Goal: Feedback & Contribution: Submit feedback/report problem

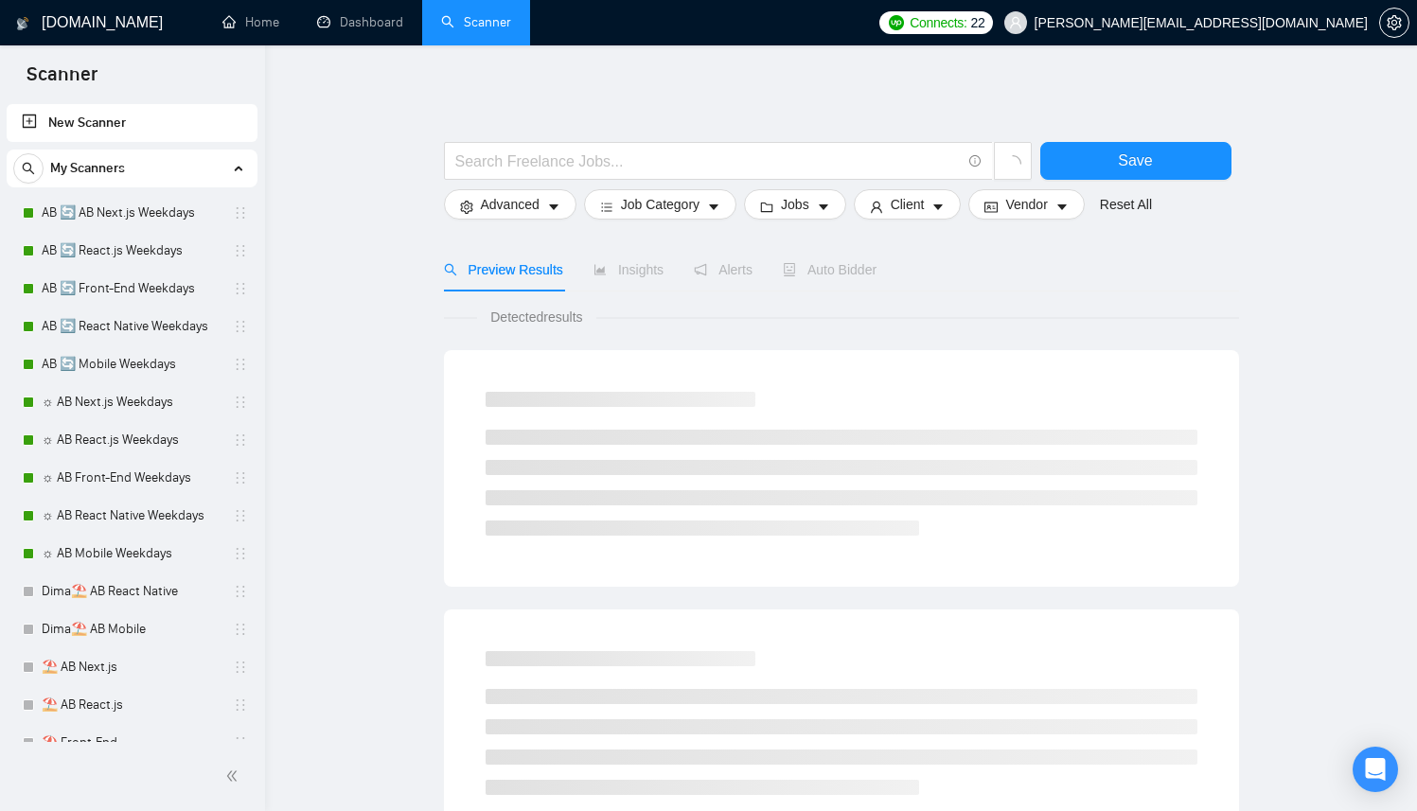
click at [104, 189] on div "My Scanners AB 🔄 AB Next.js Weekdays AB 🔄 React.js Weekdays AB 🔄 Front-End Week…" at bounding box center [132, 626] width 251 height 953
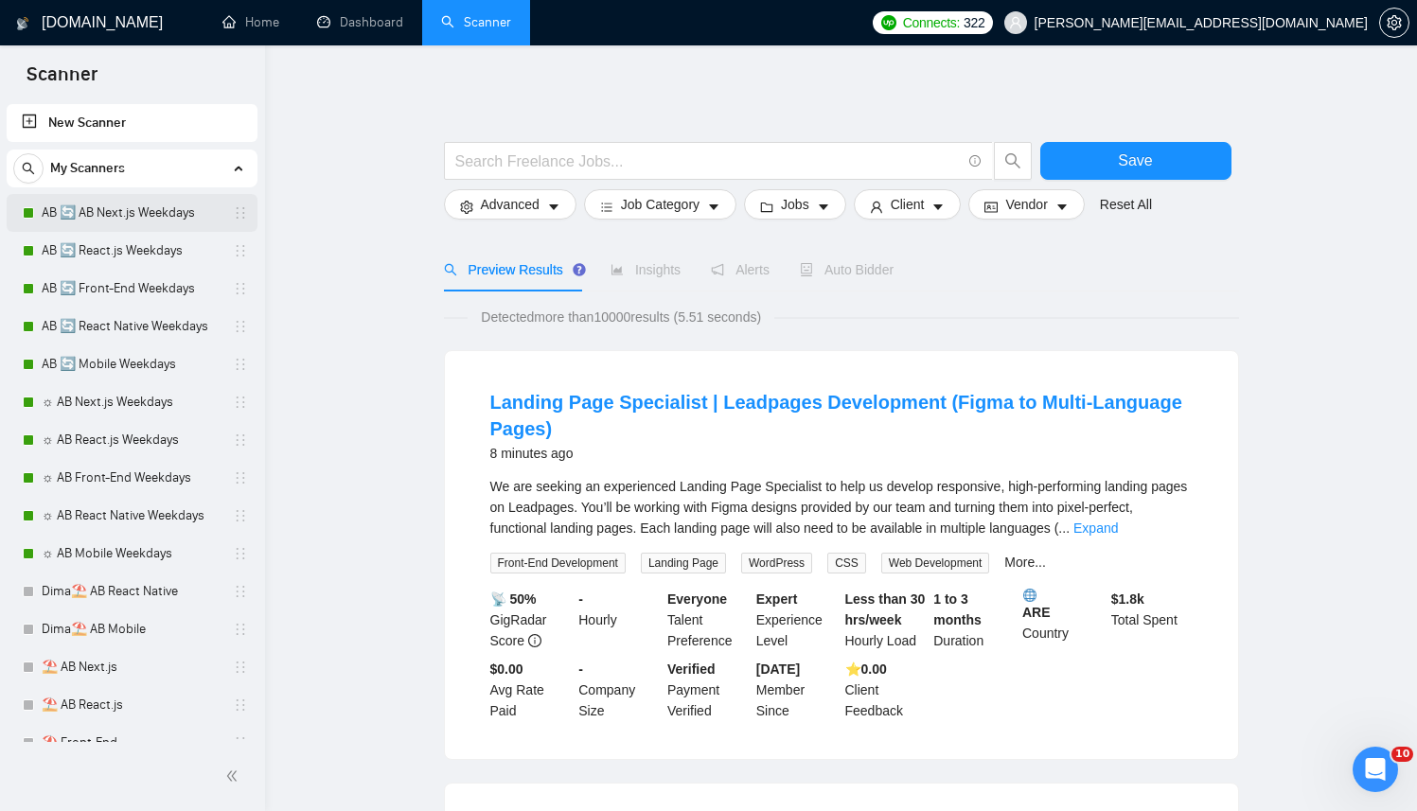
click at [130, 222] on link "AB 🔄 AB Next.js Weekdays" at bounding box center [132, 213] width 180 height 38
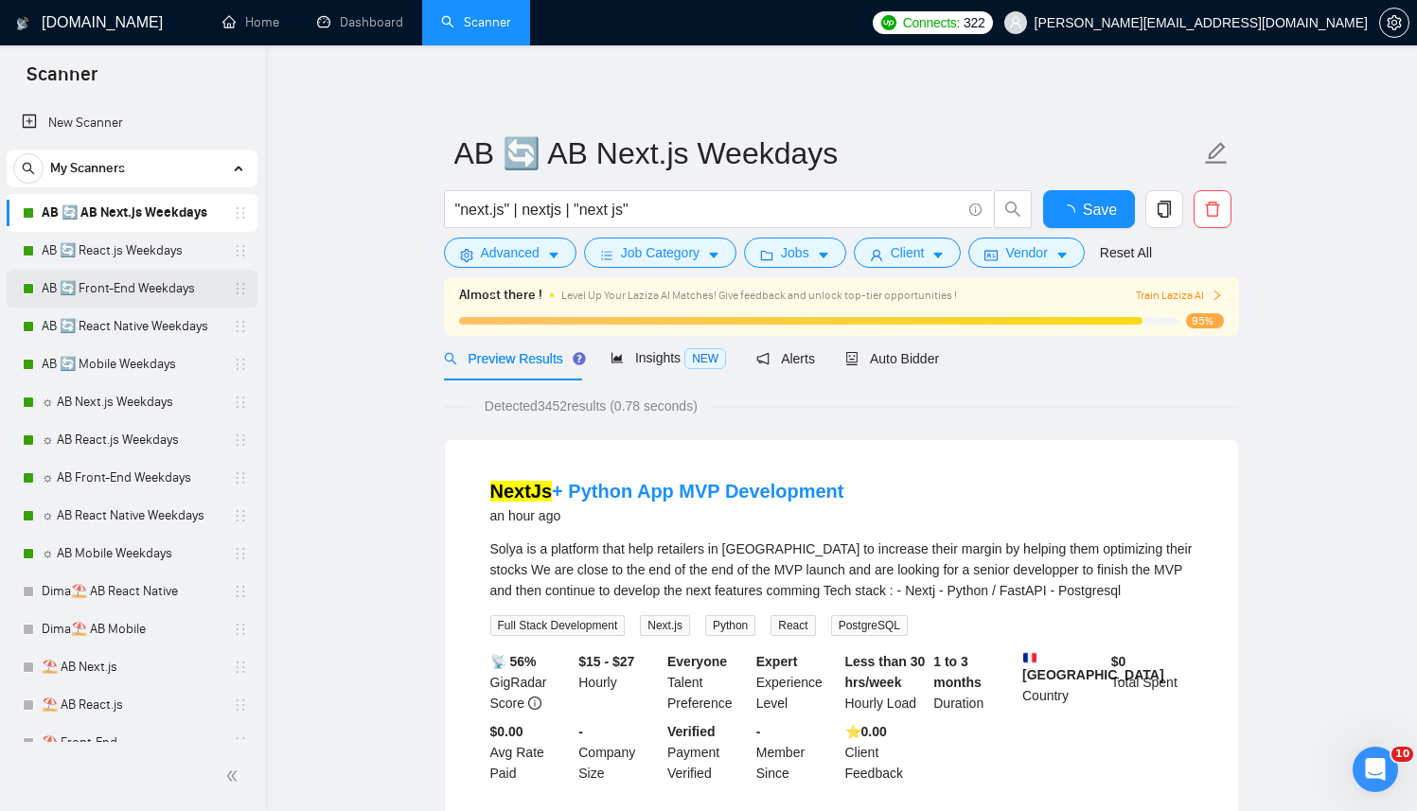
click at [120, 298] on link "AB 🔄 Front-End Weekdays" at bounding box center [132, 289] width 180 height 38
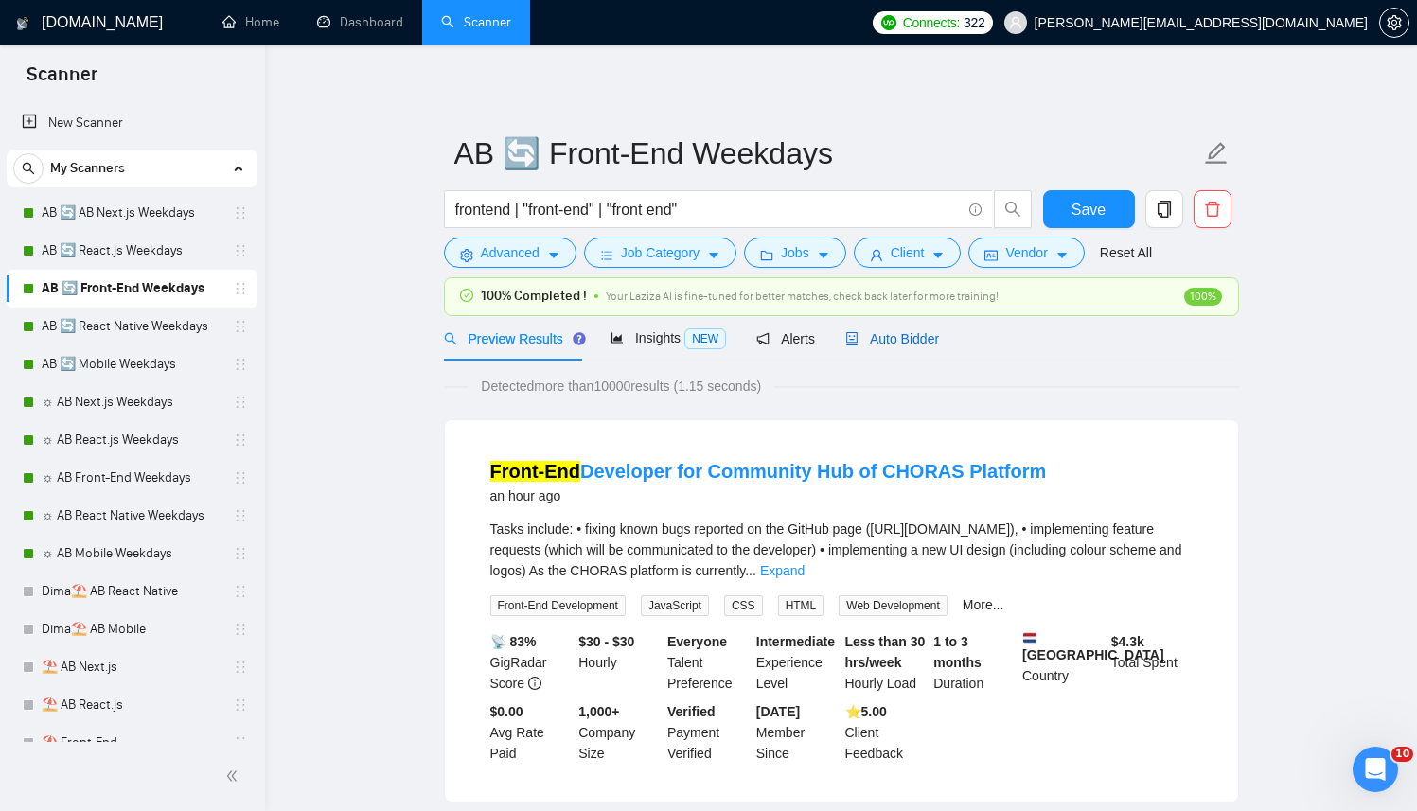
click at [895, 329] on div "Auto Bidder" at bounding box center [892, 338] width 94 height 21
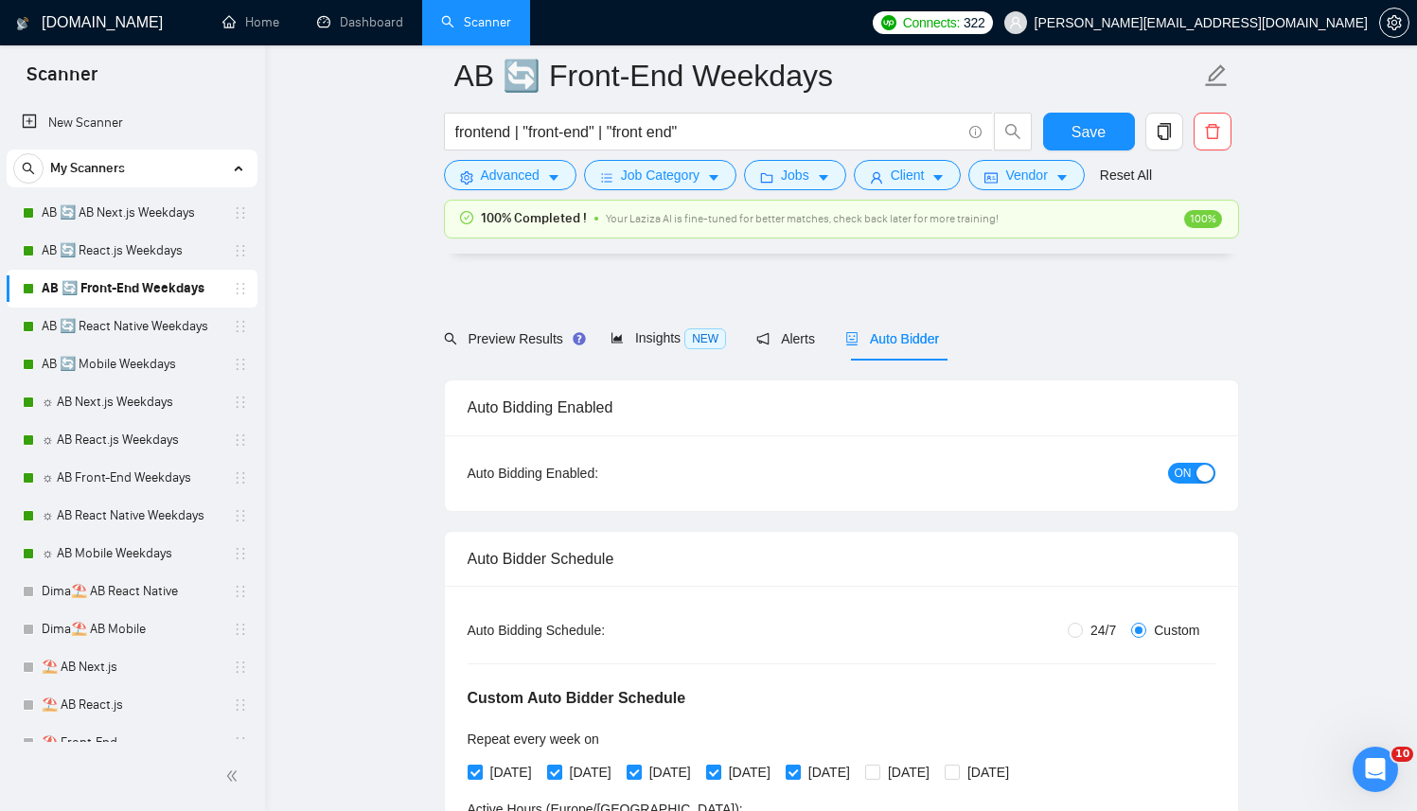
scroll to position [492, 0]
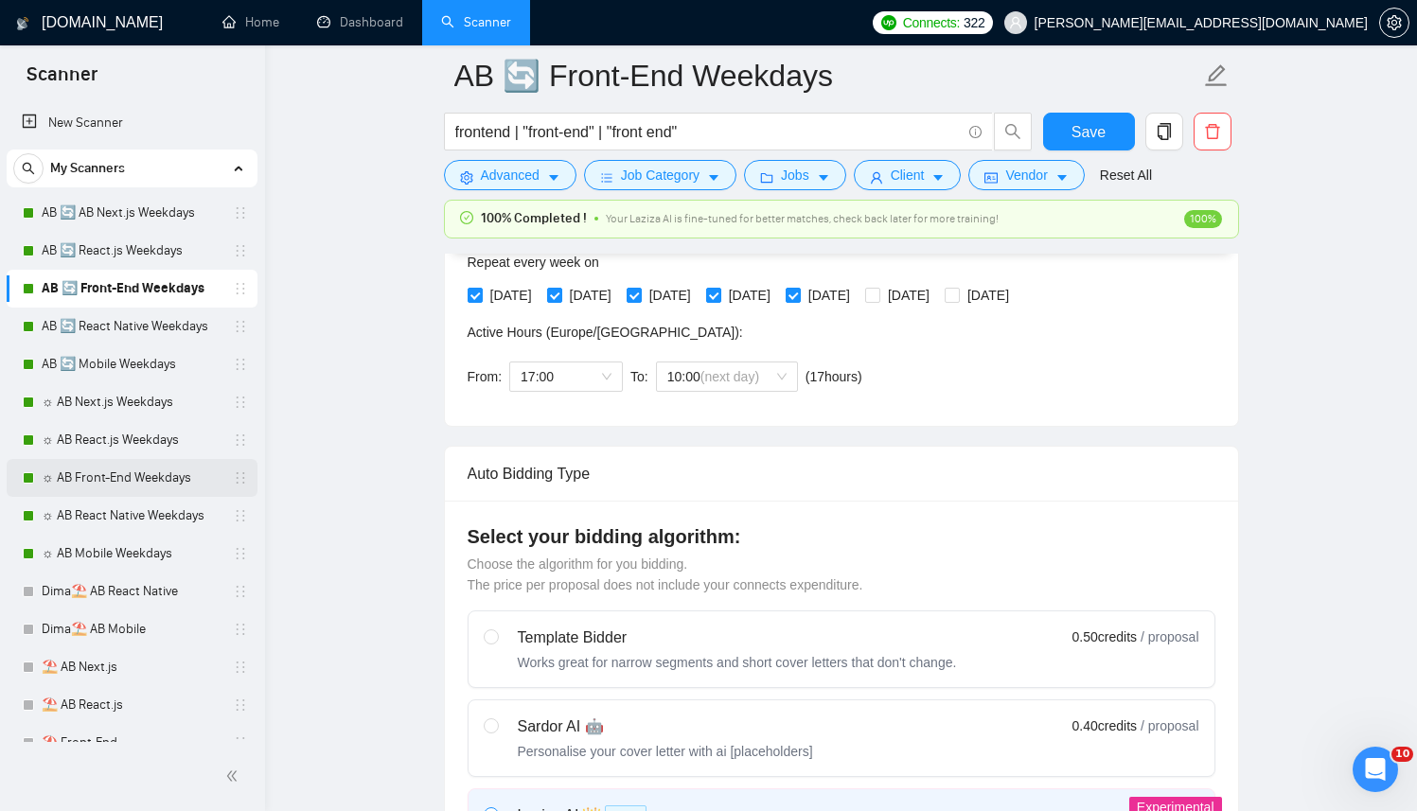
click at [139, 486] on link "☼ AB Front-End Weekdays" at bounding box center [132, 478] width 180 height 38
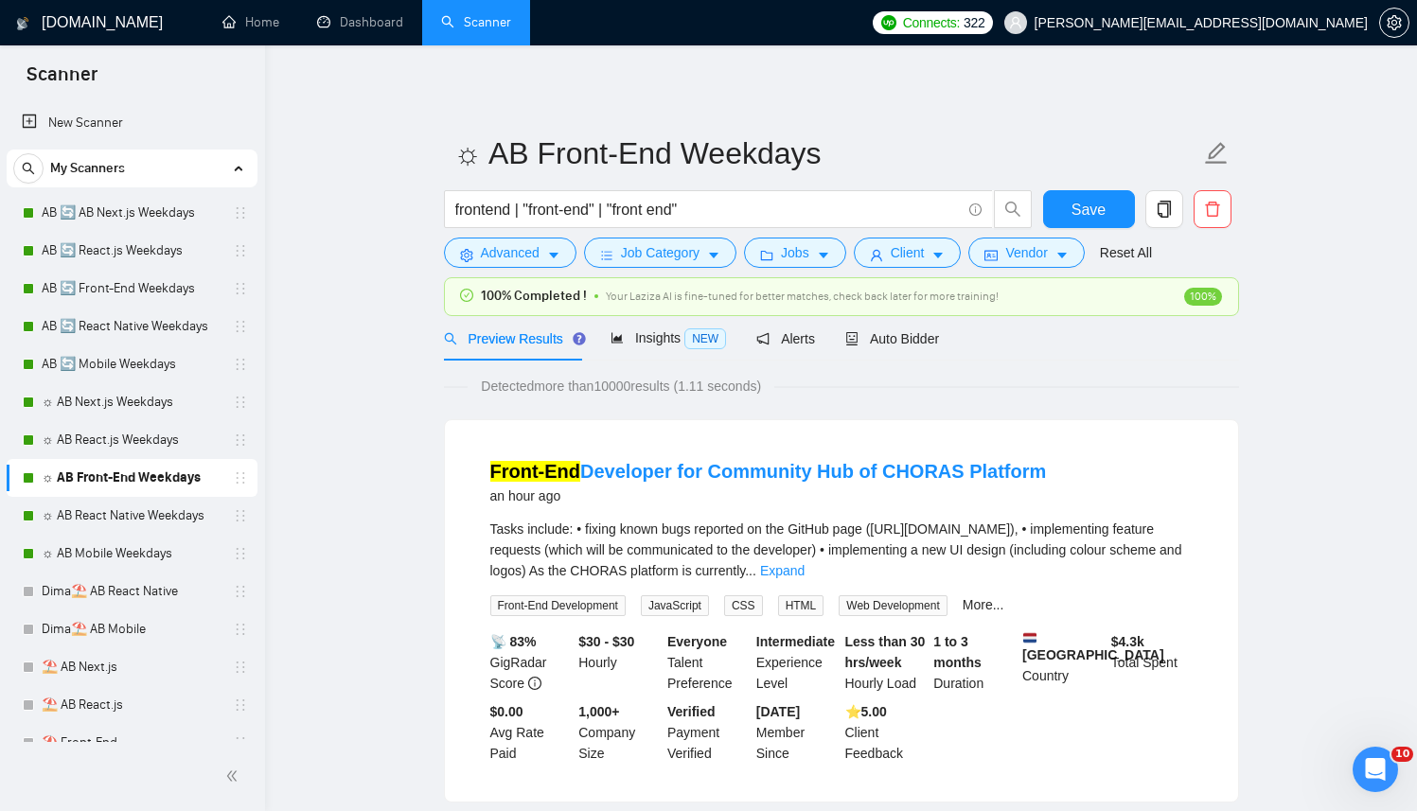
click at [950, 342] on div "Preview Results Insights NEW Alerts Auto Bidder" at bounding box center [841, 338] width 795 height 44
click at [914, 340] on span "Auto Bidder" at bounding box center [892, 338] width 94 height 15
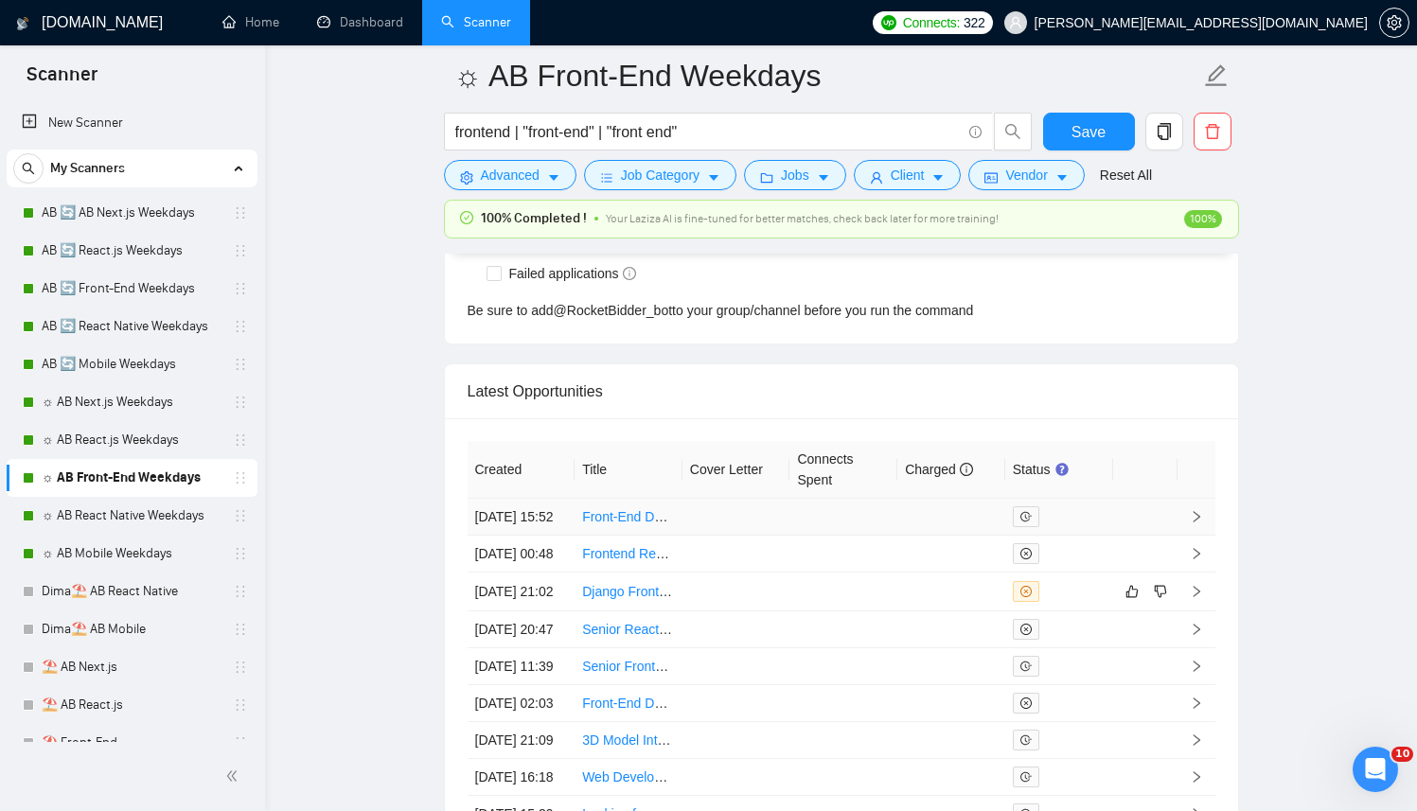
scroll to position [5099, 0]
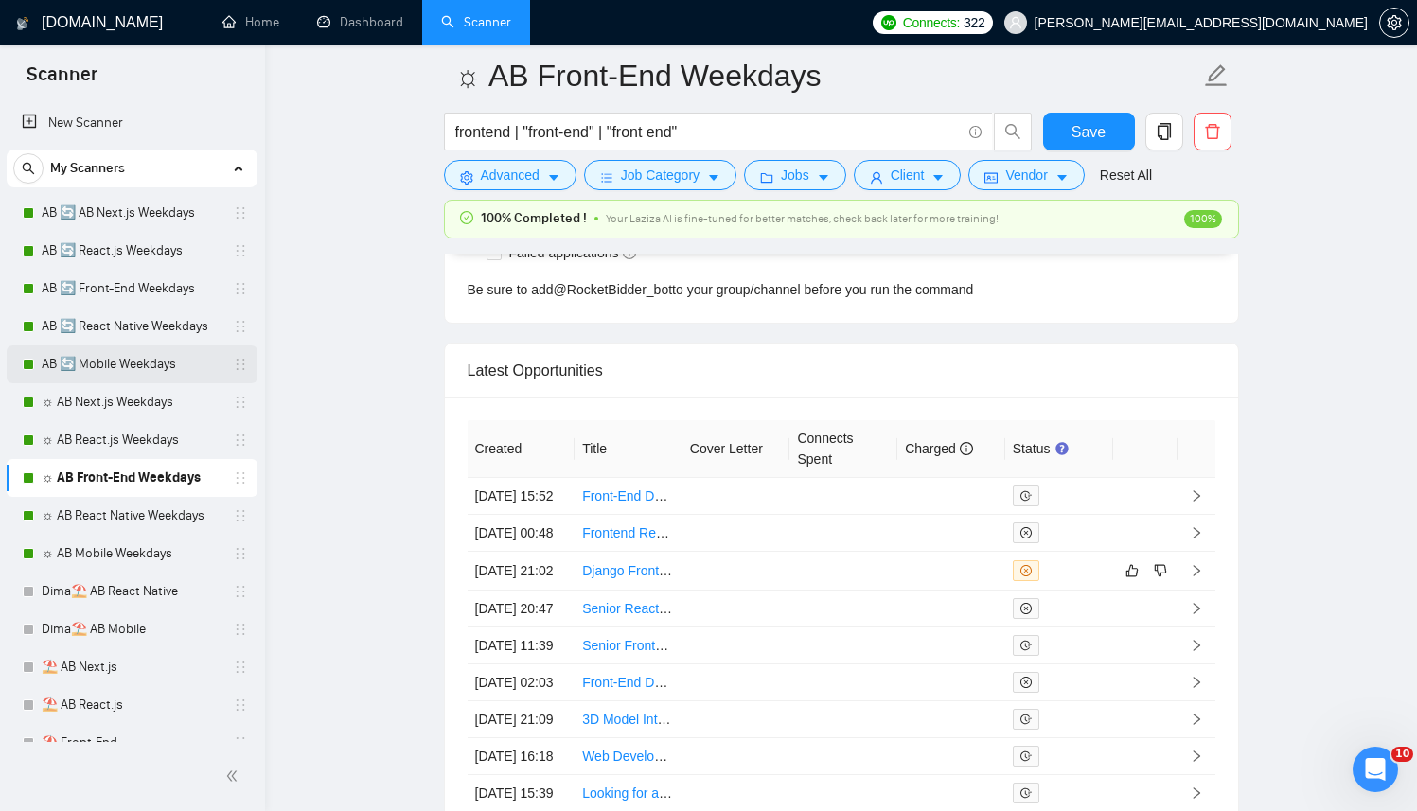
click at [130, 360] on link "AB 🔄 Mobile Weekdays" at bounding box center [132, 365] width 180 height 38
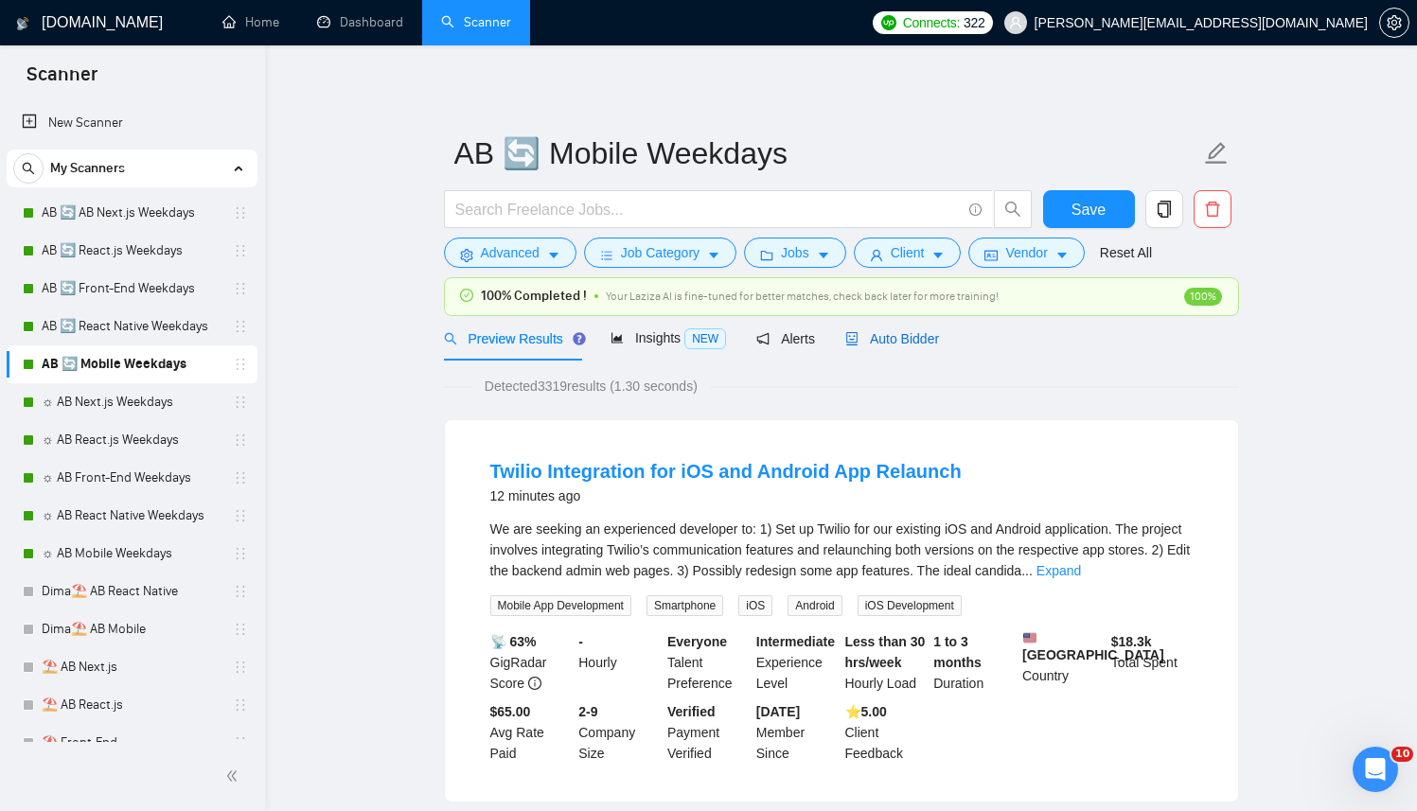
drag, startPoint x: 923, startPoint y: 344, endPoint x: 345, endPoint y: 455, distance: 589.1
click at [923, 345] on span "Auto Bidder" at bounding box center [892, 338] width 94 height 15
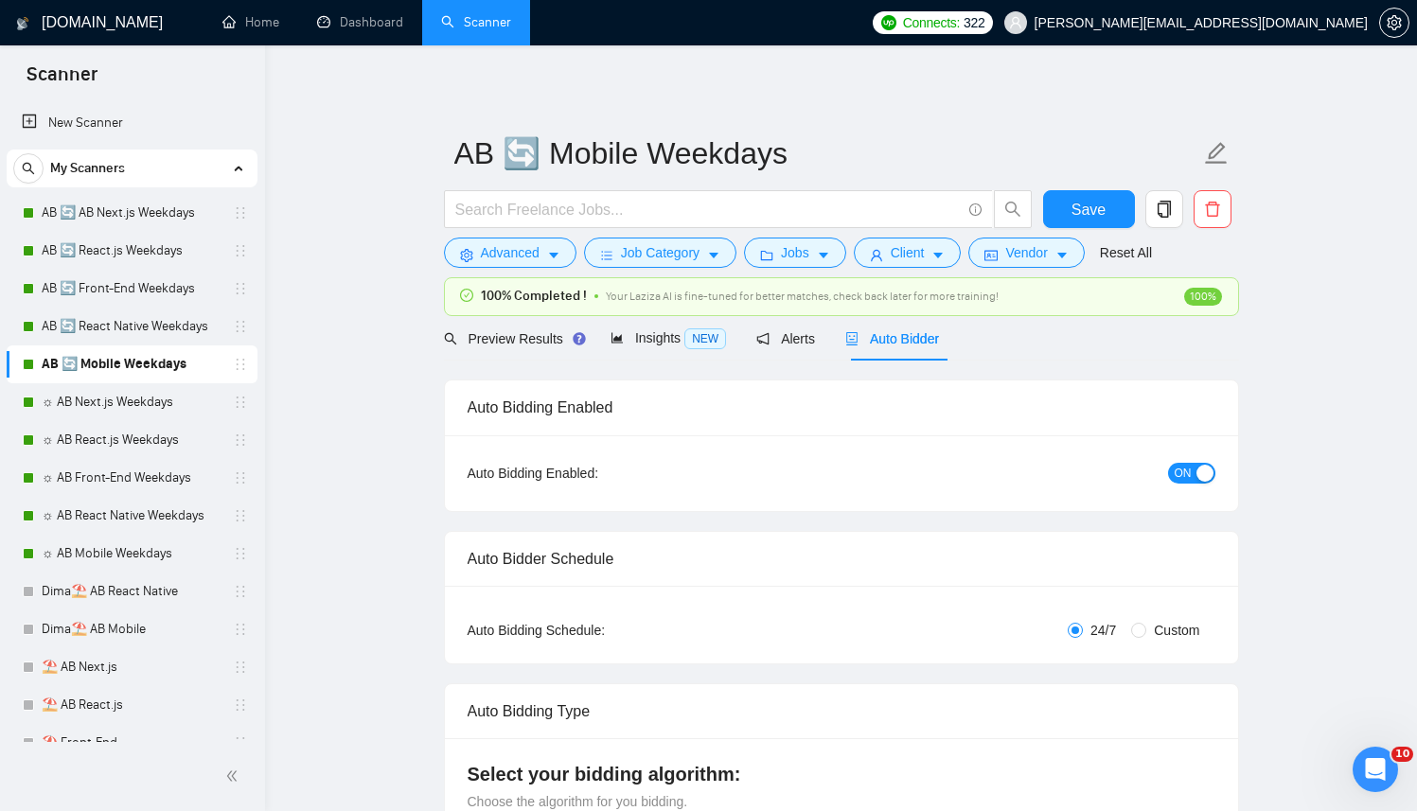
radio input "false"
radio input "true"
checkbox input "true"
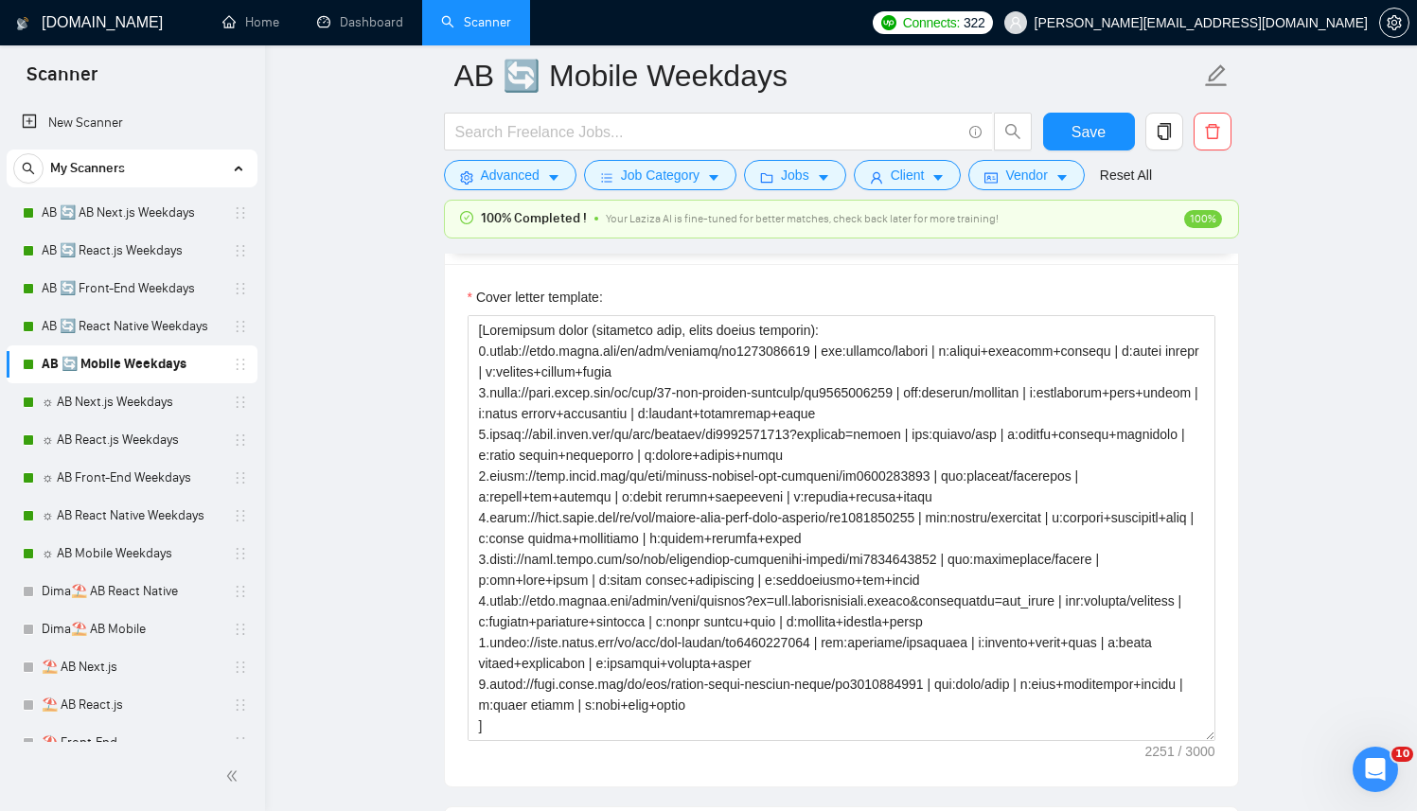
scroll to position [1091, 0]
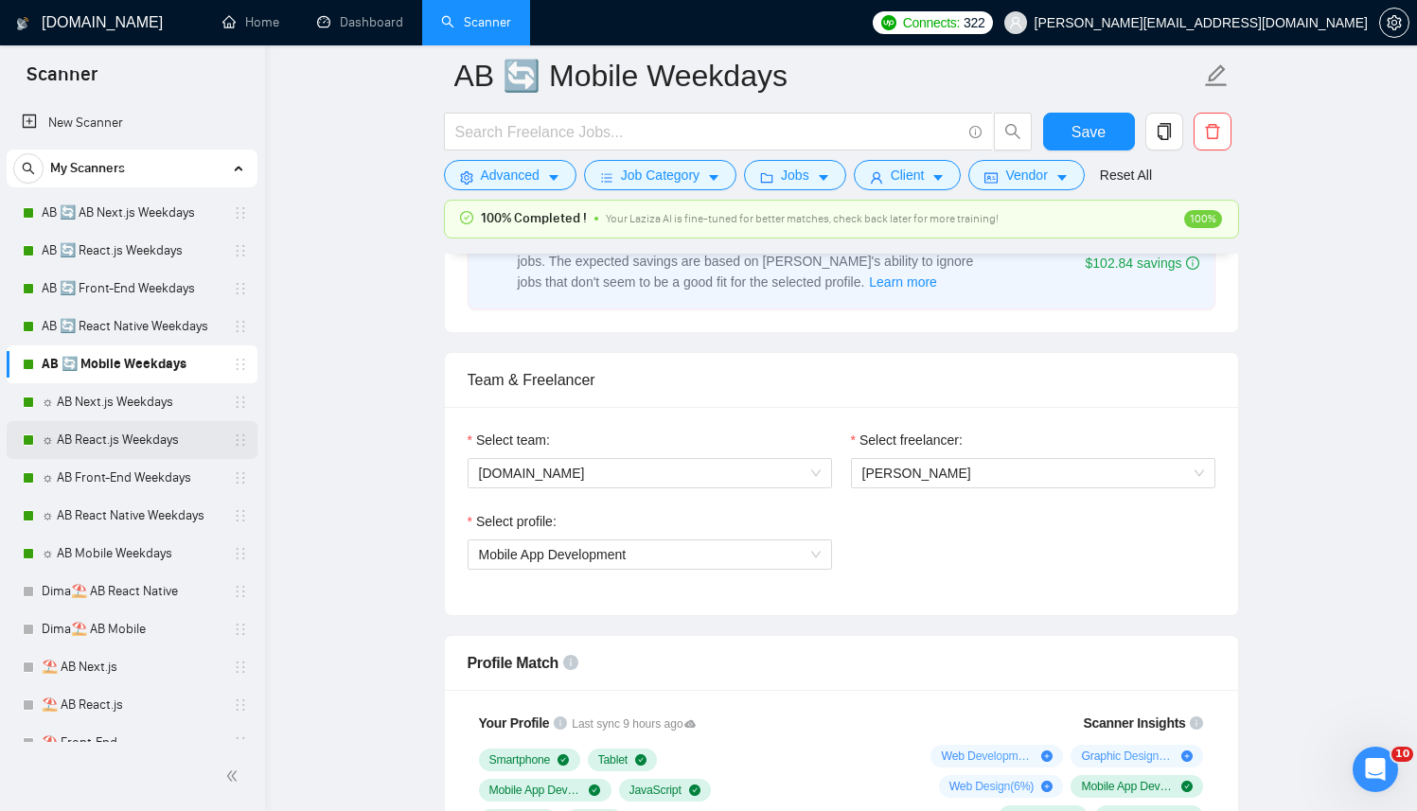
click at [107, 433] on link "☼ AB React.js Weekdays" at bounding box center [132, 440] width 180 height 38
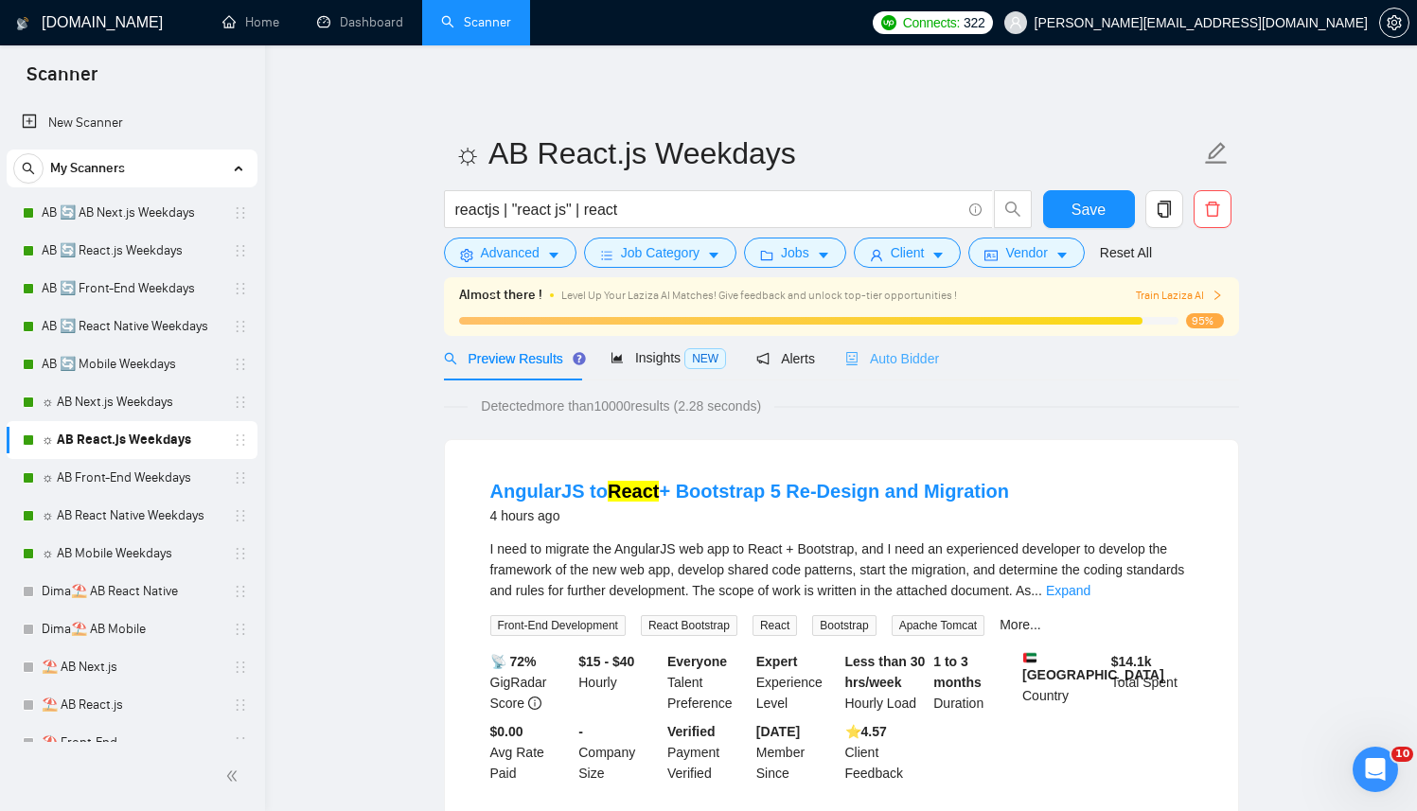
click at [930, 344] on div "Auto Bidder" at bounding box center [892, 358] width 94 height 44
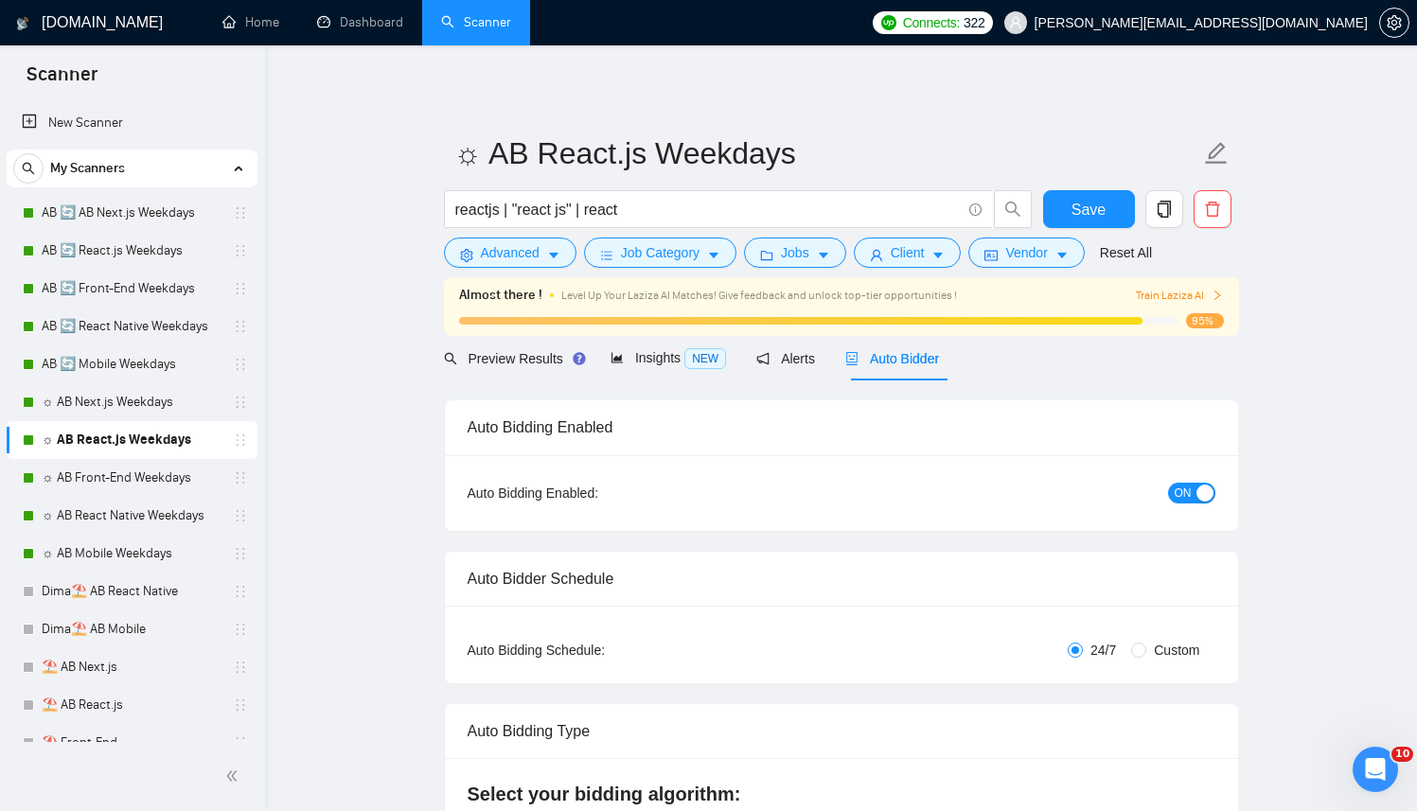
radio input "false"
radio input "true"
checkbox input "true"
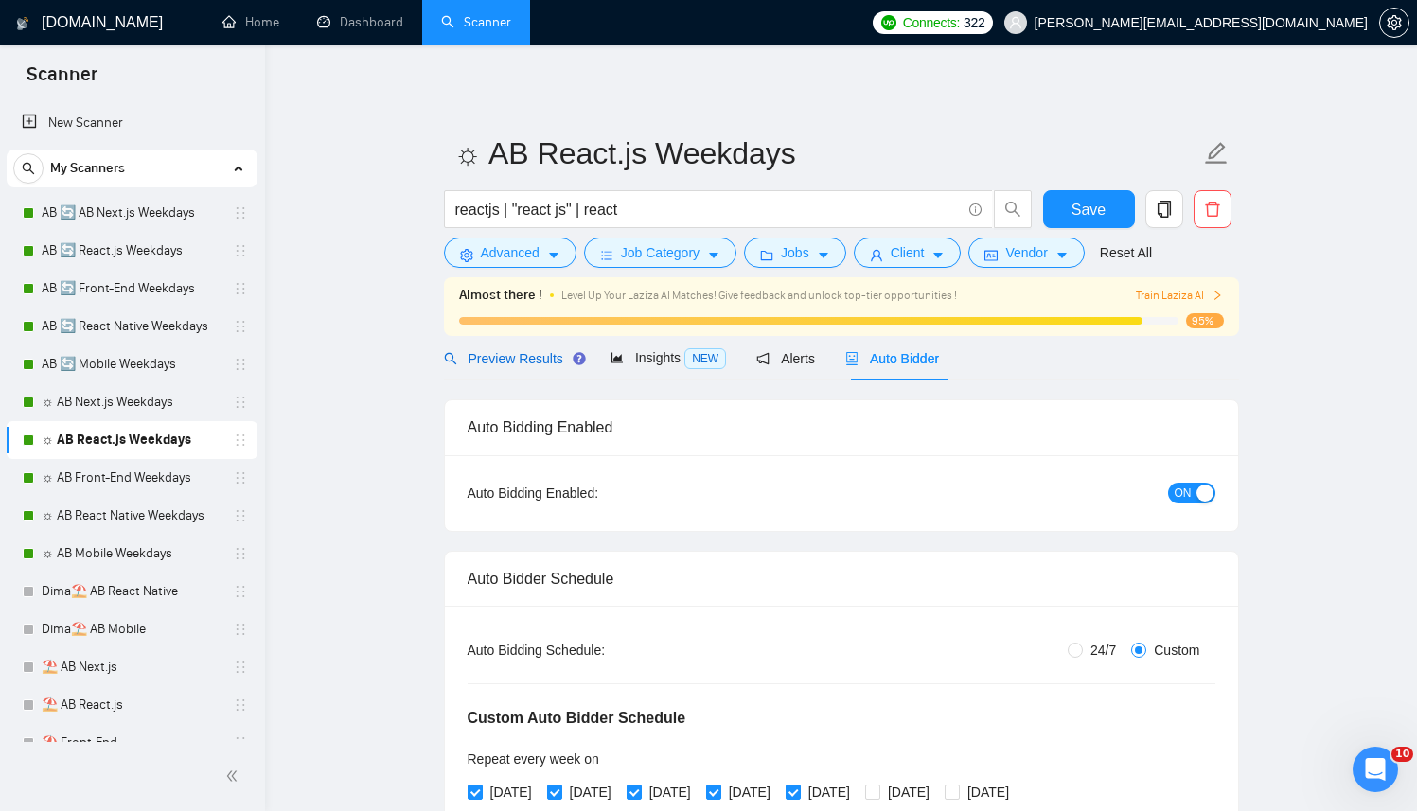
click at [486, 367] on div "Preview Results" at bounding box center [512, 358] width 136 height 21
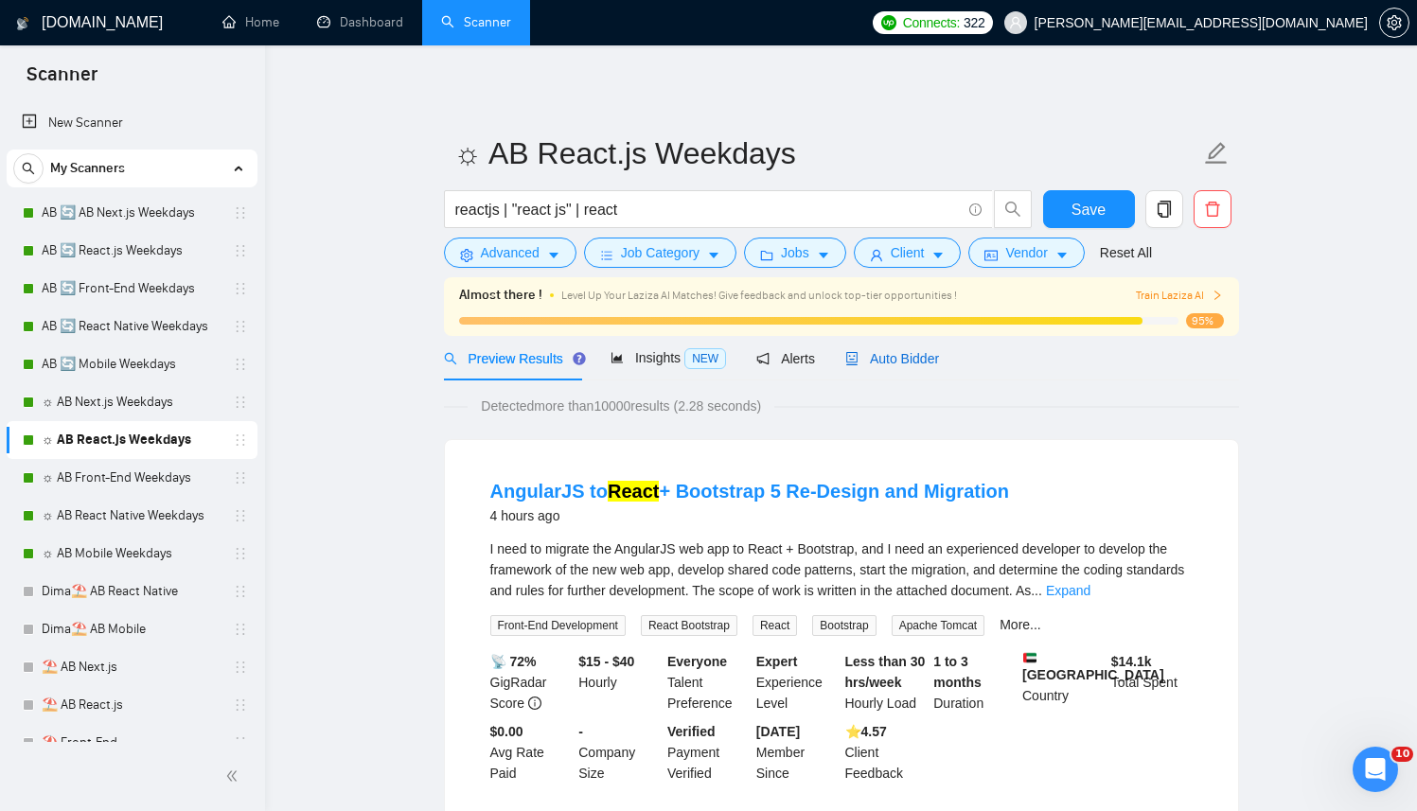
click at [859, 362] on icon "robot" at bounding box center [851, 358] width 13 height 13
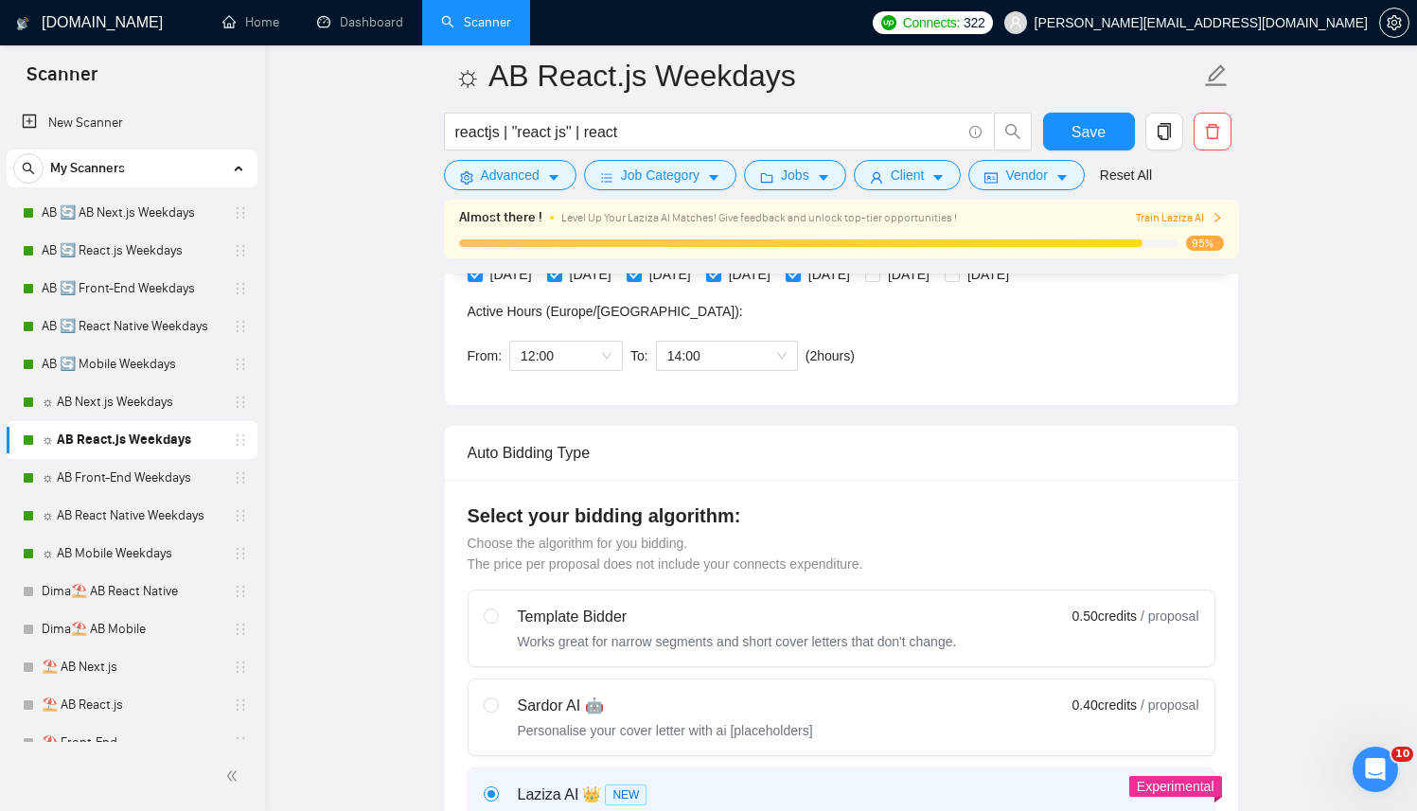
scroll to position [395, 0]
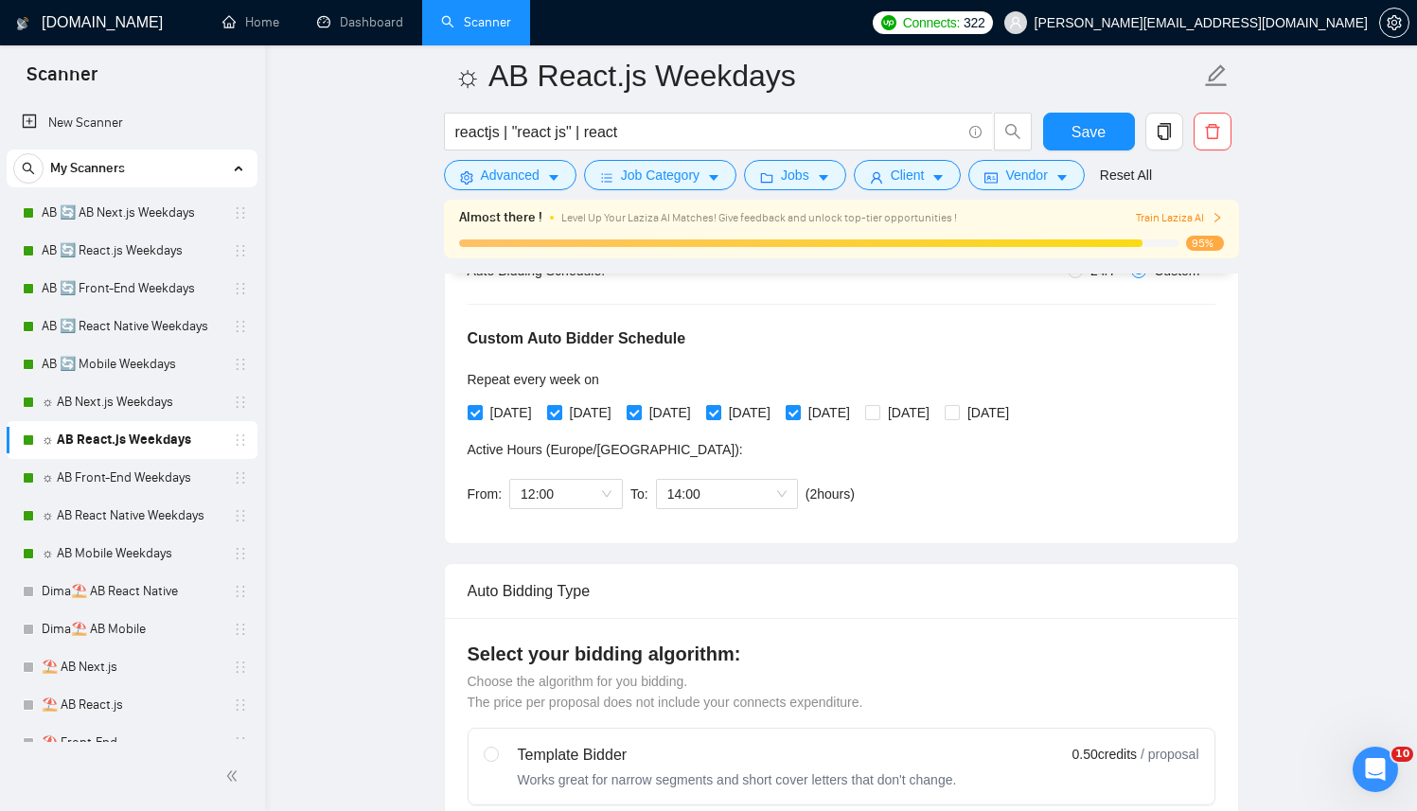
click at [1159, 205] on div "Almost there ! Level Up Your Laziza AI Matches! Give feedback and unlock top-ti…" at bounding box center [841, 229] width 795 height 59
click at [1156, 214] on span "Train Laziza AI" at bounding box center [1179, 218] width 87 height 18
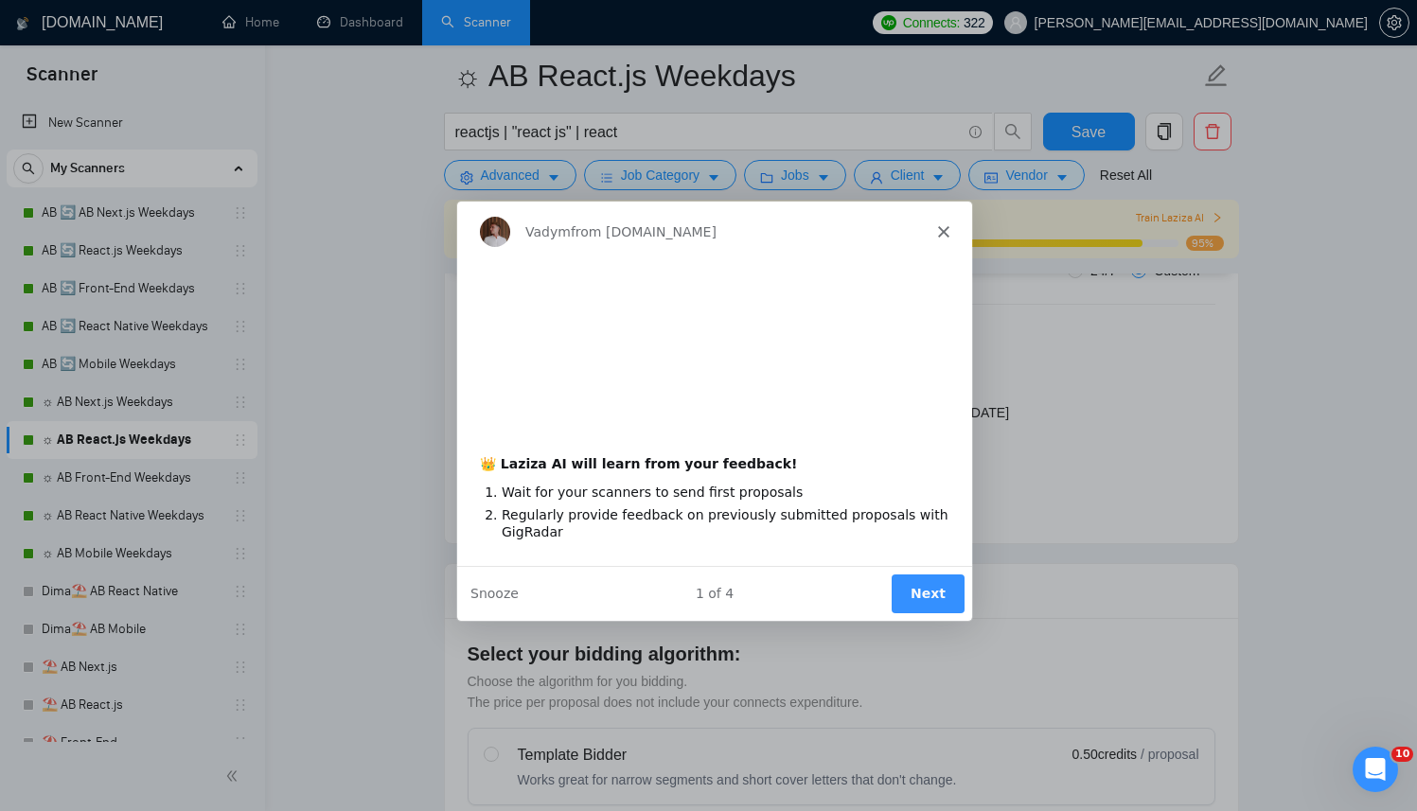
scroll to position [0, 0]
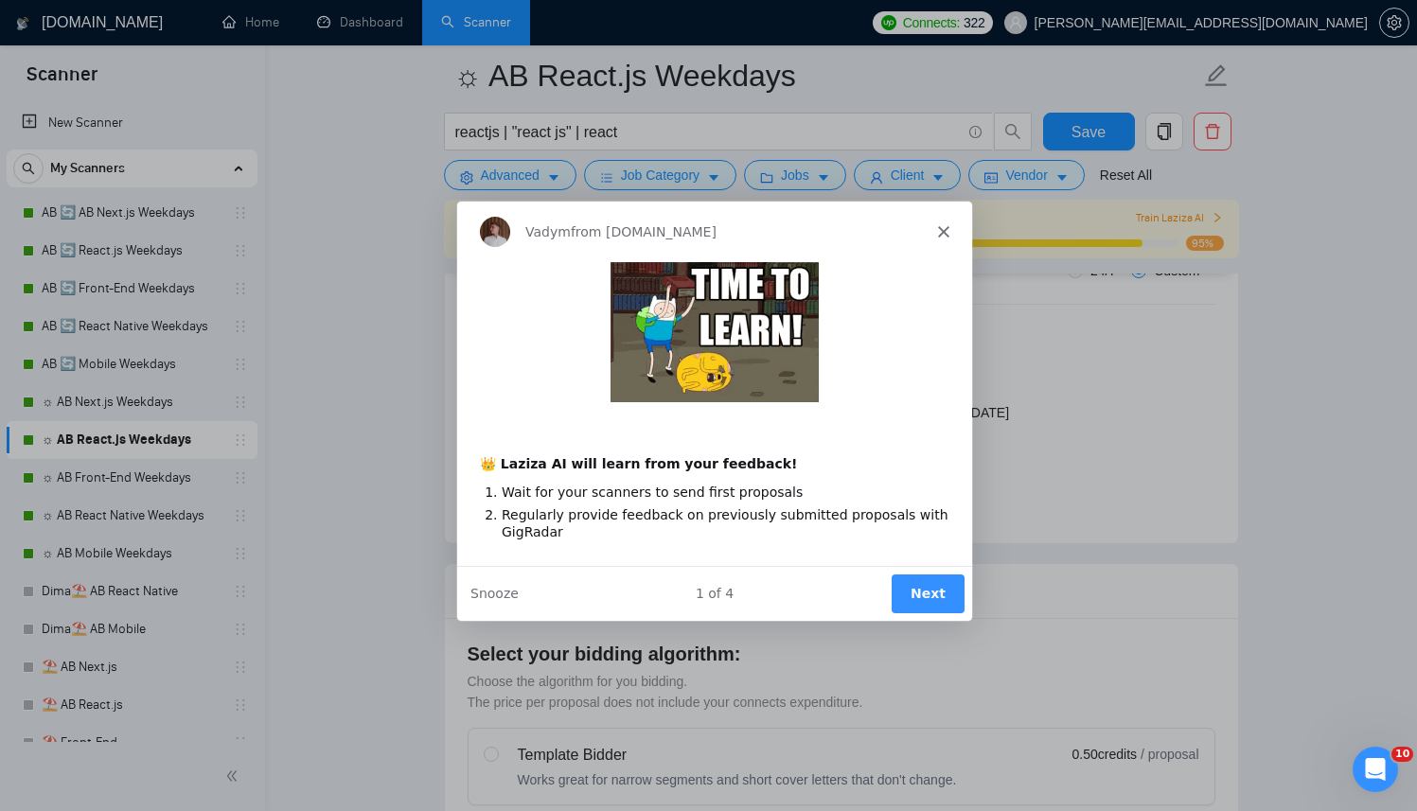
click at [947, 232] on icon "Close" at bounding box center [941, 230] width 11 height 11
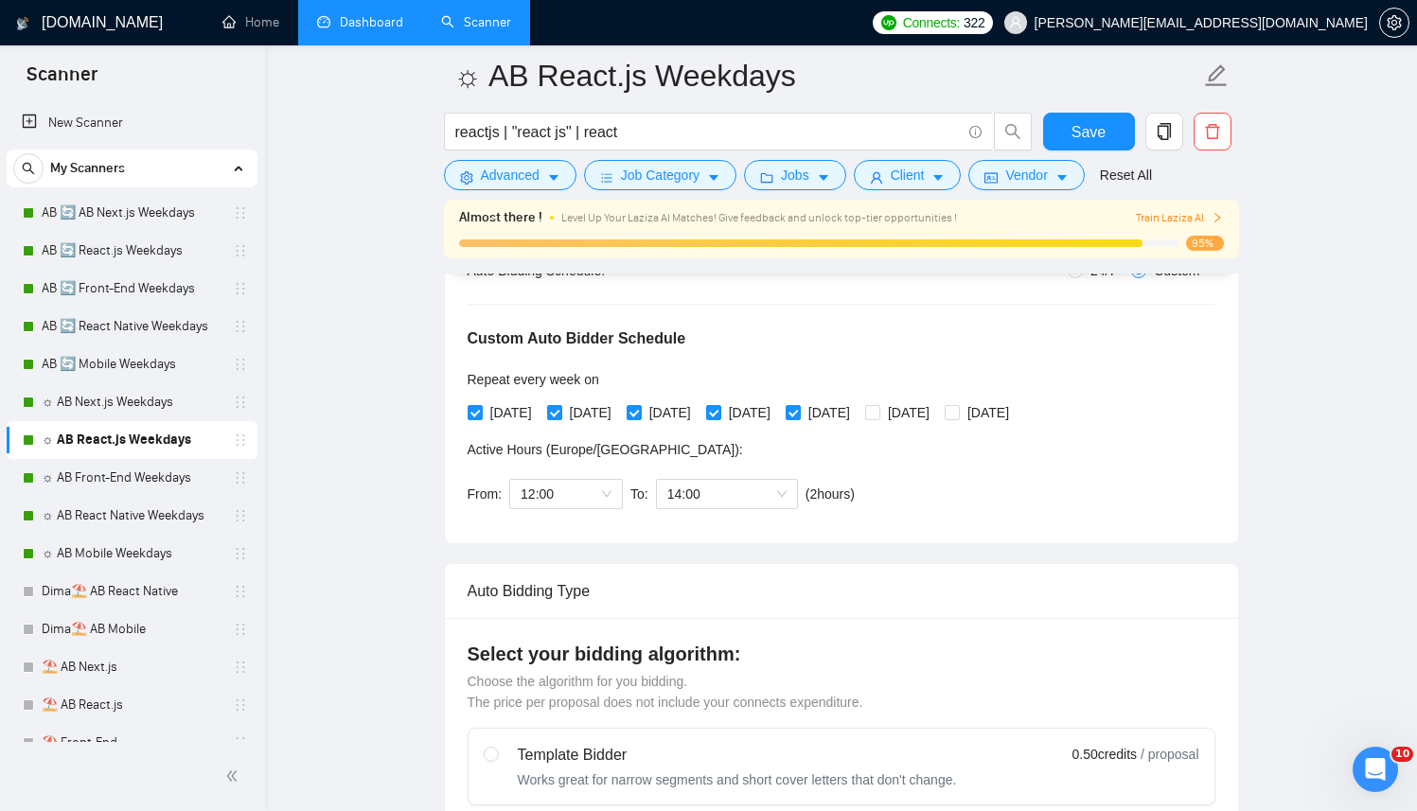
click at [390, 30] on link "Dashboard" at bounding box center [360, 22] width 86 height 16
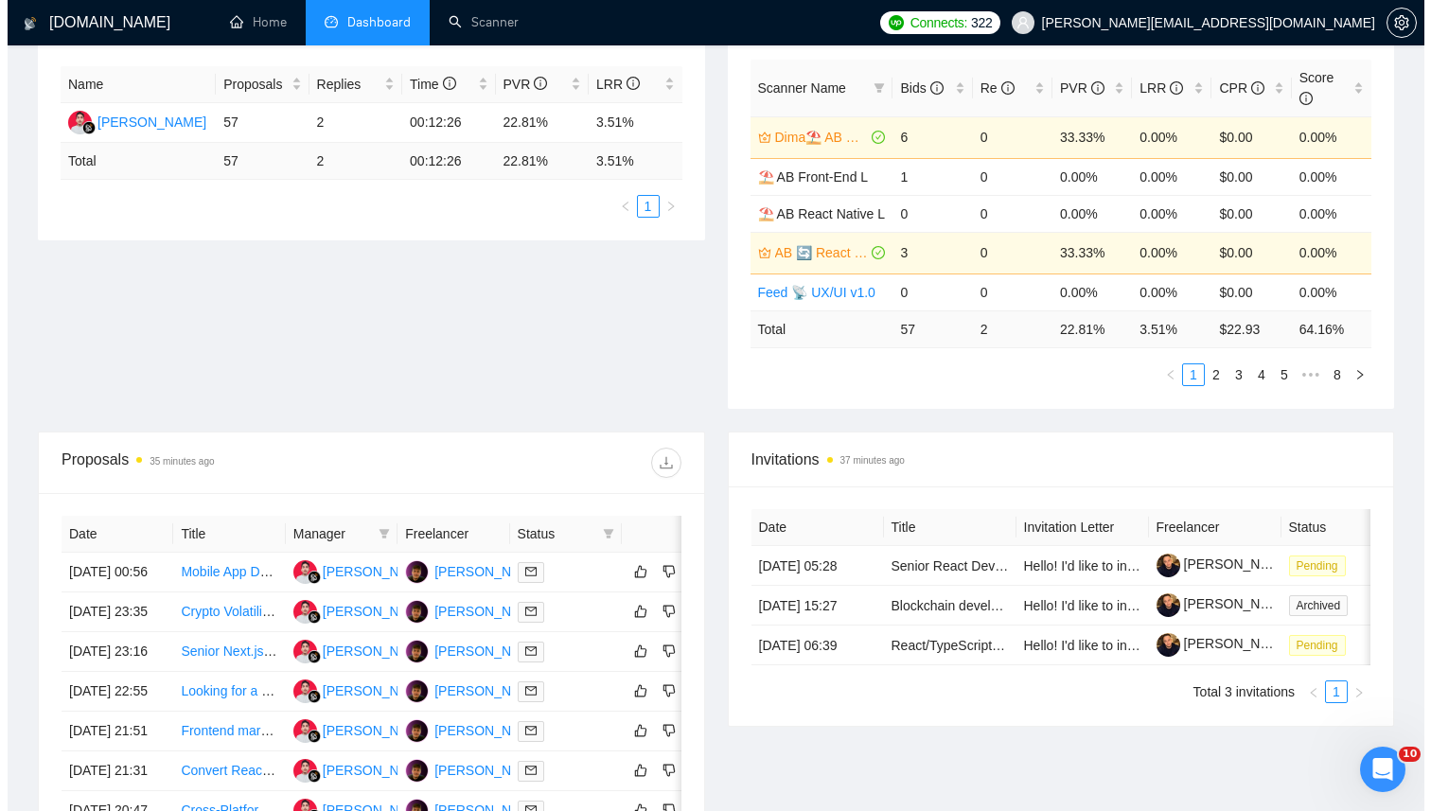
scroll to position [385, 0]
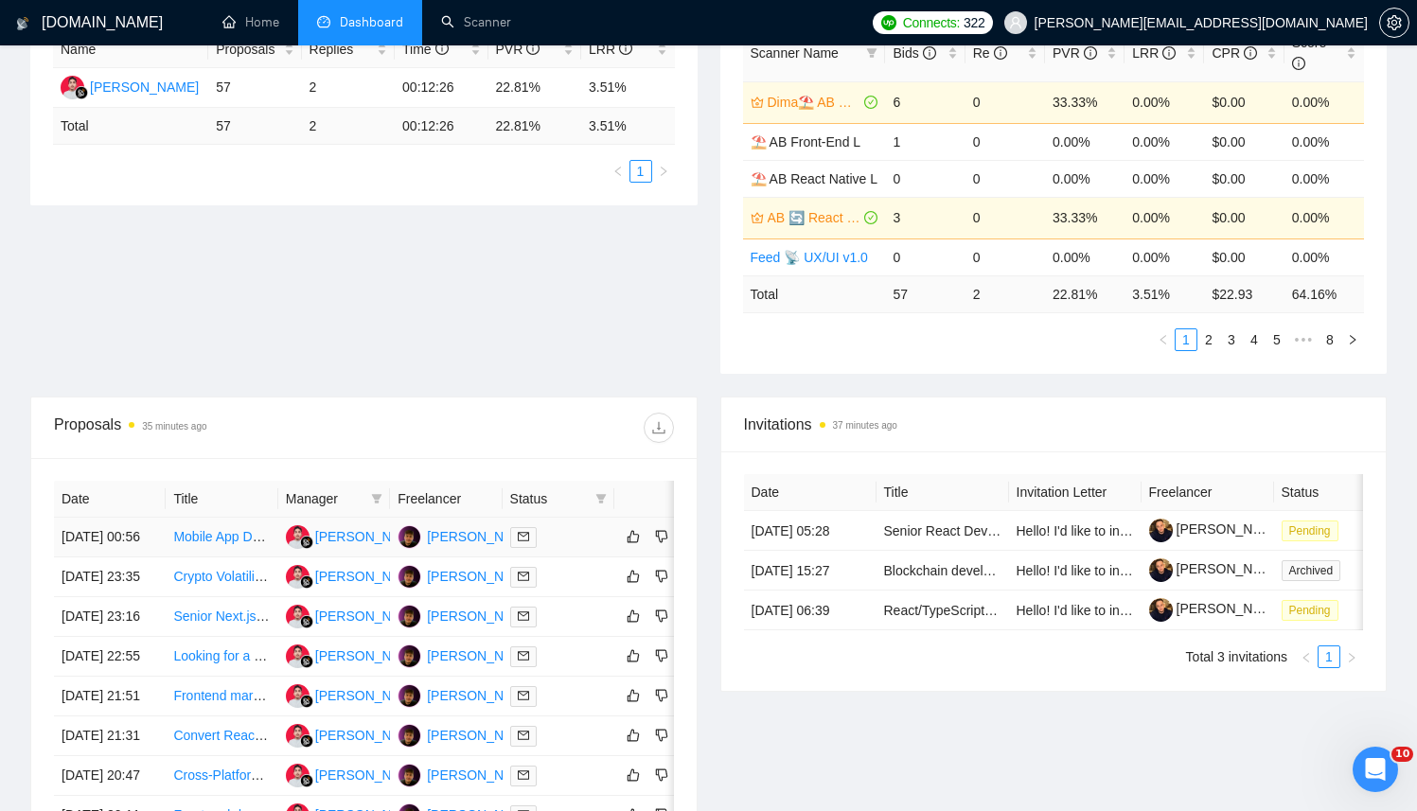
click at [572, 534] on td at bounding box center [559, 538] width 112 height 40
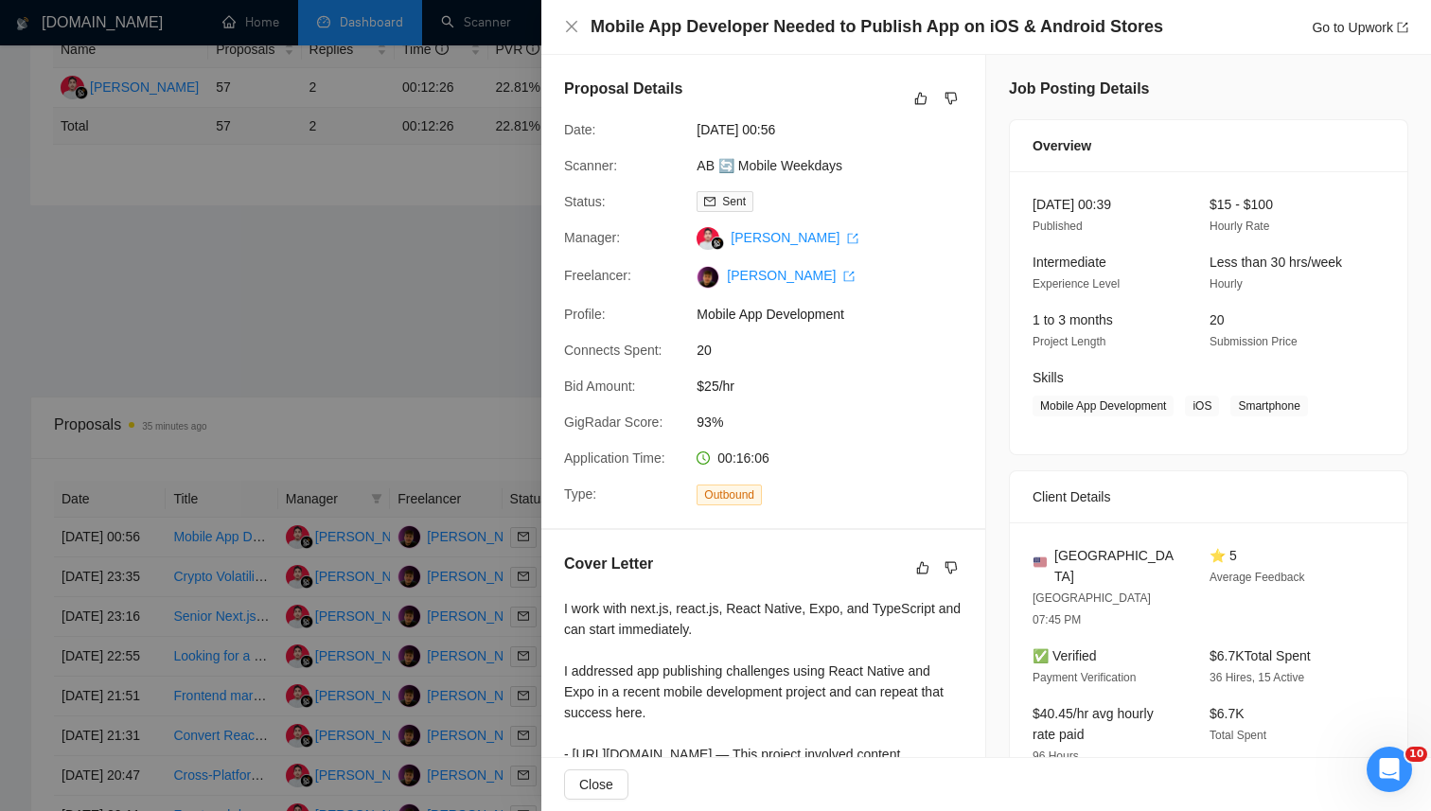
click at [865, 24] on h4 "Mobile App Developer Needed to Publish App on iOS & Android Stores" at bounding box center [877, 27] width 573 height 24
drag, startPoint x: 879, startPoint y: 27, endPoint x: 969, endPoint y: 26, distance: 90.0
click at [969, 26] on h4 "Mobile App Developer Needed to Publish App on iOS & Android Stores" at bounding box center [877, 27] width 573 height 24
copy h4 "ublish App o"
click at [479, 389] on div at bounding box center [715, 405] width 1431 height 811
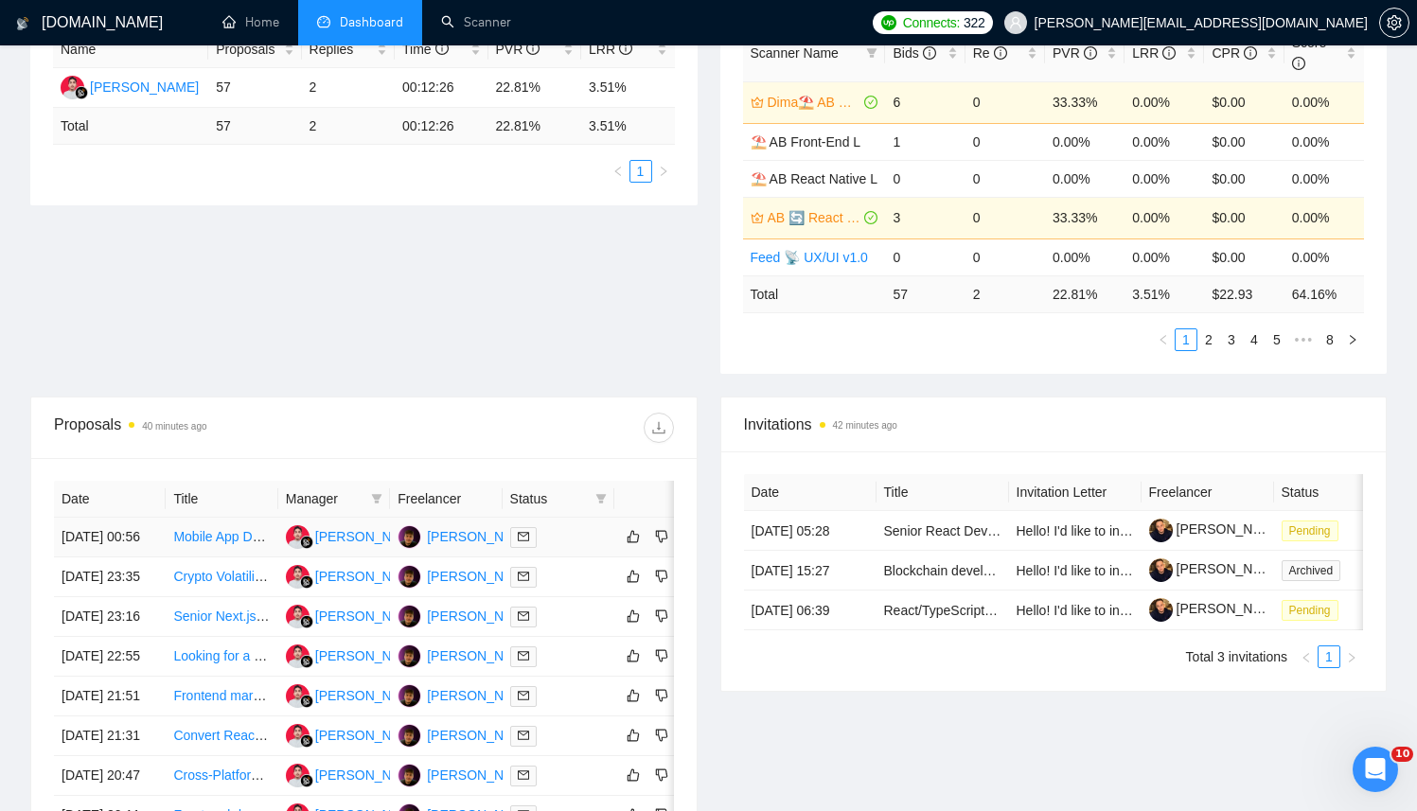
click at [592, 544] on div at bounding box center [558, 537] width 97 height 22
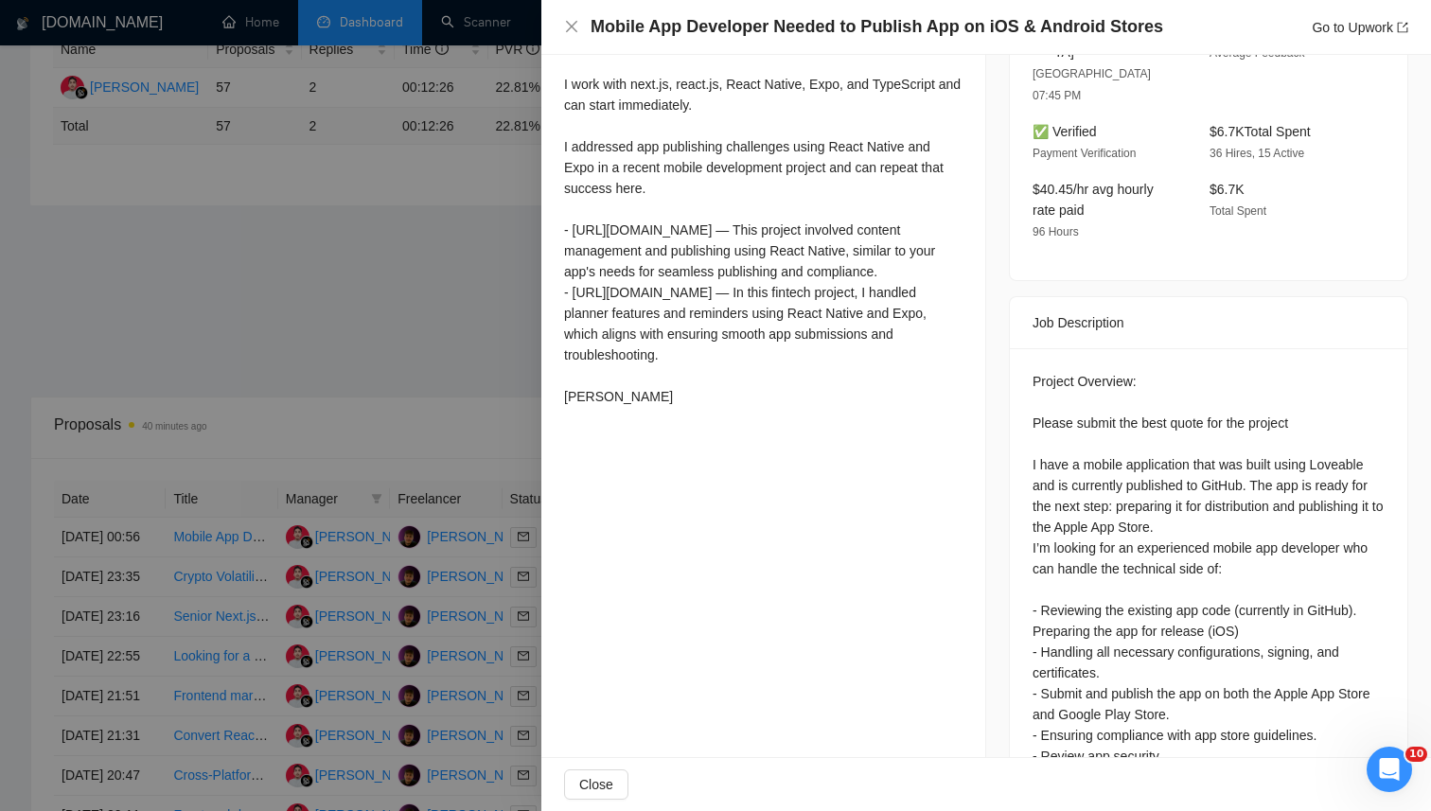
scroll to position [584, 0]
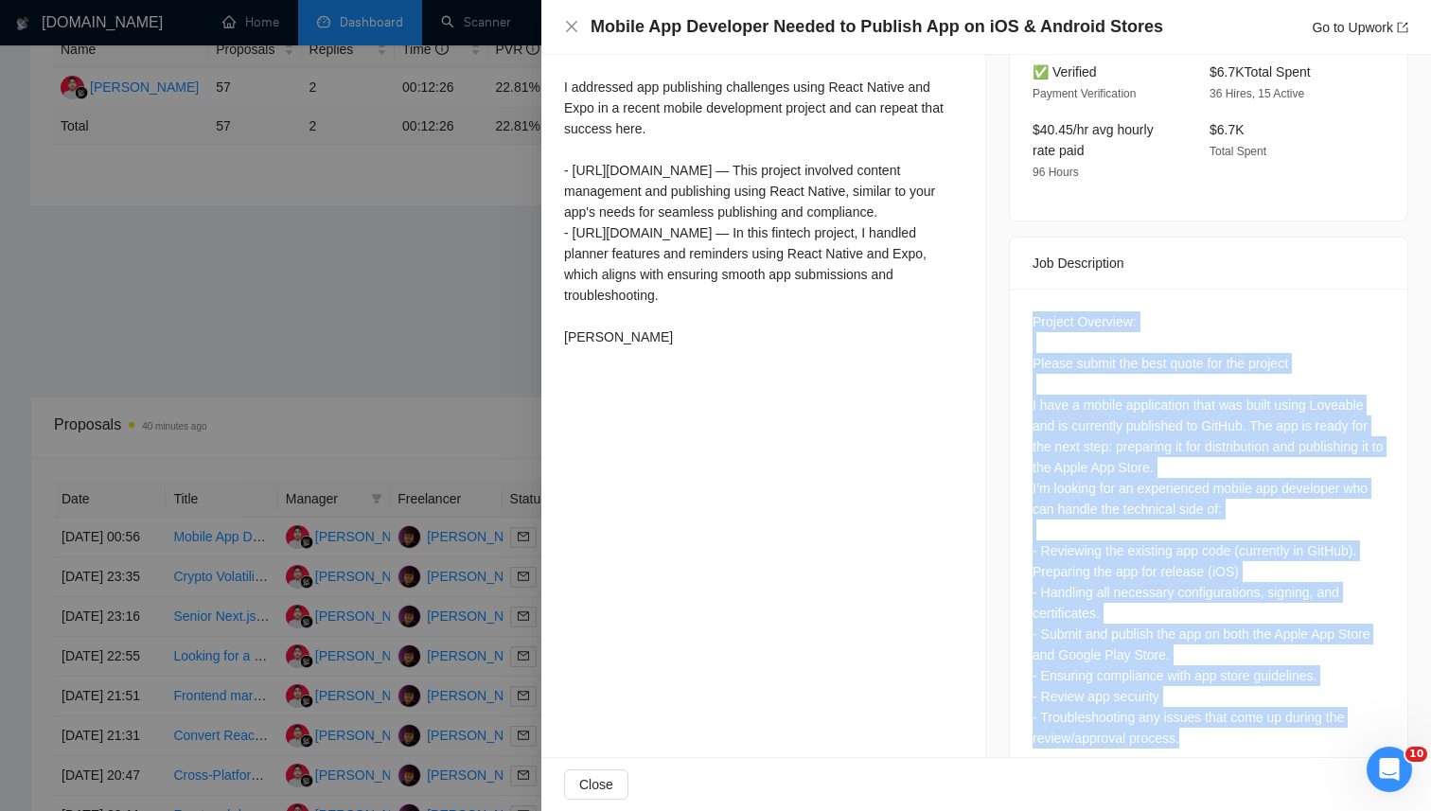
drag, startPoint x: 1019, startPoint y: 262, endPoint x: 1053, endPoint y: 272, distance: 35.4
click at [1218, 691] on div "Project Overview: Please submit the best quote for the project I have a mobile …" at bounding box center [1209, 534] width 398 height 490
copy div "Project Overview: Please submit the best quote for the project I have a mobile …"
click at [1166, 469] on div "Project Overview: Please submit the best quote for the project I have a mobile …" at bounding box center [1209, 529] width 352 height 437
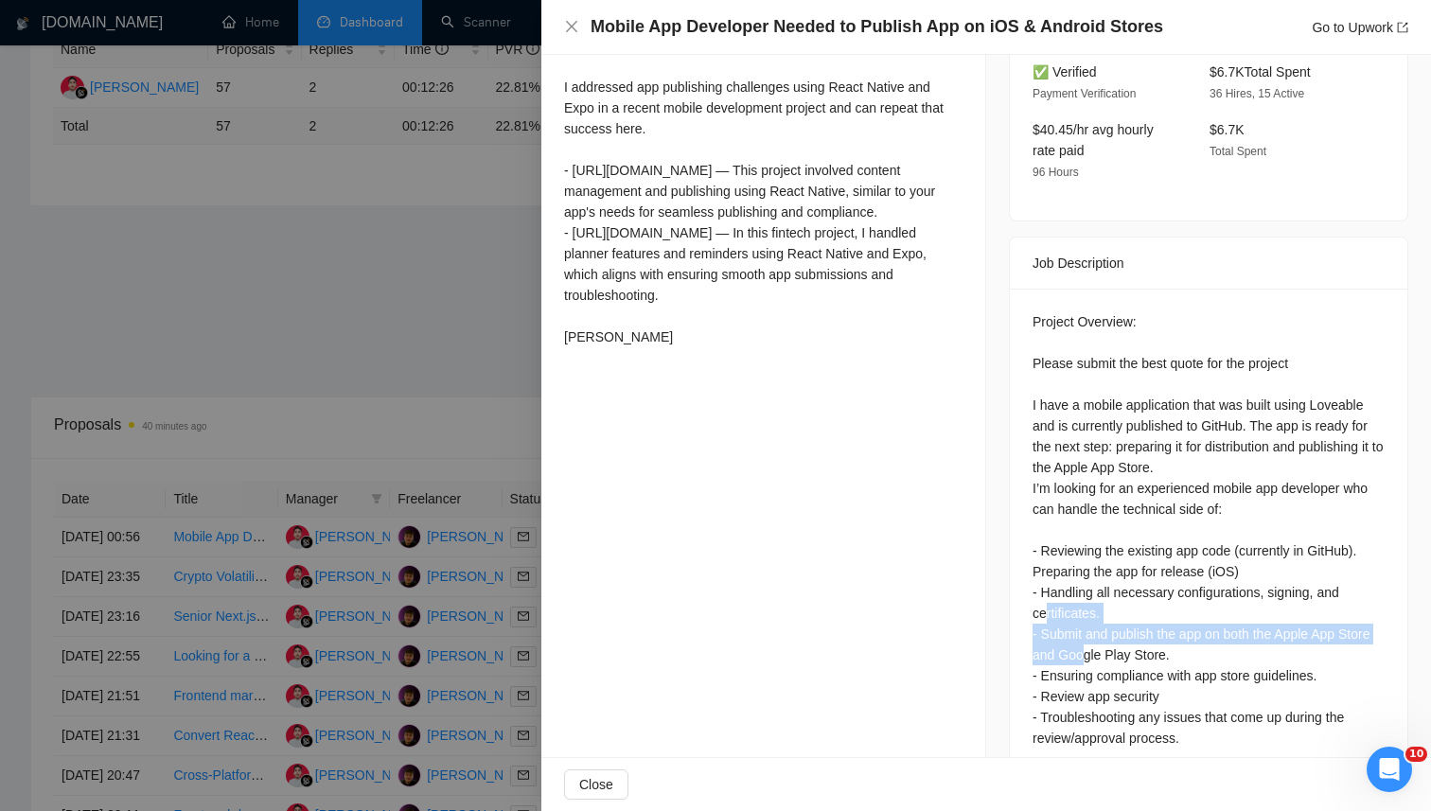
drag, startPoint x: 1081, startPoint y: 588, endPoint x: 1111, endPoint y: 614, distance: 40.3
click at [1111, 614] on div "Project Overview: Please submit the best quote for the project I have a mobile …" at bounding box center [1209, 529] width 352 height 437
click at [1110, 612] on div "Project Overview: Please submit the best quote for the project I have a mobile …" at bounding box center [1209, 529] width 352 height 437
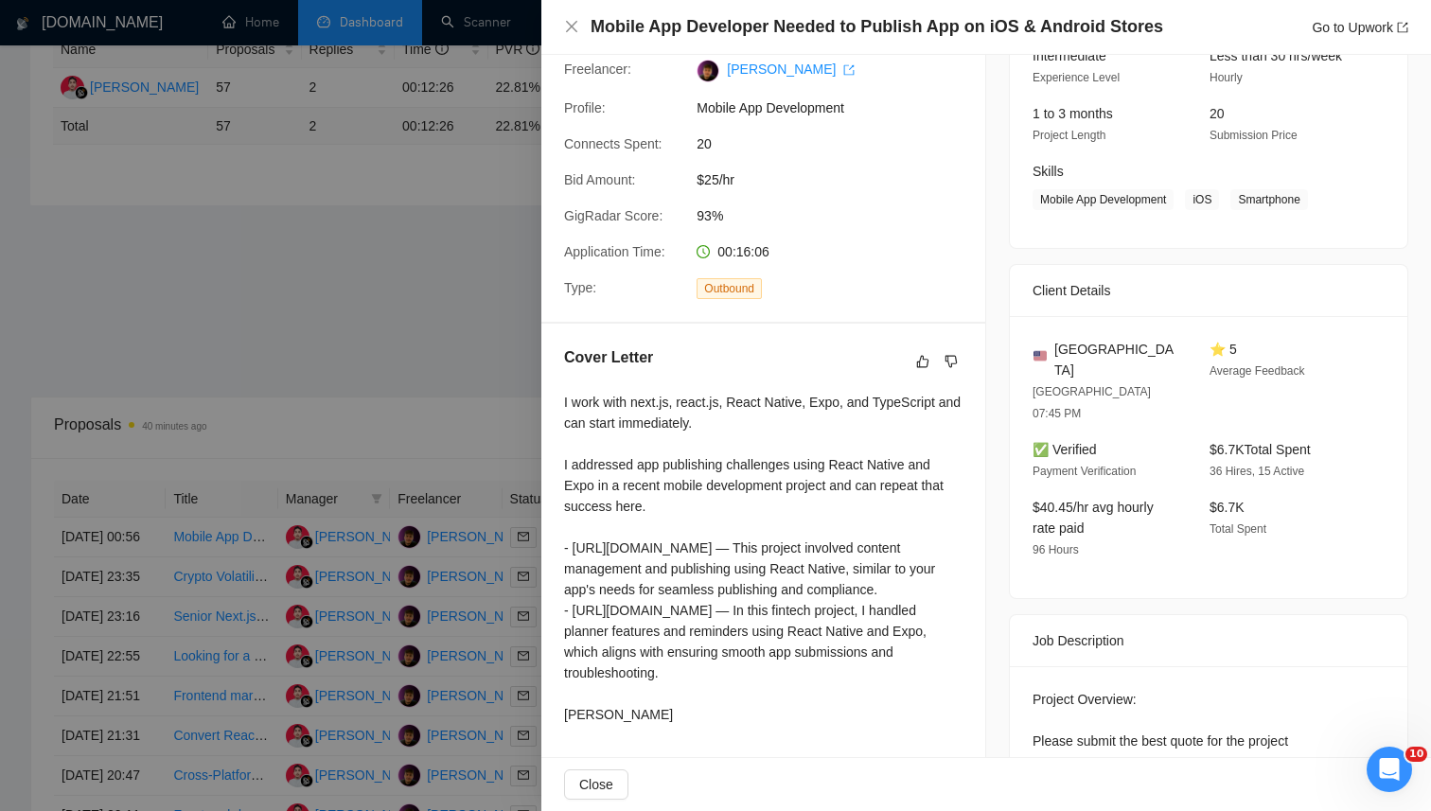
scroll to position [0, 0]
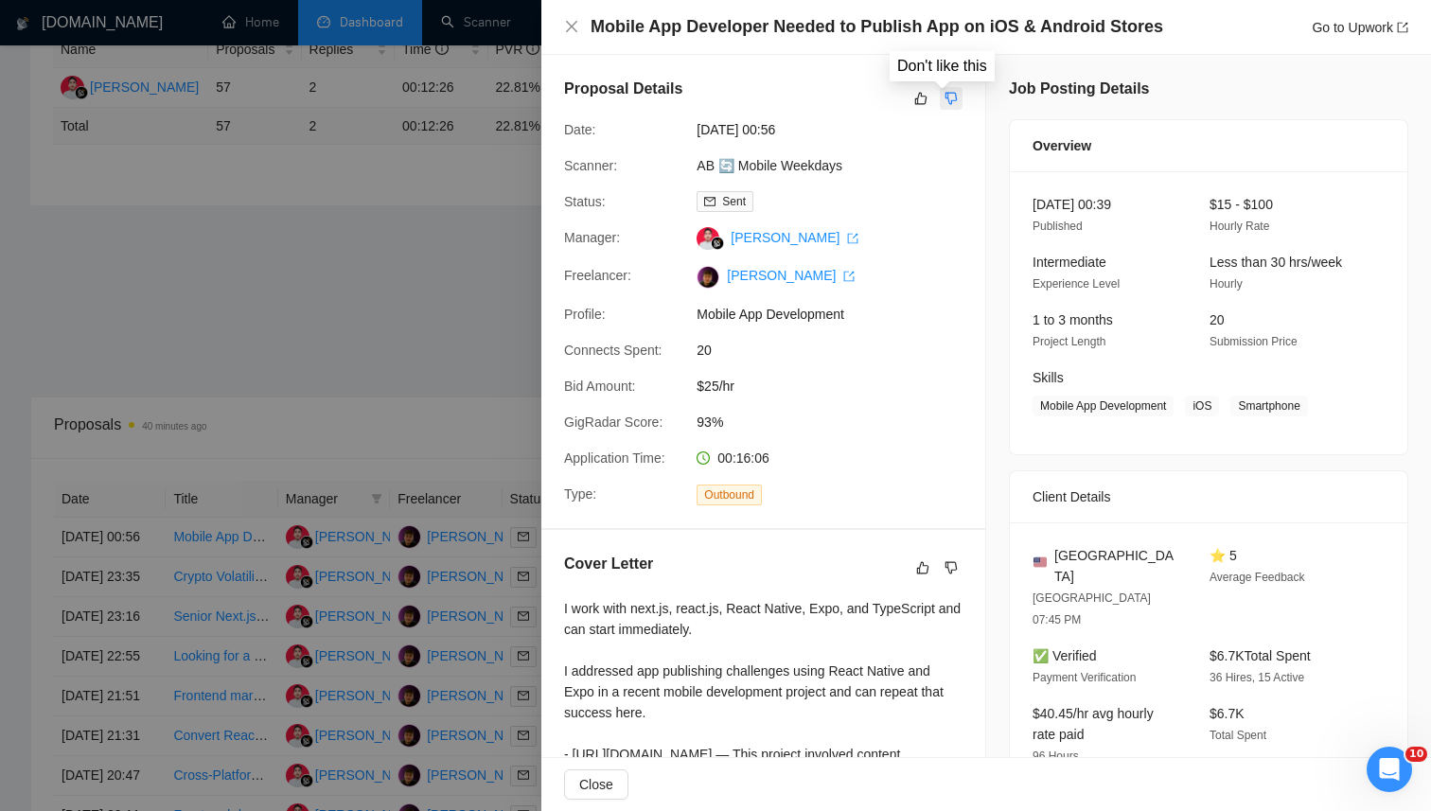
click at [946, 95] on icon "dislike" at bounding box center [951, 98] width 13 height 15
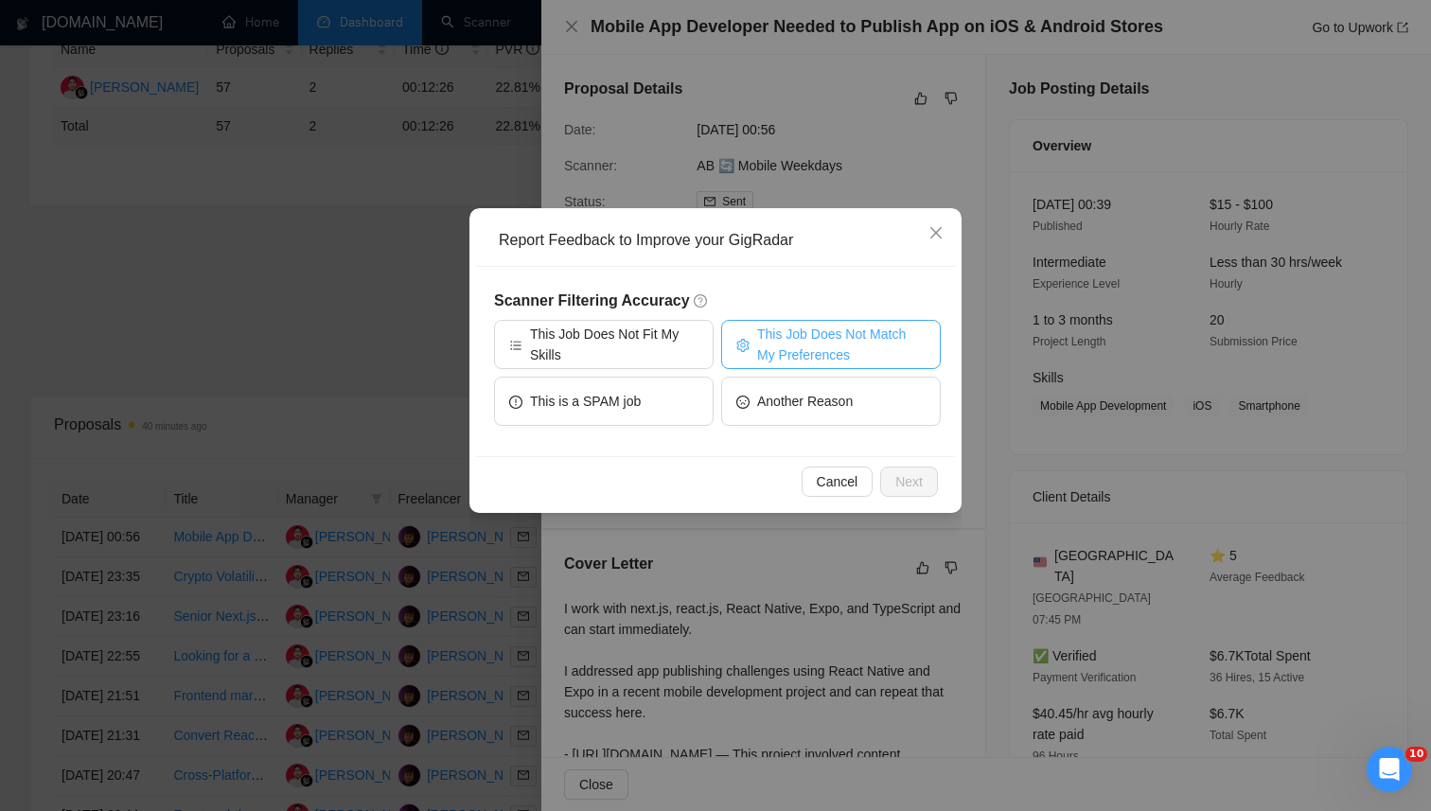
click at [802, 334] on span "This Job Does Not Match My Preferences" at bounding box center [841, 345] width 169 height 42
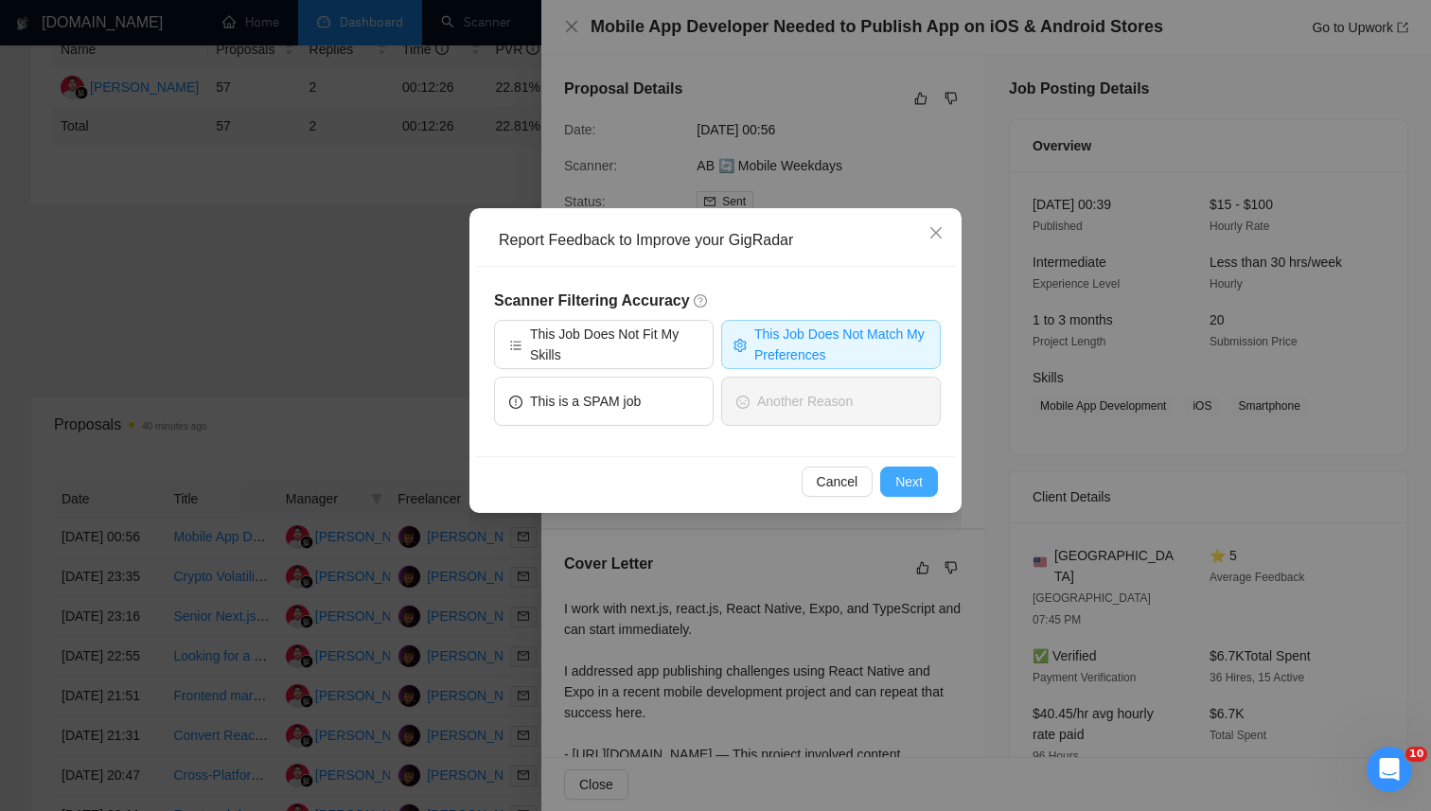
click at [897, 472] on span "Next" at bounding box center [909, 481] width 27 height 21
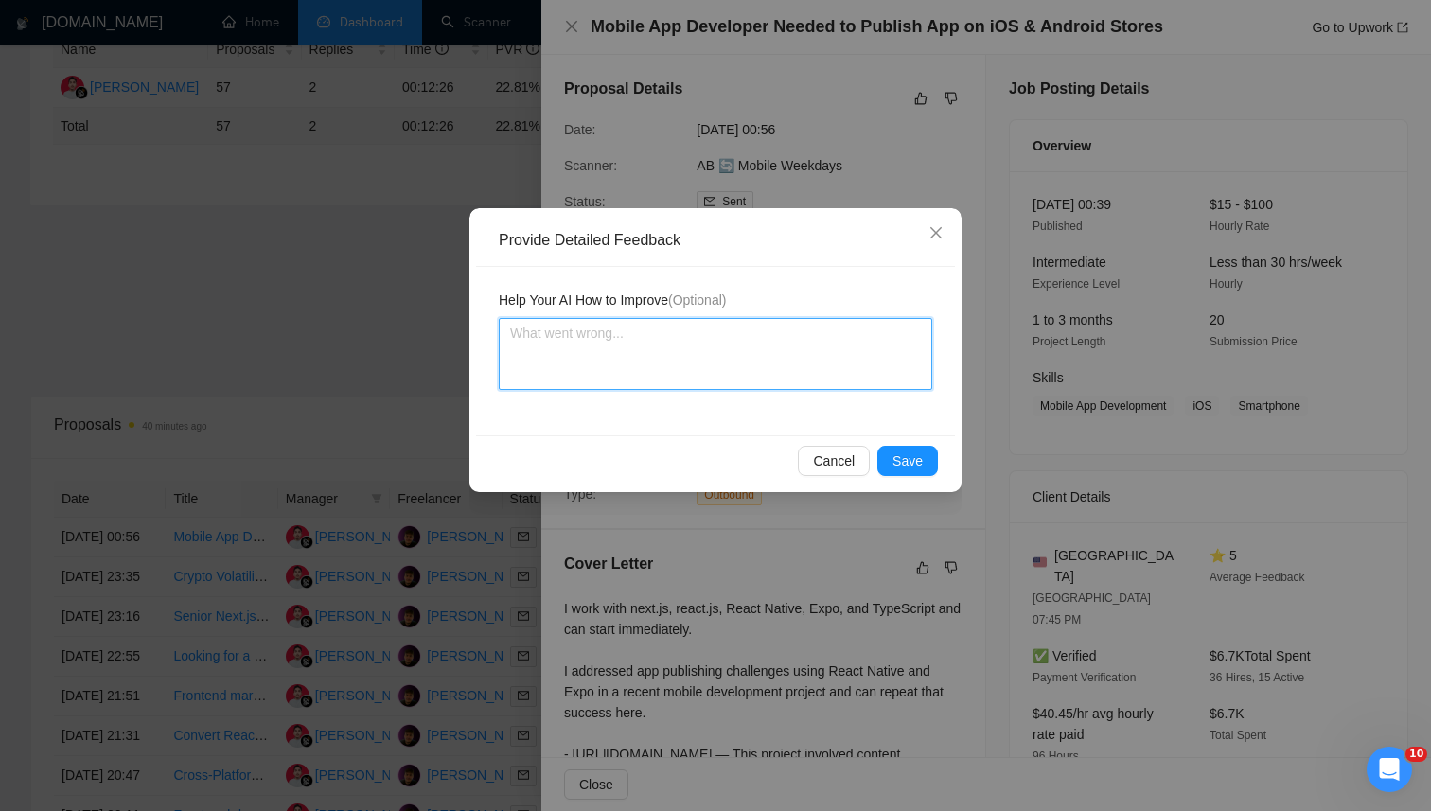
click at [754, 363] on textarea at bounding box center [716, 354] width 434 height 72
paste textarea "This job is focused only on app store publishing, signing, and compliance tasks…"
type textarea "This job is focused only on app store publishing, signing, and compliance tasks…"
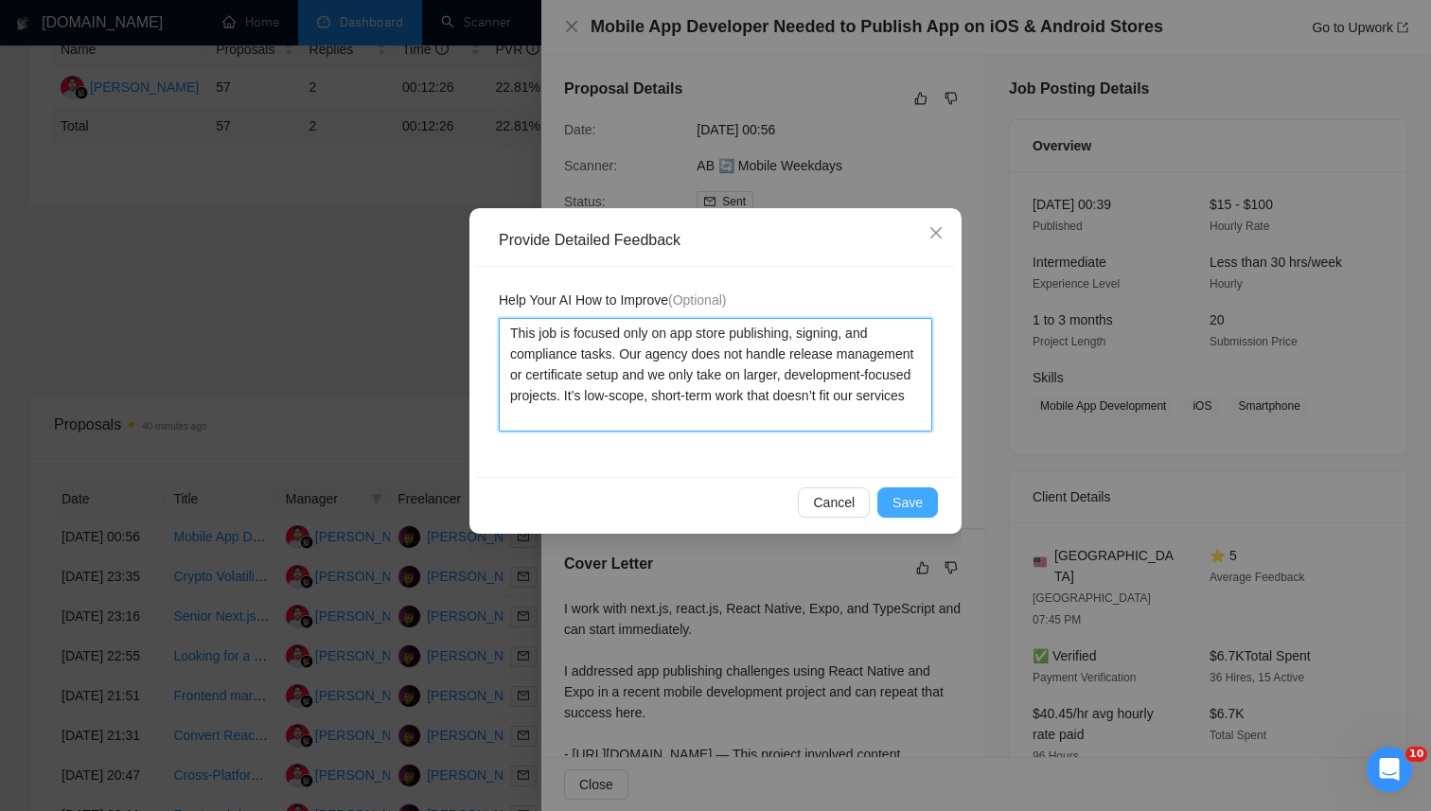
type textarea "This job is focused only on app store publishing, signing, and compliance tasks…"
click at [906, 499] on span "Save" at bounding box center [908, 502] width 30 height 21
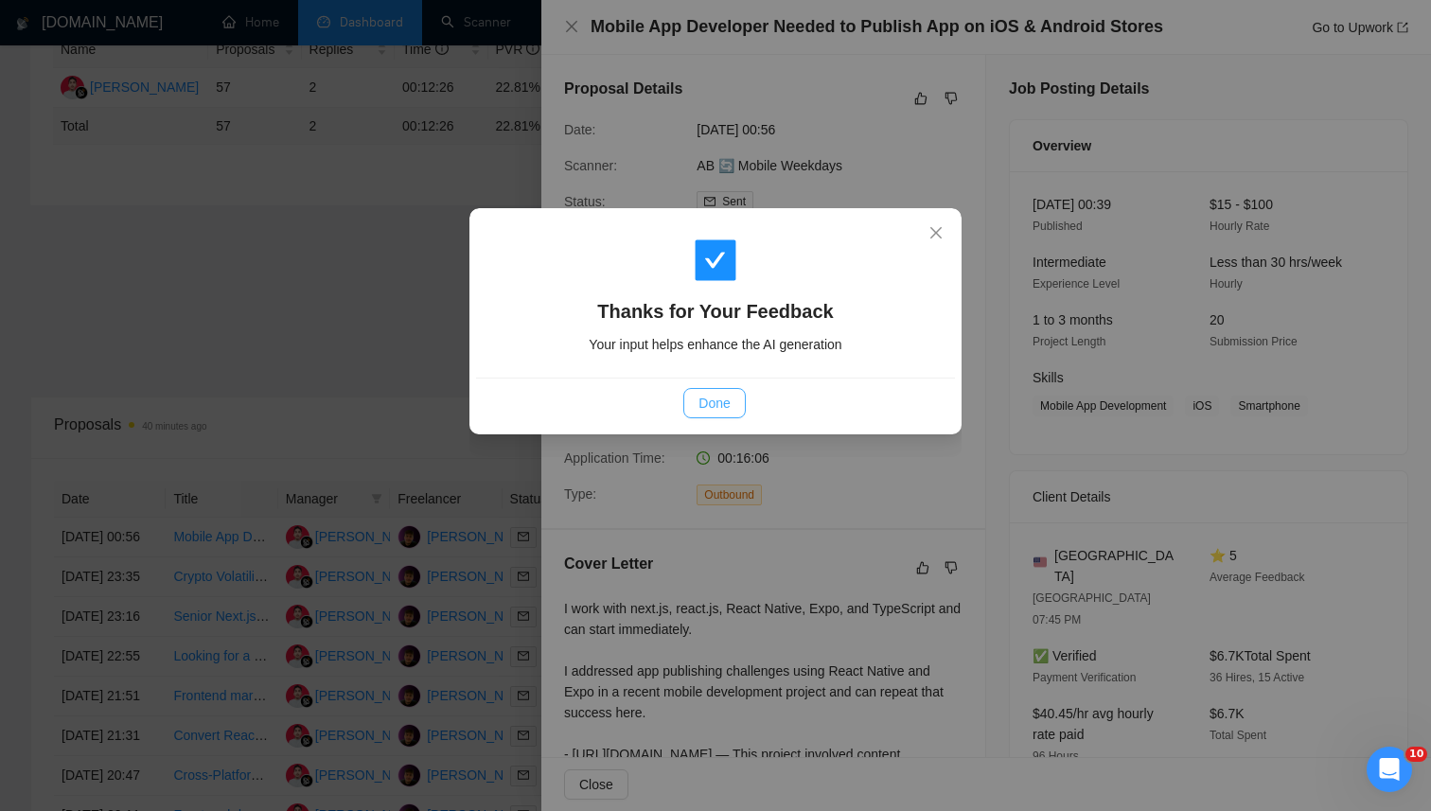
click at [731, 392] on button "Done" at bounding box center [714, 403] width 62 height 30
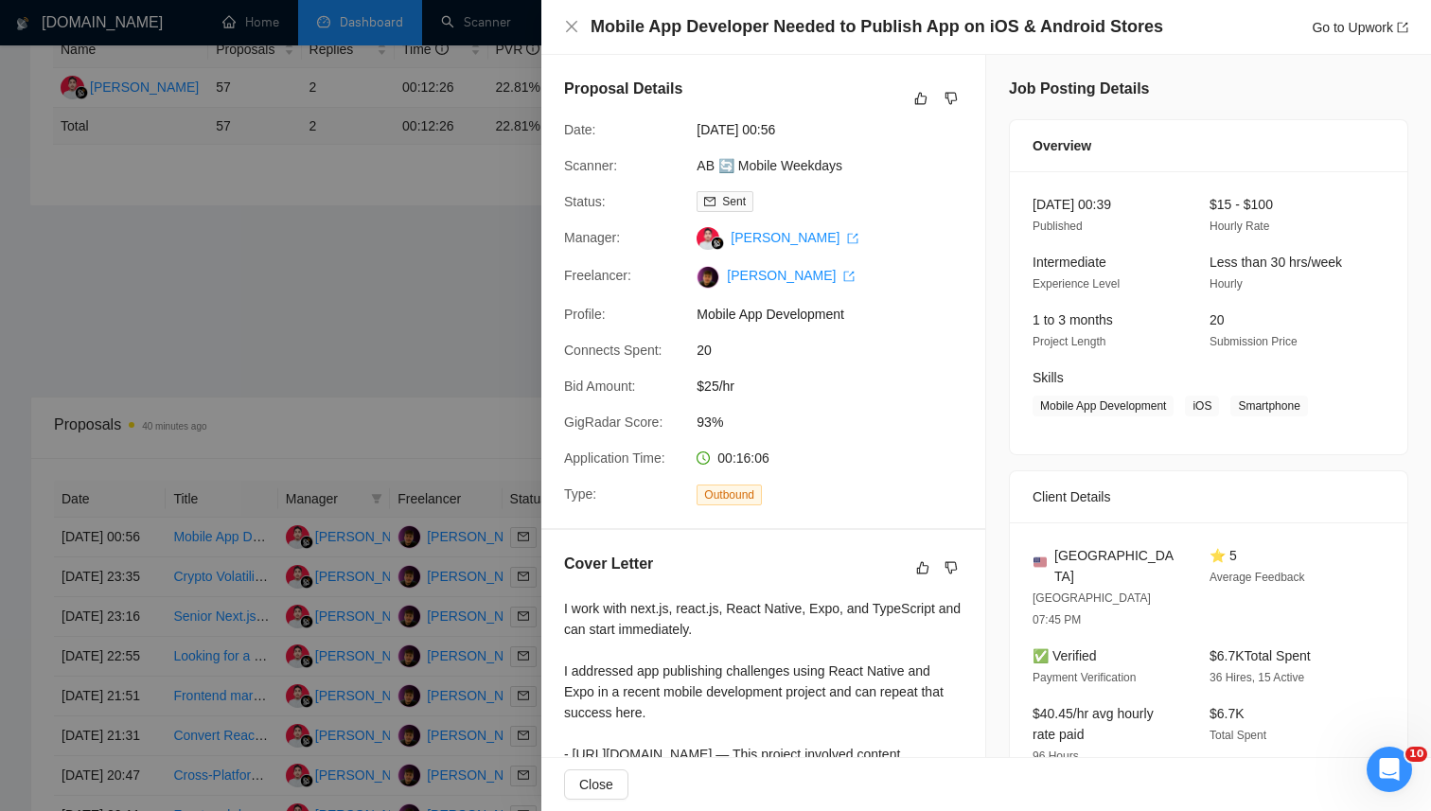
click at [354, 293] on div at bounding box center [715, 405] width 1431 height 811
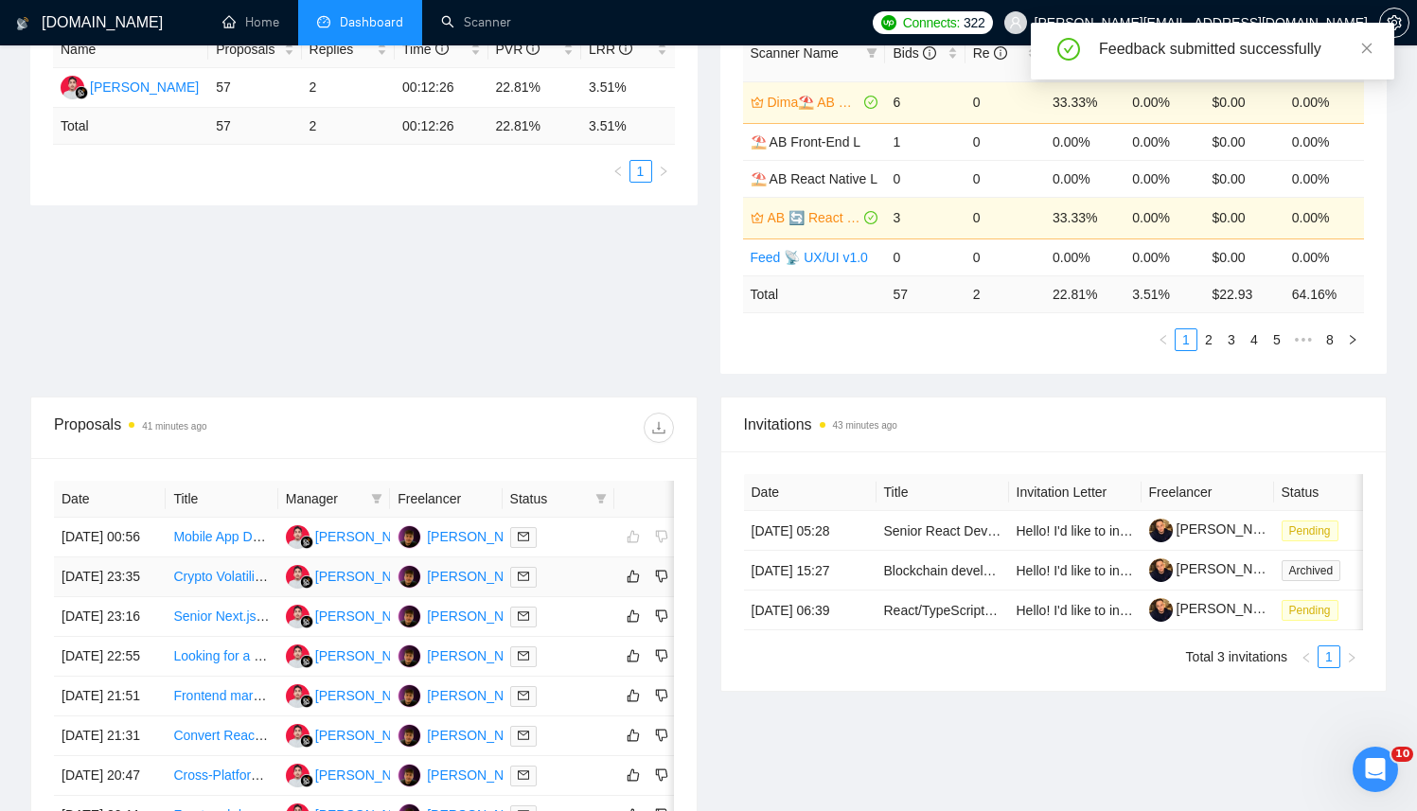
click at [563, 588] on div at bounding box center [558, 577] width 97 height 22
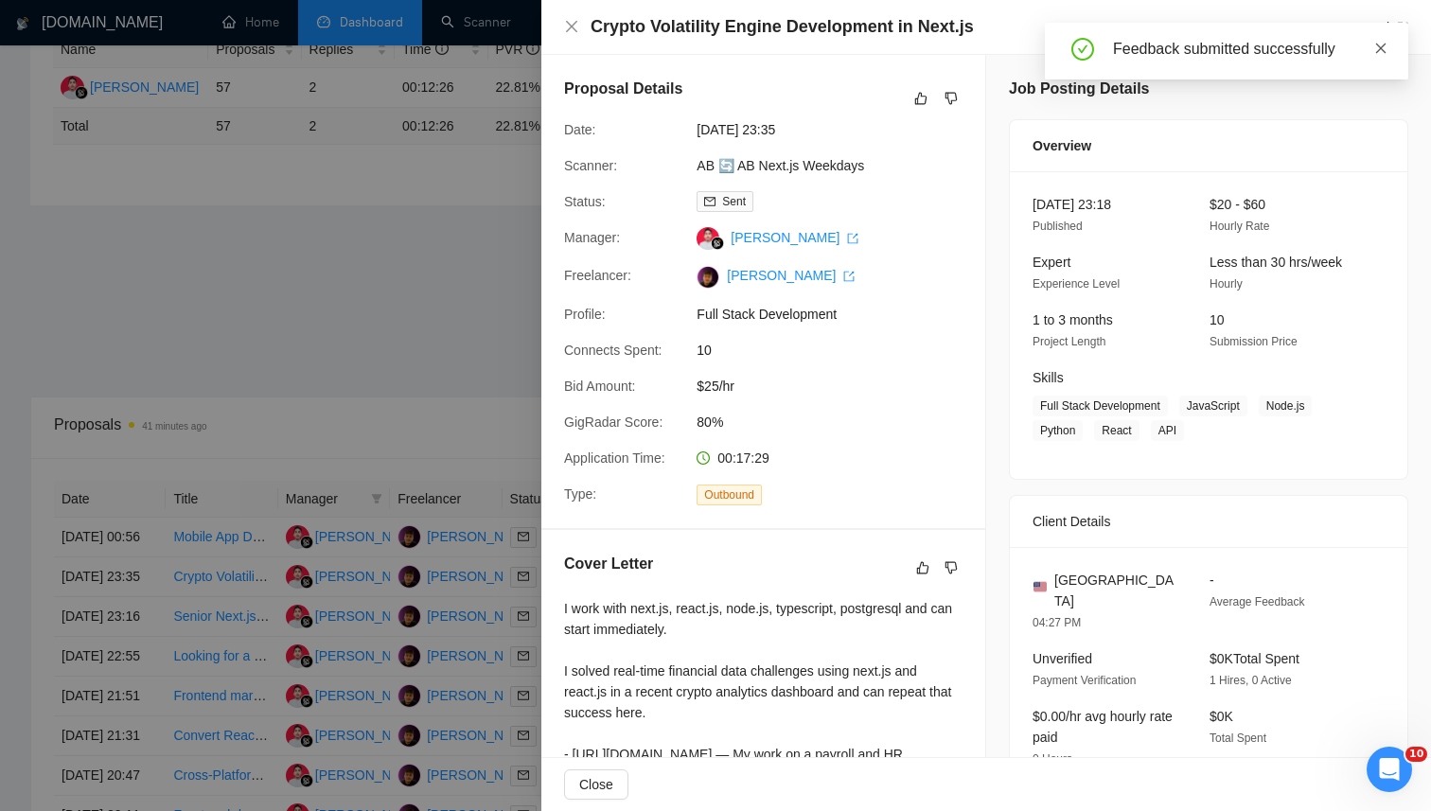
click at [1384, 47] on icon "close" at bounding box center [1381, 48] width 13 height 13
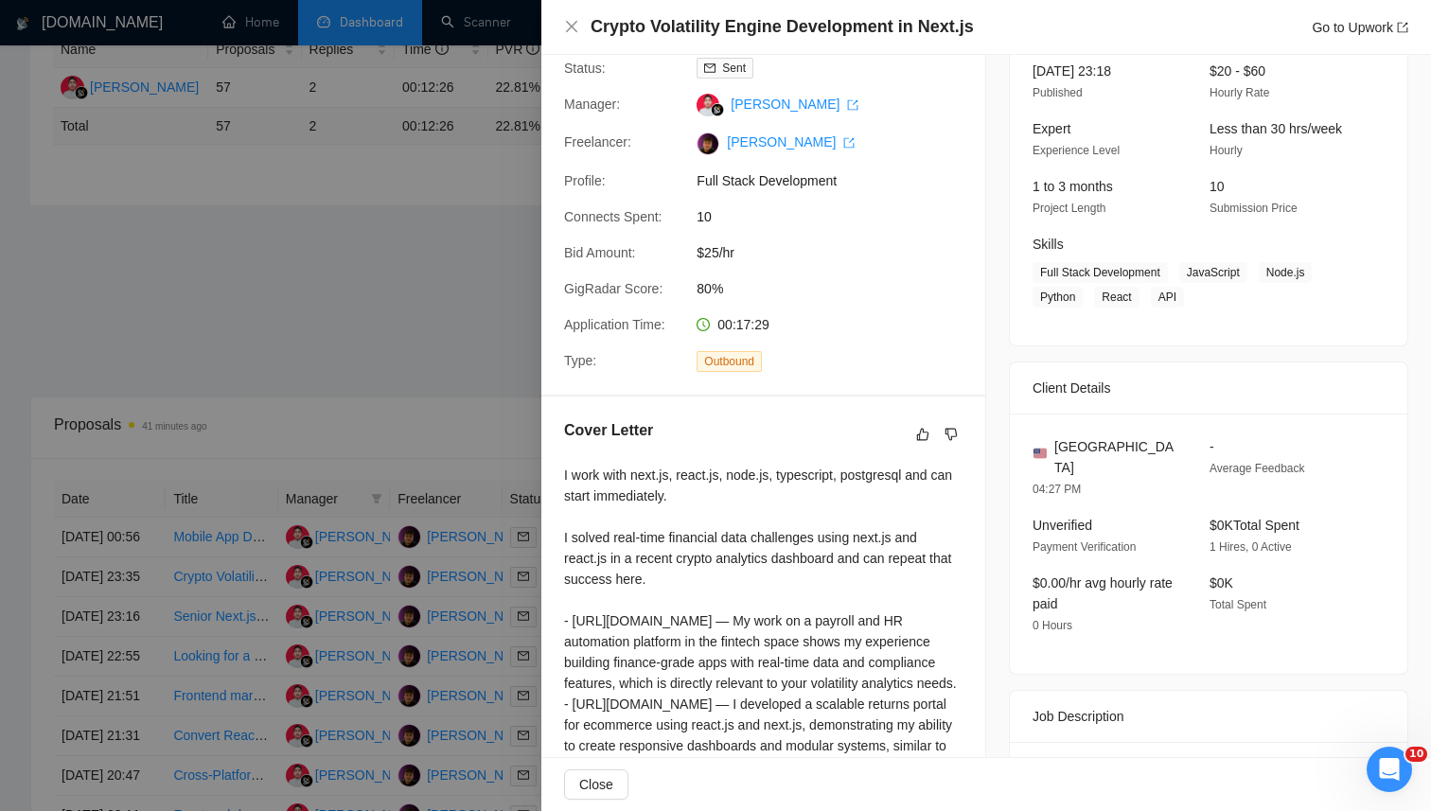
scroll to position [280, 0]
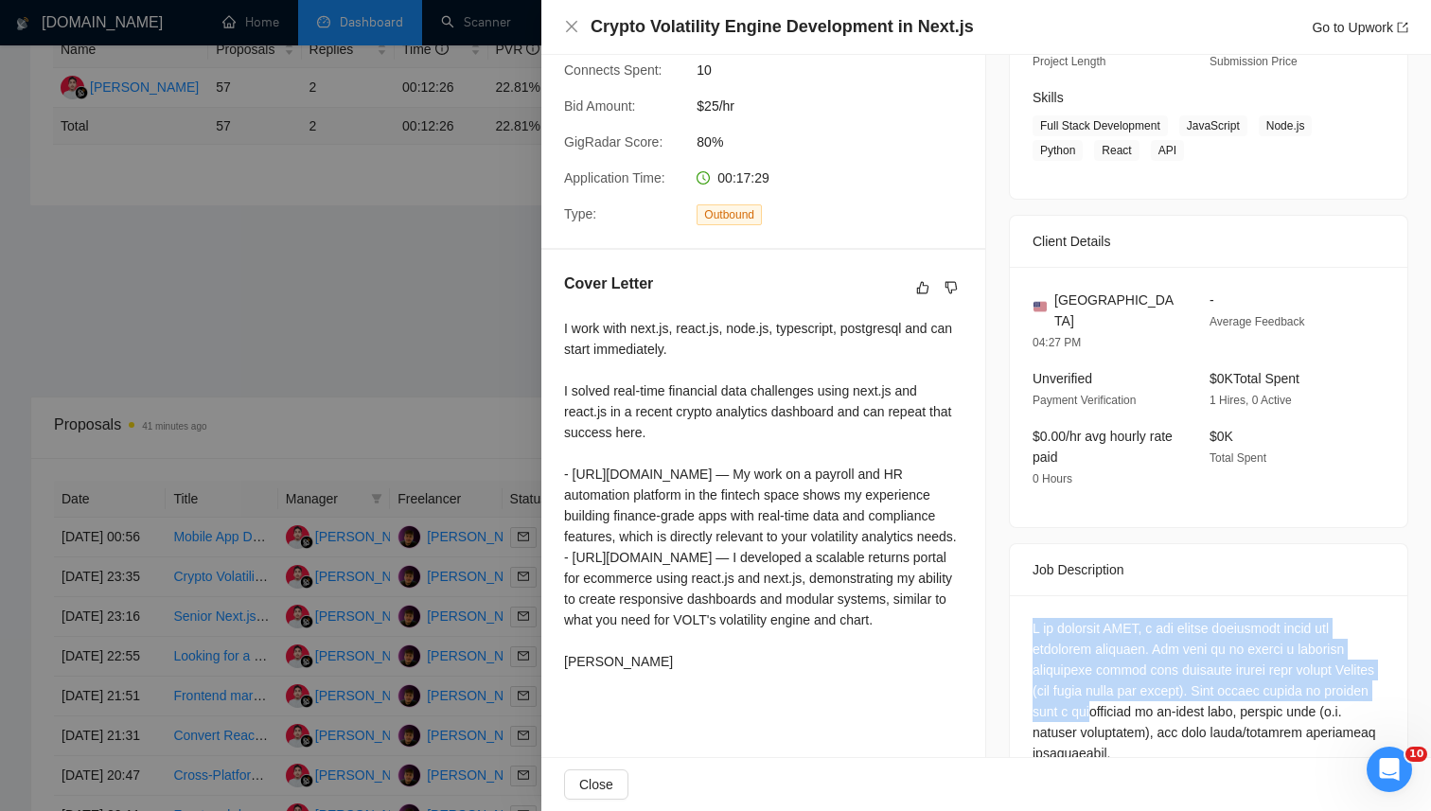
drag, startPoint x: 1020, startPoint y: 603, endPoint x: 1147, endPoint y: 683, distance: 150.5
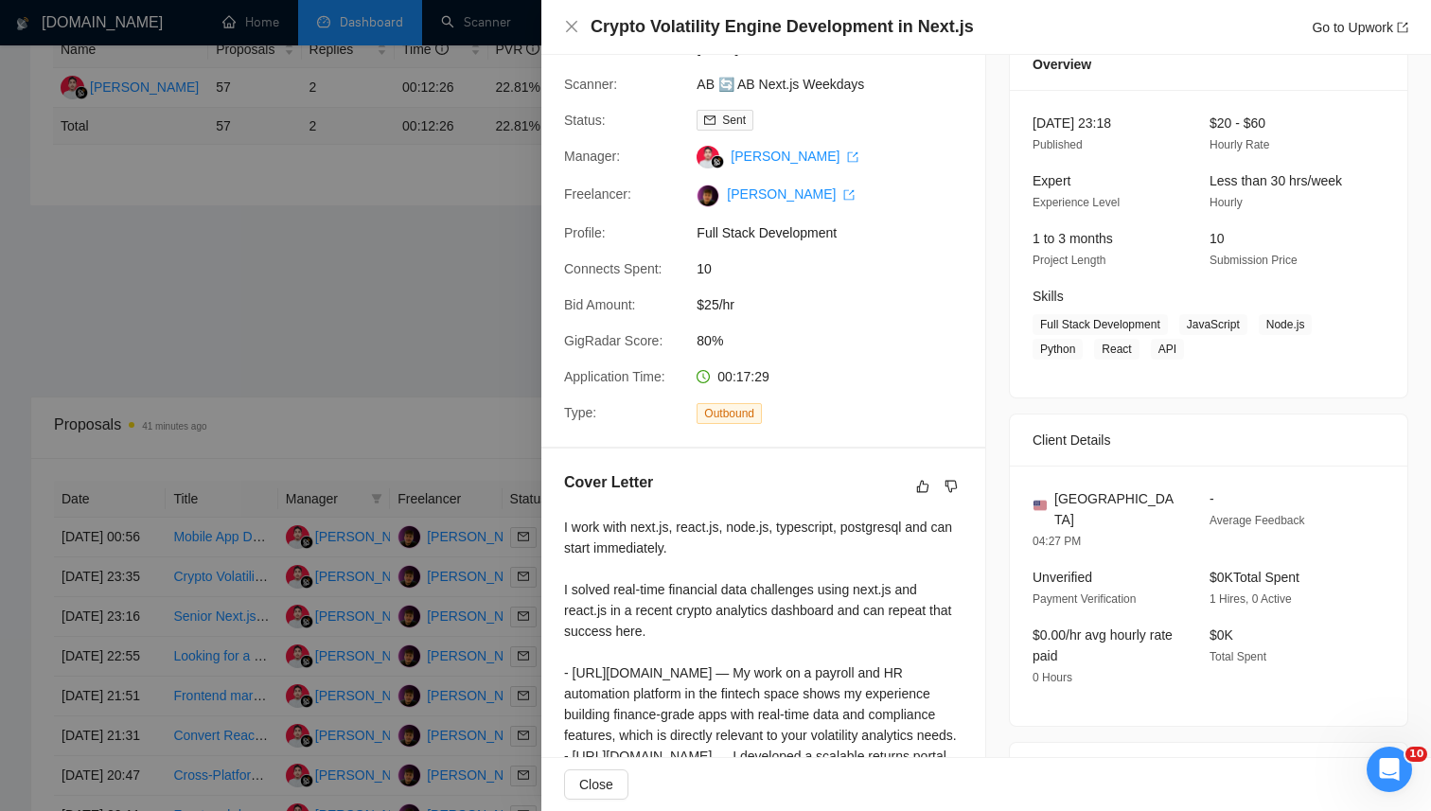
scroll to position [0, 0]
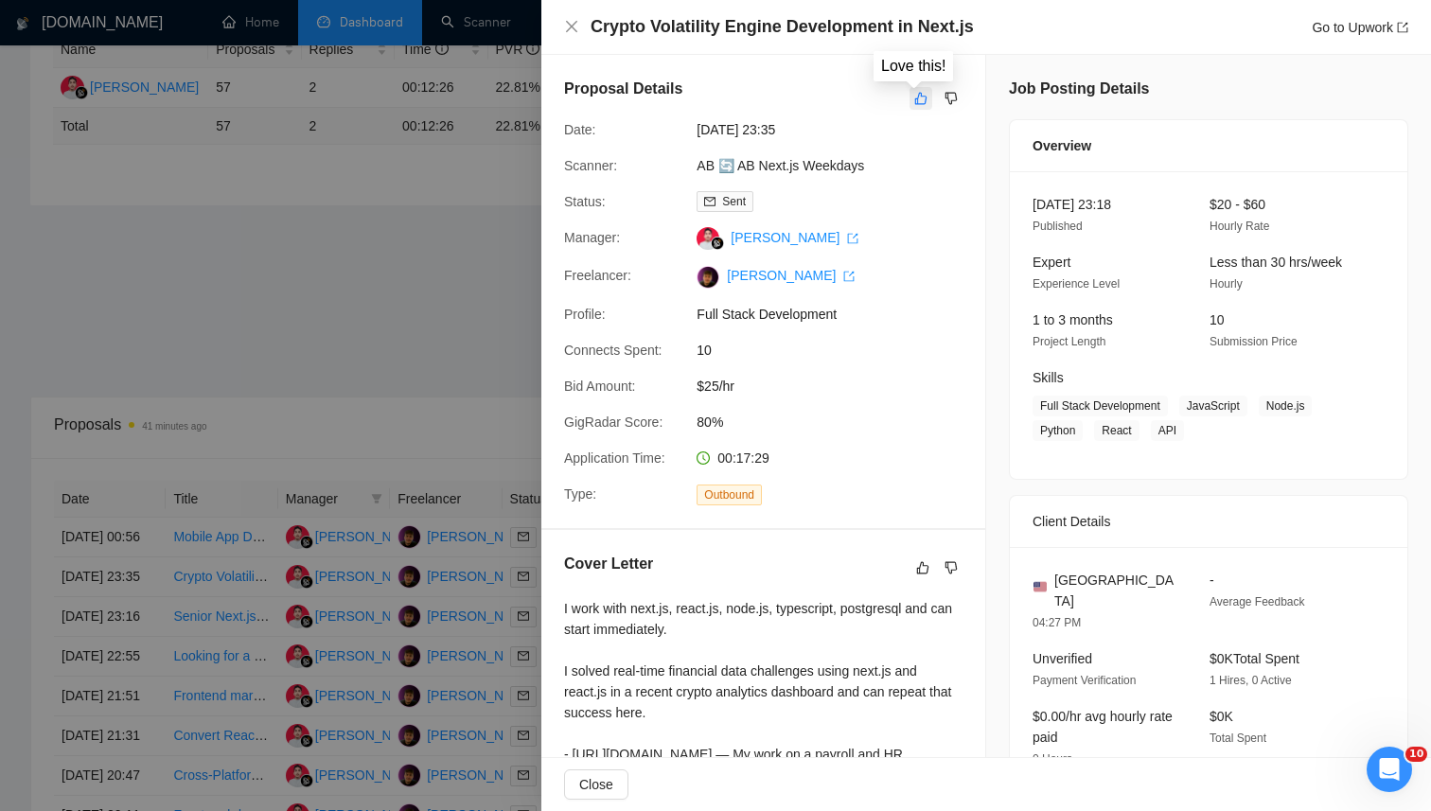
click at [915, 104] on icon "like" at bounding box center [921, 99] width 12 height 12
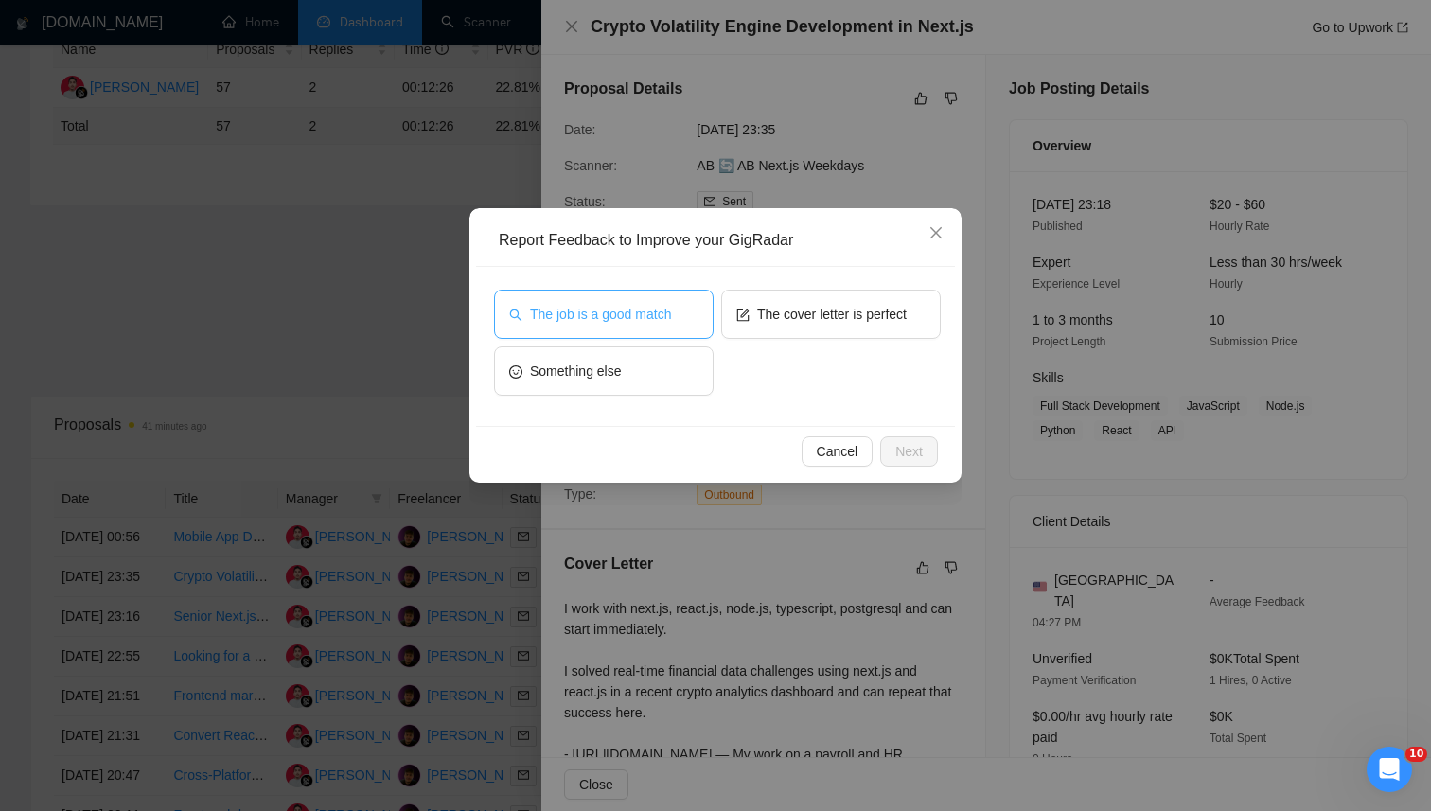
click at [641, 315] on span "The job is a good match" at bounding box center [600, 314] width 141 height 21
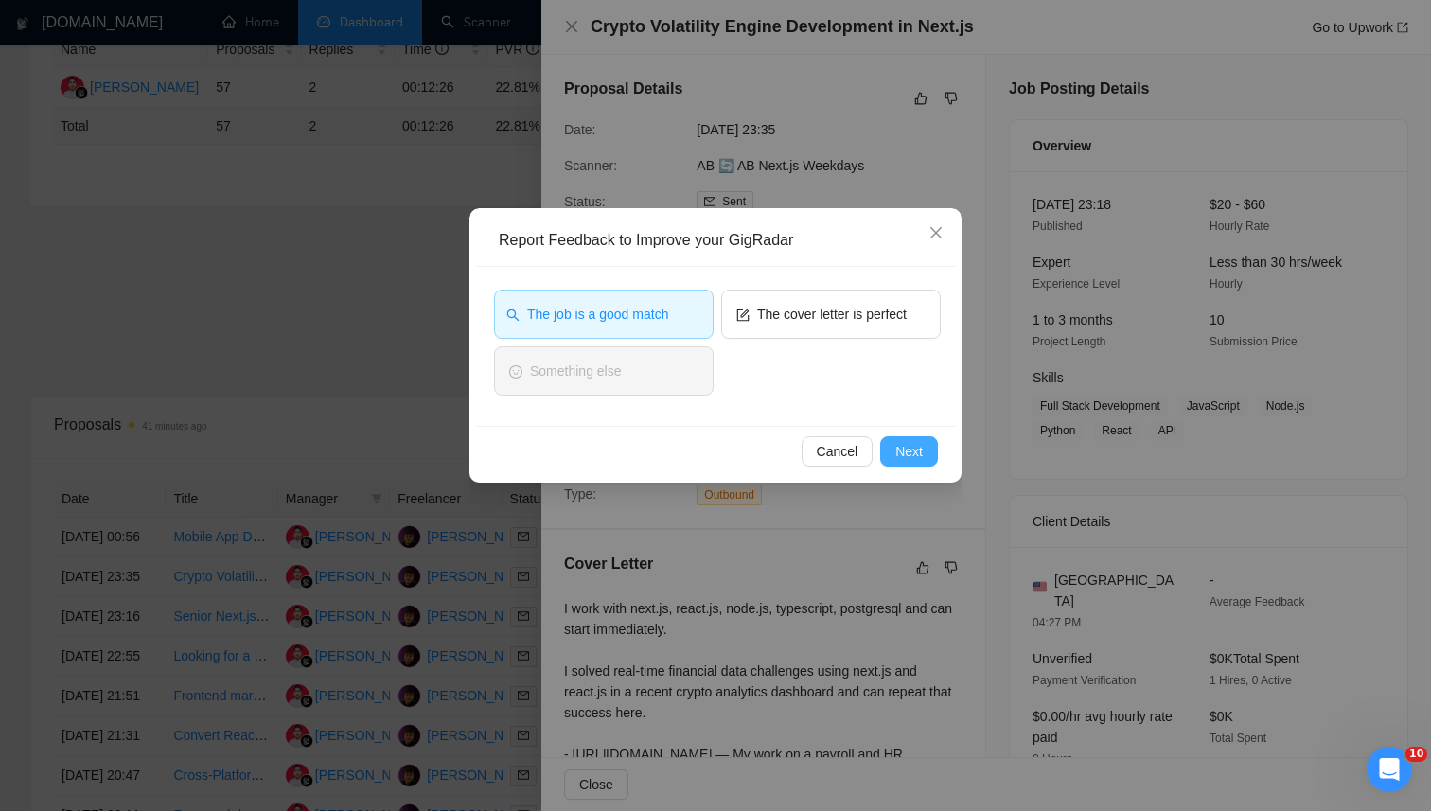
click at [917, 454] on span "Next" at bounding box center [909, 451] width 27 height 21
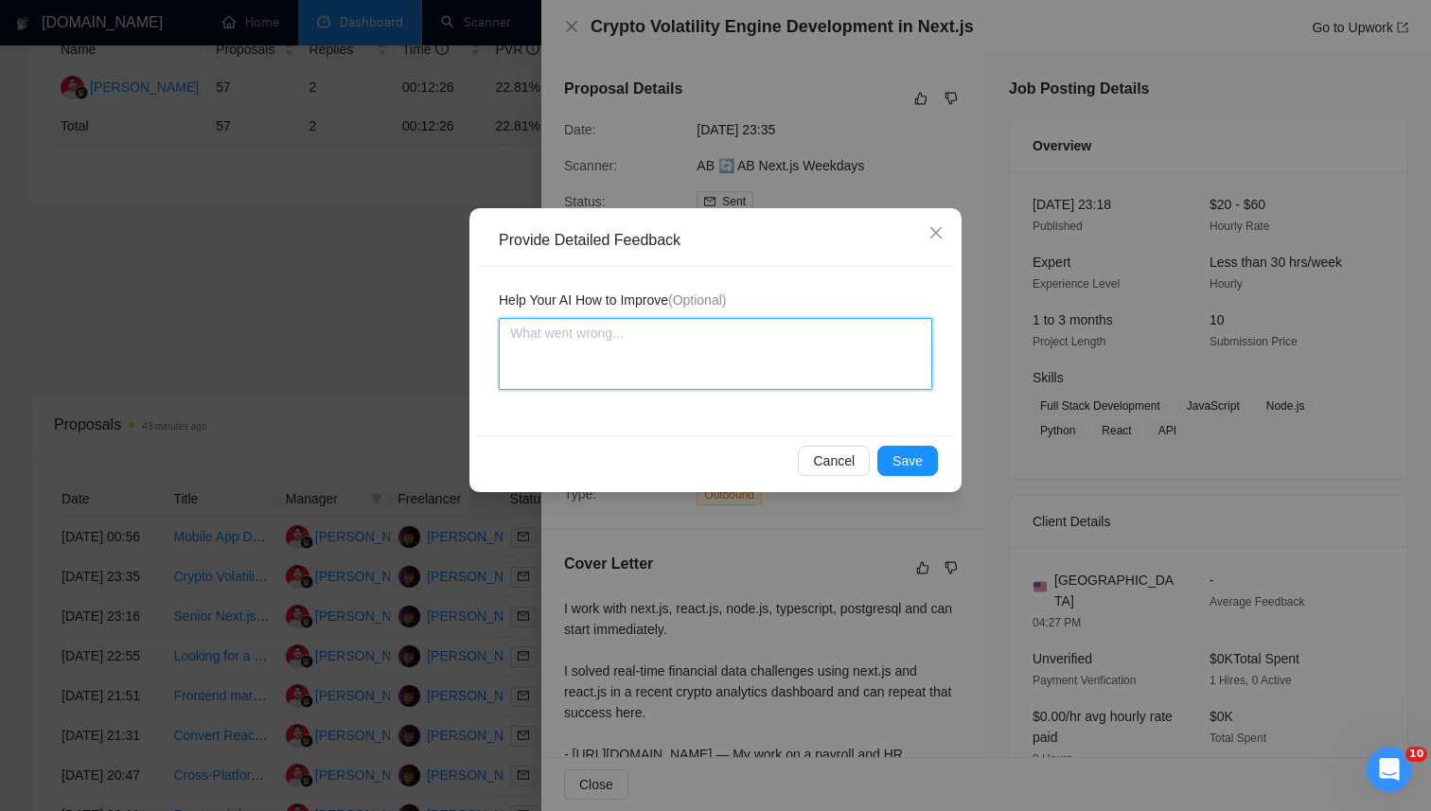
click at [805, 320] on textarea at bounding box center [716, 354] width 434 height 72
paste textarea "This job aligns perfectly with our expertise: it requires Next.js and React for…"
type textarea "This job aligns perfectly with our expertise: it requires Next.js and React for…"
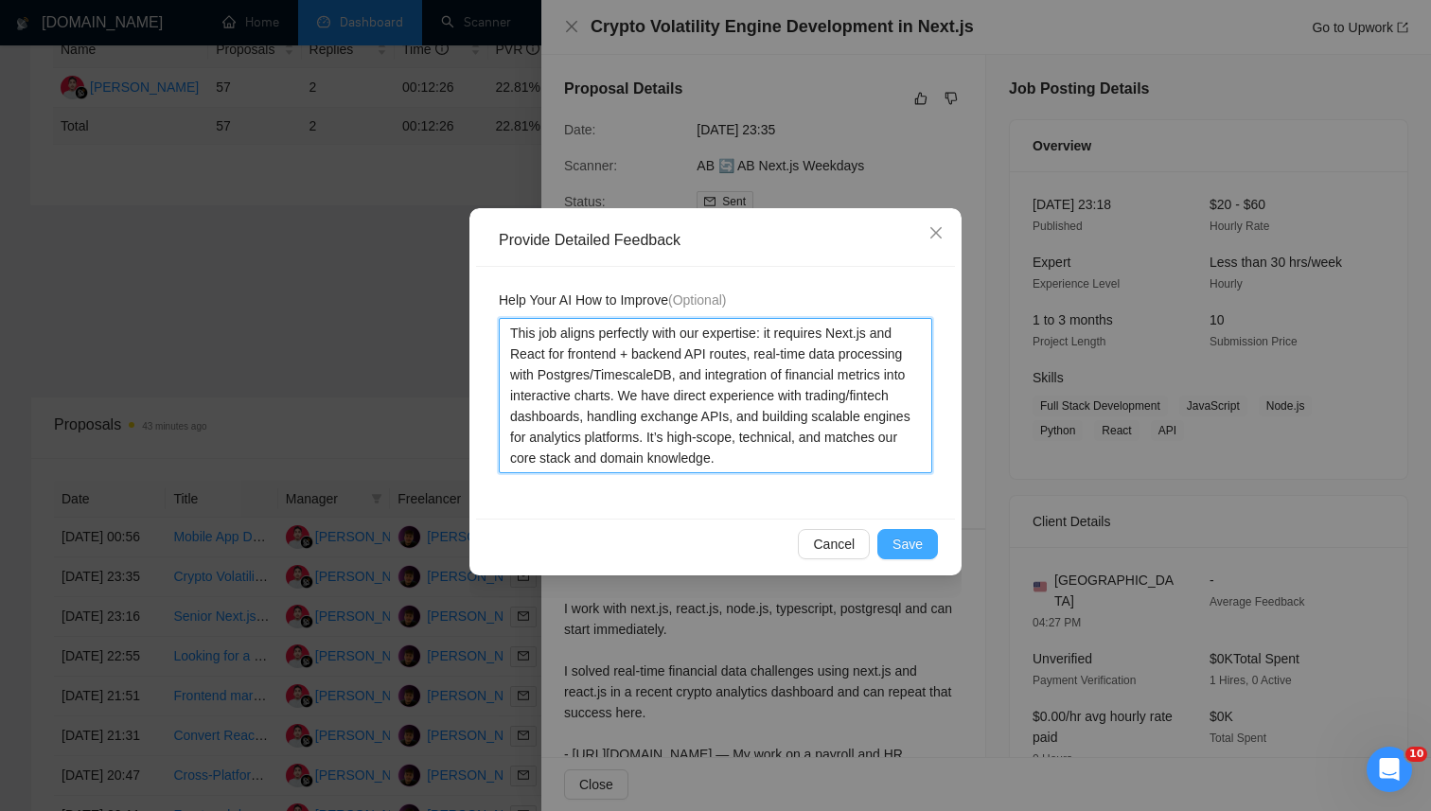
type textarea "This job aligns perfectly with our expertise: it requires Next.js and React for…"
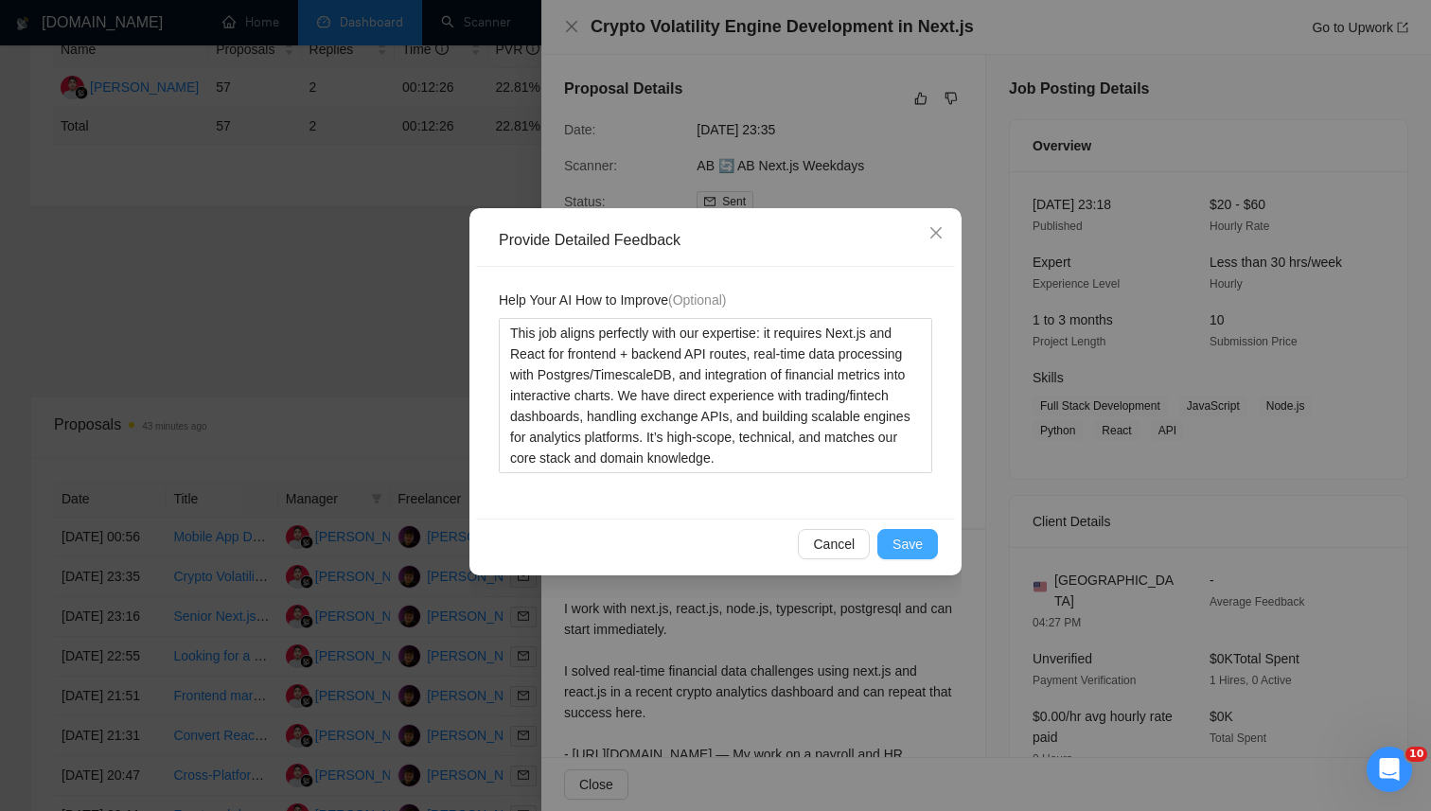
click at [918, 545] on span "Save" at bounding box center [908, 544] width 30 height 21
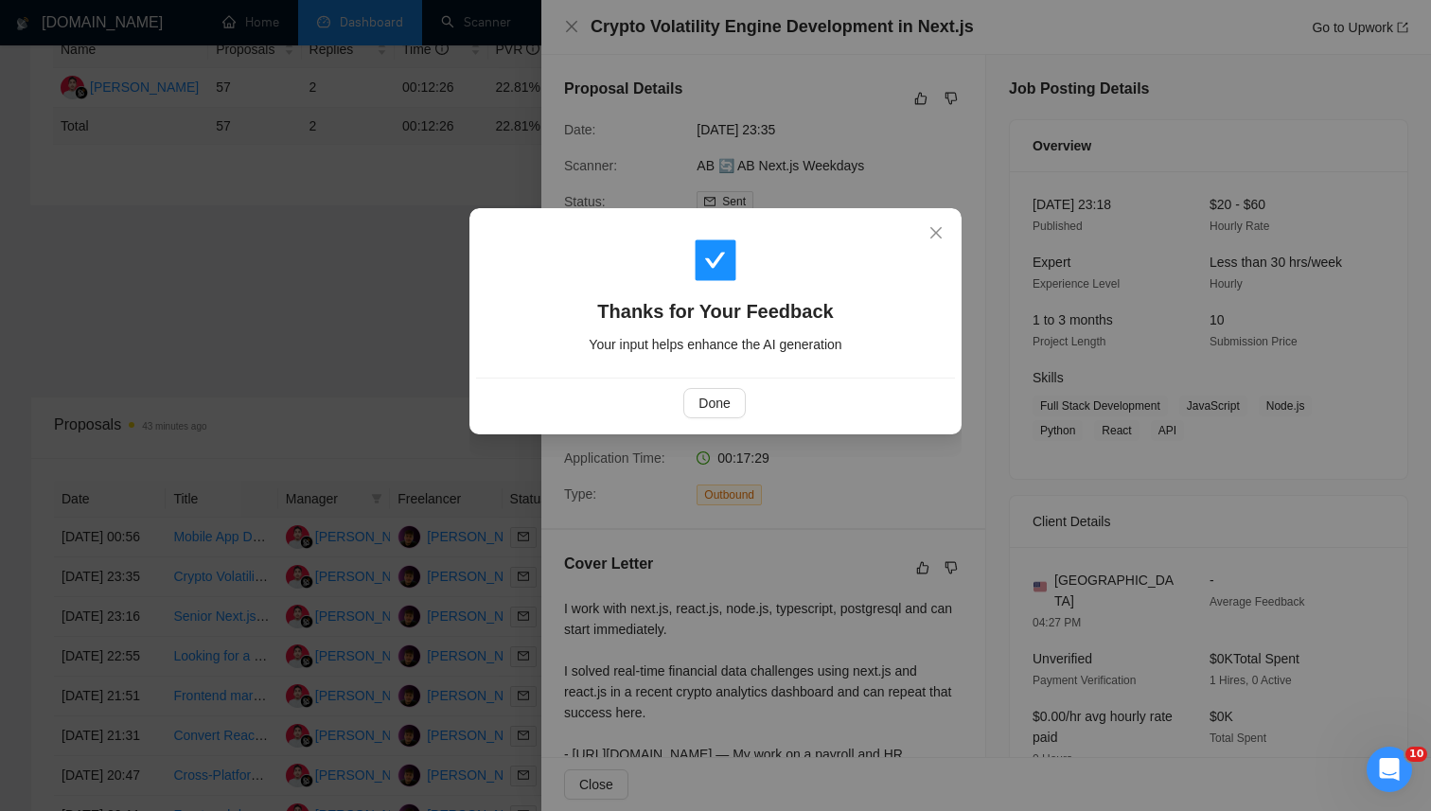
click at [748, 406] on div "Done" at bounding box center [714, 403] width 447 height 30
click at [693, 413] on button "Done" at bounding box center [714, 403] width 62 height 30
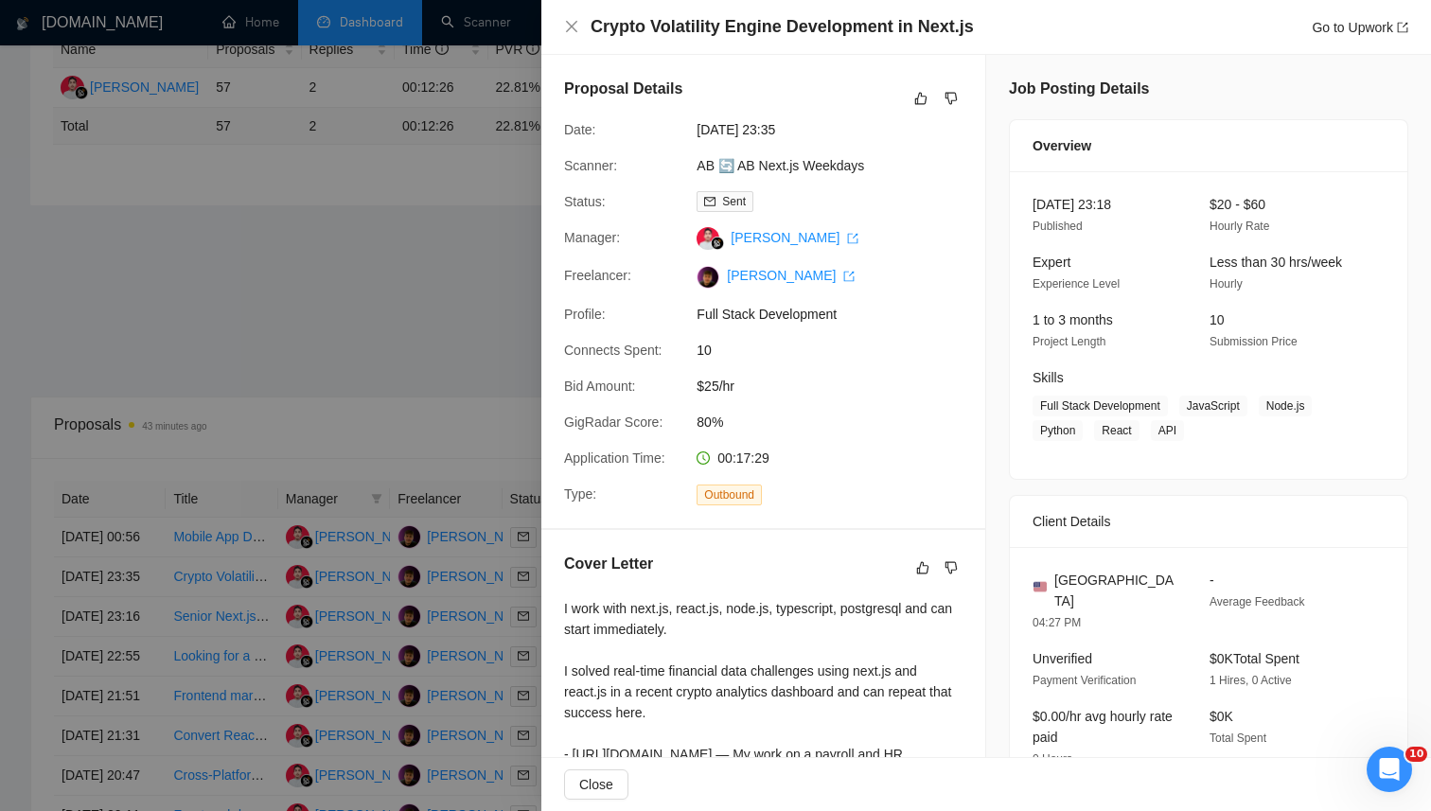
click at [381, 329] on div at bounding box center [715, 405] width 1431 height 811
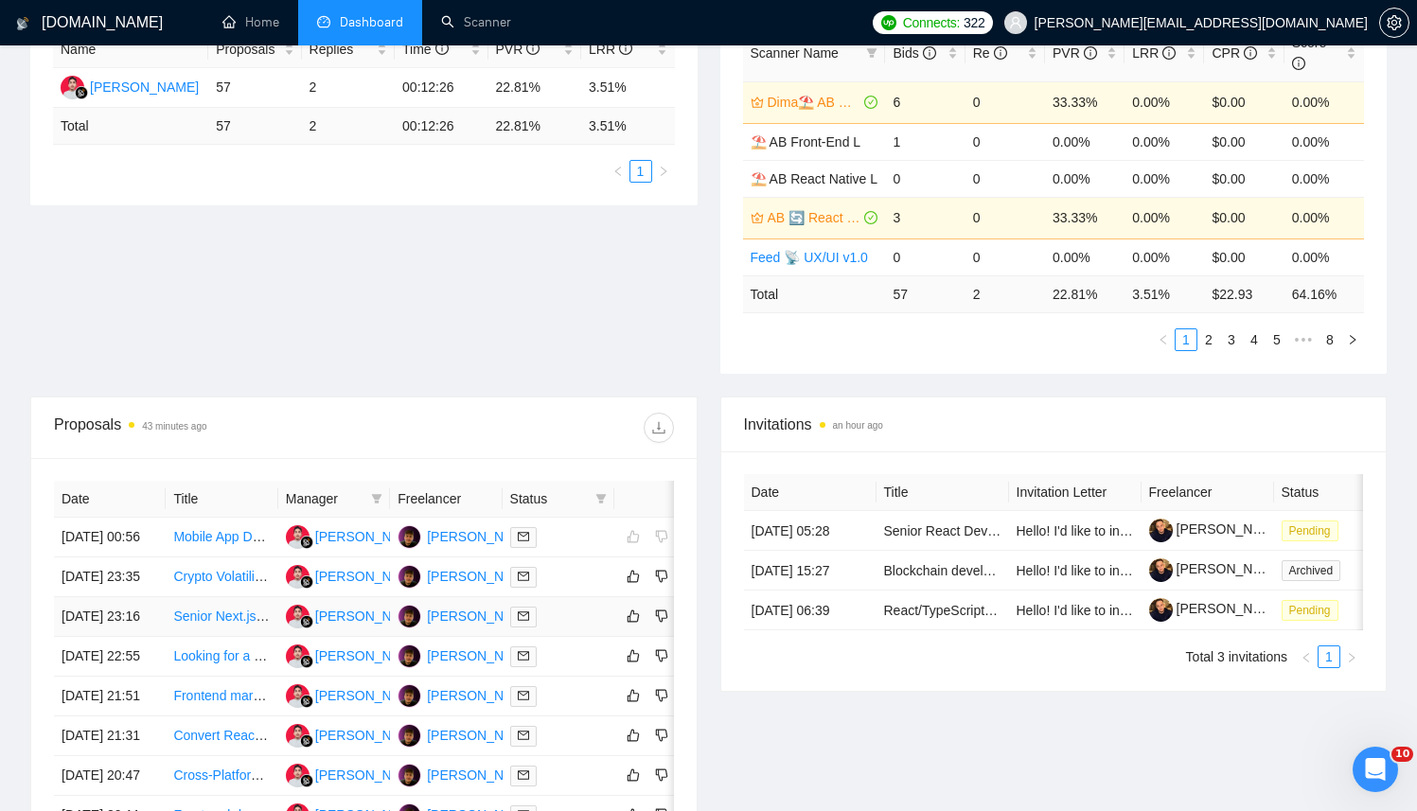
click at [594, 628] on div at bounding box center [558, 617] width 97 height 22
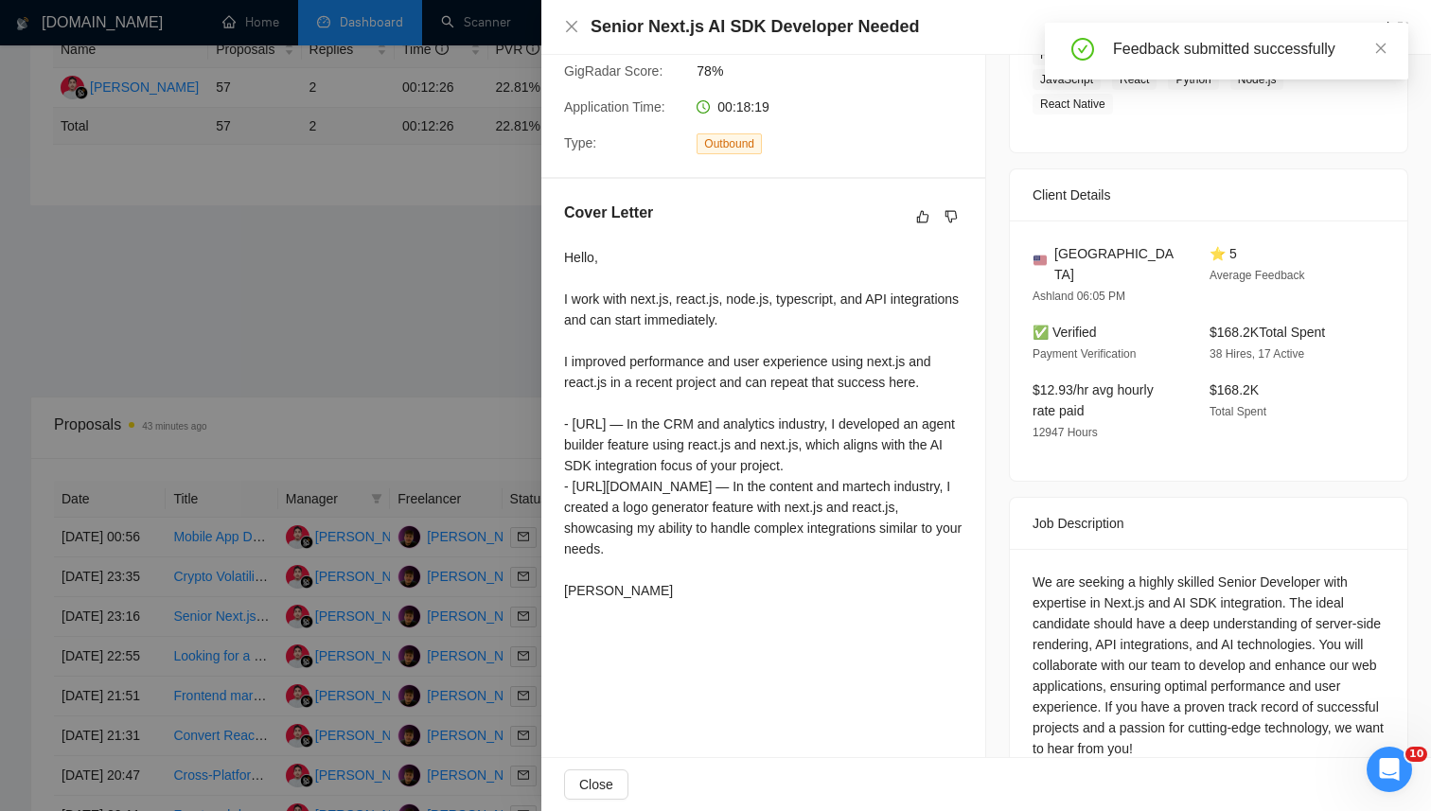
scroll to position [467, 0]
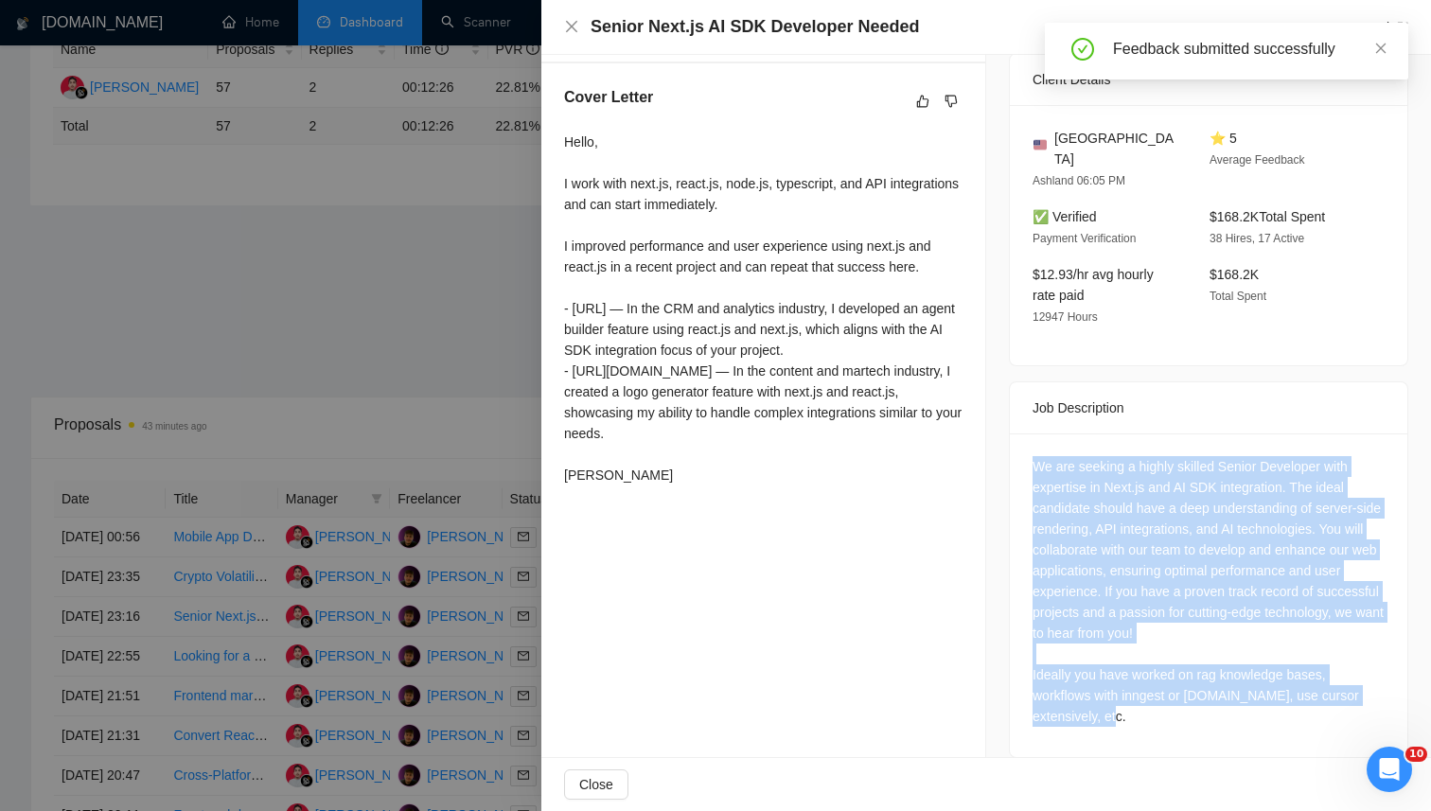
drag, startPoint x: 1151, startPoint y: 588, endPoint x: 1185, endPoint y: 706, distance: 123.1
click at [1225, 703] on div "We are seeking a highly skilled Senior Developer with expertise in Next.js and …" at bounding box center [1209, 591] width 352 height 271
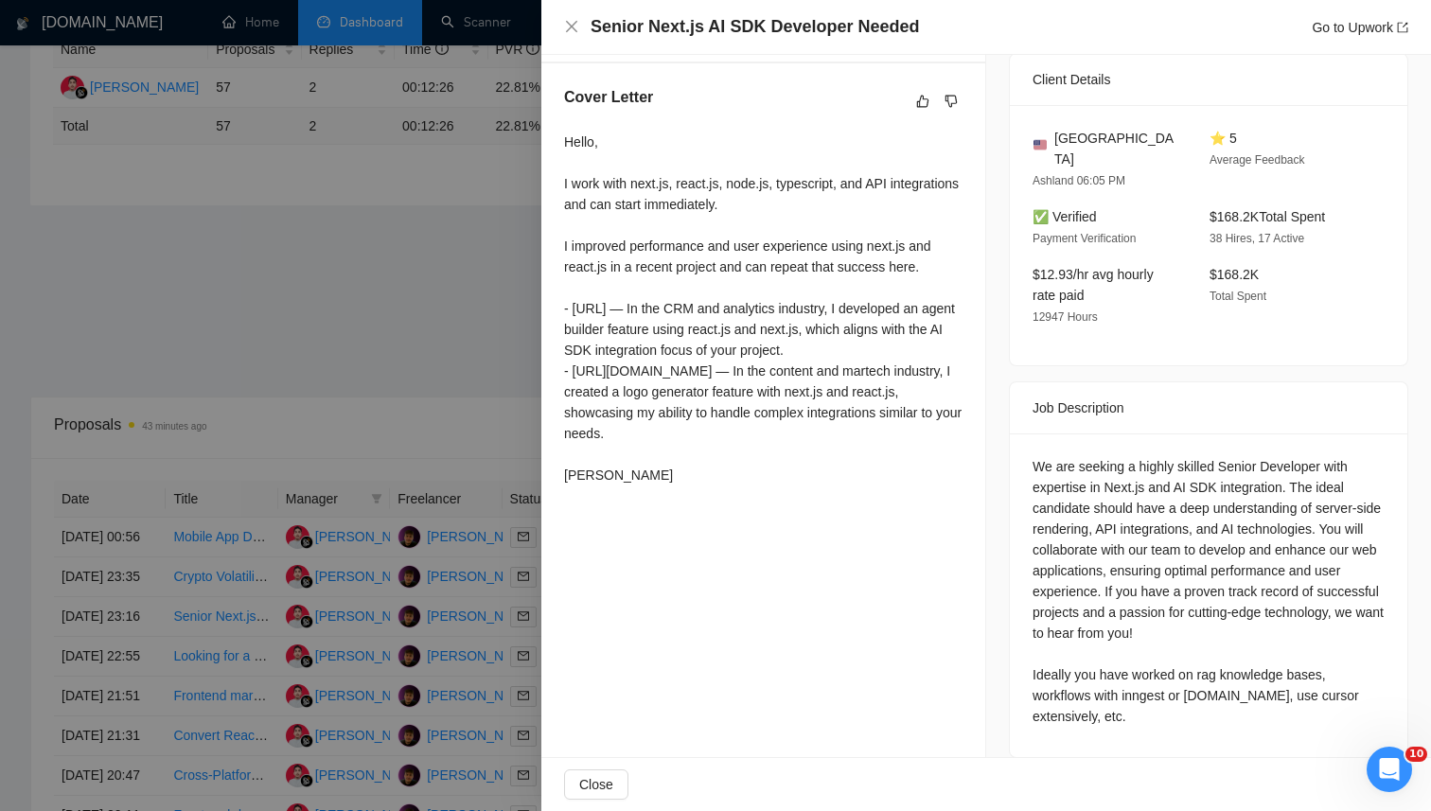
drag, startPoint x: 1116, startPoint y: 651, endPoint x: 1124, endPoint y: 667, distance: 17.8
click at [1116, 653] on div "We are seeking a highly skilled Senior Developer with expertise in Next.js and …" at bounding box center [1209, 591] width 352 height 271
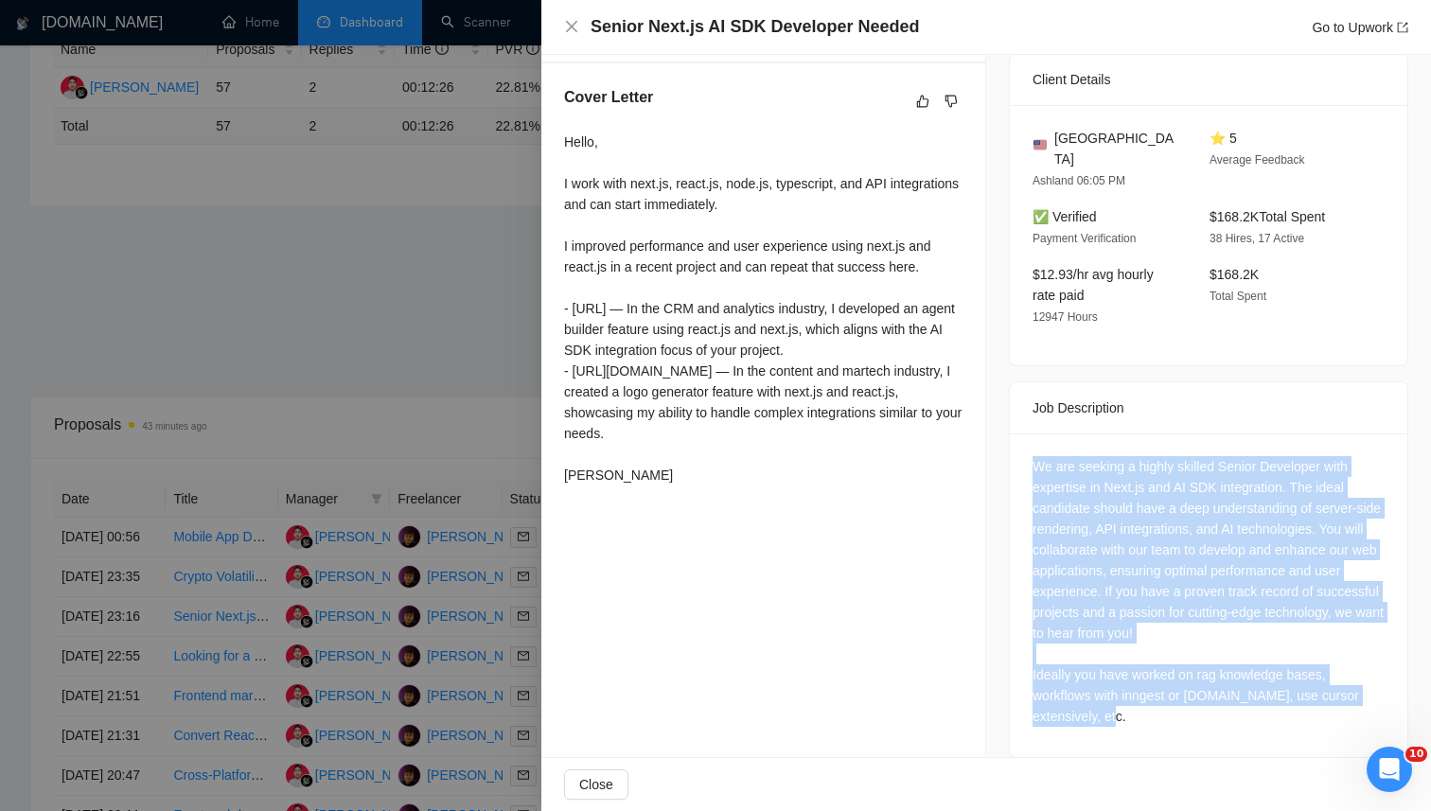
drag, startPoint x: 1139, startPoint y: 707, endPoint x: 1008, endPoint y: 447, distance: 291.3
click at [1010, 447] on div "We are seeking a highly skilled Senior Developer with expertise in Next.js and …" at bounding box center [1209, 596] width 398 height 324
copy div "We are seeking a highly skilled Senior Developer with expertise in Next.js and …"
click at [1150, 504] on div "We are seeking a highly skilled Senior Developer with expertise in Next.js and …" at bounding box center [1209, 591] width 352 height 271
drag, startPoint x: 1127, startPoint y: 685, endPoint x: 1020, endPoint y: 426, distance: 280.9
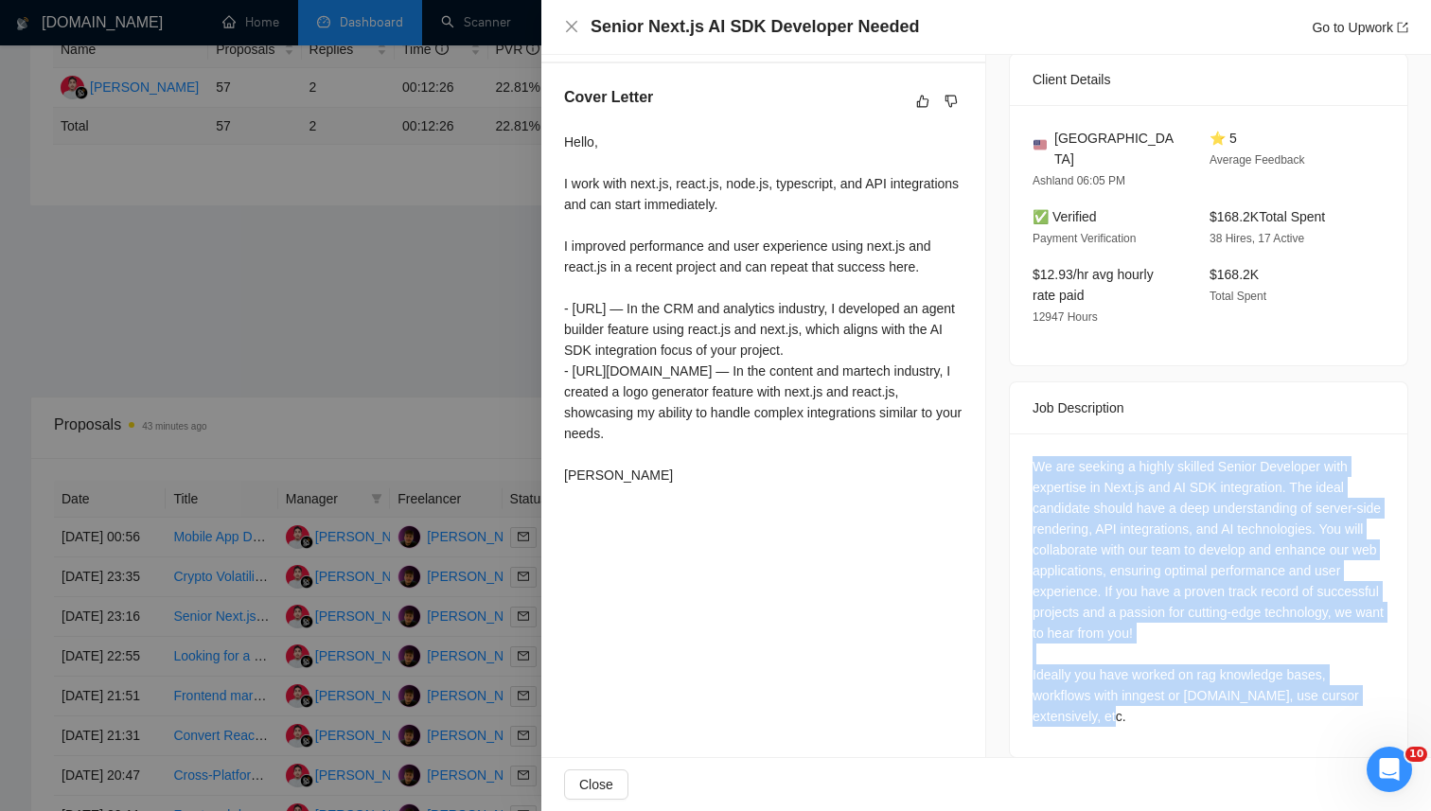
click at [1020, 434] on div "We are seeking a highly skilled Senior Developer with expertise in Next.js and …" at bounding box center [1209, 596] width 398 height 324
copy div "We are seeking a highly skilled Senior Developer with expertise in Next.js and …"
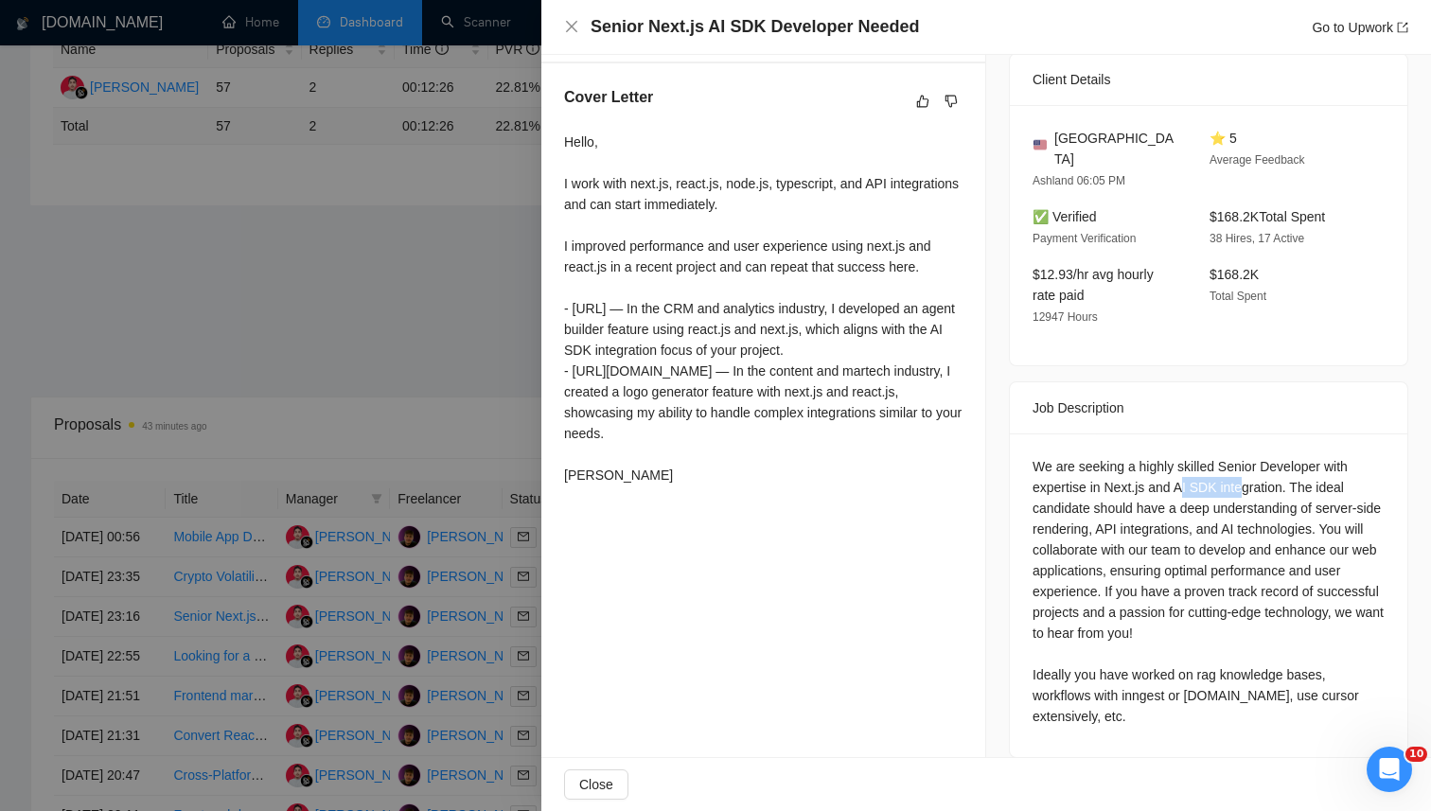
drag, startPoint x: 1180, startPoint y: 463, endPoint x: 1242, endPoint y: 473, distance: 62.4
click at [1242, 473] on div "We are seeking a highly skilled Senior Developer with expertise in Next.js and …" at bounding box center [1209, 591] width 352 height 271
click at [1064, 467] on div "We are seeking a highly skilled Senior Developer with expertise in Next.js and …" at bounding box center [1209, 591] width 352 height 271
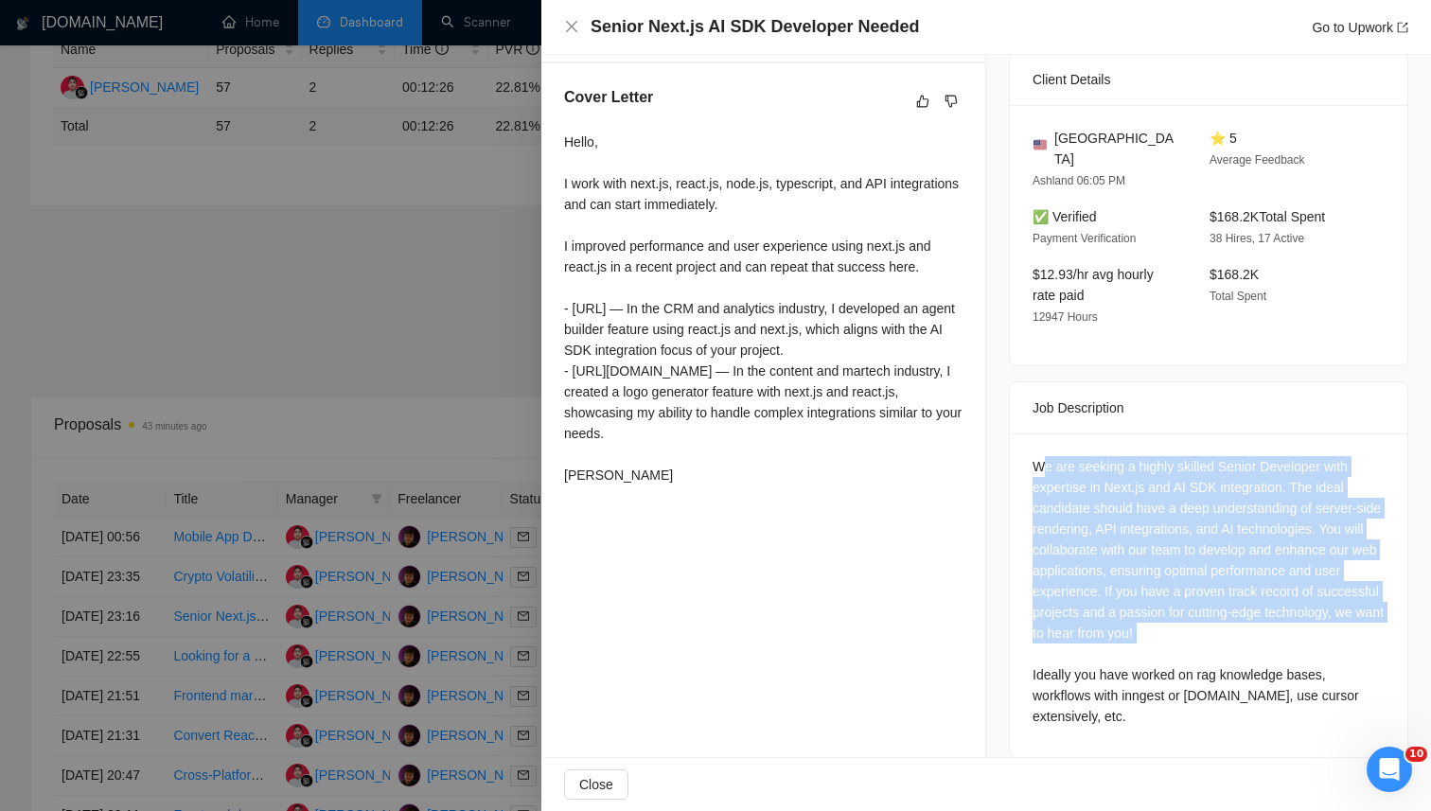
drag, startPoint x: 1036, startPoint y: 444, endPoint x: 1162, endPoint y: 639, distance: 232.6
click at [1162, 639] on div "We are seeking a highly skilled Senior Developer with expertise in Next.js and …" at bounding box center [1209, 591] width 352 height 271
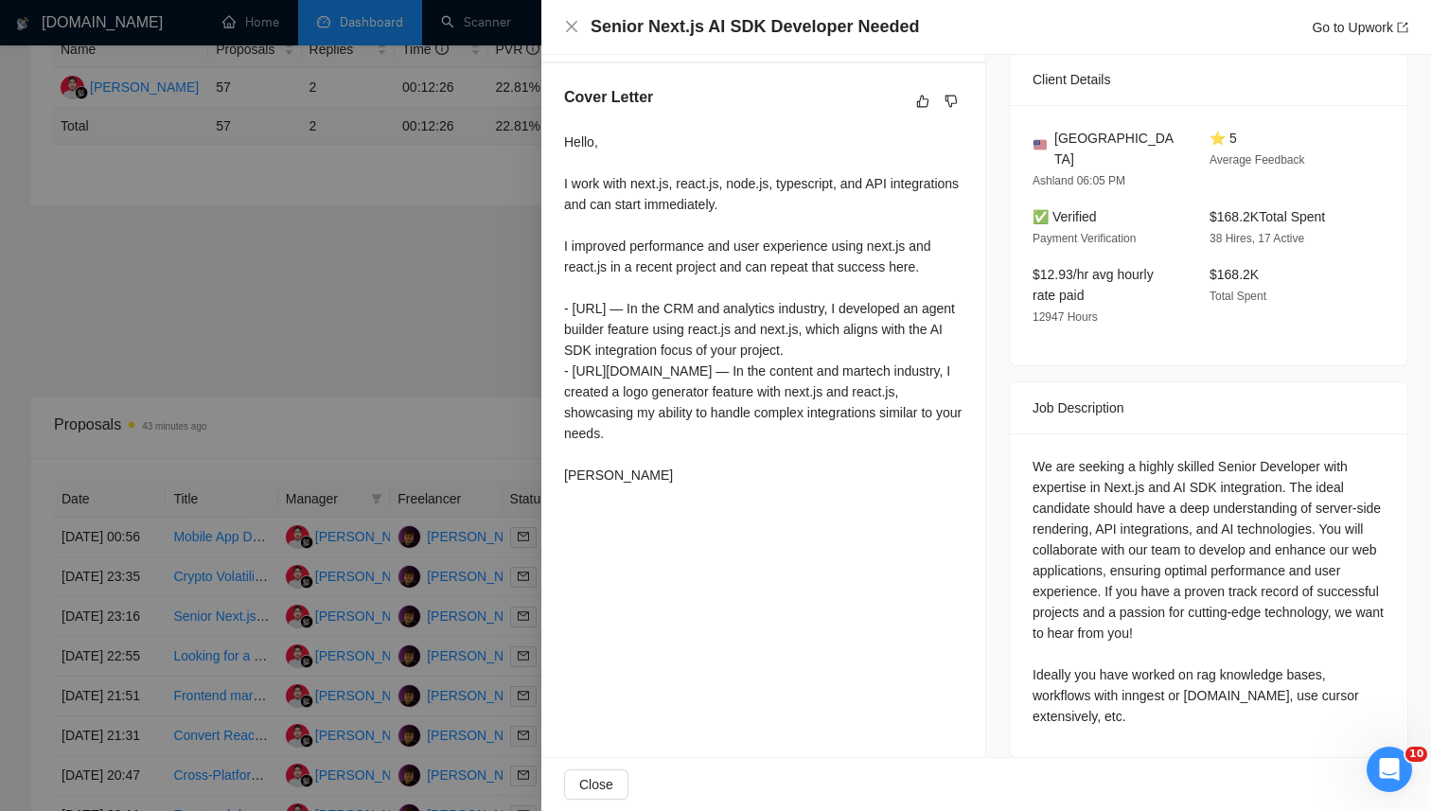
click at [1181, 676] on div "We are seeking a highly skilled Senior Developer with expertise in Next.js and …" at bounding box center [1209, 591] width 352 height 271
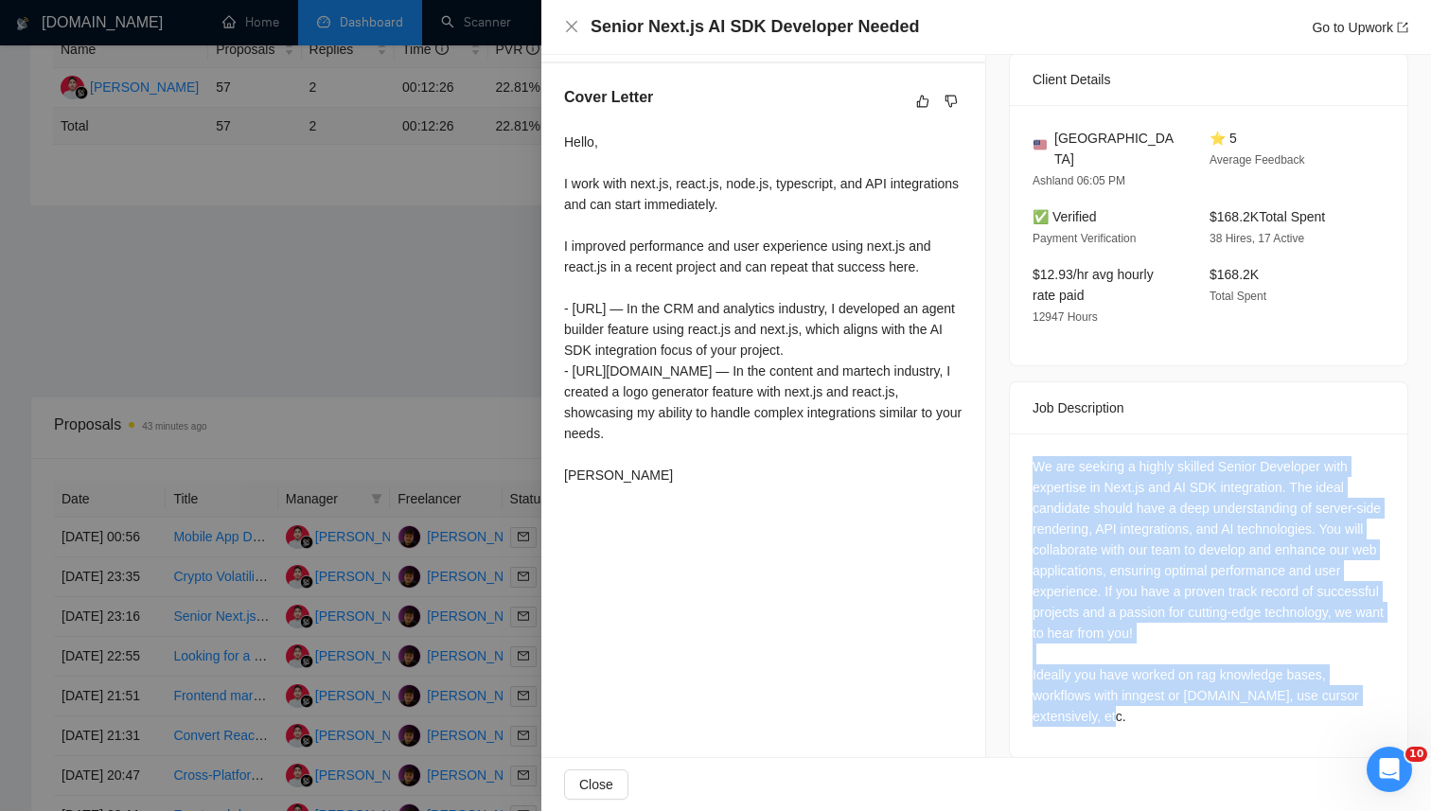
drag, startPoint x: 1178, startPoint y: 696, endPoint x: 1027, endPoint y: 436, distance: 299.9
click at [1033, 456] on div "We are seeking a highly skilled Senior Developer with expertise in Next.js and …" at bounding box center [1209, 591] width 352 height 271
copy div "We are seeking a highly skilled Senior Developer with expertise in Next.js and …"
click at [918, 101] on icon "like" at bounding box center [922, 101] width 13 height 15
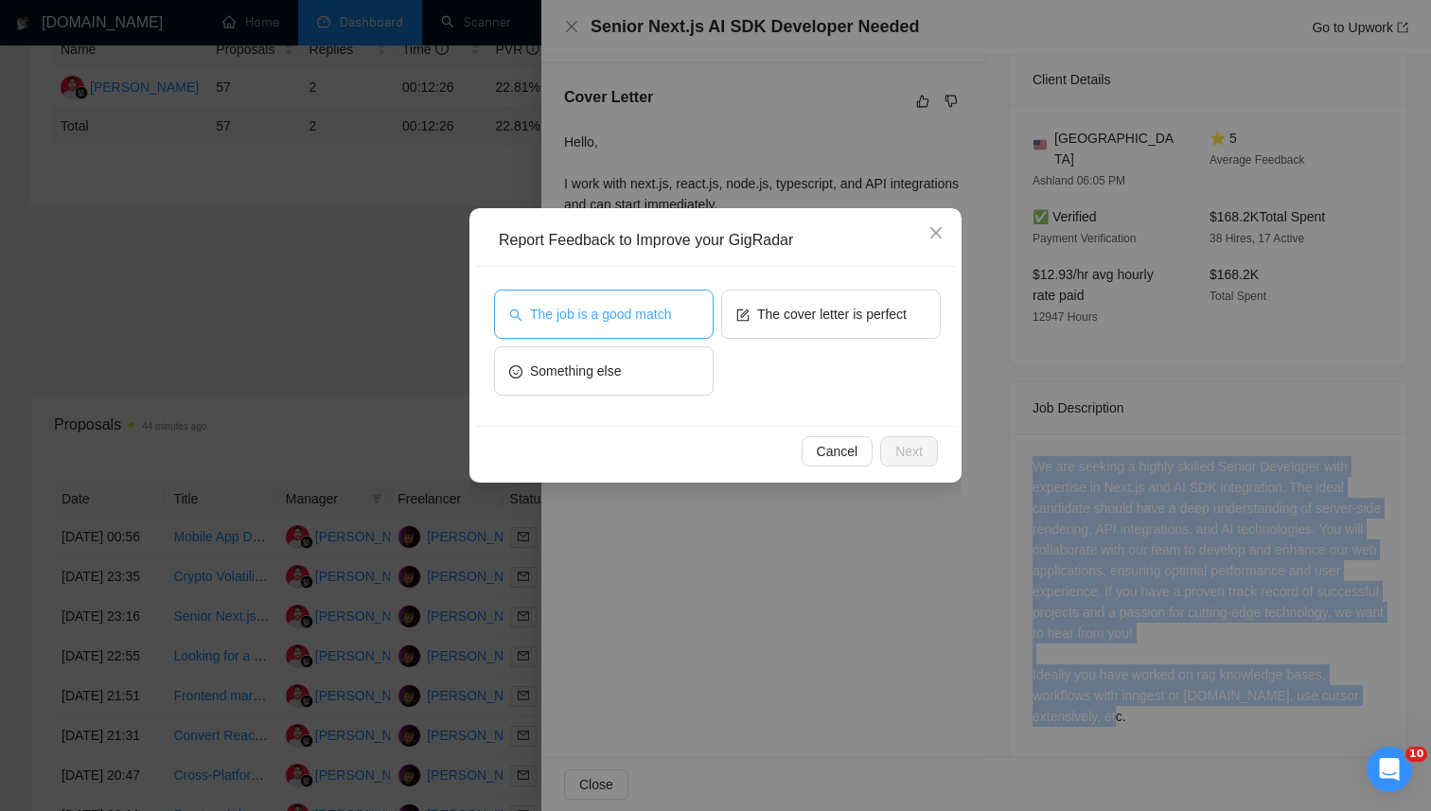
click at [681, 317] on button "The job is a good match" at bounding box center [604, 314] width 220 height 49
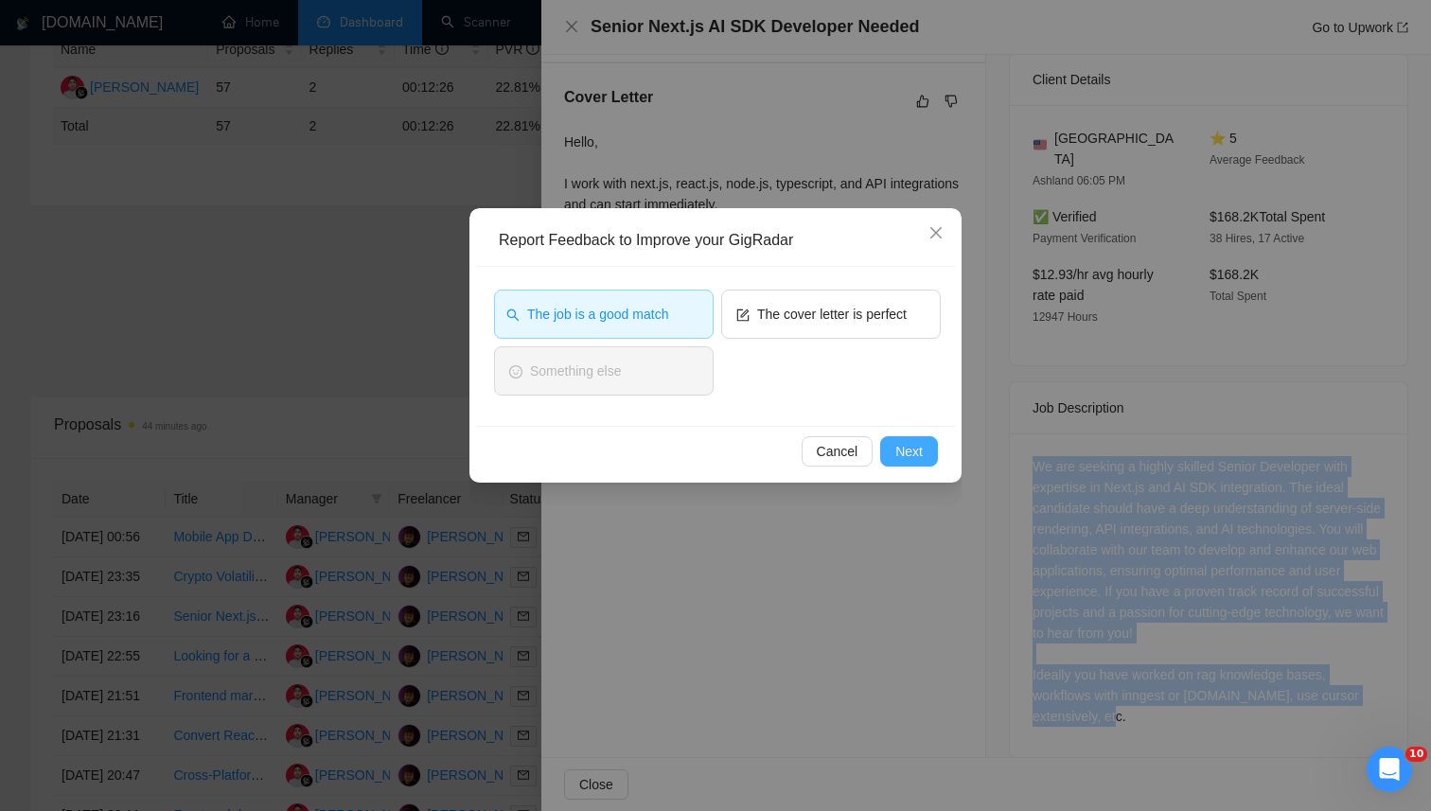
click at [907, 452] on span "Next" at bounding box center [909, 451] width 27 height 21
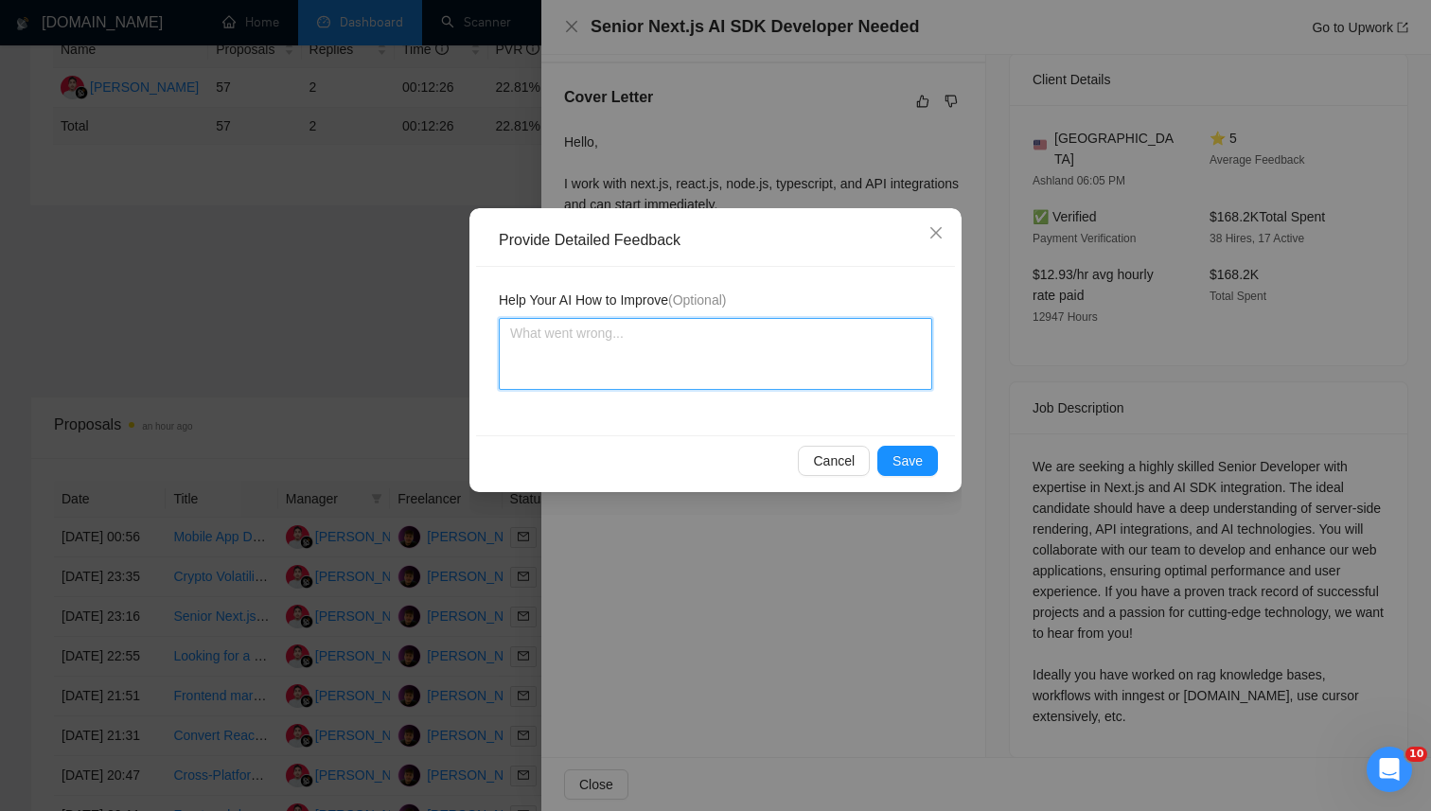
click at [749, 363] on textarea at bounding box center [716, 354] width 434 height 72
paste textarea "This job is a strong fit because it requires Next.js, API integrations, and AI …"
type textarea "This job is a strong fit because it requires Next.js, API integrations, and AI …"
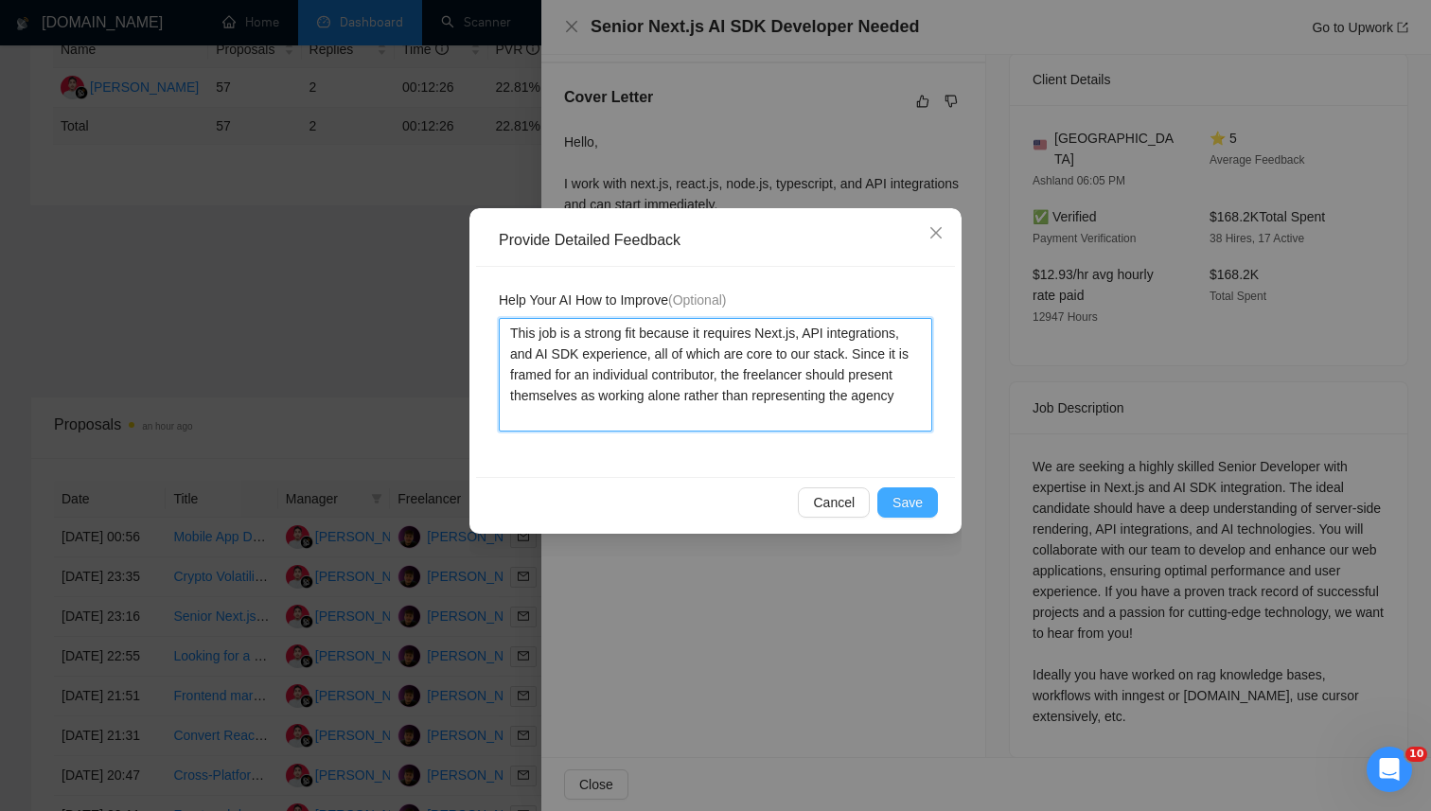
type textarea "This job is a strong fit because it requires Next.js, API integrations, and AI …"
click at [904, 493] on span "Save" at bounding box center [908, 502] width 30 height 21
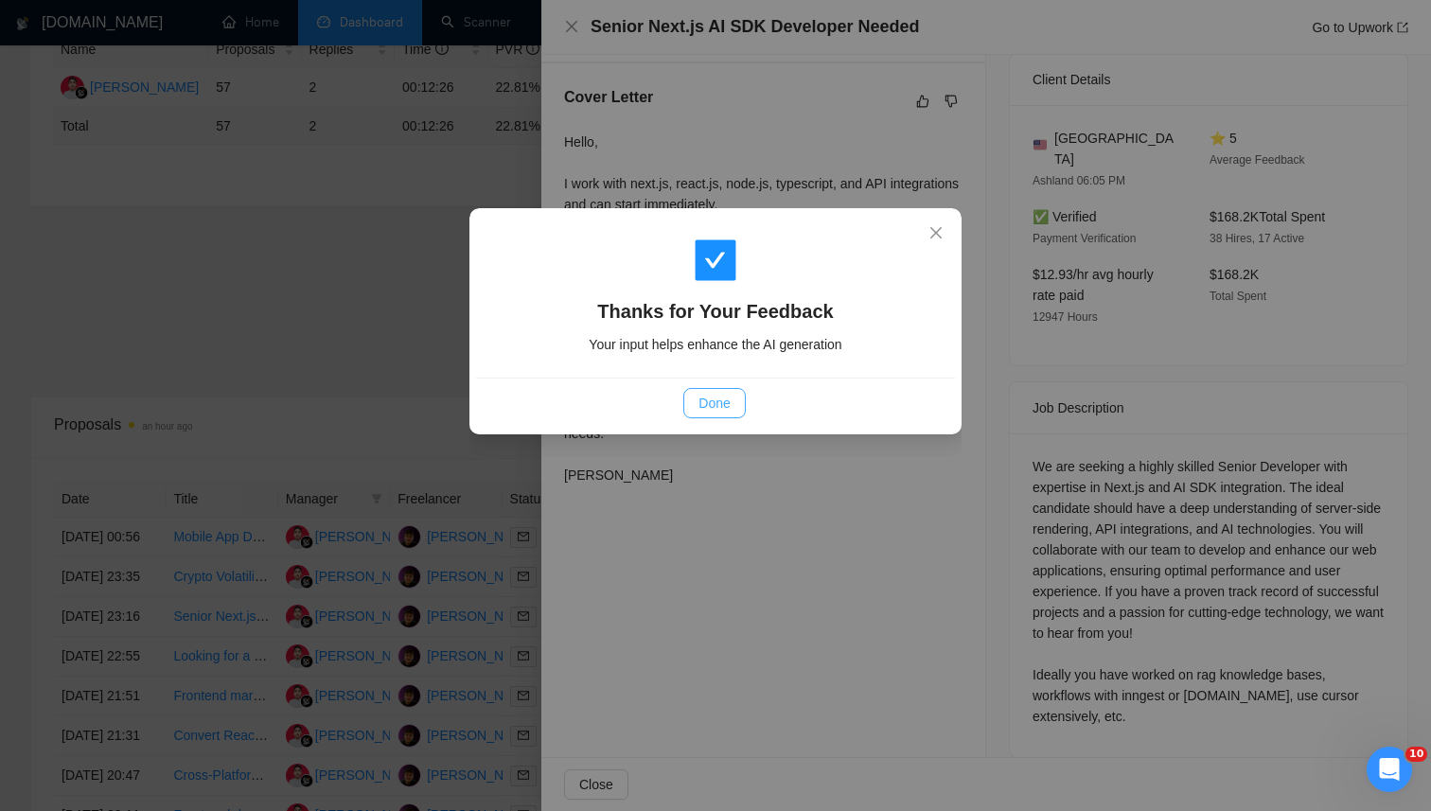
click at [723, 404] on span "Done" at bounding box center [714, 403] width 31 height 21
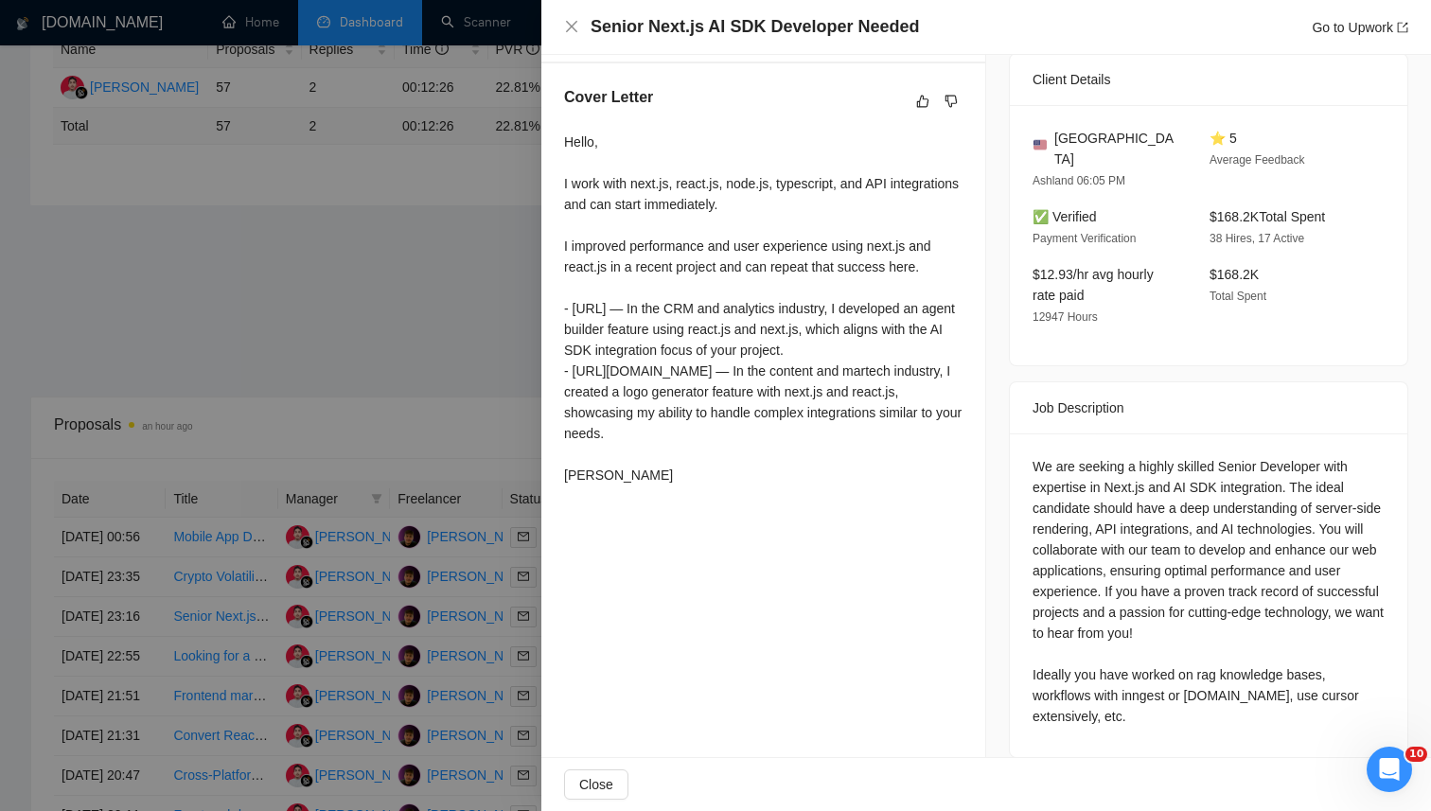
click at [520, 366] on div at bounding box center [715, 405] width 1431 height 811
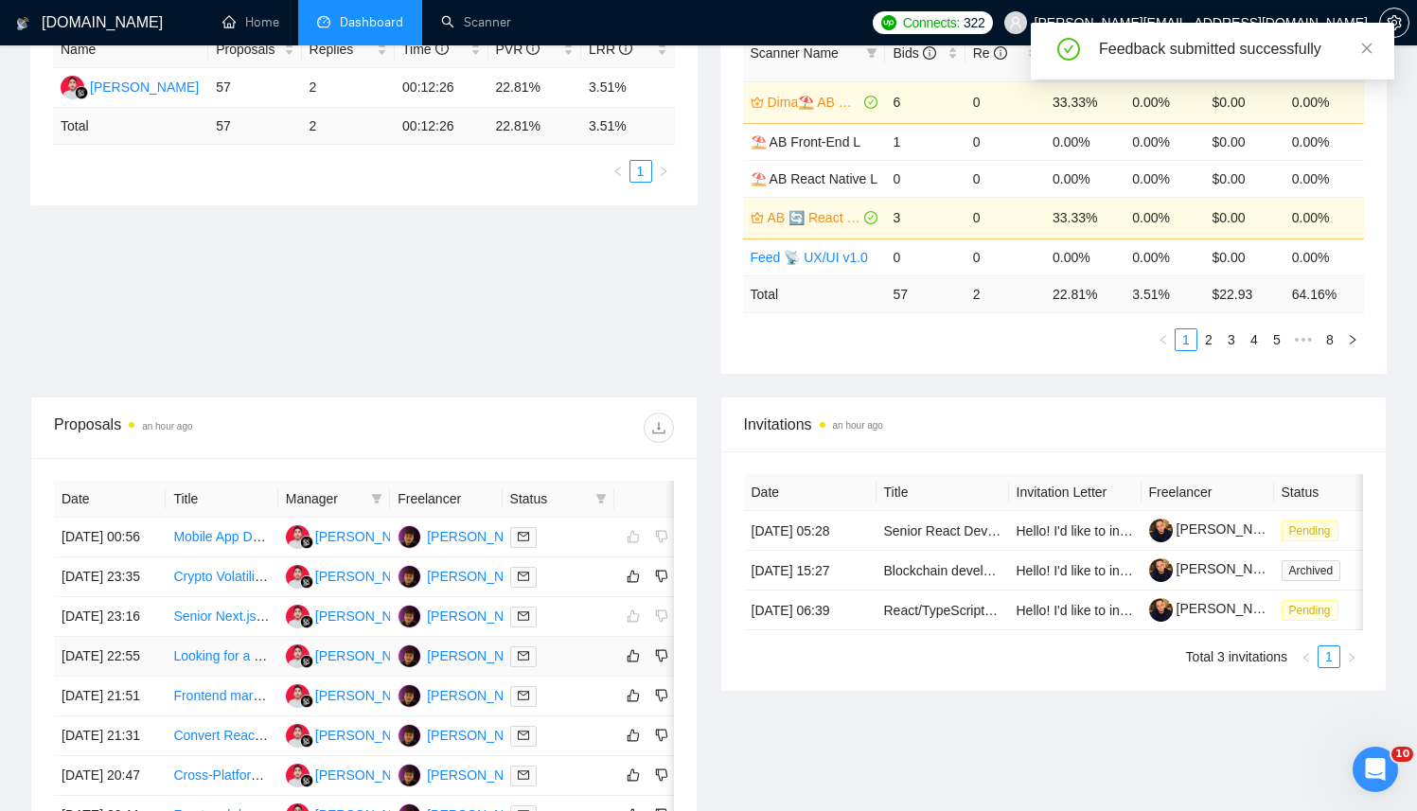
click at [577, 667] on div at bounding box center [558, 657] width 97 height 22
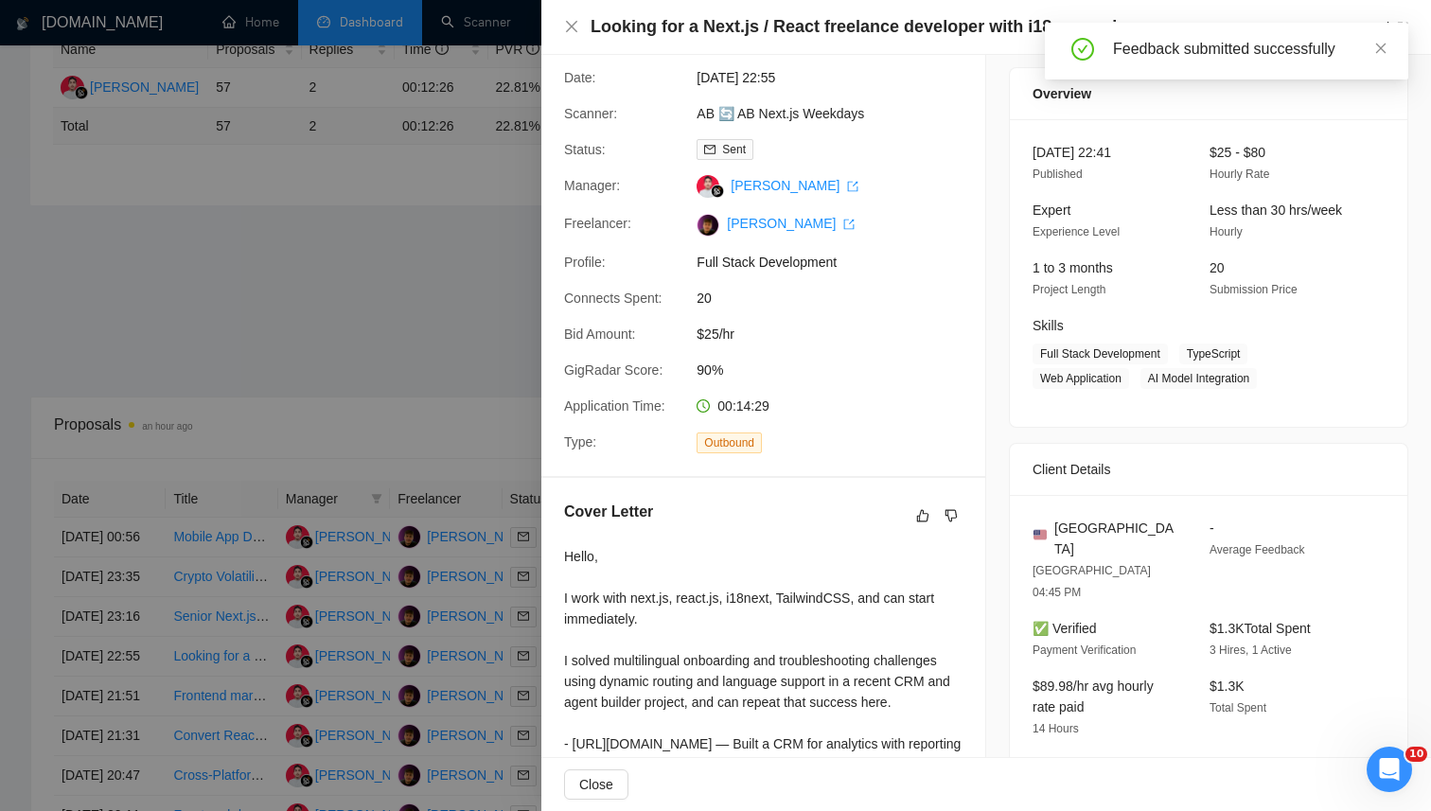
scroll to position [0, 0]
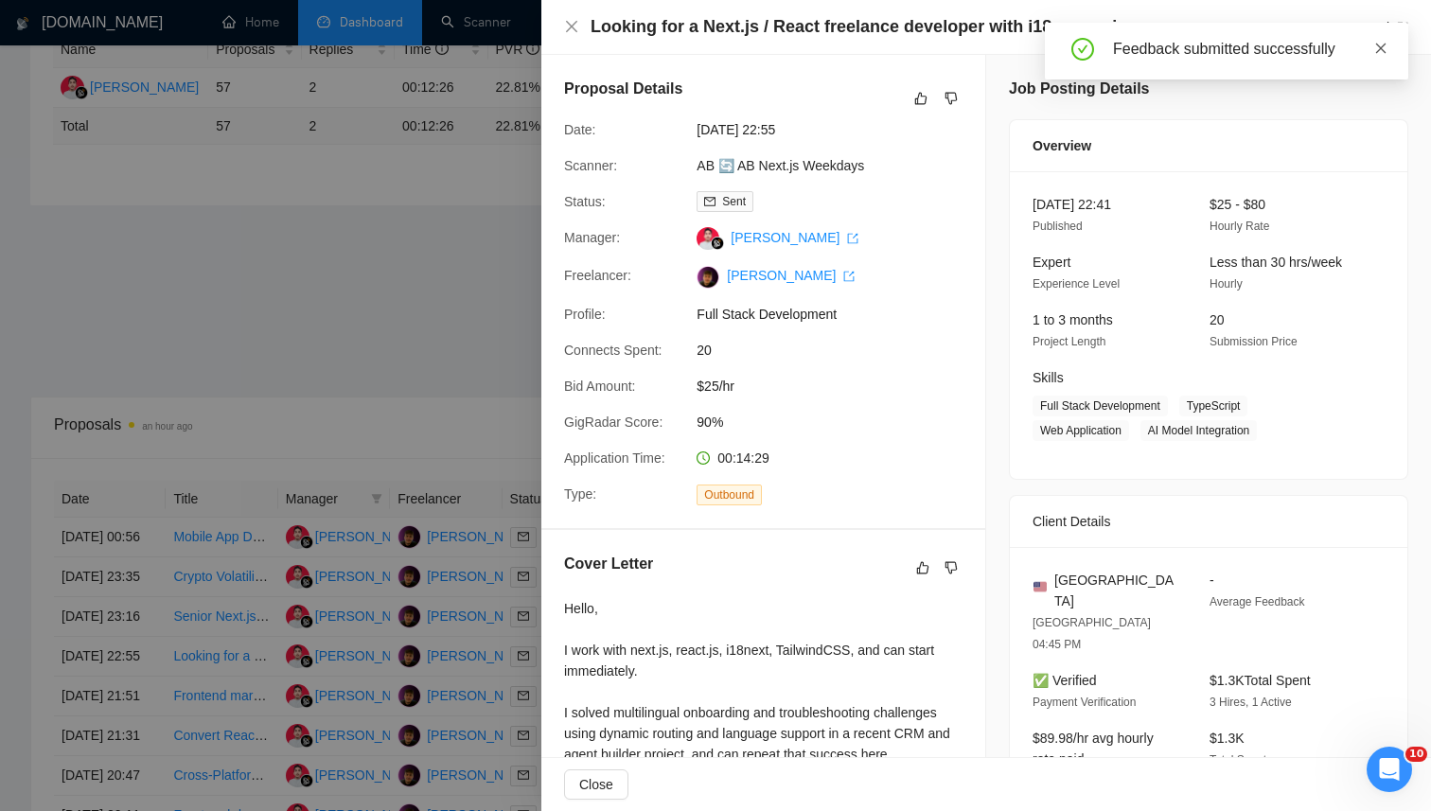
click at [1375, 43] on icon "close" at bounding box center [1381, 48] width 13 height 13
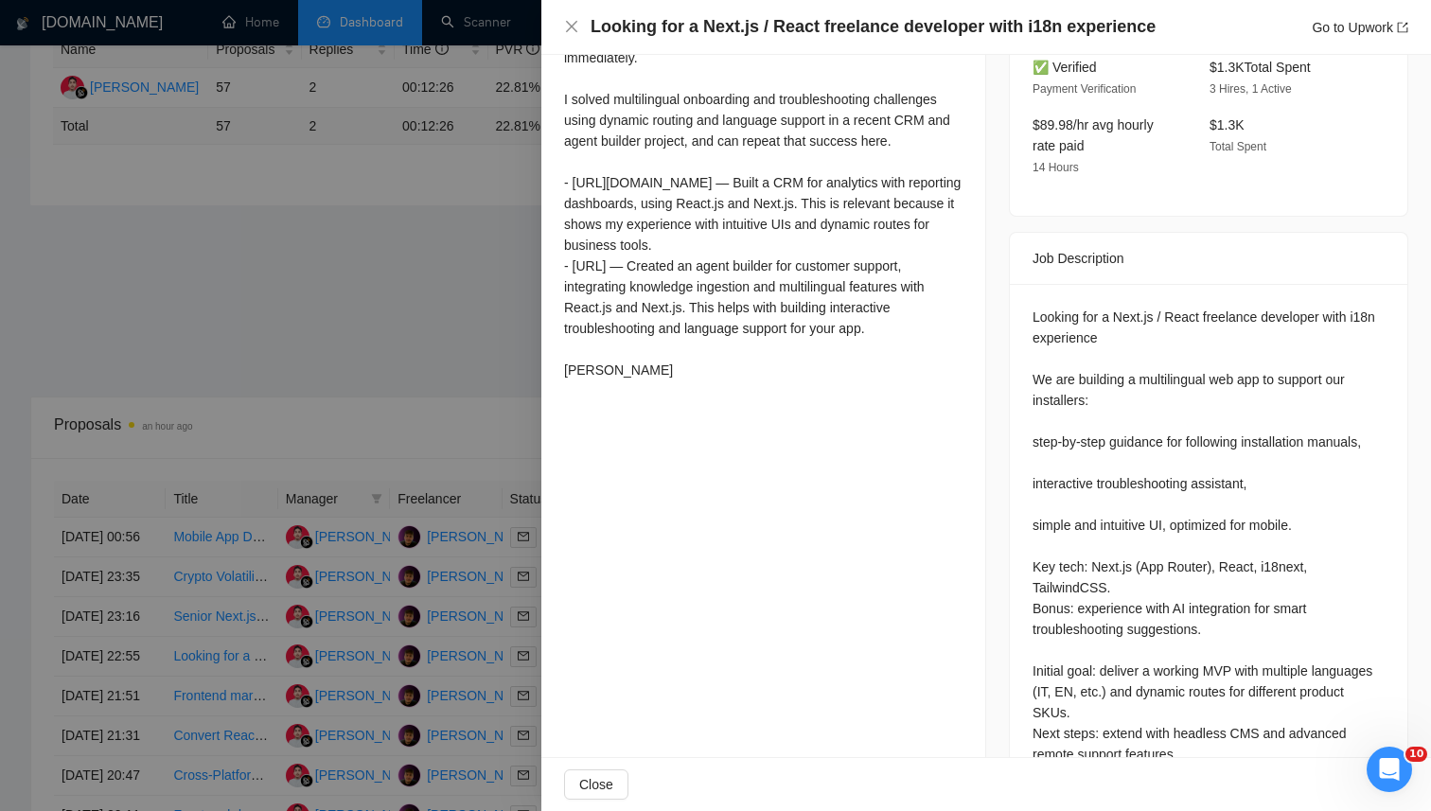
scroll to position [650, 0]
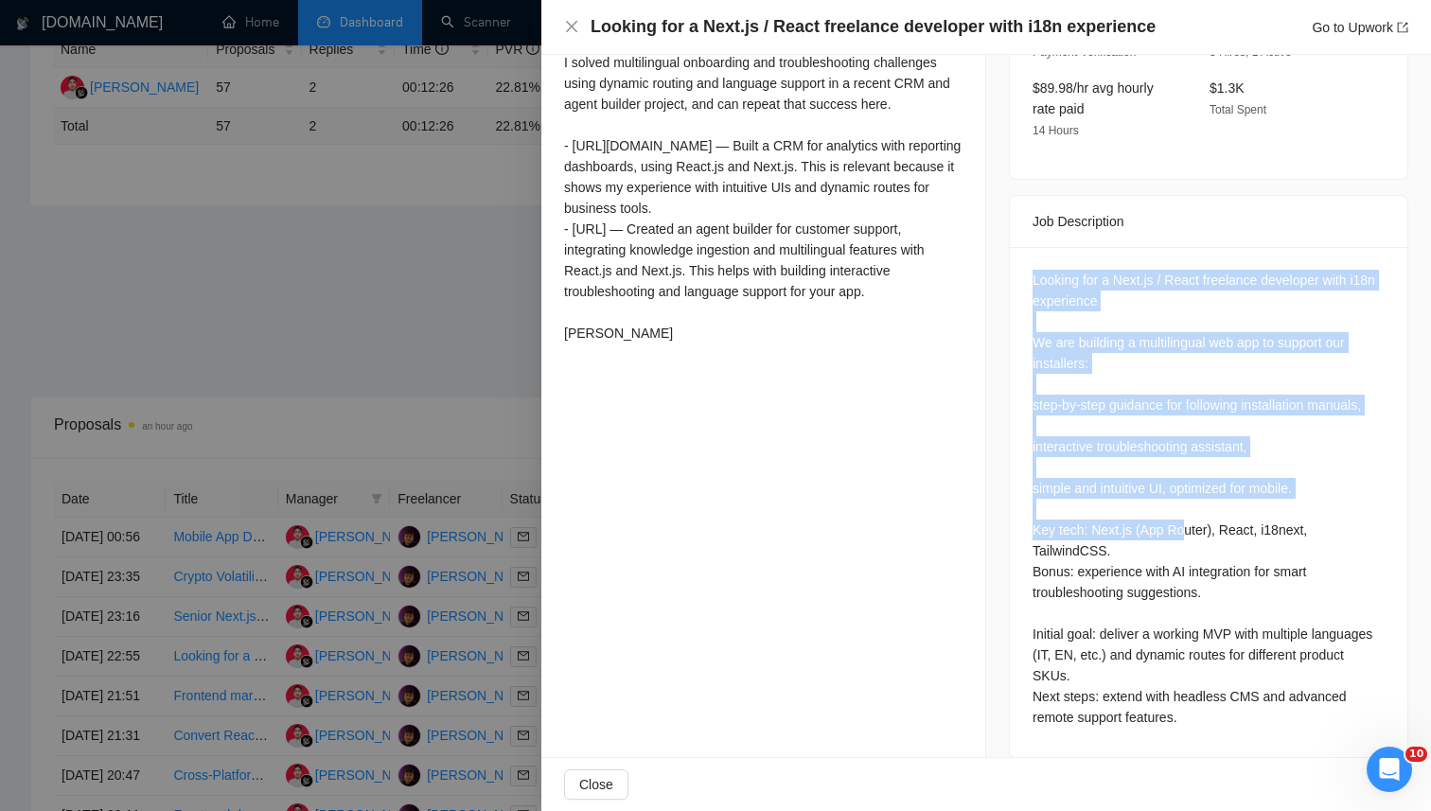
drag, startPoint x: 1057, startPoint y: 243, endPoint x: 1178, endPoint y: 515, distance: 297.1
click at [1178, 515] on div "Looking for a Next.js / React freelance developer with i18n experience We are b…" at bounding box center [1209, 502] width 398 height 511
click at [1158, 378] on div "Looking for a Next.js / React freelance developer with i18n experience We are b…" at bounding box center [1209, 499] width 352 height 458
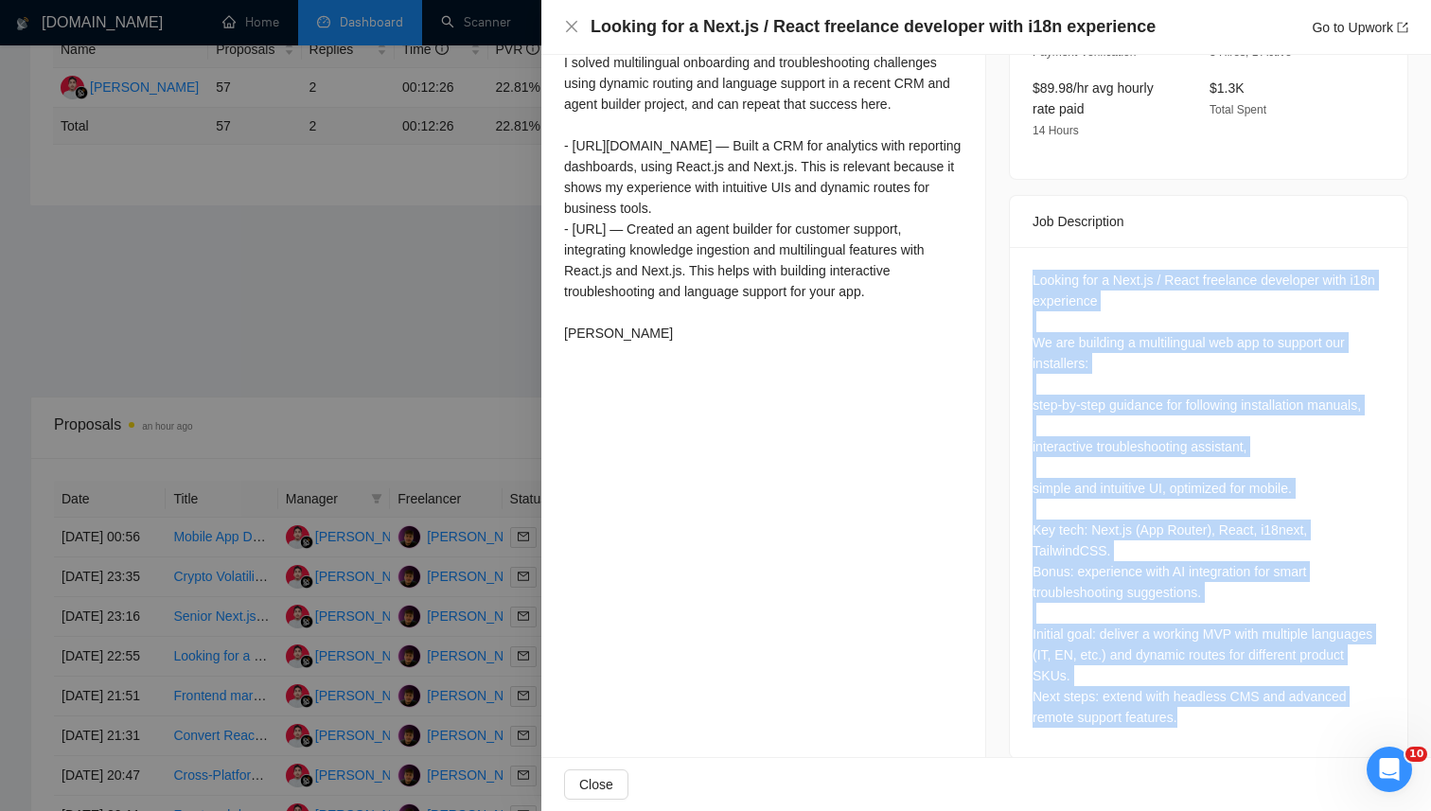
drag, startPoint x: 1082, startPoint y: 618, endPoint x: 985, endPoint y: 232, distance: 398.3
click at [986, 232] on div "Job Posting Details Overview 03 Sep, 2025 22:41 Published $25 - $80 Hourly Rate…" at bounding box center [1208, 93] width 445 height 1377
copy div "Looking for a Next.js / React freelance developer with i18n experience We are b…"
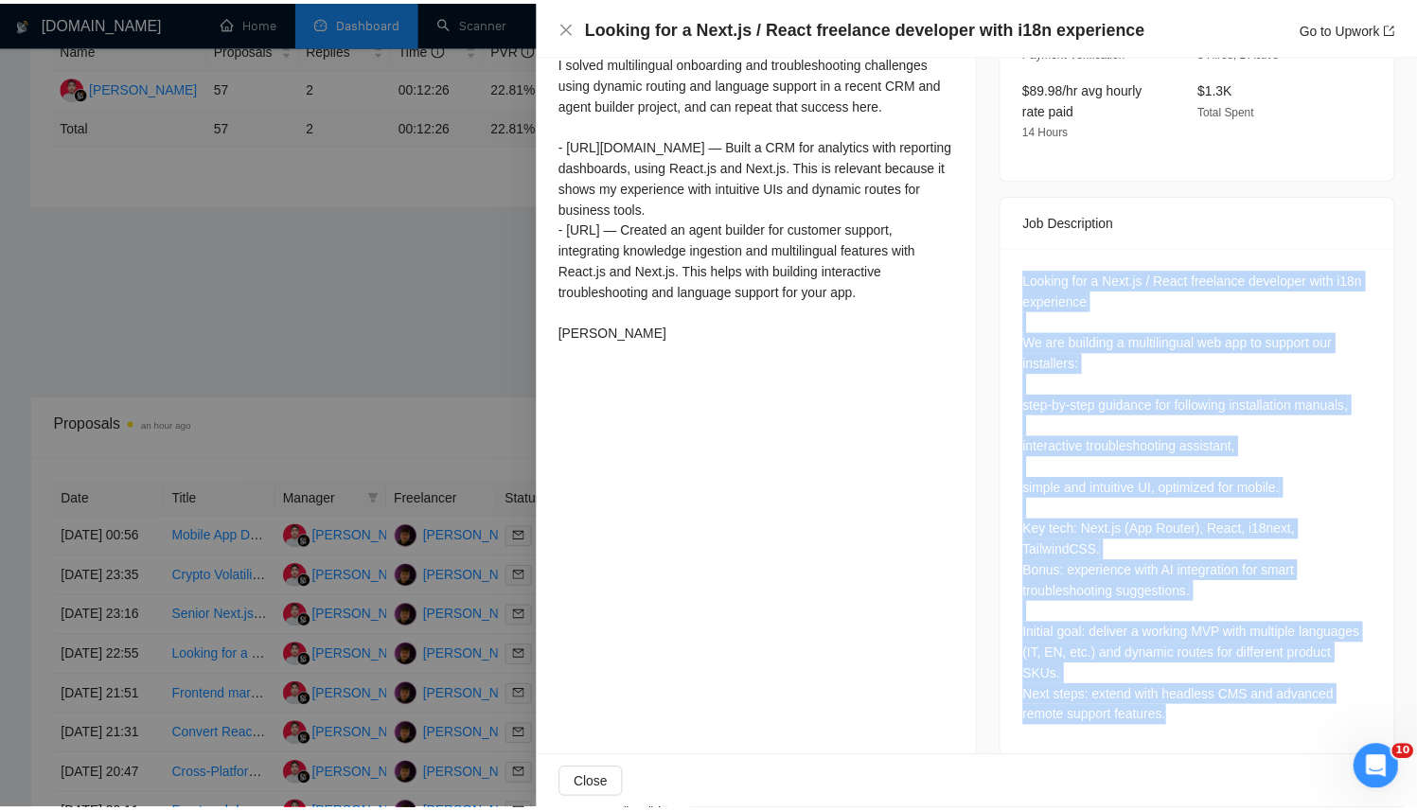
scroll to position [0, 0]
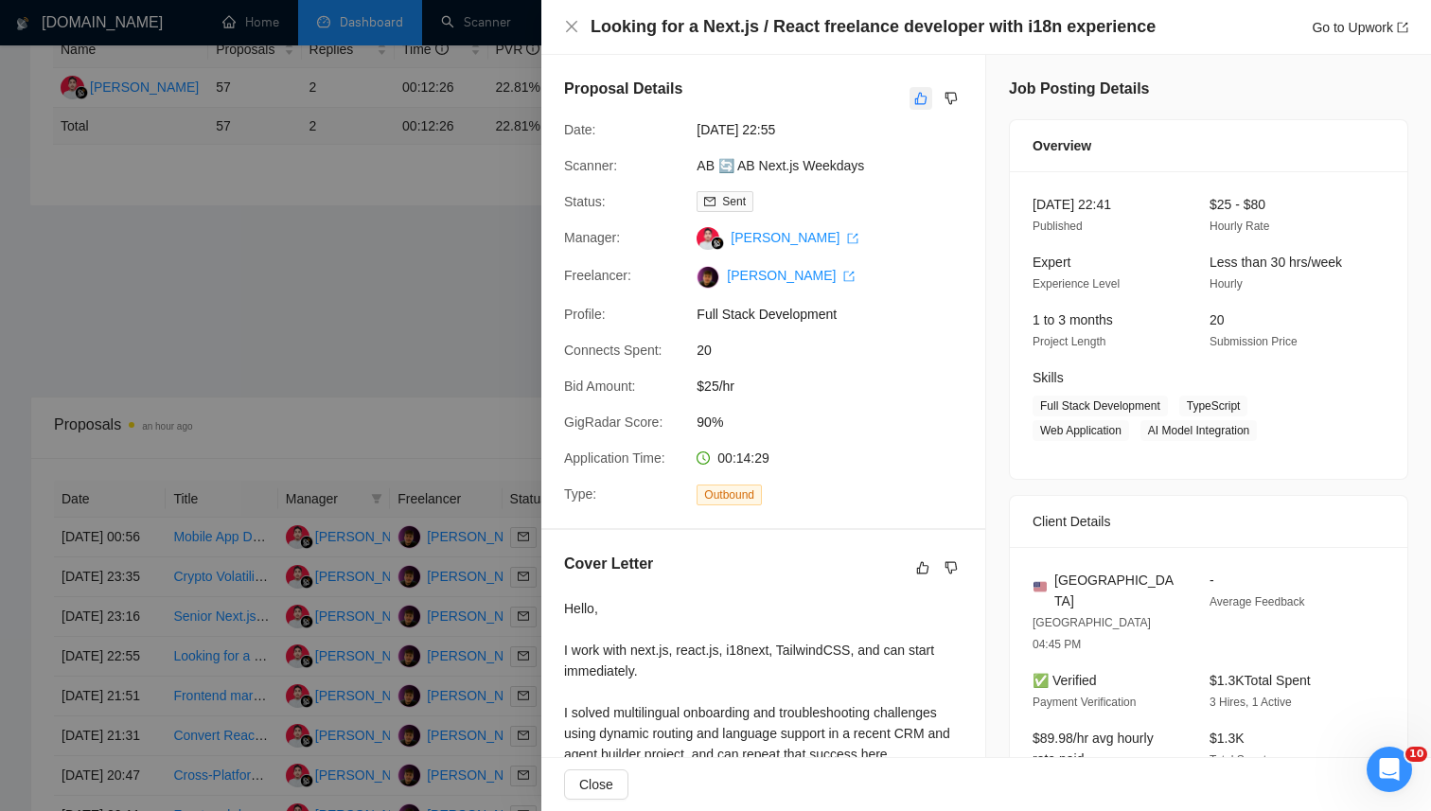
click at [921, 105] on button "button" at bounding box center [921, 98] width 23 height 23
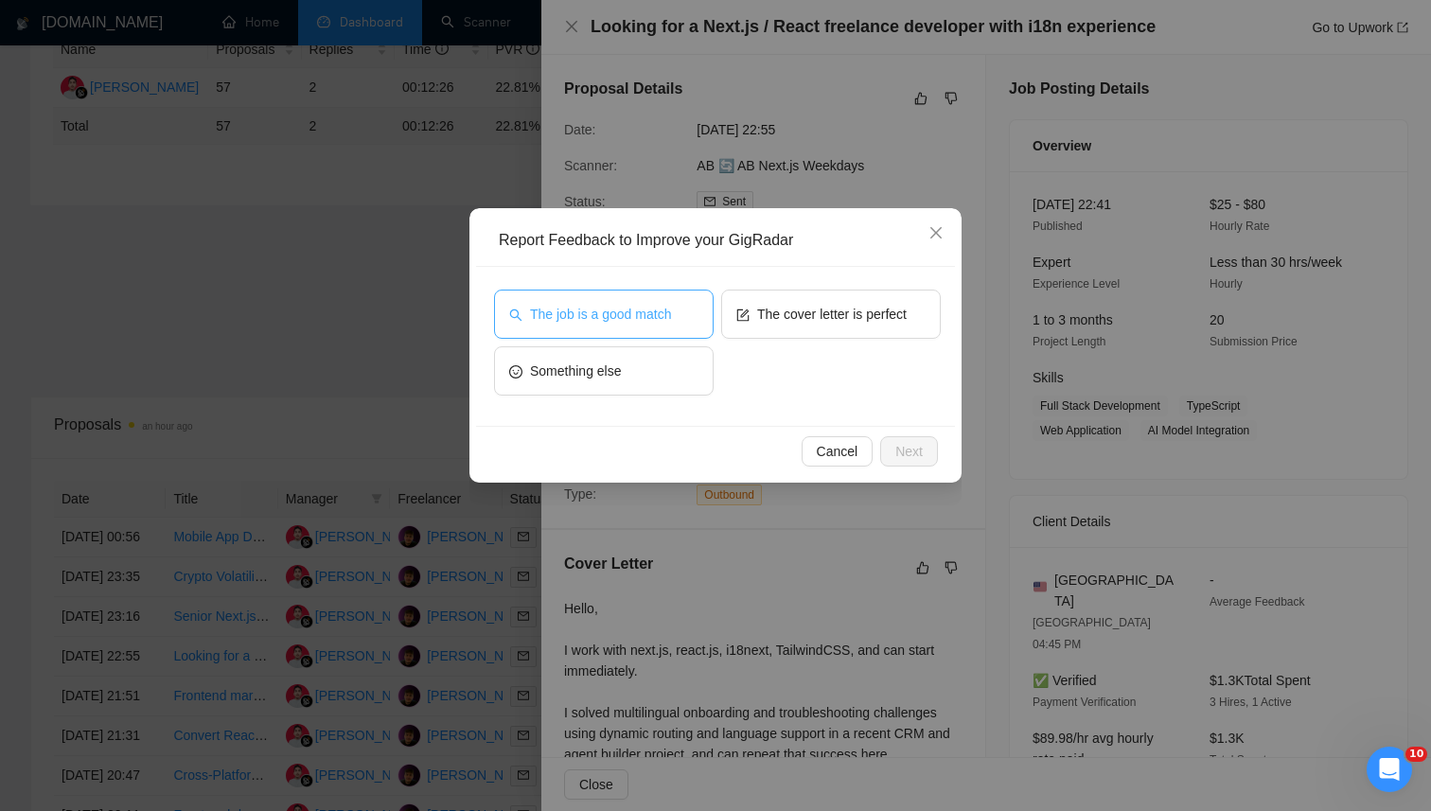
click at [656, 310] on span "The job is a good match" at bounding box center [600, 314] width 141 height 21
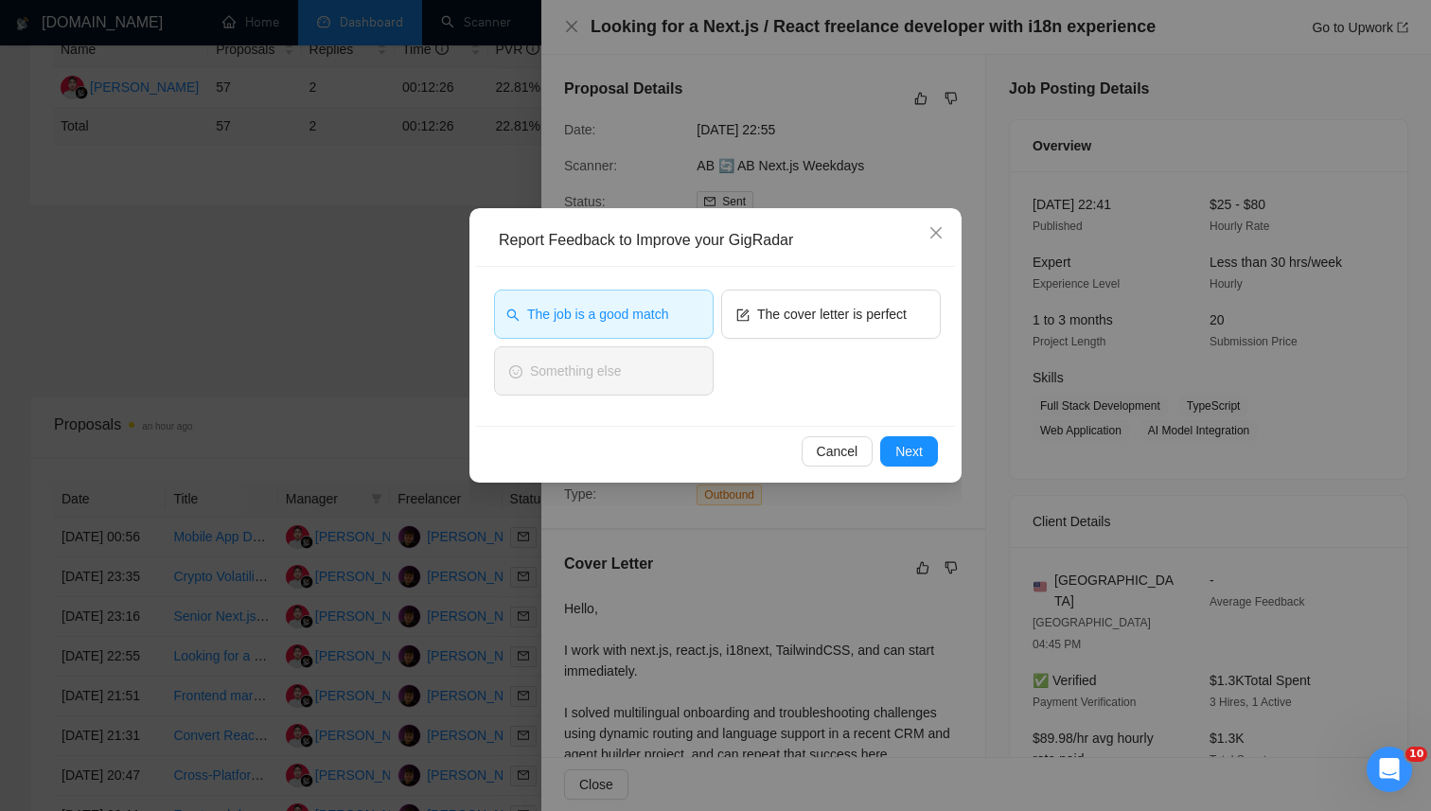
click at [943, 455] on div "Cancel Next" at bounding box center [715, 451] width 479 height 50
click at [923, 451] on button "Next" at bounding box center [909, 451] width 58 height 30
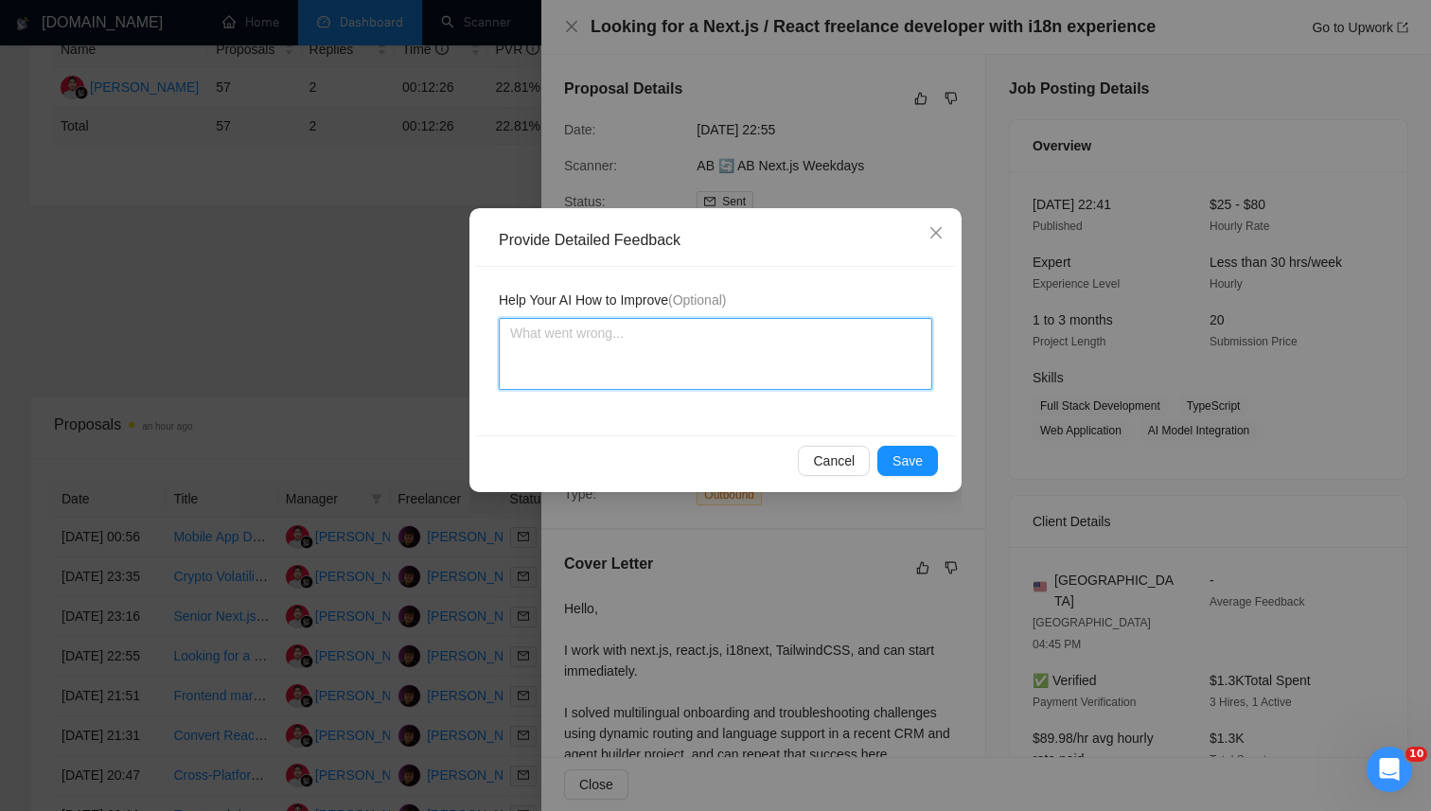
click at [665, 383] on textarea at bounding box center [716, 354] width 434 height 72
paste textarea "This job is an excellent fit: it requires Next.js with App Router, React, Tailw…"
type textarea "This job is an excellent fit: it requires Next.js with App Router, React, Tailw…"
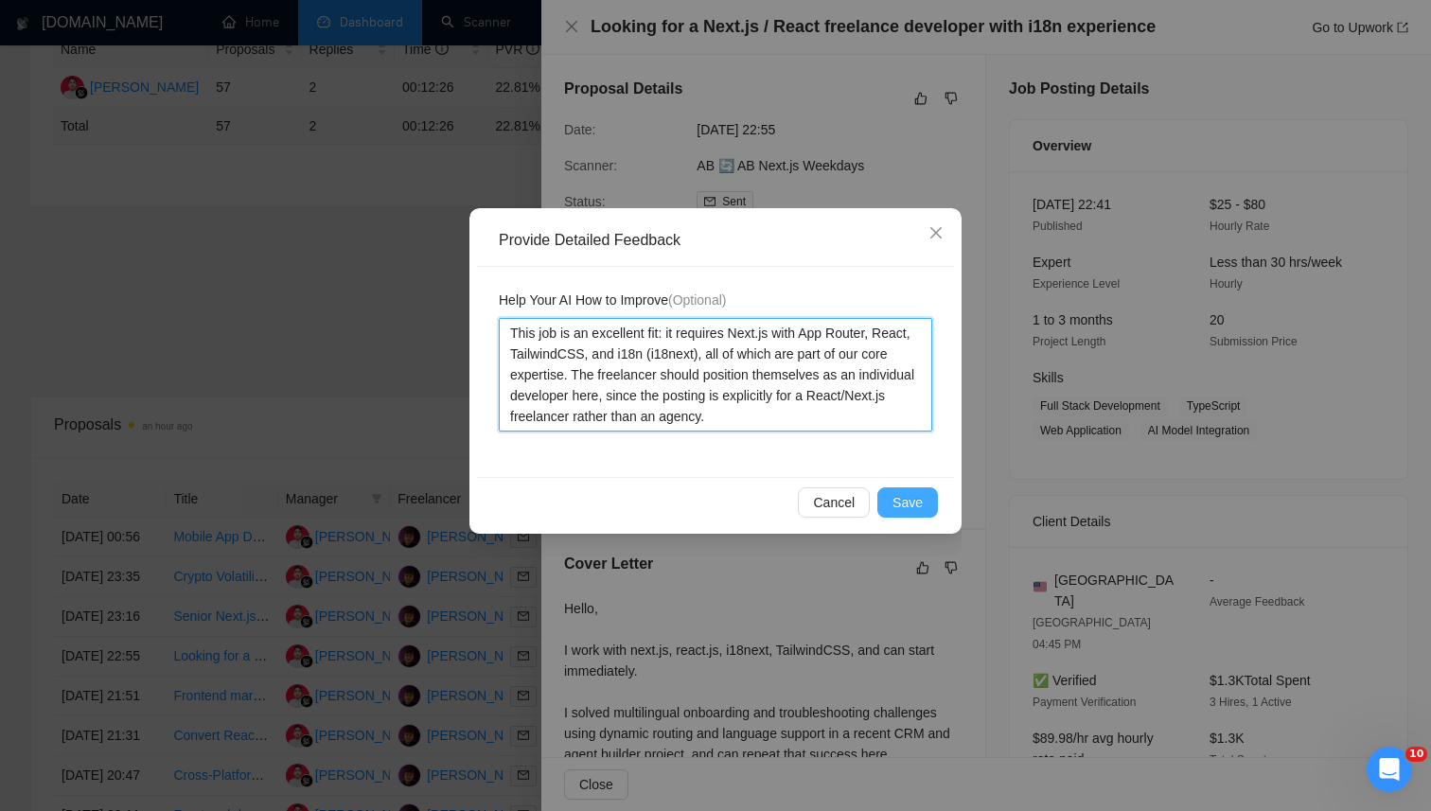
type textarea "This job is an excellent fit: it requires Next.js with App Router, React, Tailw…"
click at [926, 512] on button "Save" at bounding box center [908, 503] width 61 height 30
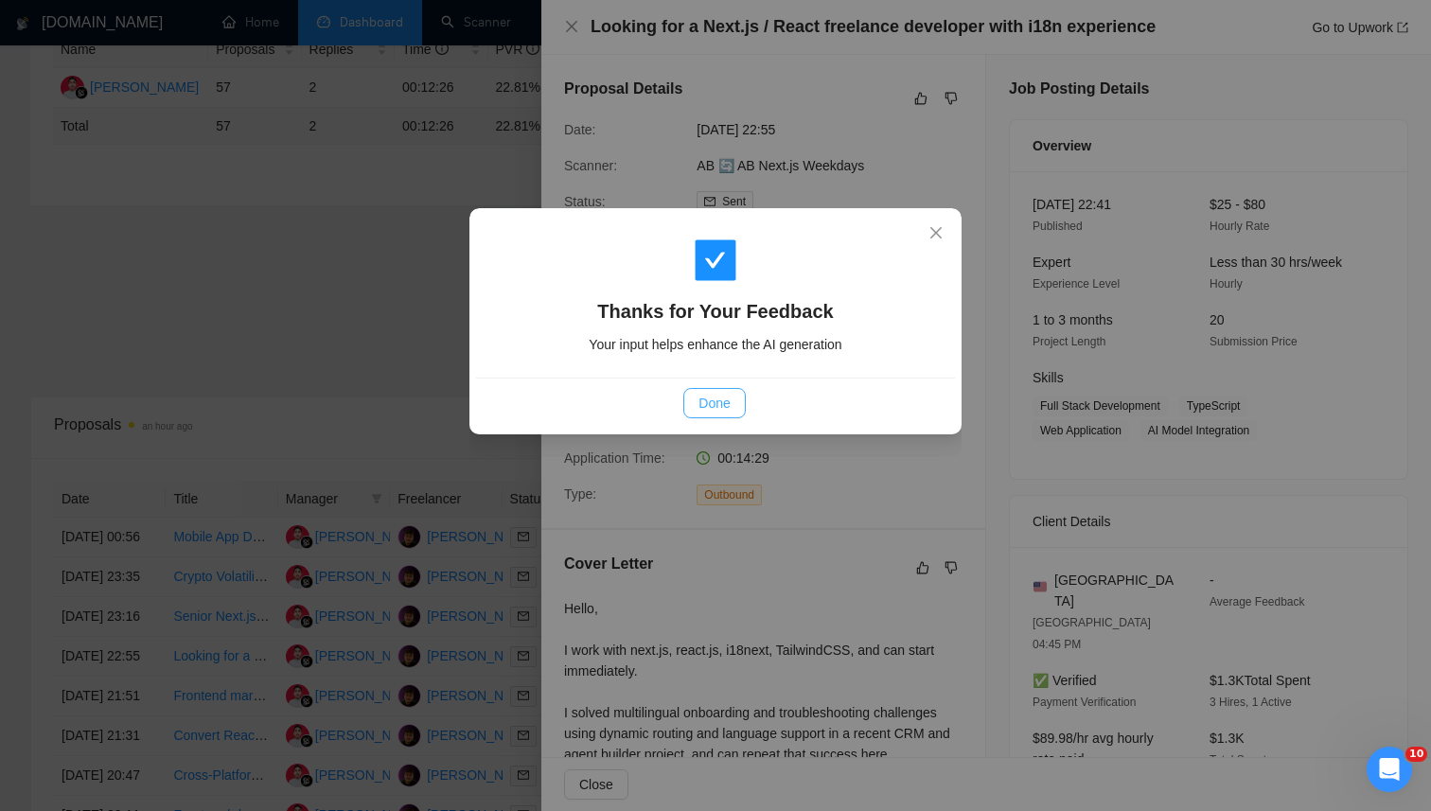
click at [704, 394] on span "Done" at bounding box center [714, 403] width 31 height 21
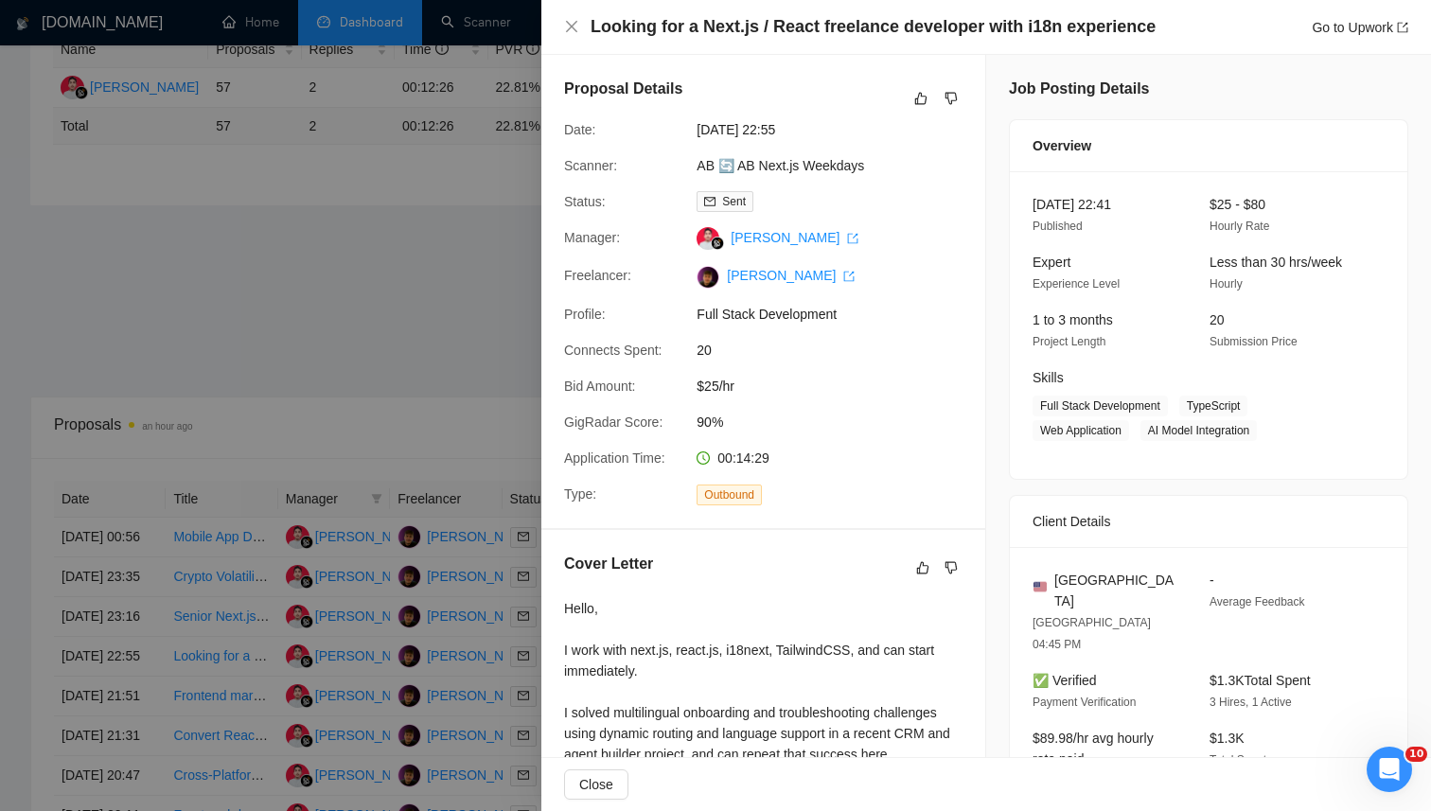
click at [469, 335] on div at bounding box center [715, 405] width 1431 height 811
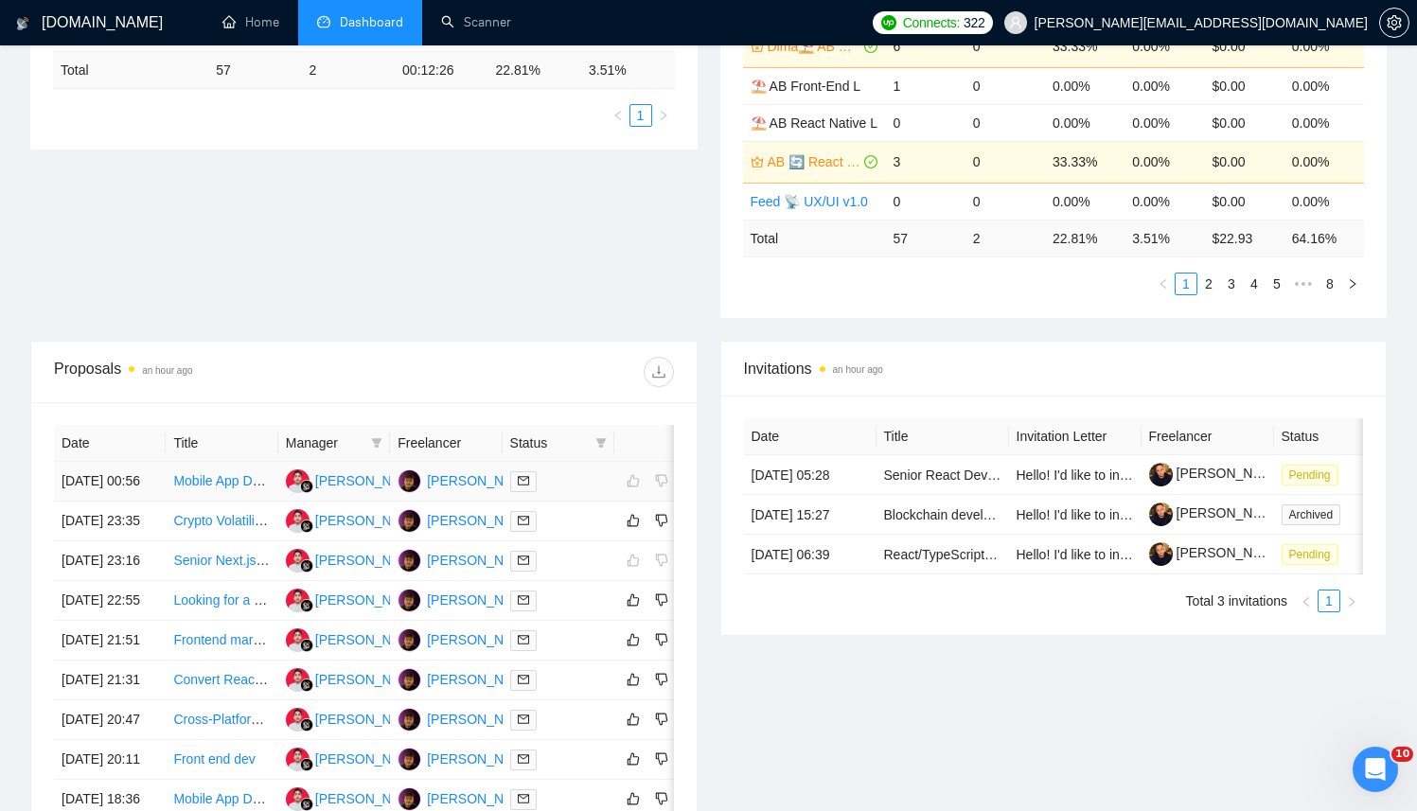
scroll to position [467, 0]
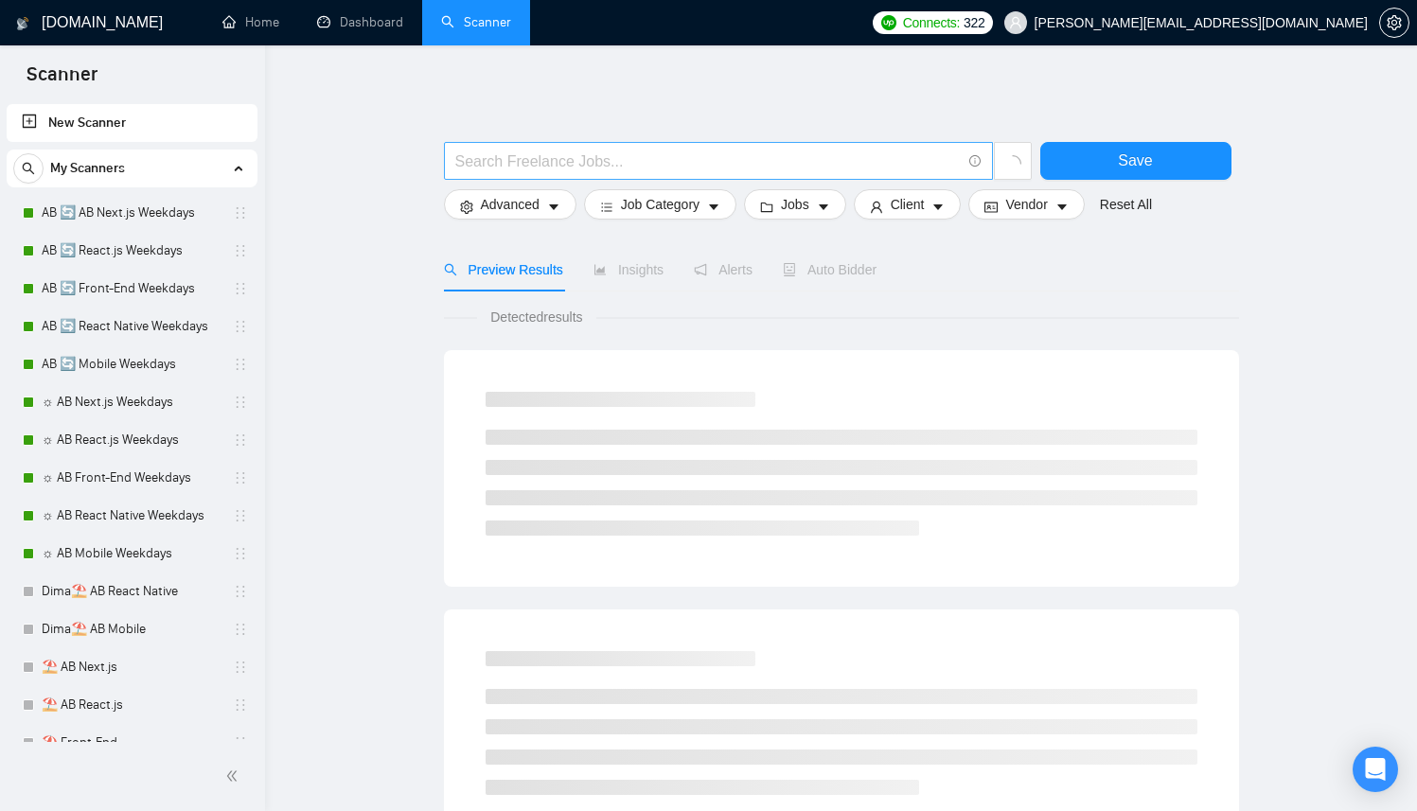
click at [639, 154] on input "text" at bounding box center [708, 162] width 506 height 24
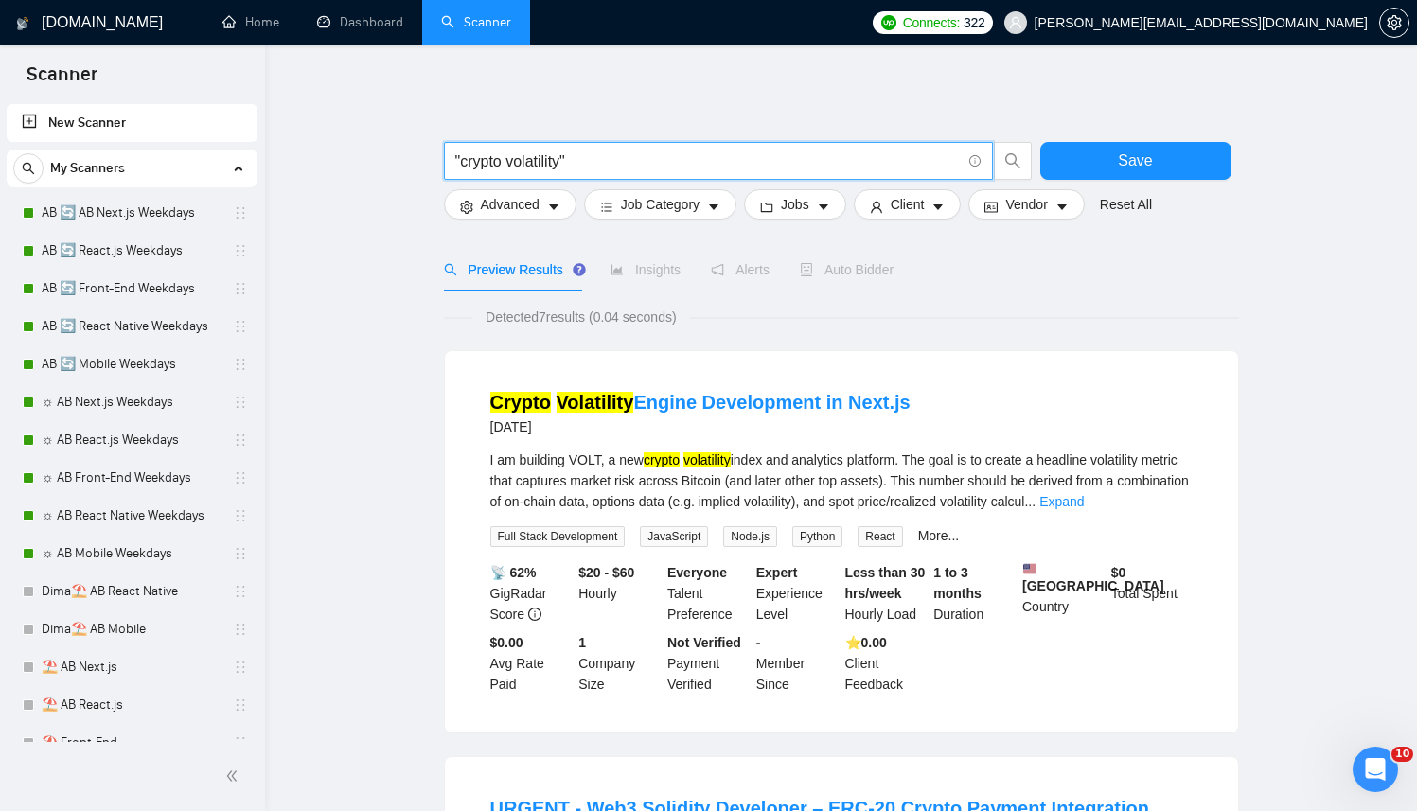
type input ""crypto volatility""
click at [827, 464] on div "I am building VOLT, a new crypto volatility index and analytics platform. The g…" at bounding box center [841, 481] width 702 height 62
click at [977, 471] on div "I am building VOLT, a new crypto volatility index and analytics platform. The g…" at bounding box center [841, 481] width 702 height 62
click at [1084, 499] on link "Expand" at bounding box center [1061, 501] width 44 height 15
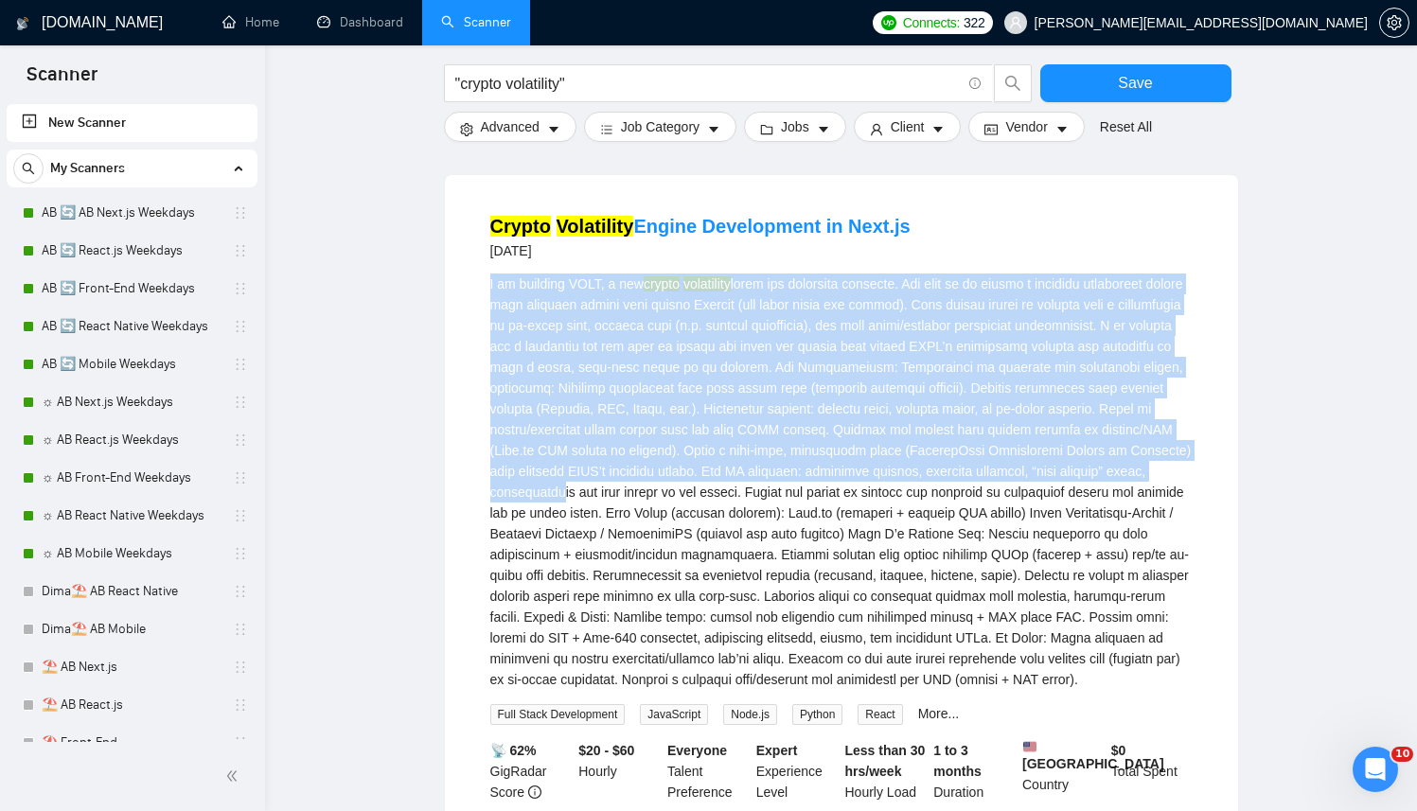
scroll to position [180, 0]
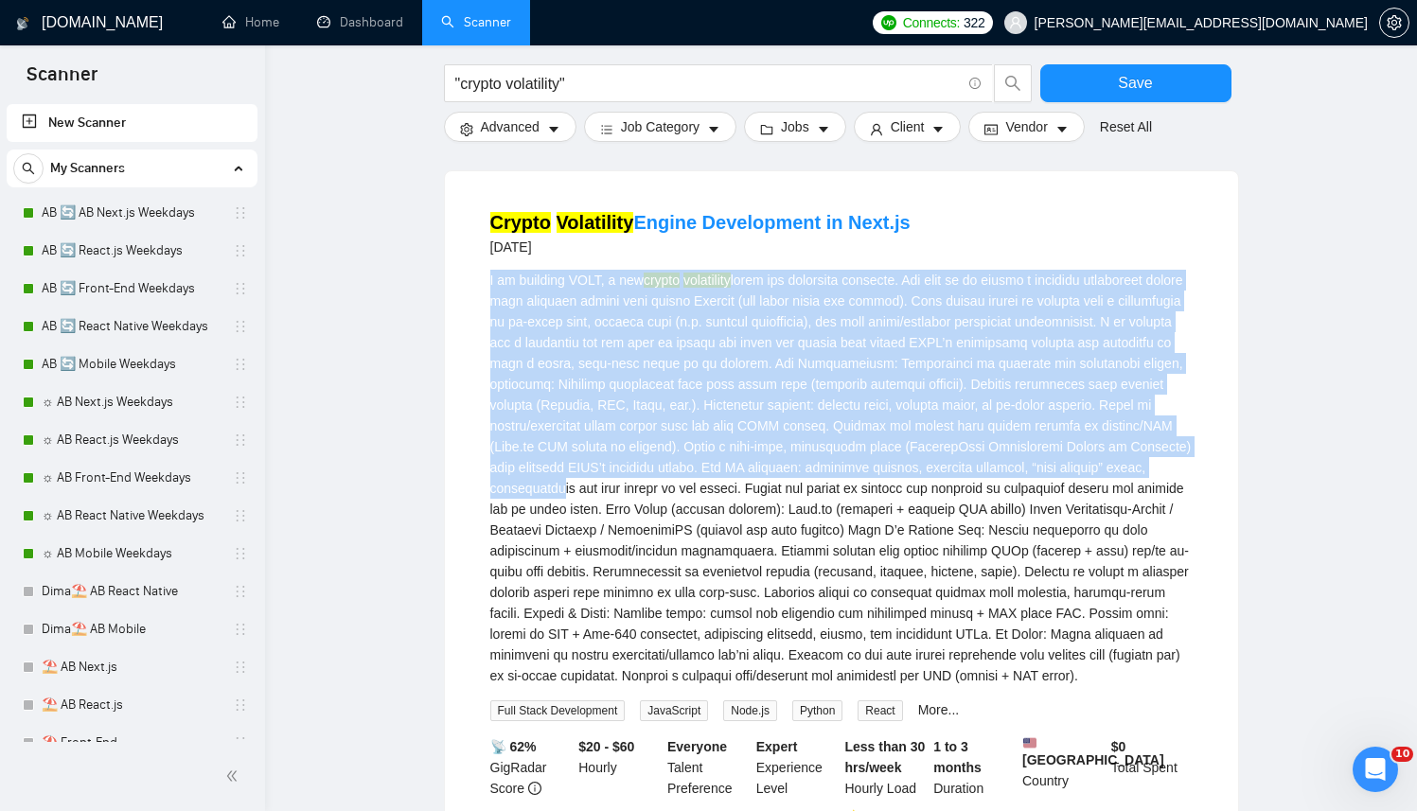
drag, startPoint x: 480, startPoint y: 355, endPoint x: 762, endPoint y: 690, distance: 438.0
click at [762, 690] on li "Crypto Volatility Engine Development in Next.js 2 days ago I am building VOLT, …" at bounding box center [842, 539] width 748 height 690
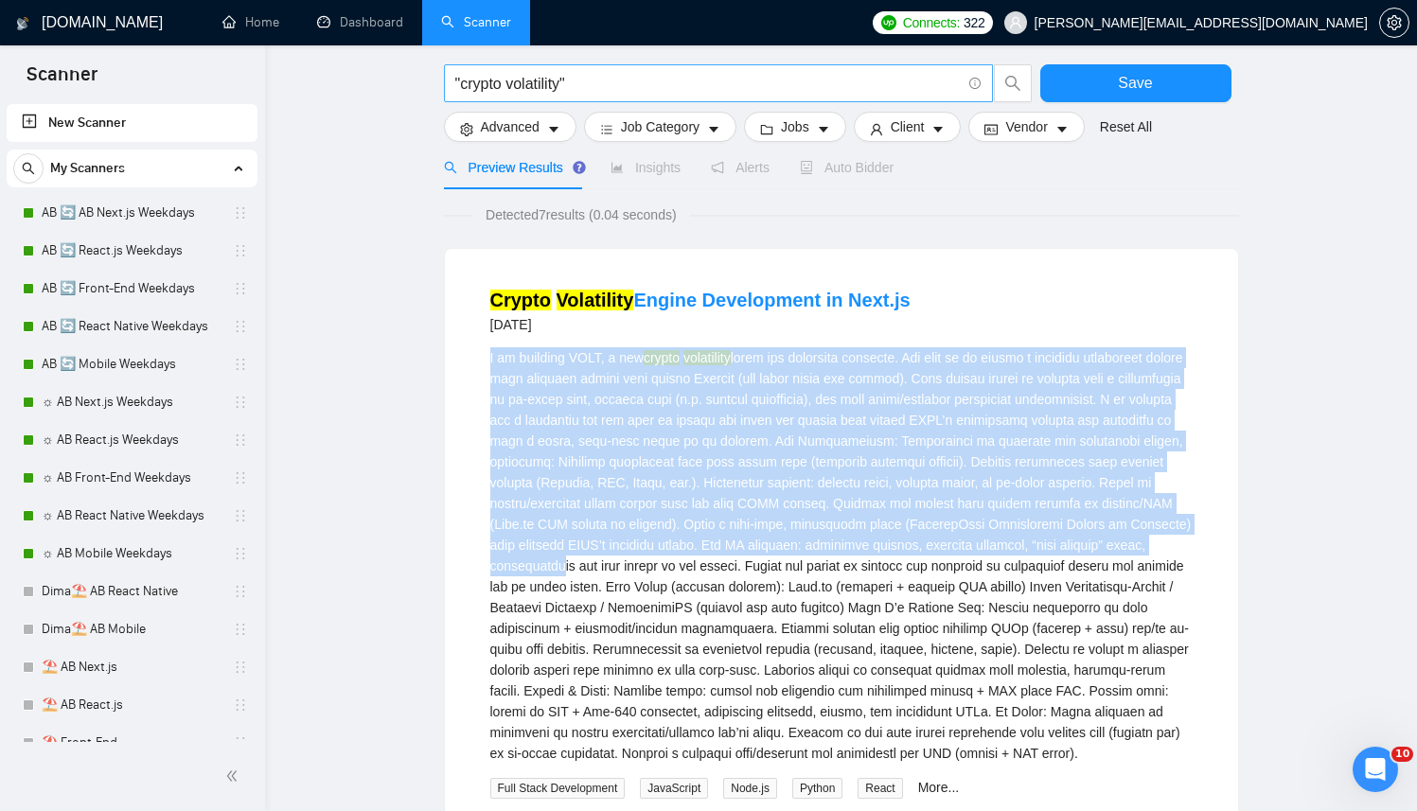
copy div "I am building VOLT, a new crypto volatility index and analytics platform. The g…"
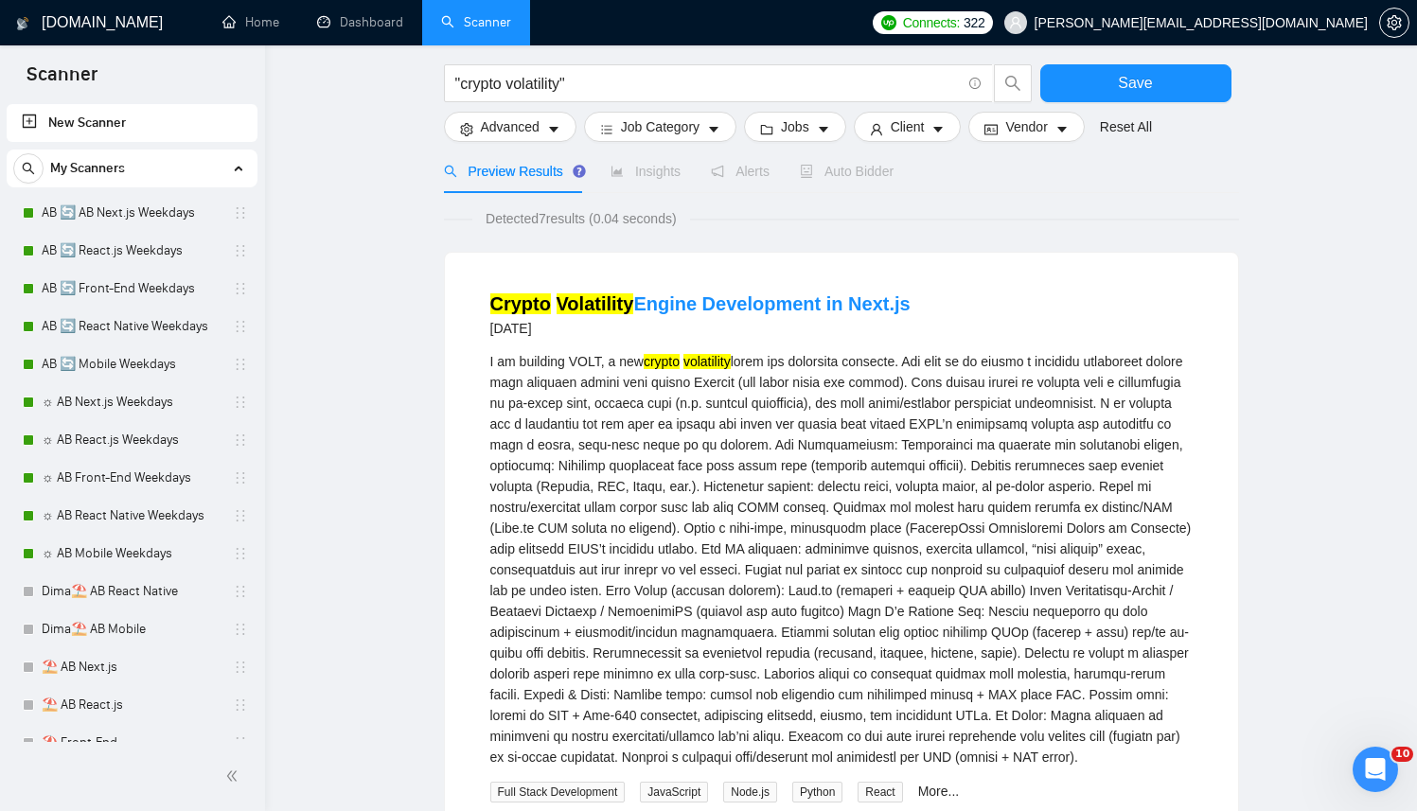
click at [117, 228] on link "AB 🔄 AB Next.js Weekdays" at bounding box center [132, 213] width 180 height 38
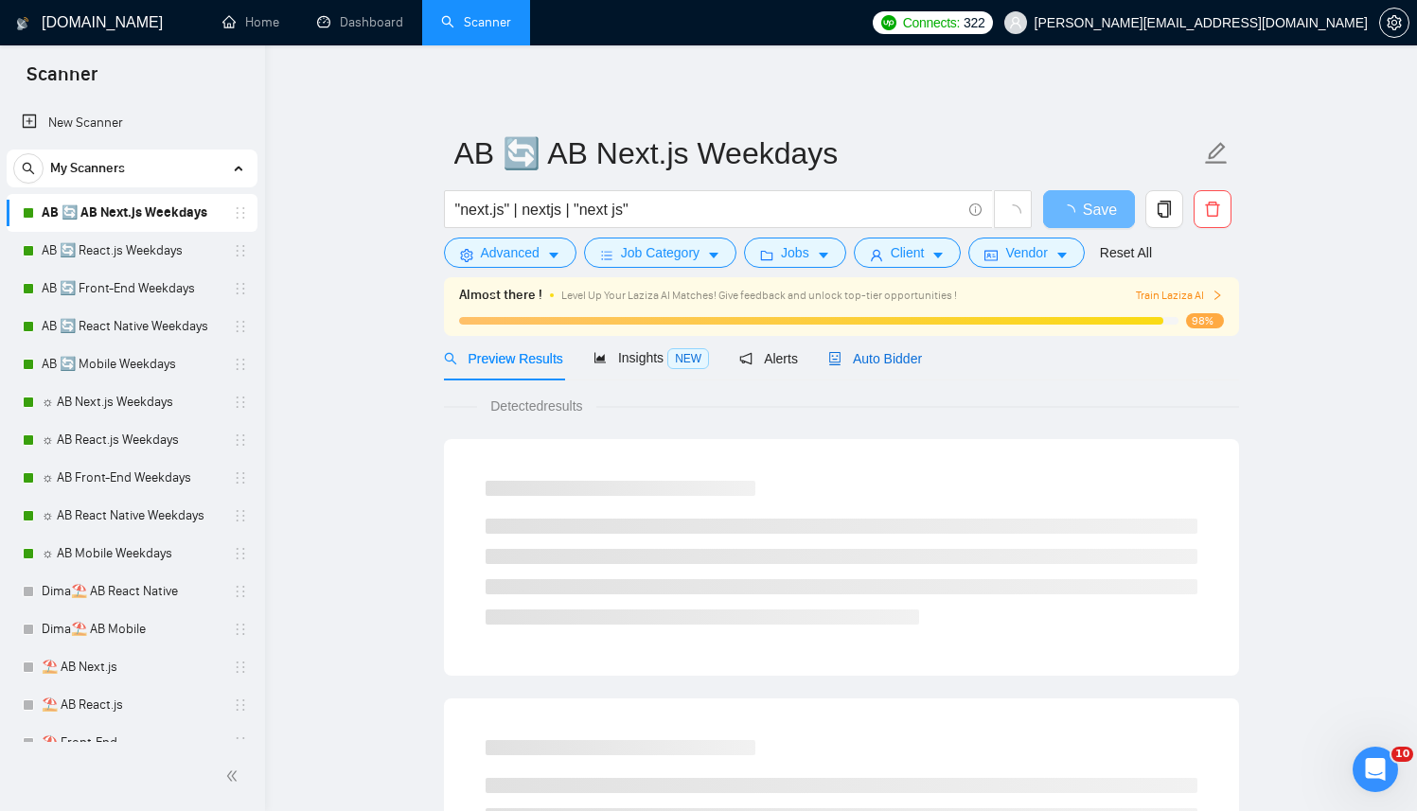
click at [901, 353] on span "Auto Bidder" at bounding box center [875, 358] width 94 height 15
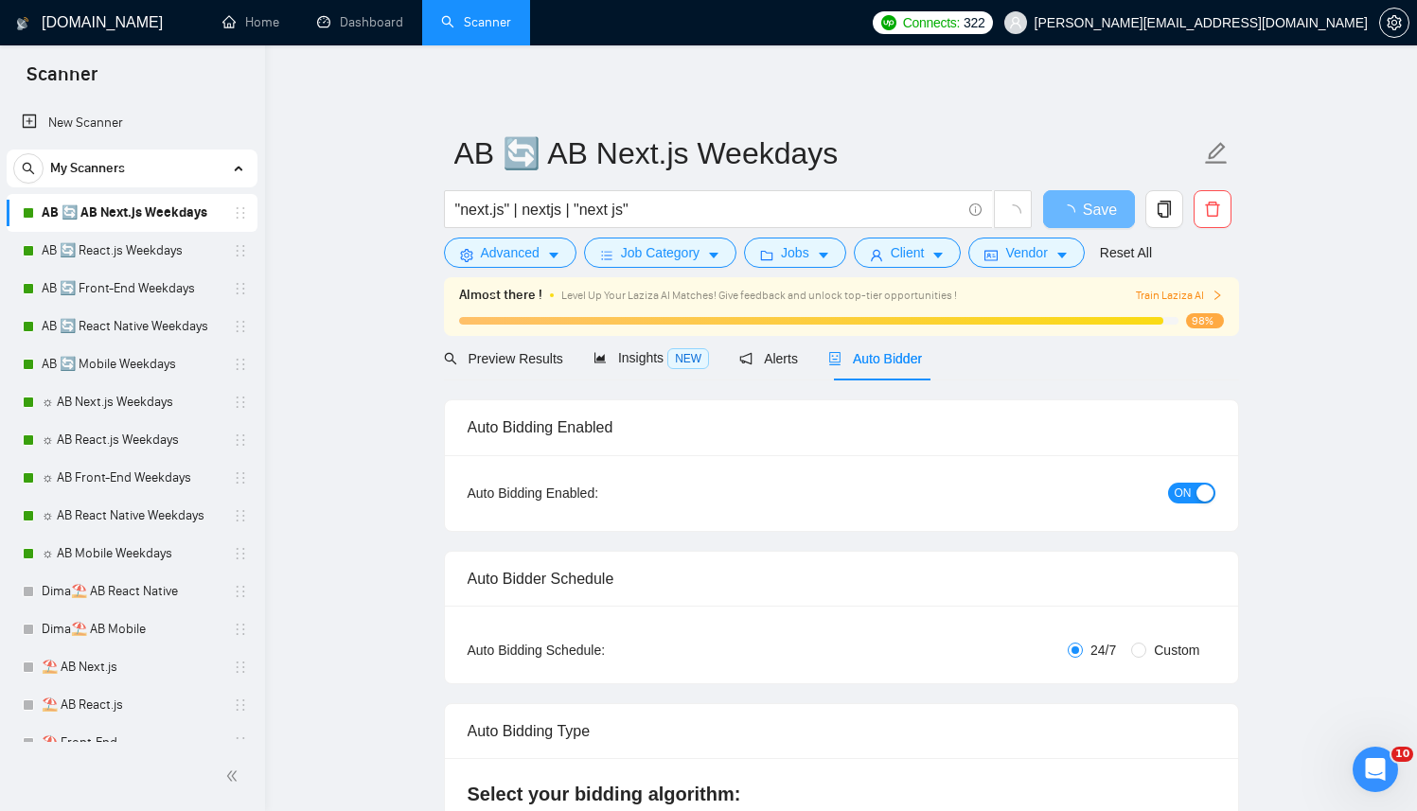
radio input "false"
radio input "true"
checkbox input "true"
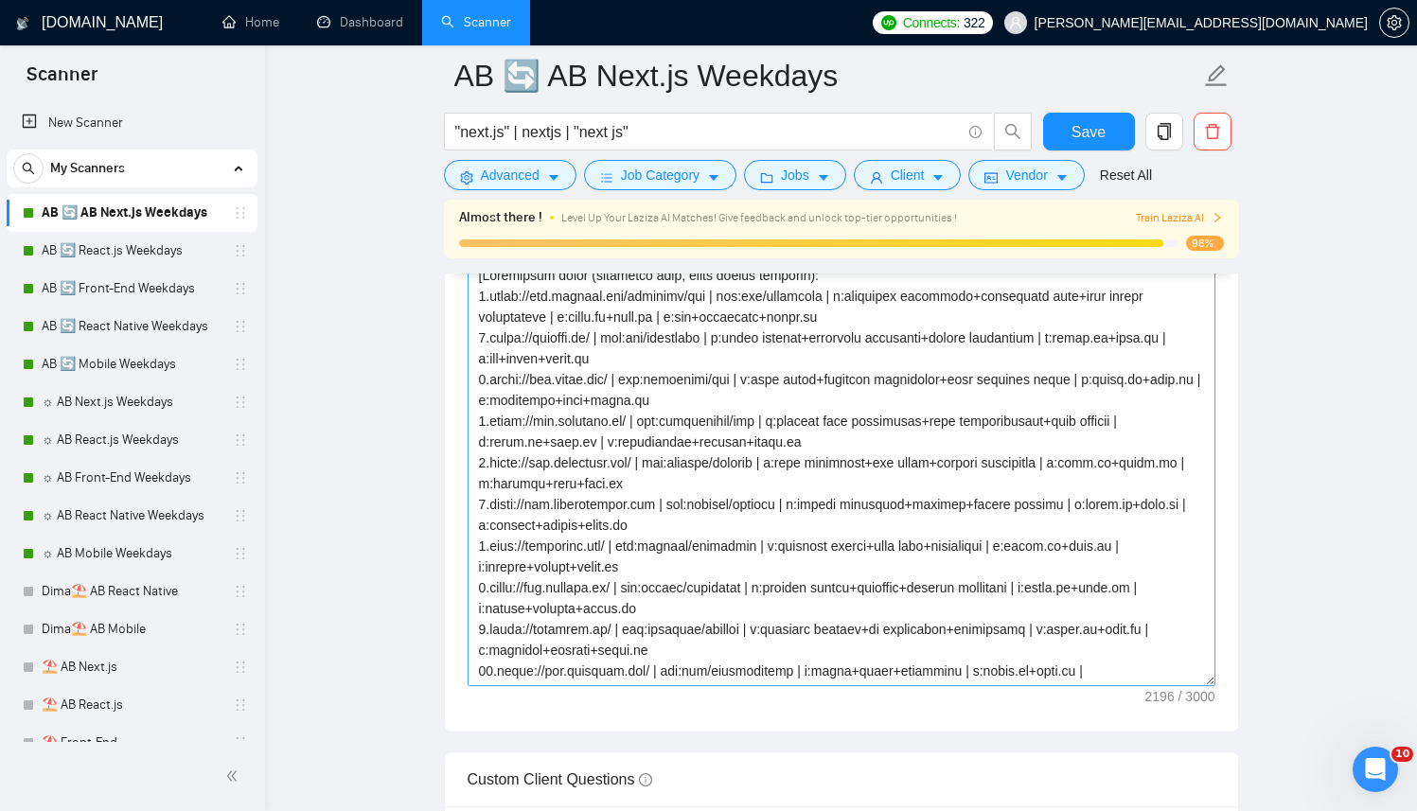
scroll to position [2530, 0]
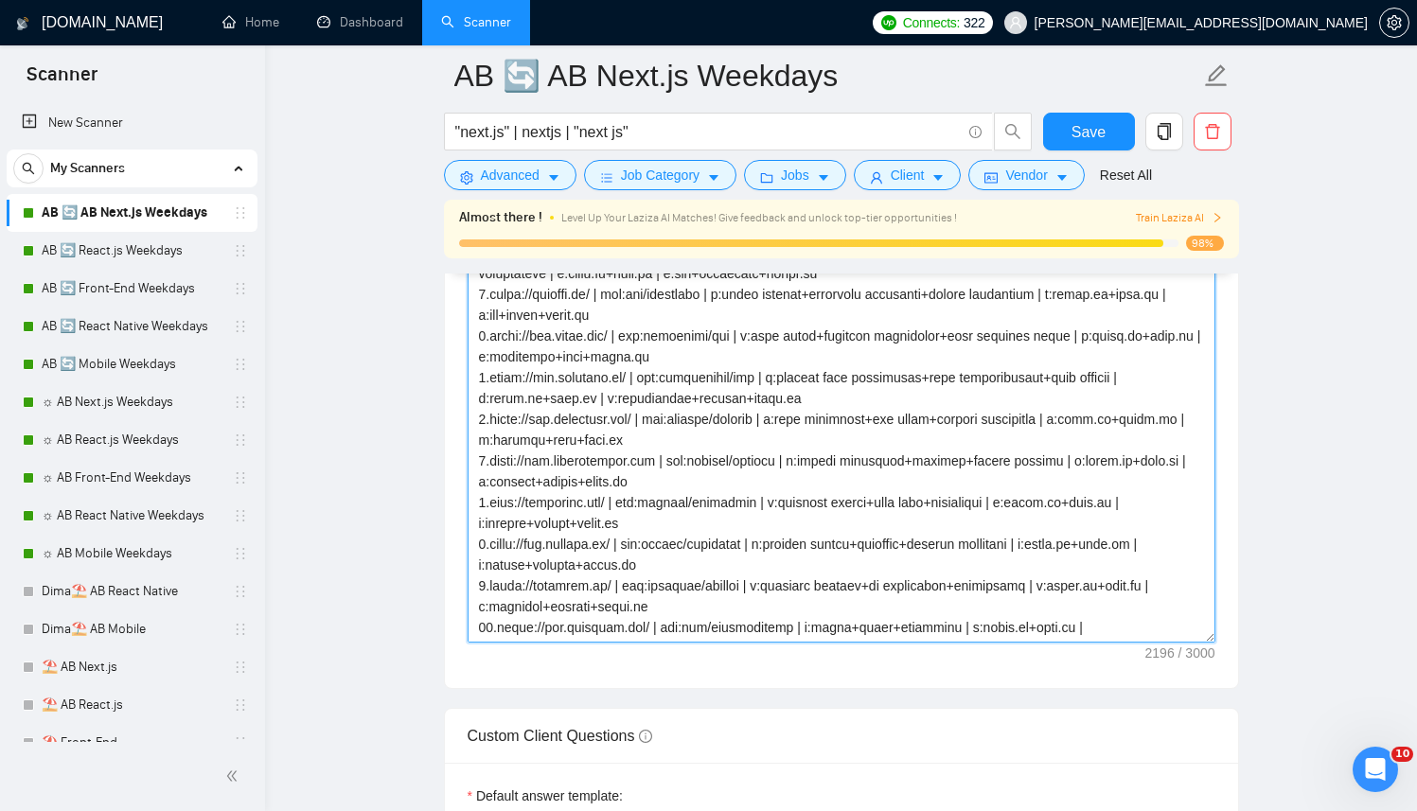
click at [772, 476] on textarea "Cover letter template:" at bounding box center [842, 430] width 748 height 426
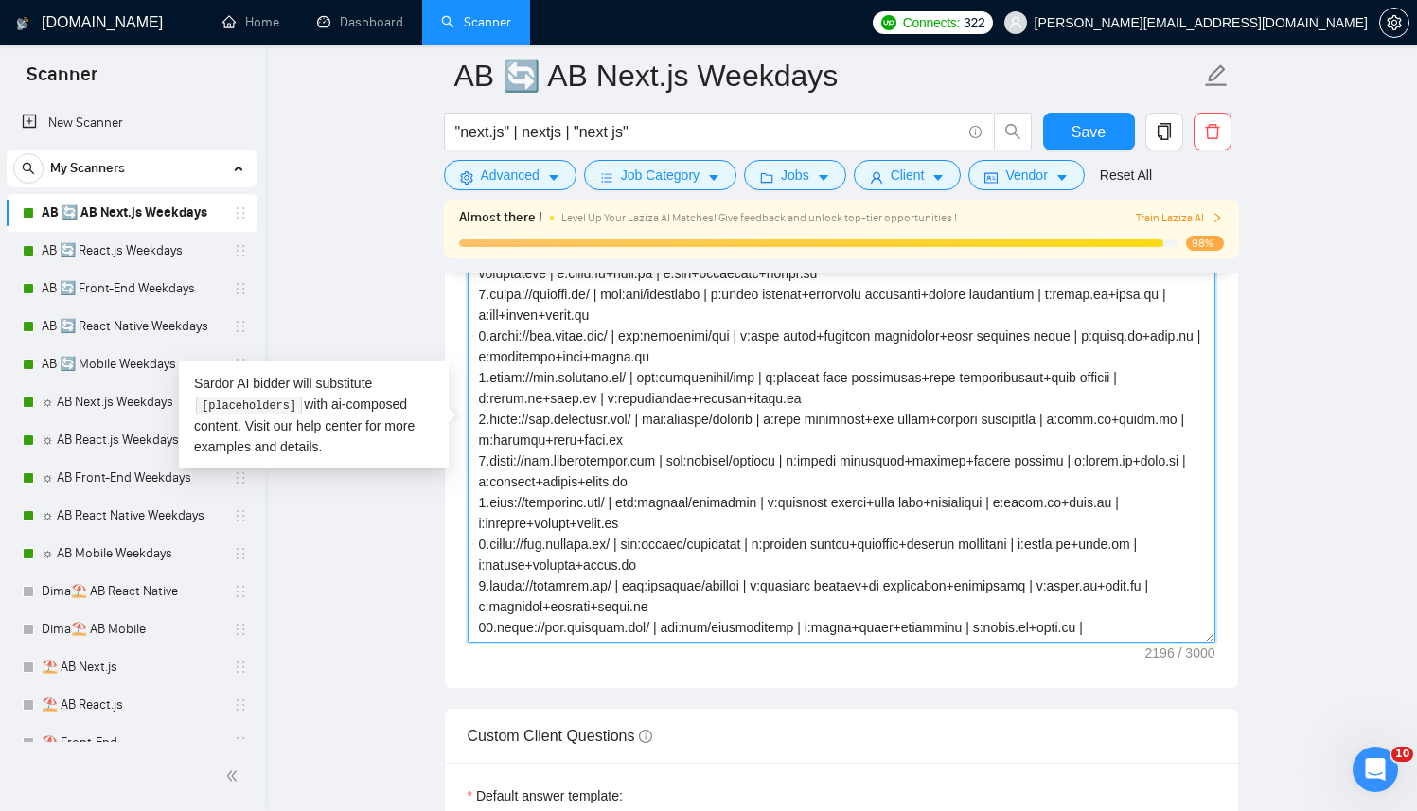
paste textarea "Successful cases (reference only, never output directly): 1.[URL][DOMAIN_NAME] …"
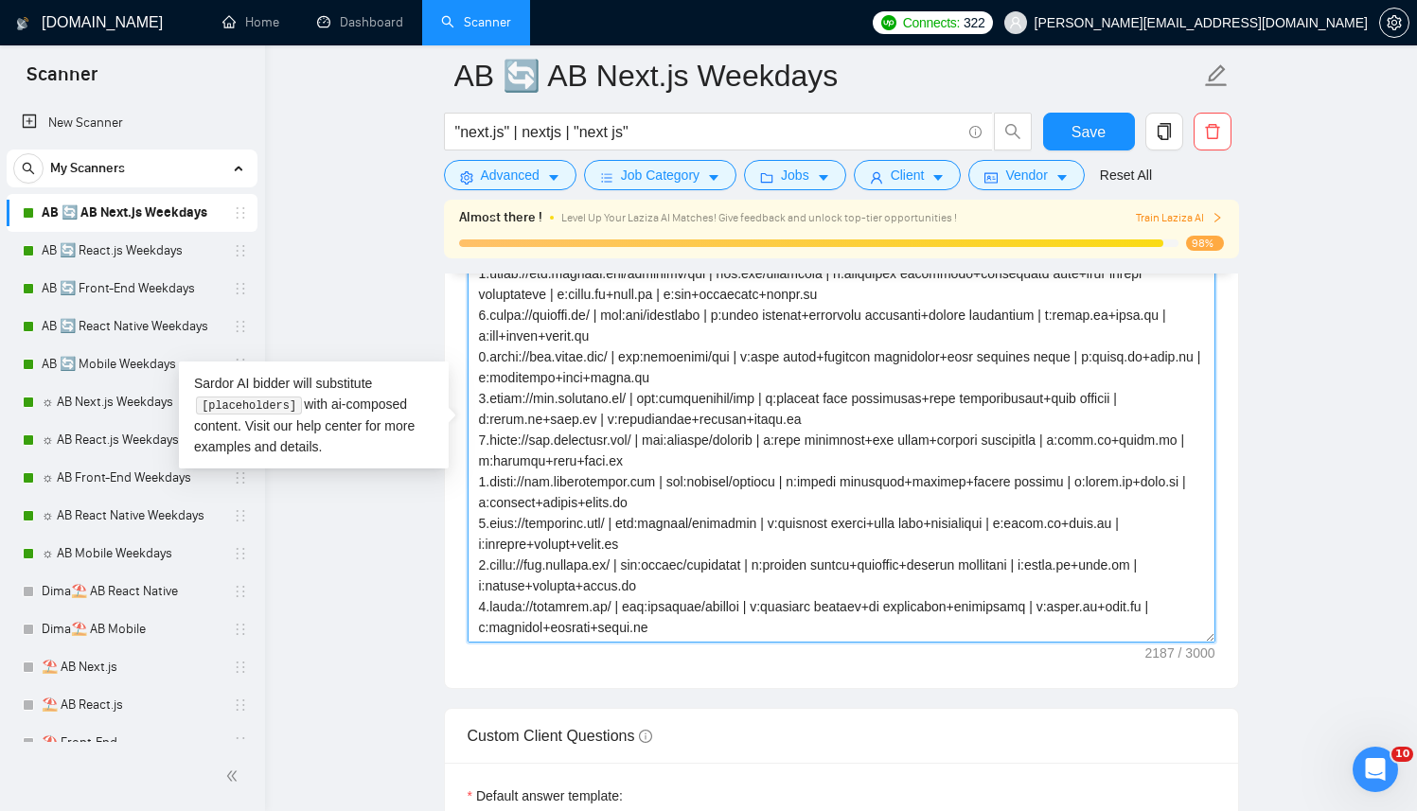
scroll to position [354, 0]
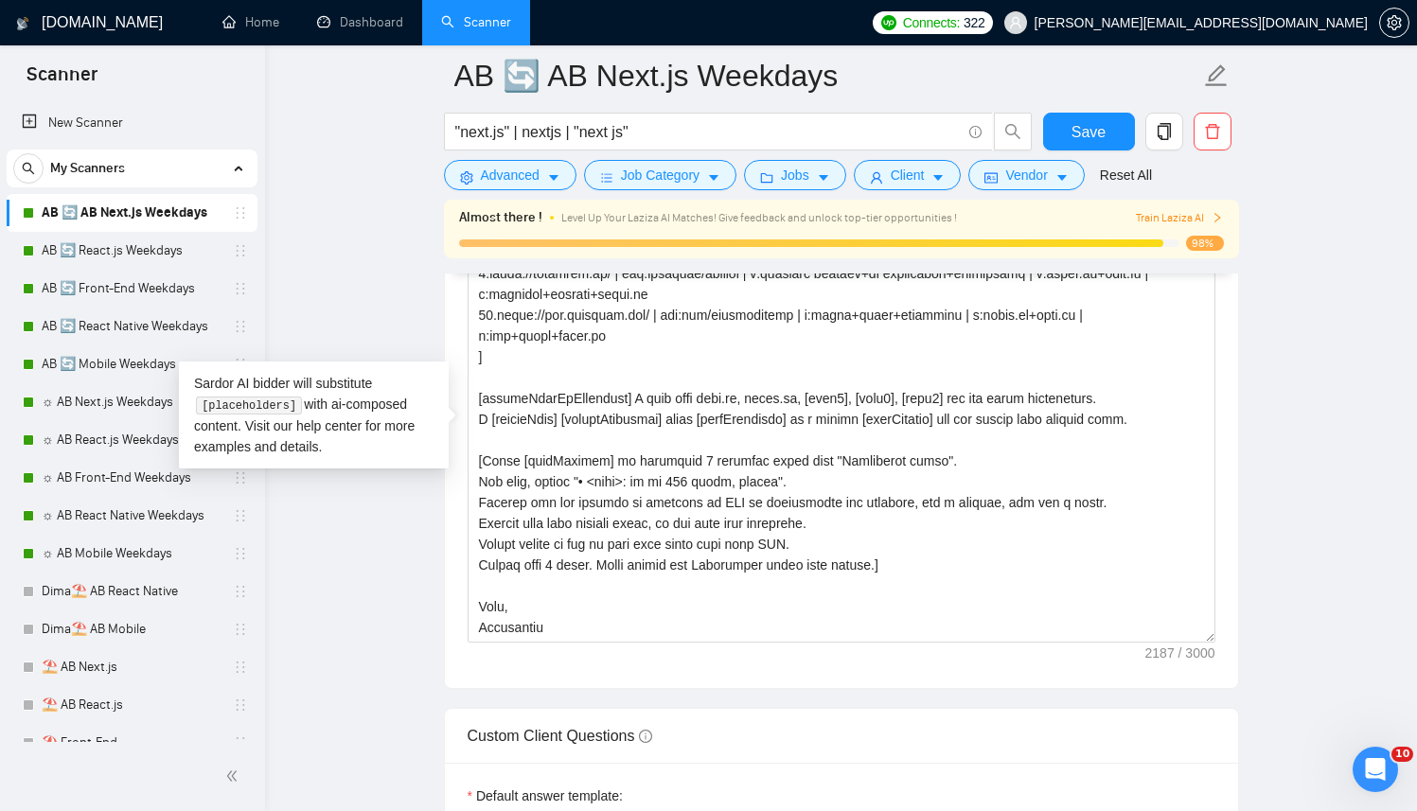
click at [813, 651] on div "Cover letter template:" at bounding box center [841, 427] width 793 height 523
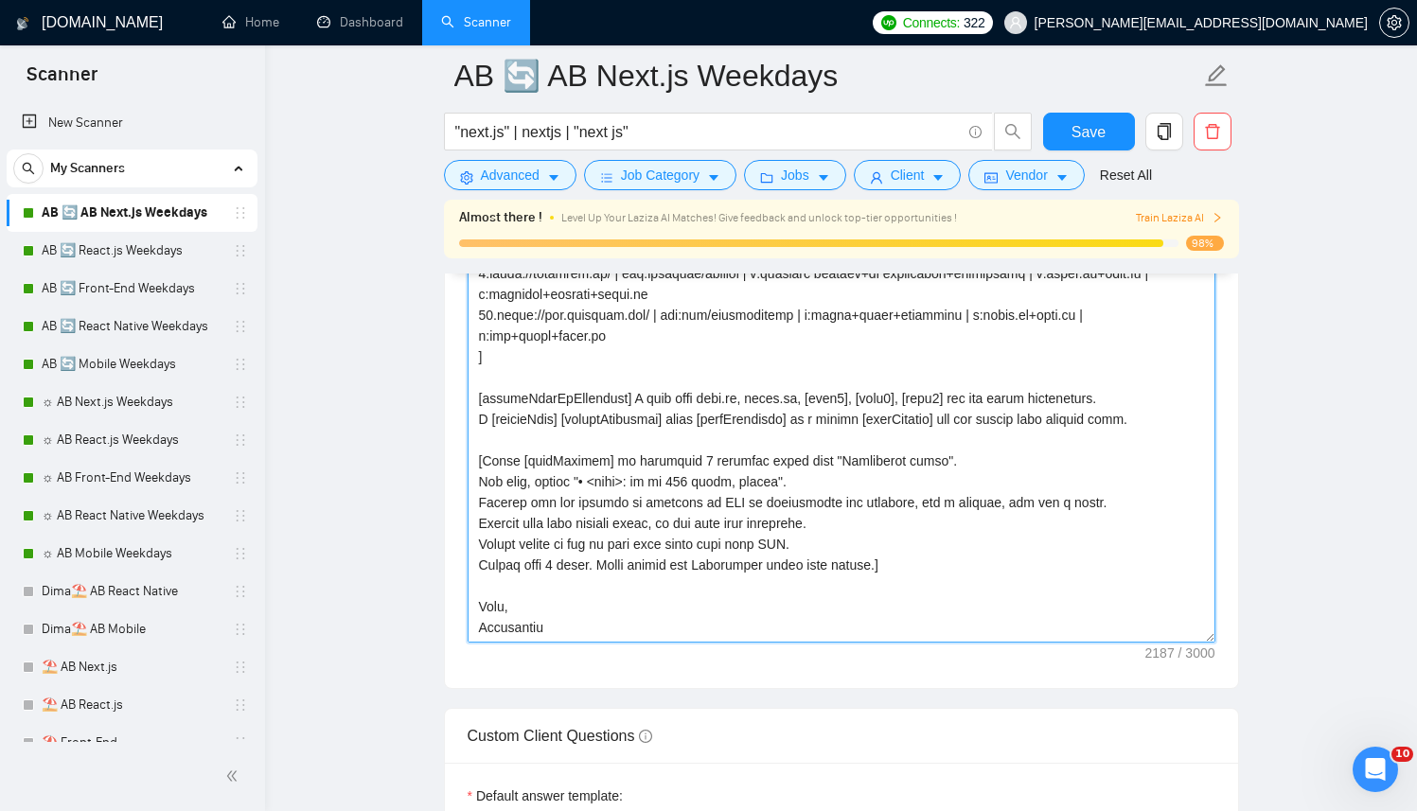
click at [600, 619] on textarea "Cover letter template:" at bounding box center [842, 430] width 748 height 426
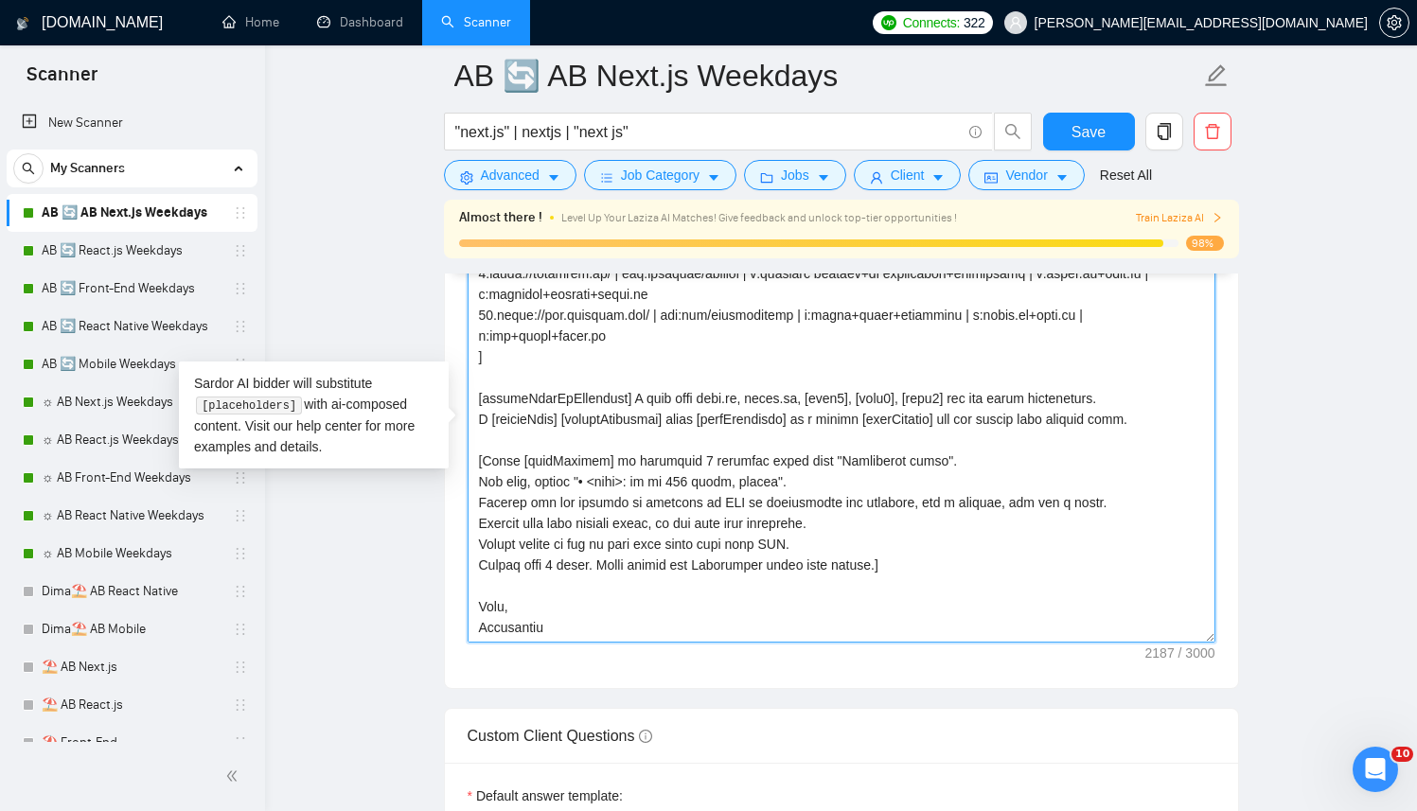
scroll to position [333, 0]
type textarea "[ Successful cases (reference only, never output directly): 1.[URL][DOMAIN_NAME…"
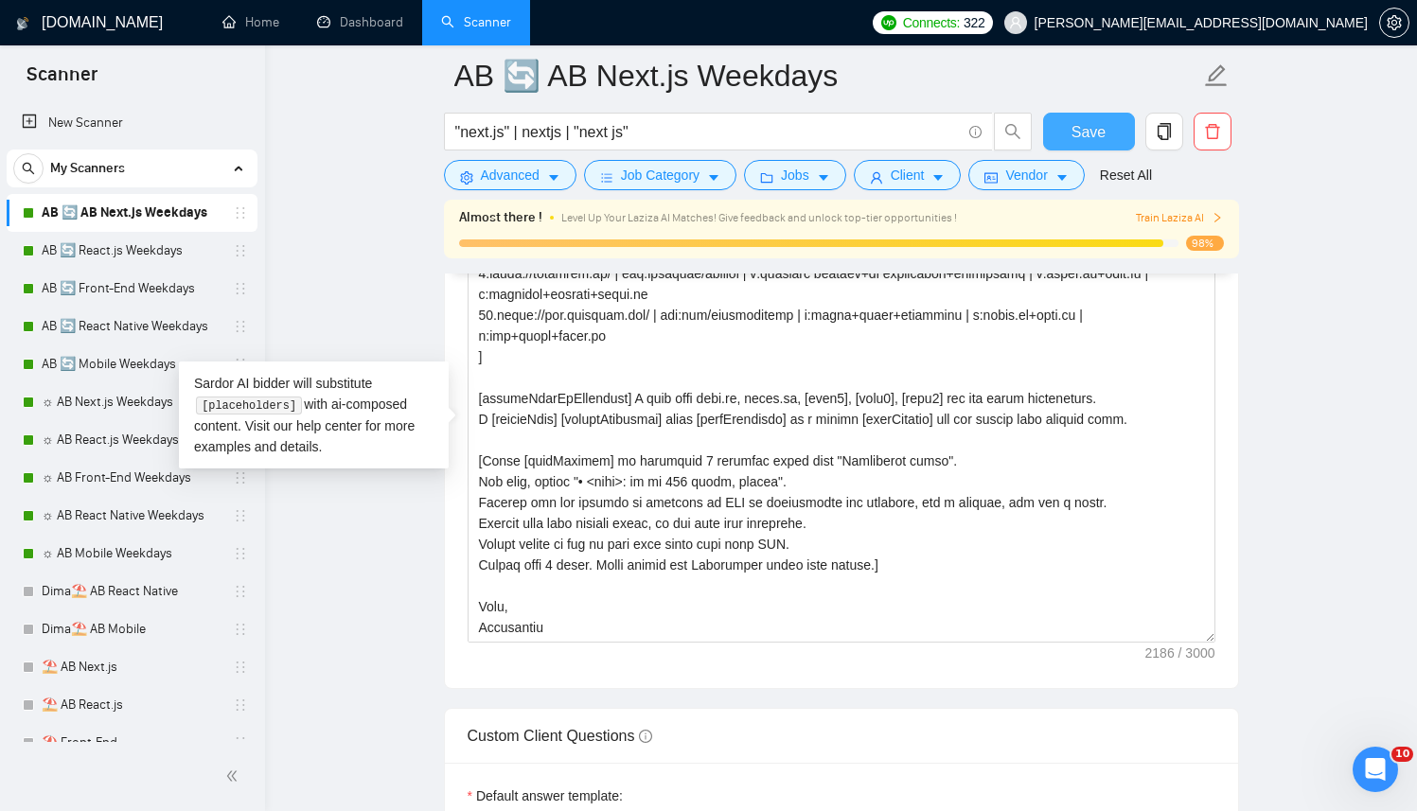
click at [1125, 133] on button "Save" at bounding box center [1089, 132] width 92 height 38
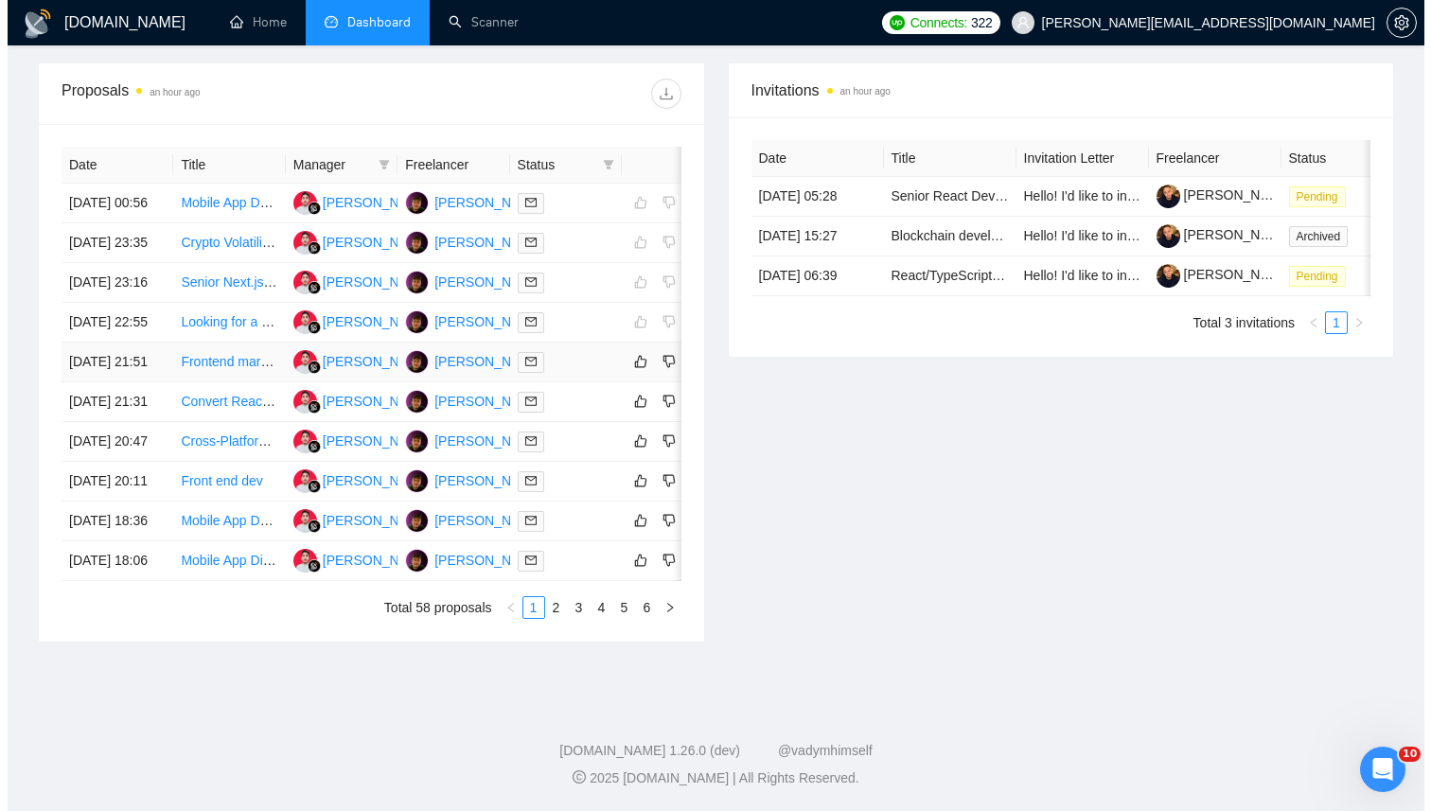
scroll to position [550, 0]
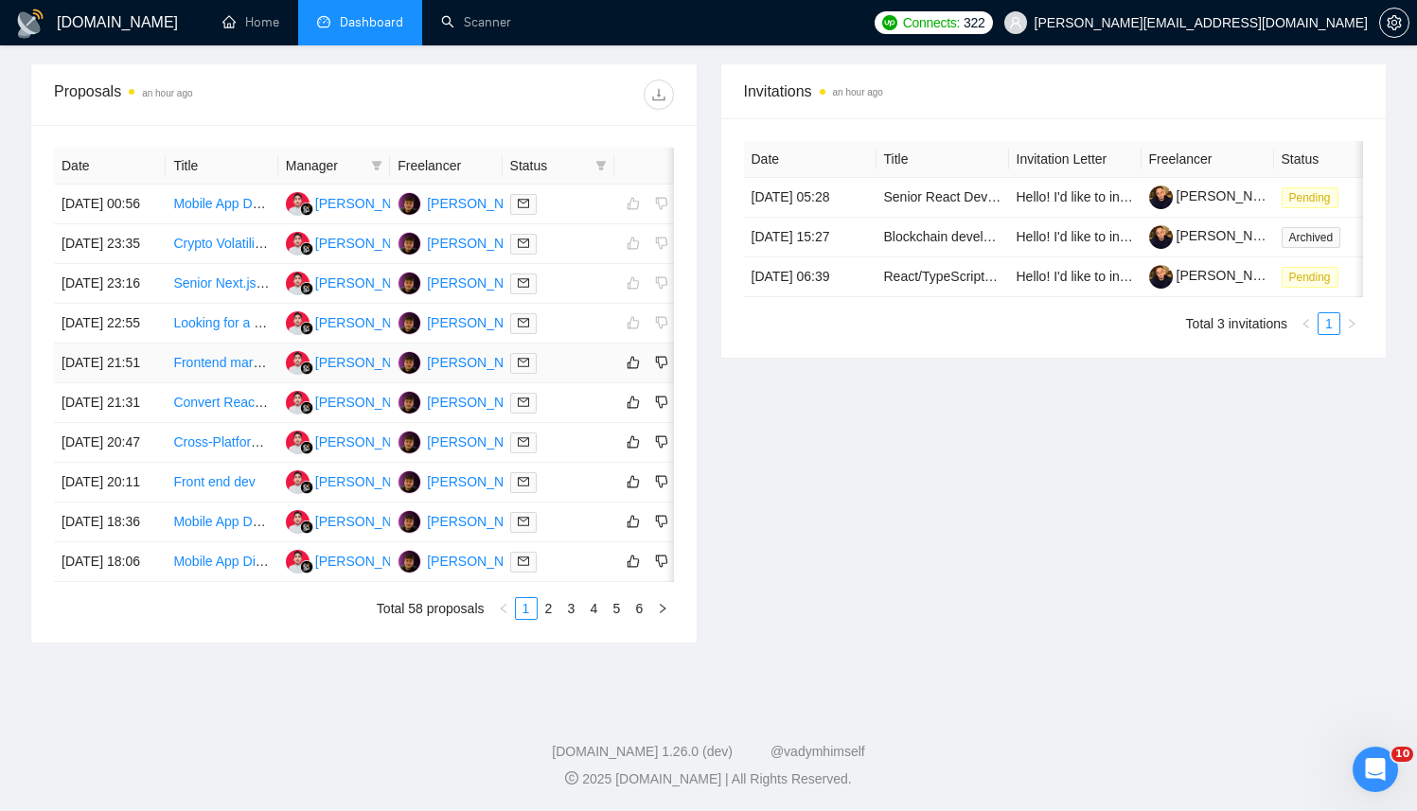
click at [554, 383] on td at bounding box center [559, 364] width 112 height 40
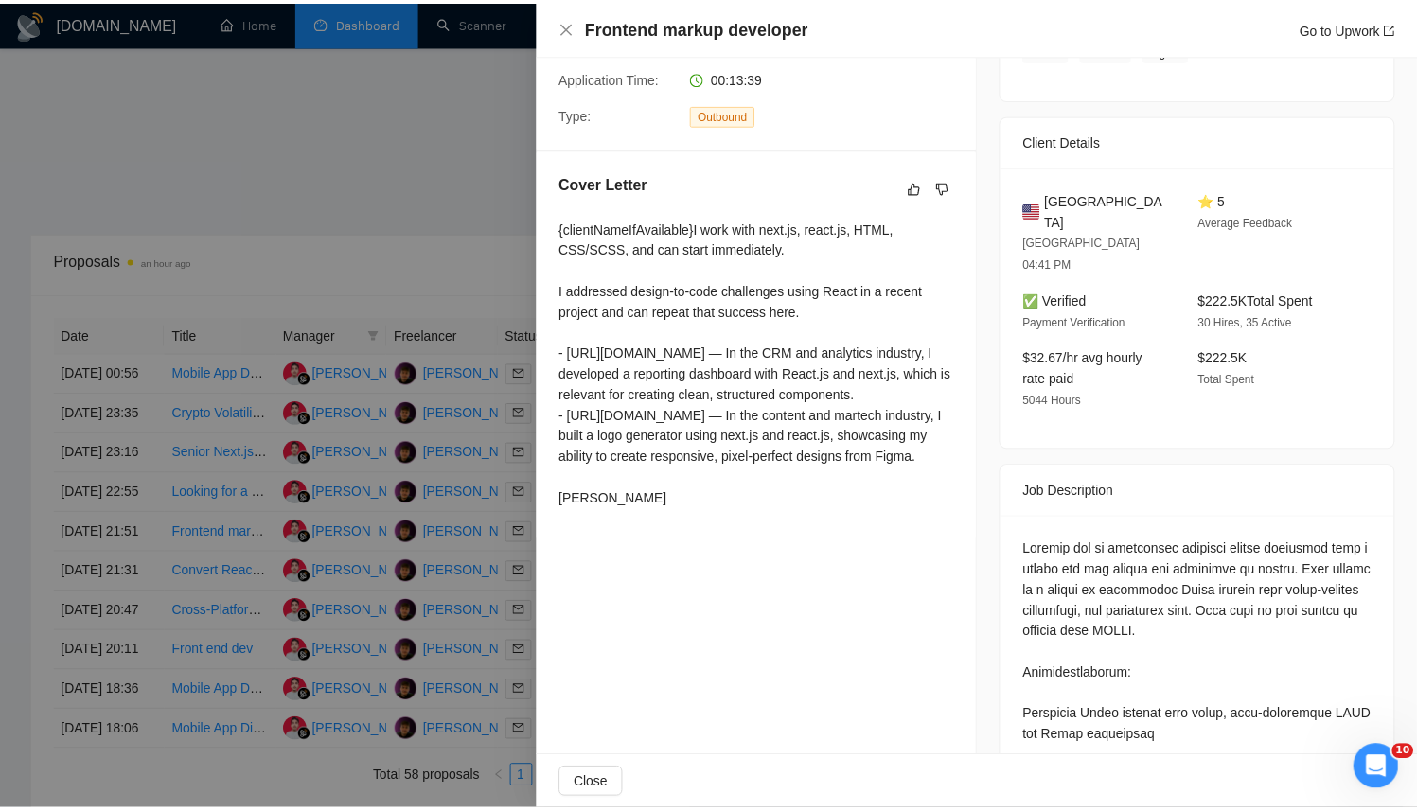
scroll to position [382, 0]
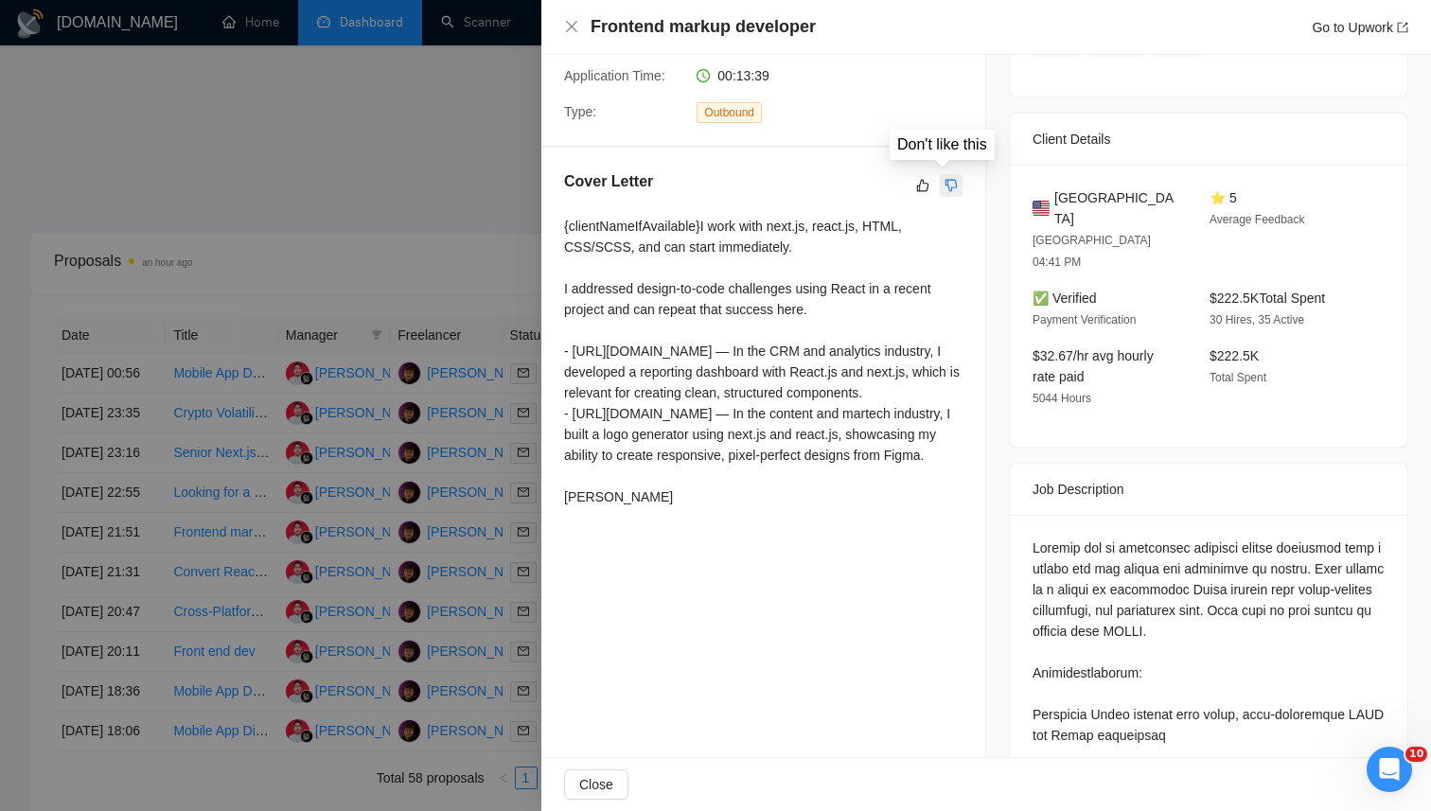
click at [949, 188] on icon "dislike" at bounding box center [951, 185] width 13 height 15
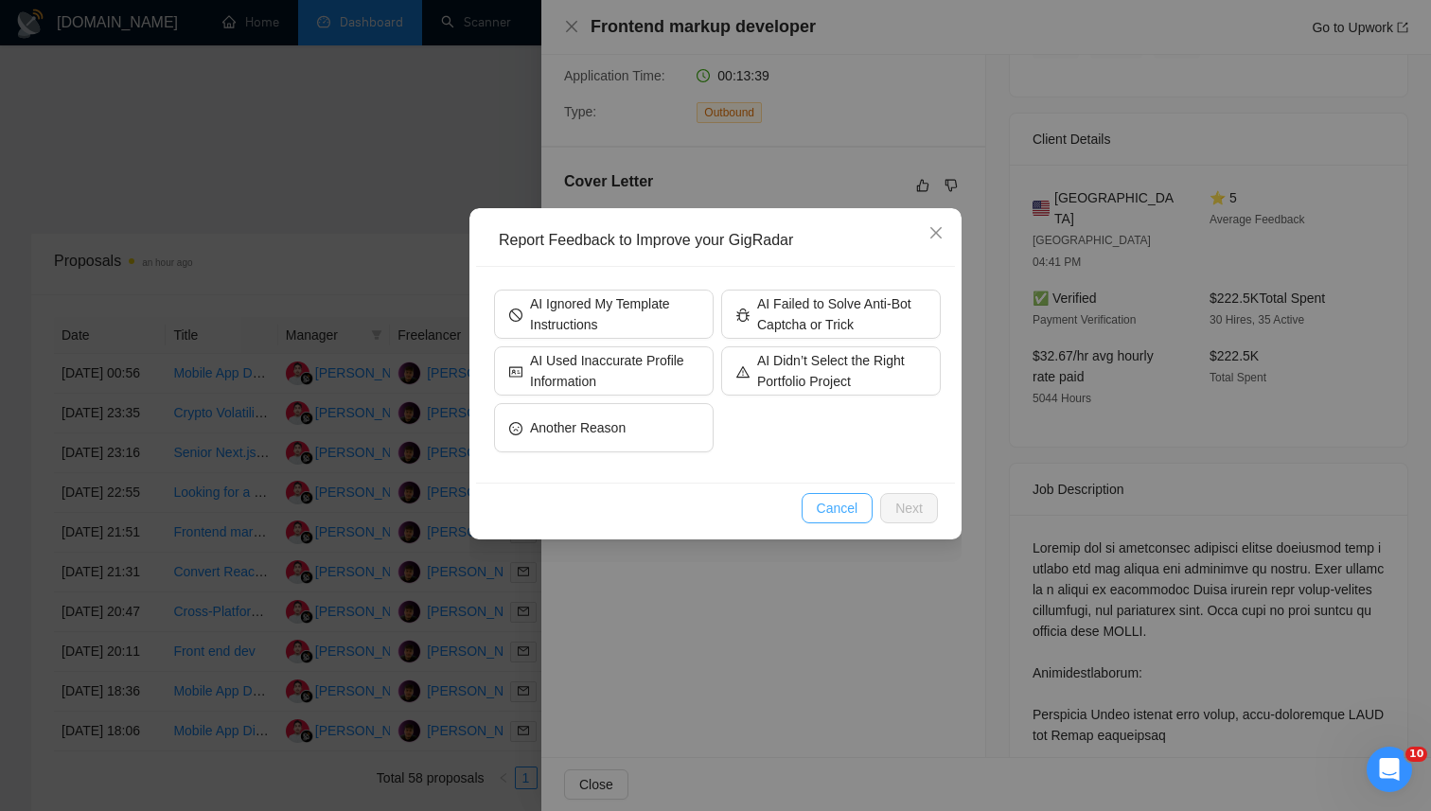
click at [832, 506] on span "Cancel" at bounding box center [838, 508] width 42 height 21
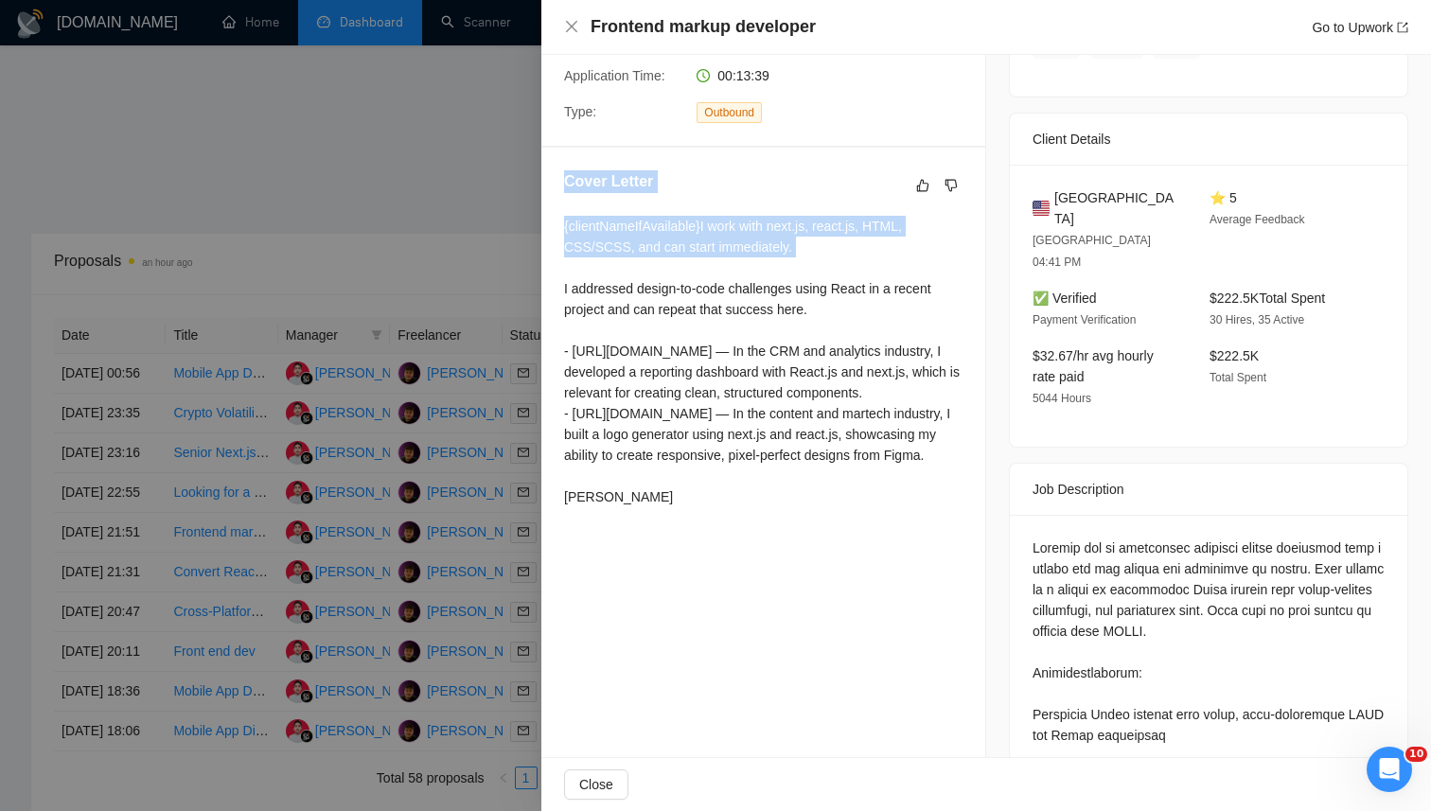
drag, startPoint x: 564, startPoint y: 170, endPoint x: 844, endPoint y: 262, distance: 294.9
click at [844, 262] on div "Cover Letter {clientNameIfAvailable}I work with next.js, react.js, HTML, CSS/SC…" at bounding box center [763, 343] width 444 height 390
copy div "Cover Letter {clientNameIfAvailable}I work with next.js, react.js, HTML, CSS/SC…"
click at [945, 187] on icon "dislike" at bounding box center [951, 185] width 13 height 15
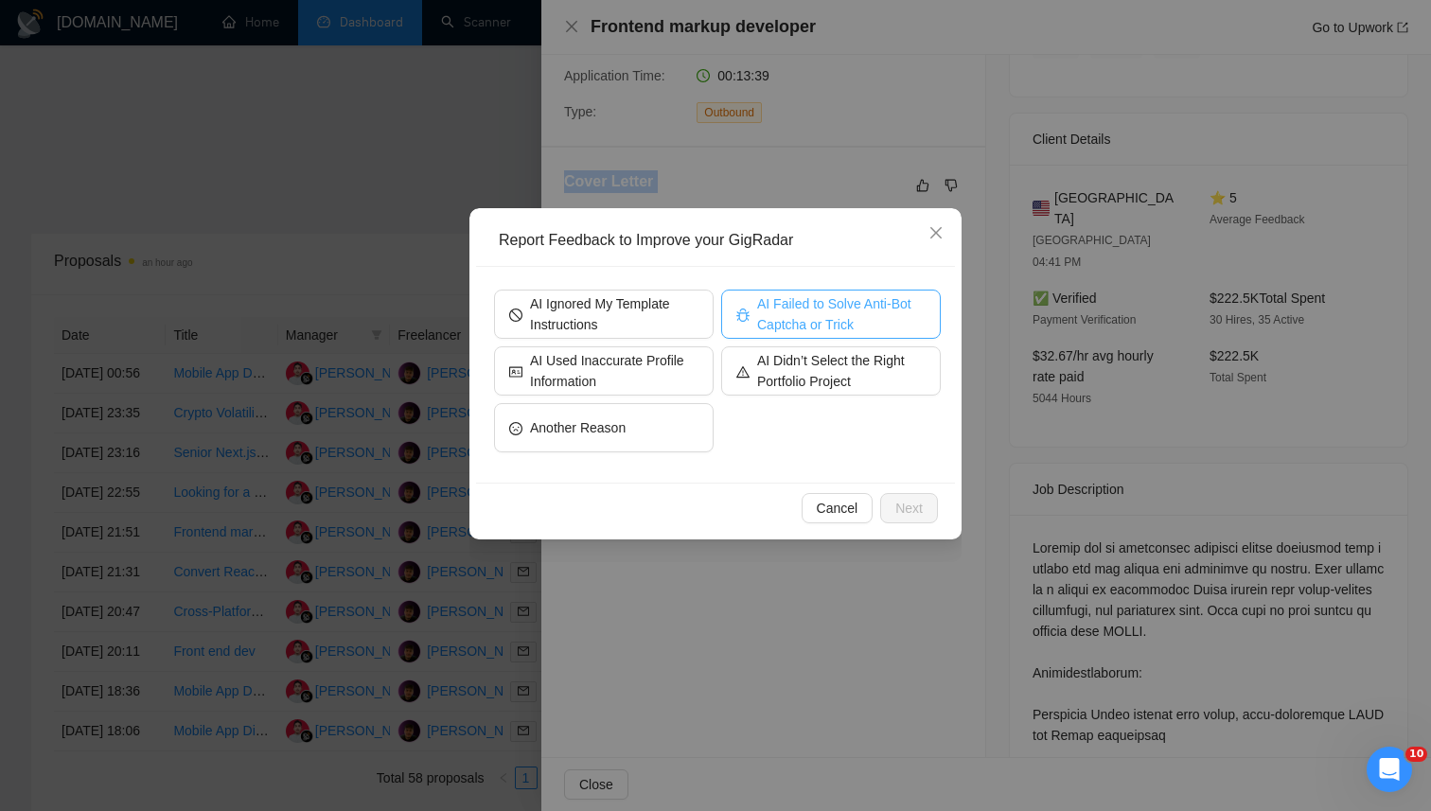
click at [843, 311] on span "AI Failed to Solve Anti-Bot Captcha or Trick" at bounding box center [841, 314] width 169 height 42
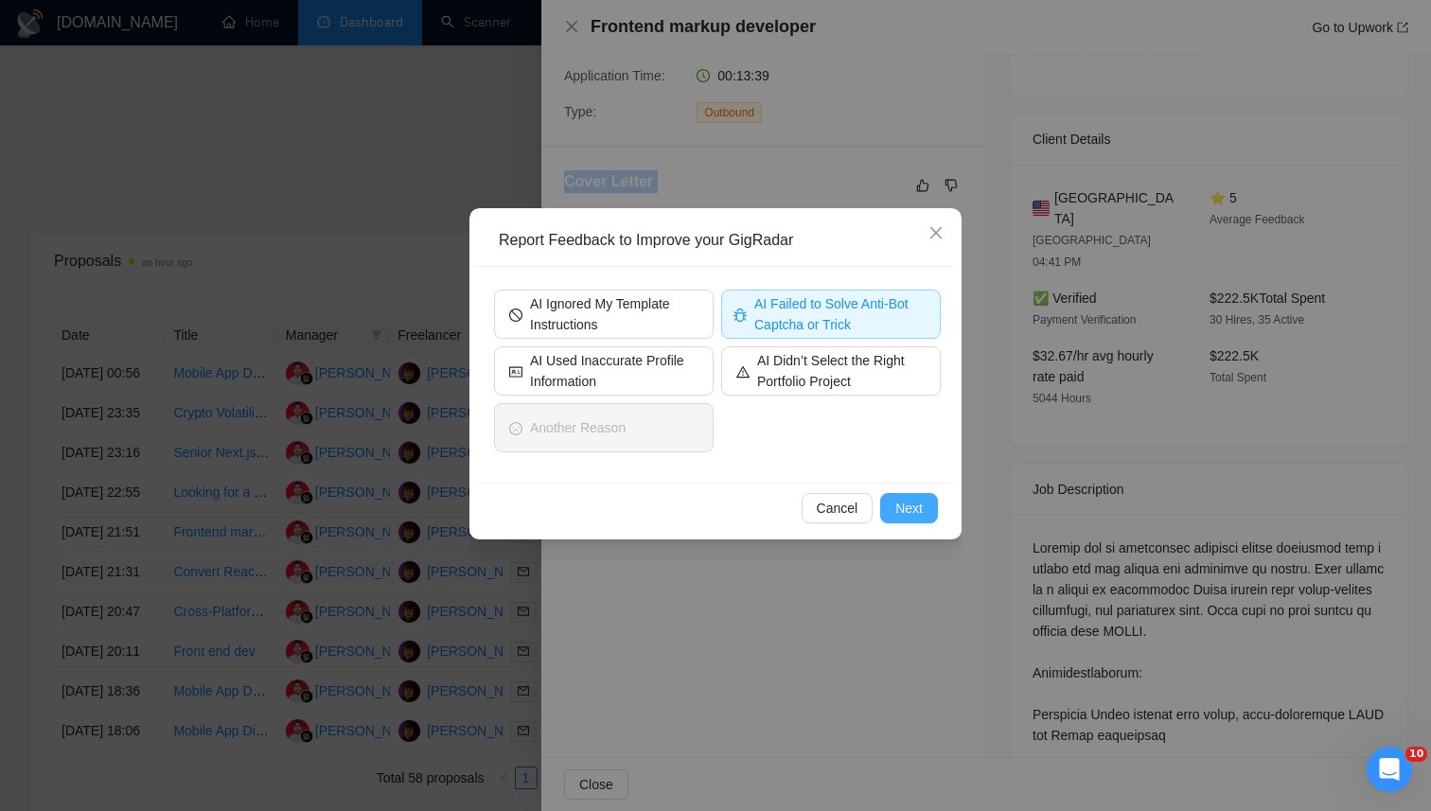
click at [908, 508] on span "Next" at bounding box center [909, 508] width 27 height 21
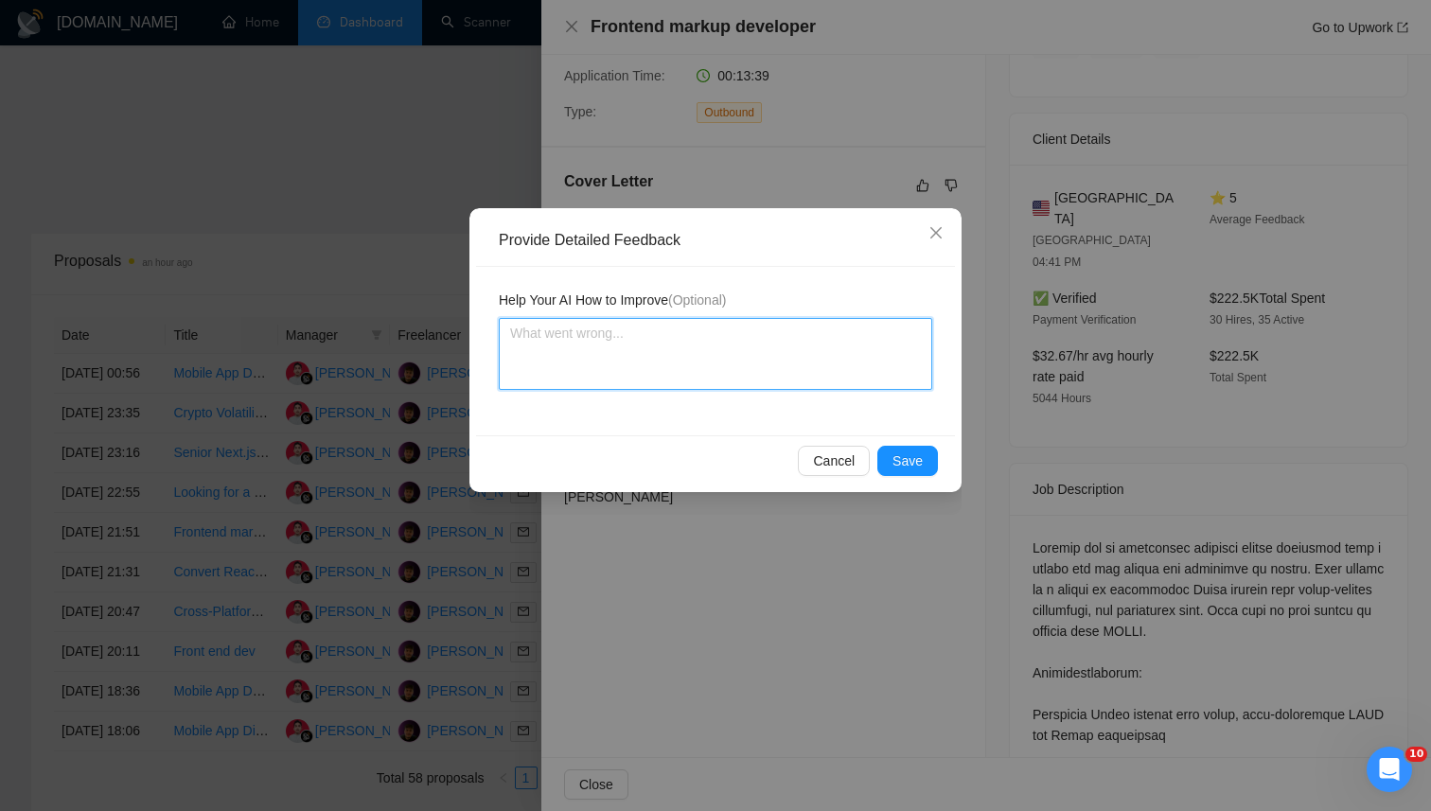
click at [688, 349] on textarea at bounding box center [716, 354] width 434 height 72
paste textarea "“The {clientNameIfAvailable} variable works as intended for personalization. Wh…"
type textarea "“The {clientNameIfAvailable} variable works as intended for personalization. Wh…"
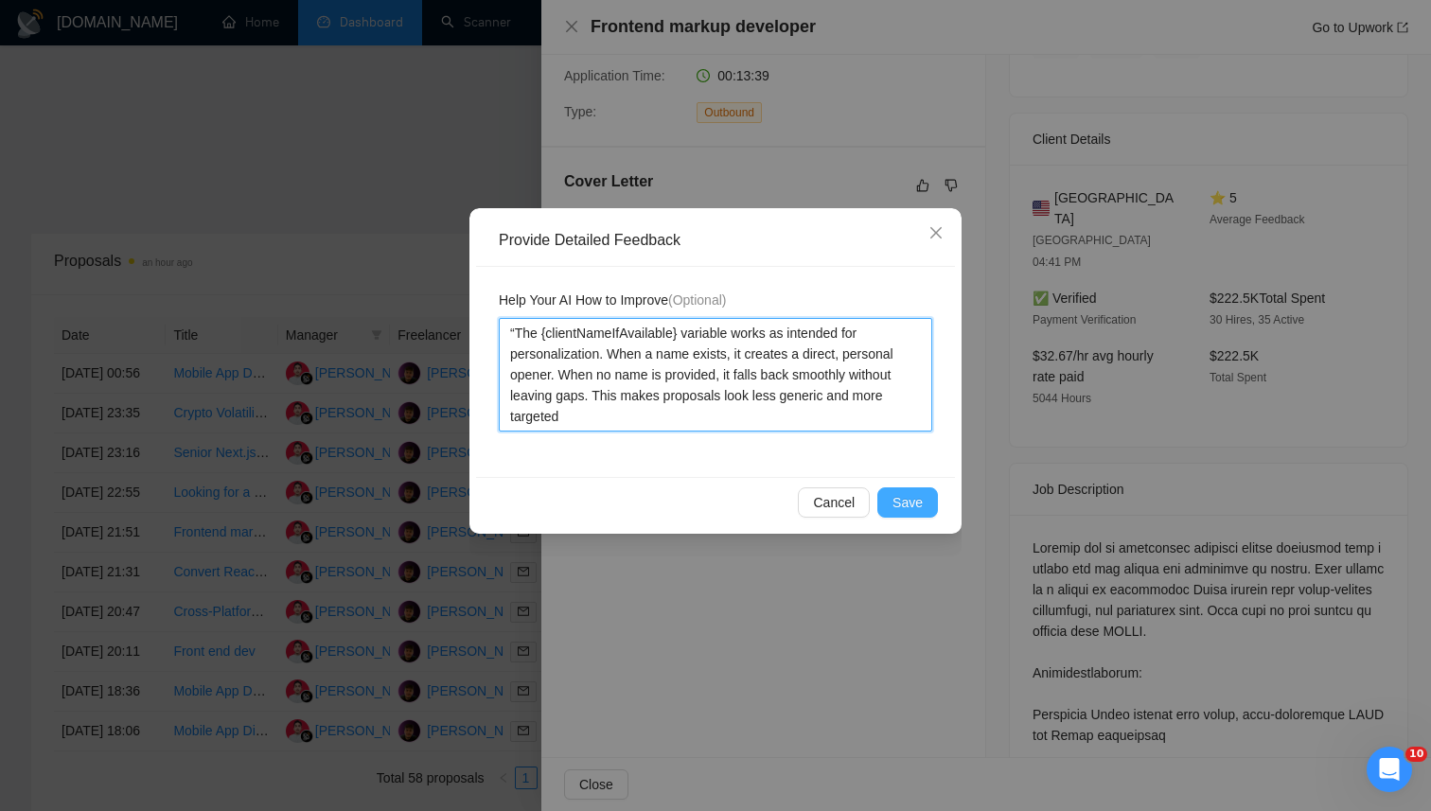
type textarea "“The {clientNameIfAvailable} variable works as intended for personalization. Wh…"
click at [914, 504] on span "Save" at bounding box center [908, 502] width 30 height 21
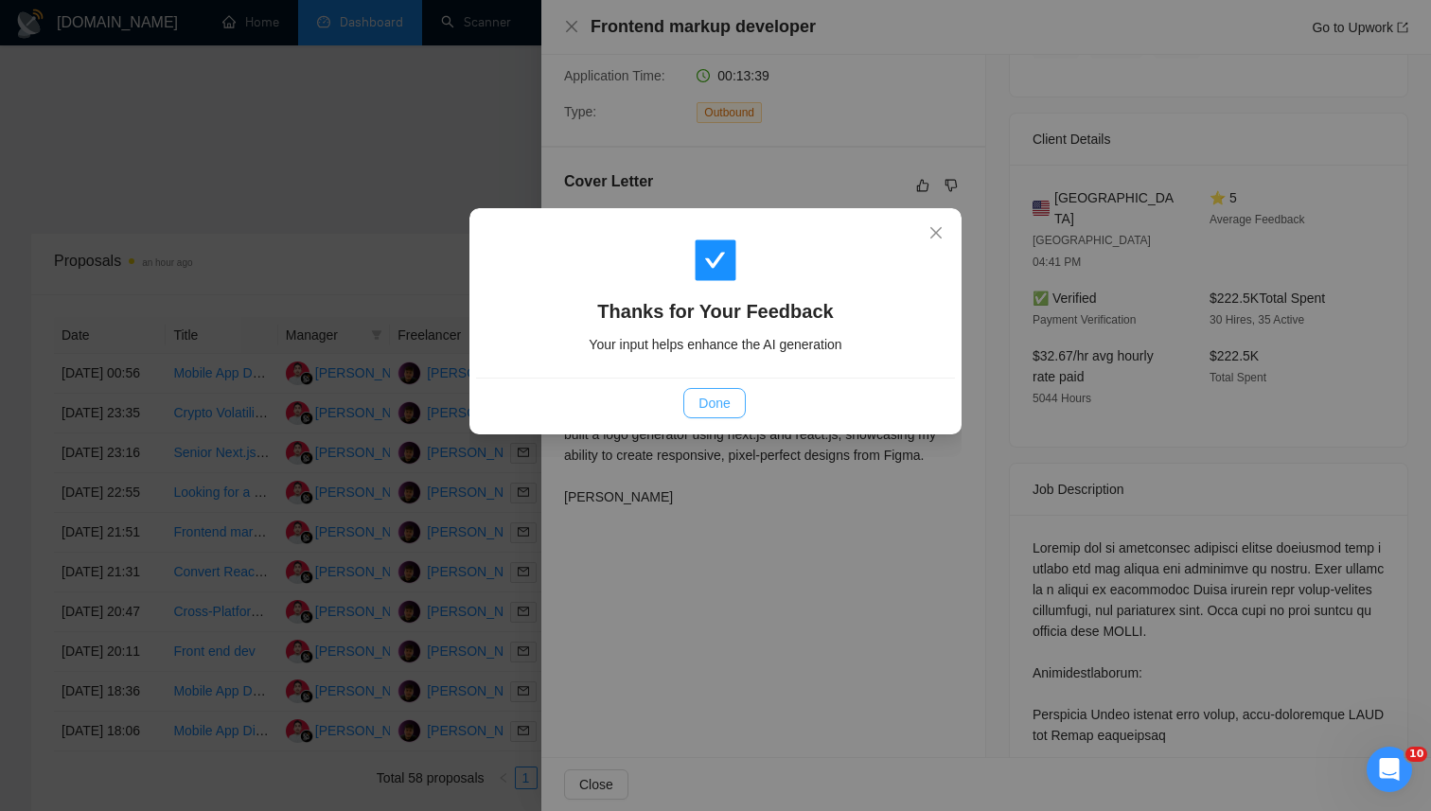
click at [720, 408] on span "Done" at bounding box center [714, 403] width 31 height 21
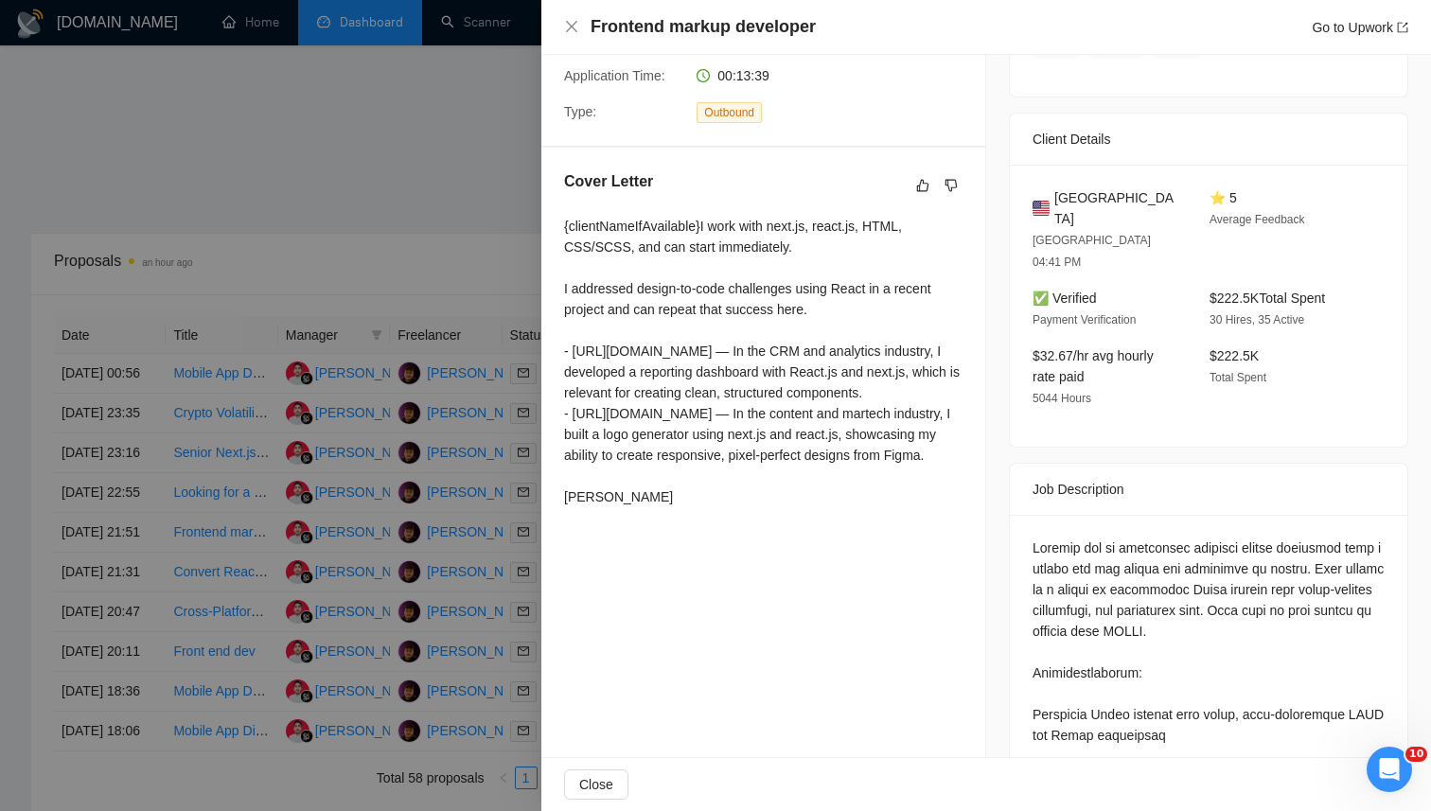
drag, startPoint x: 399, startPoint y: 212, endPoint x: 423, endPoint y: 213, distance: 23.7
click at [440, 120] on div at bounding box center [715, 405] width 1431 height 811
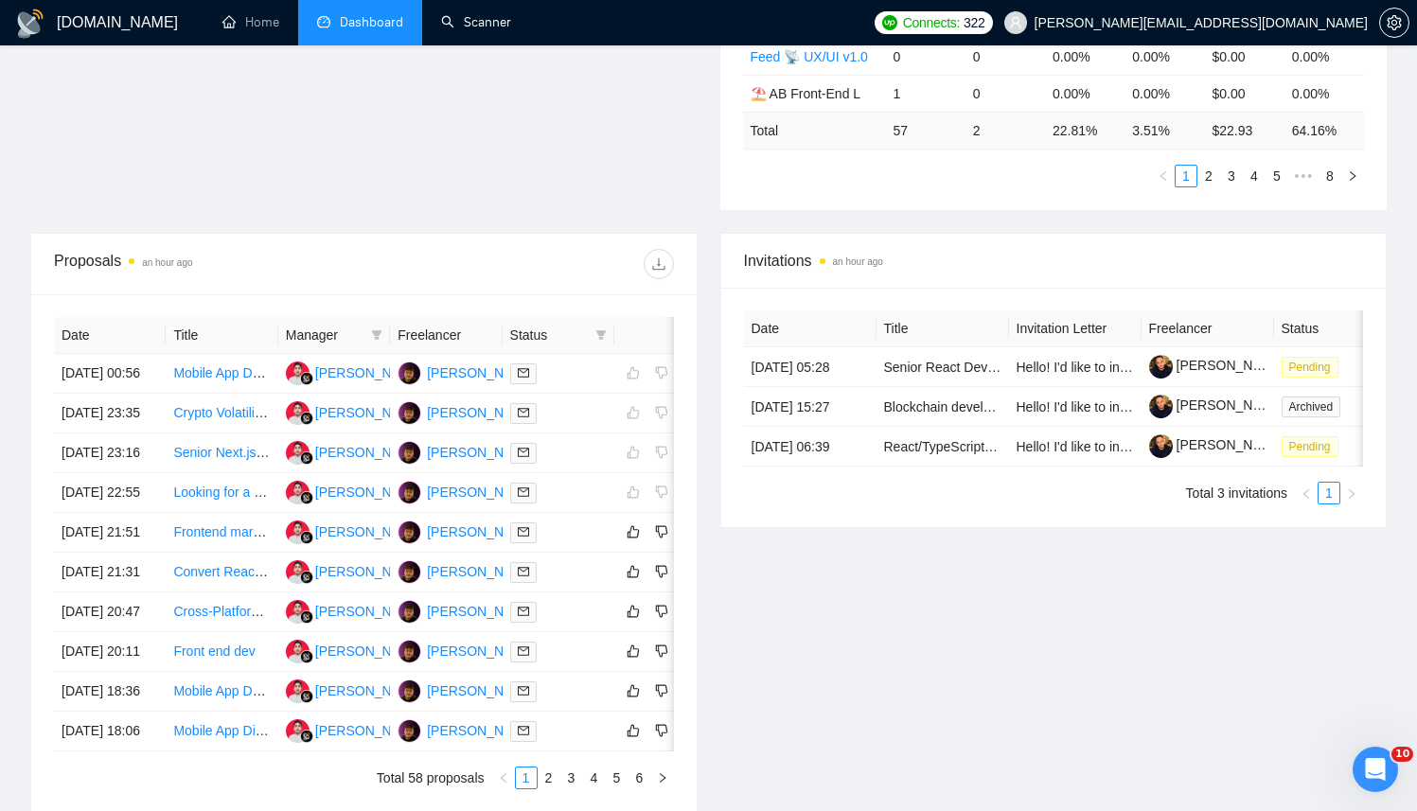
click at [462, 27] on link "Scanner" at bounding box center [476, 22] width 70 height 16
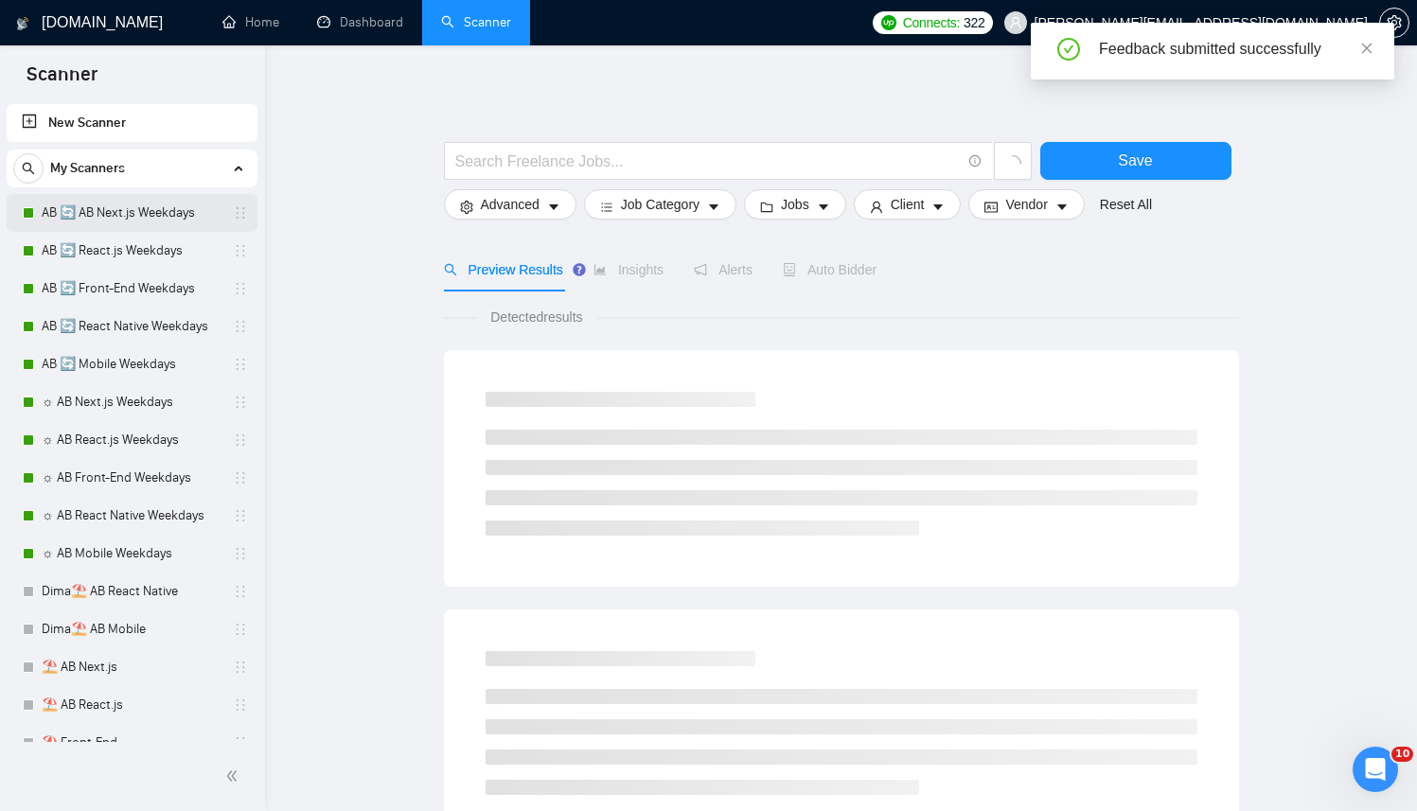
click at [139, 217] on link "AB 🔄 AB Next.js Weekdays" at bounding box center [132, 213] width 180 height 38
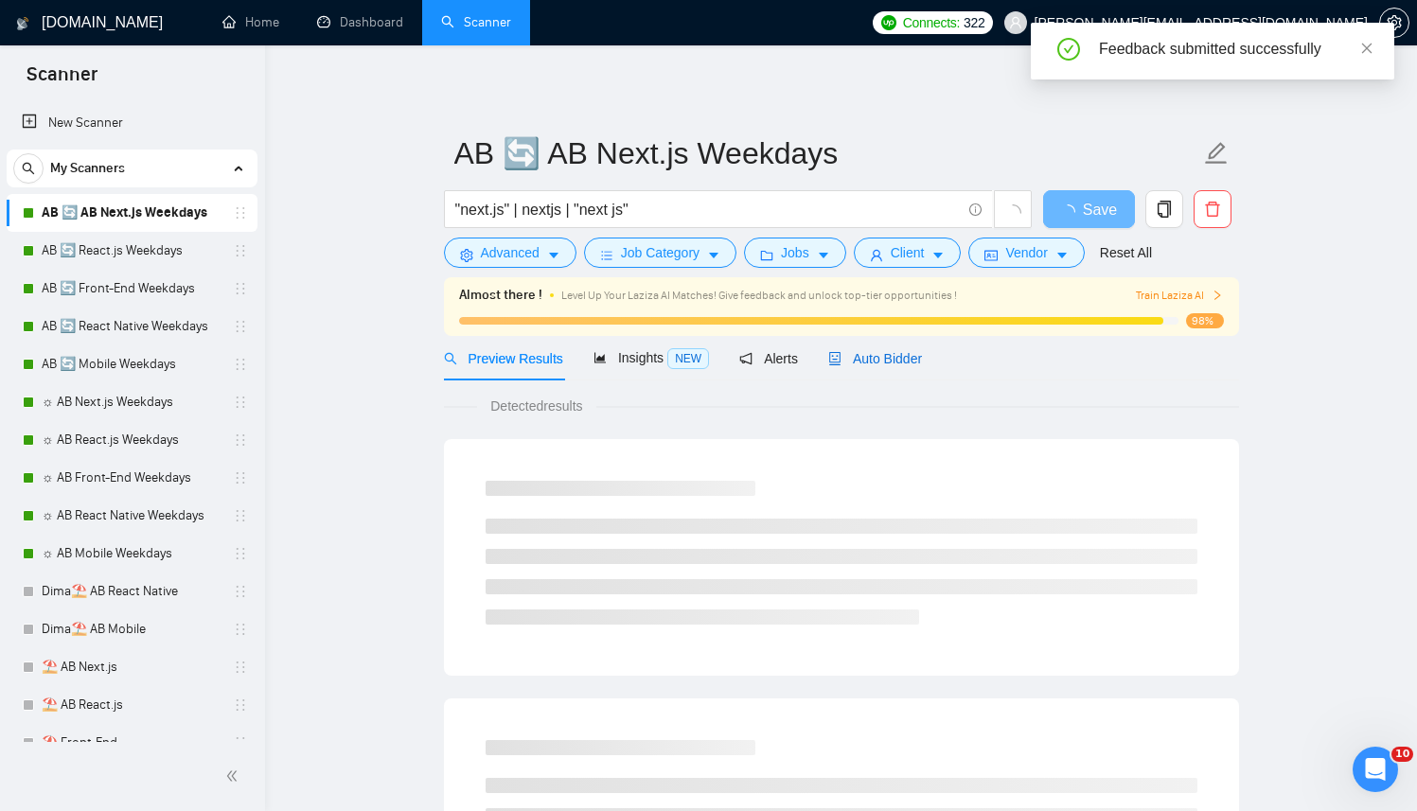
click at [908, 353] on span "Auto Bidder" at bounding box center [875, 358] width 94 height 15
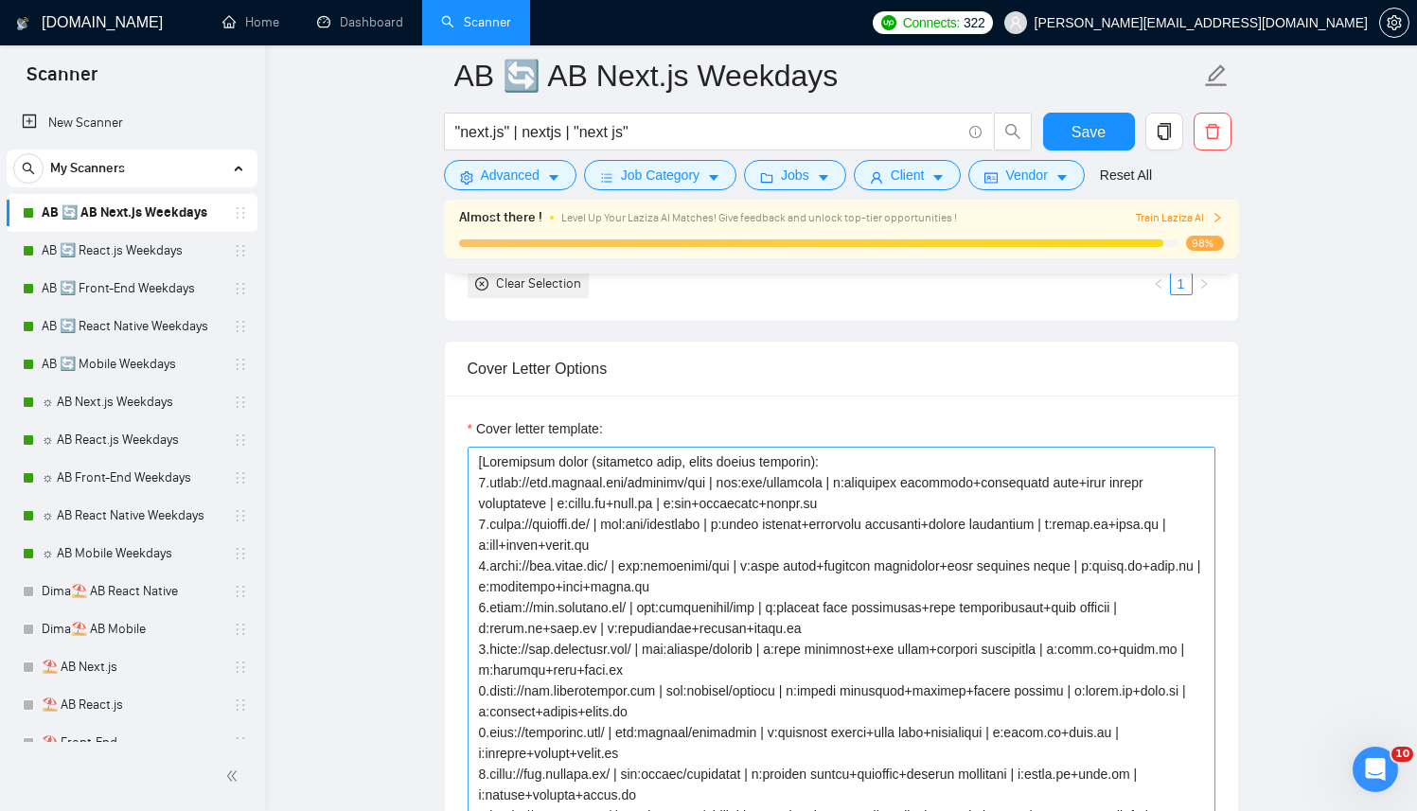
scroll to position [2280, 0]
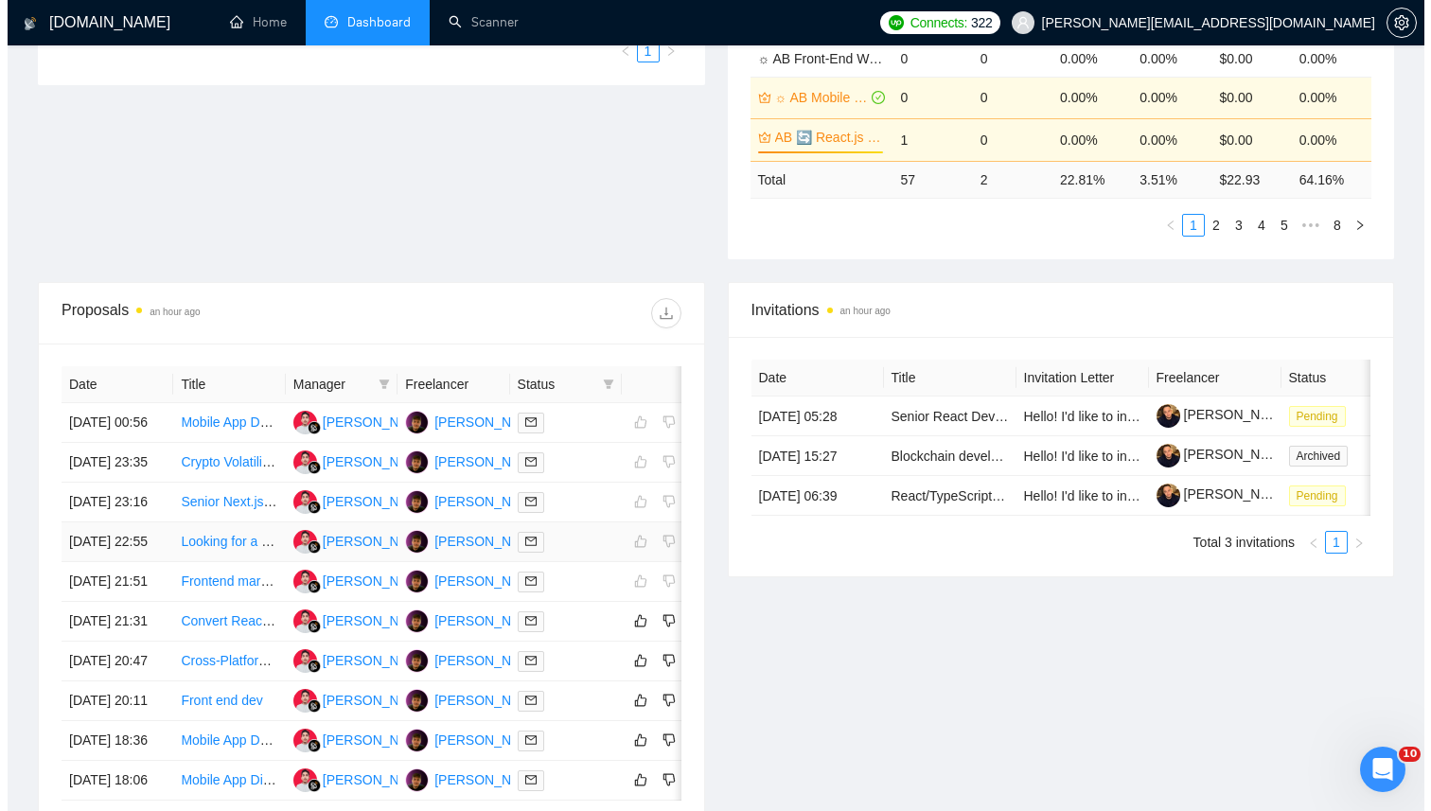
scroll to position [531, 0]
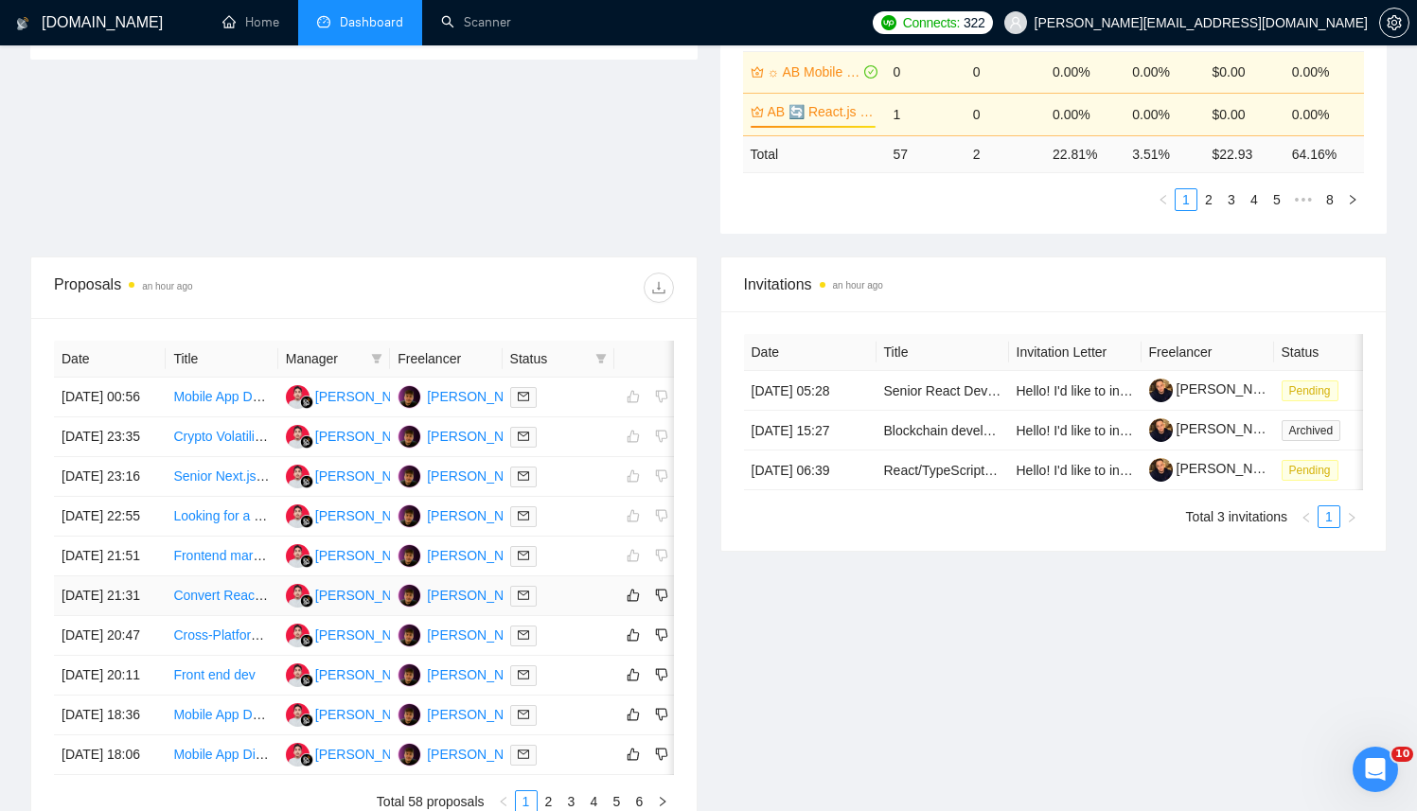
click at [574, 616] on td at bounding box center [559, 597] width 112 height 40
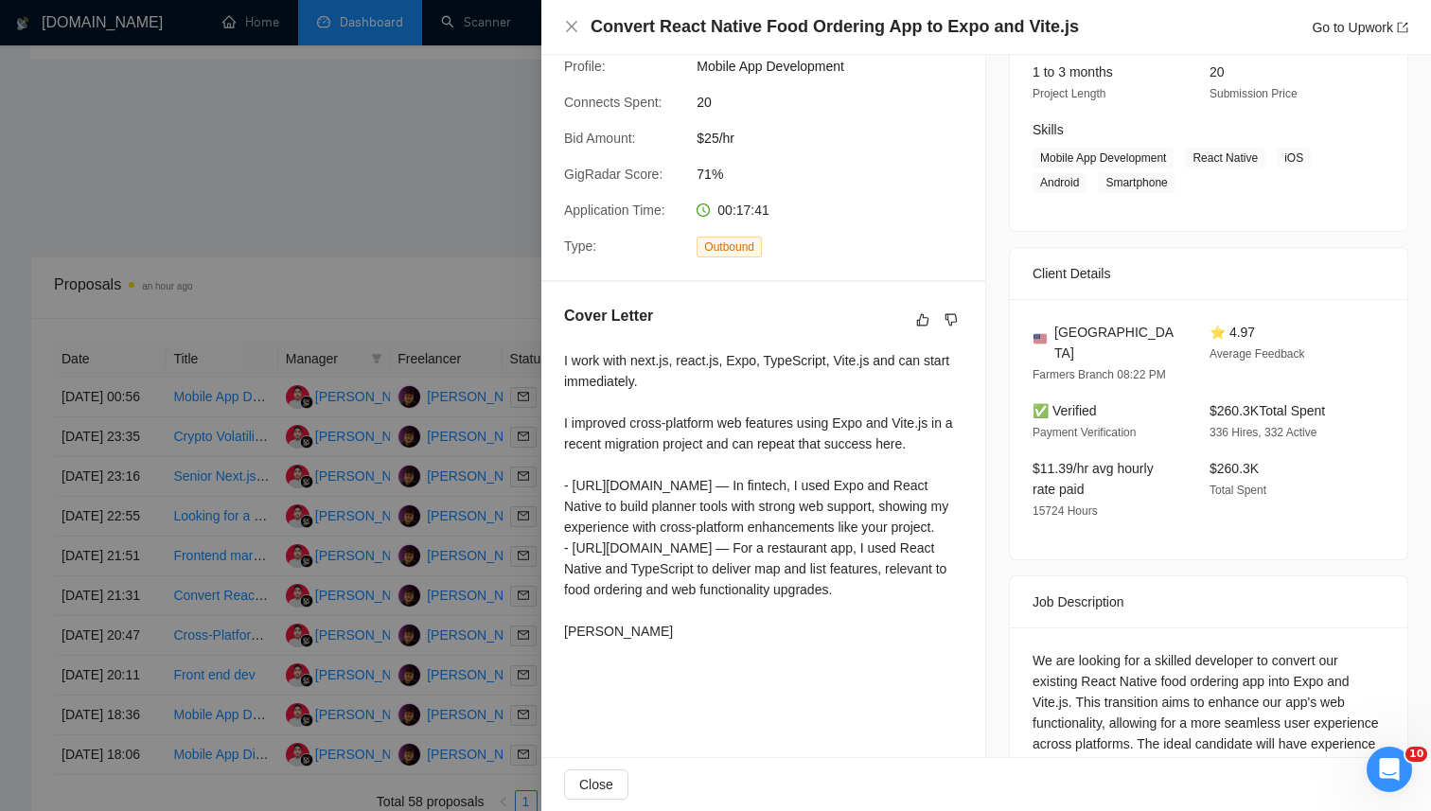
scroll to position [260, 0]
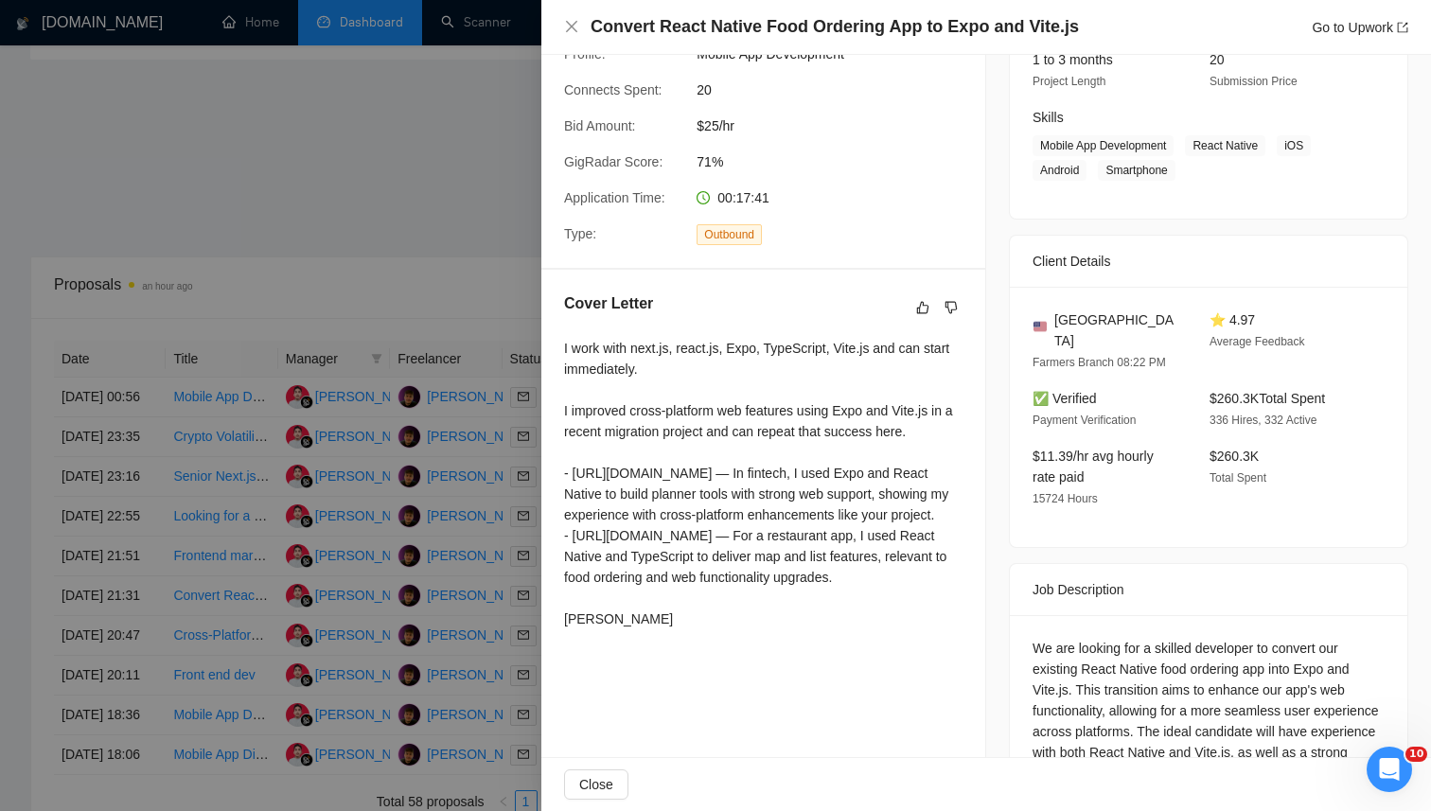
click at [341, 530] on div at bounding box center [715, 405] width 1431 height 811
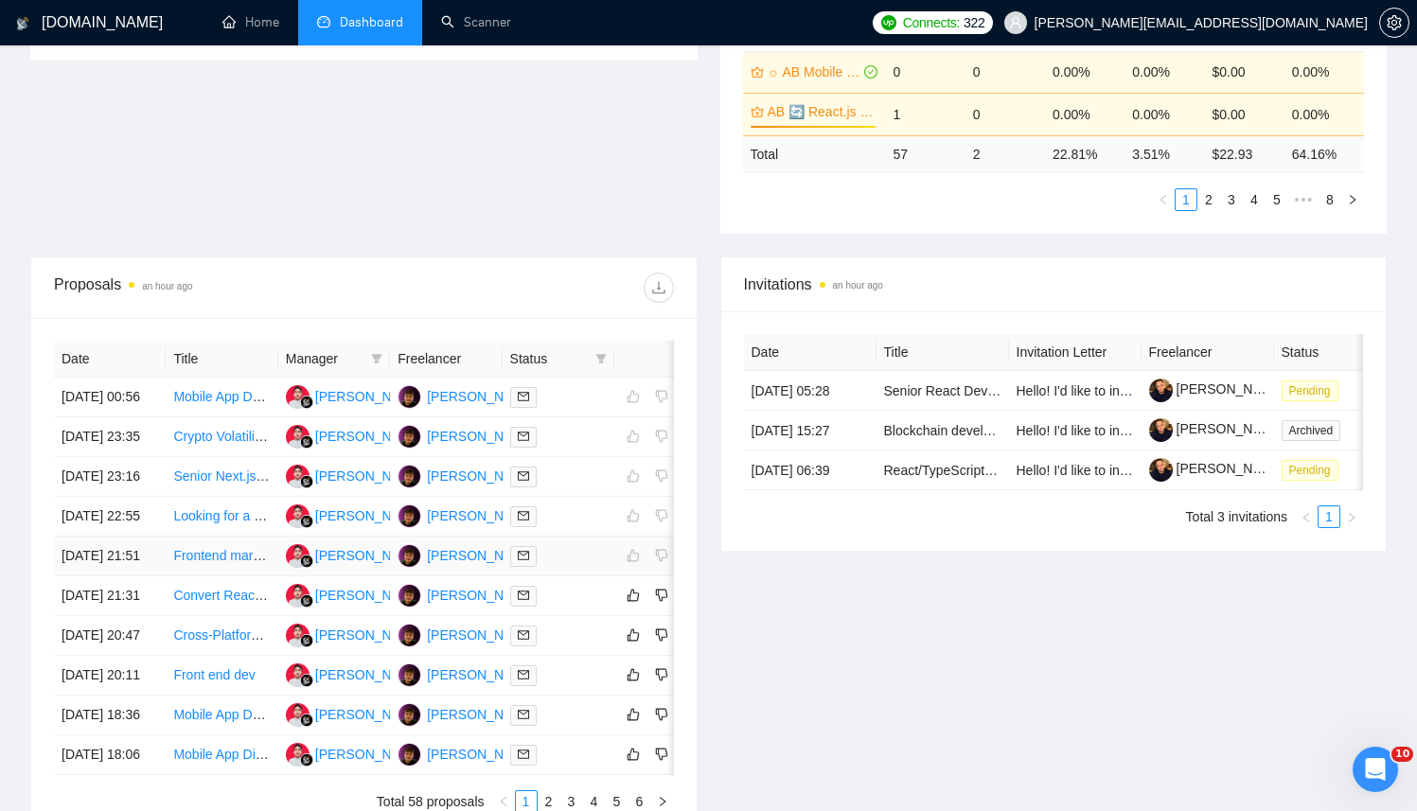
click at [588, 567] on div at bounding box center [558, 556] width 97 height 22
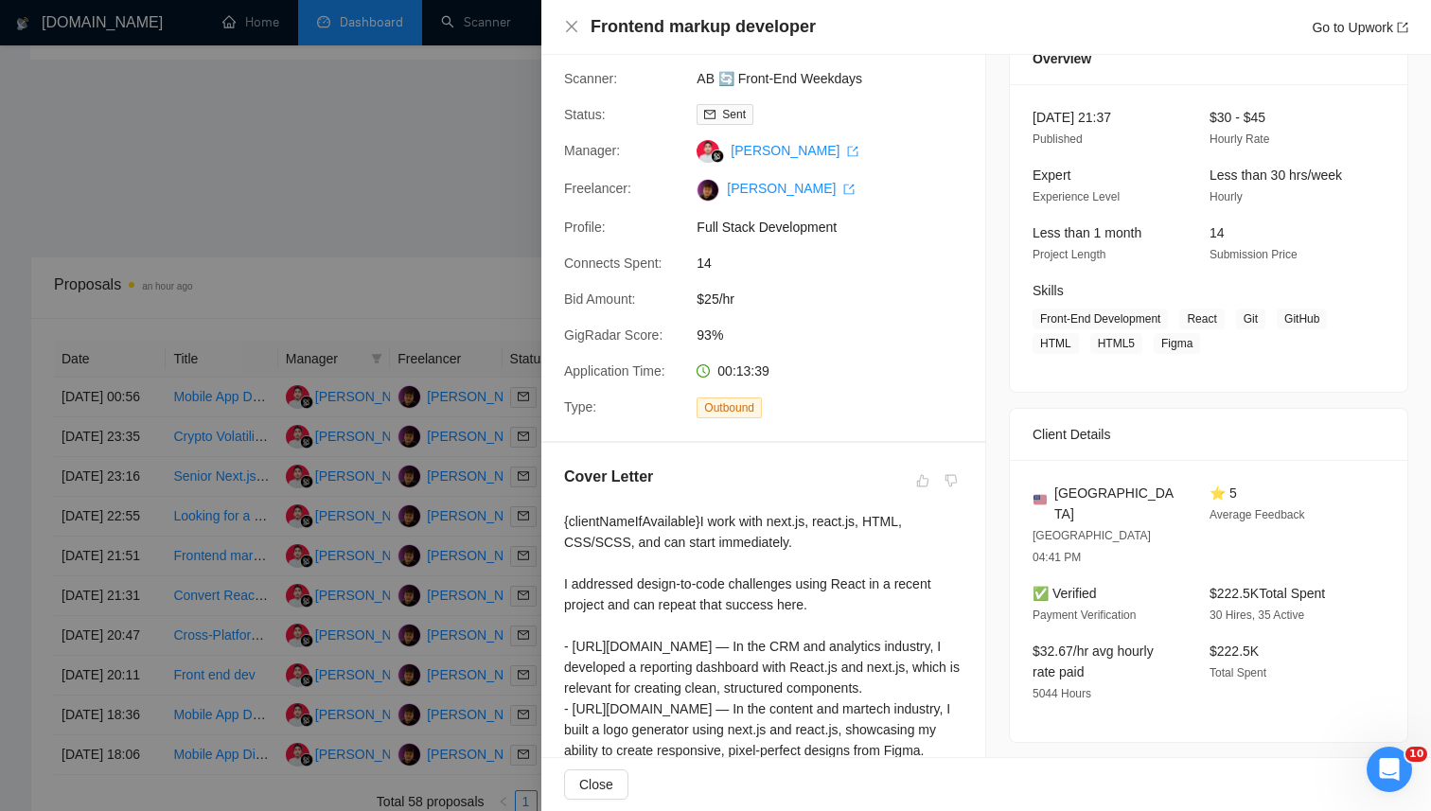
scroll to position [0, 0]
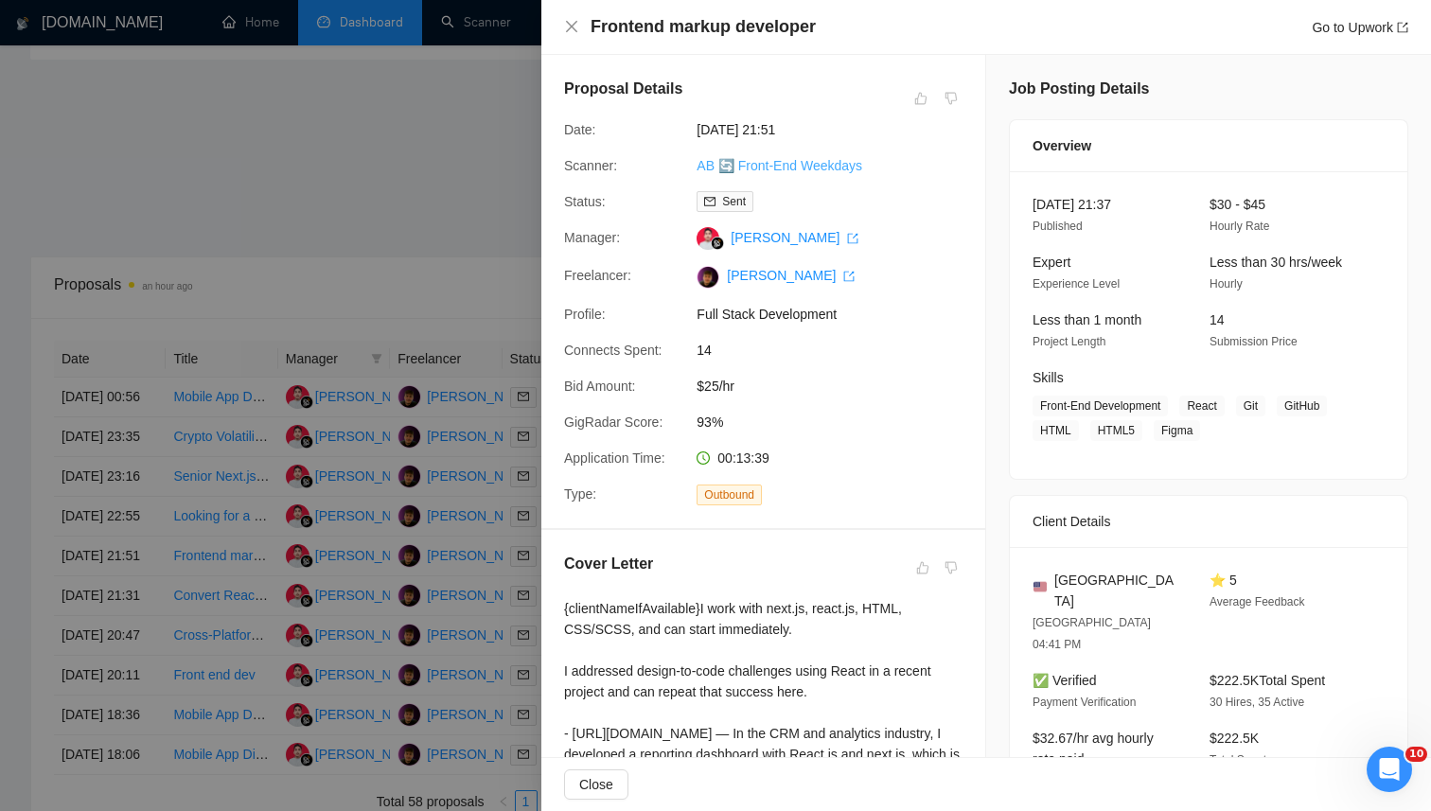
click at [771, 159] on link "AB 🔄 Front-End Weekdays" at bounding box center [780, 165] width 166 height 15
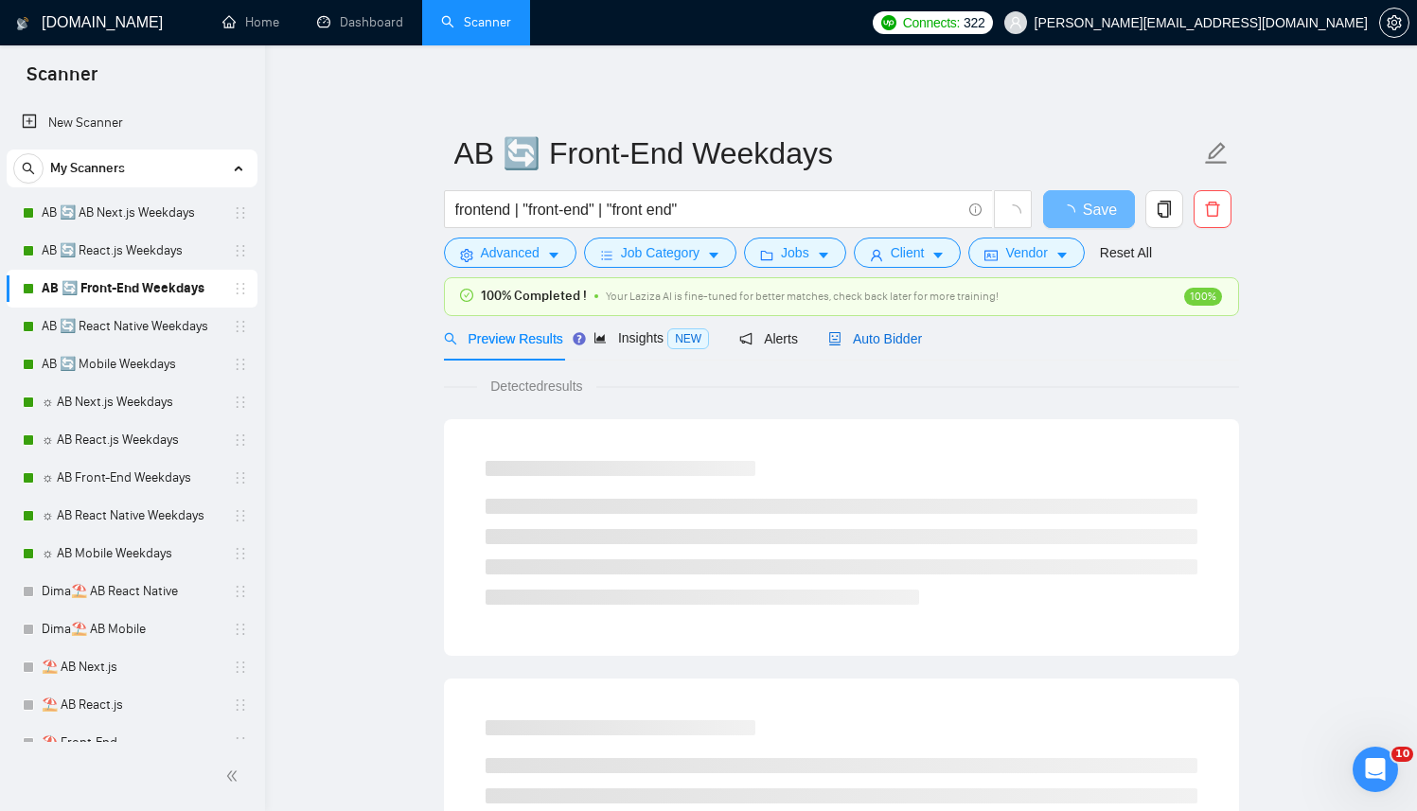
click at [869, 345] on div "Auto Bidder" at bounding box center [875, 338] width 94 height 21
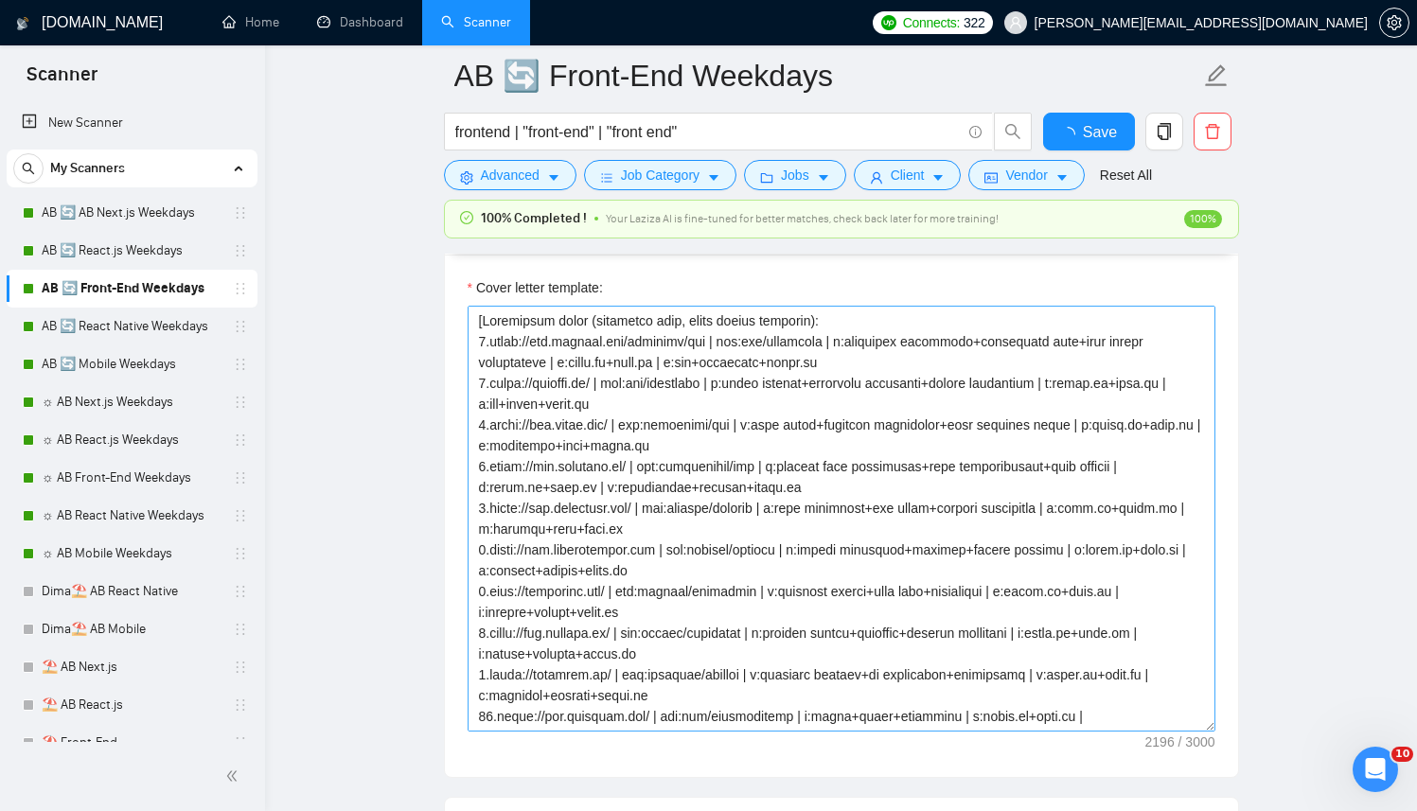
scroll to position [354, 0]
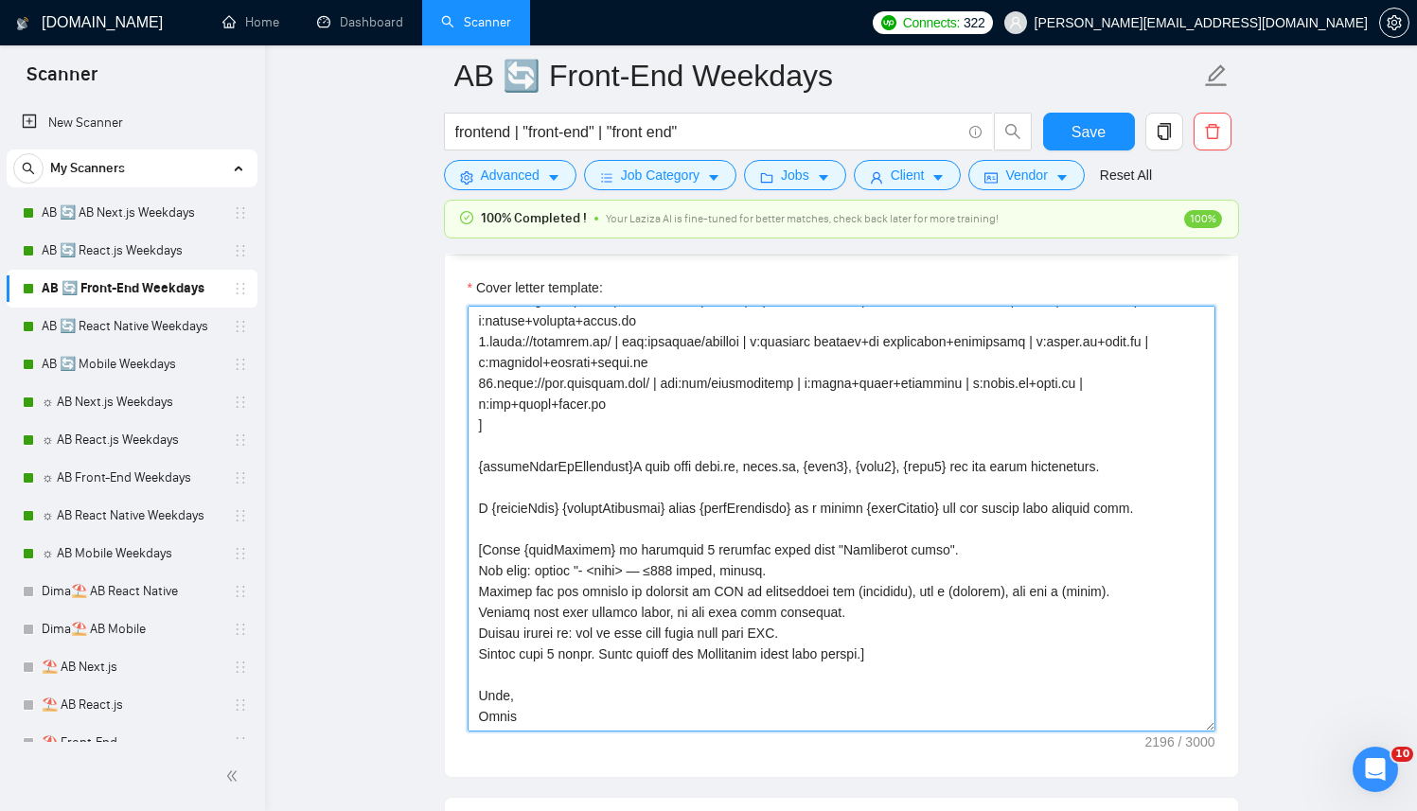
click at [573, 701] on textarea "Cover letter template:" at bounding box center [842, 519] width 748 height 426
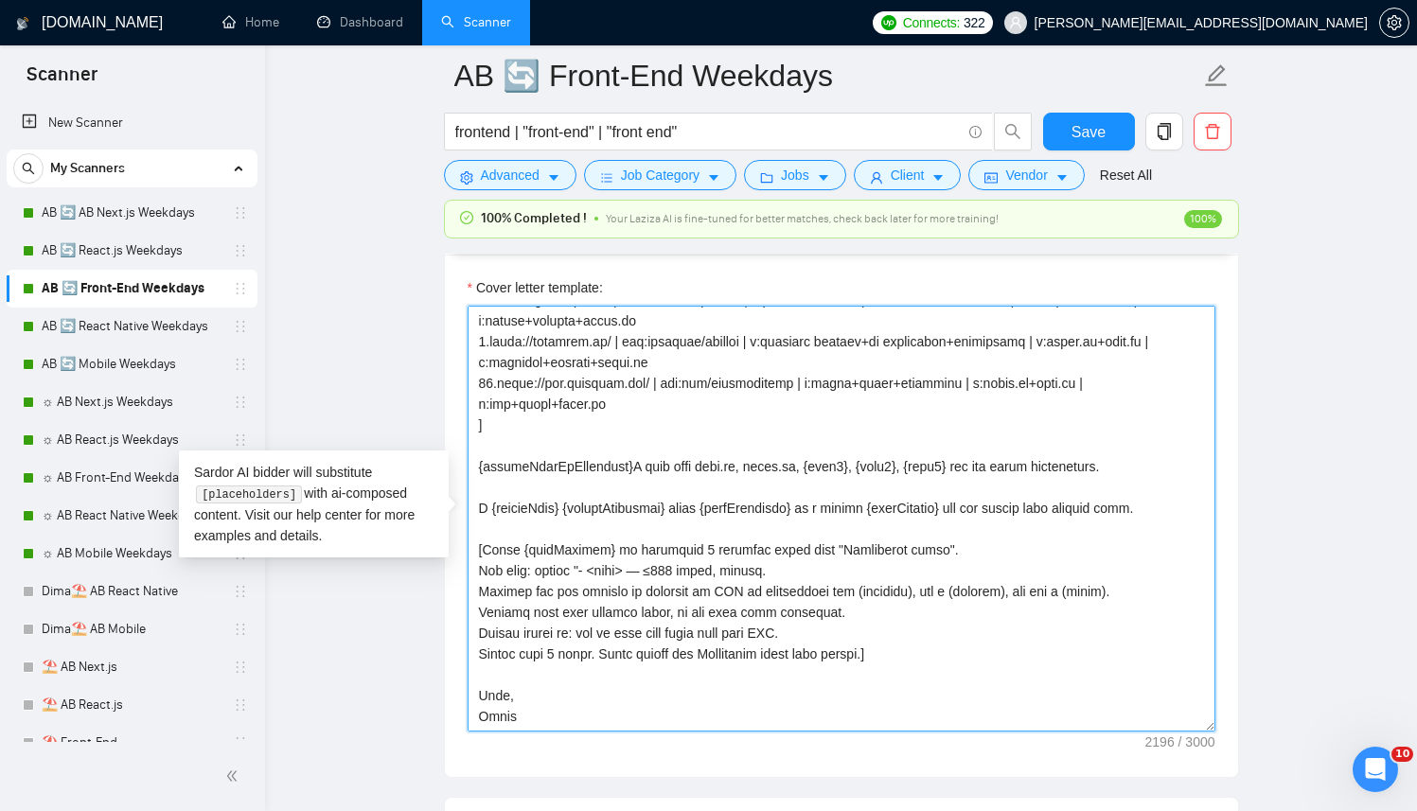
click at [560, 698] on textarea "Cover letter template:" at bounding box center [842, 519] width 748 height 426
drag, startPoint x: 485, startPoint y: 448, endPoint x: 458, endPoint y: 444, distance: 26.8
click at [459, 442] on div "Cover letter template:" at bounding box center [841, 516] width 793 height 523
click at [618, 449] on textarea "Cover letter template:" at bounding box center [842, 519] width 748 height 426
type textarea "[Successful cases (reference only, never output directly): 1.https://www.transa…"
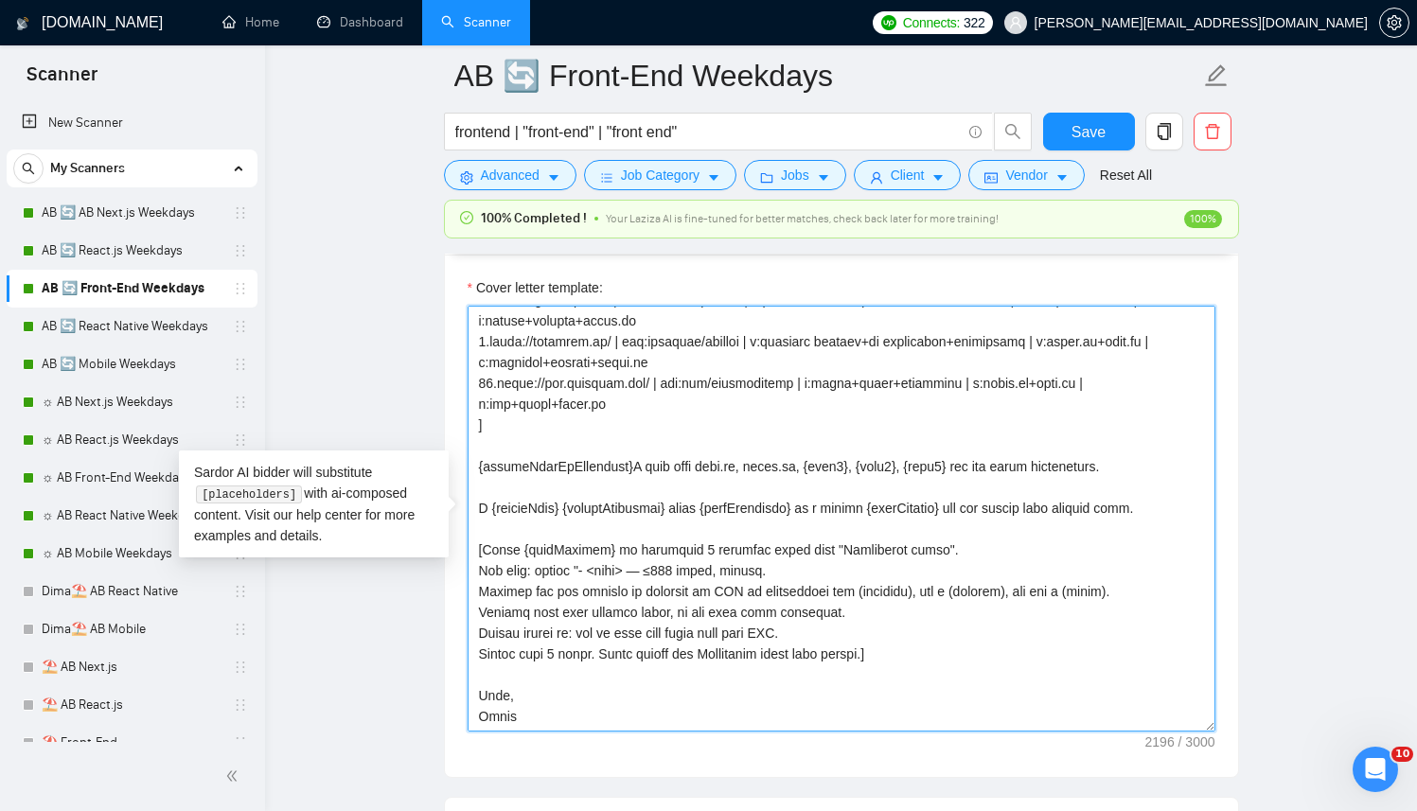
click at [585, 464] on textarea "Cover letter template:" at bounding box center [842, 519] width 748 height 426
drag, startPoint x: 474, startPoint y: 429, endPoint x: 769, endPoint y: 706, distance: 404.5
click at [769, 706] on textarea "Cover letter template:" at bounding box center [842, 519] width 748 height 426
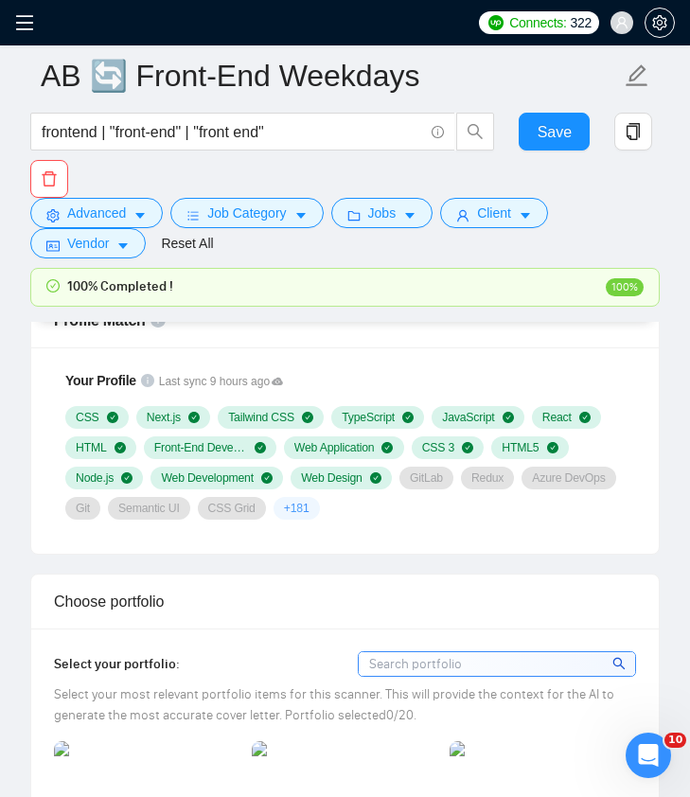
scroll to position [1439, 0]
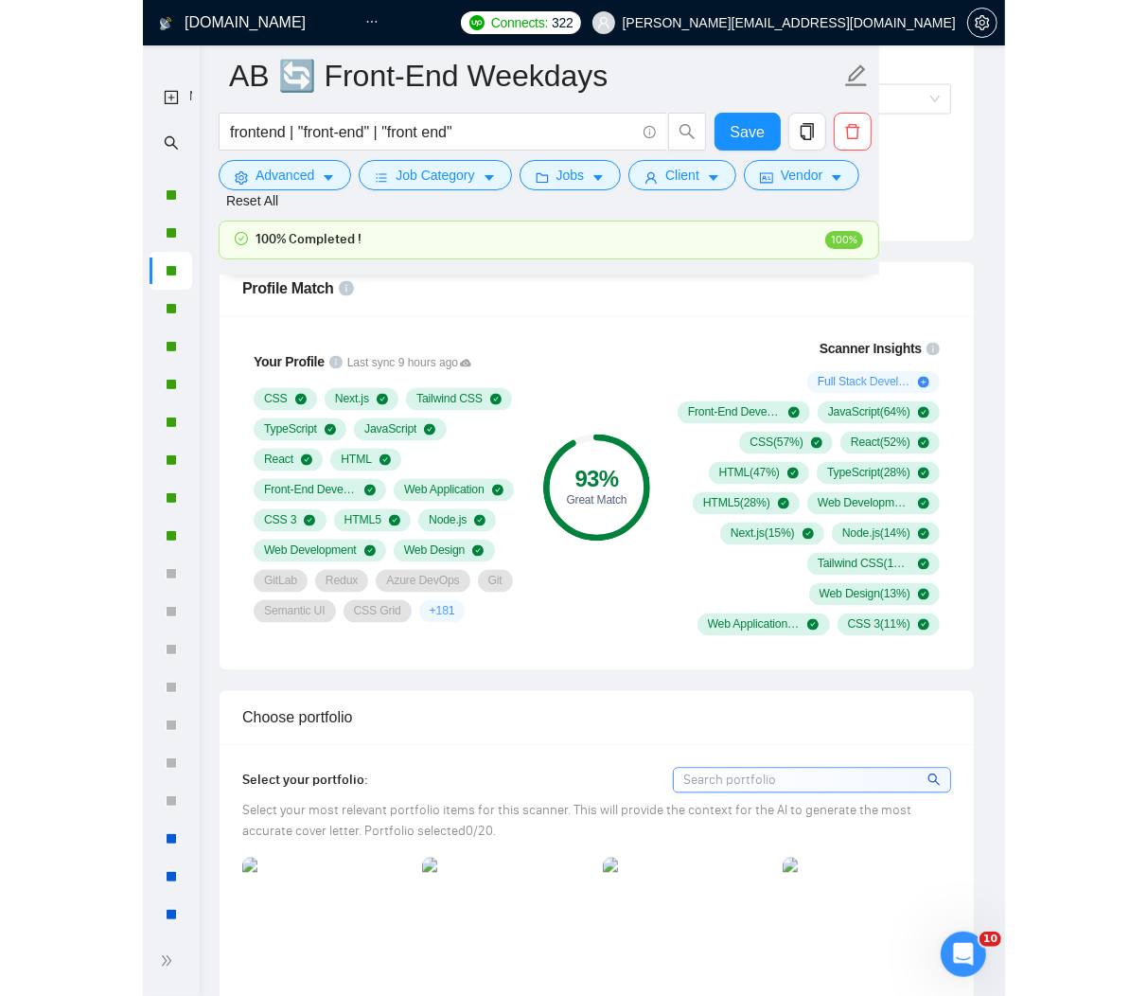
scroll to position [58, 0]
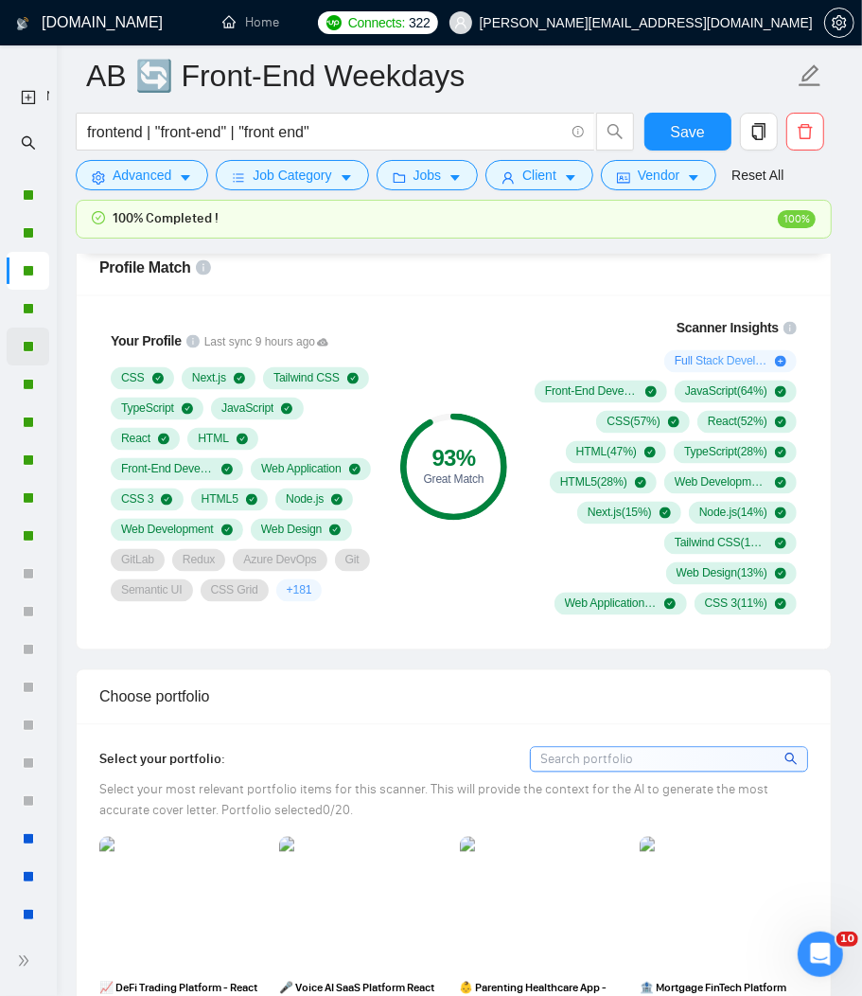
click at [20, 372] on div at bounding box center [28, 384] width 43 height 38
click at [21, 378] on div at bounding box center [28, 384] width 43 height 38
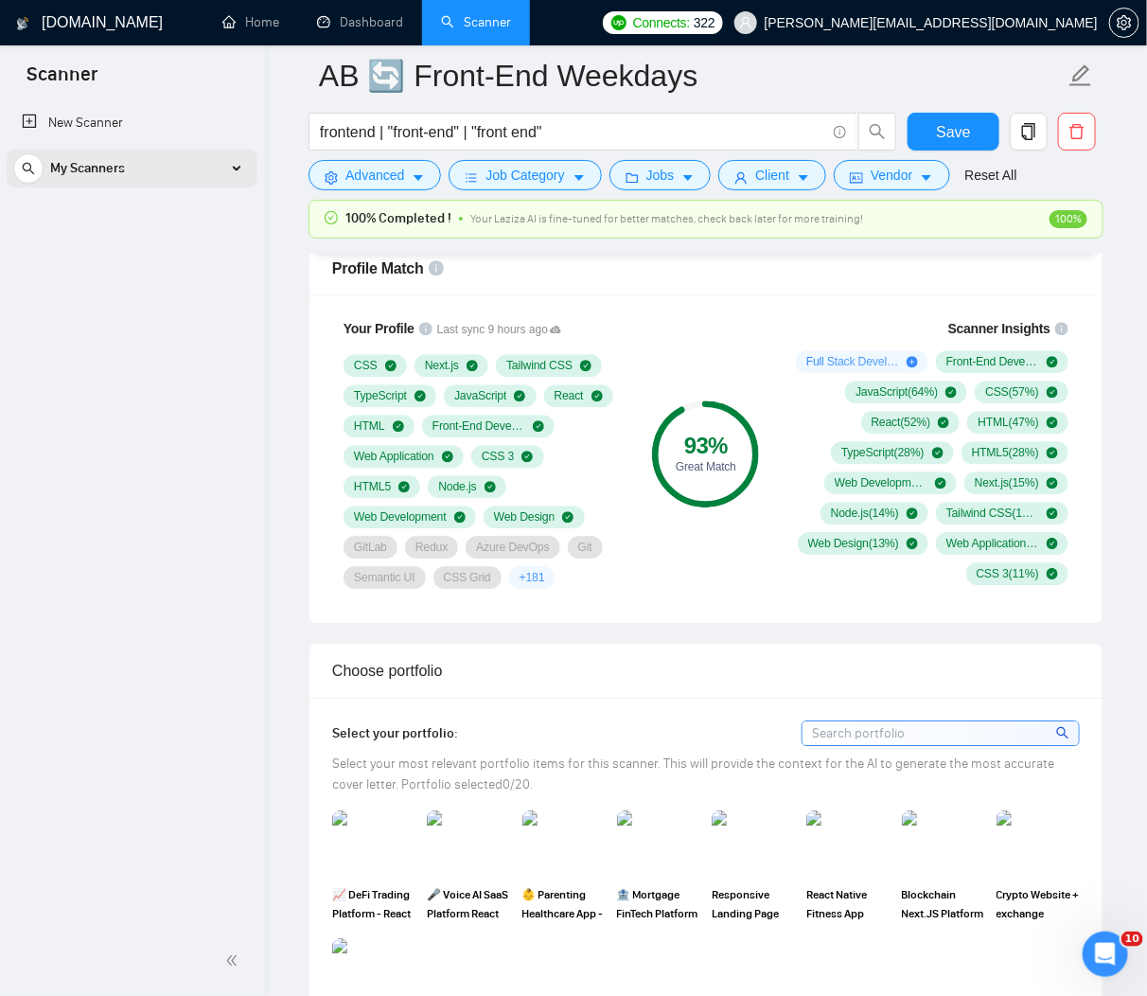
click at [227, 161] on div "My Scanners" at bounding box center [132, 169] width 238 height 38
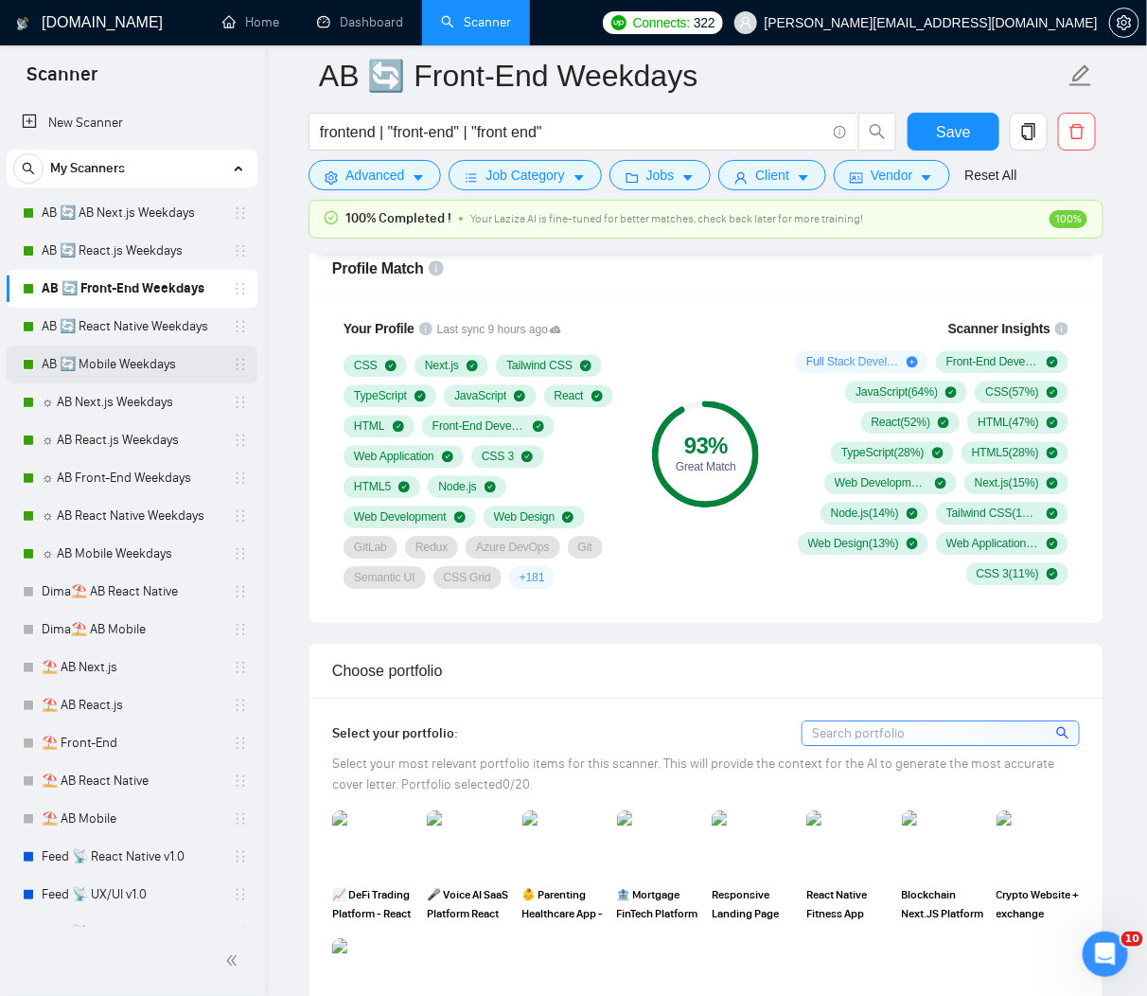
click at [153, 361] on link "AB 🔄 Mobile Weekdays" at bounding box center [132, 365] width 180 height 38
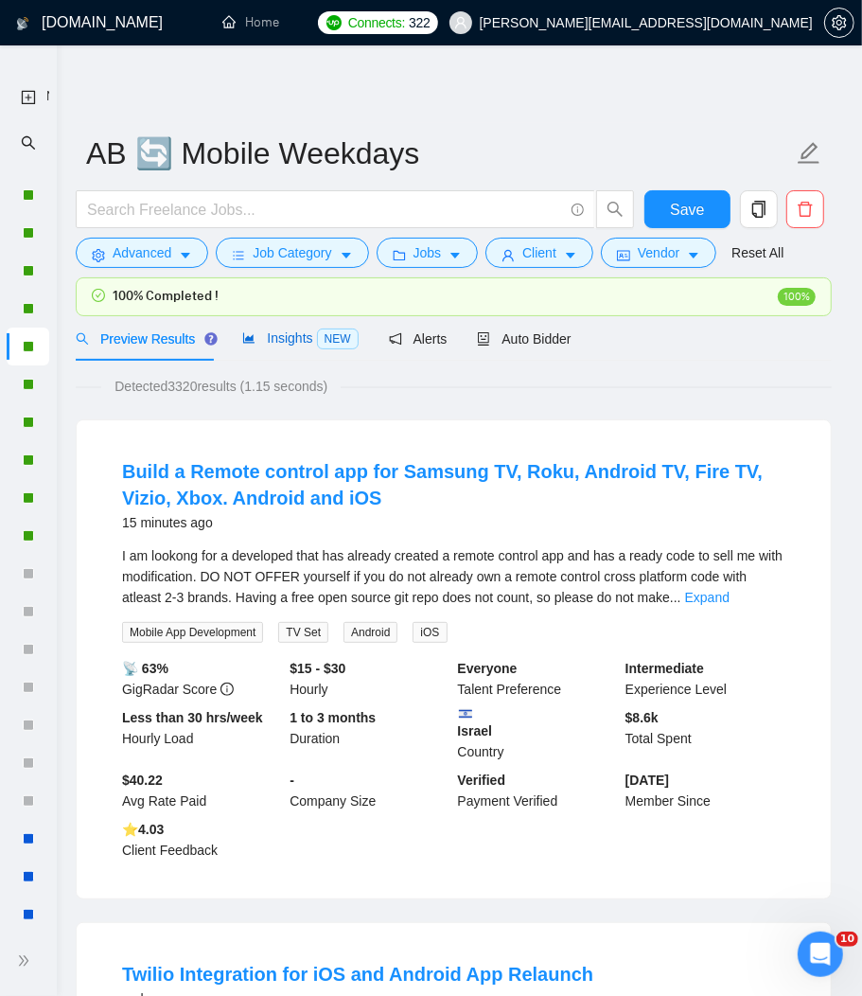
click at [323, 347] on div "Insights NEW" at bounding box center [299, 339] width 115 height 22
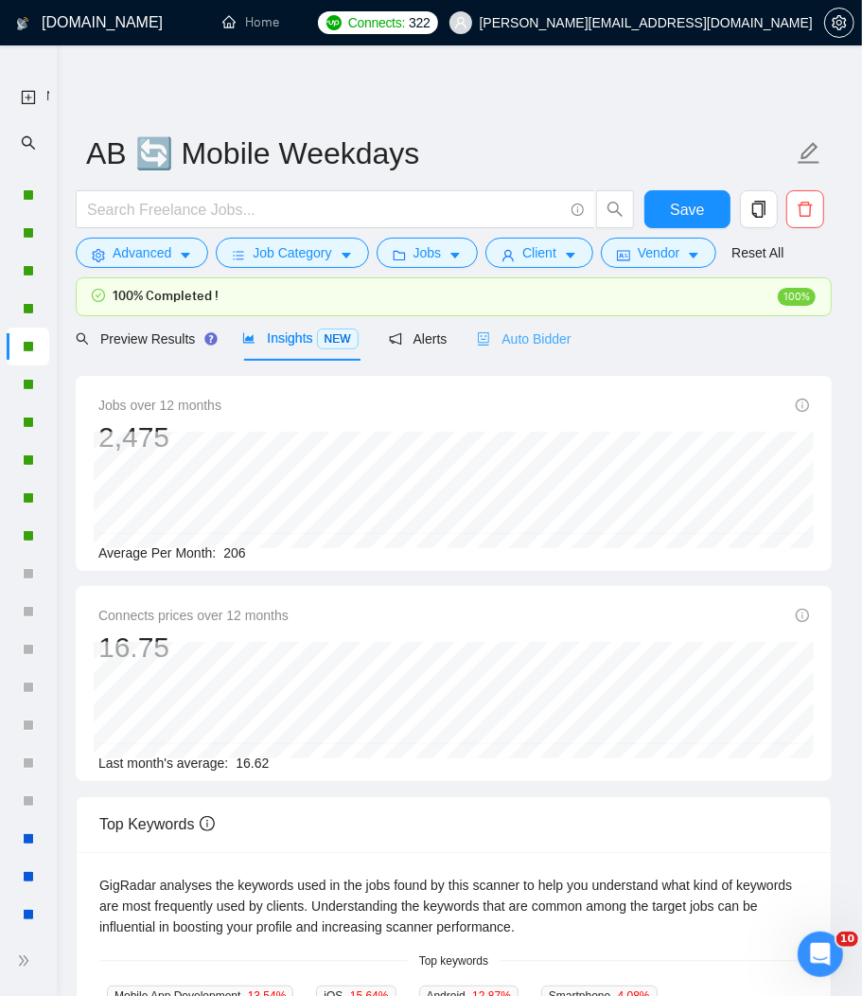
drag, startPoint x: 531, startPoint y: 324, endPoint x: 524, endPoint y: 332, distance: 10.8
click at [531, 325] on div "Auto Bidder" at bounding box center [524, 338] width 94 height 44
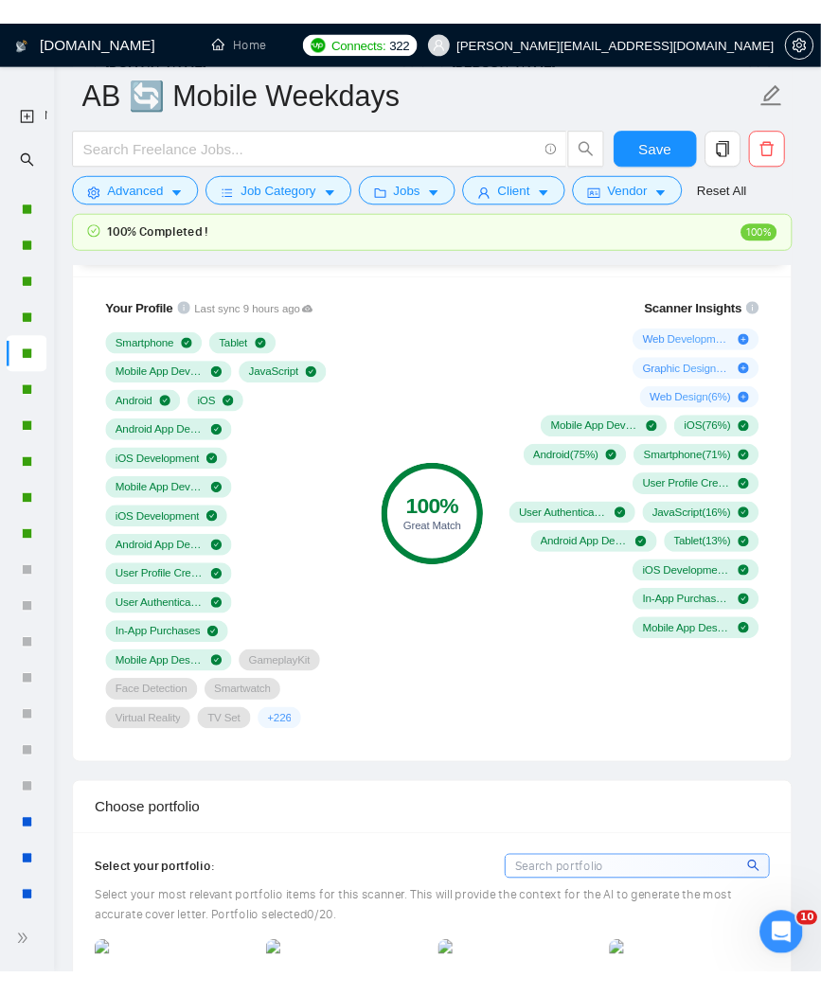
scroll to position [1482, 0]
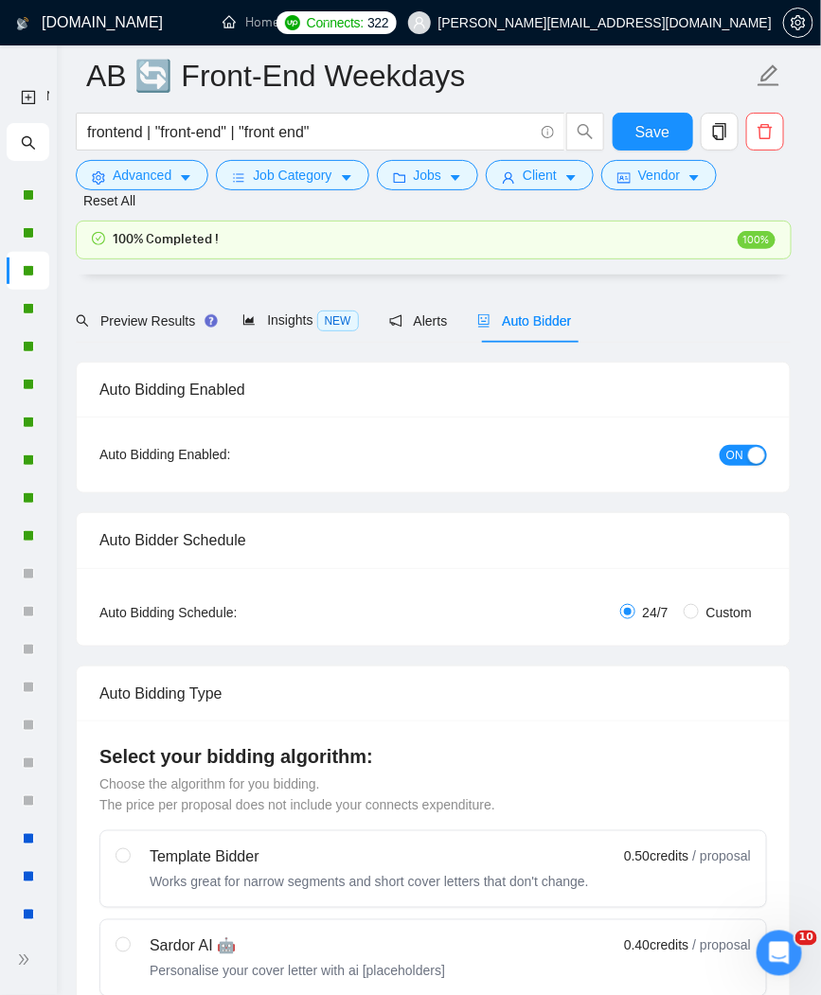
radio input "false"
radio input "true"
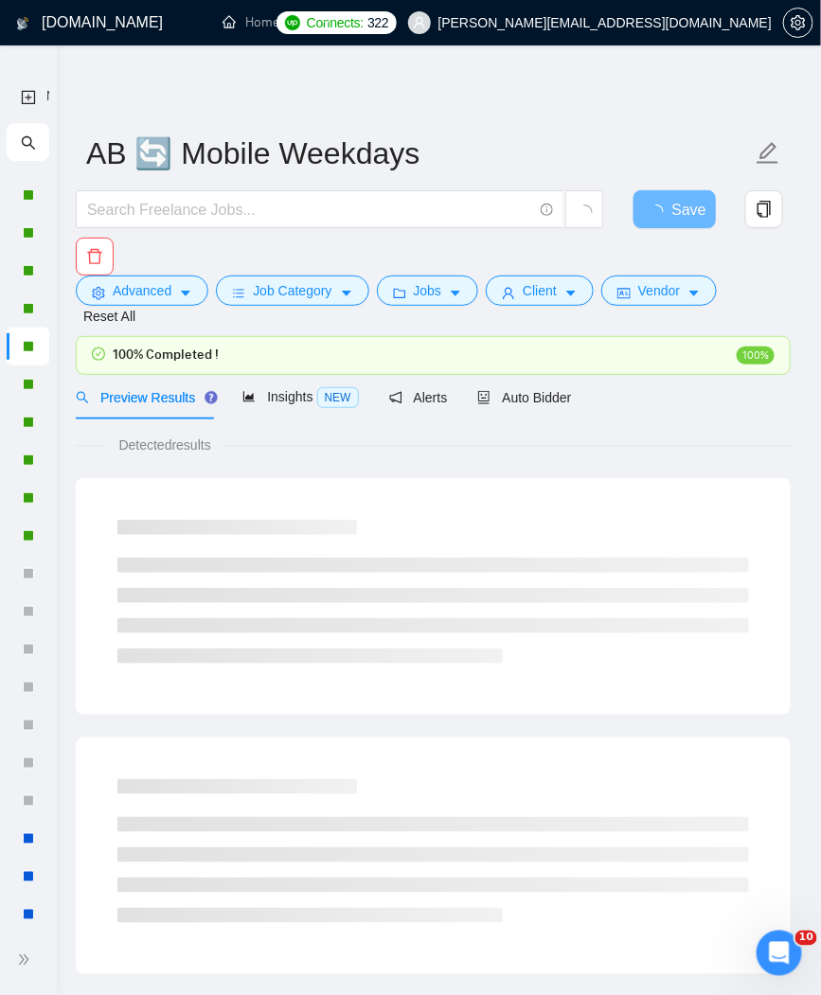
click at [564, 399] on span "Auto Bidder" at bounding box center [524, 397] width 94 height 15
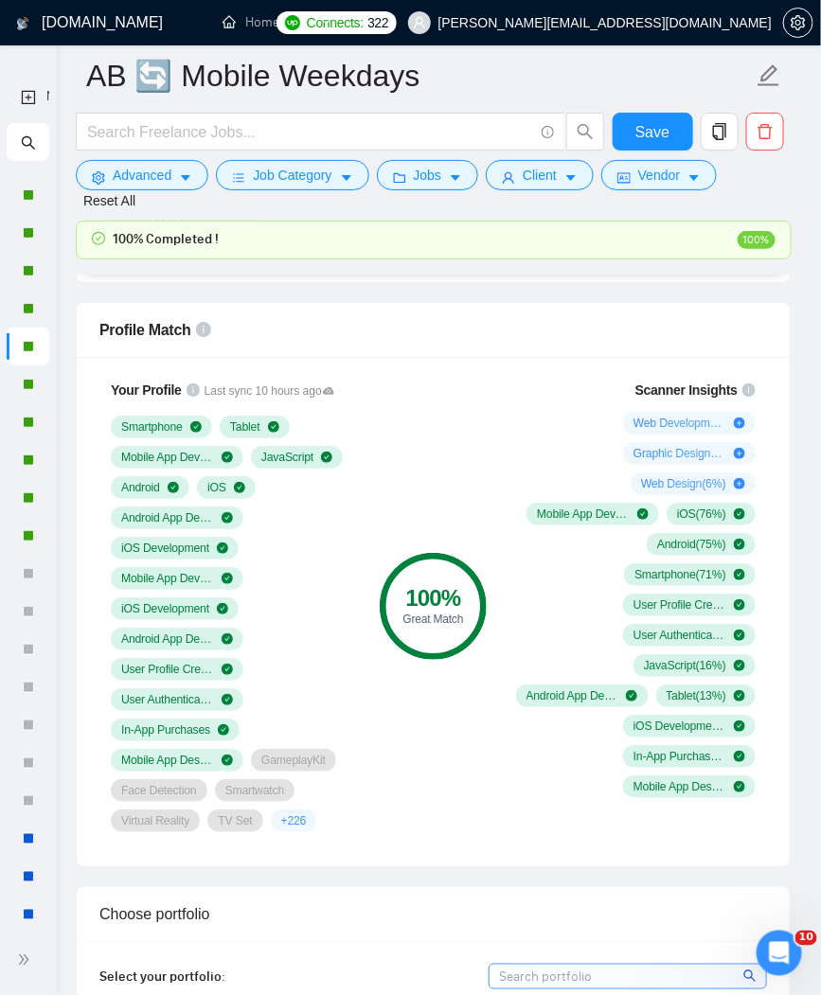
scroll to position [101, 0]
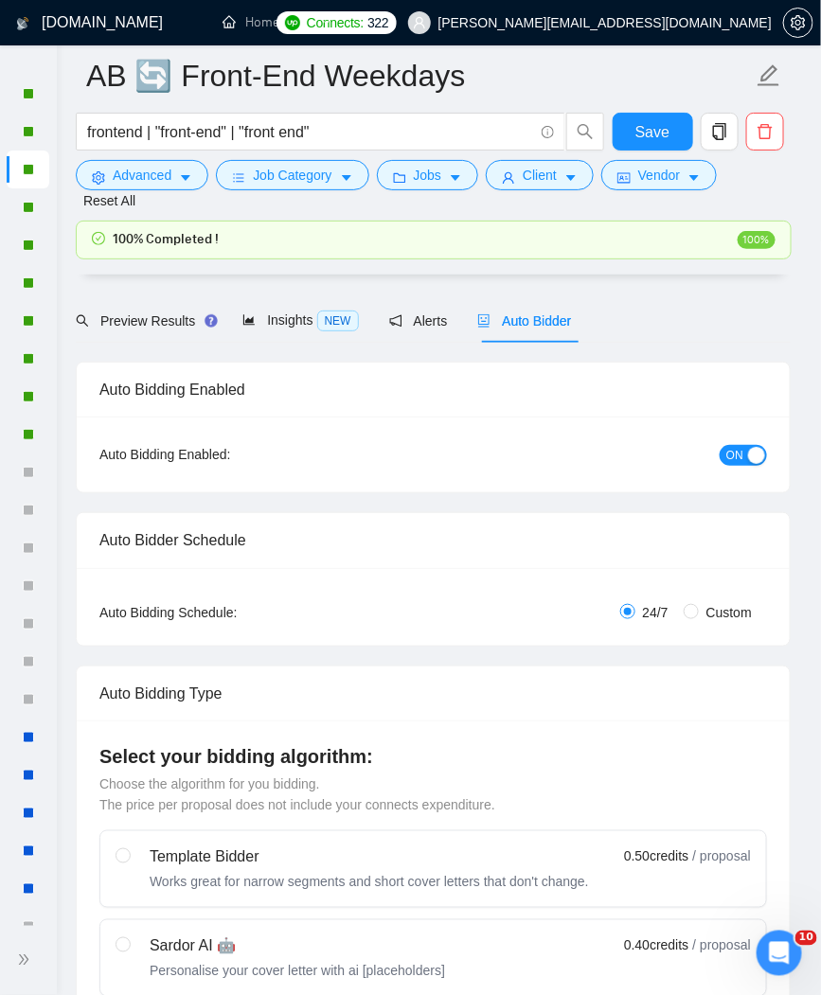
radio input "false"
radio input "true"
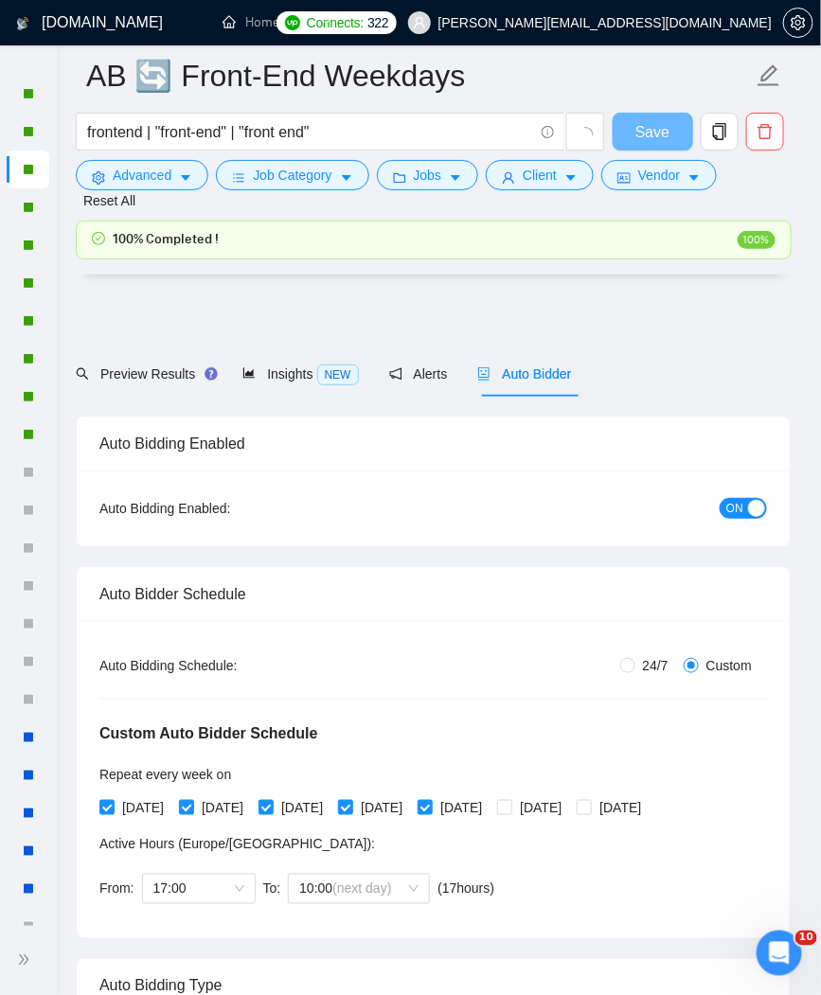
scroll to position [1484, 0]
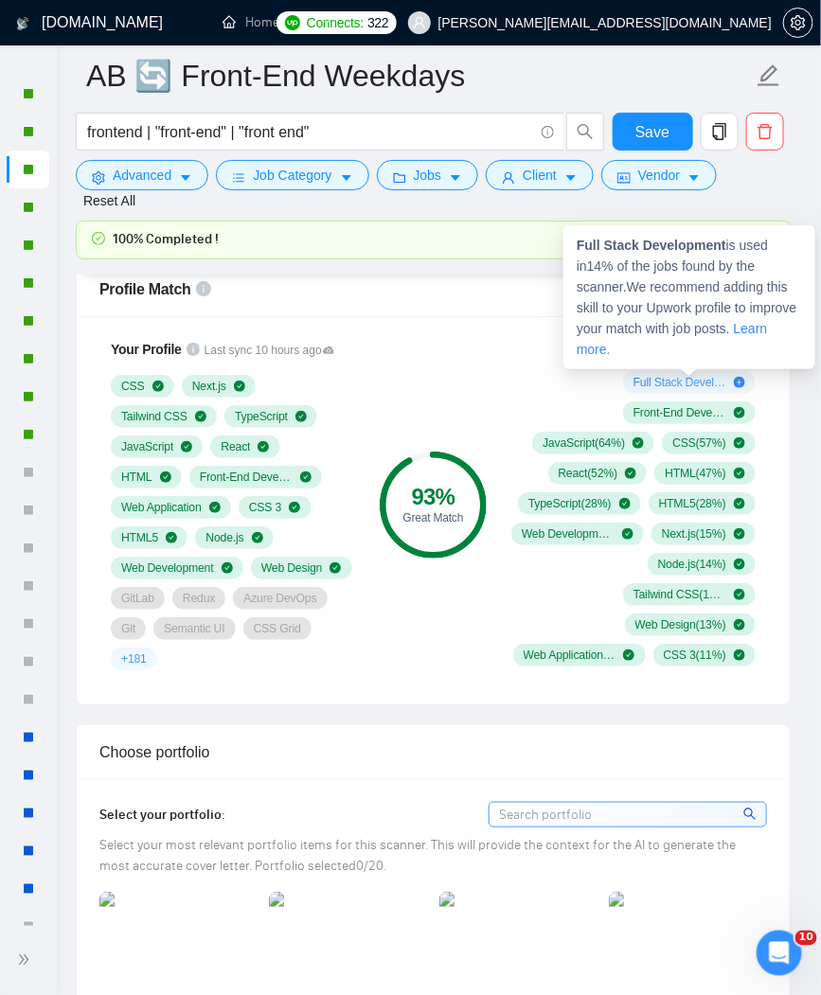
click at [740, 382] on div "Full Stack Development ( 14 %)" at bounding box center [689, 382] width 112 height 15
click at [744, 382] on div "Full Stack Development ( 14 %)" at bounding box center [689, 382] width 112 height 15
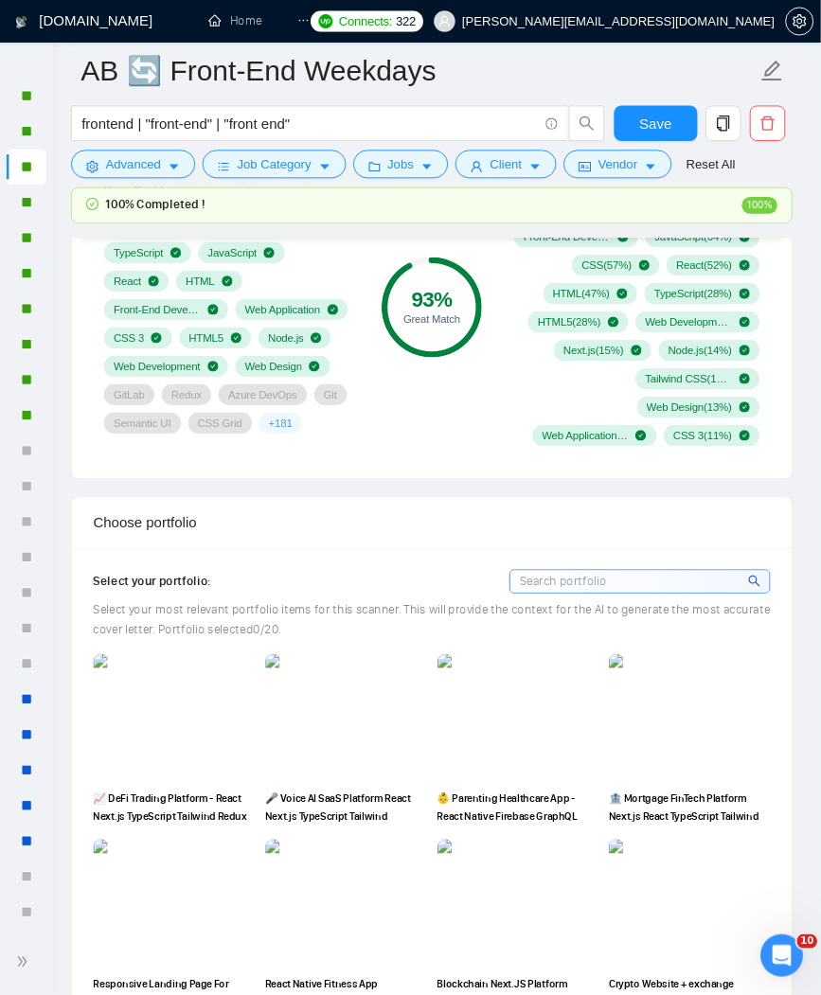
scroll to position [93, 0]
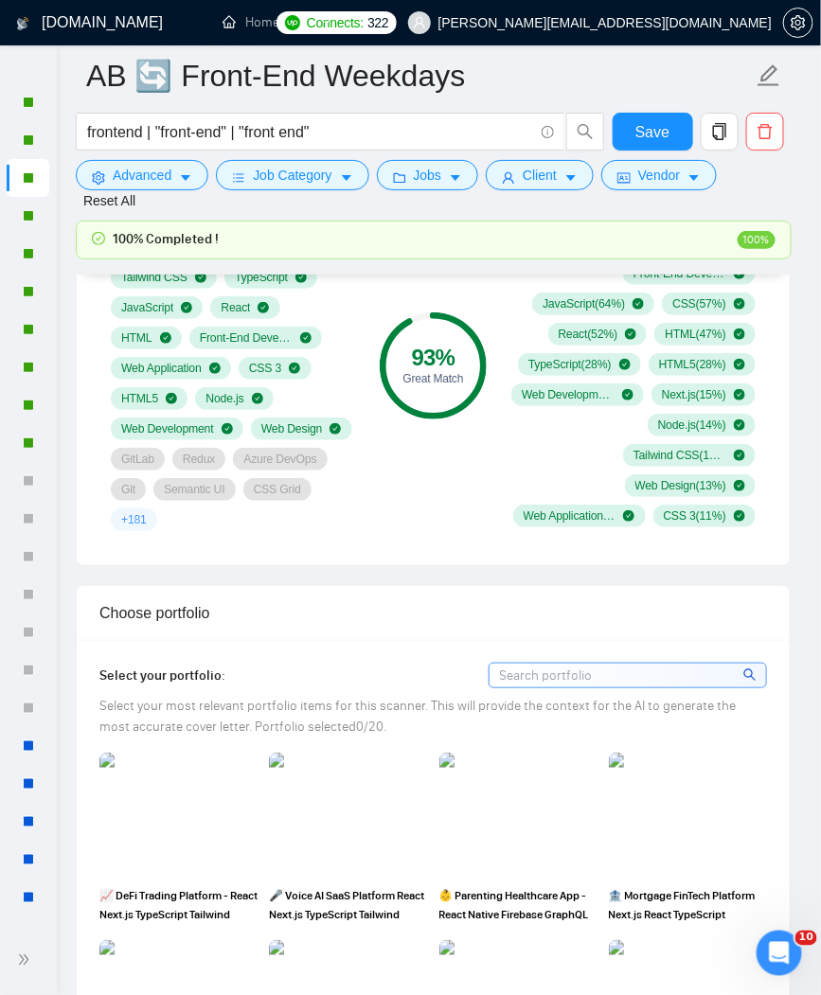
click at [131, 531] on div "+ 181" at bounding box center [134, 519] width 46 height 23
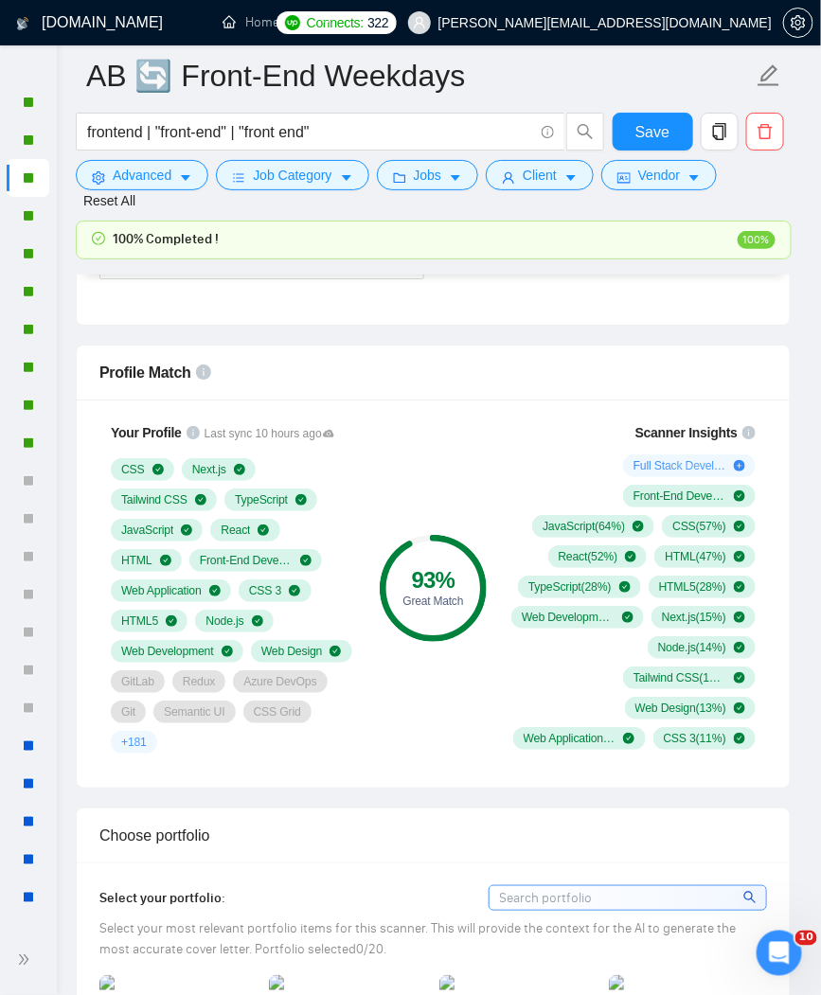
scroll to position [1396, 0]
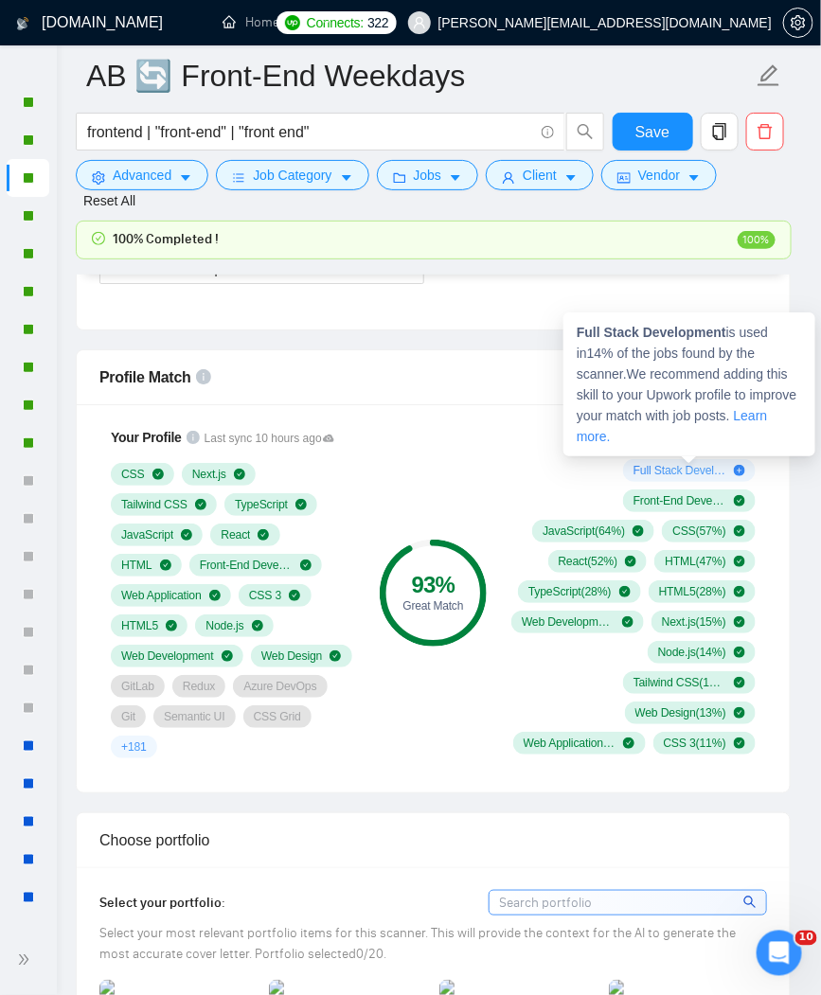
click at [698, 469] on span "Full Stack Development ( 14 %)" at bounding box center [679, 470] width 93 height 15
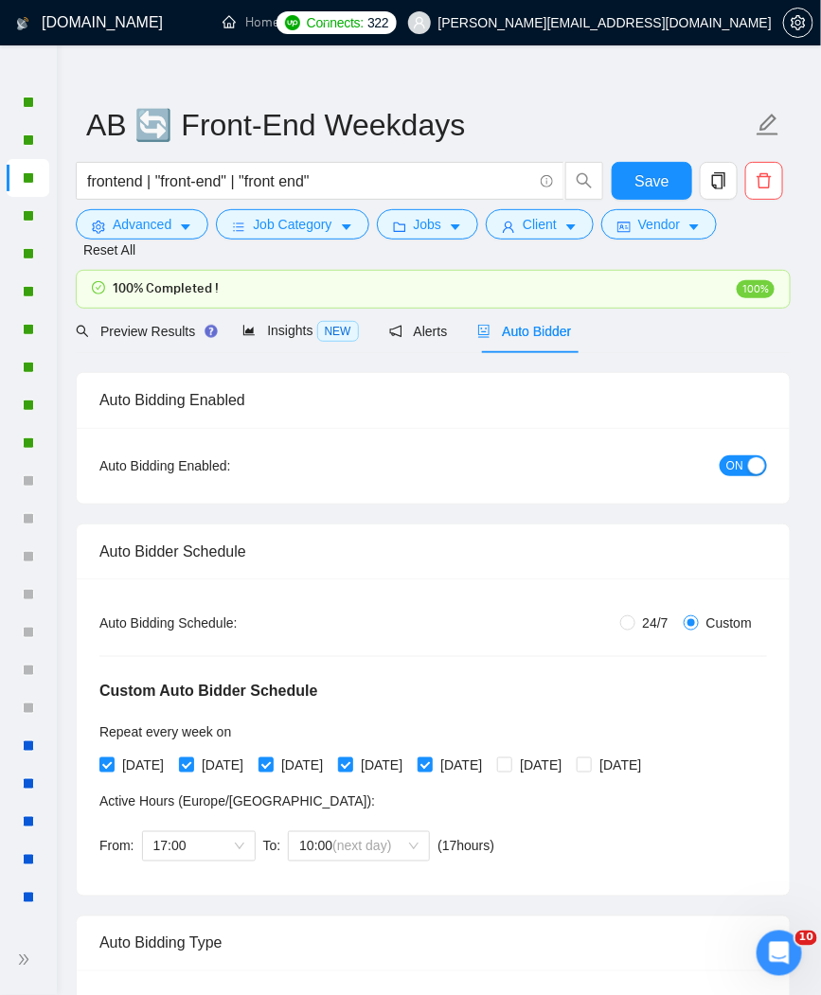
scroll to position [0, 0]
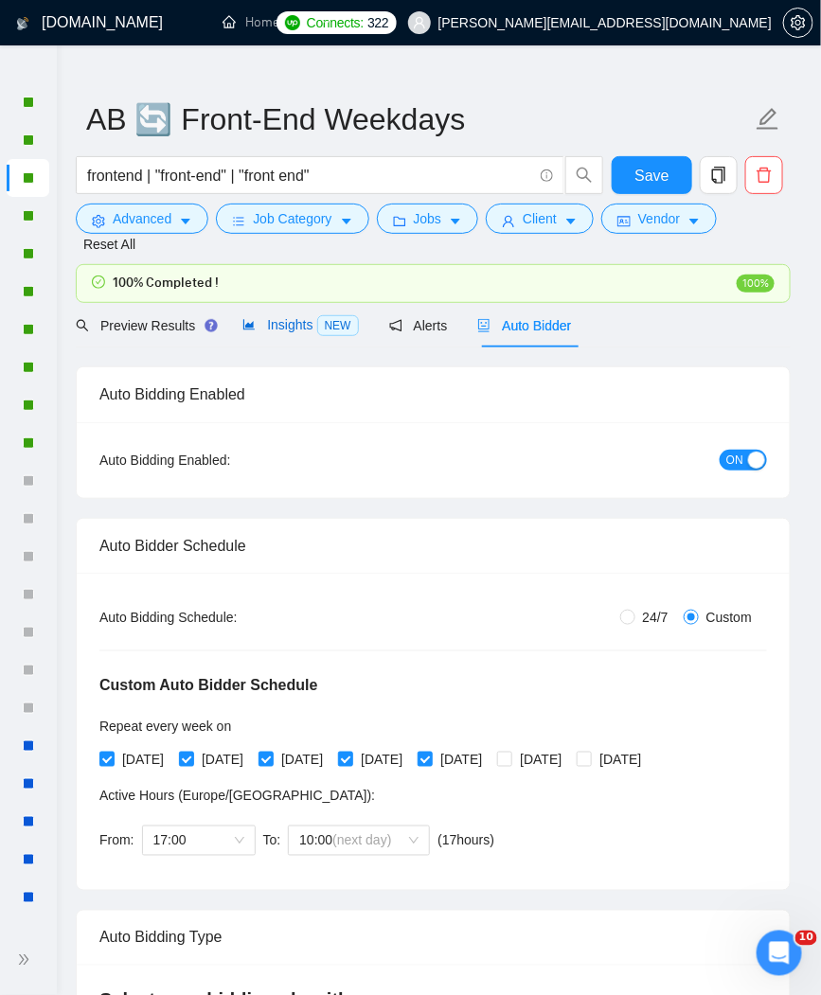
click at [322, 328] on span "NEW" at bounding box center [338, 325] width 42 height 21
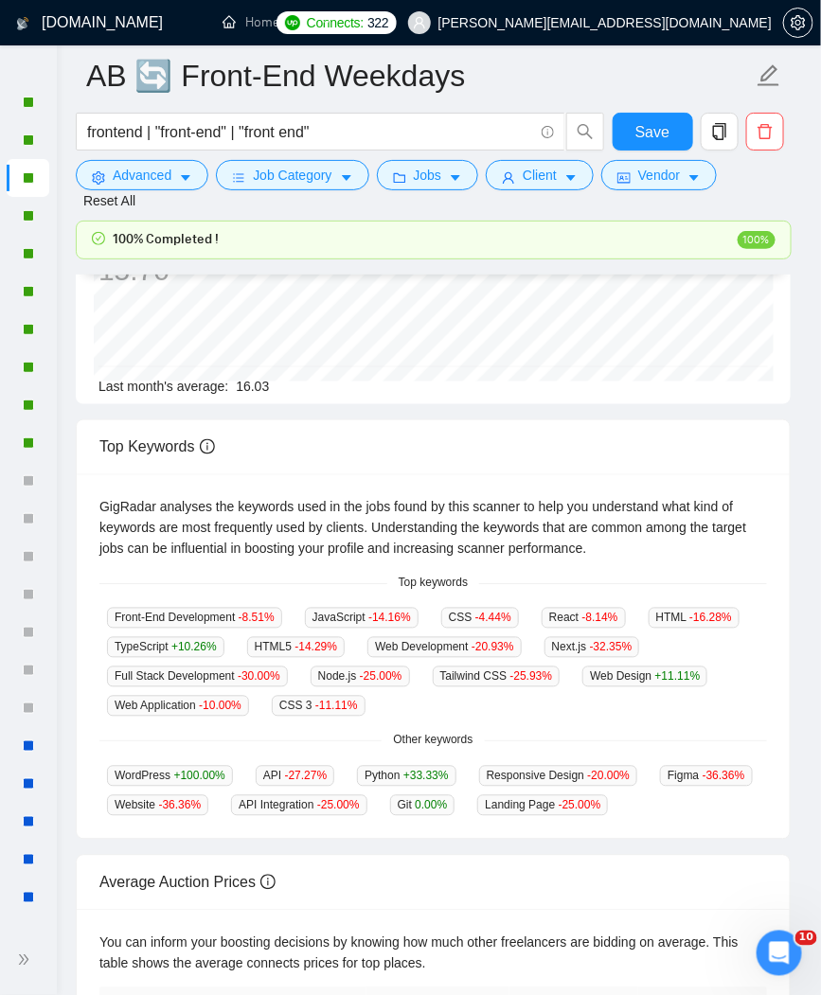
scroll to position [386, 0]
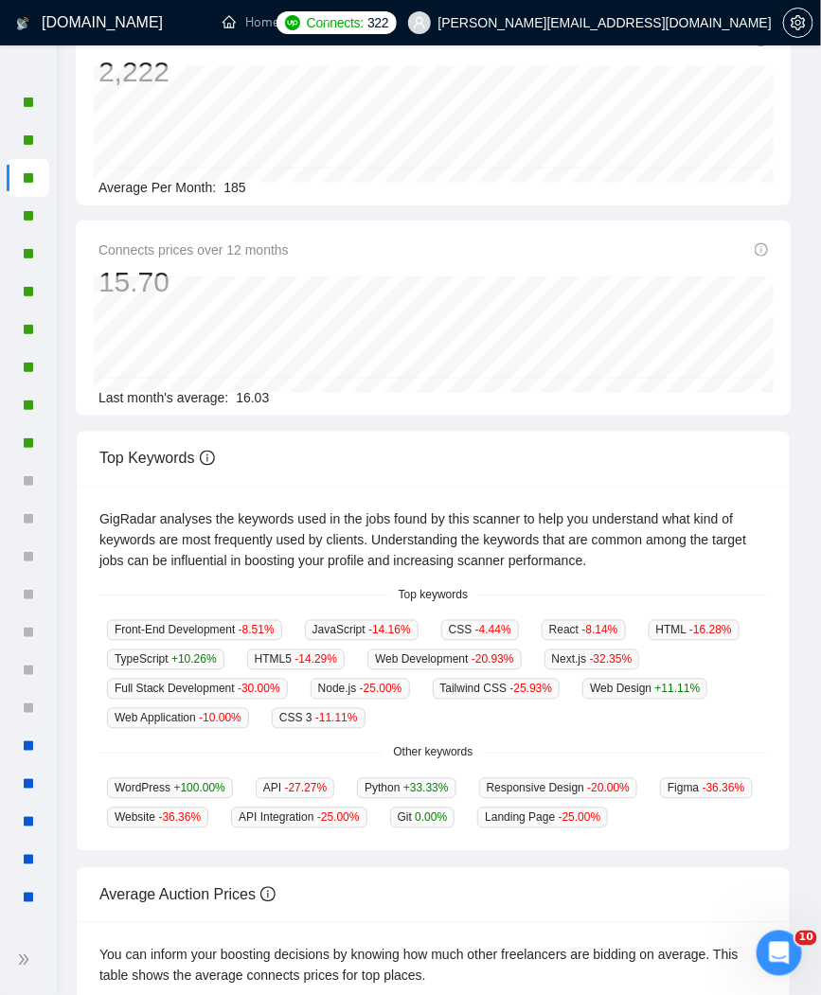
scroll to position [34, 0]
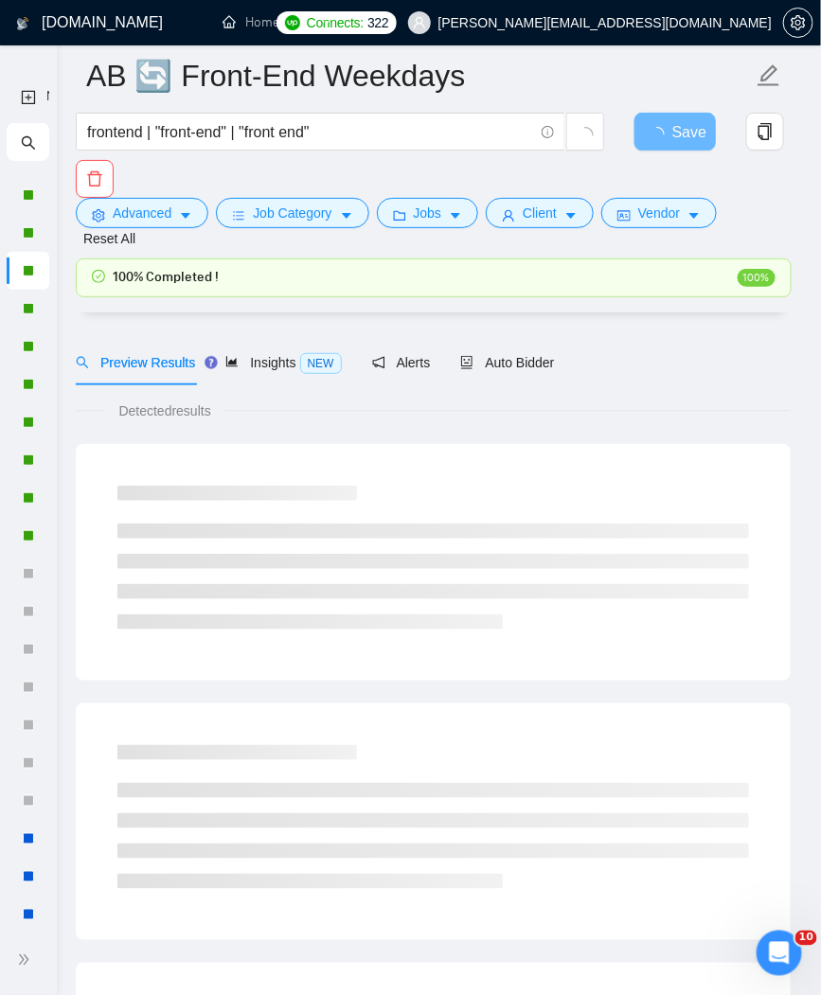
scroll to position [386, 0]
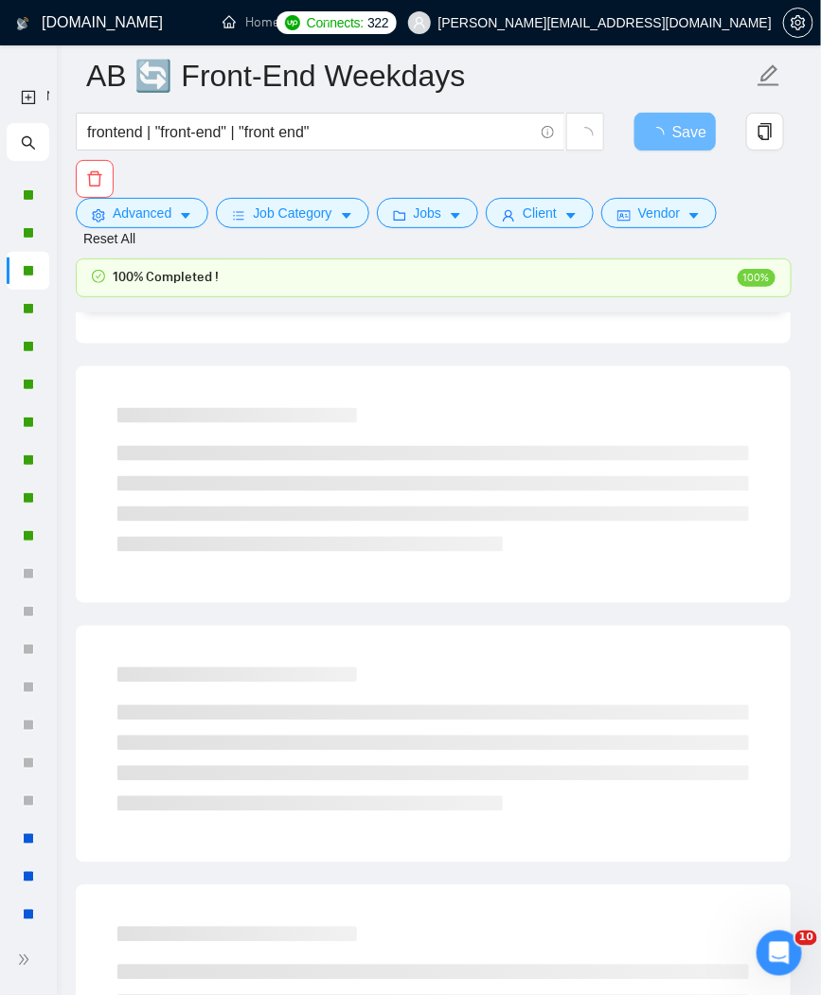
scroll to position [34, 0]
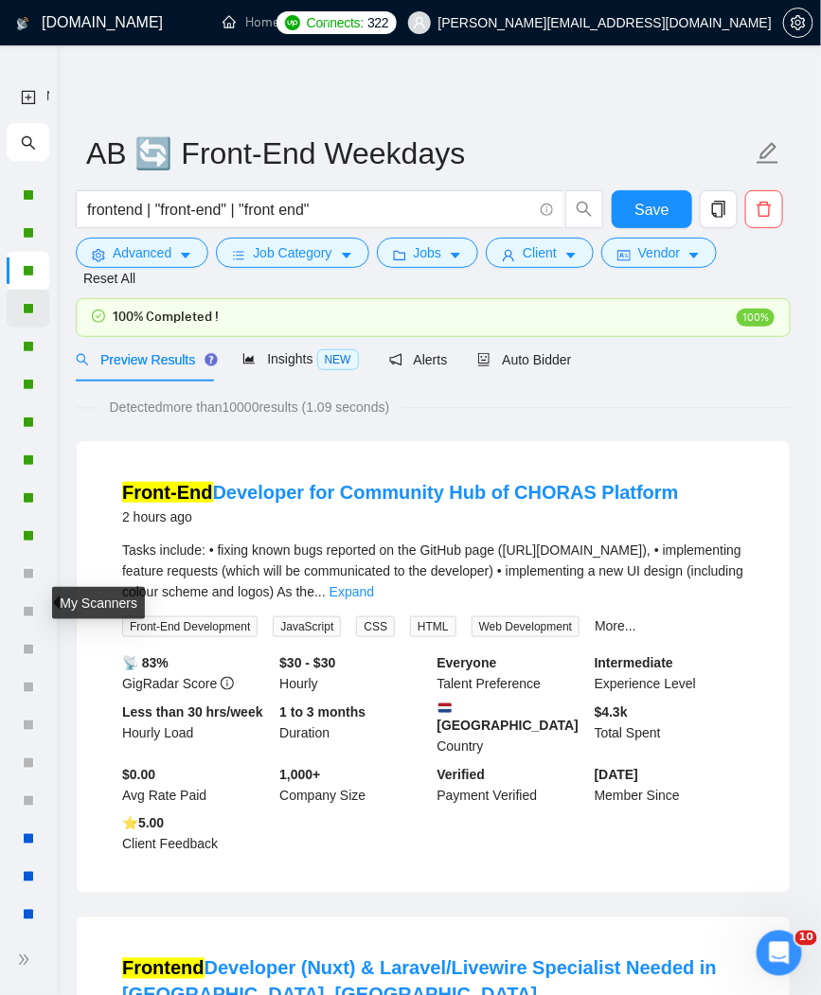
click at [15, 308] on div at bounding box center [28, 309] width 43 height 38
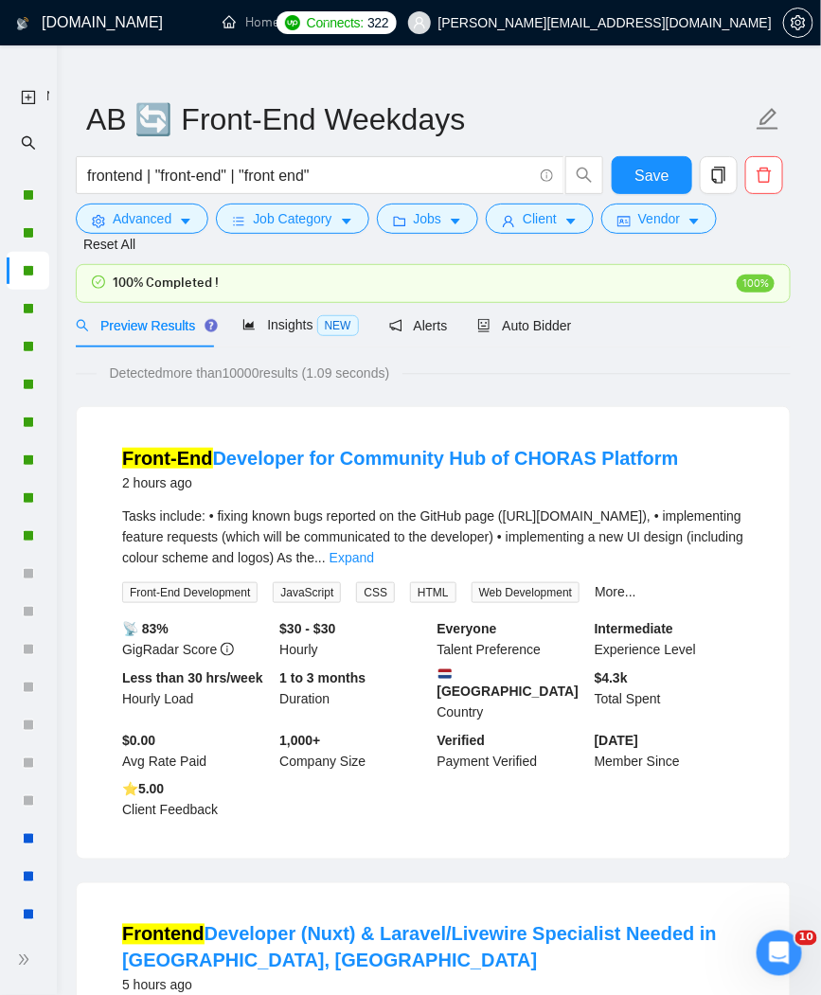
click at [330, 21] on li at bounding box center [323, 22] width 51 height 45
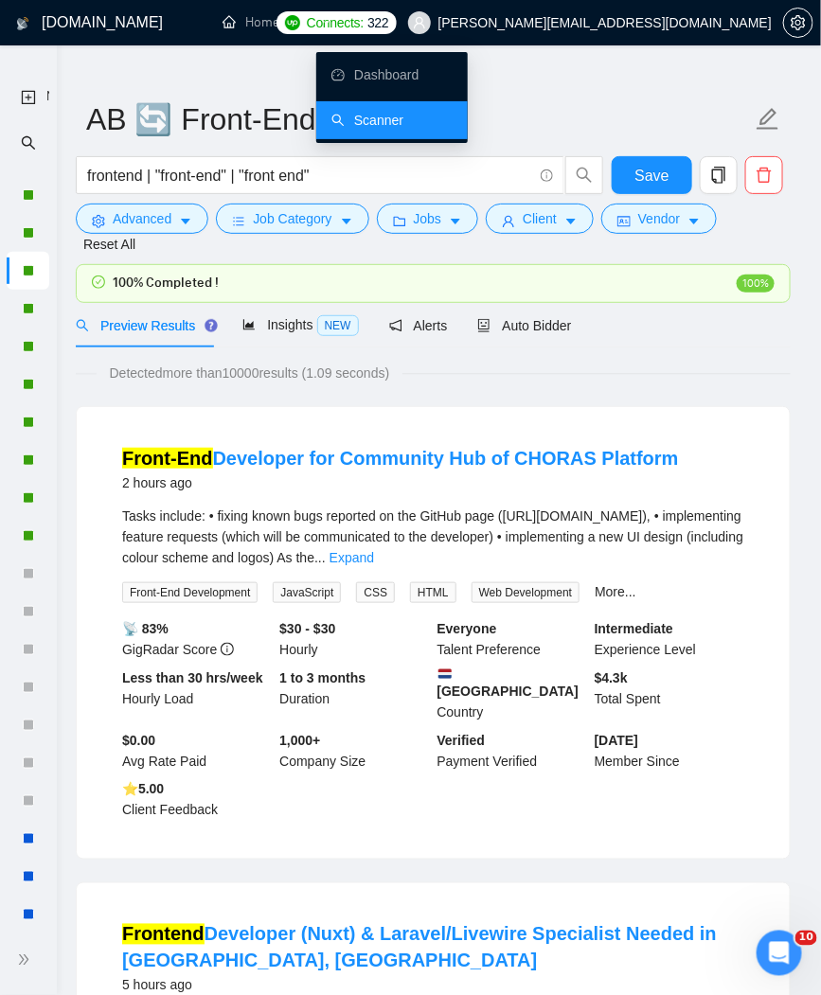
click at [324, 21] on icon "ellipsis" at bounding box center [323, 21] width 13 height 13
click at [353, 122] on link "Scanner" at bounding box center [367, 120] width 72 height 15
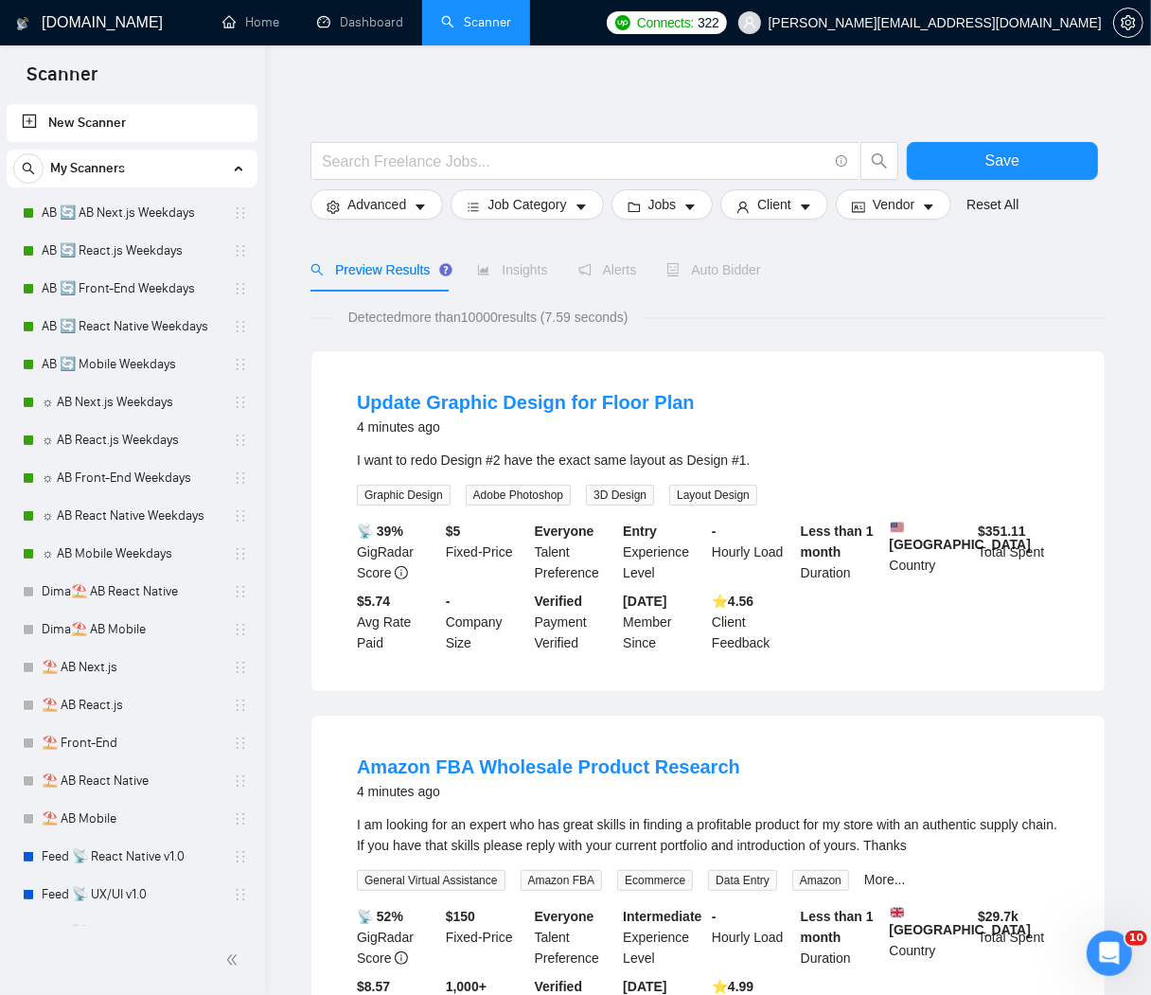
click at [133, 369] on link "AB 🔄 Mobile Weekdays" at bounding box center [132, 365] width 180 height 38
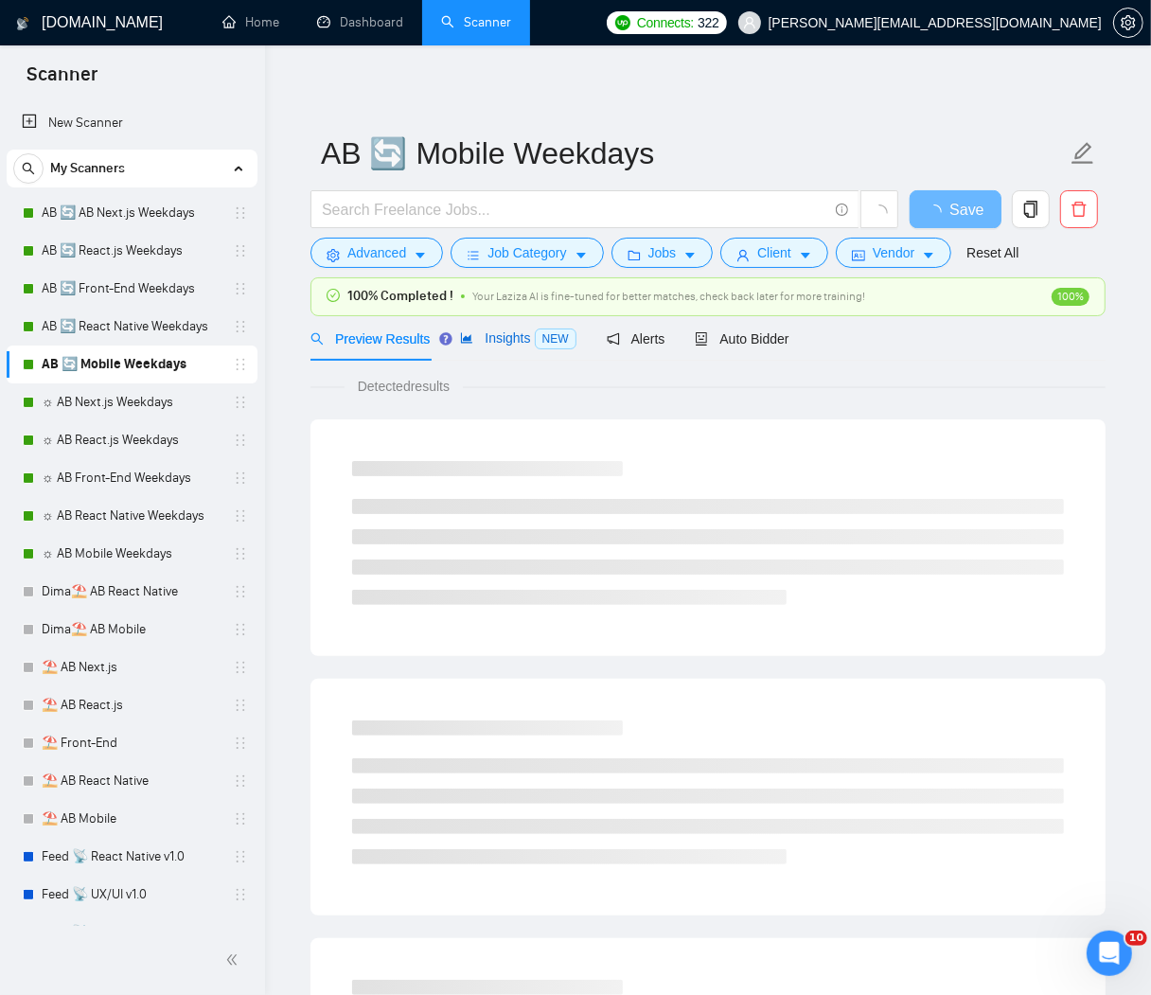
click at [535, 347] on div "Insights NEW" at bounding box center [517, 339] width 115 height 22
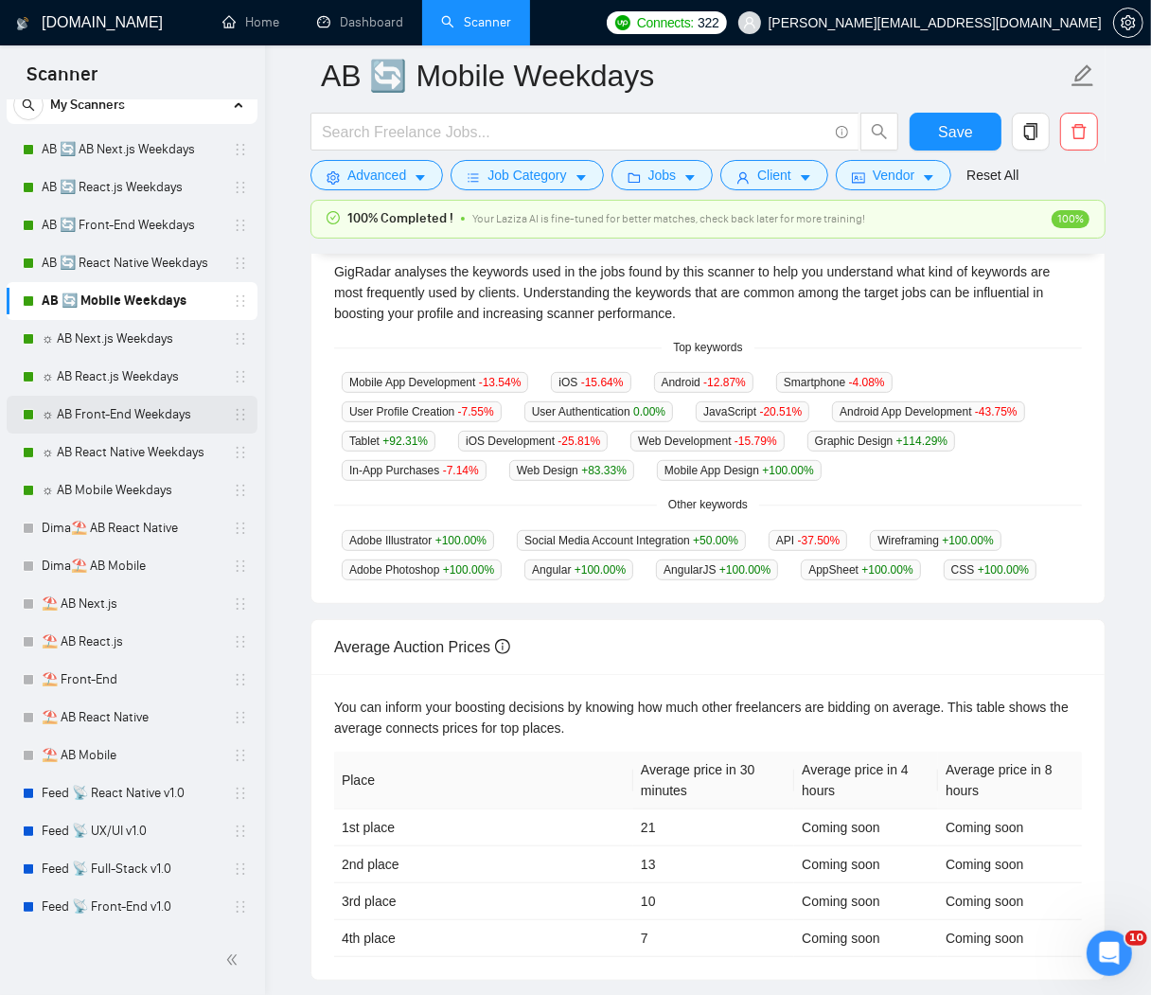
scroll to position [101, 0]
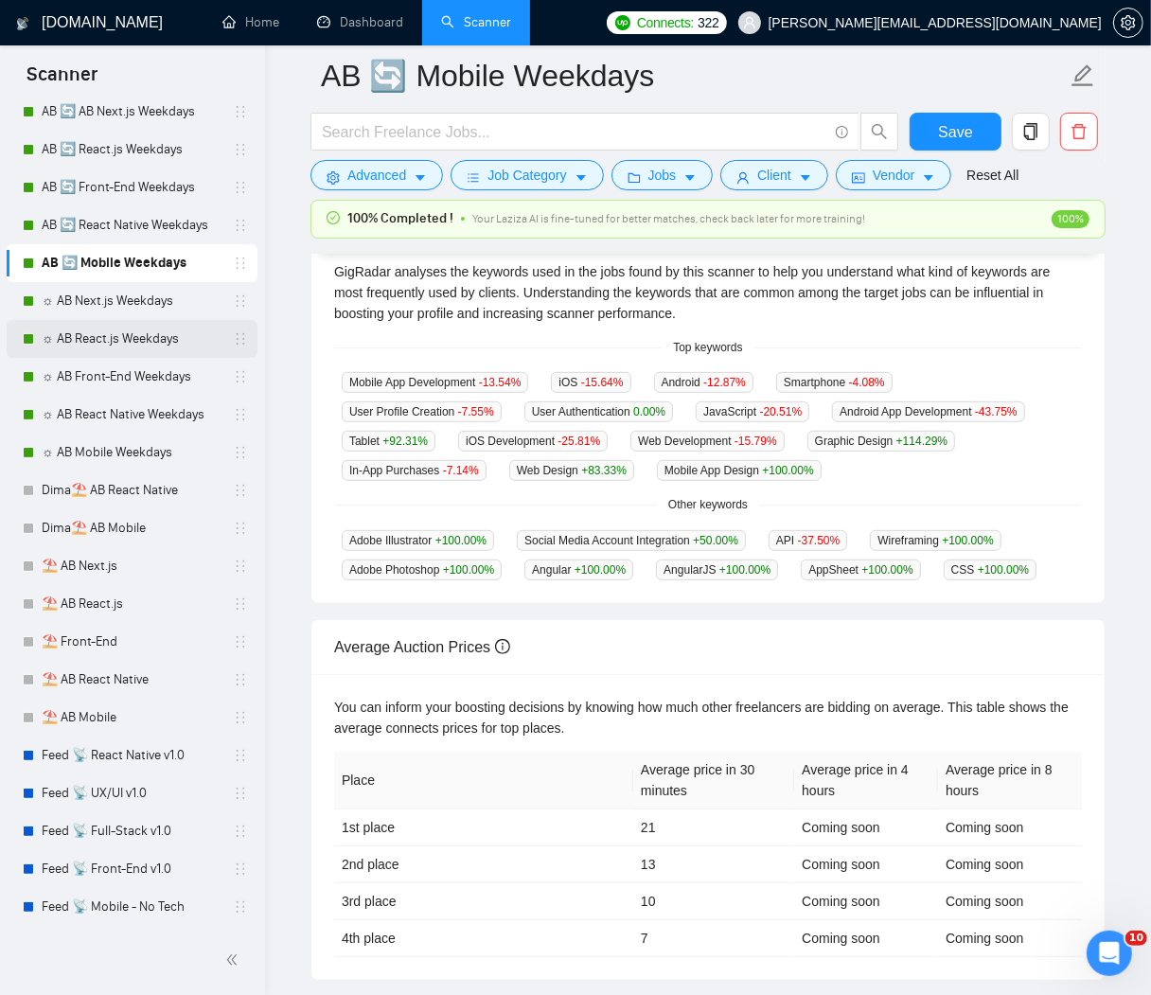
click at [117, 328] on link "☼ AB React.js Weekdays" at bounding box center [132, 339] width 180 height 38
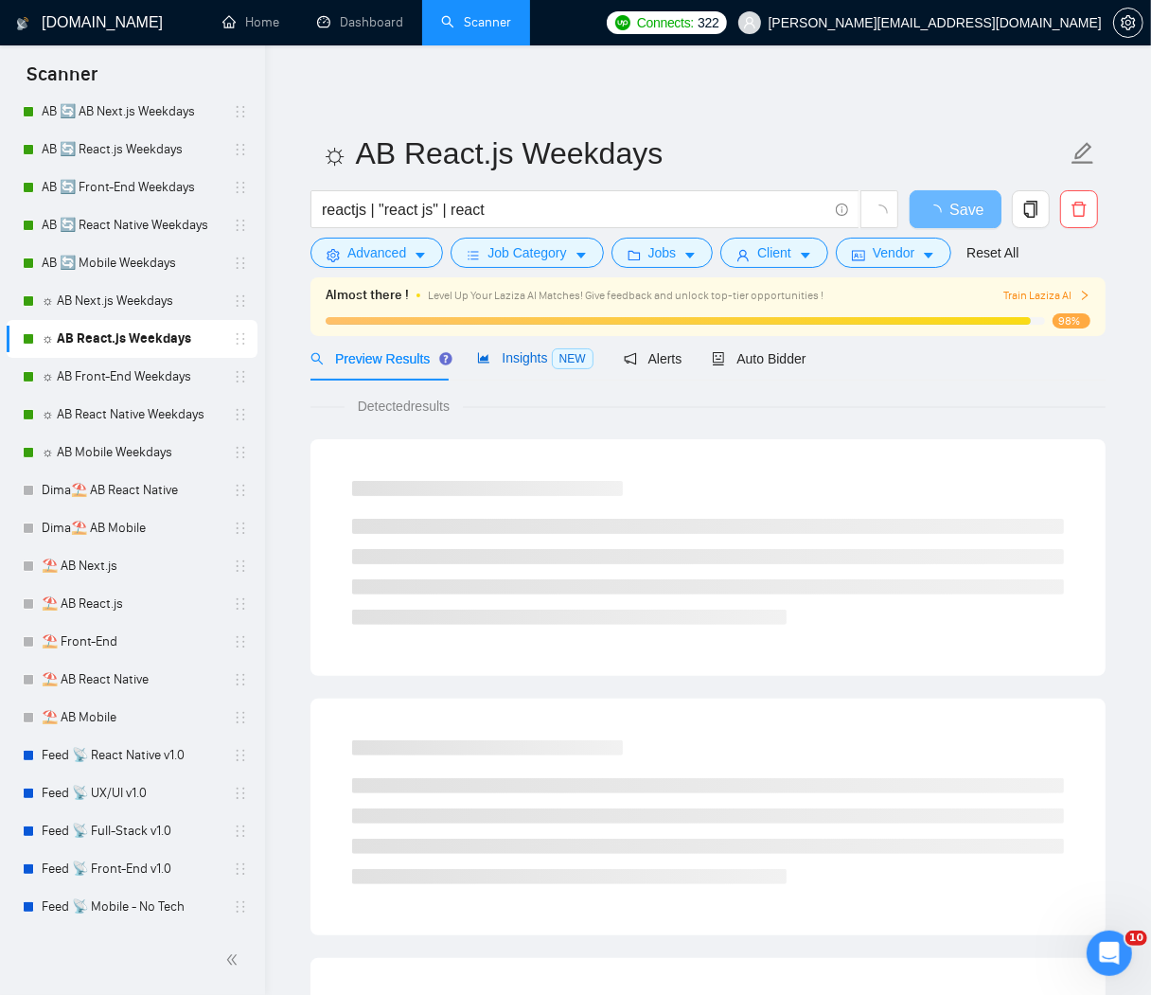
click at [561, 356] on span "NEW" at bounding box center [573, 358] width 42 height 21
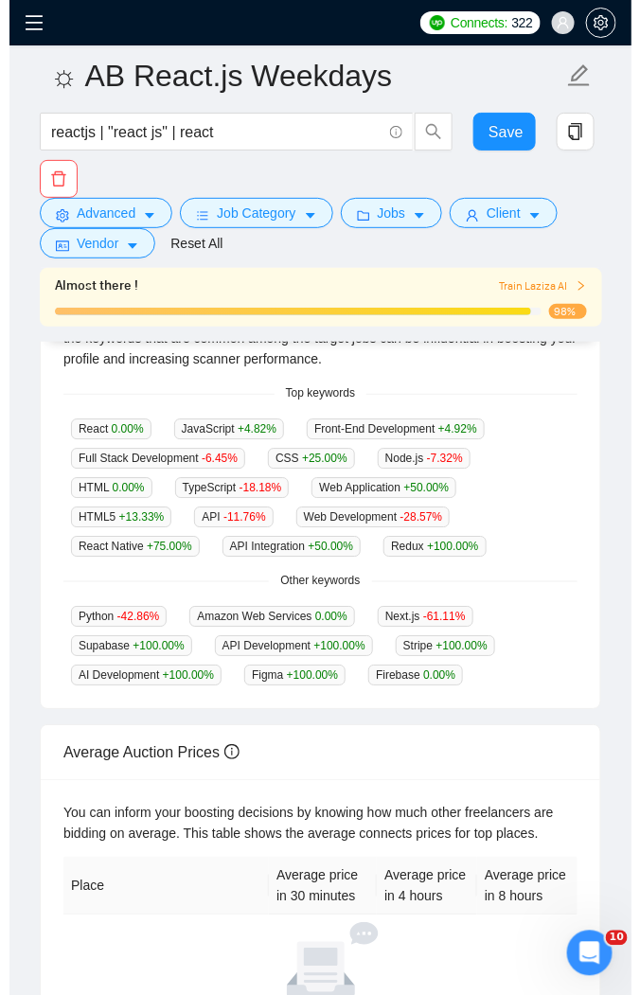
scroll to position [653, 0]
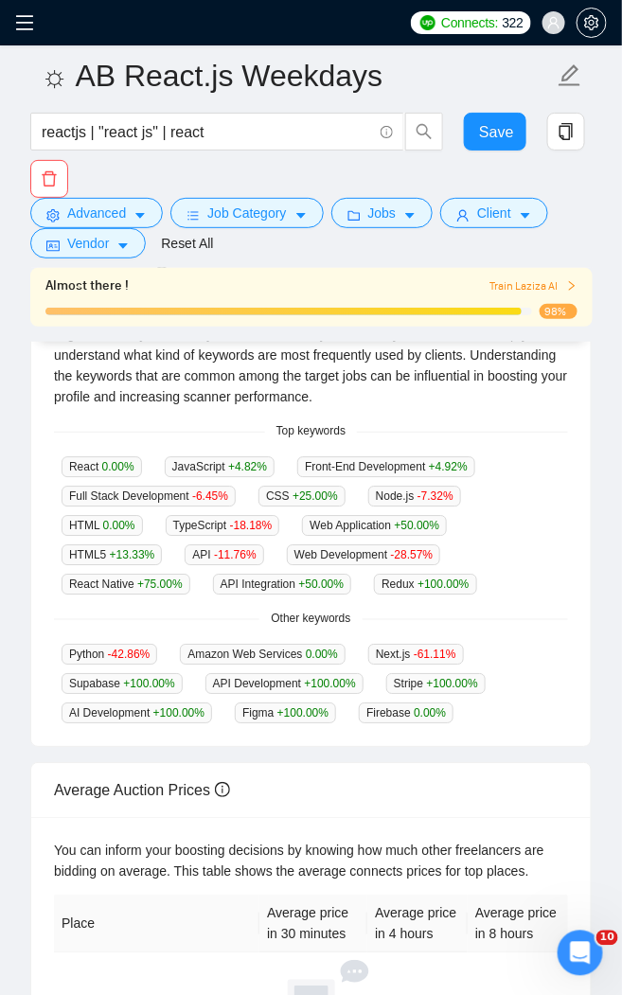
click at [22, 17] on icon "menu" at bounding box center [24, 22] width 19 height 19
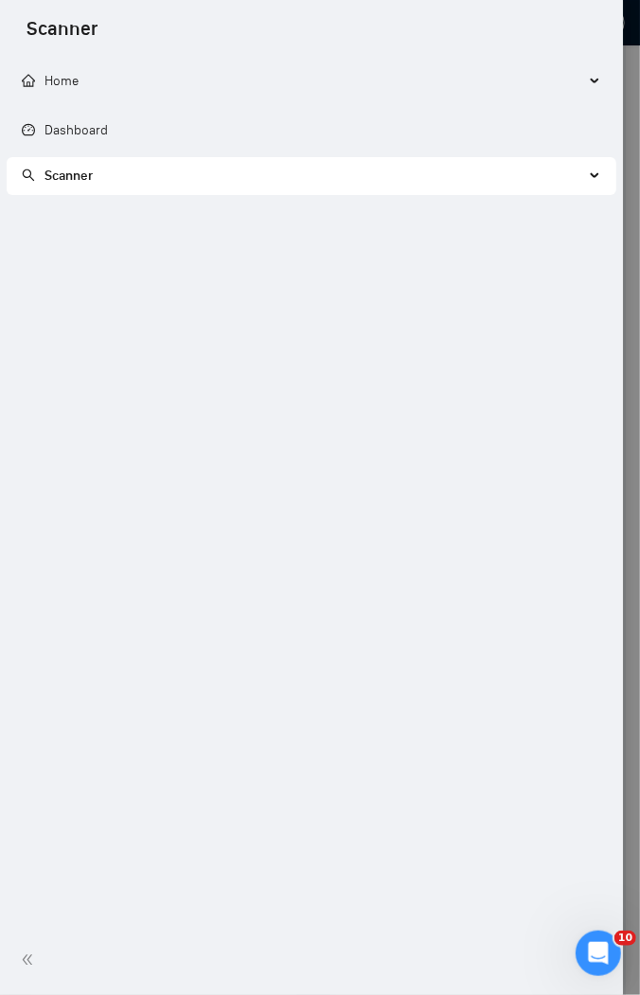
click at [577, 173] on span "Scanner" at bounding box center [303, 176] width 562 height 38
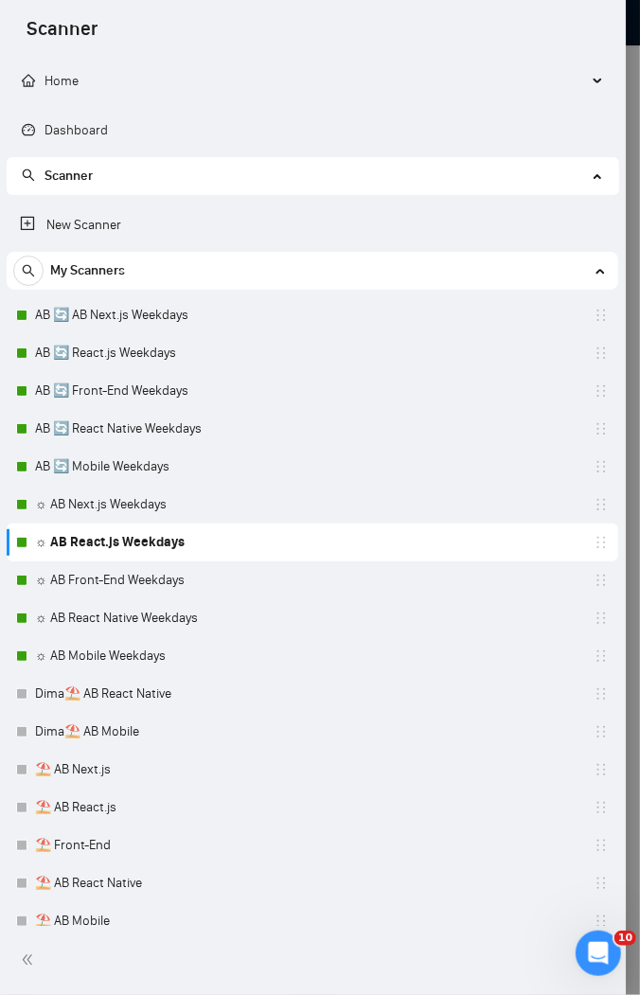
scroll to position [279, 0]
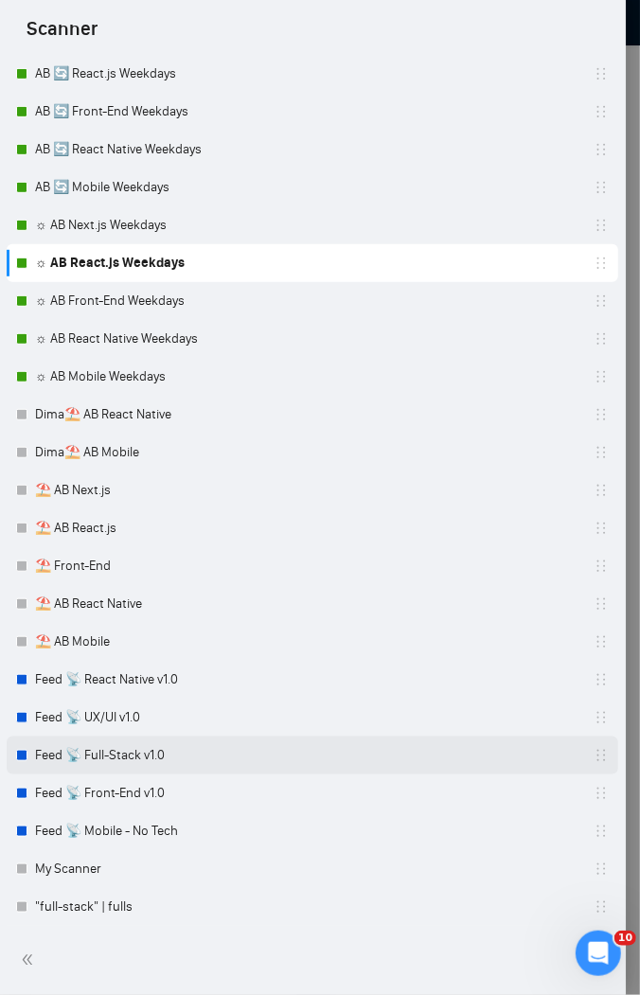
click at [122, 749] on link "Feed 📡 Full-Stack v1.0" at bounding box center [125, 755] width 180 height 38
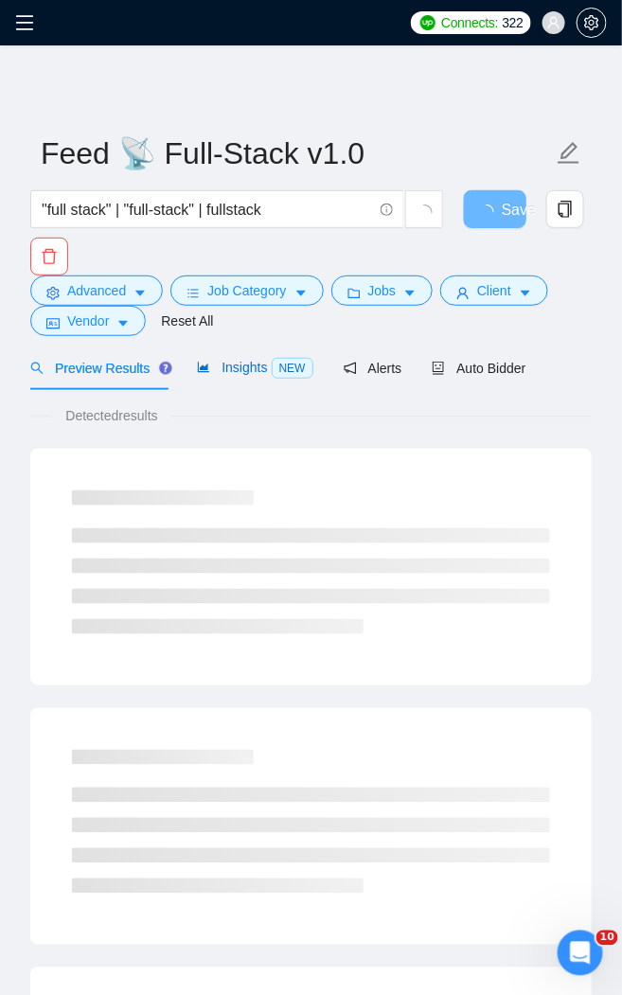
click at [213, 365] on span "Insights NEW" at bounding box center [254, 367] width 115 height 15
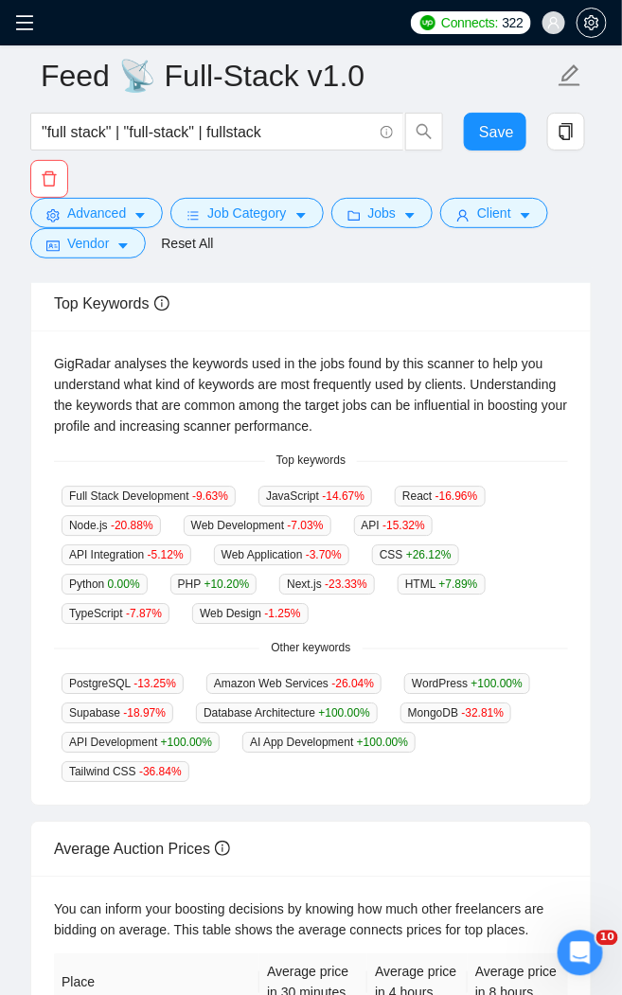
scroll to position [602, 0]
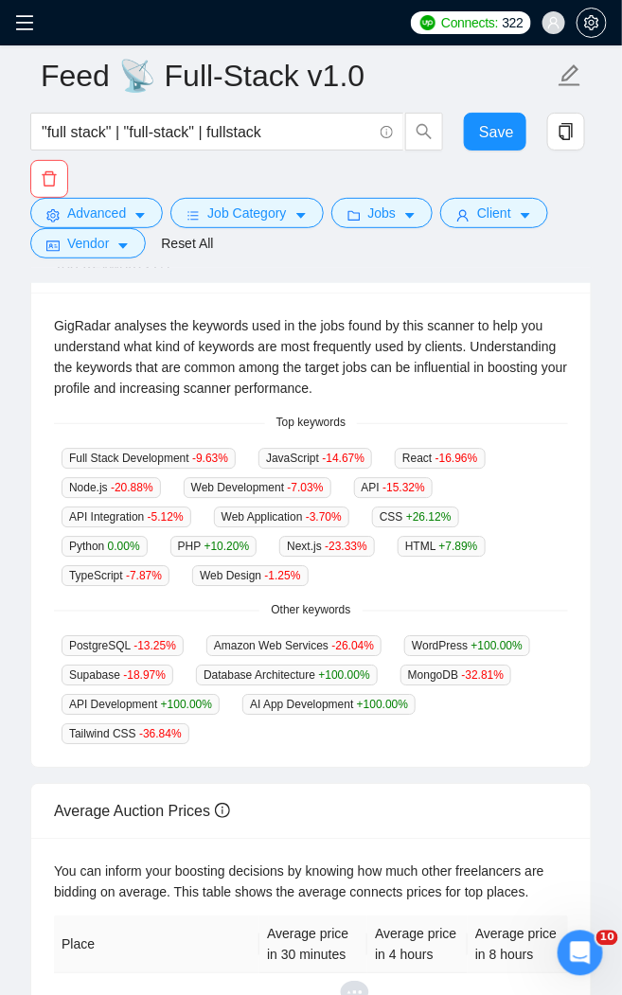
click at [218, 602] on div "Other keywords" at bounding box center [311, 611] width 514 height 18
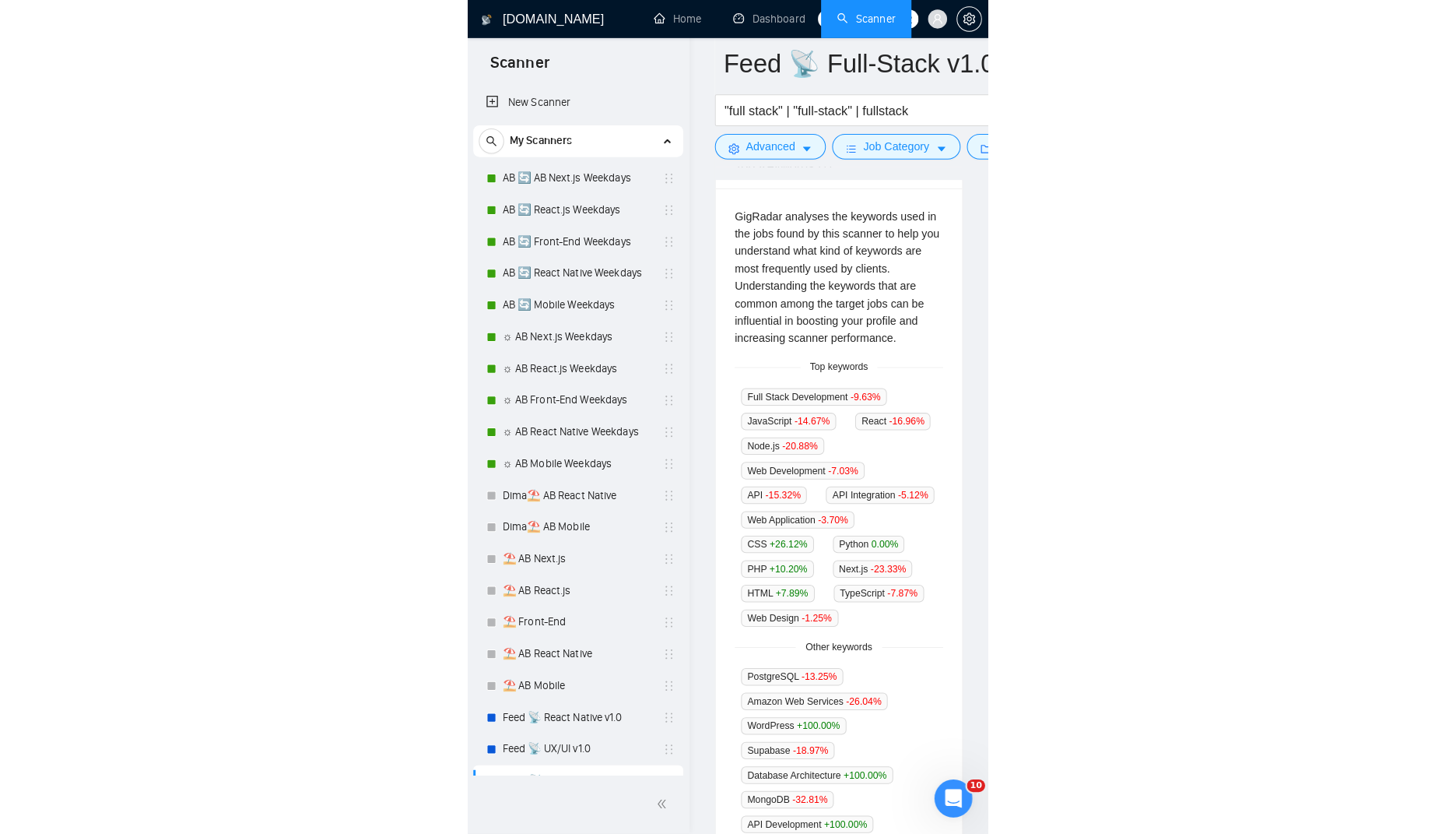
scroll to position [392, 0]
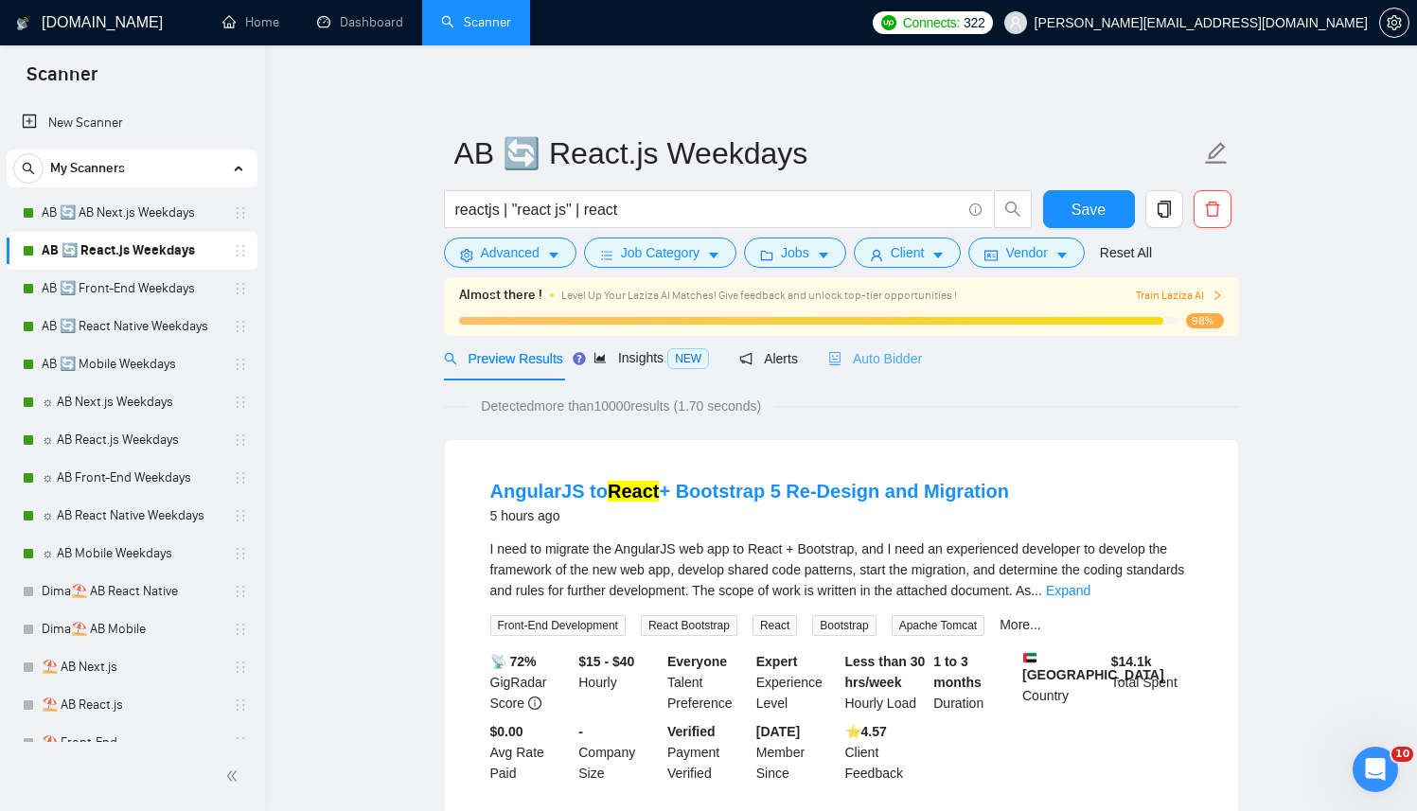
click at [899, 339] on div "Auto Bidder" at bounding box center [875, 358] width 94 height 44
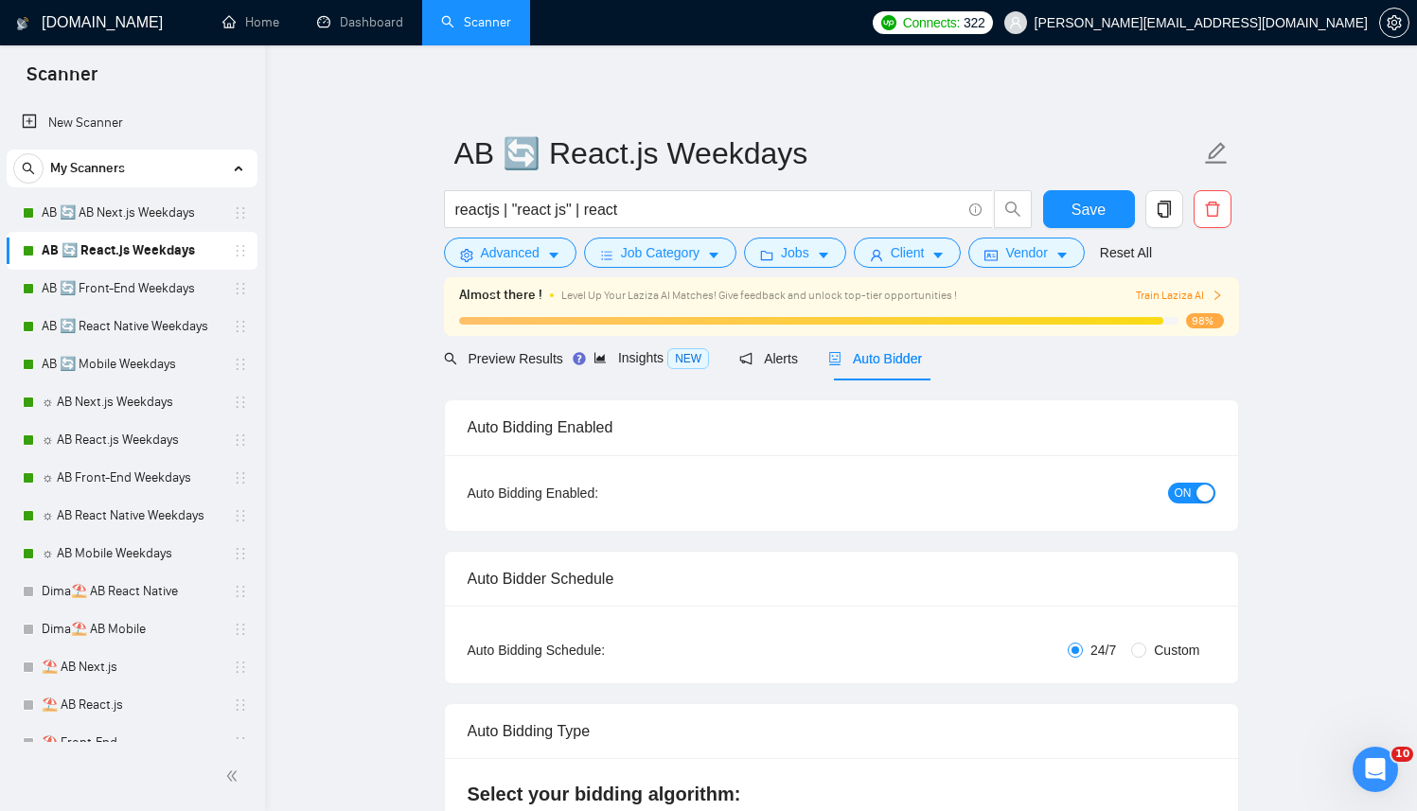
radio input "false"
radio input "true"
checkbox input "true"
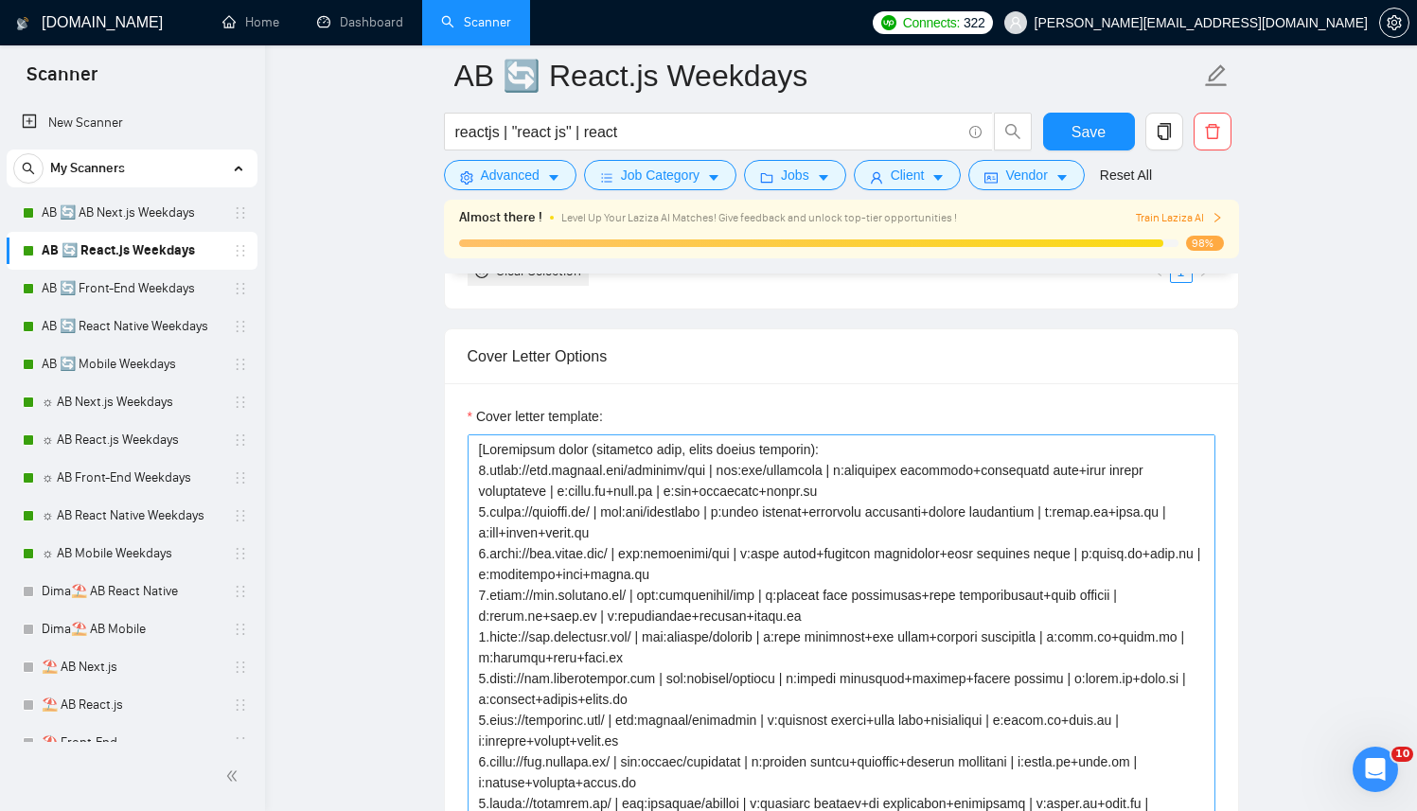
scroll to position [2379, 0]
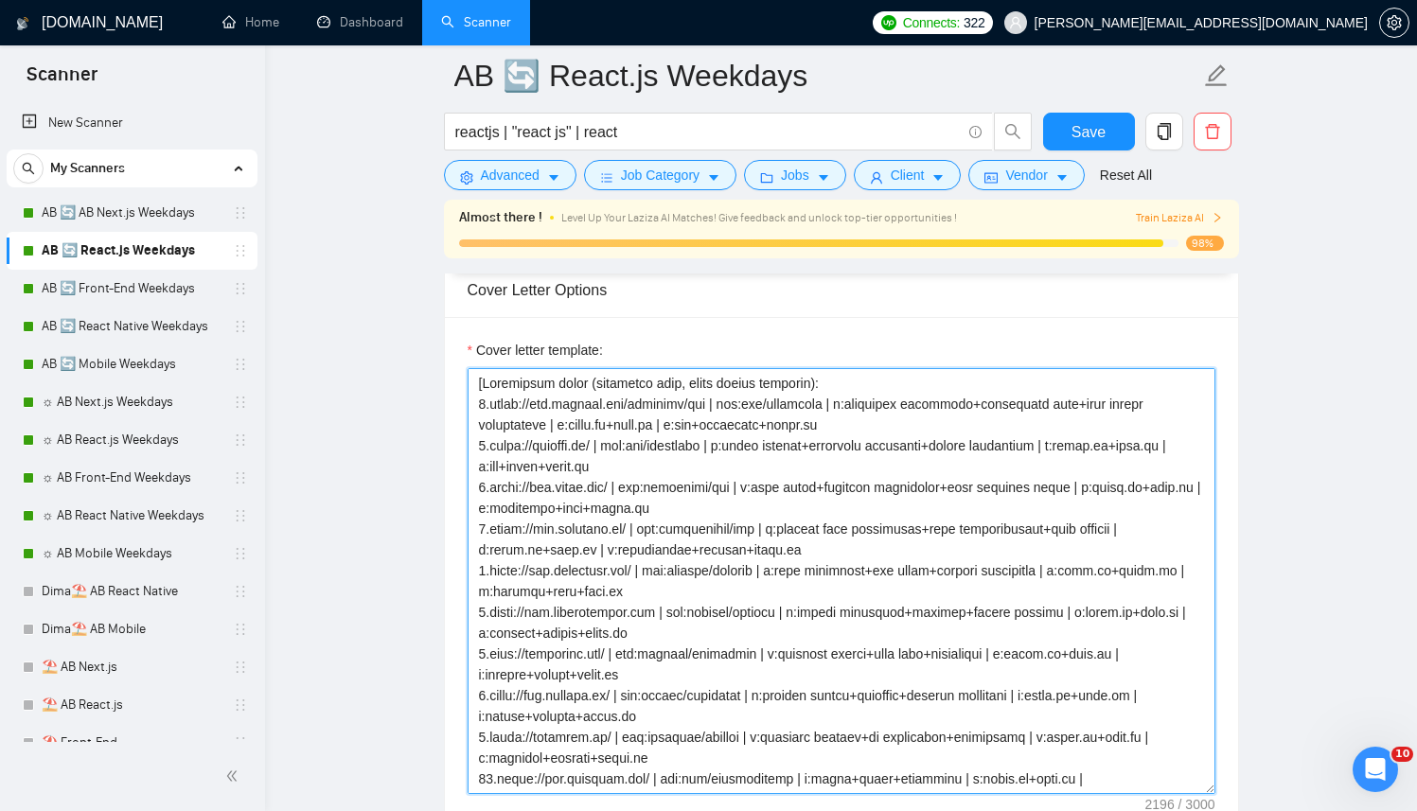
click at [695, 577] on textarea "Cover letter template:" at bounding box center [842, 581] width 748 height 426
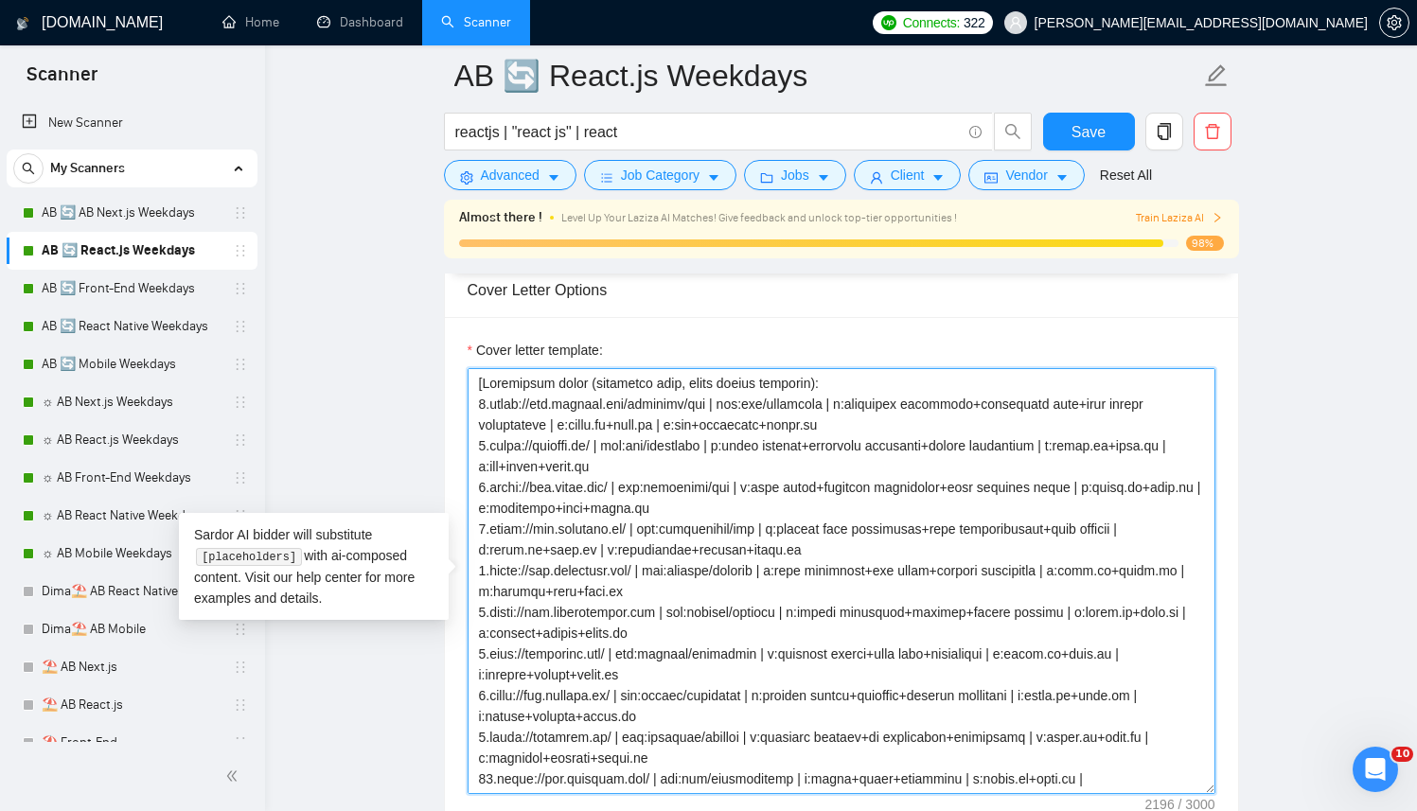
paste textarea "Successful cases (reference only, never output directly): 1.https://www.transax…"
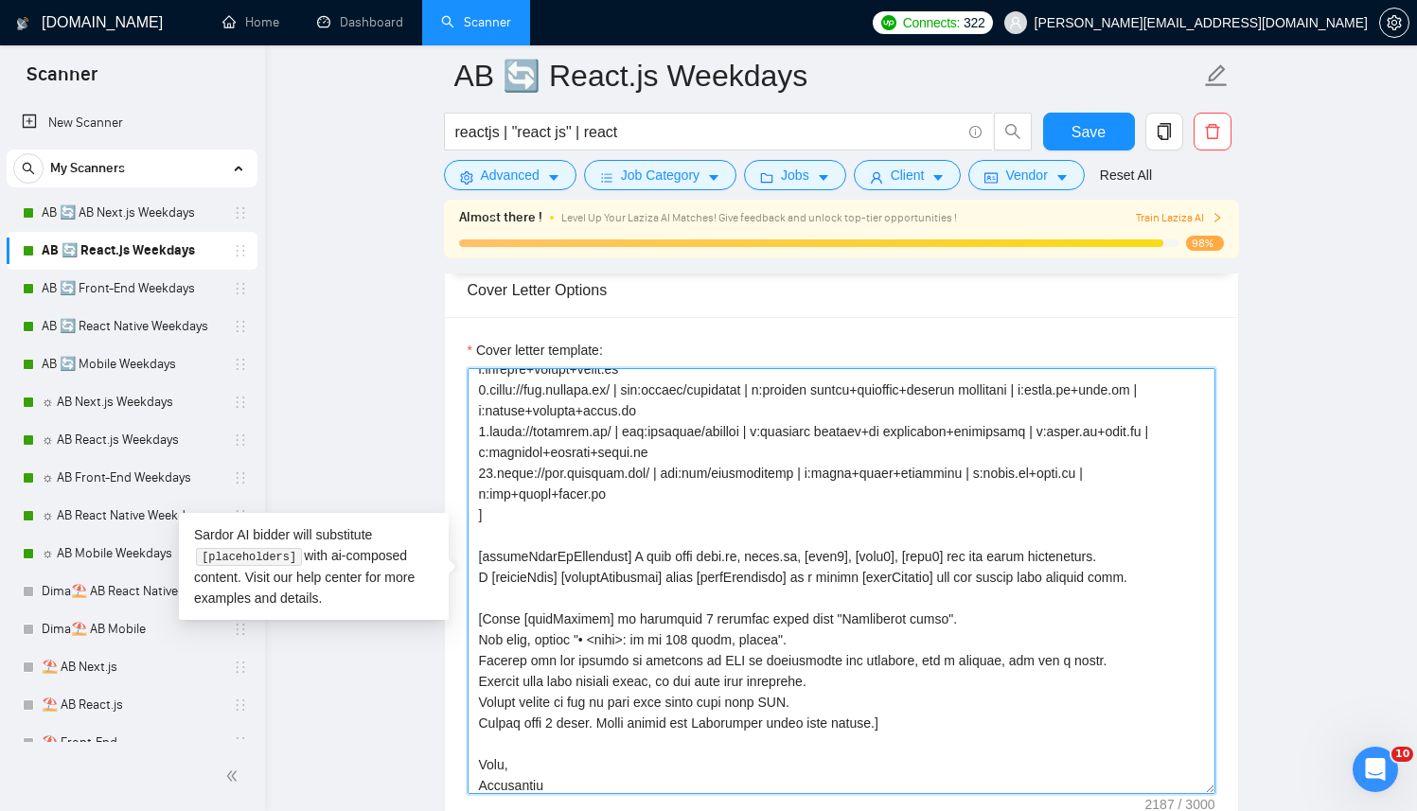
scroll to position [354, 0]
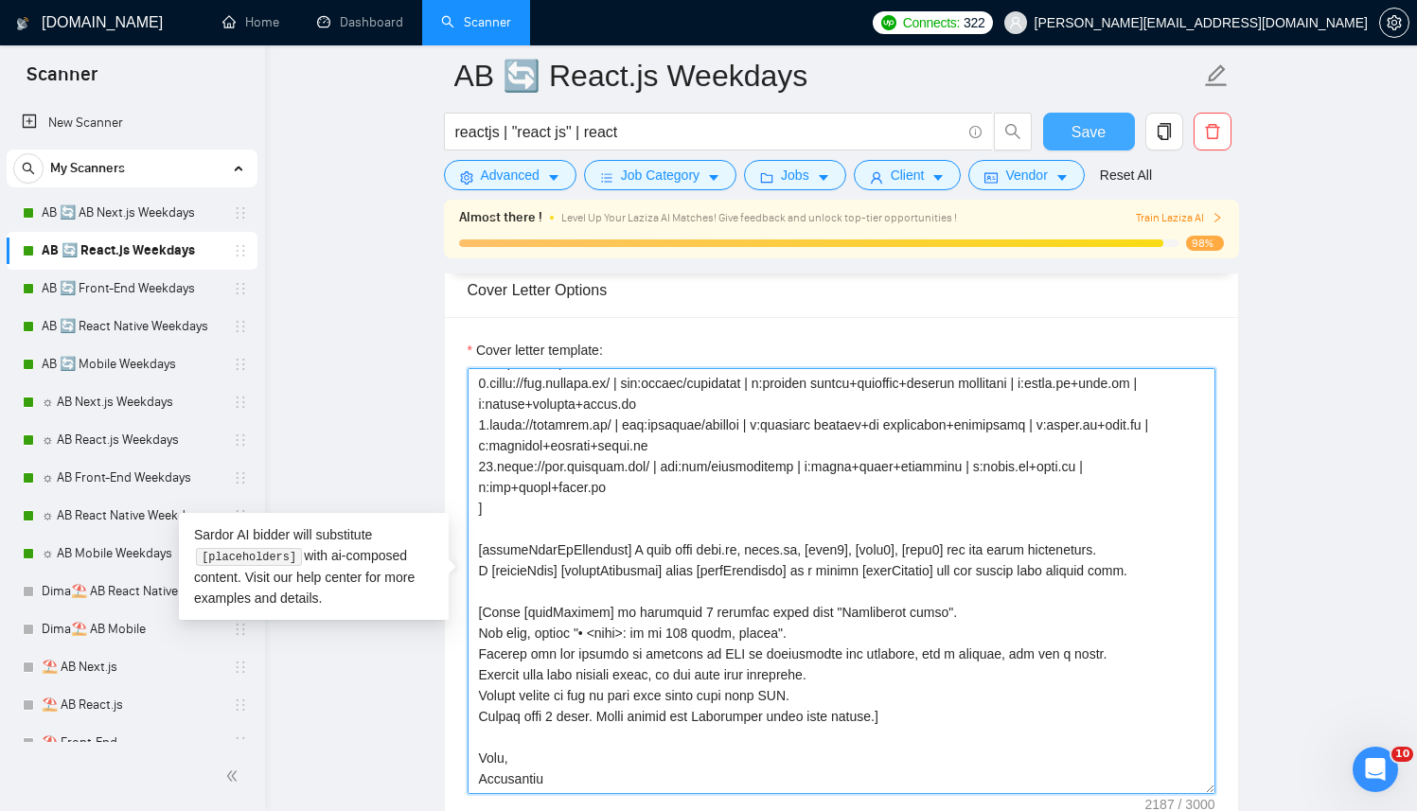
type textarea "[ Successful cases (reference only, never output directly): 1.https://www.trans…"
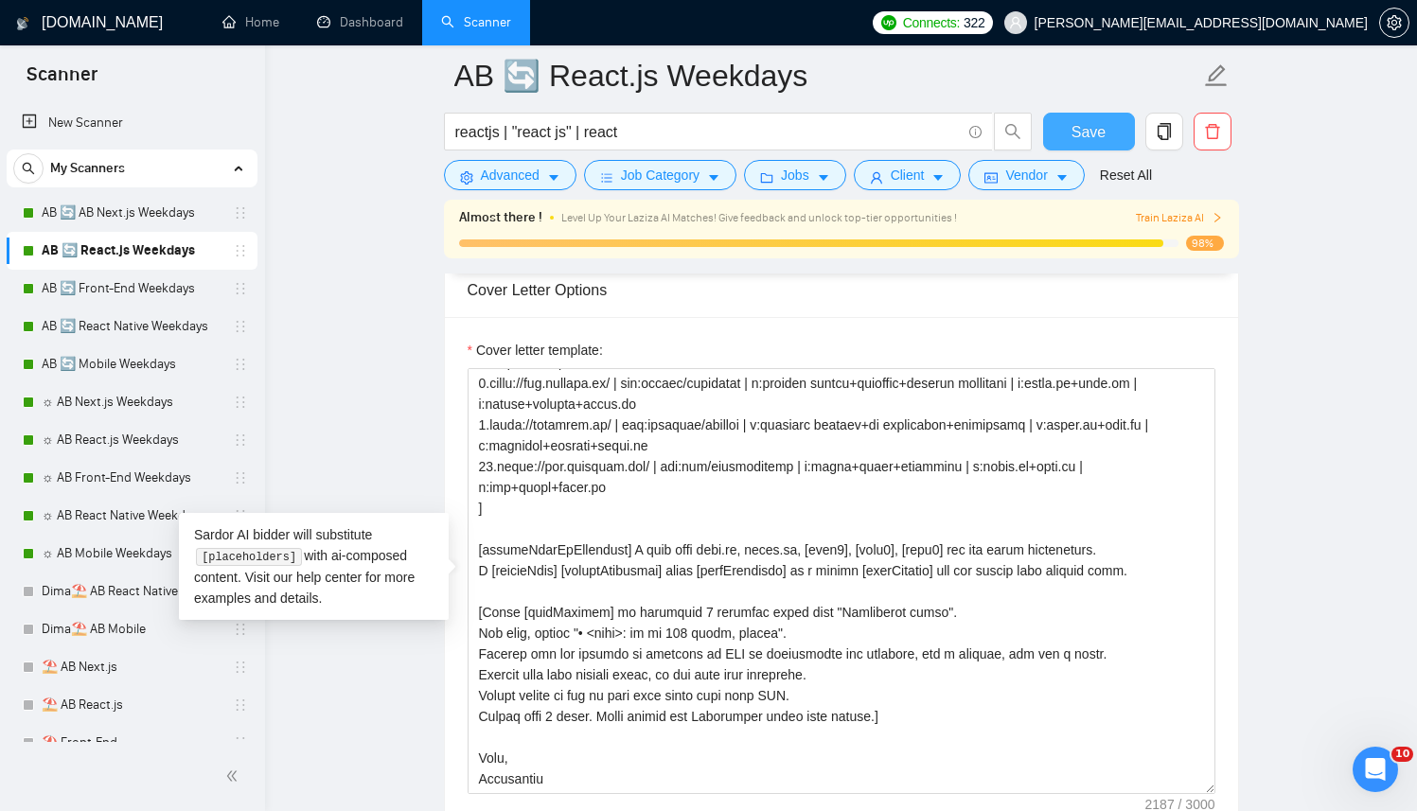
click at [1102, 133] on span "Save" at bounding box center [1089, 132] width 34 height 24
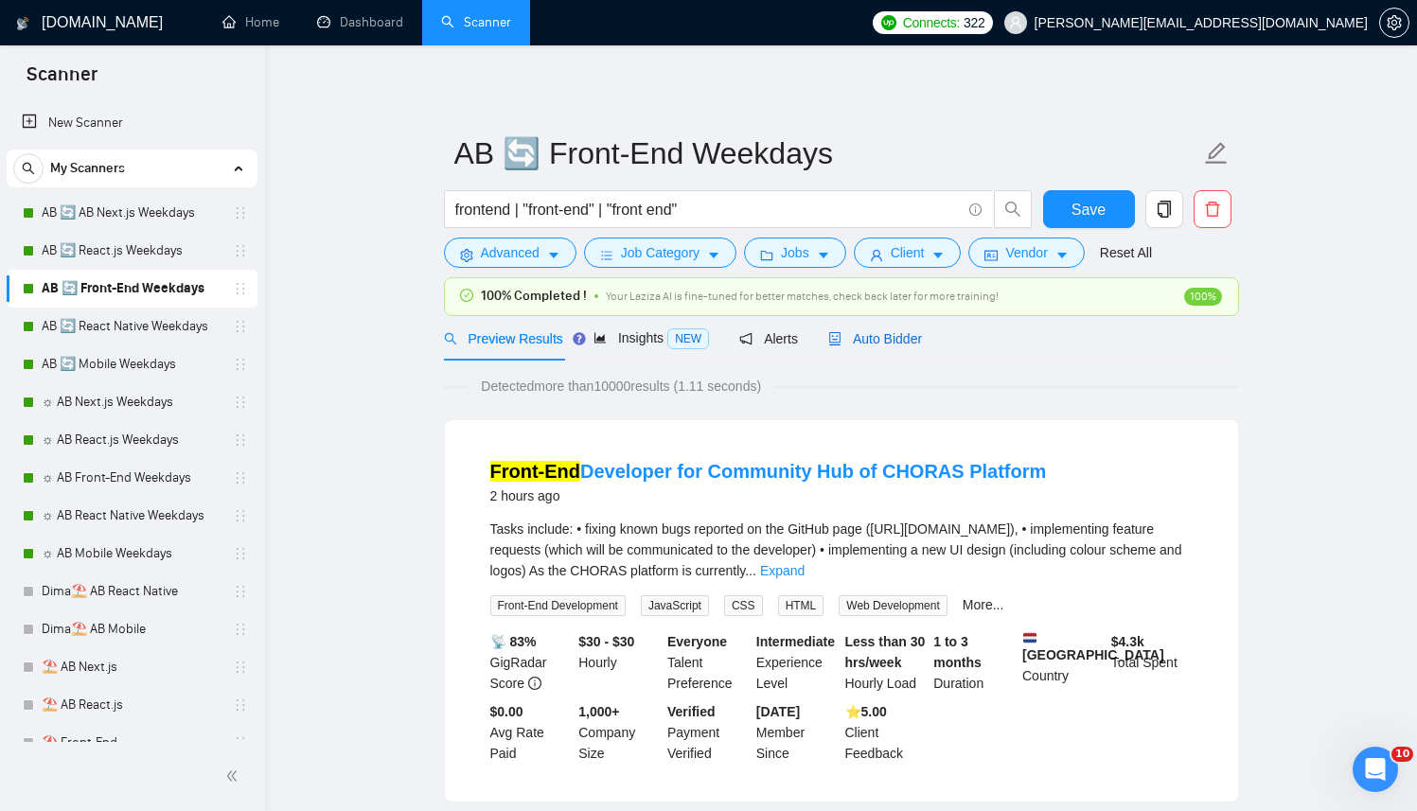
click at [903, 335] on span "Auto Bidder" at bounding box center [875, 338] width 94 height 15
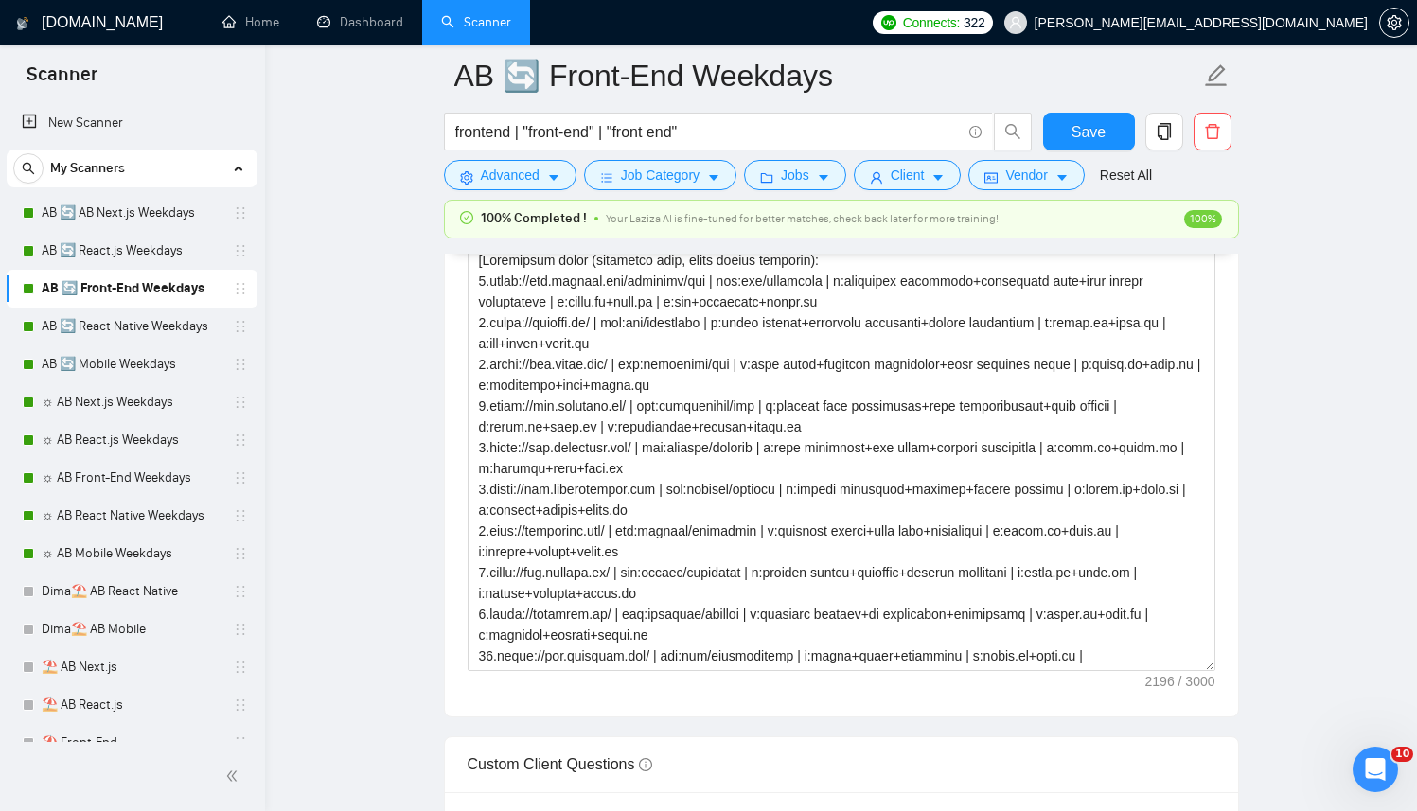
scroll to position [2395, 0]
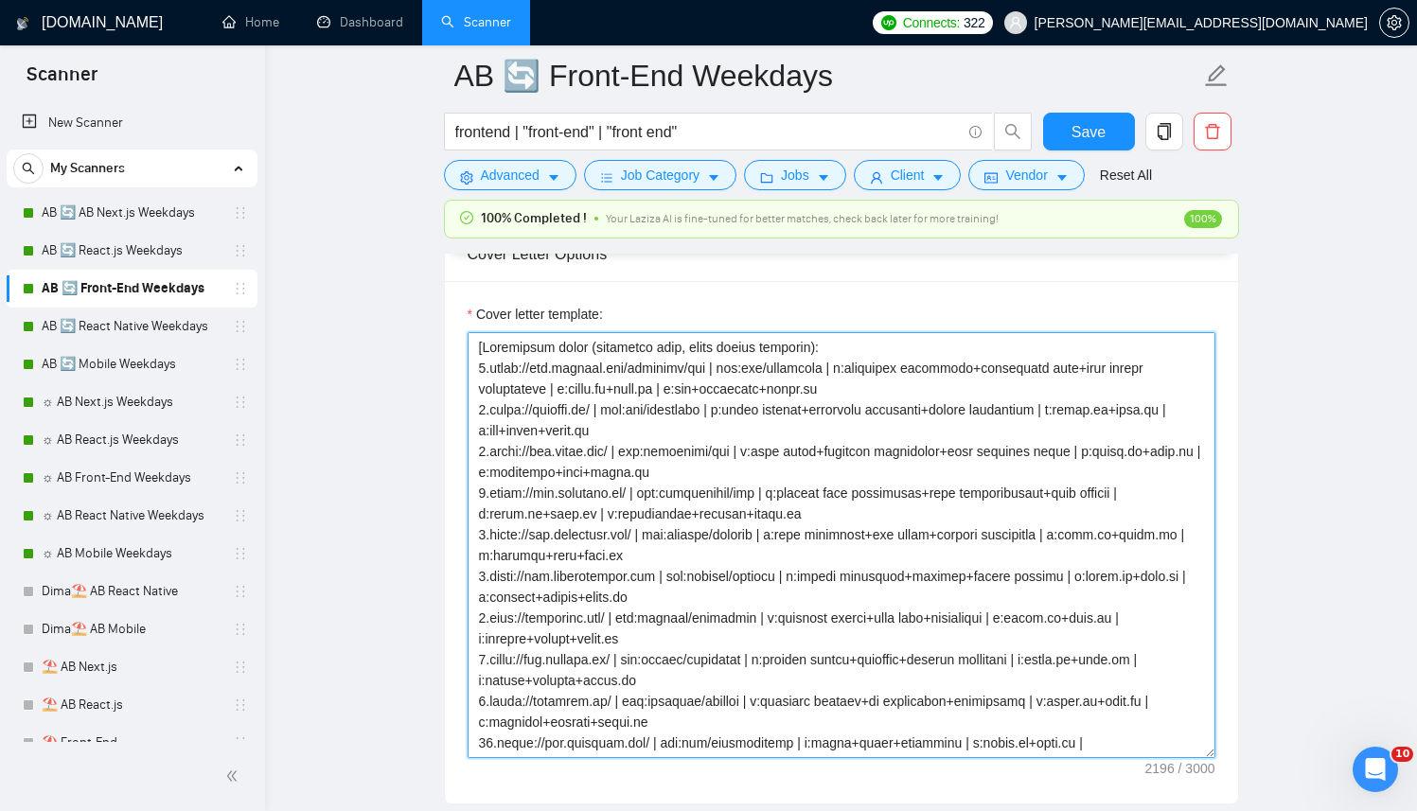
click at [803, 432] on textarea "Cover letter template:" at bounding box center [842, 545] width 748 height 426
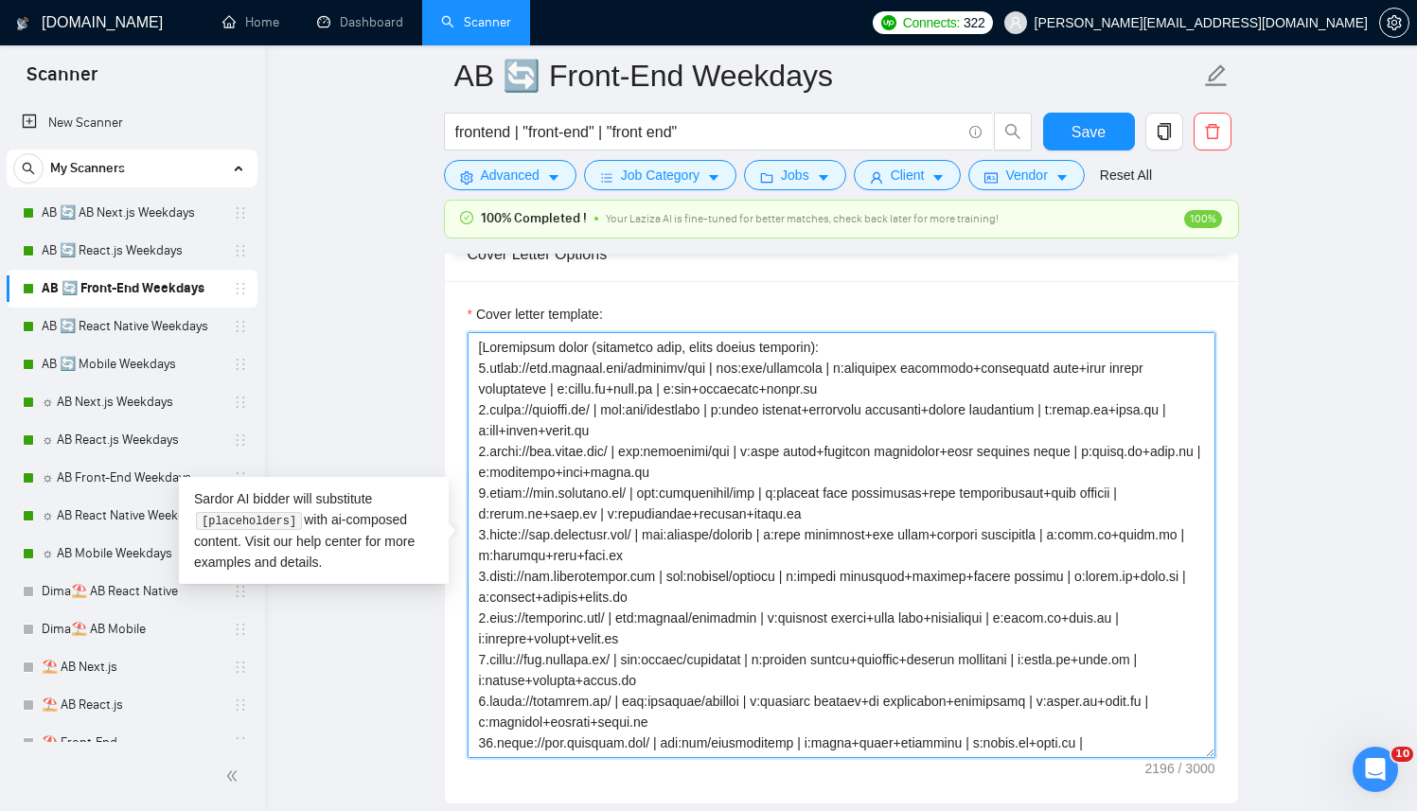
paste textarea "Successful cases (reference only, never output directly): 1.[URL][DOMAIN_NAME] …"
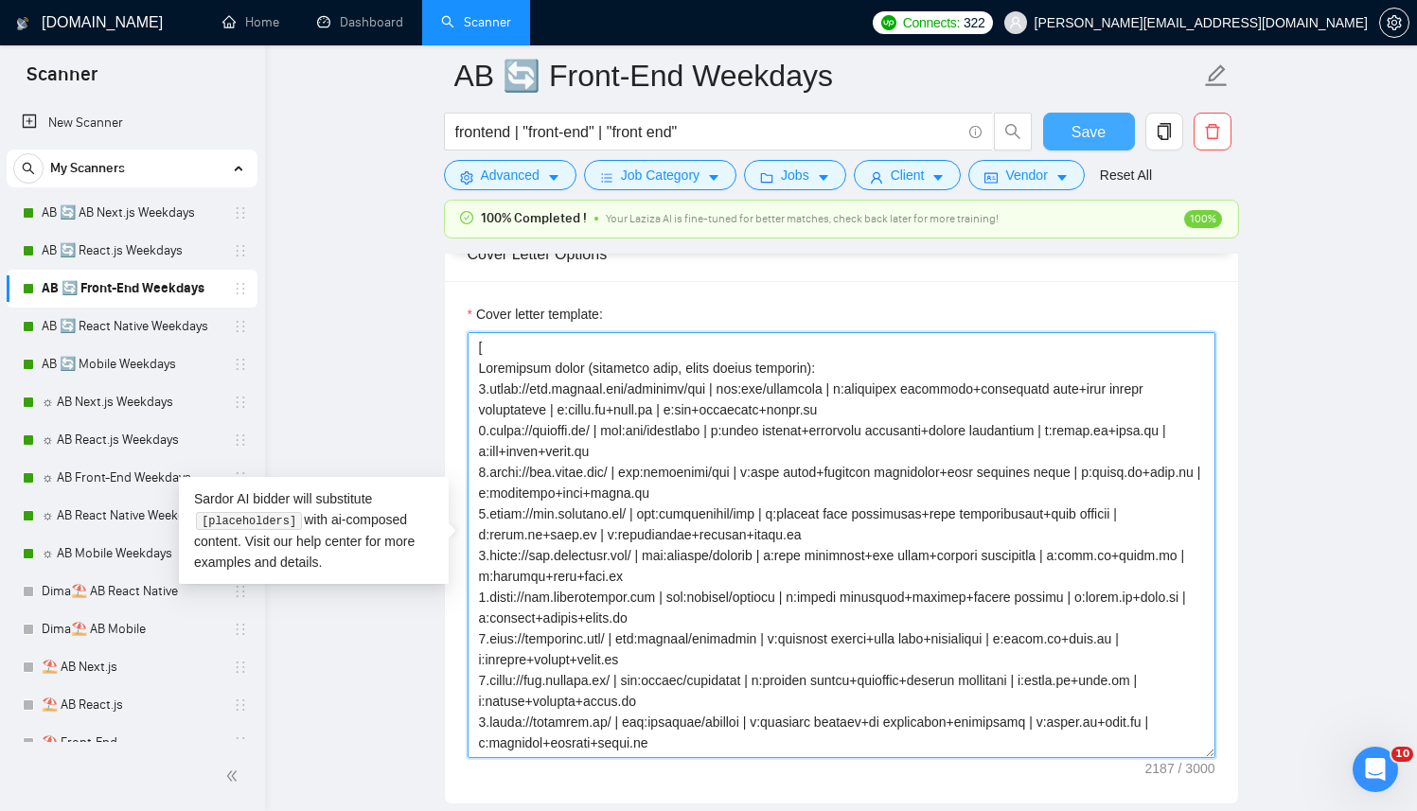
type textarea "[ Successful cases (reference only, never output directly): 1.[URL][DOMAIN_NAME…"
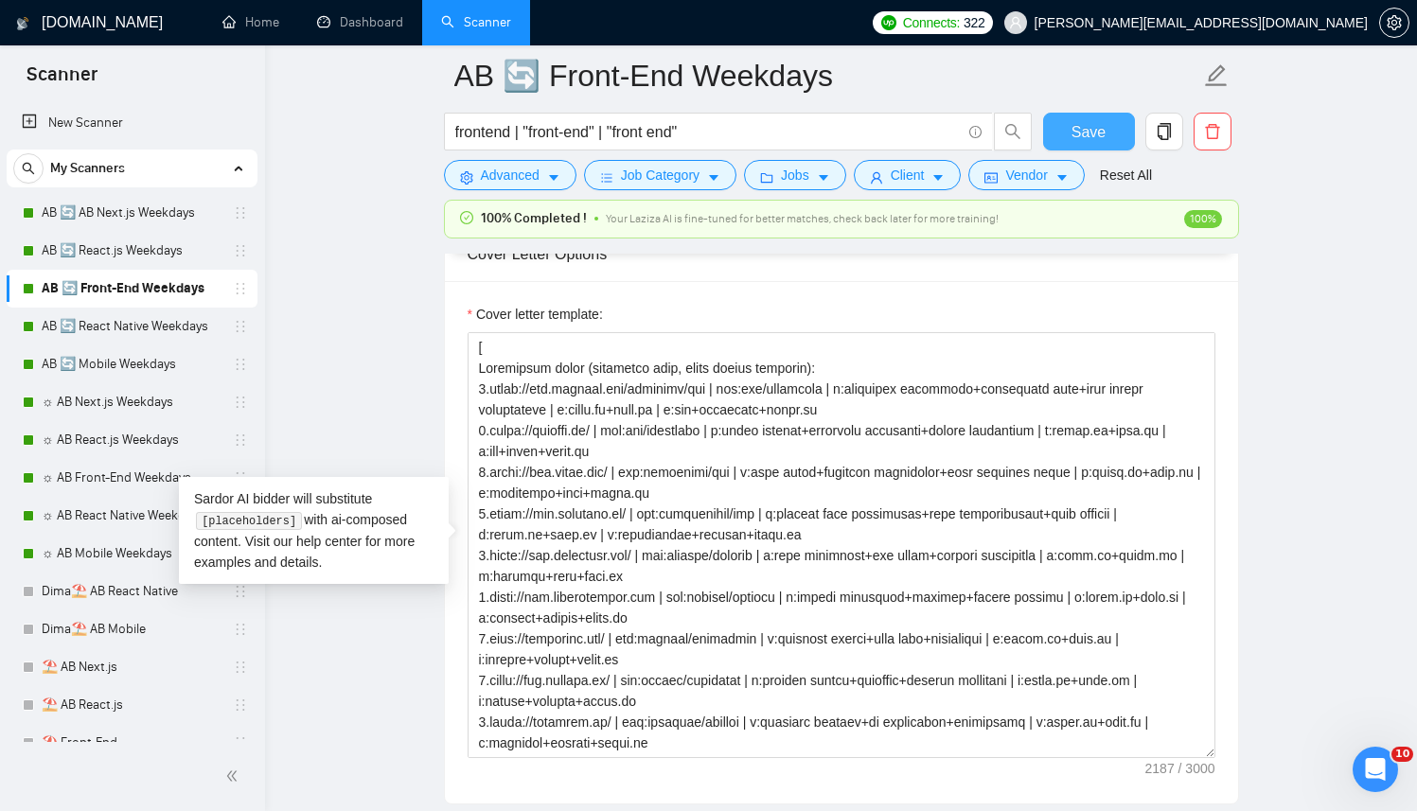
click at [1060, 134] on button "Save" at bounding box center [1089, 132] width 92 height 38
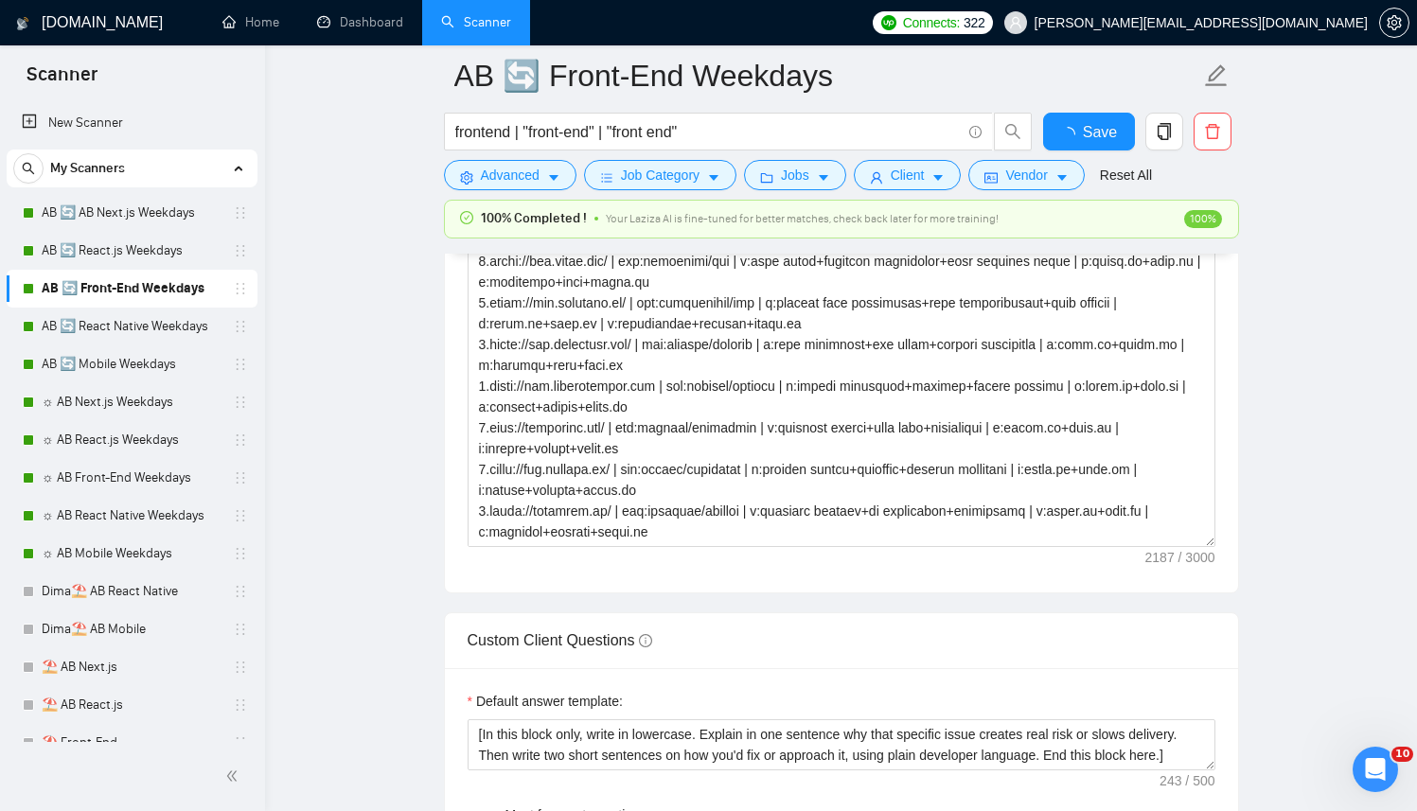
checkbox input "true"
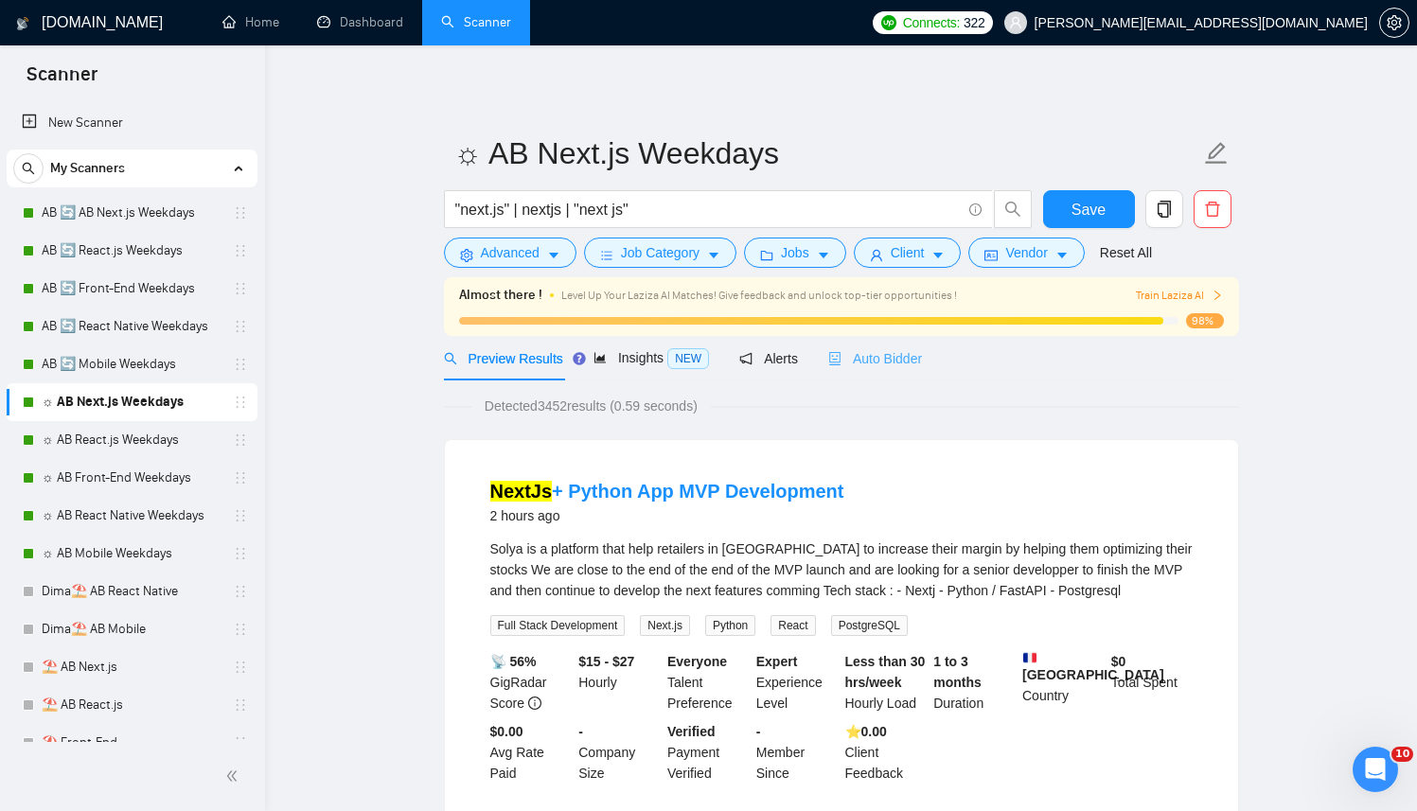
click at [922, 372] on div "Auto Bidder" at bounding box center [875, 358] width 94 height 44
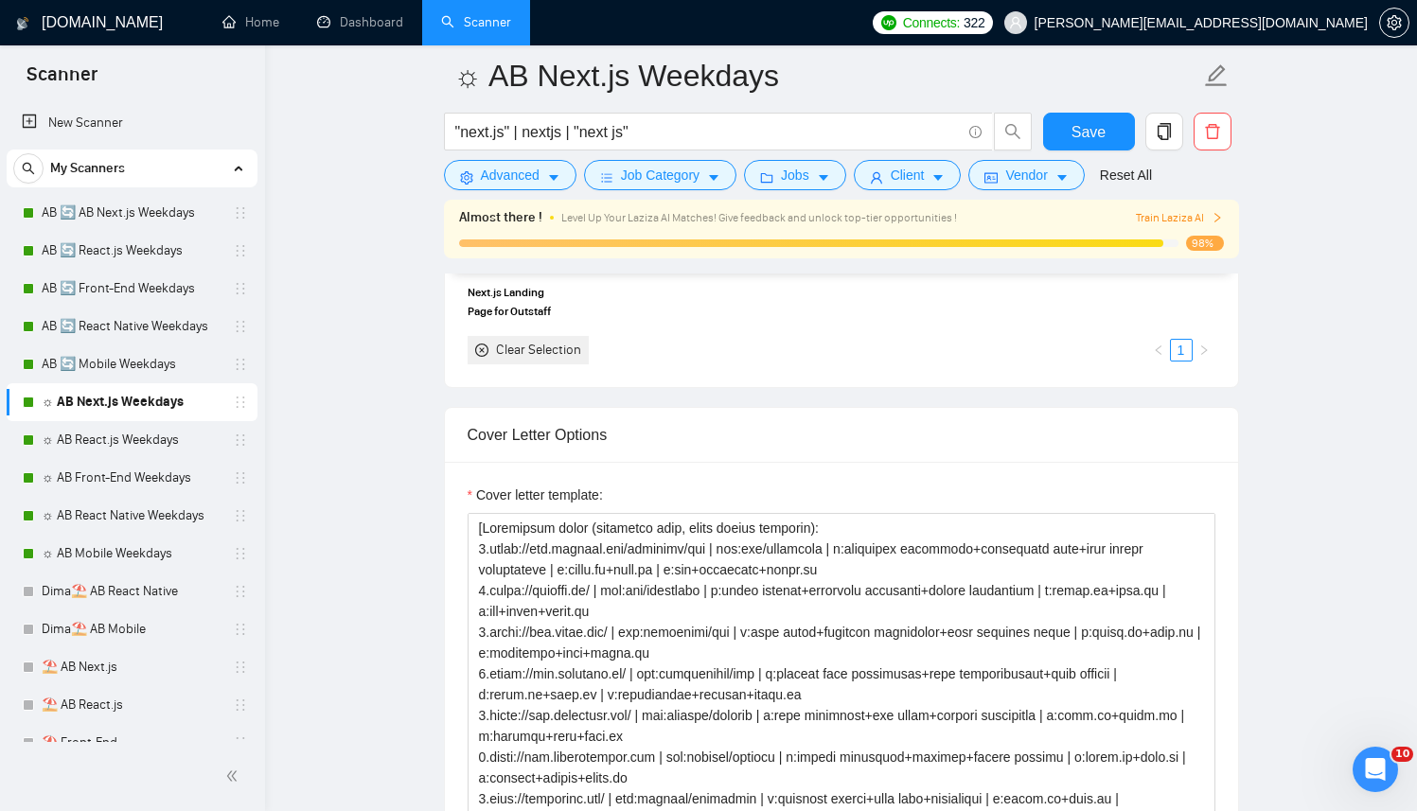
scroll to position [2499, 0]
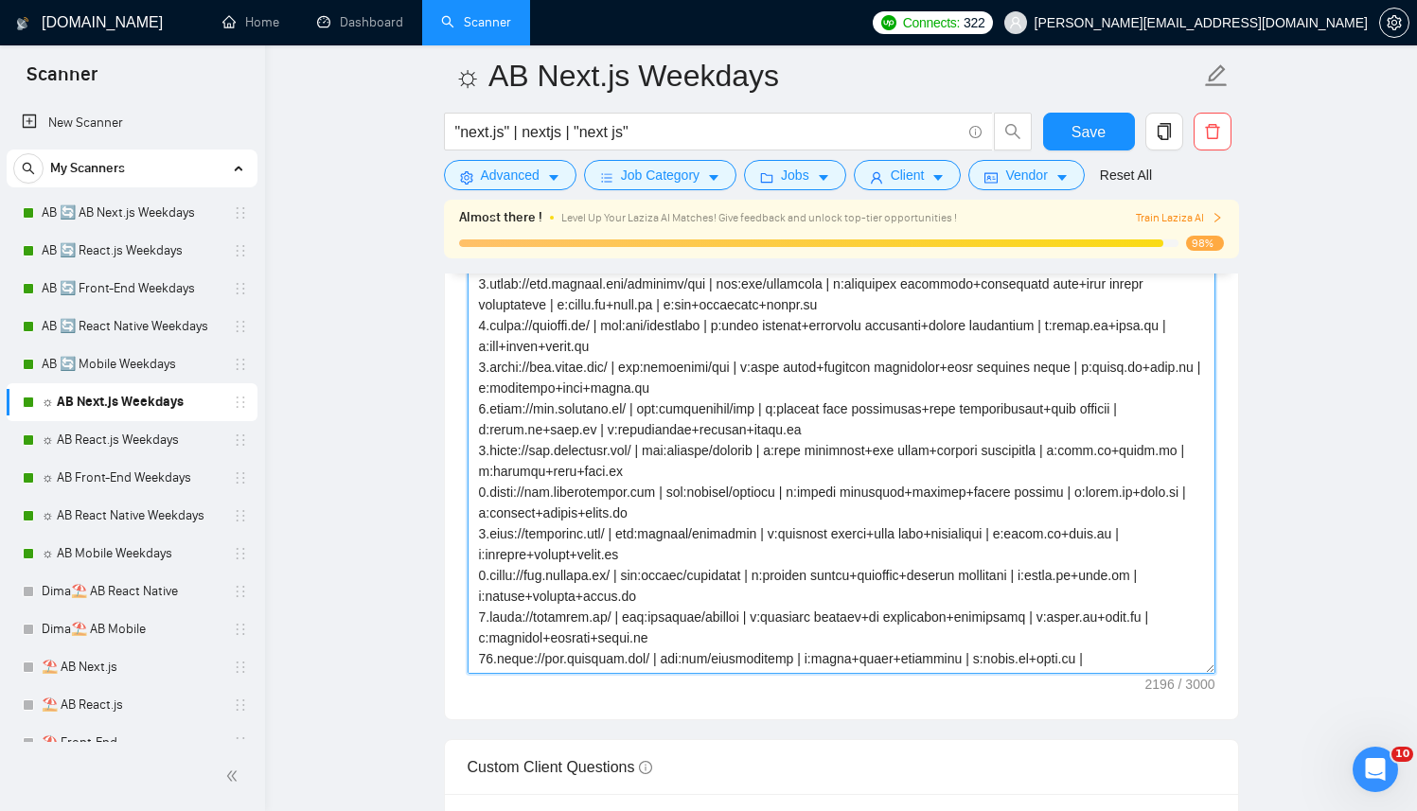
click at [739, 555] on textarea "Cover letter template:" at bounding box center [842, 461] width 748 height 426
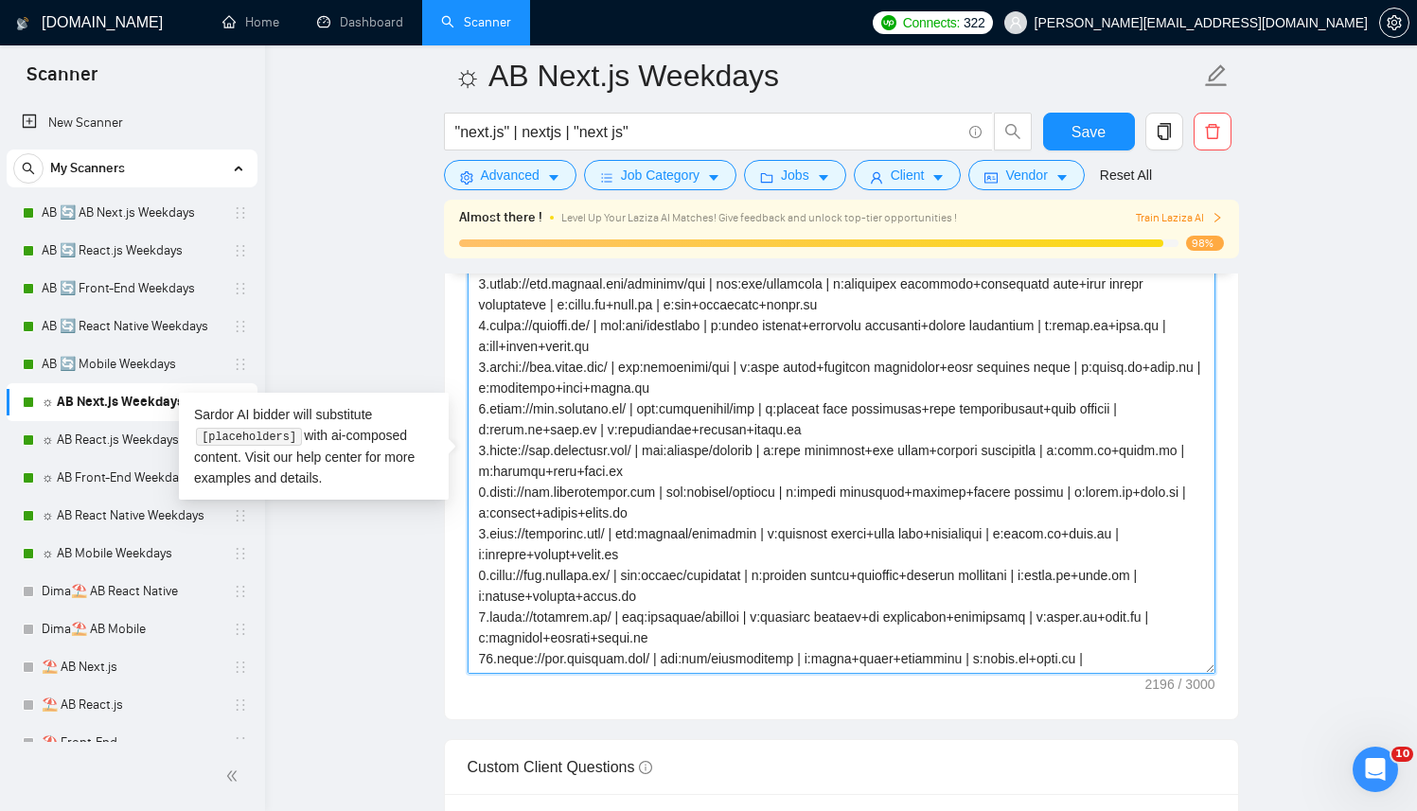
paste textarea "Successful cases (reference only, never output directly): 1.[URL][DOMAIN_NAME] …"
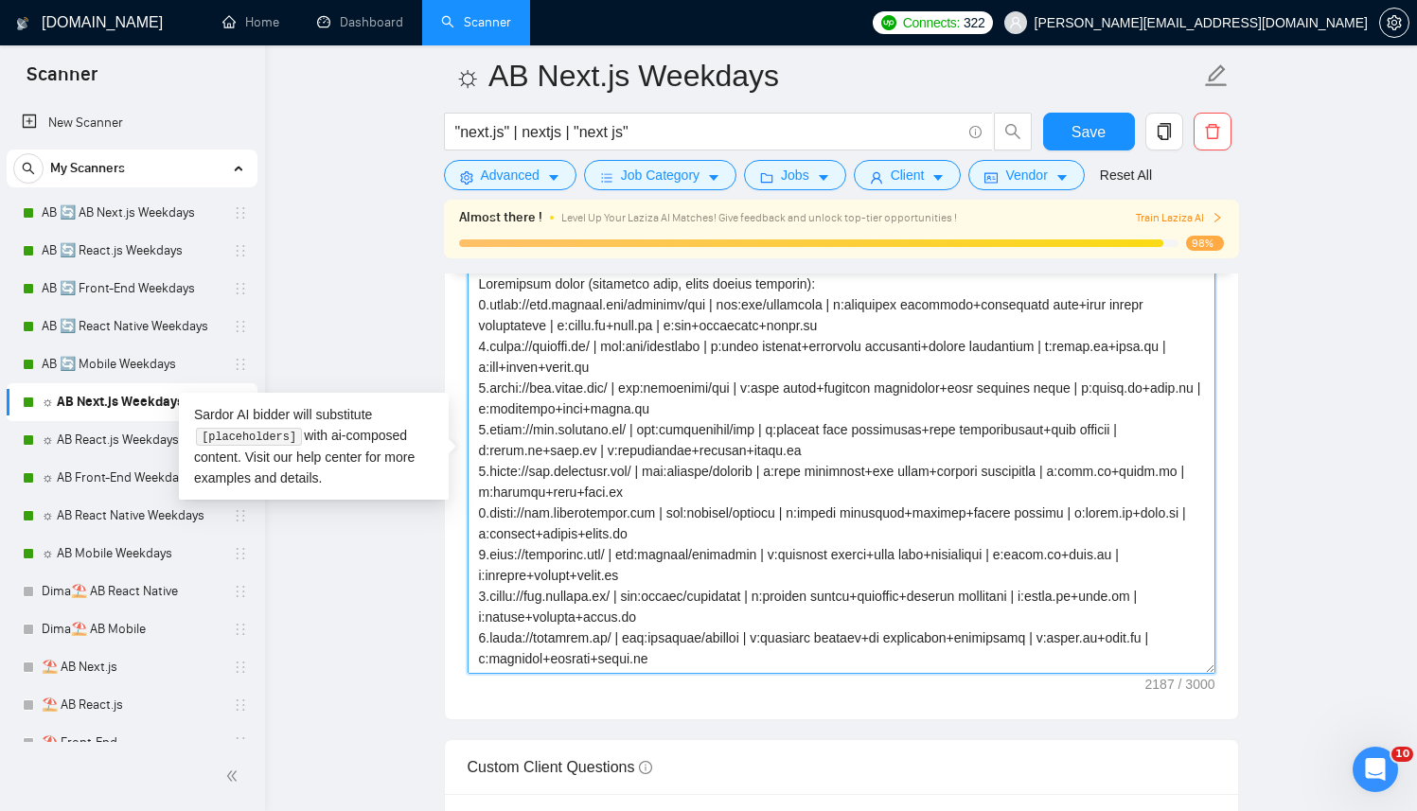
type textarea "[ Successful cases (reference only, never output directly): 1.[URL][DOMAIN_NAME…"
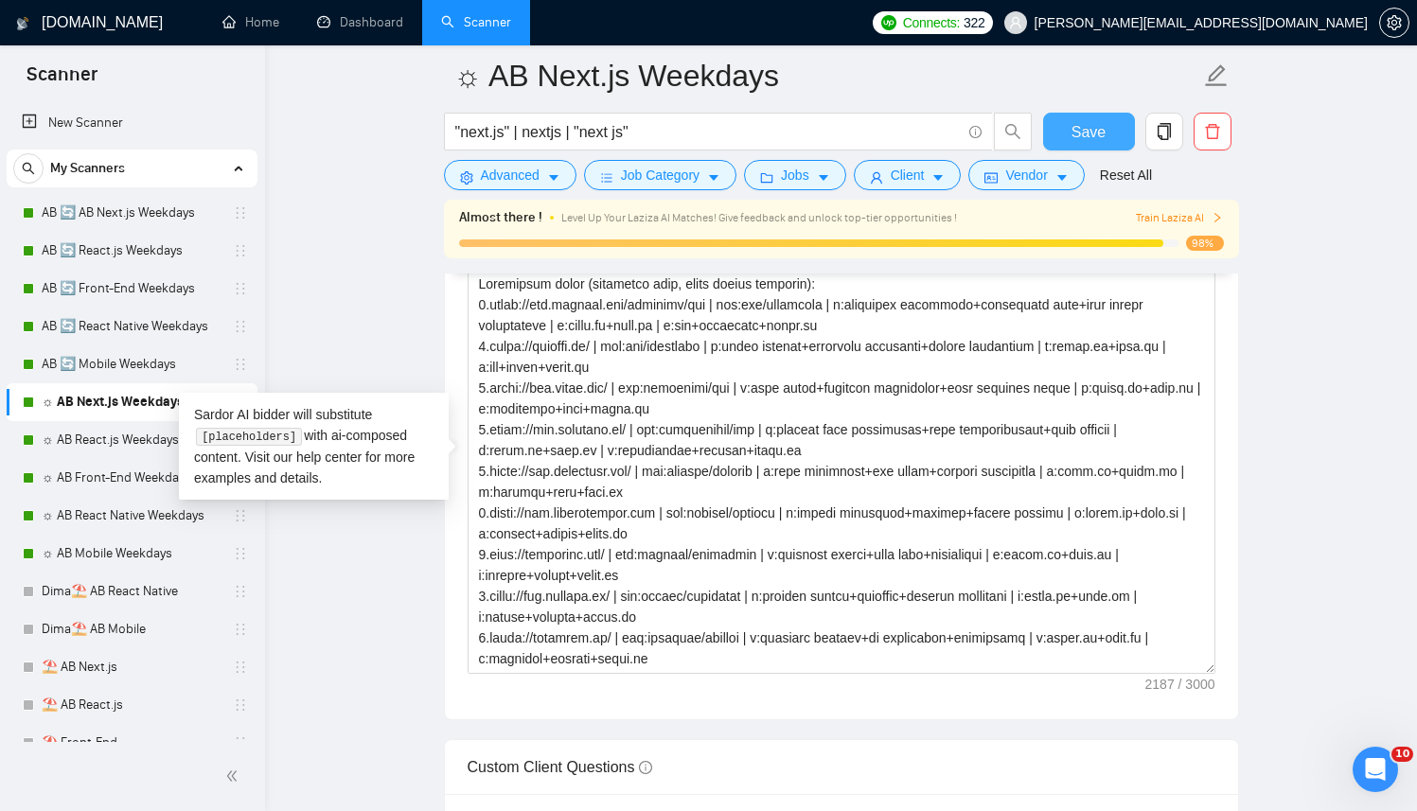
click at [1093, 127] on span "Save" at bounding box center [1089, 132] width 34 height 24
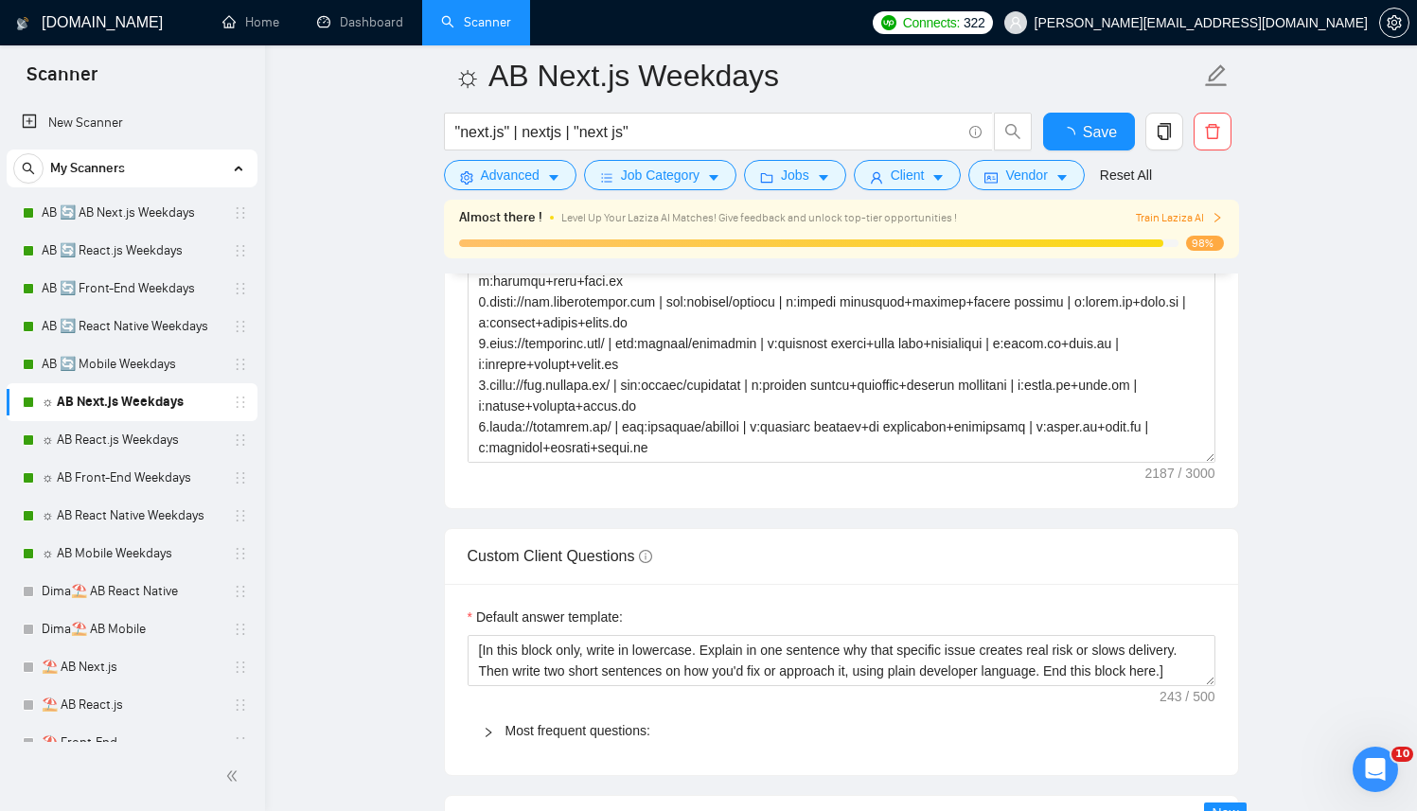
checkbox input "true"
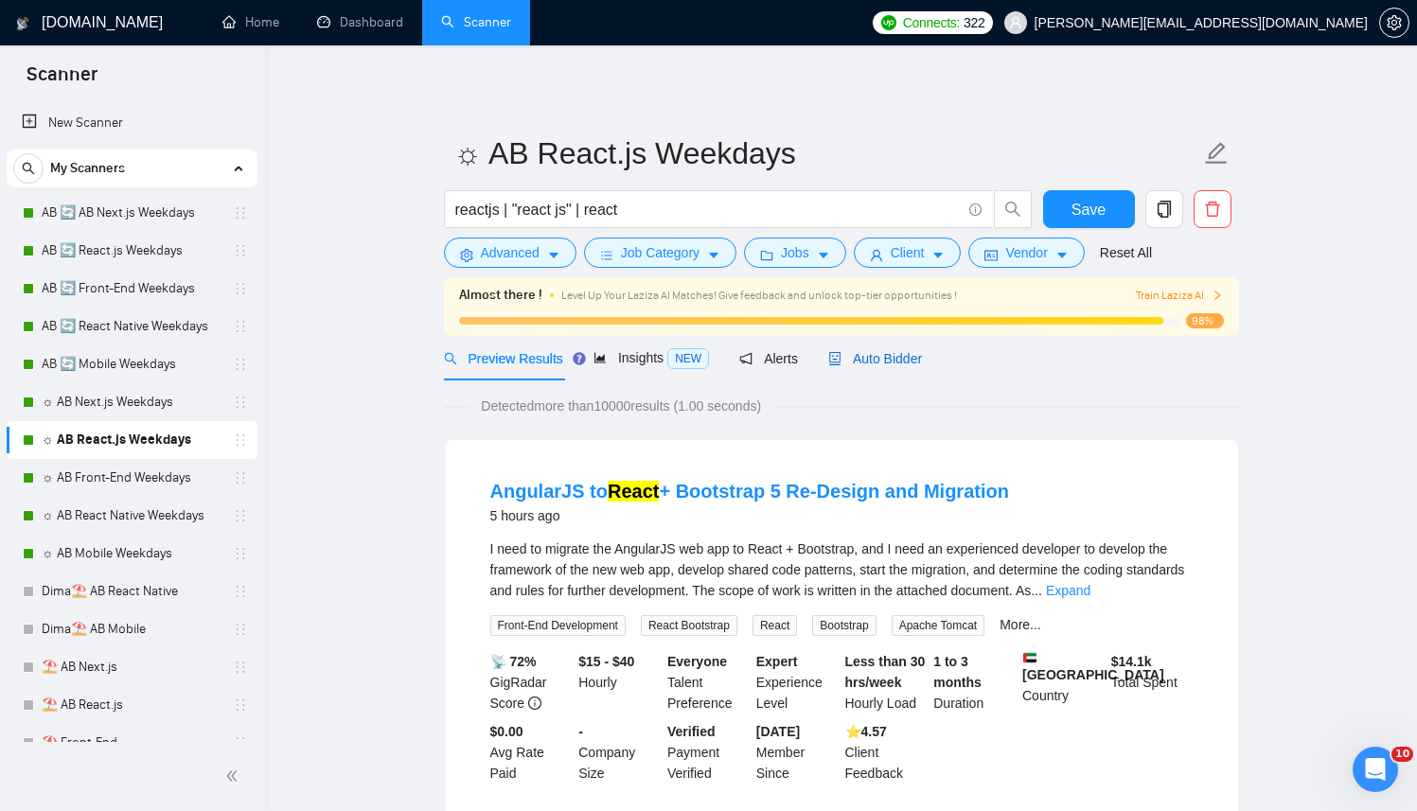
click at [896, 364] on span "Auto Bidder" at bounding box center [875, 358] width 94 height 15
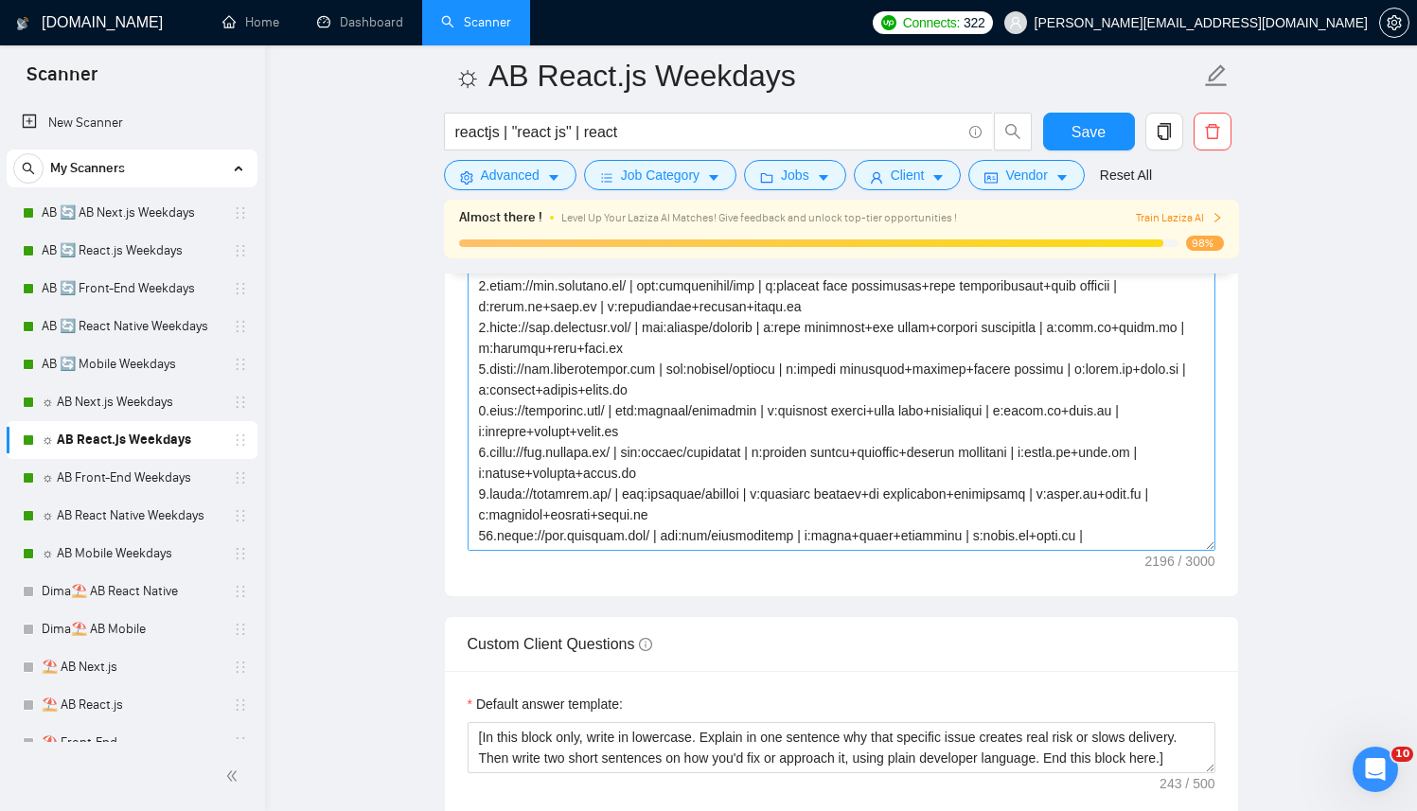
scroll to position [2652, 0]
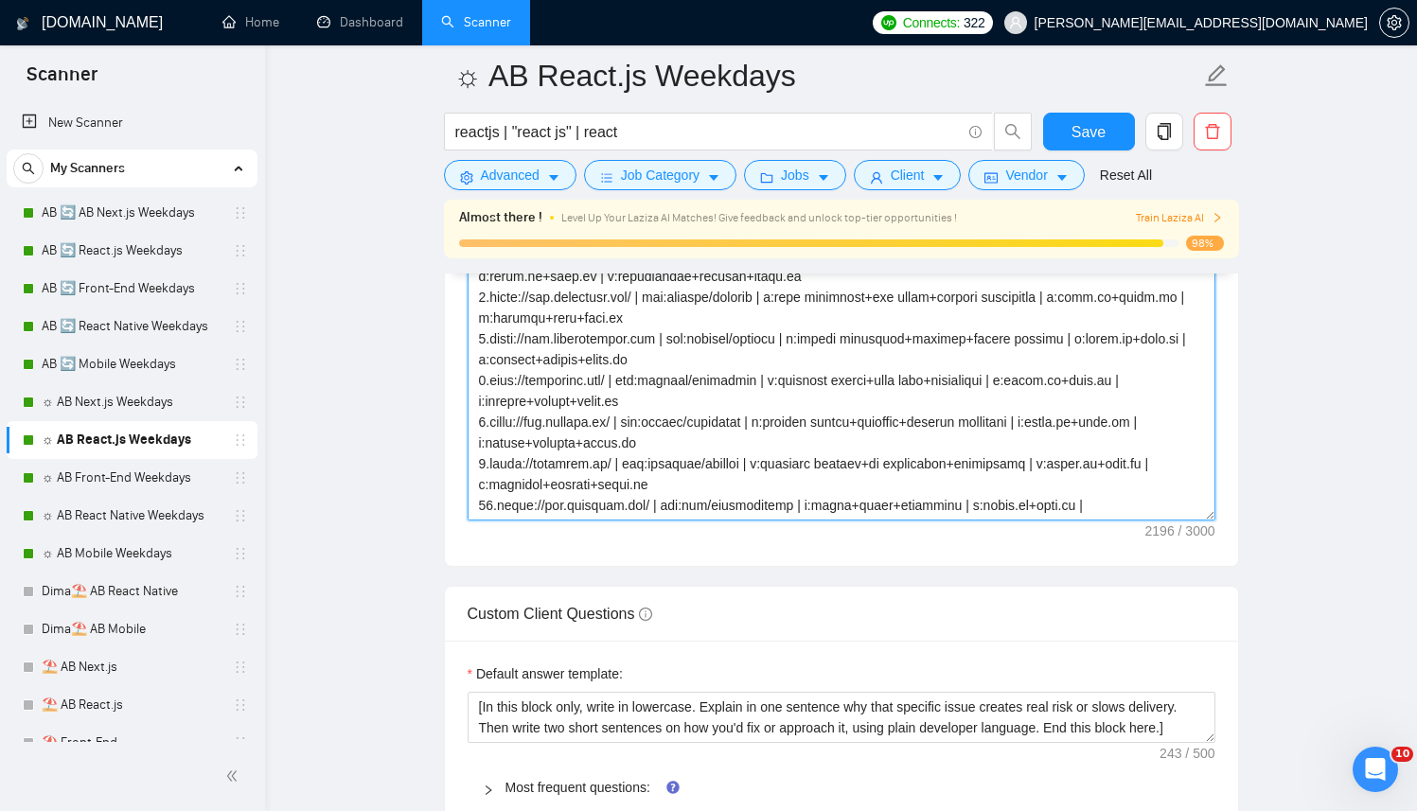
click at [772, 414] on textarea "Cover letter template:" at bounding box center [842, 308] width 748 height 426
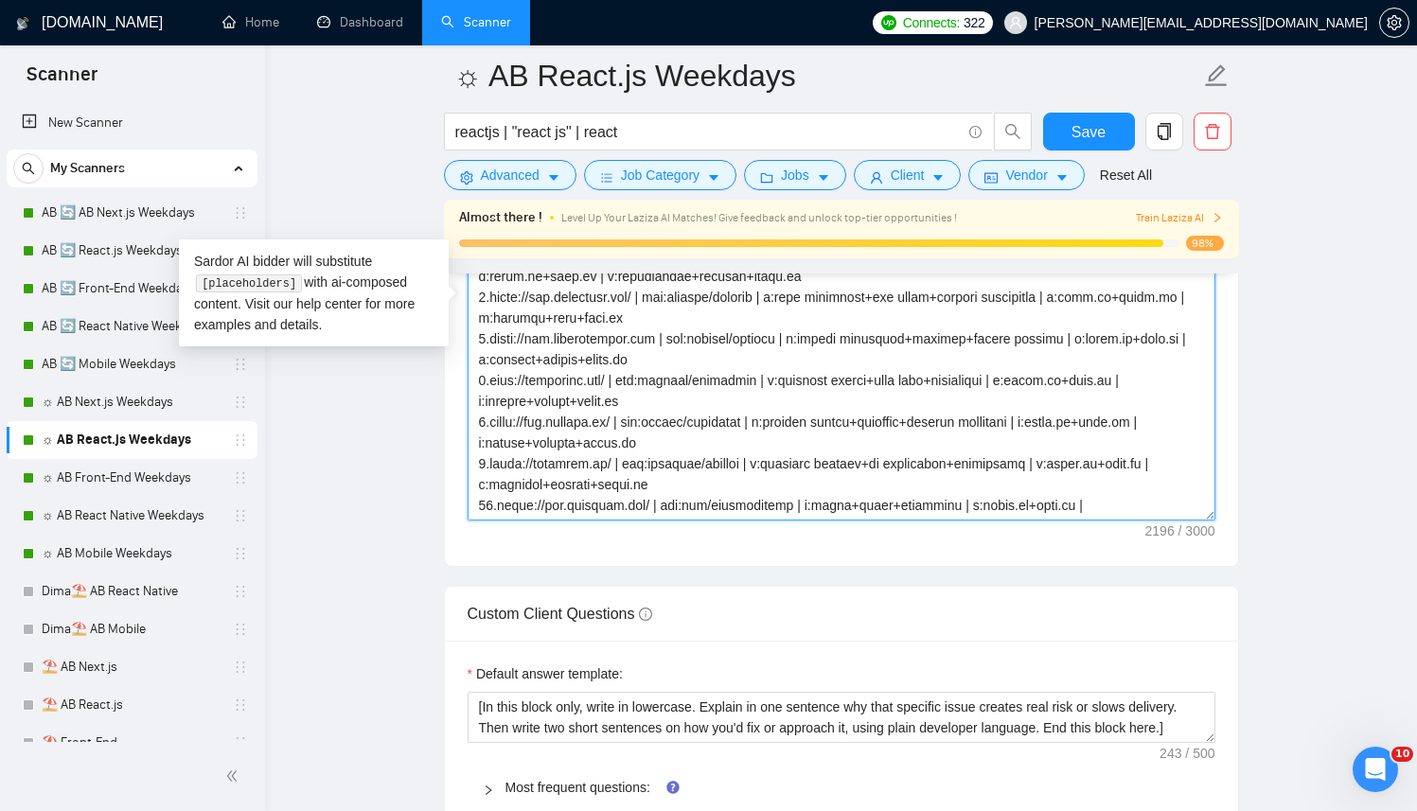
paste textarea "Successful cases (reference only, never output directly): 1.[URL][DOMAIN_NAME] …"
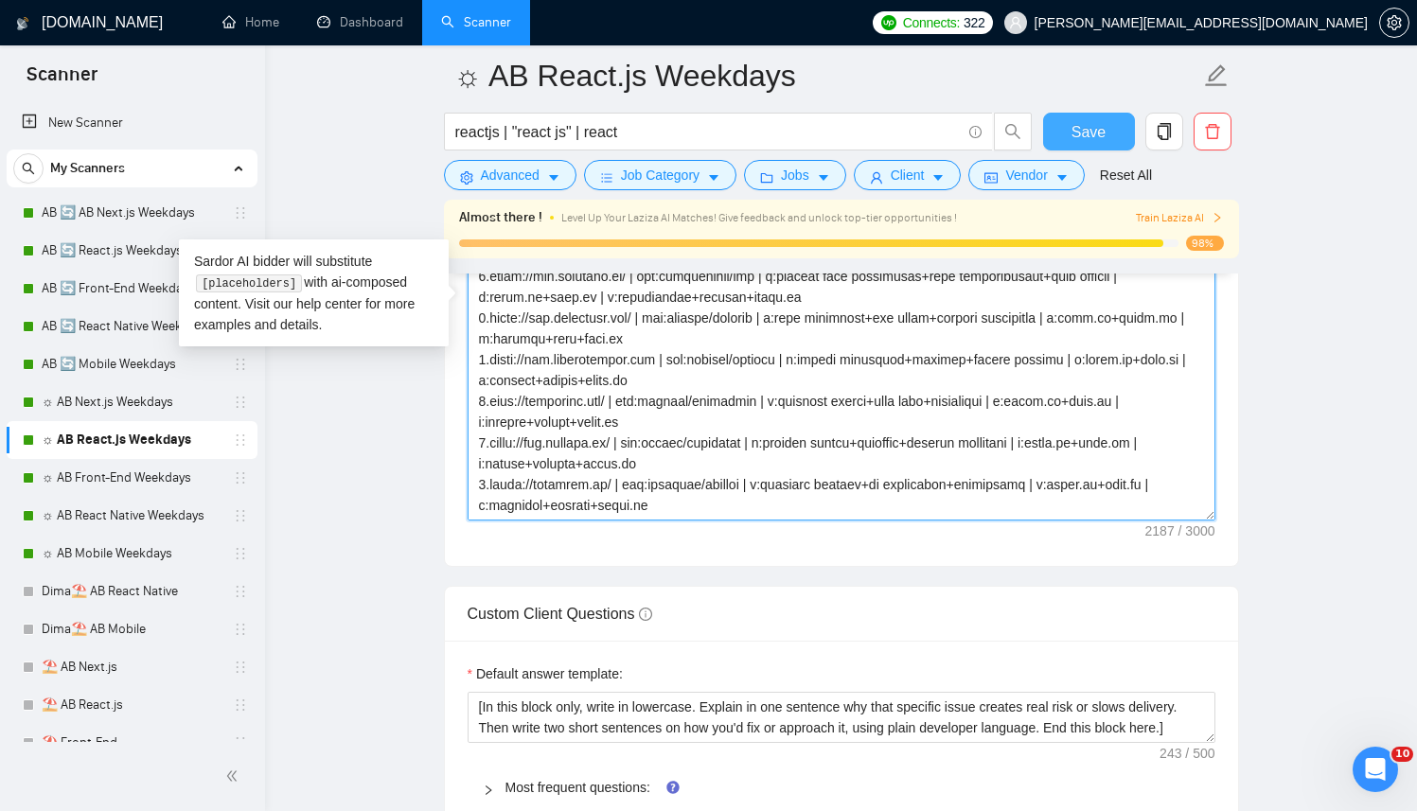
type textarea "[ Successful cases (reference only, never output directly): 1.[URL][DOMAIN_NAME…"
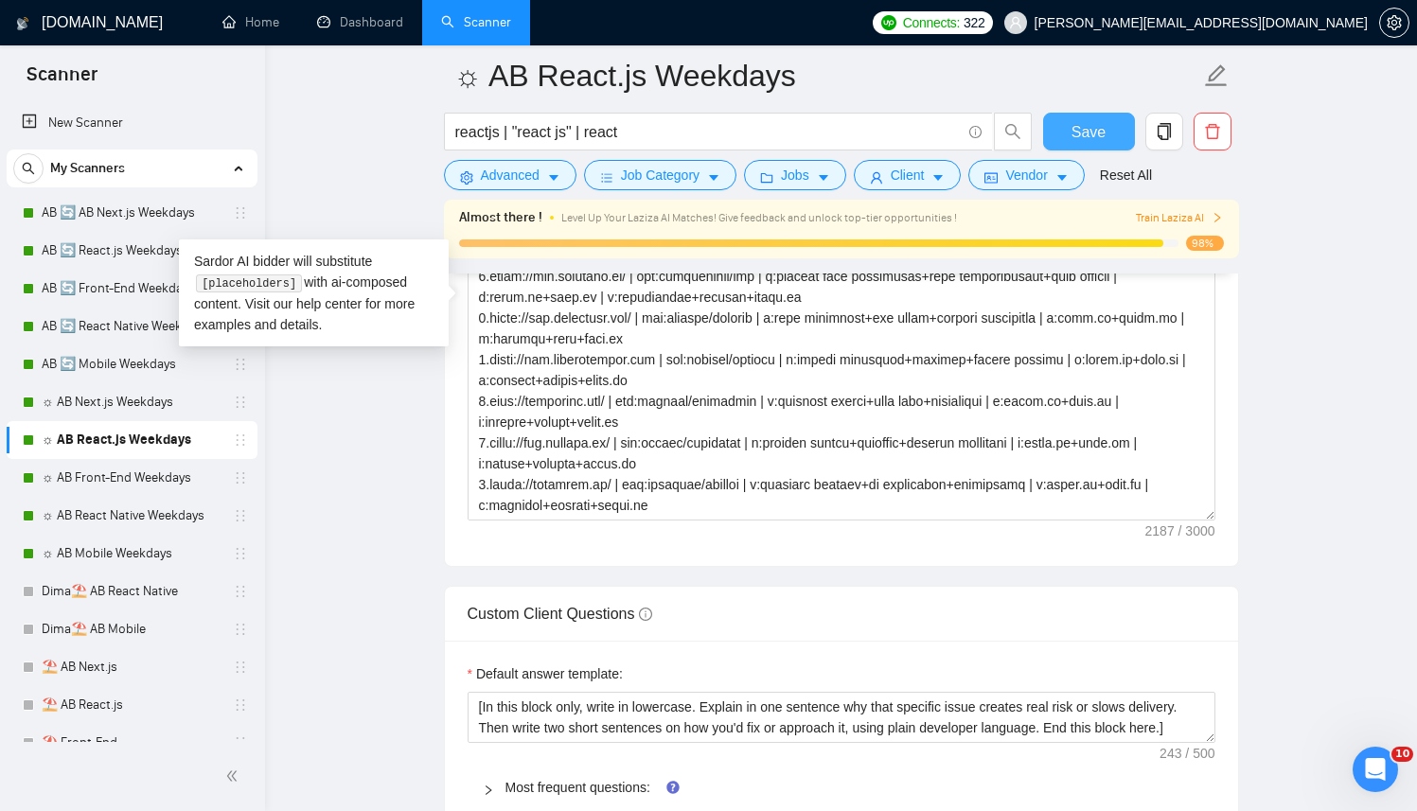
click at [1112, 136] on button "Save" at bounding box center [1089, 132] width 92 height 38
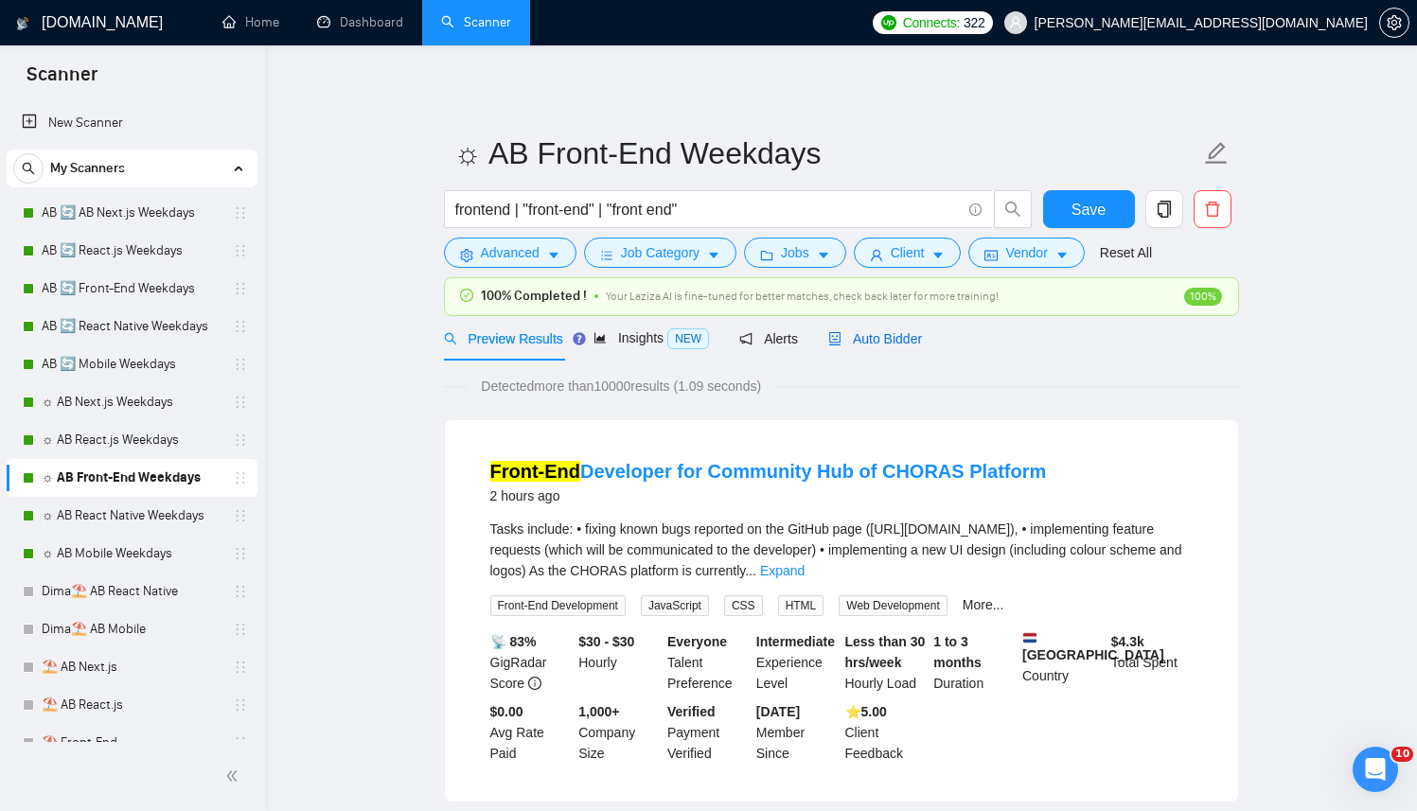
click at [896, 339] on span "Auto Bidder" at bounding box center [875, 338] width 94 height 15
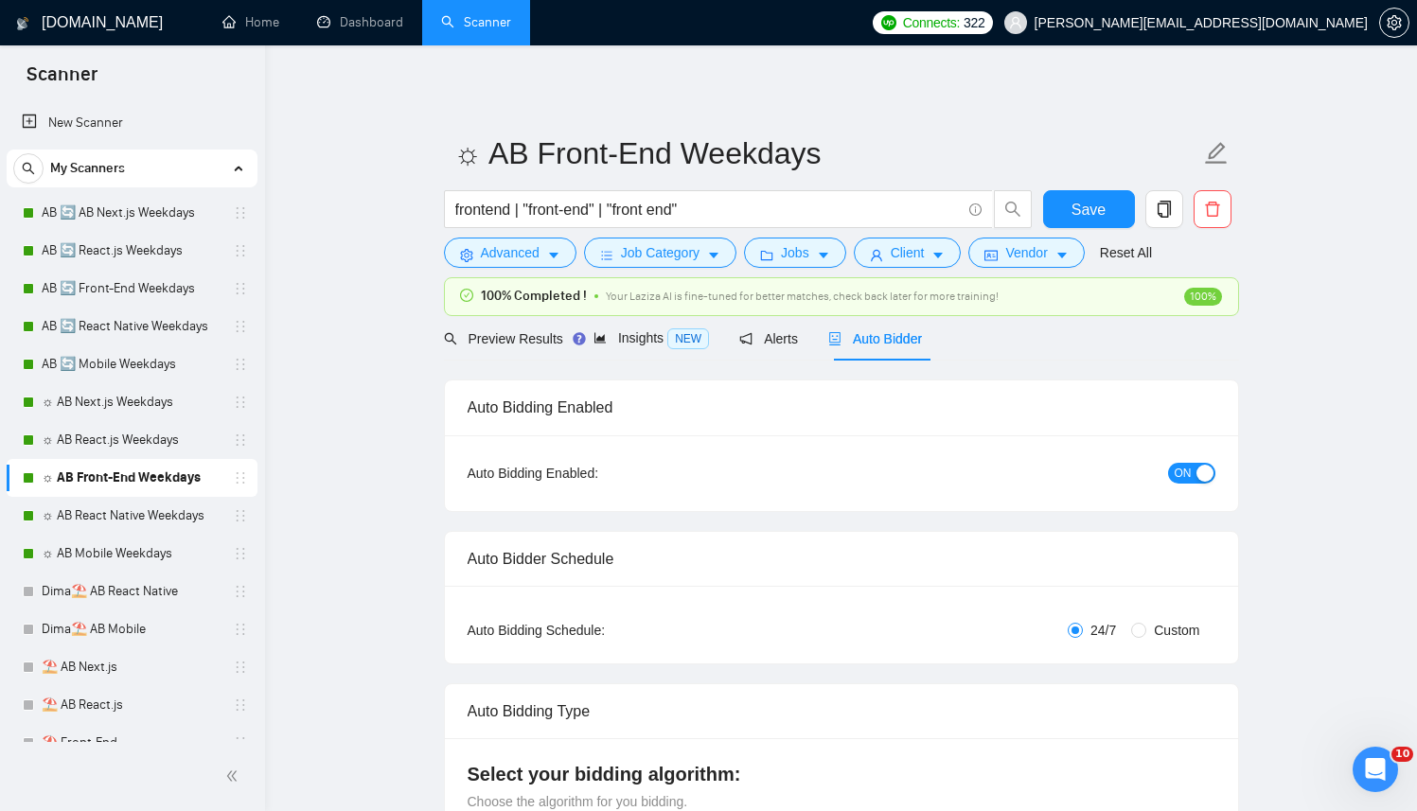
radio input "false"
radio input "true"
checkbox input "true"
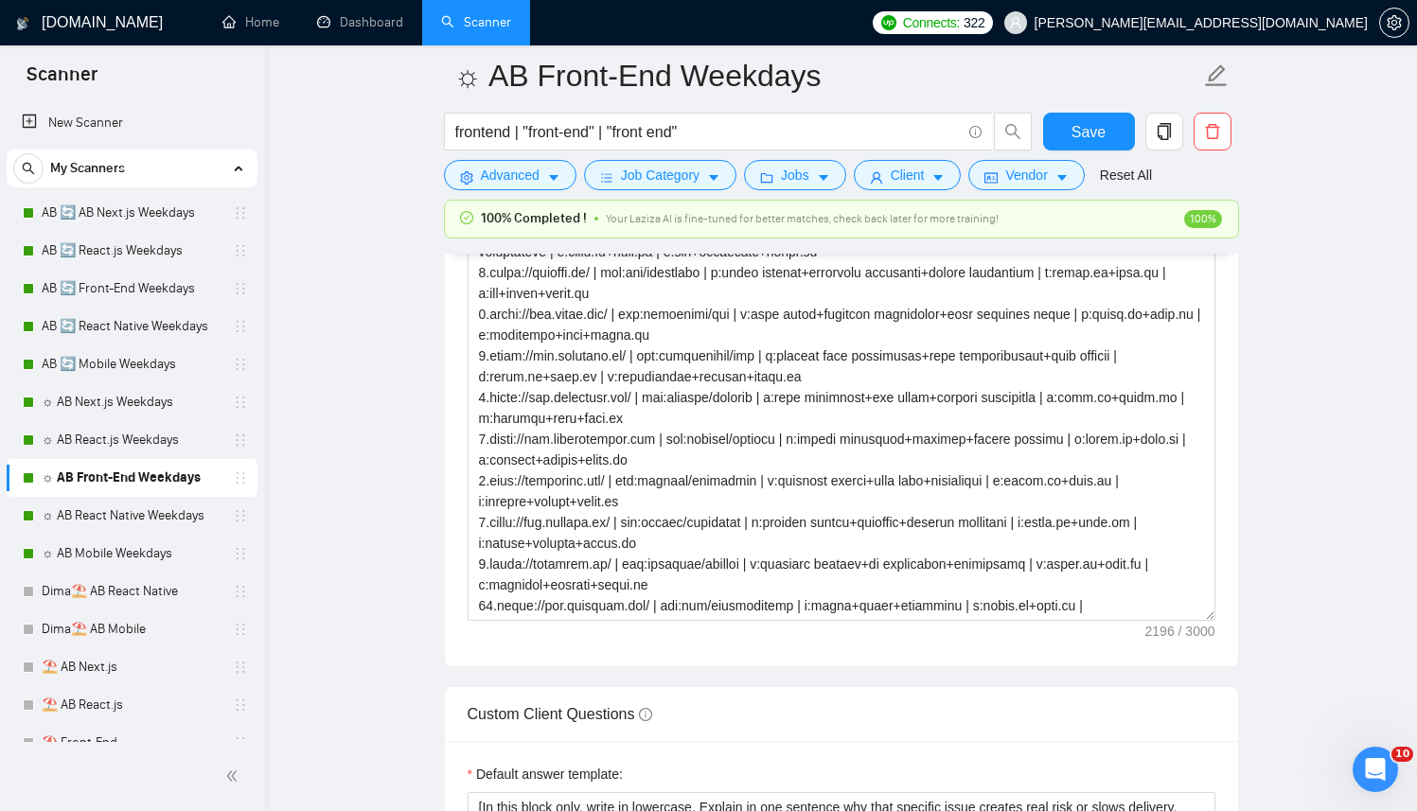
scroll to position [2670, 0]
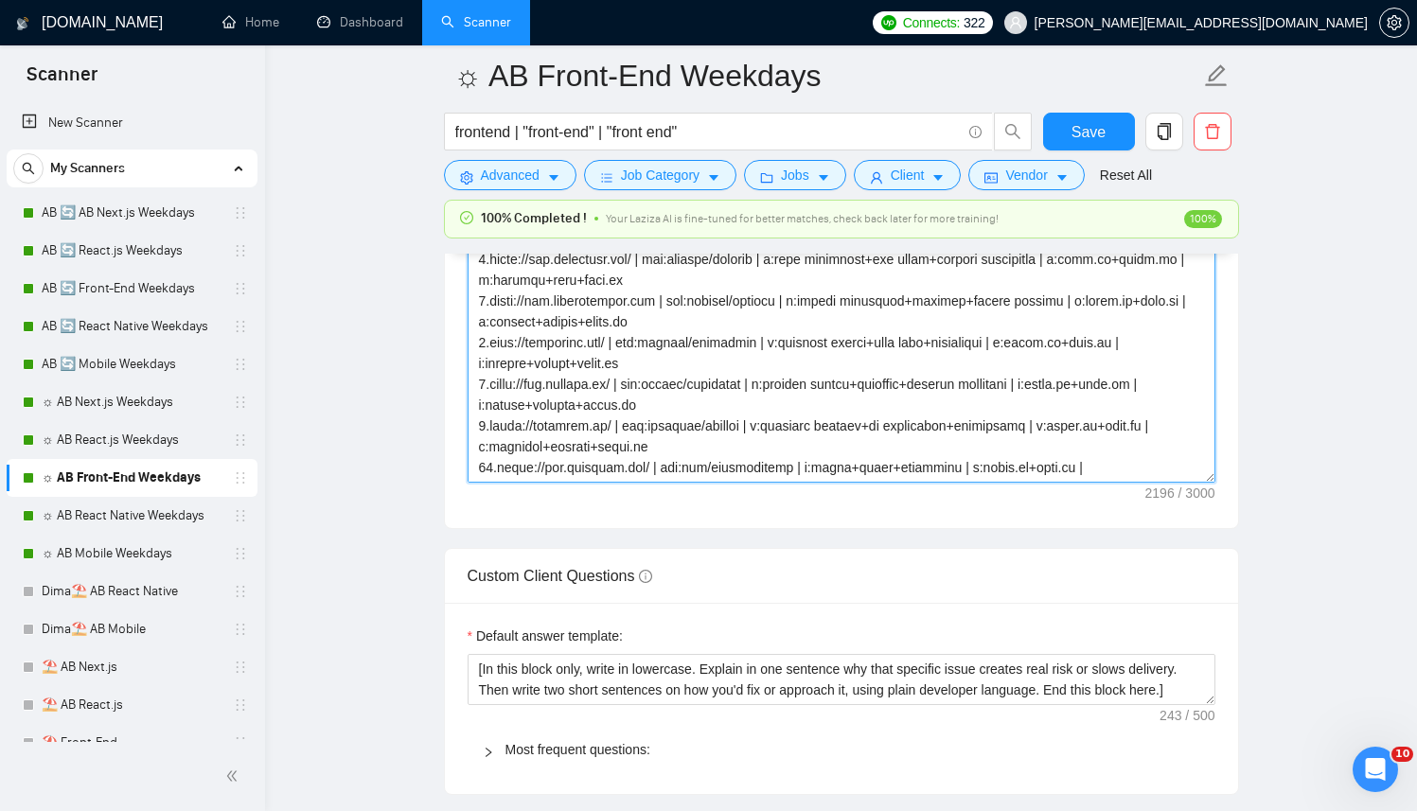
click at [839, 423] on textarea "Cover letter template:" at bounding box center [842, 270] width 748 height 426
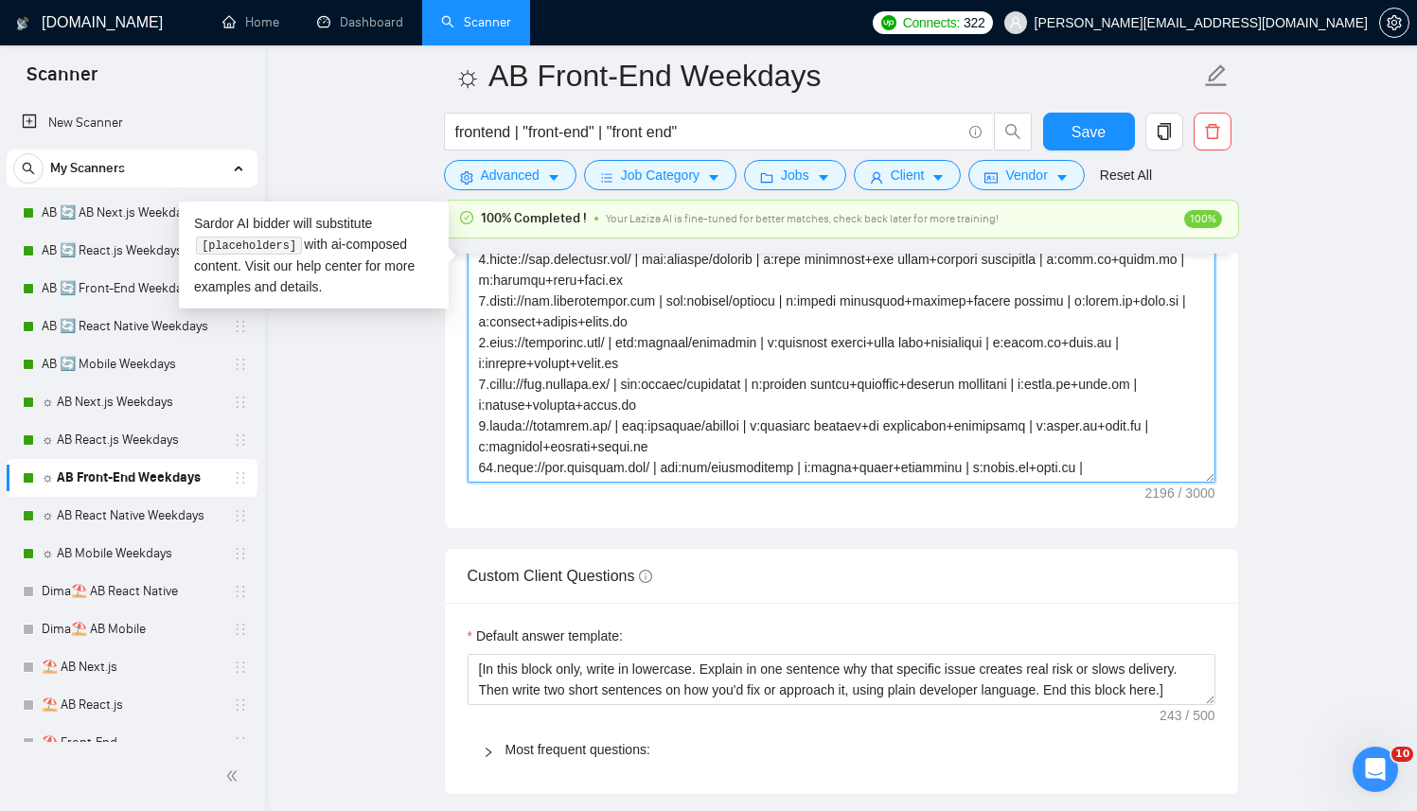
paste textarea "Successful cases (reference only, never output directly): 1.https://www.transax…"
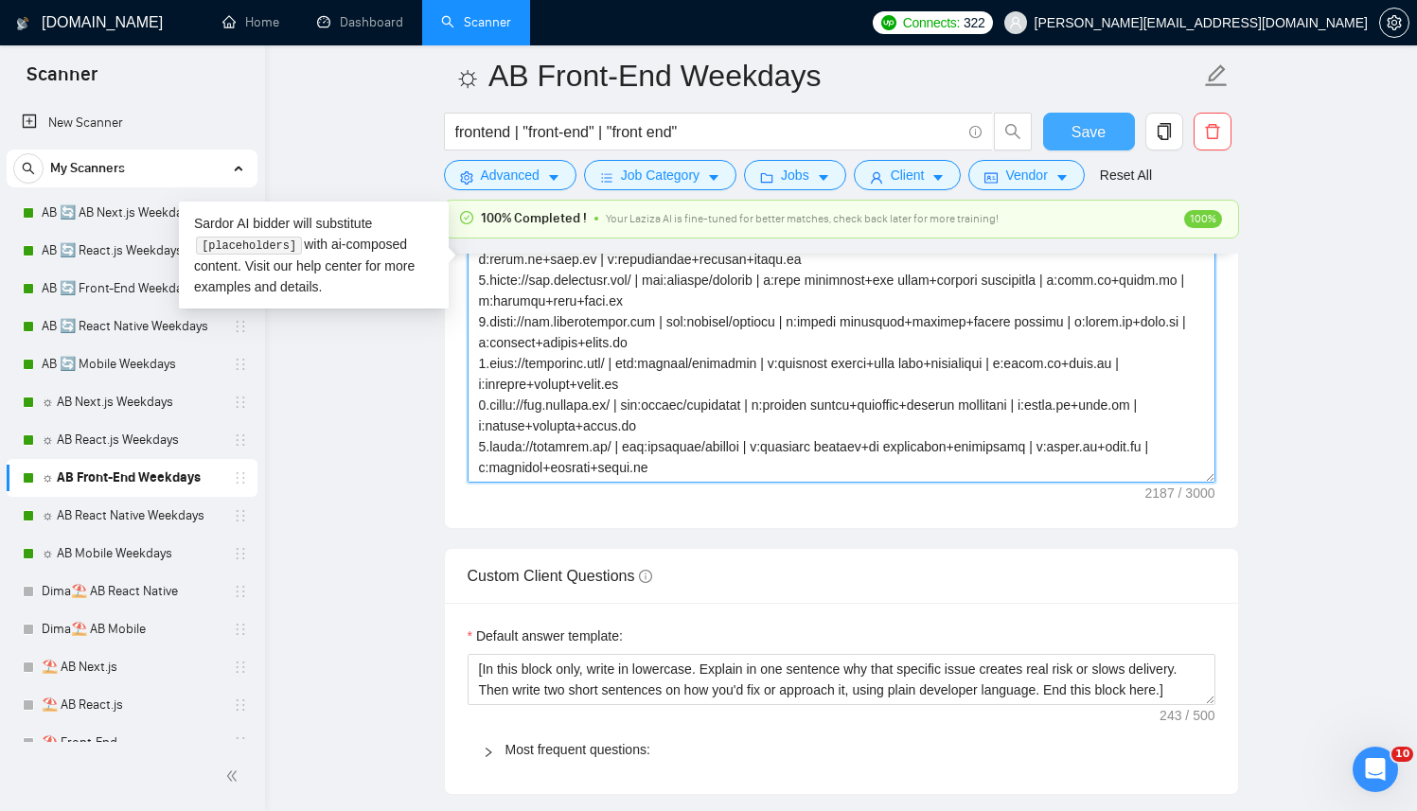
type textarea "[ Successful cases (reference only, never output directly): 1.https://www.trans…"
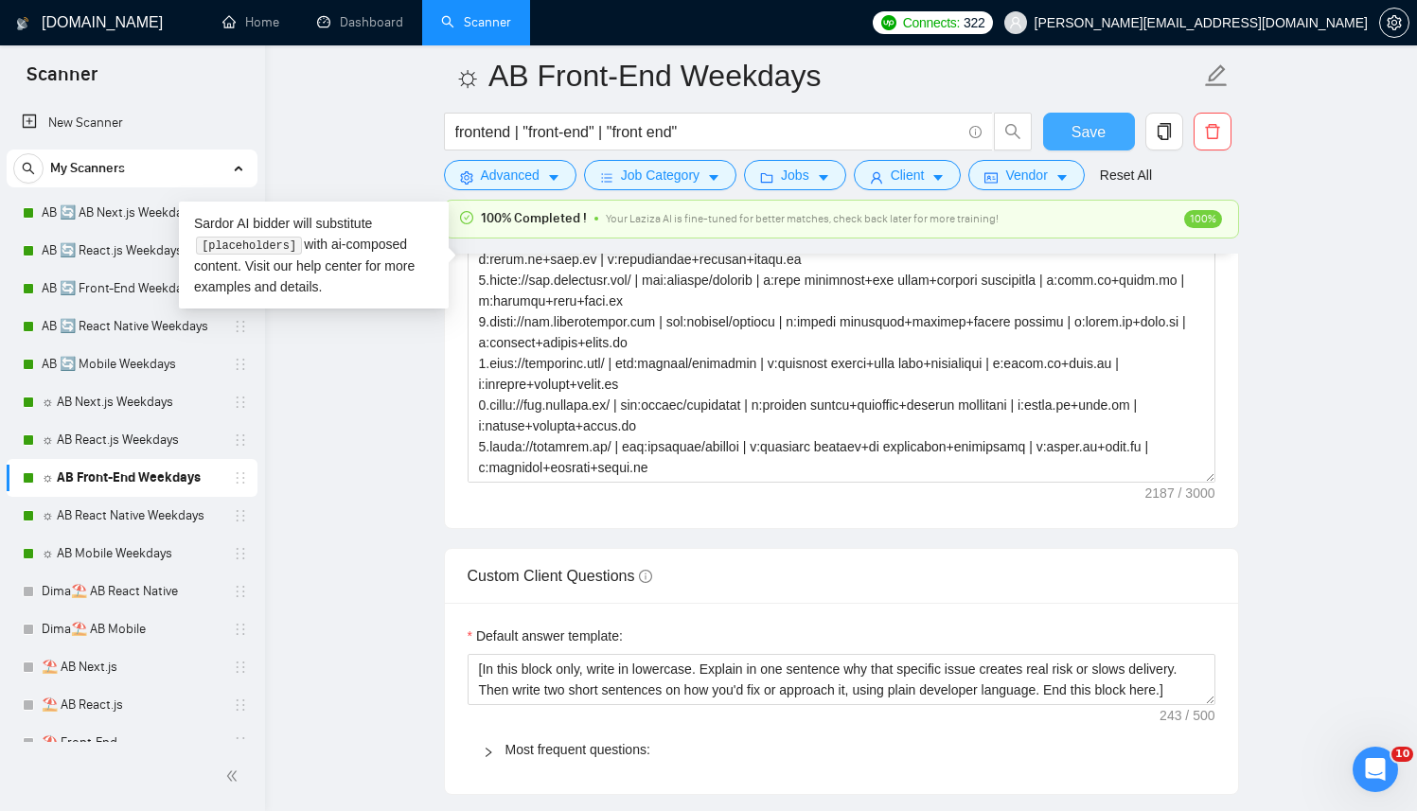
click at [1085, 136] on span "Save" at bounding box center [1089, 132] width 34 height 24
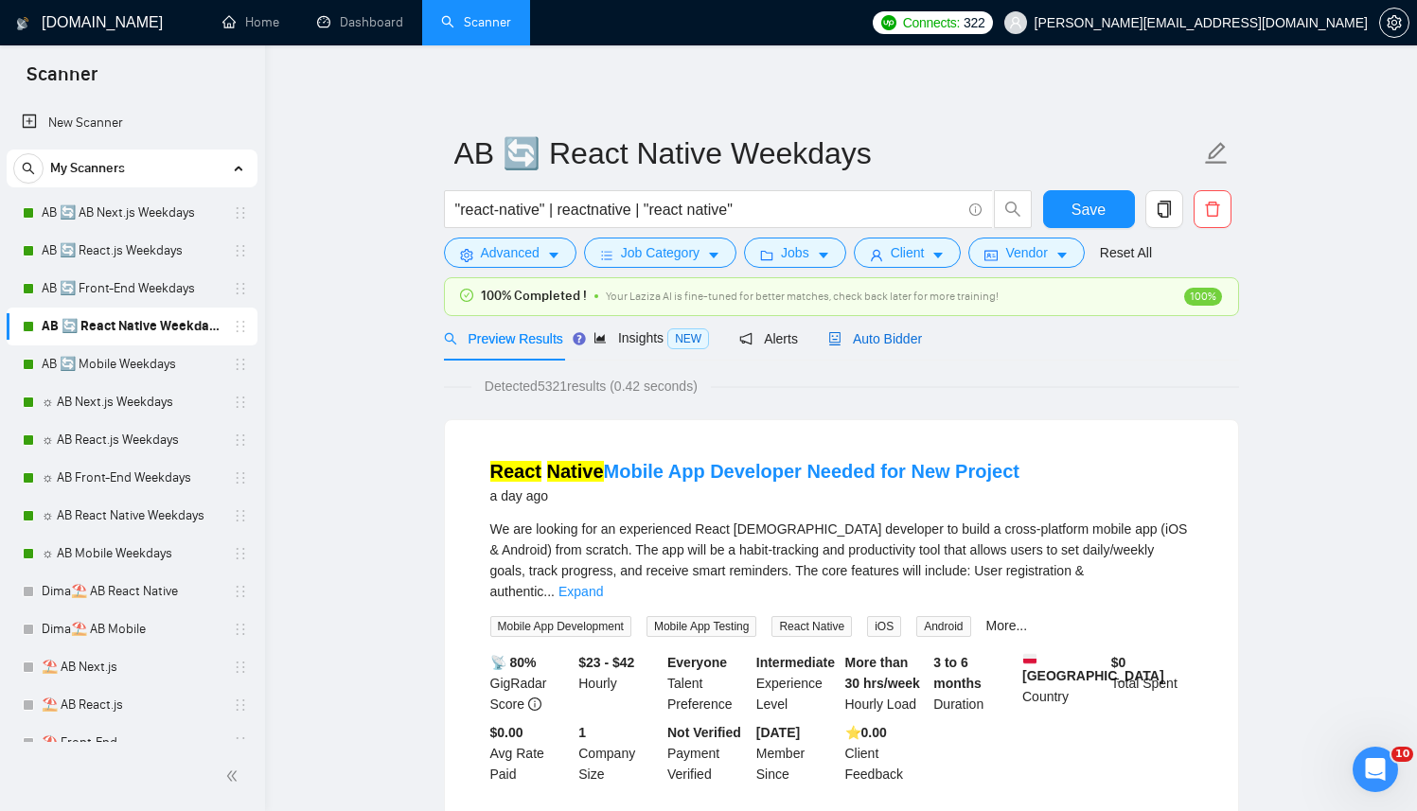
click at [890, 339] on span "Auto Bidder" at bounding box center [875, 338] width 94 height 15
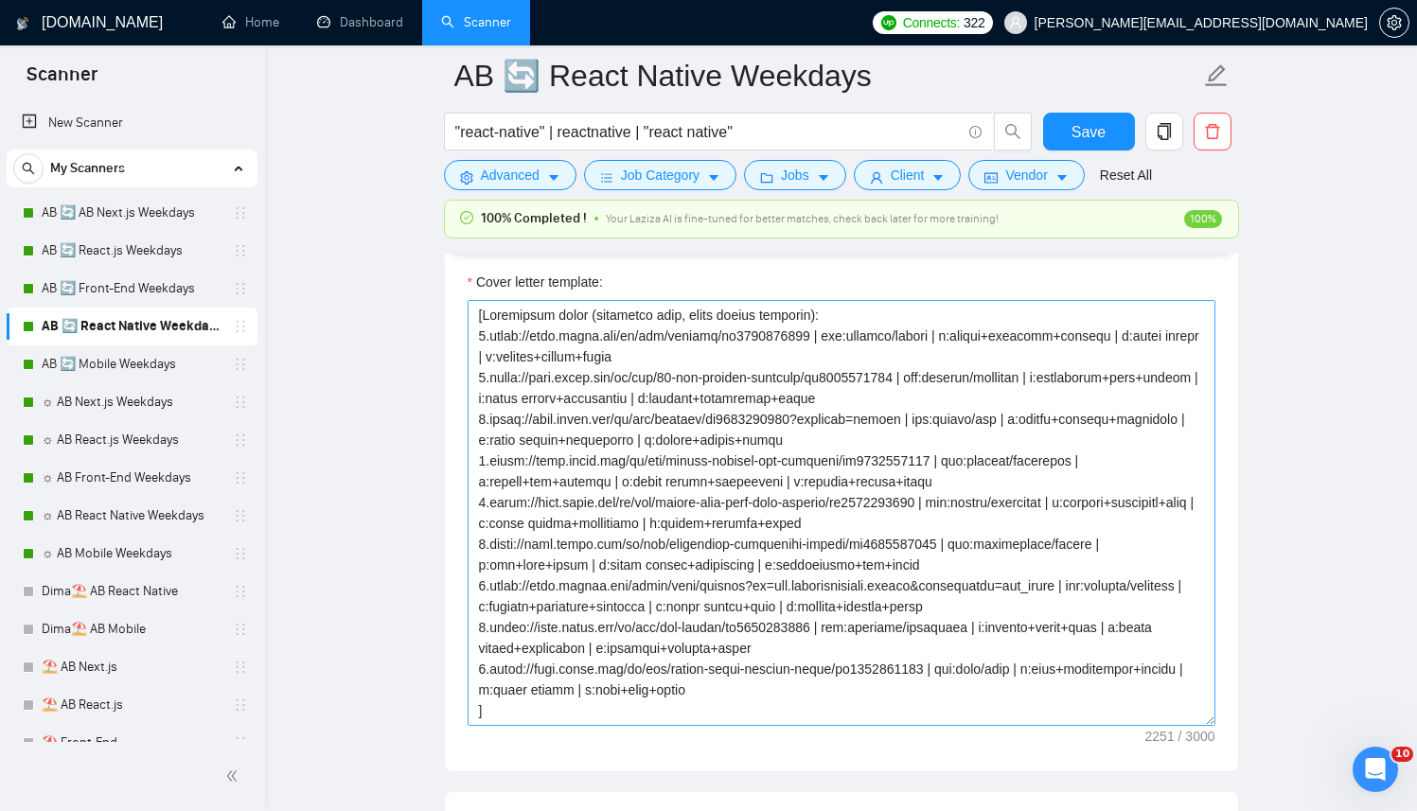
scroll to position [2435, 0]
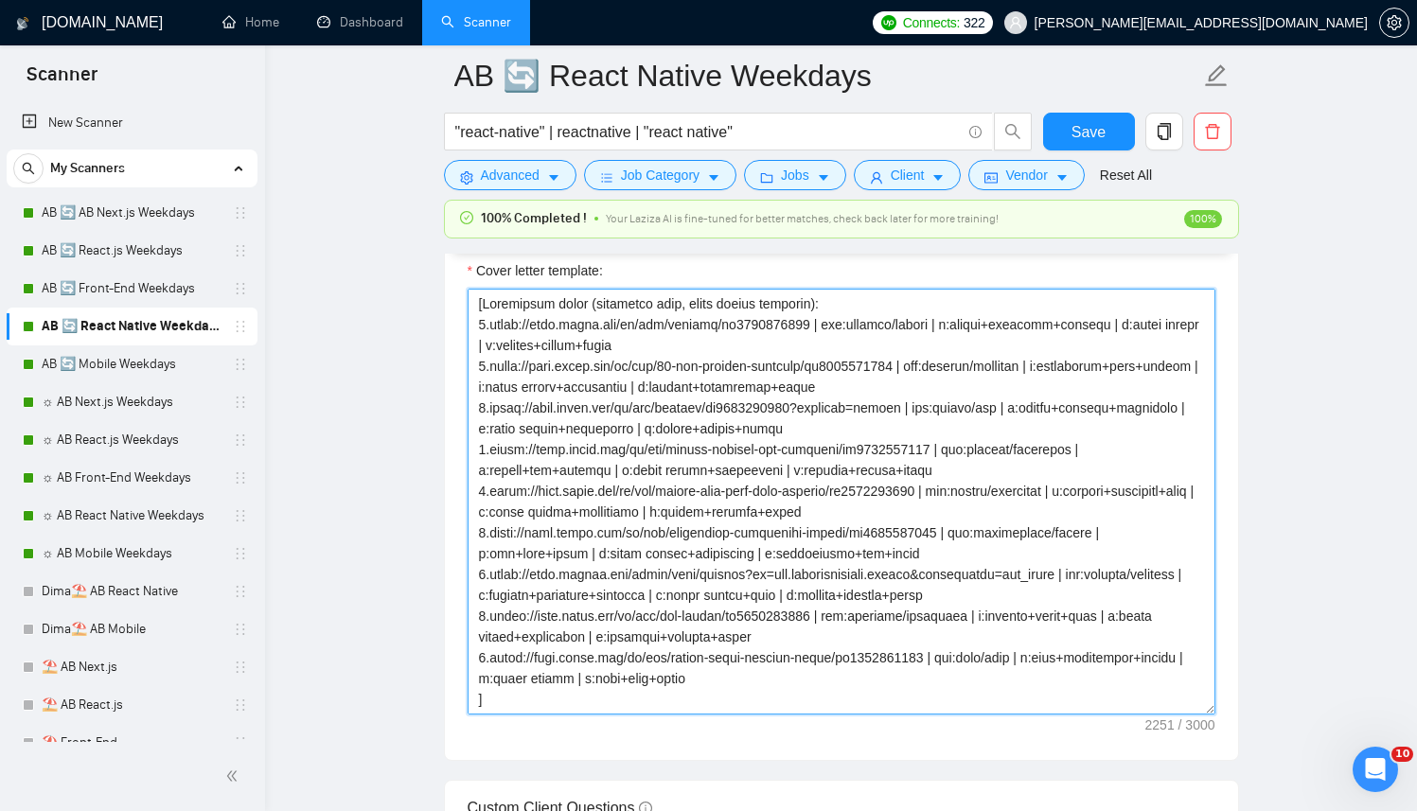
click at [740, 497] on textarea "Cover letter template:" at bounding box center [842, 502] width 748 height 426
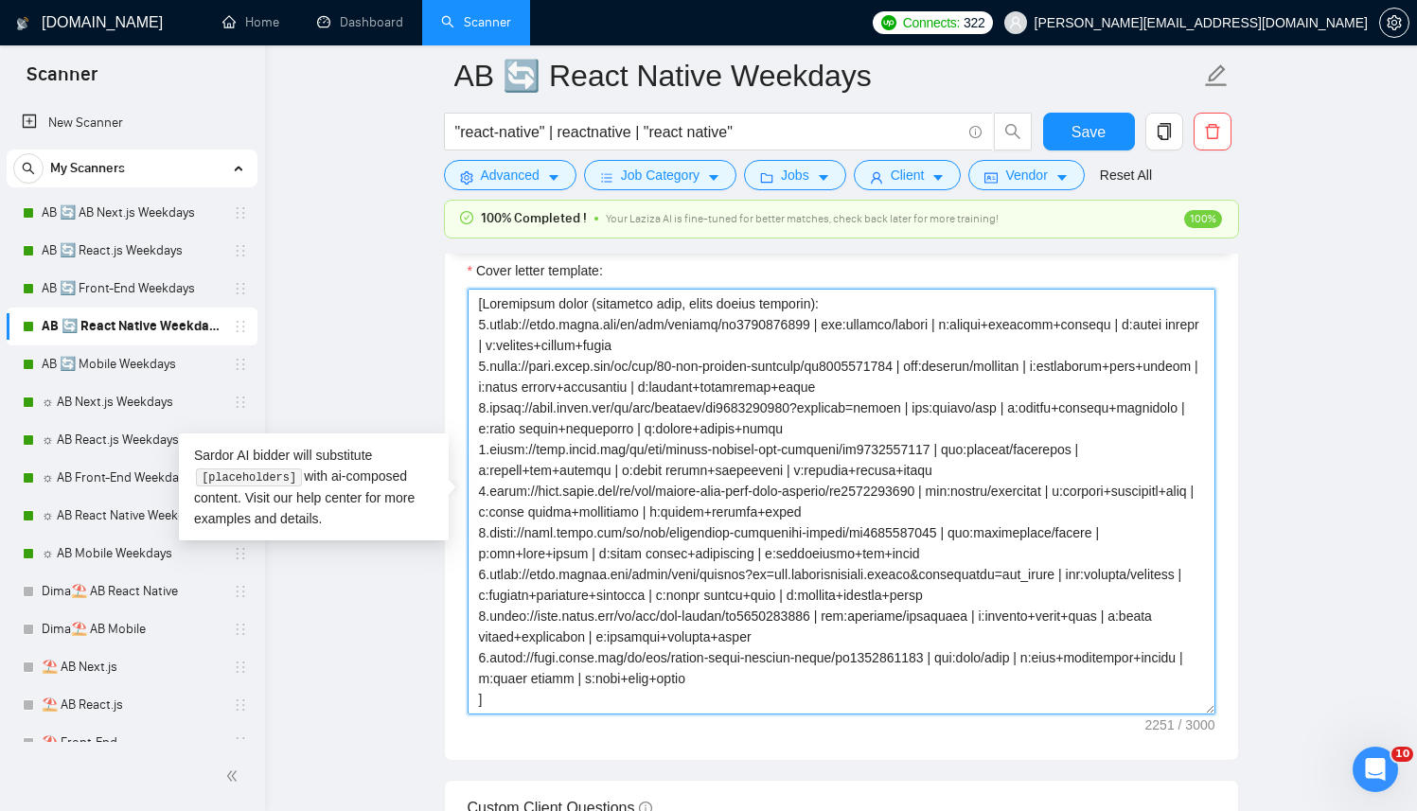
paste textarea "[clientNameIfAvailable]I work with next.js, react.js, [tech1], [tech2], [tech3]…"
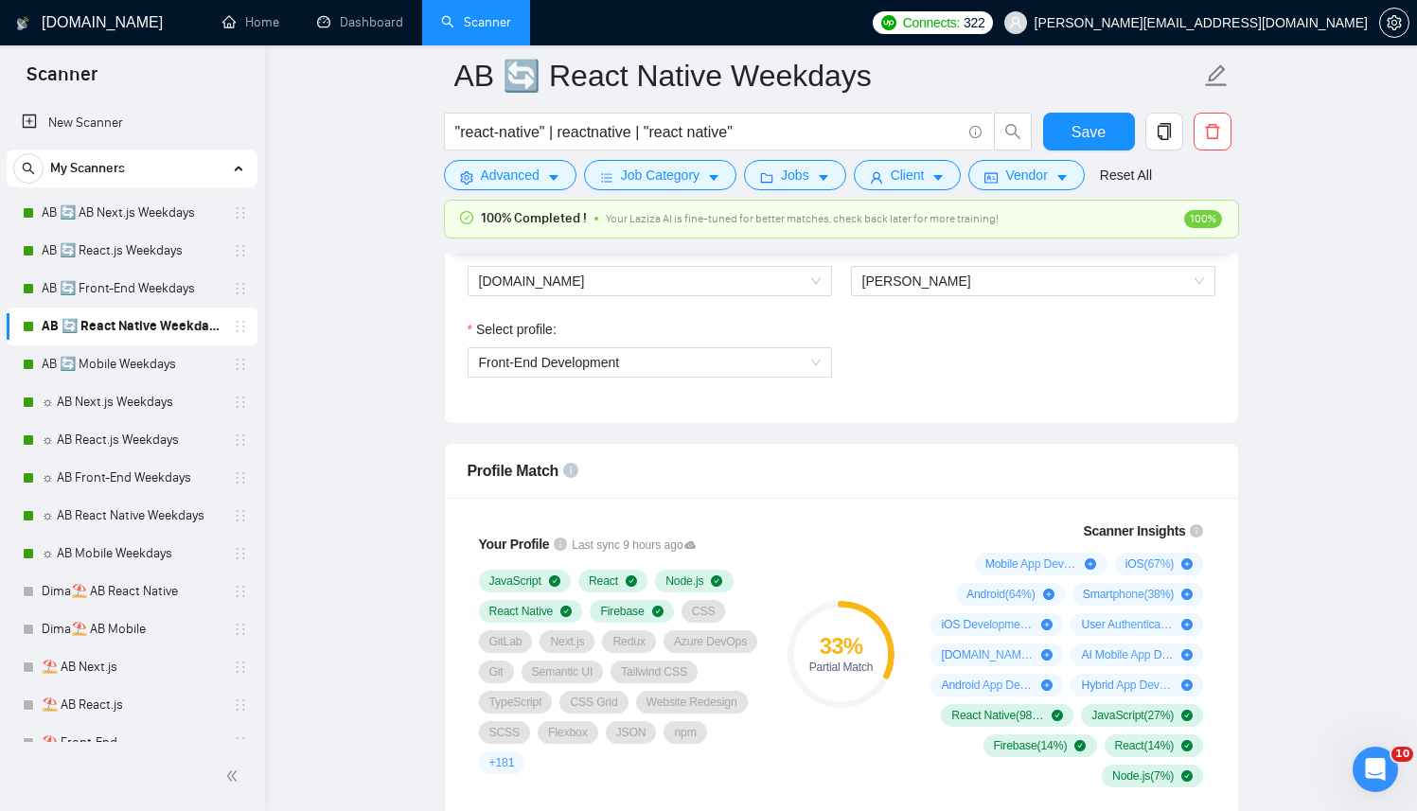
scroll to position [1285, 0]
type textarea "[Successful cases (reference only, never output directly): 1.[URL][DOMAIN_NAME]…"
click at [749, 377] on div "Select profile: Front-End Development" at bounding box center [649, 357] width 383 height 81
click at [747, 370] on span "Front-End Development" at bounding box center [650, 360] width 342 height 28
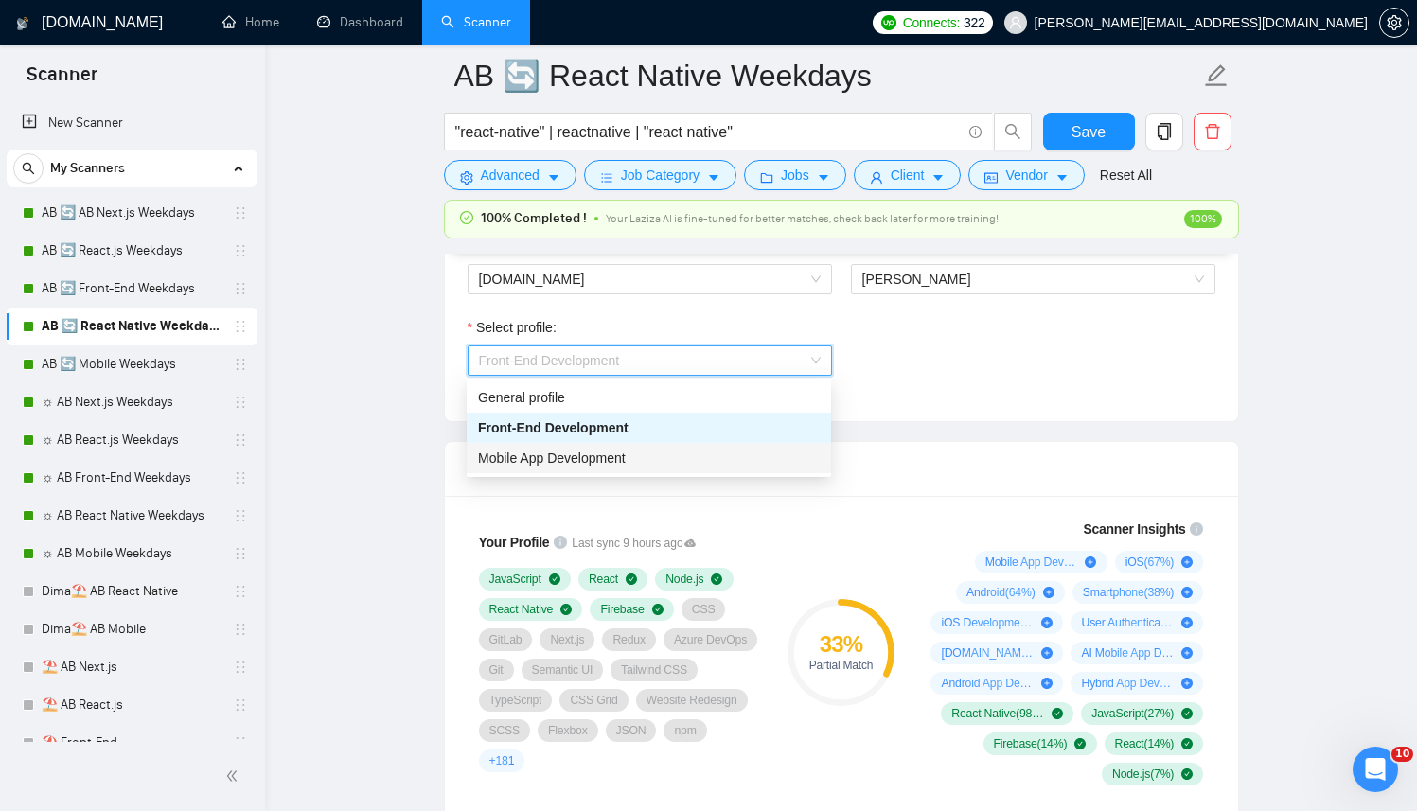
click at [609, 458] on span "Mobile App Development" at bounding box center [552, 458] width 148 height 15
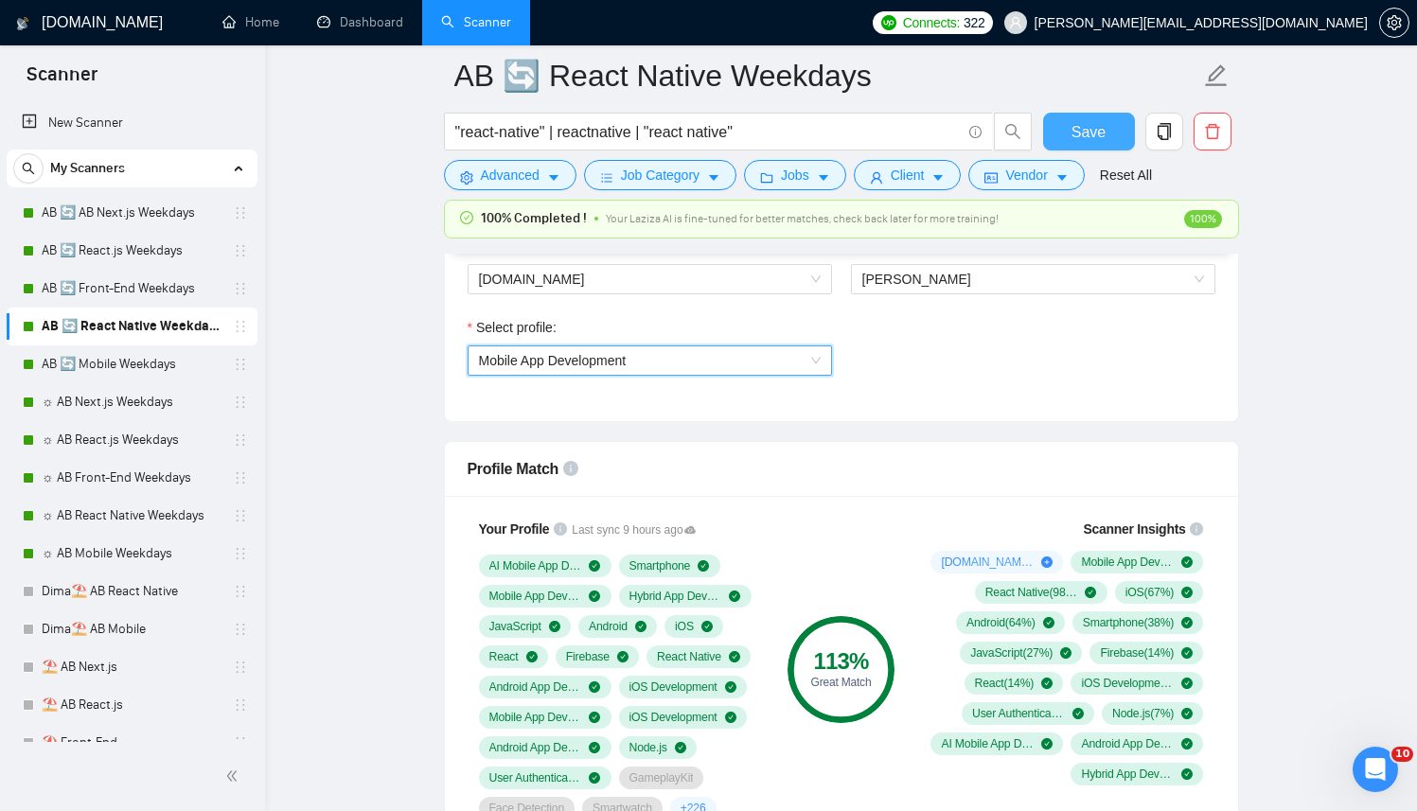
click at [1086, 127] on span "Save" at bounding box center [1089, 132] width 34 height 24
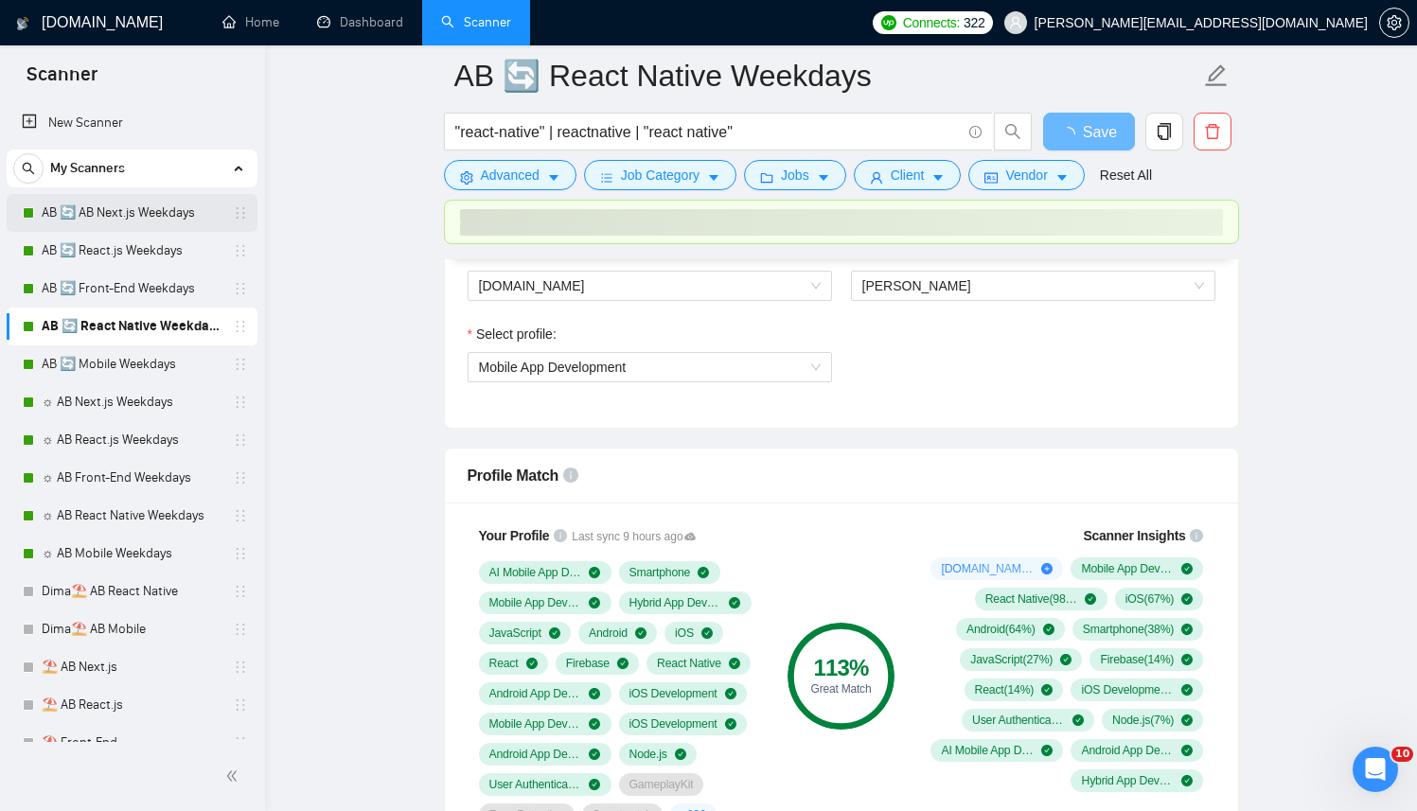
click at [168, 211] on link "AB 🔄 AB Next.js Weekdays" at bounding box center [132, 213] width 180 height 38
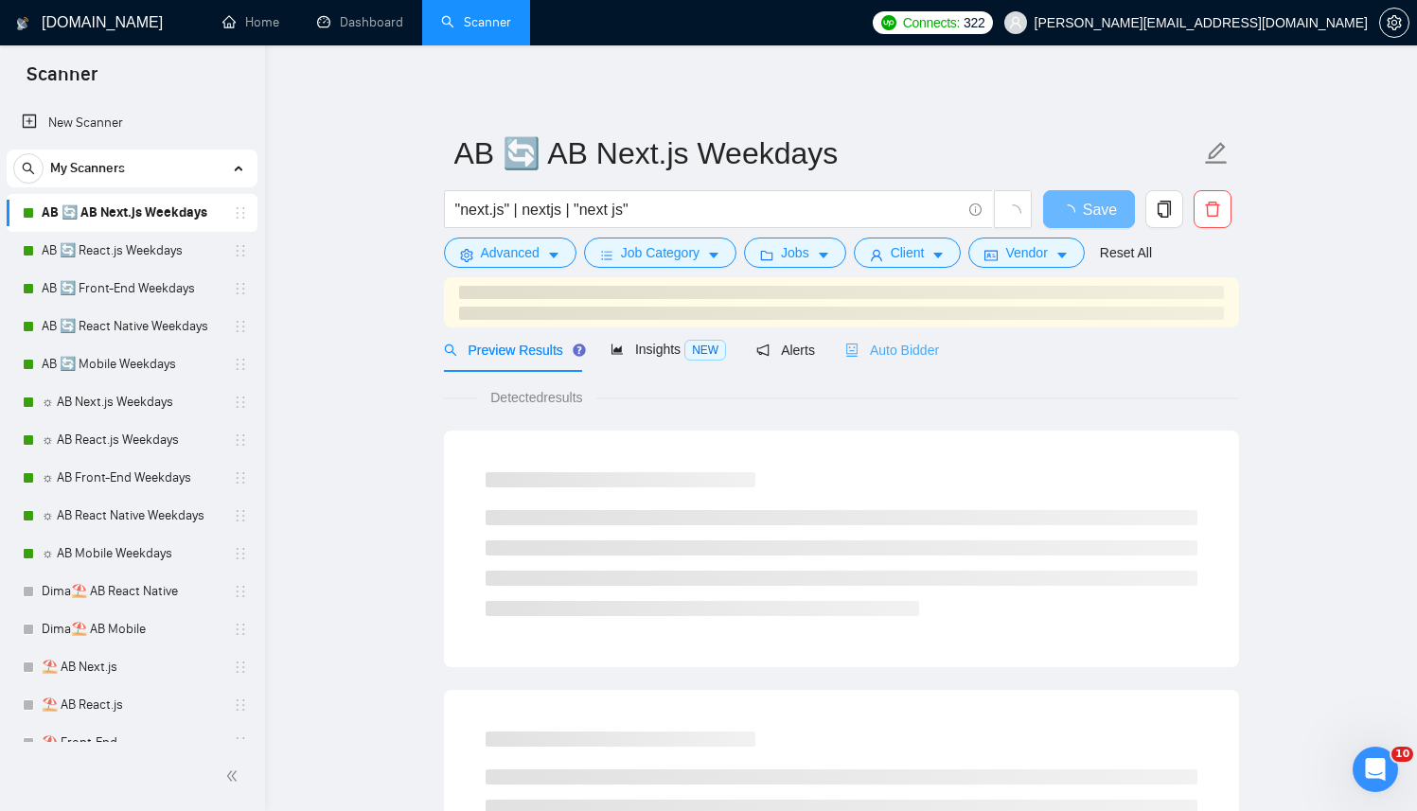
click at [886, 333] on div "Auto Bidder" at bounding box center [892, 350] width 94 height 44
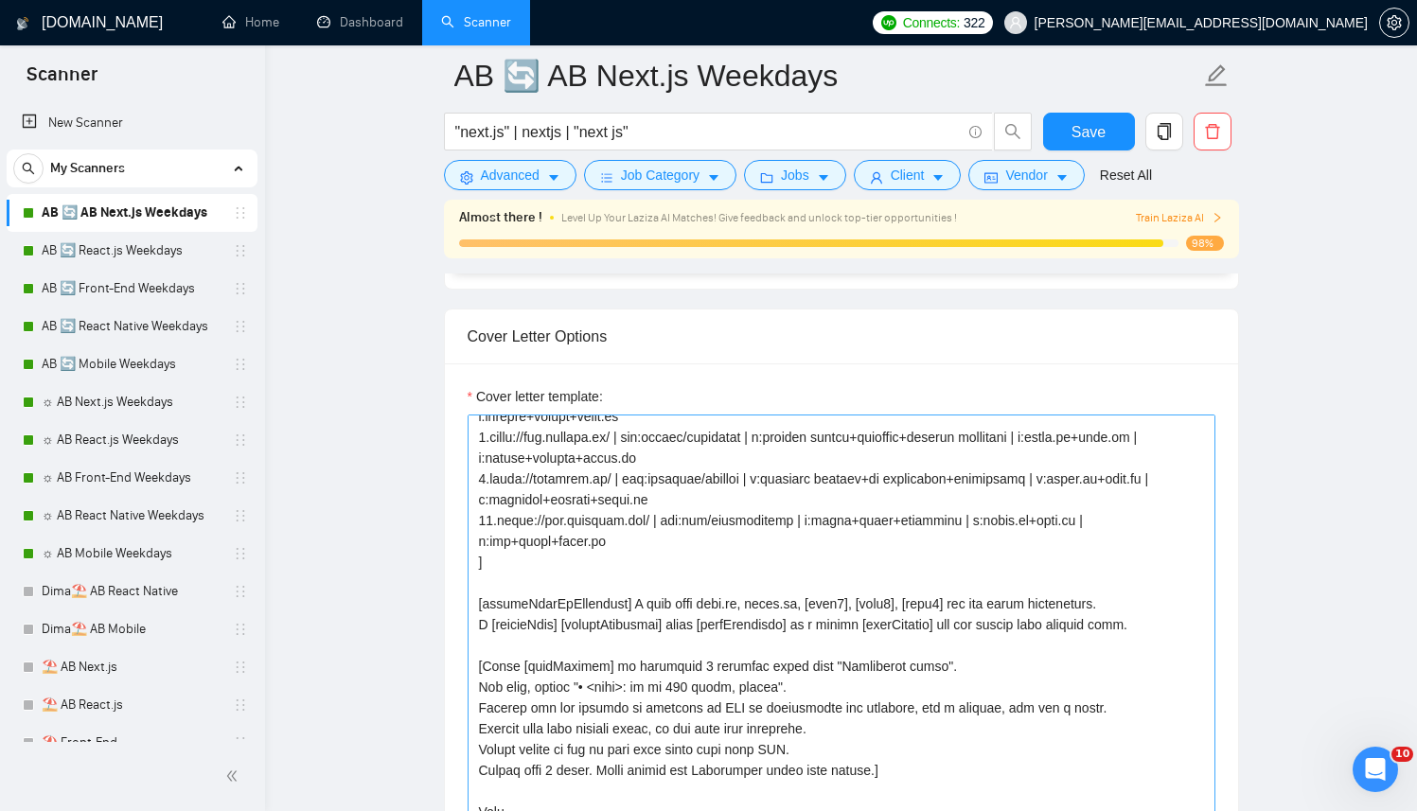
scroll to position [333, 0]
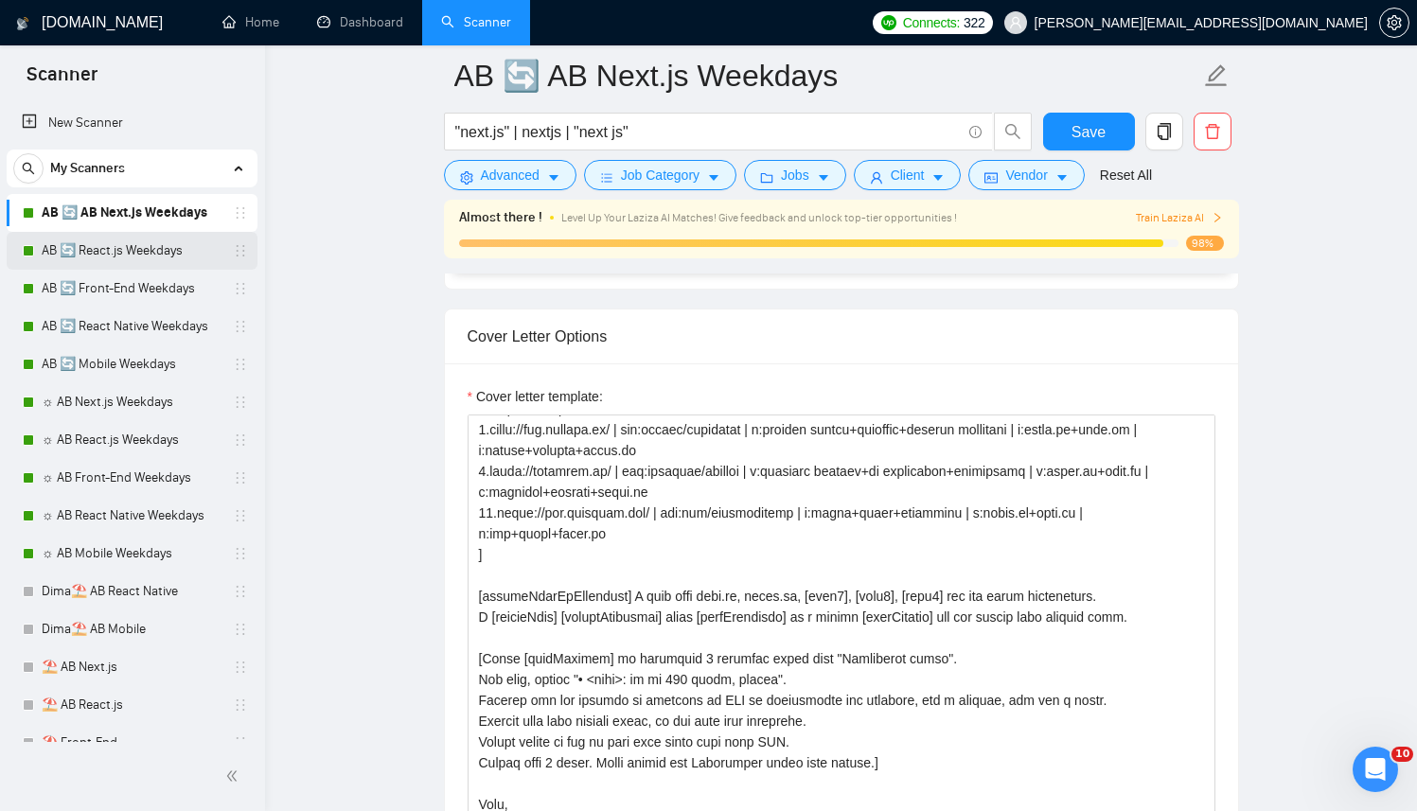
click at [169, 253] on link "AB 🔄 React.js Weekdays" at bounding box center [132, 251] width 180 height 38
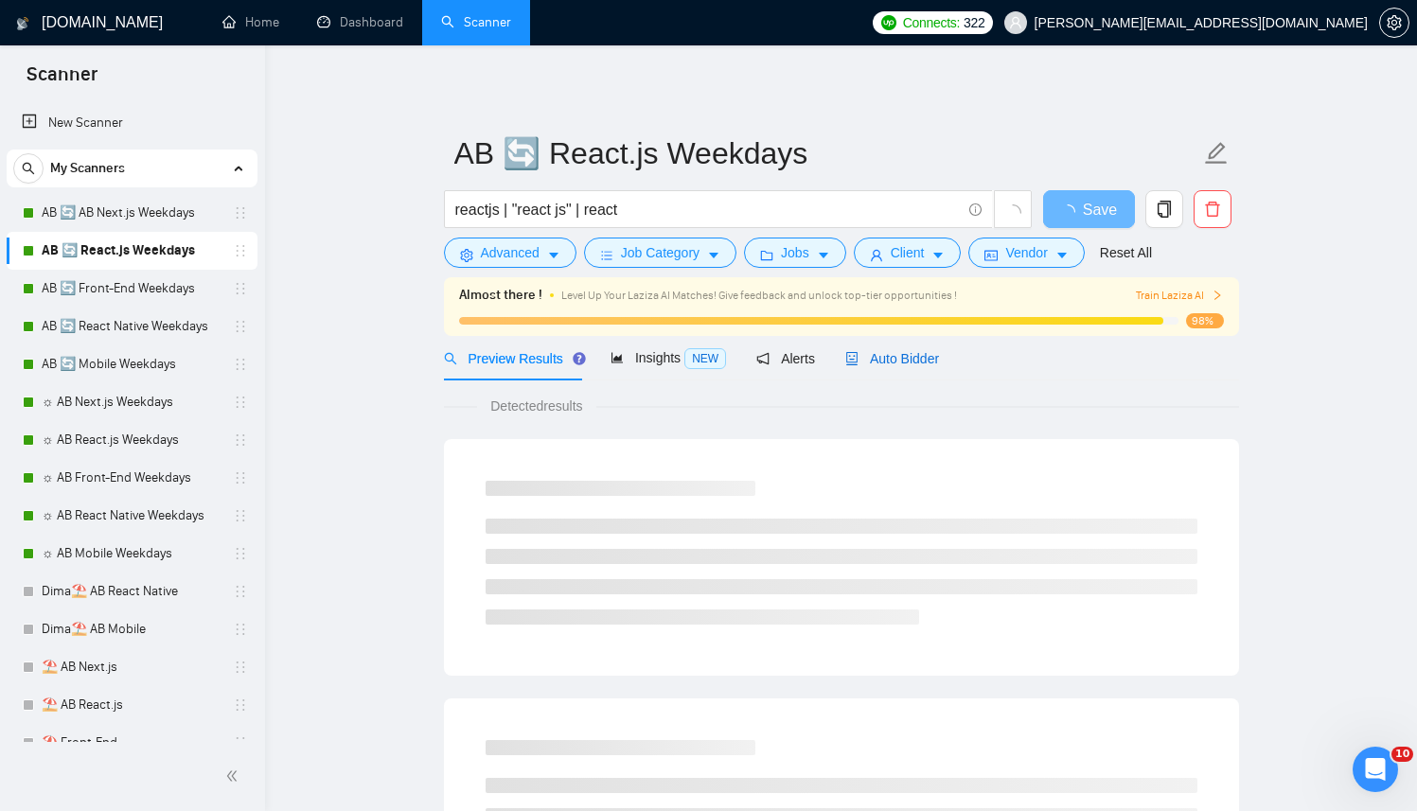
click at [901, 368] on div "Auto Bidder" at bounding box center [892, 358] width 94 height 21
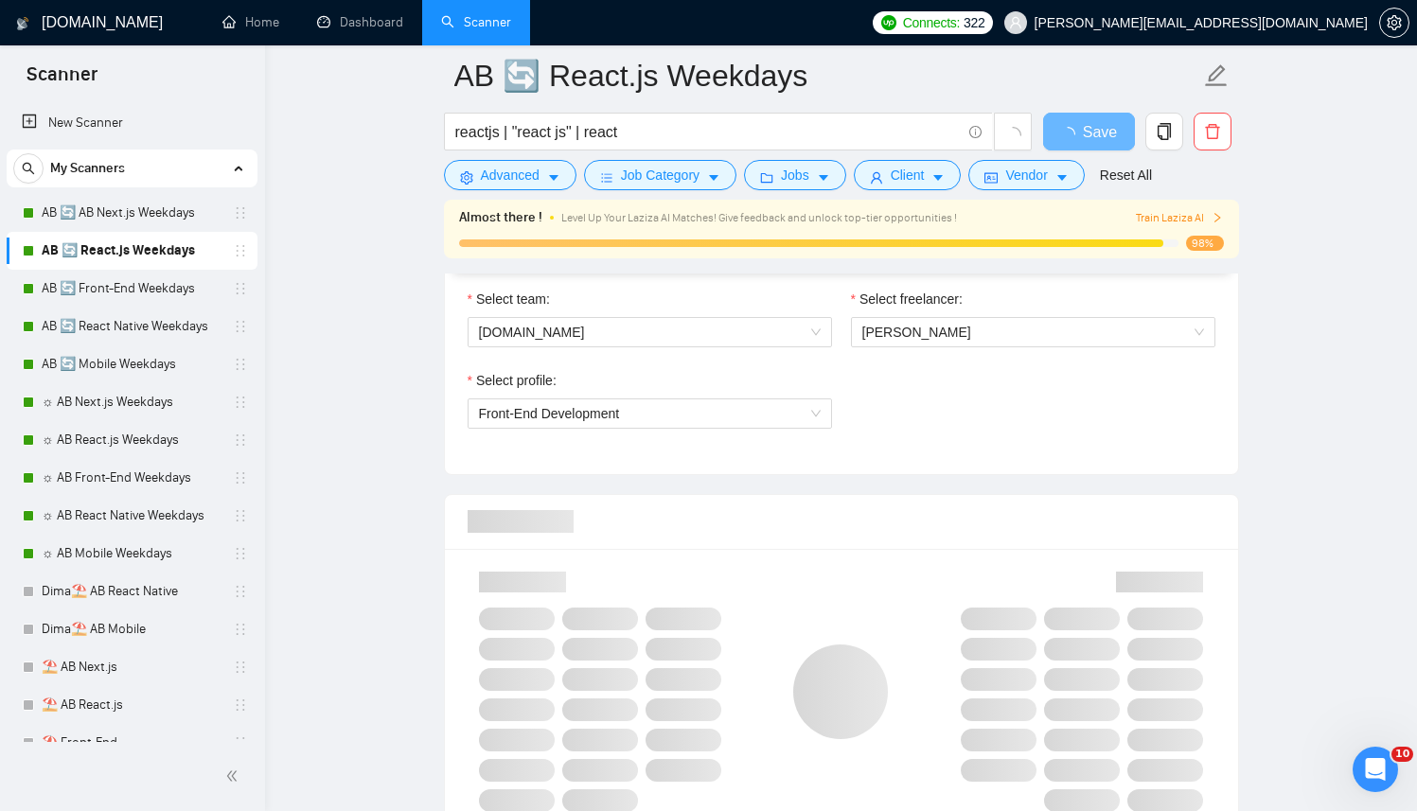
scroll to position [1446, 0]
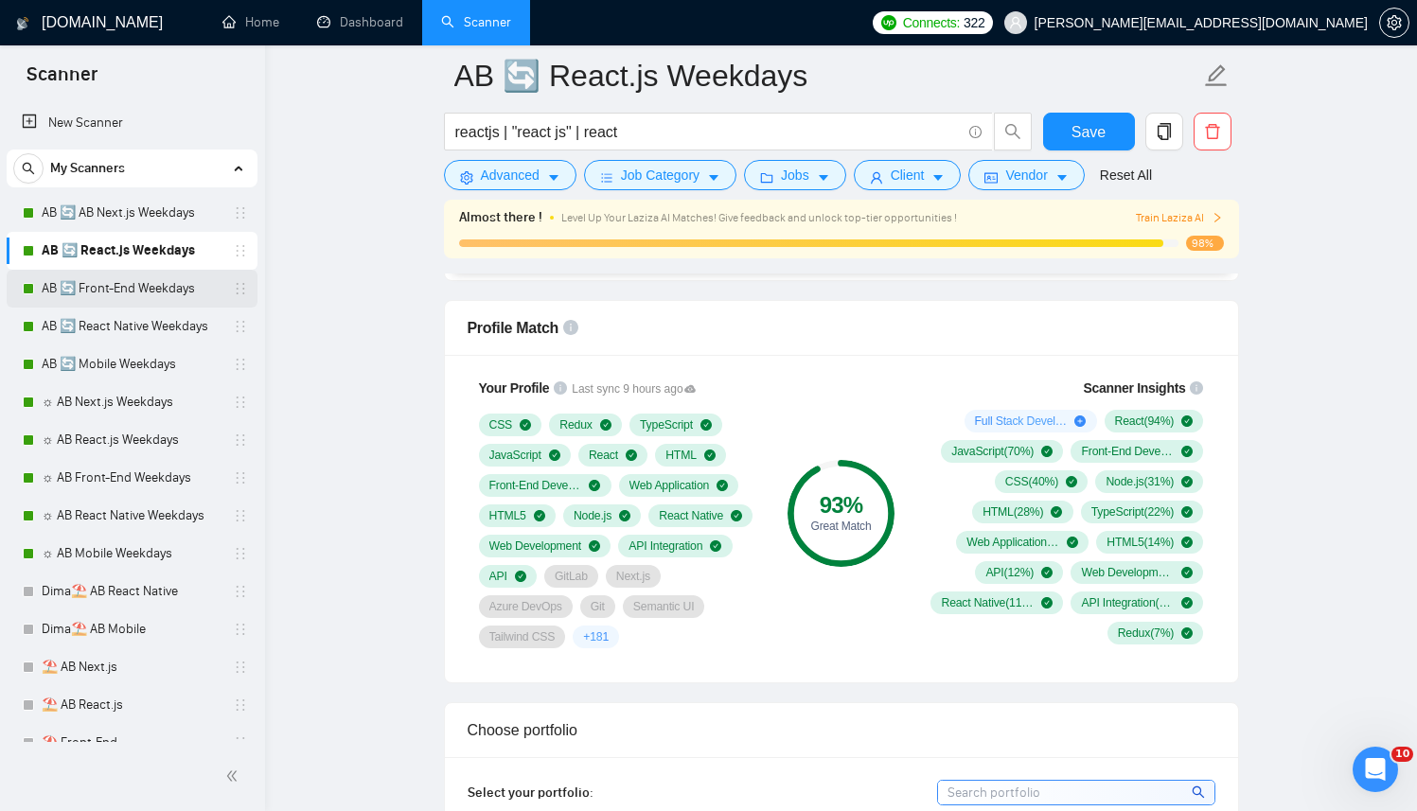
click at [122, 283] on link "AB 🔄 Front-End Weekdays" at bounding box center [132, 289] width 180 height 38
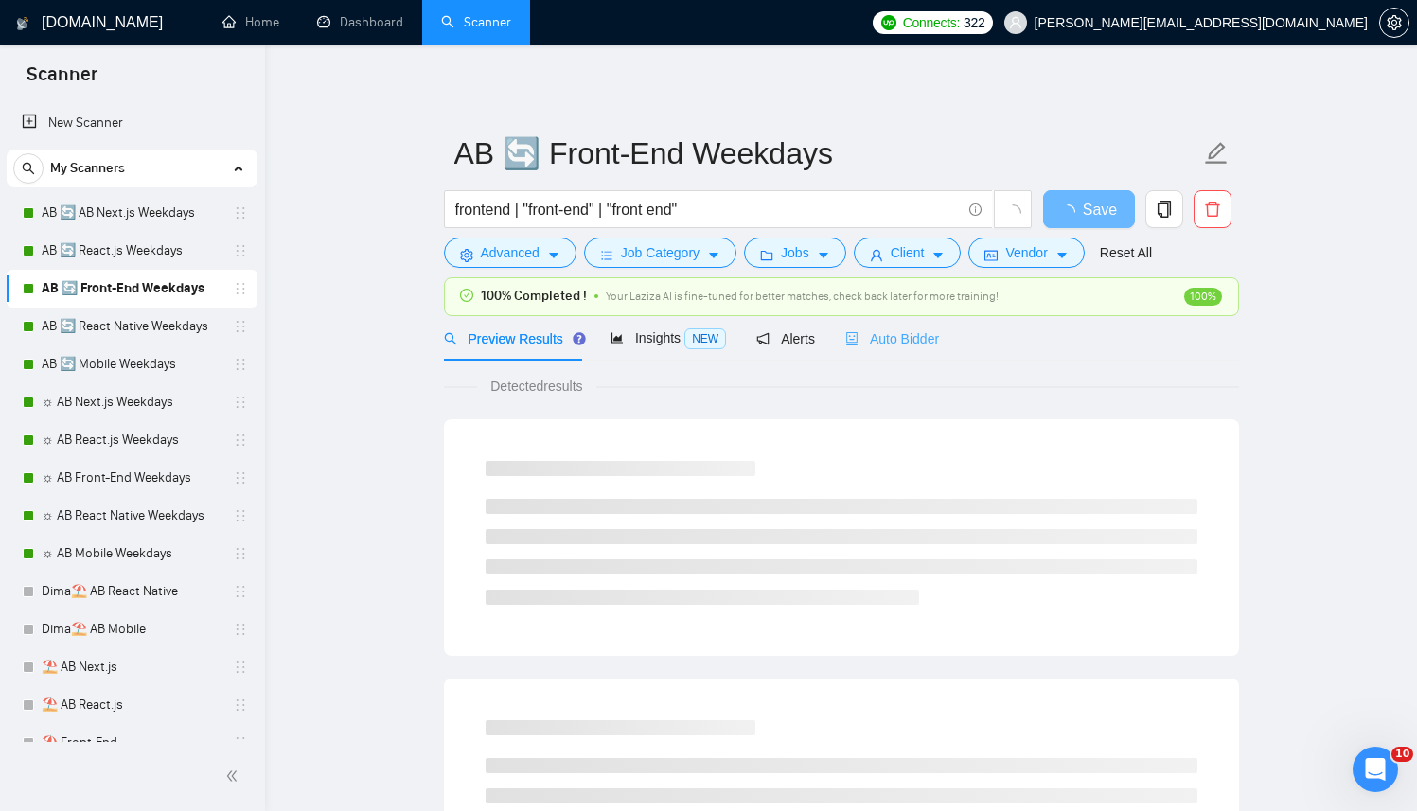
click at [922, 359] on div "Auto Bidder" at bounding box center [892, 338] width 94 height 44
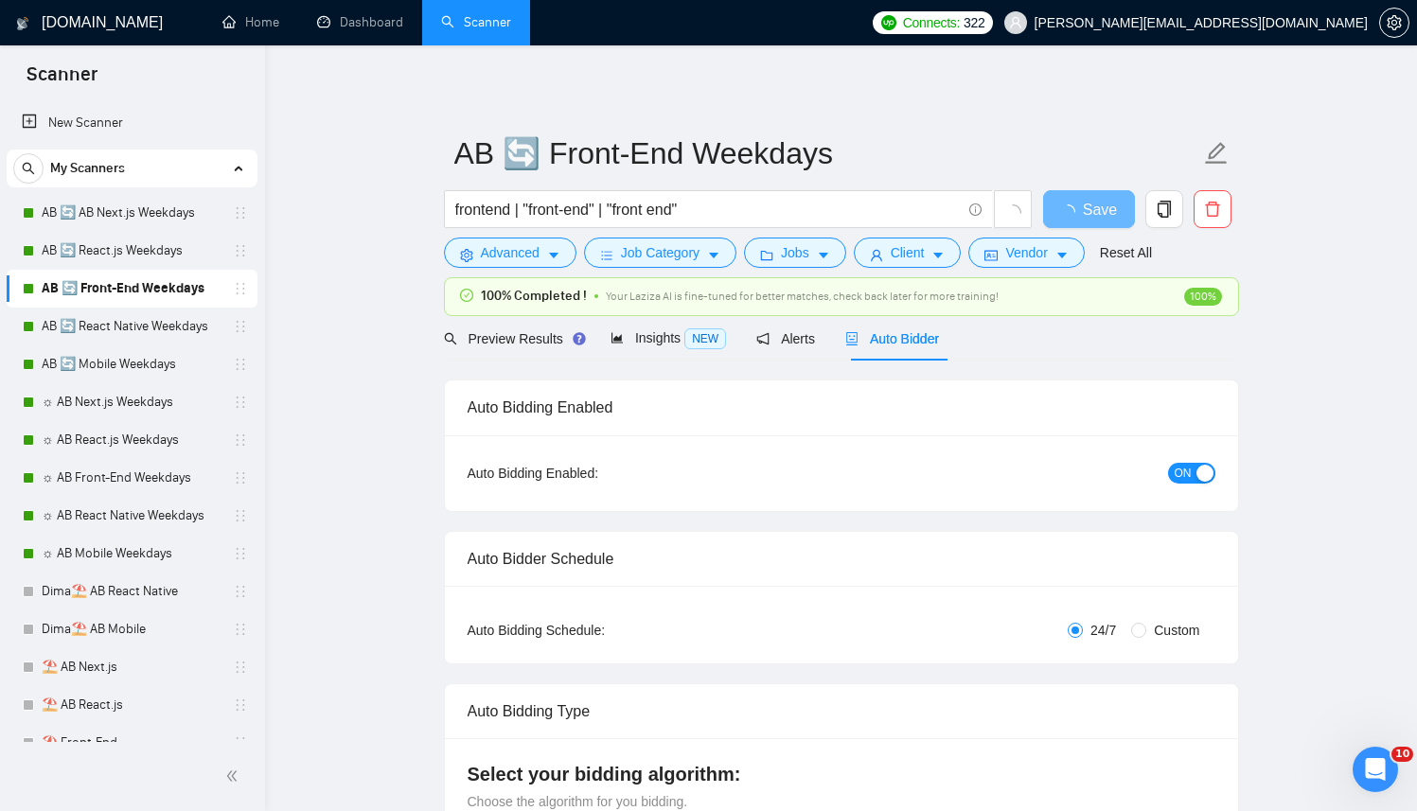
radio input "false"
radio input "true"
checkbox input "true"
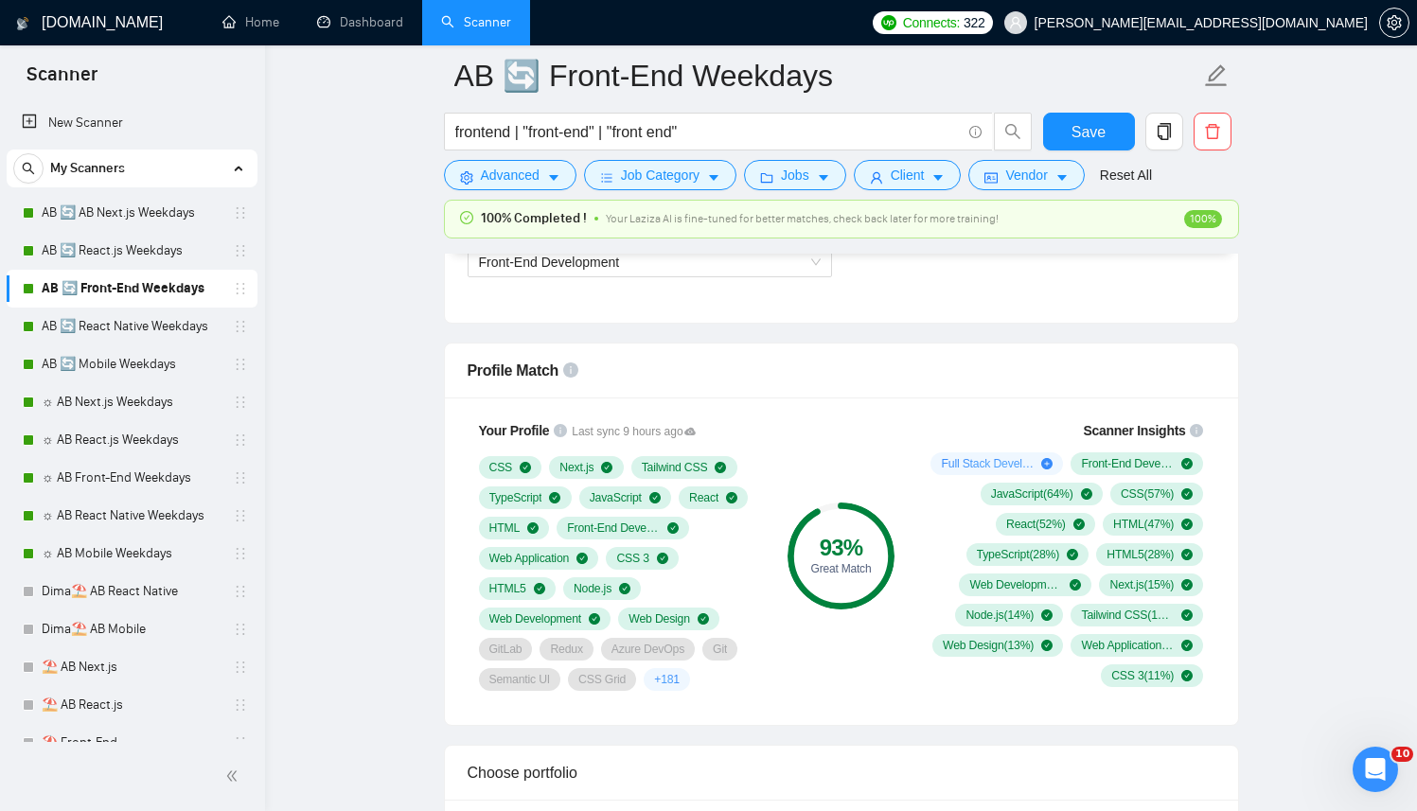
scroll to position [1413, 0]
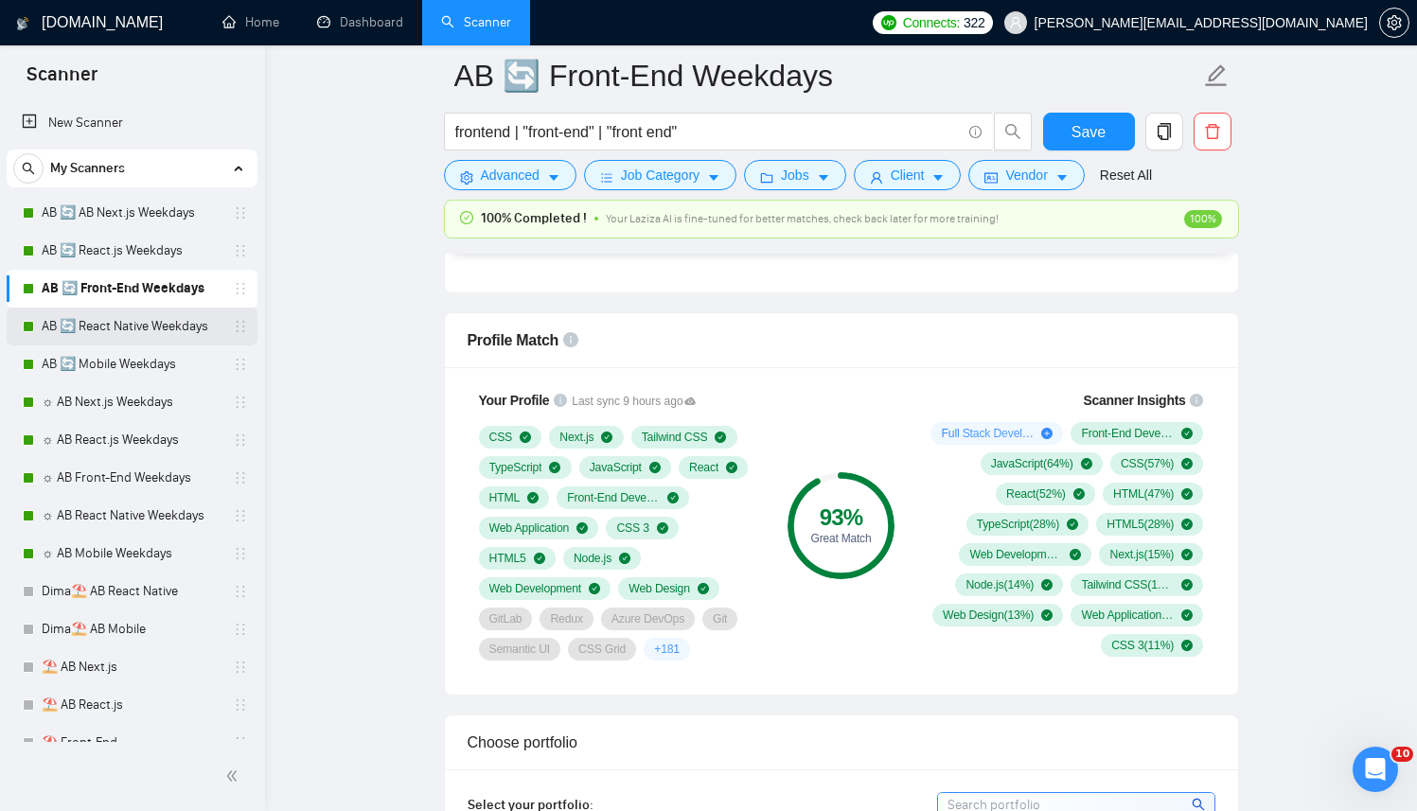
click at [158, 327] on link "AB 🔄 React Native Weekdays" at bounding box center [132, 327] width 180 height 38
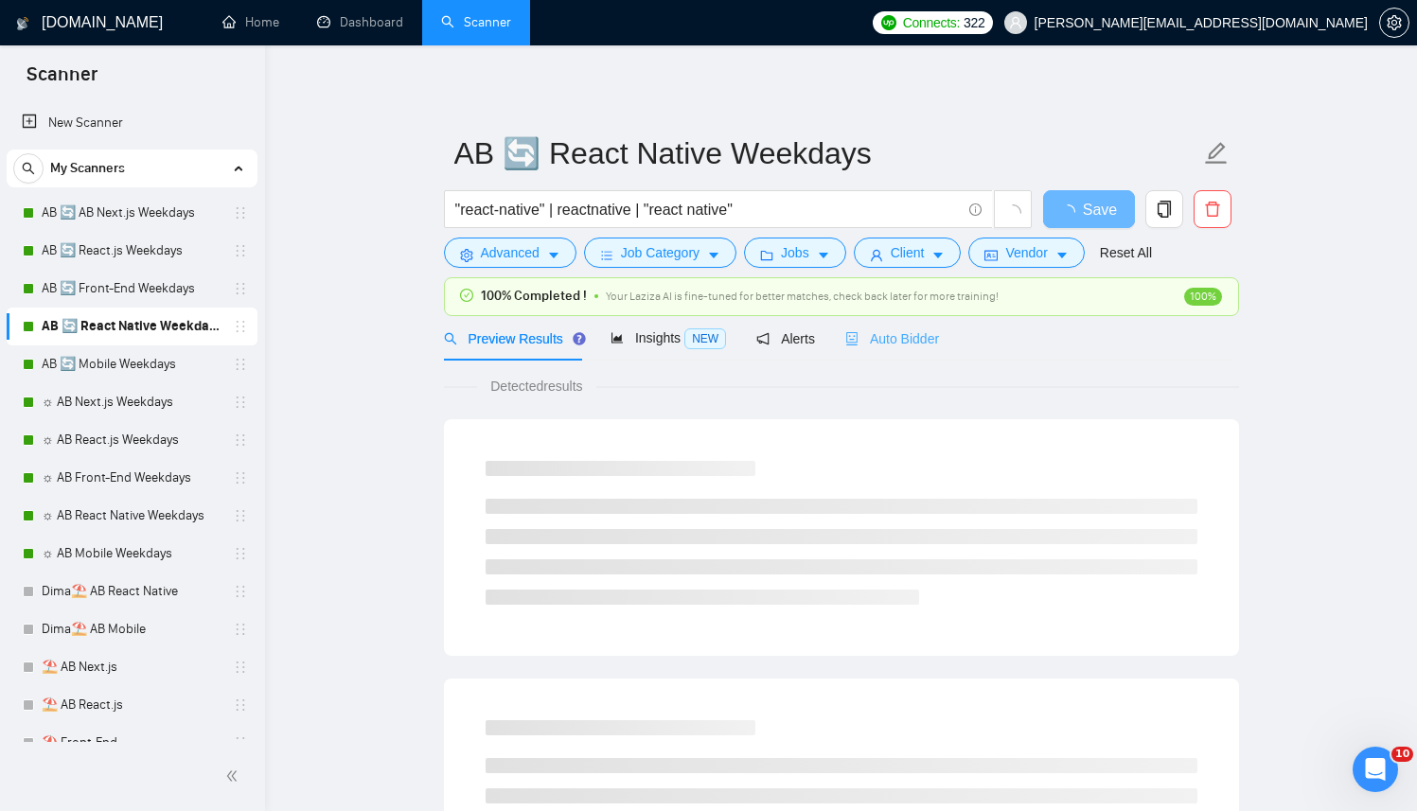
click at [898, 356] on div "Auto Bidder" at bounding box center [892, 338] width 94 height 44
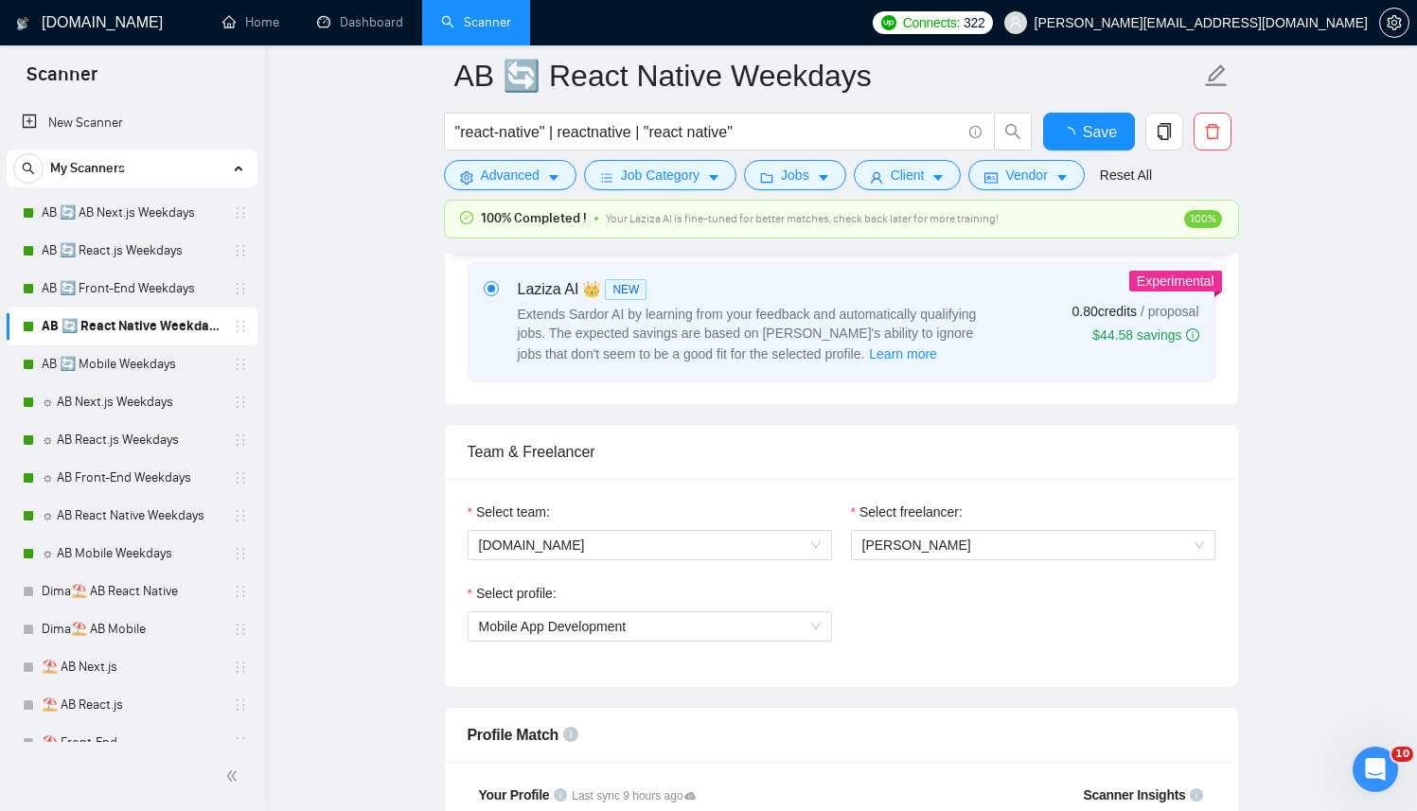
scroll to position [1449, 0]
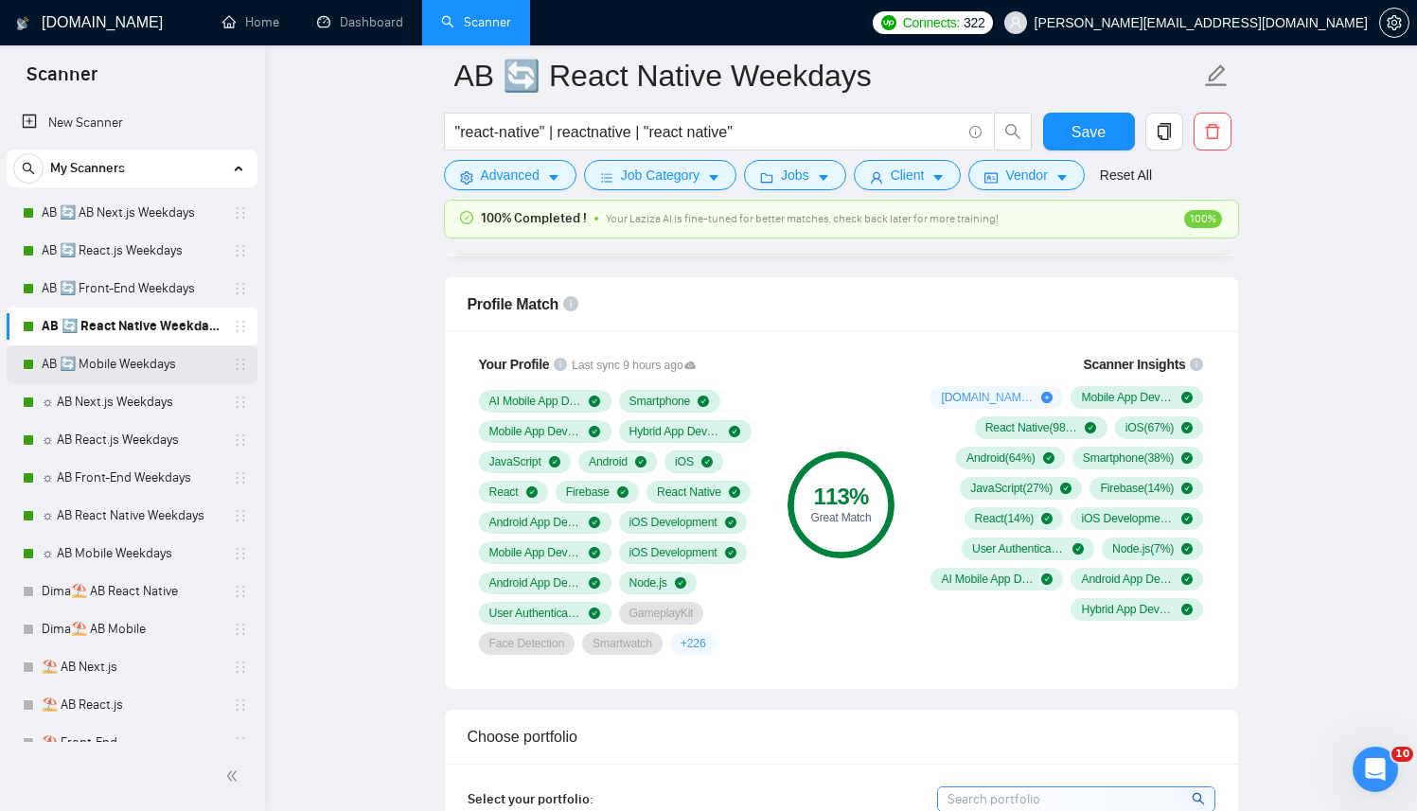
click at [76, 365] on link "AB 🔄 Mobile Weekdays" at bounding box center [132, 365] width 180 height 38
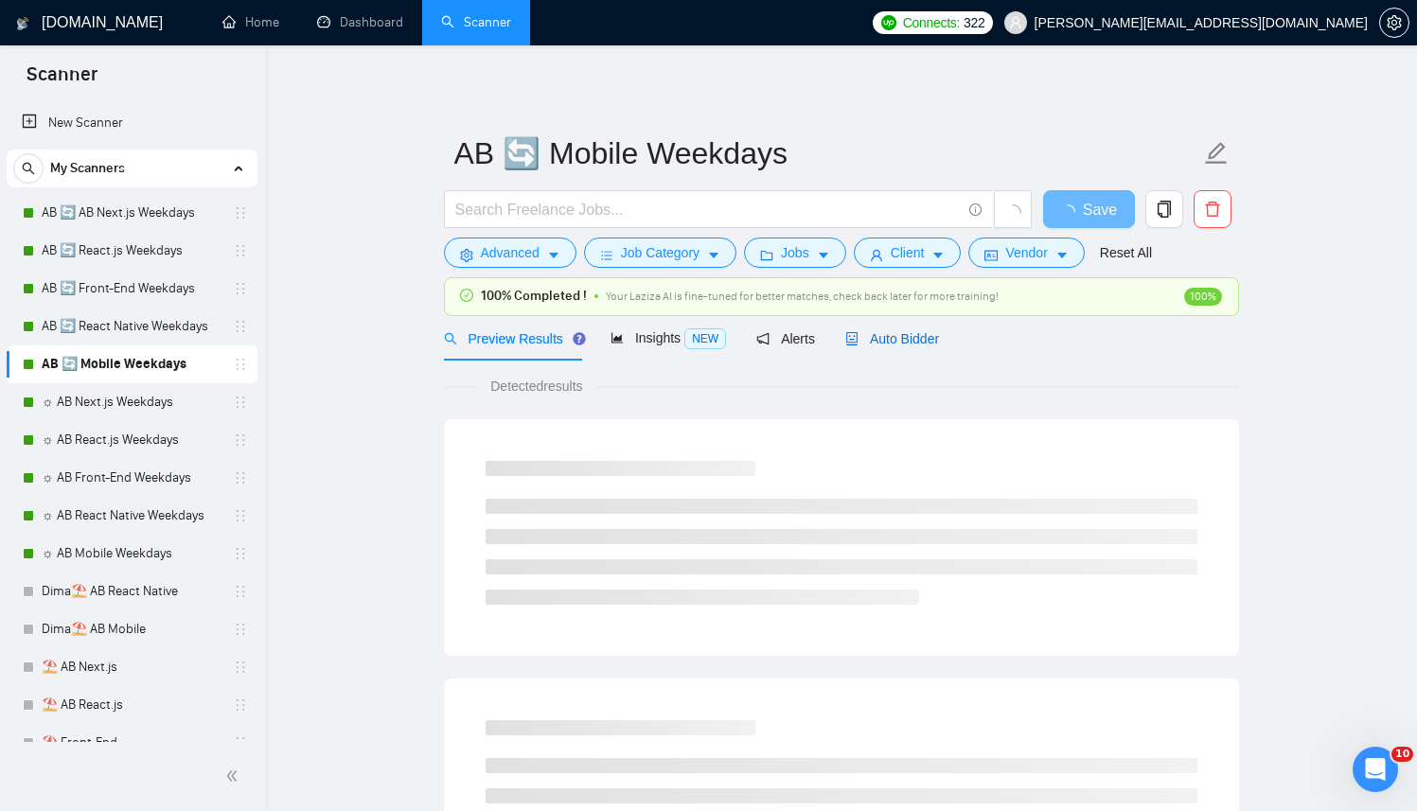
click at [907, 336] on span "Auto Bidder" at bounding box center [892, 338] width 94 height 15
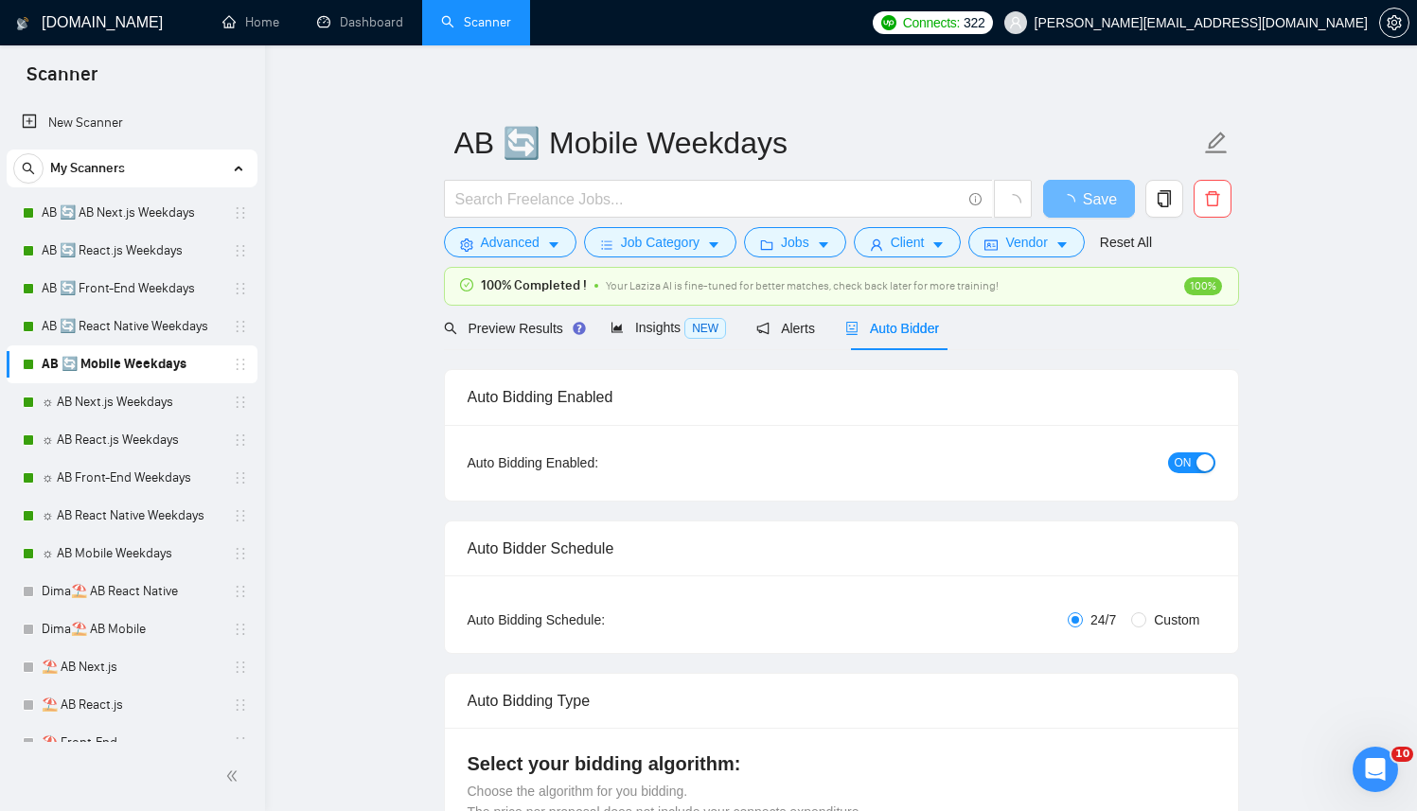
radio input "false"
radio input "true"
checkbox input "true"
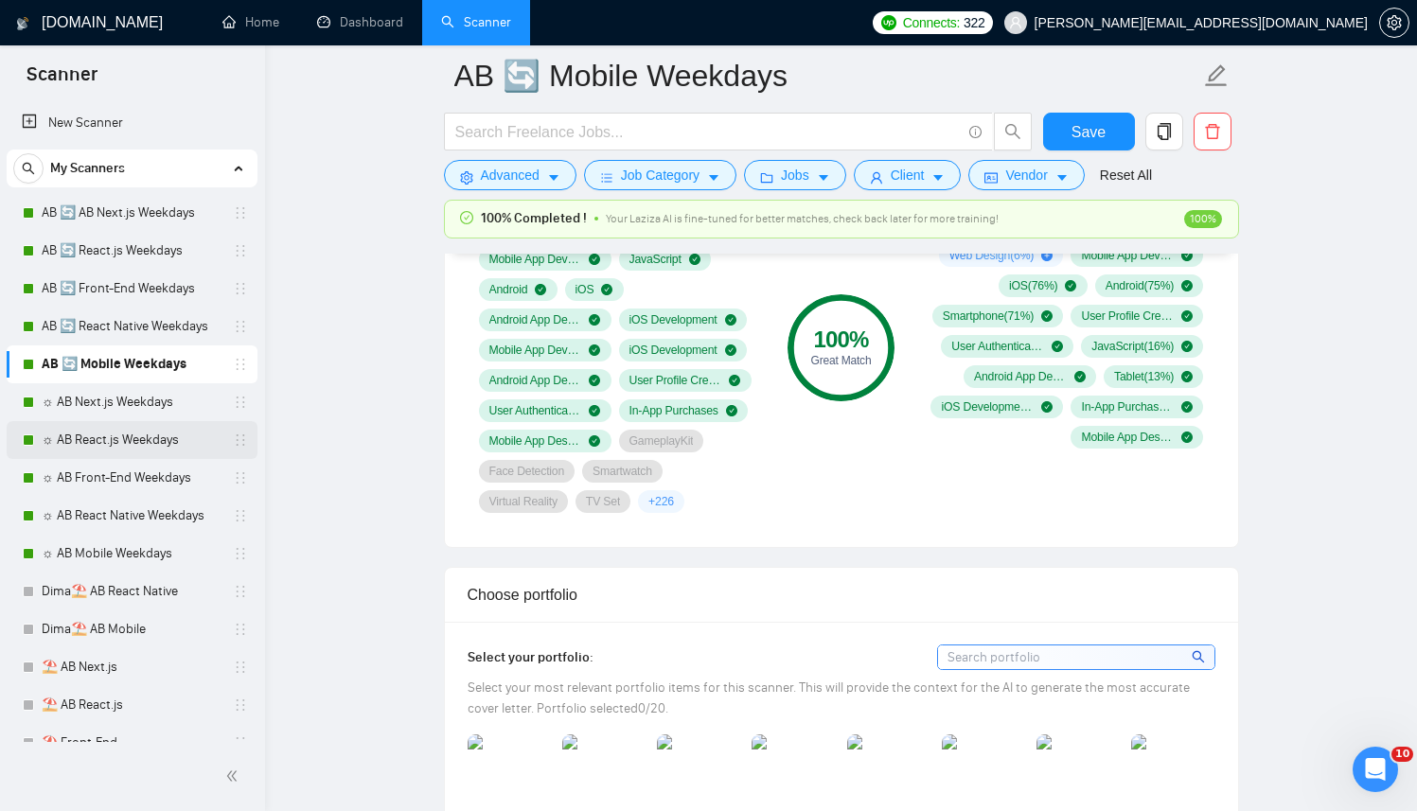
scroll to position [1607, 0]
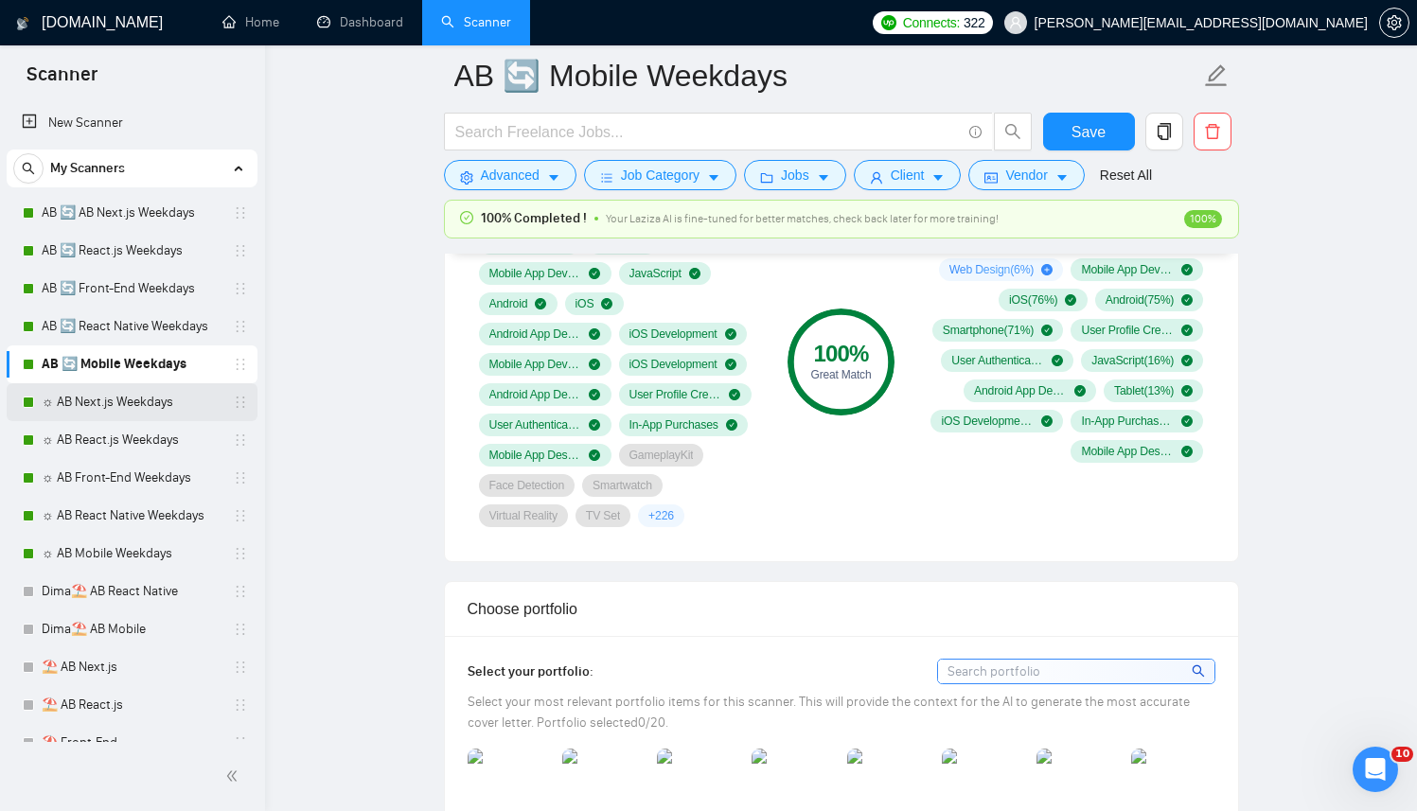
click at [136, 409] on link "☼ AB Next.js Weekdays" at bounding box center [132, 402] width 180 height 38
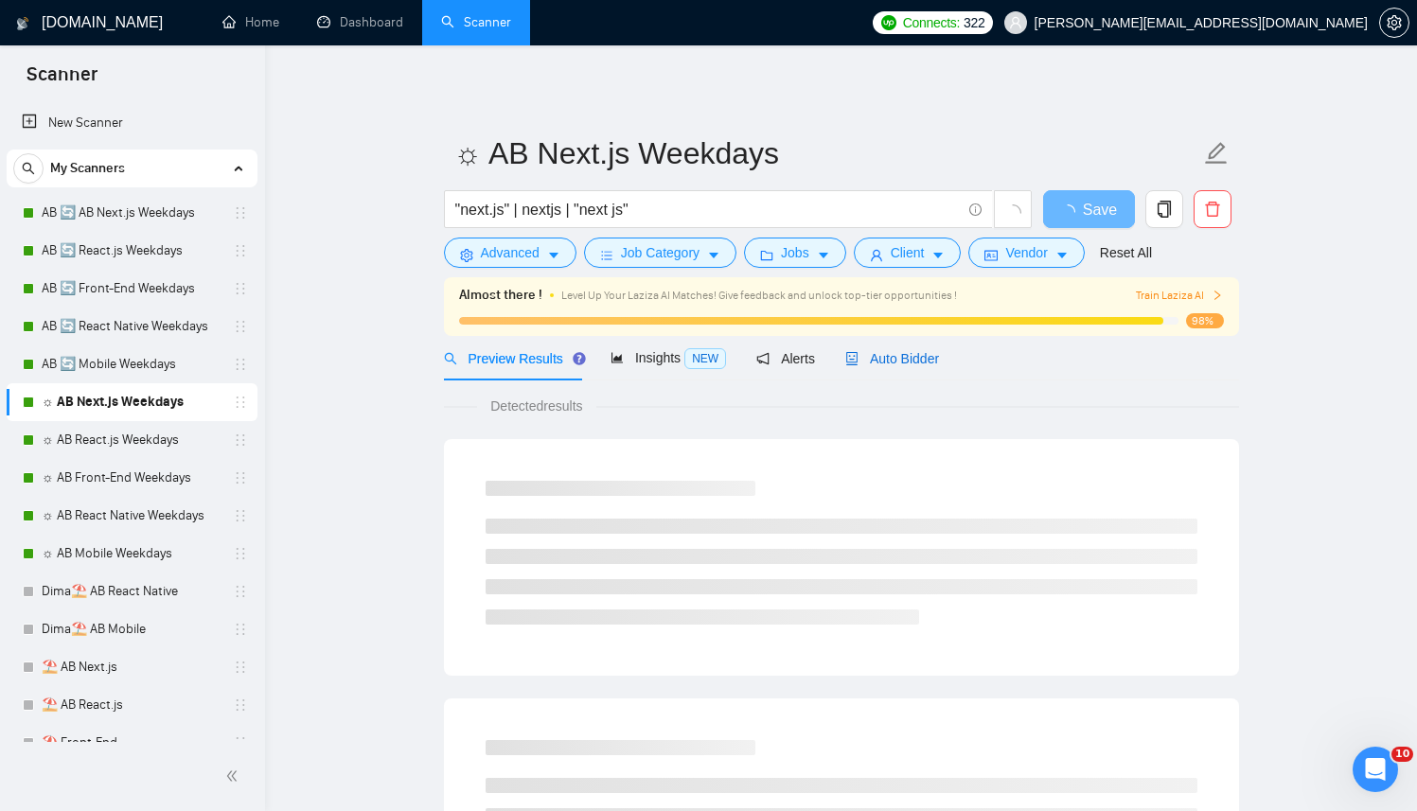
click at [858, 355] on icon "robot" at bounding box center [851, 358] width 11 height 13
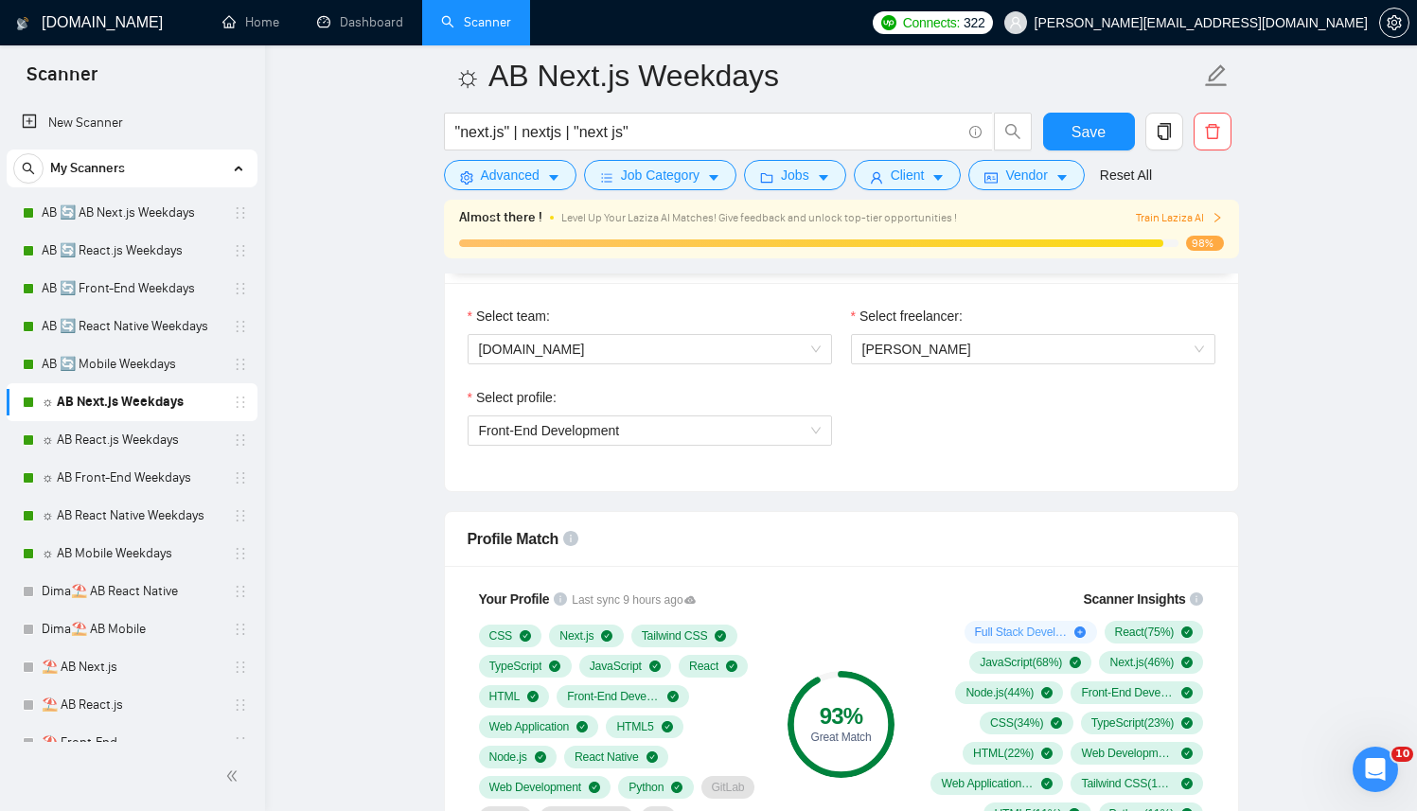
scroll to position [1130, 0]
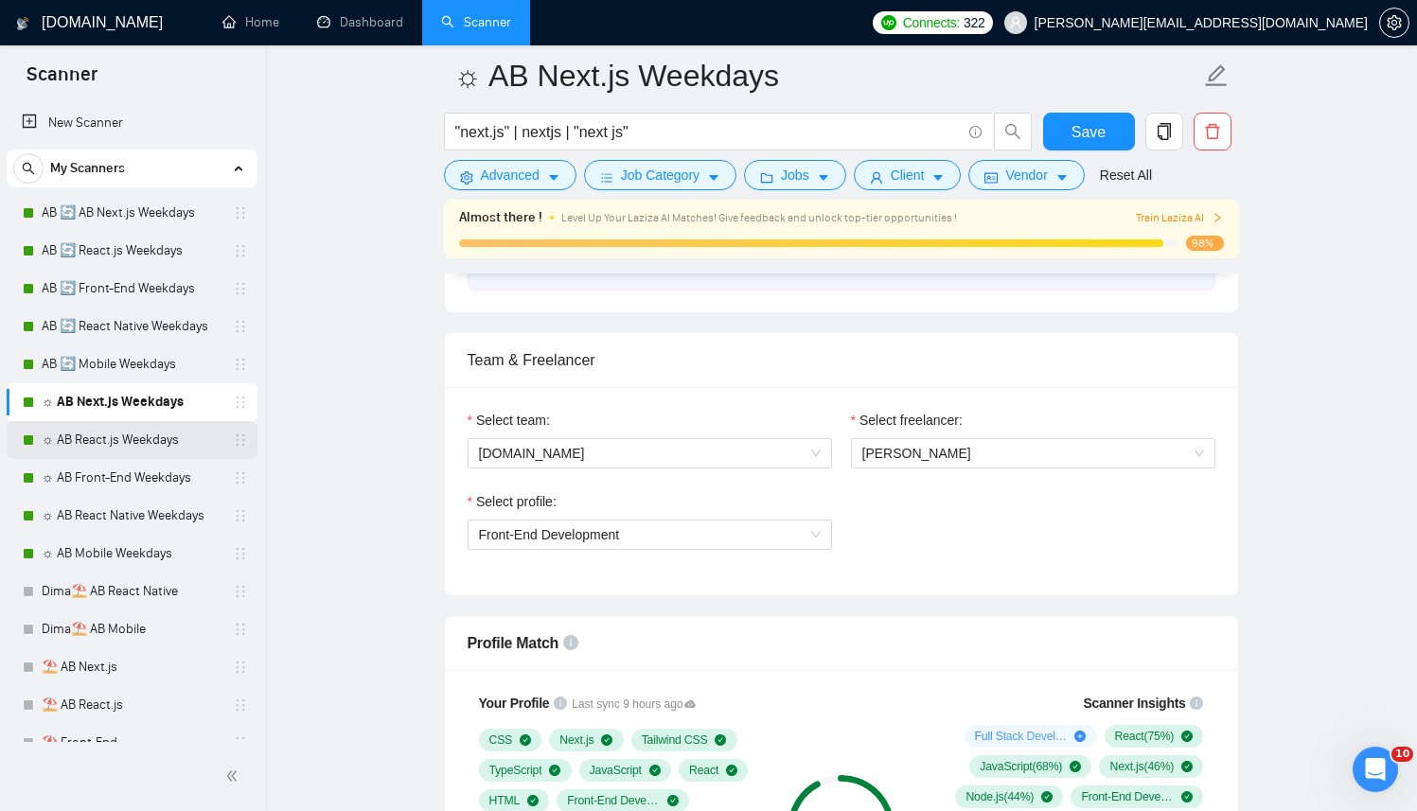
click at [163, 452] on link "☼ AB React.js Weekdays" at bounding box center [132, 440] width 180 height 38
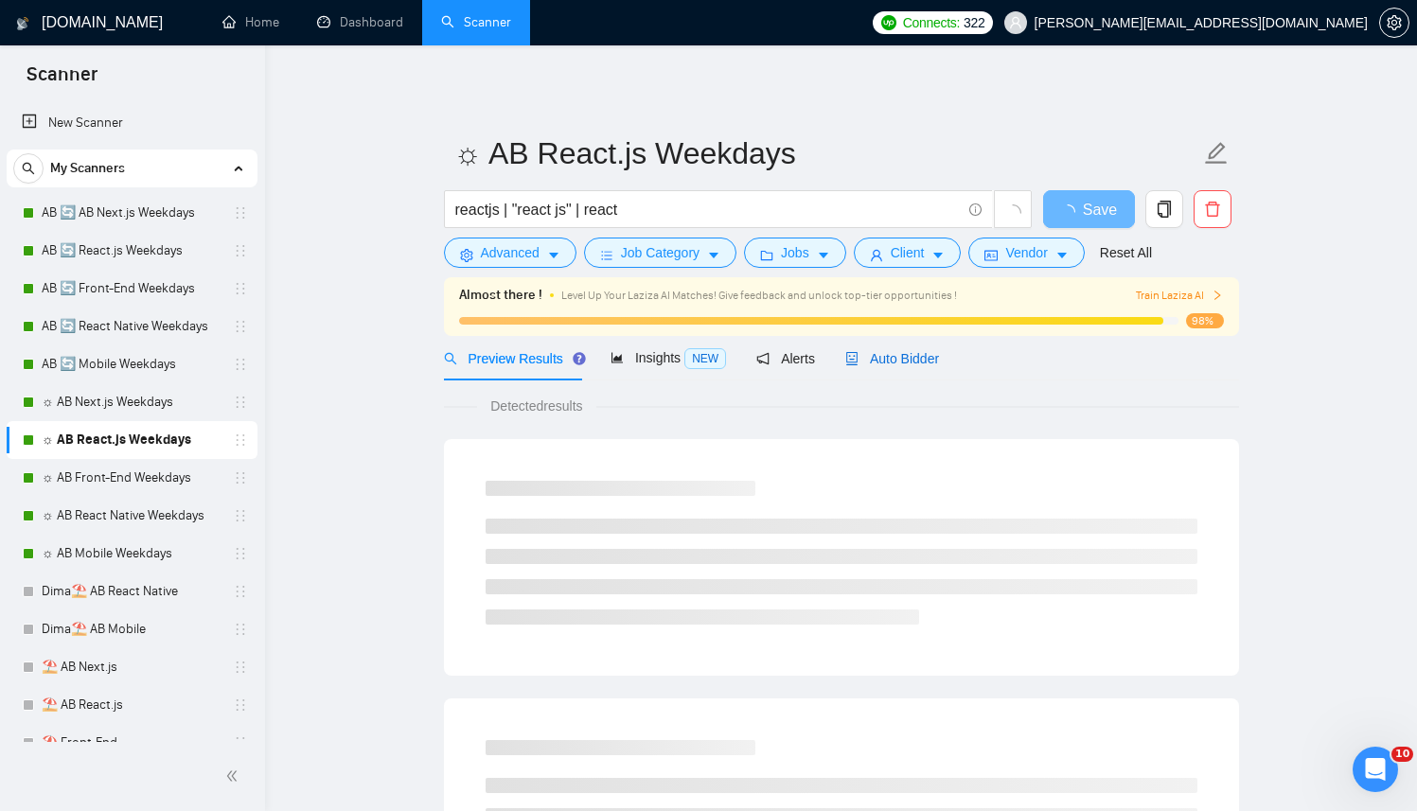
click at [914, 355] on span "Auto Bidder" at bounding box center [892, 358] width 94 height 15
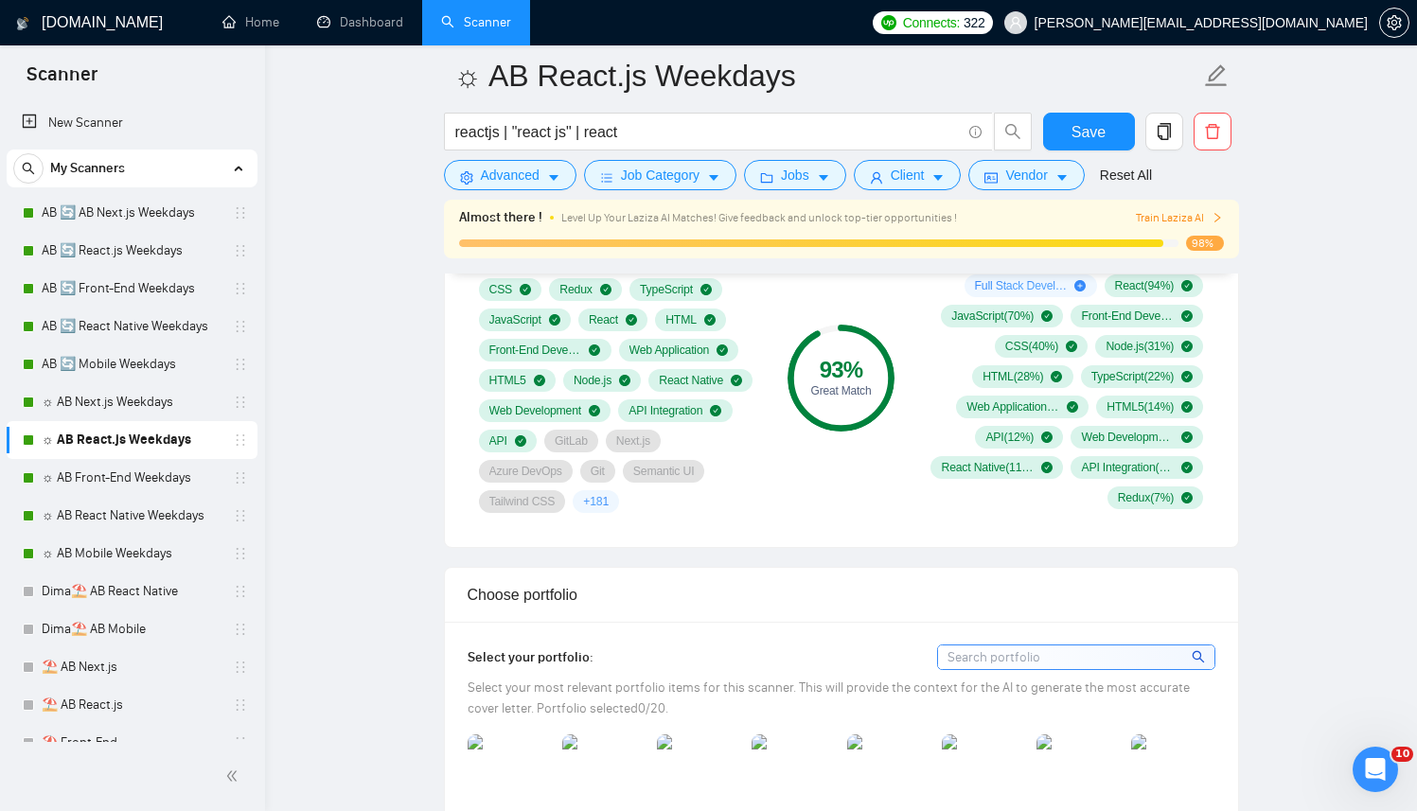
scroll to position [1583, 0]
click at [131, 474] on link "☼ AB Front-End Weekdays" at bounding box center [132, 478] width 180 height 38
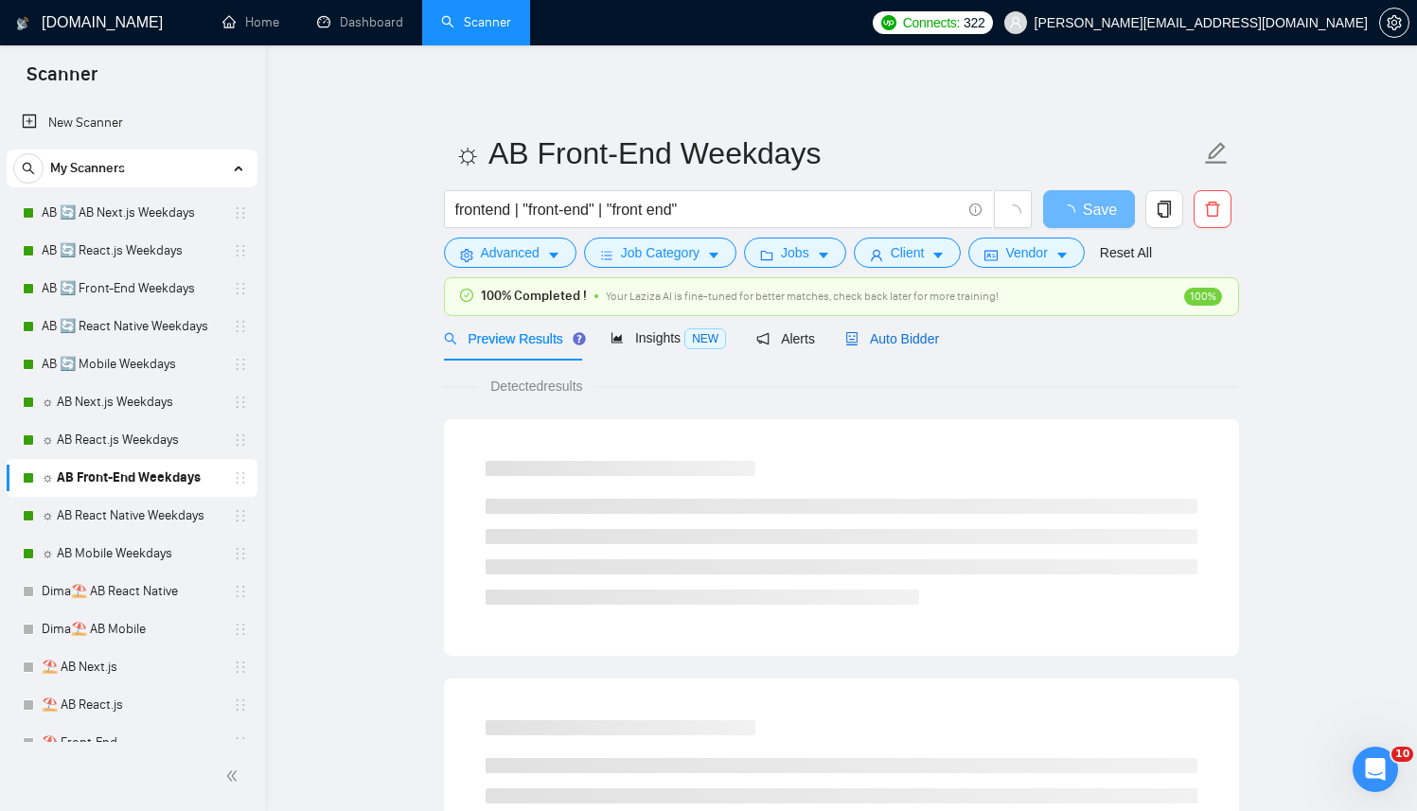
click at [908, 346] on span "Auto Bidder" at bounding box center [892, 338] width 94 height 15
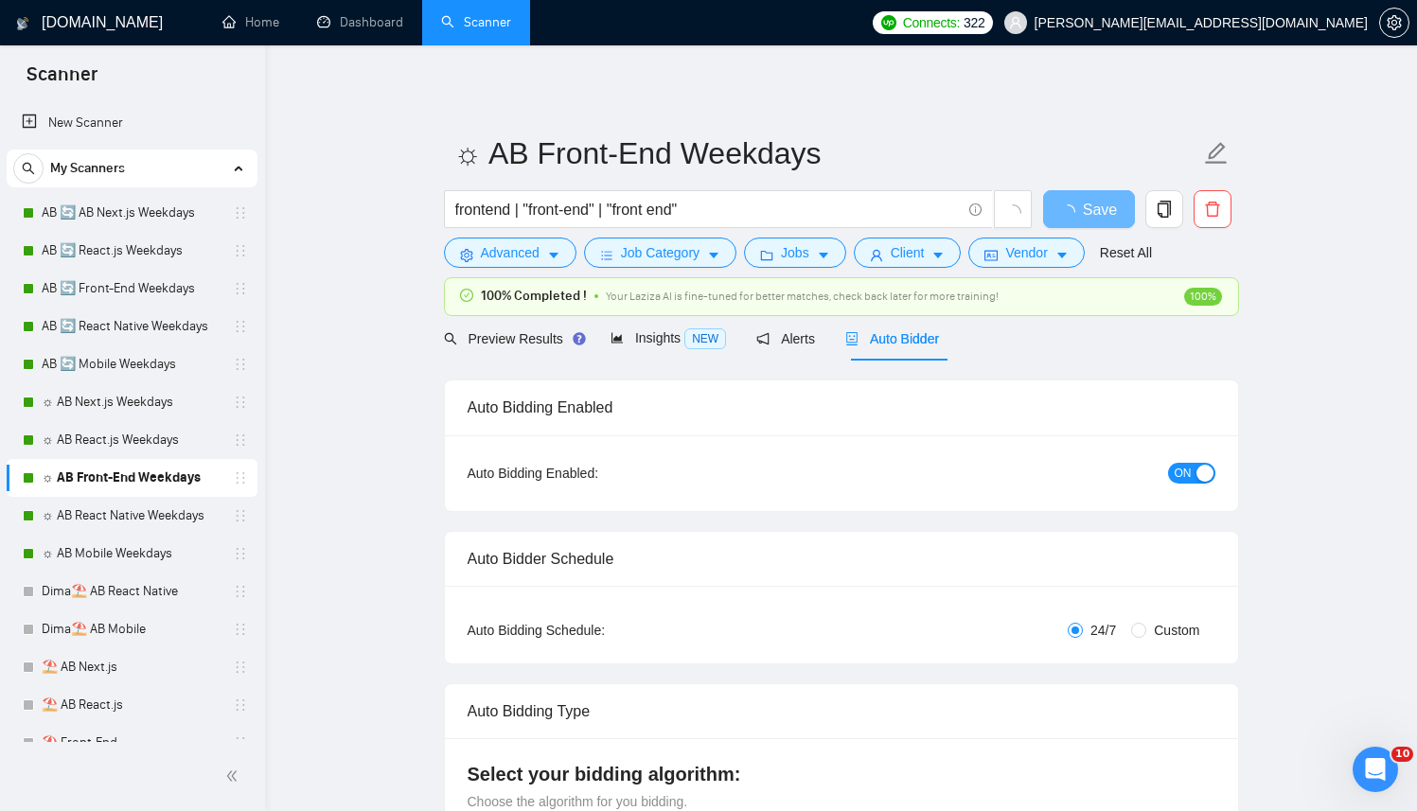
radio input "false"
radio input "true"
checkbox input "true"
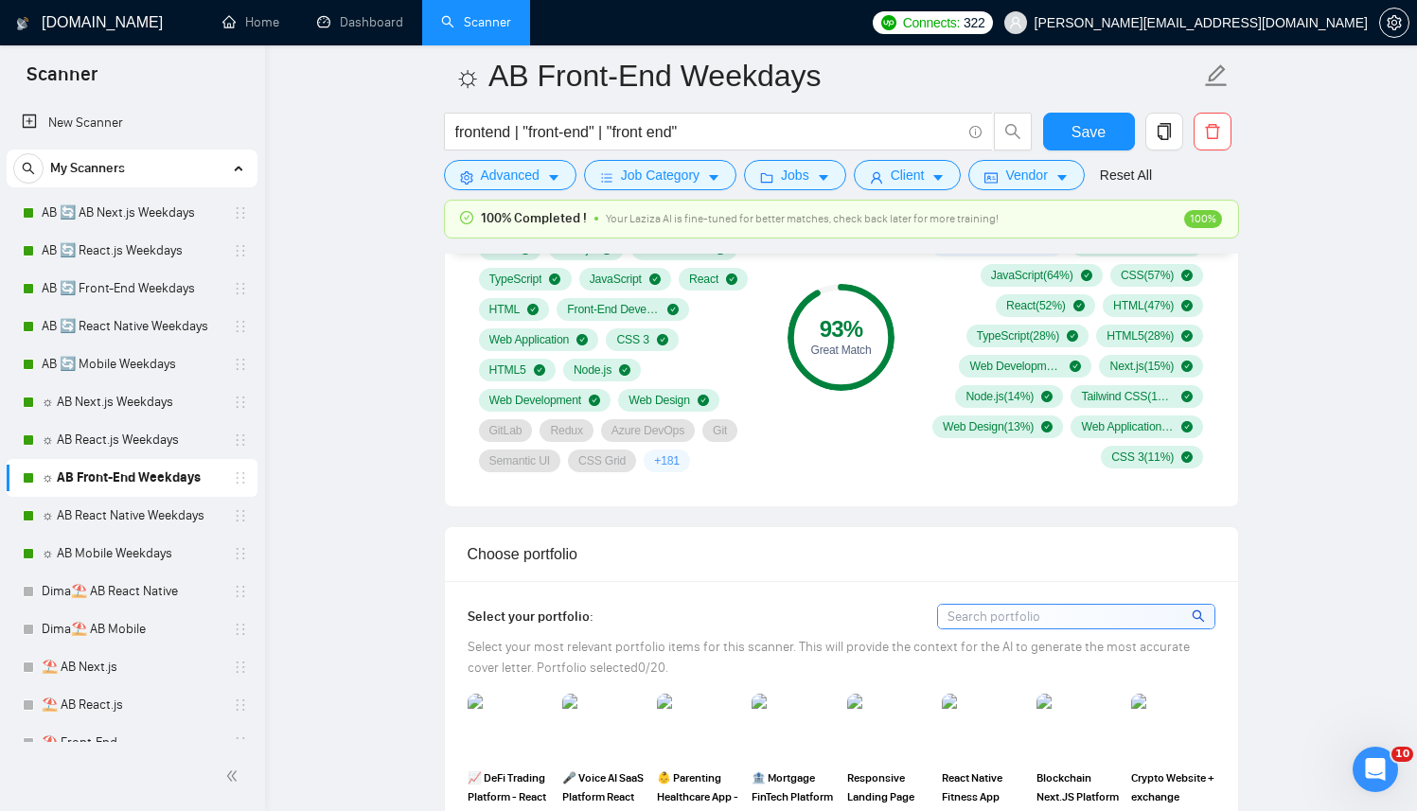
scroll to position [1797, 0]
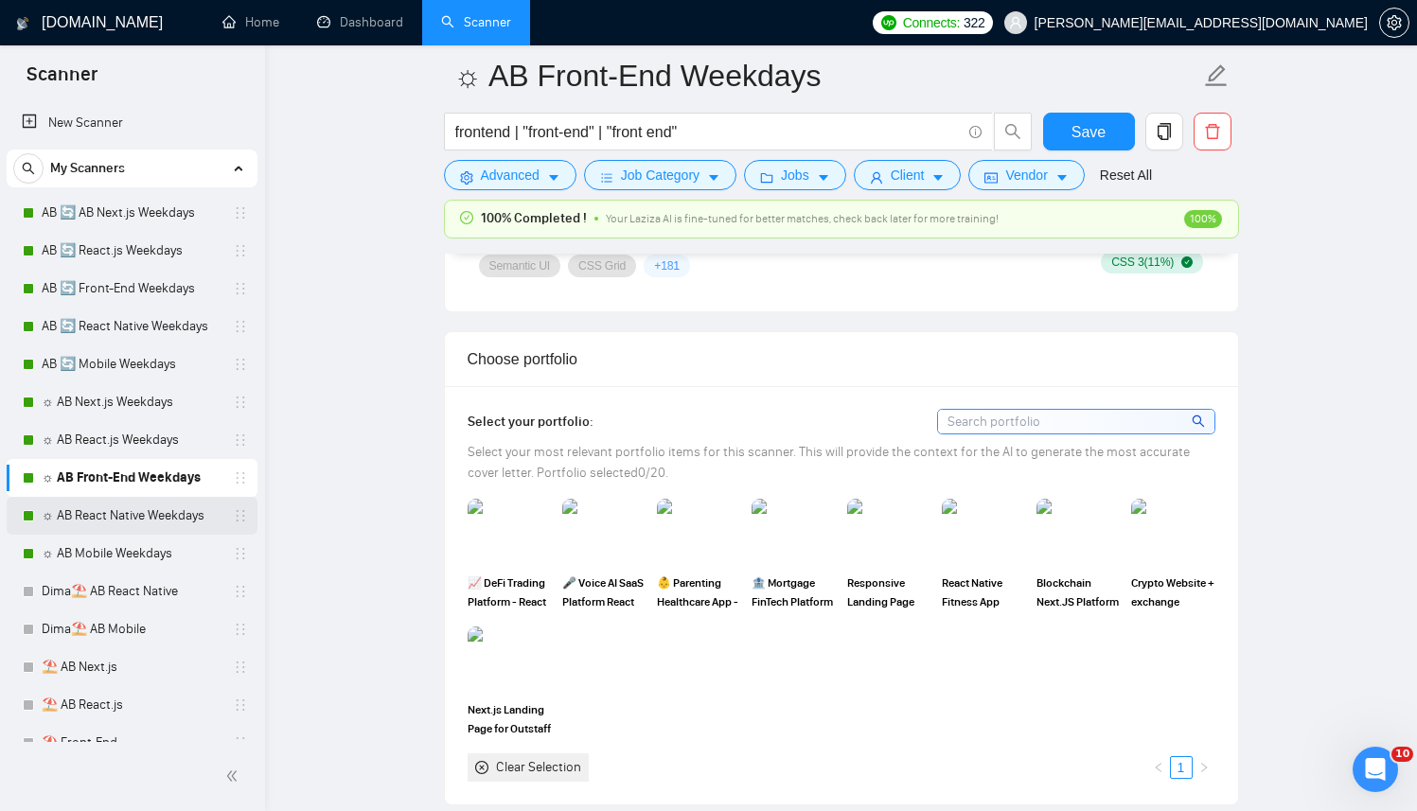
click at [130, 524] on link "☼ AB React Native Weekdays" at bounding box center [132, 516] width 180 height 38
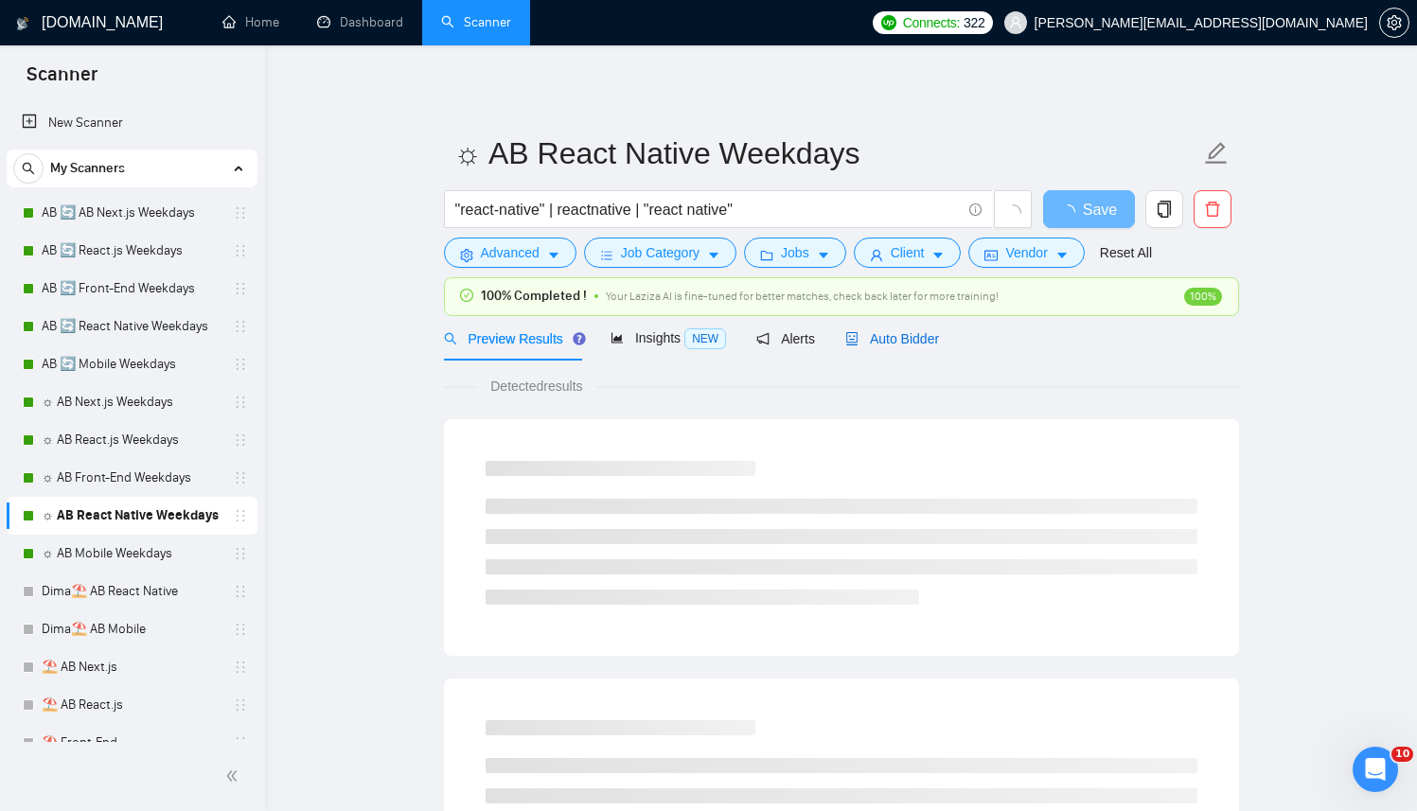
click at [864, 344] on span "Auto Bidder" at bounding box center [892, 338] width 94 height 15
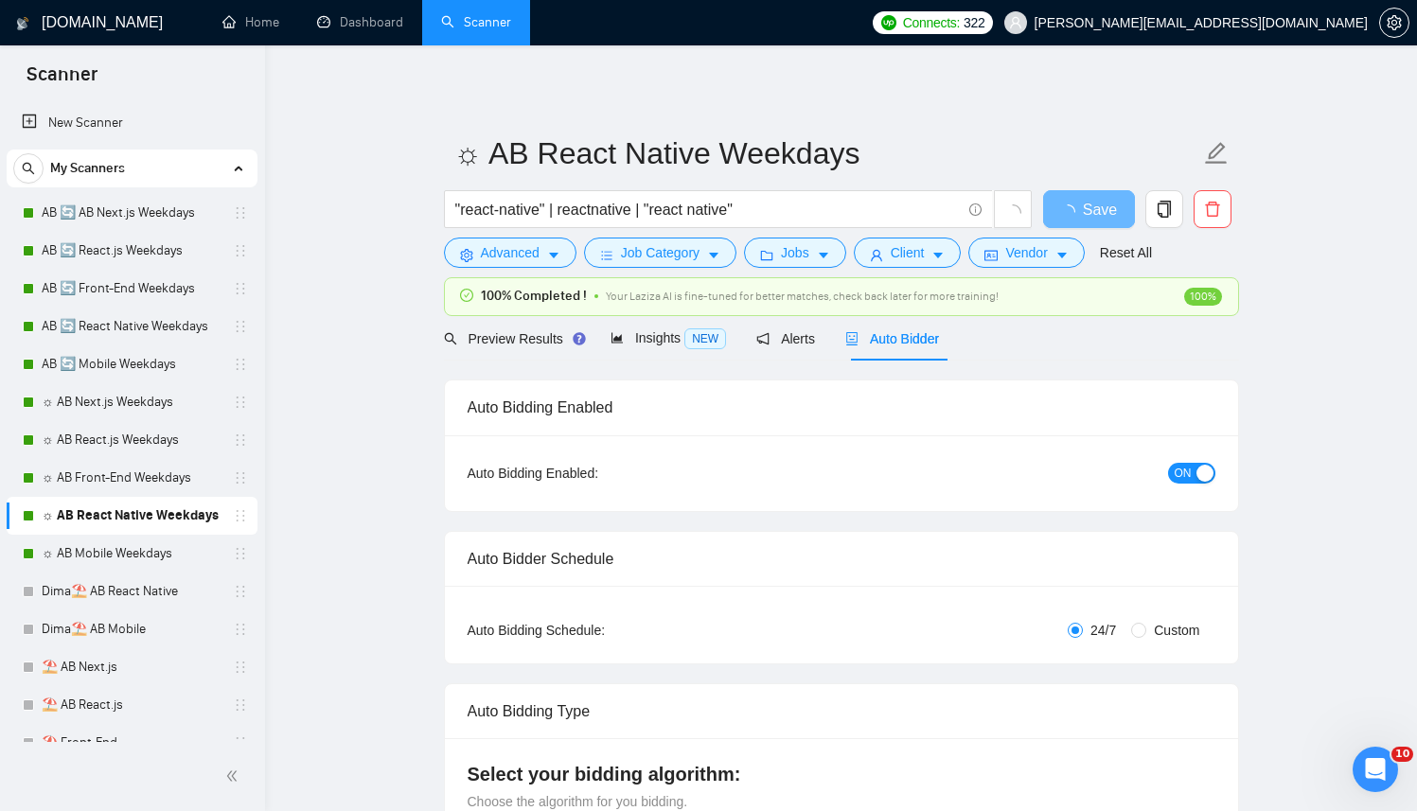
radio input "false"
radio input "true"
checkbox input "true"
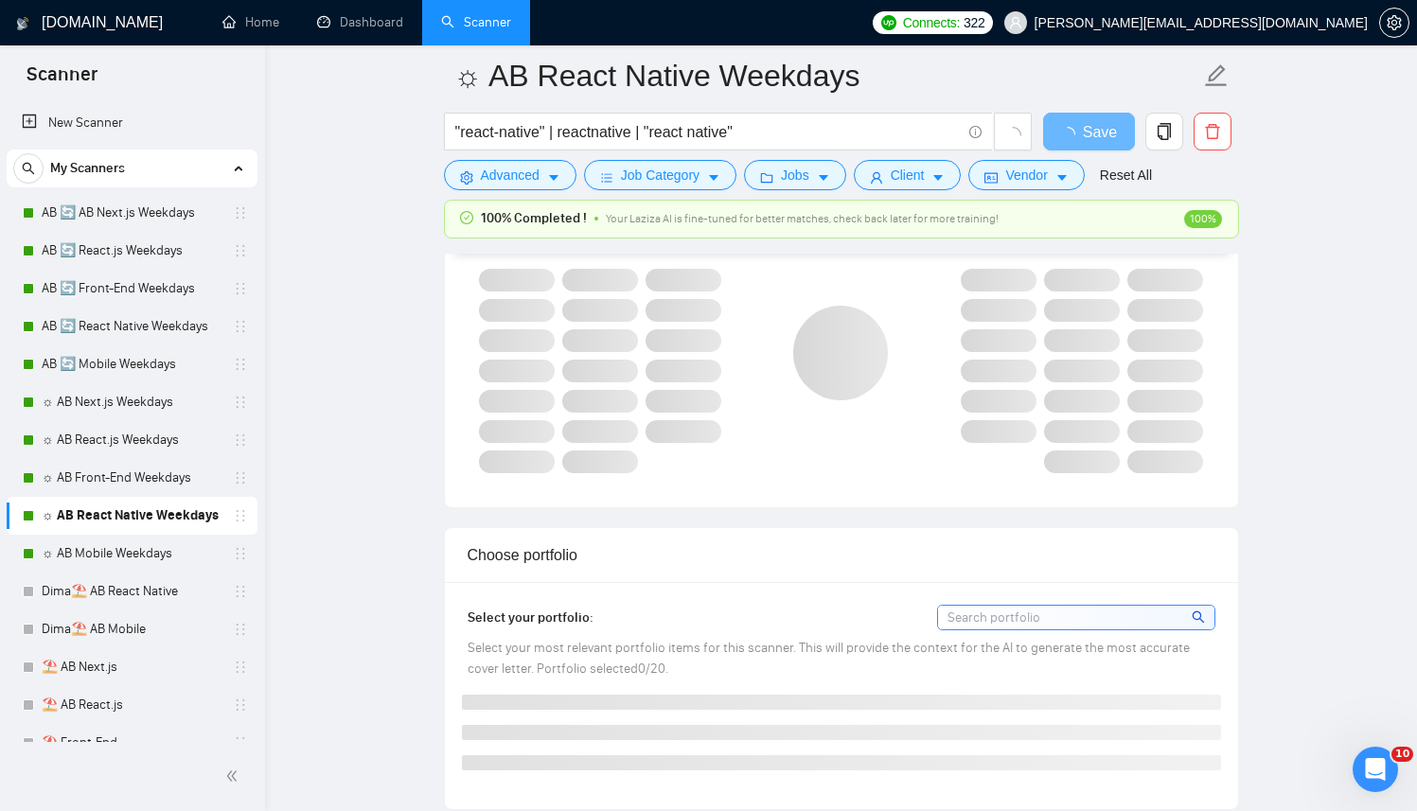
scroll to position [1547, 0]
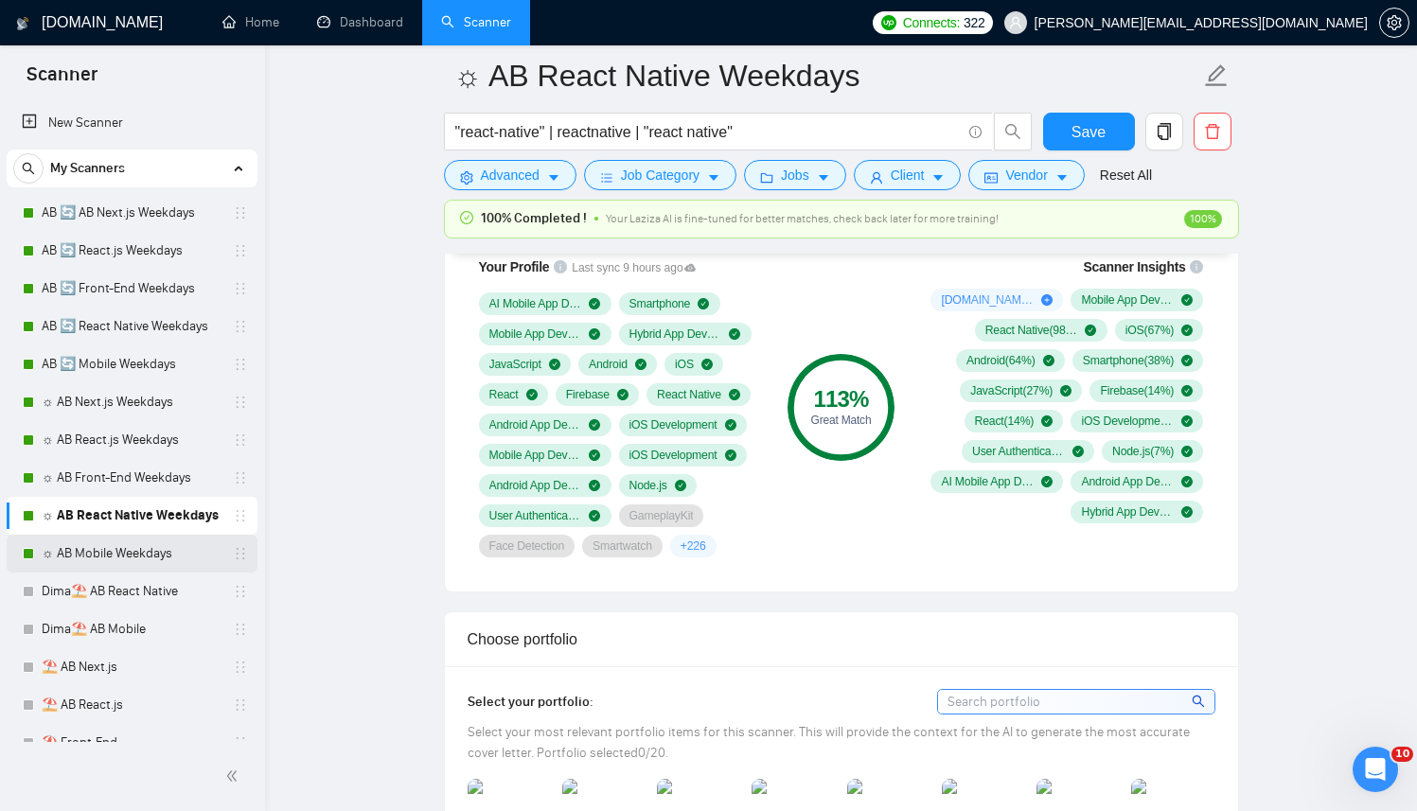
click at [190, 557] on link "☼ AB Mobile Weekdays" at bounding box center [132, 554] width 180 height 38
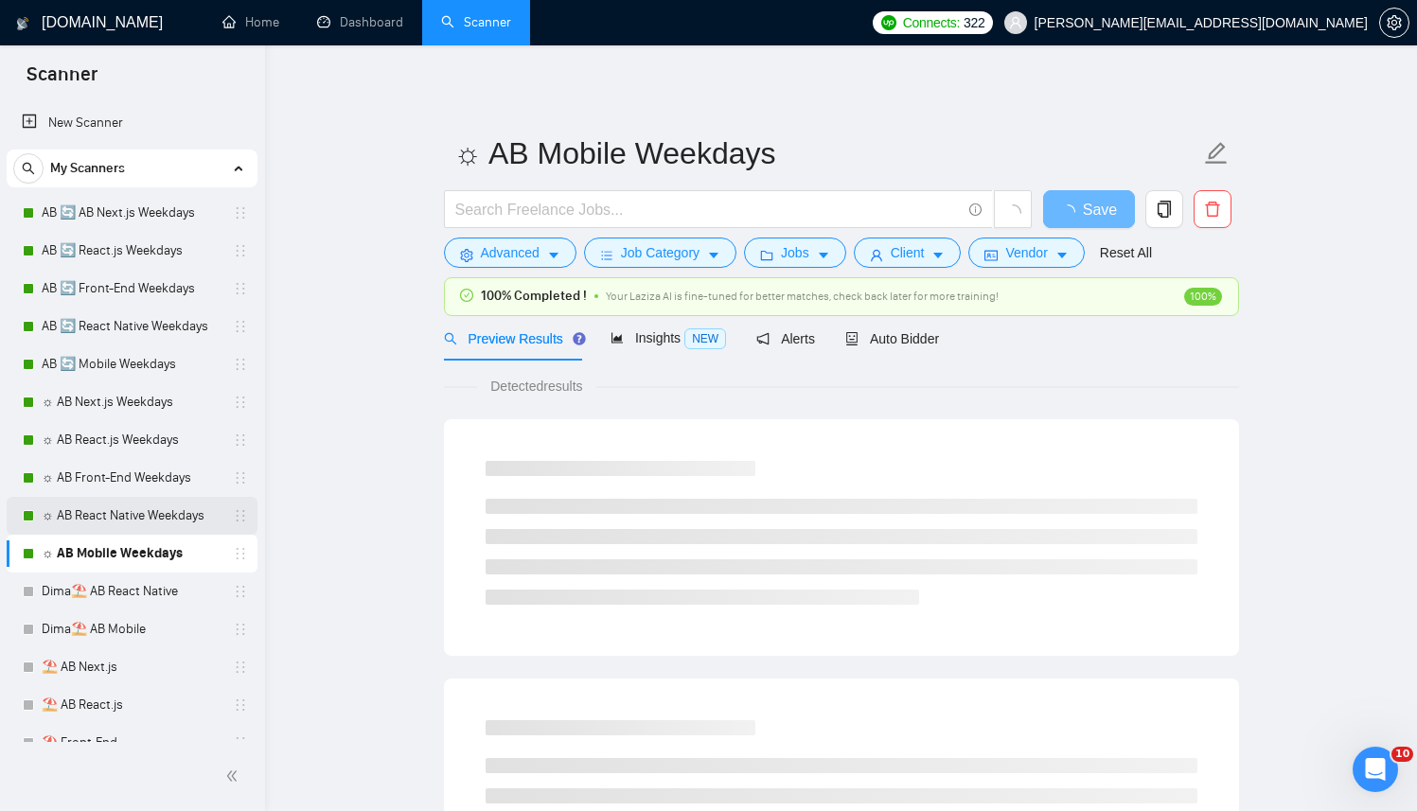
click at [141, 514] on link "☼ AB React Native Weekdays" at bounding box center [132, 516] width 180 height 38
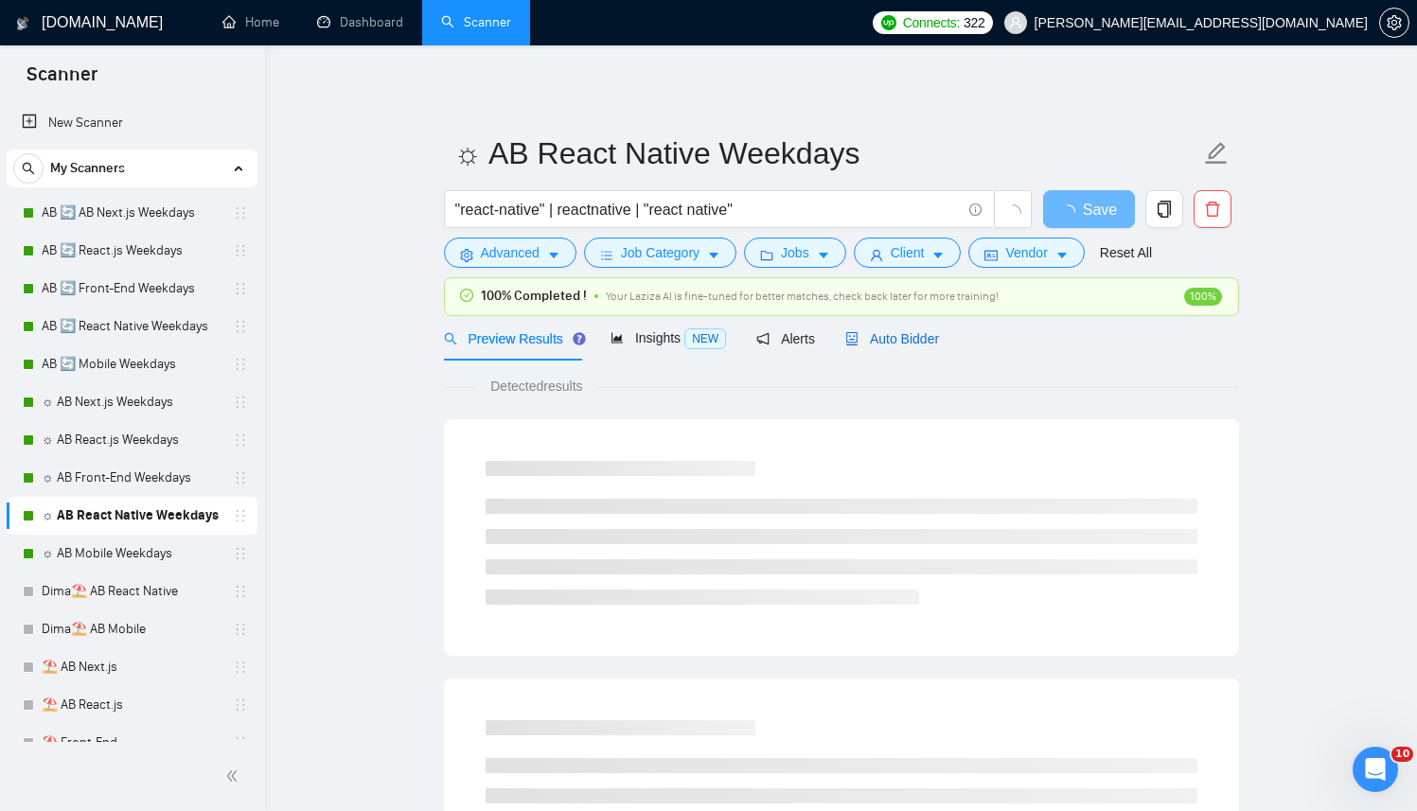
click at [927, 337] on span "Auto Bidder" at bounding box center [892, 338] width 94 height 15
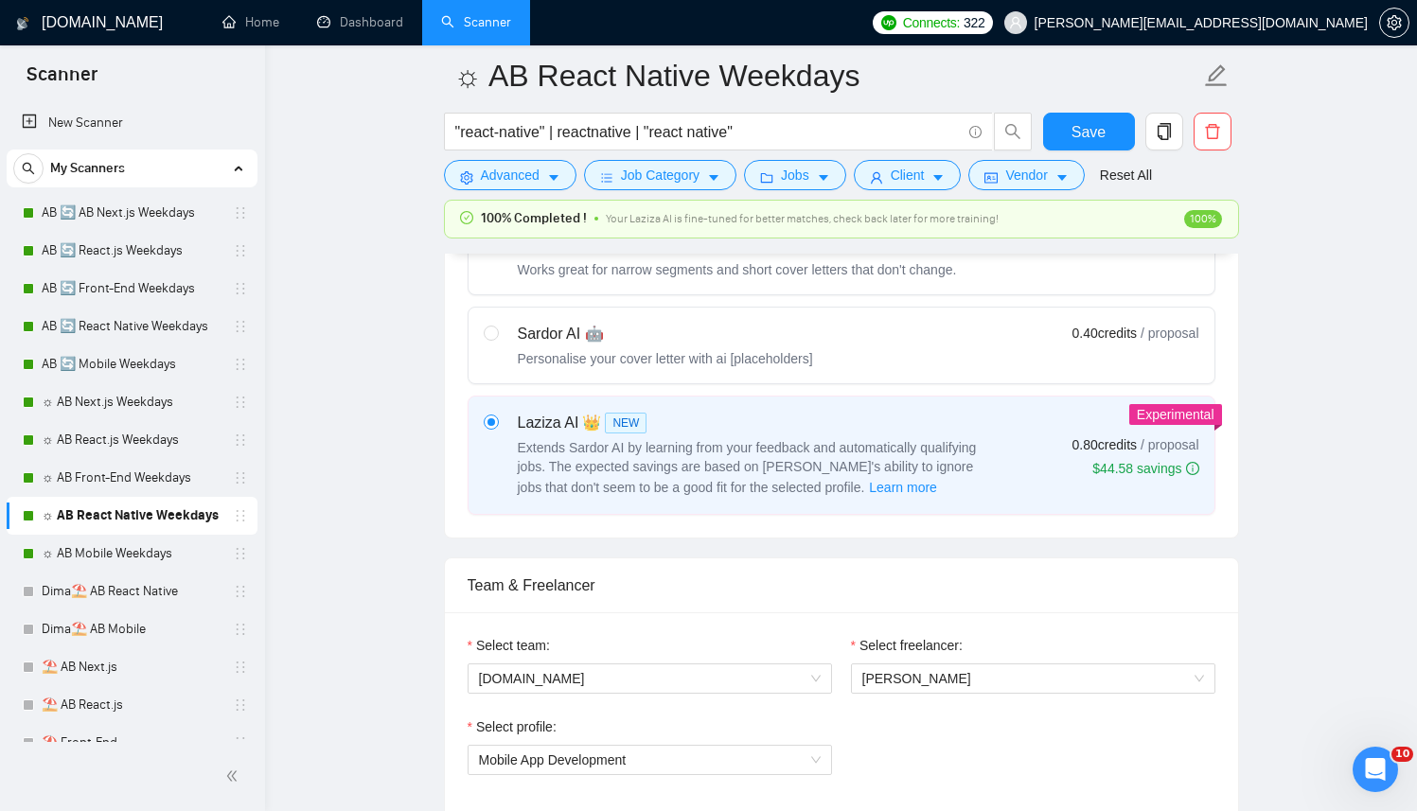
scroll to position [879, 0]
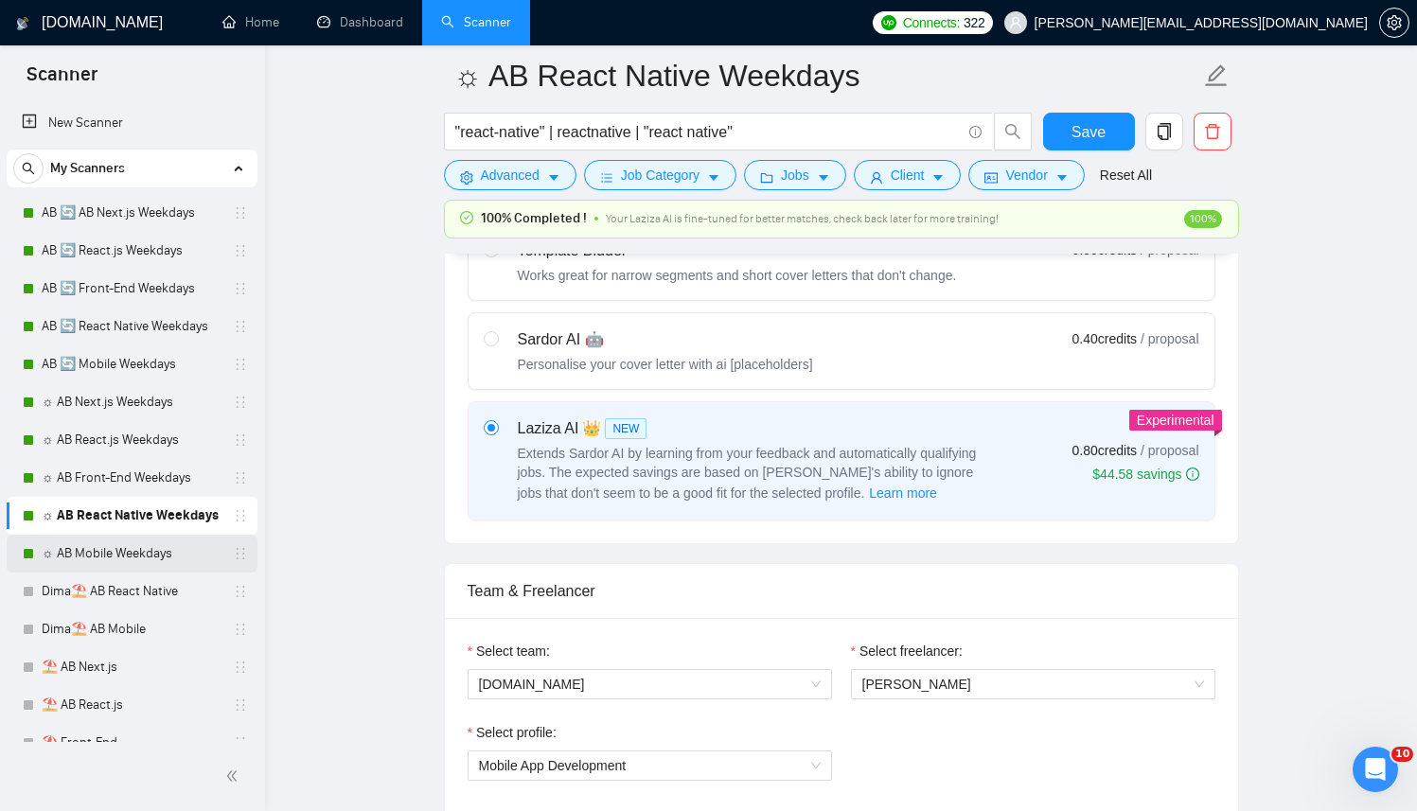
click at [152, 536] on link "☼ AB Mobile Weekdays" at bounding box center [132, 554] width 180 height 38
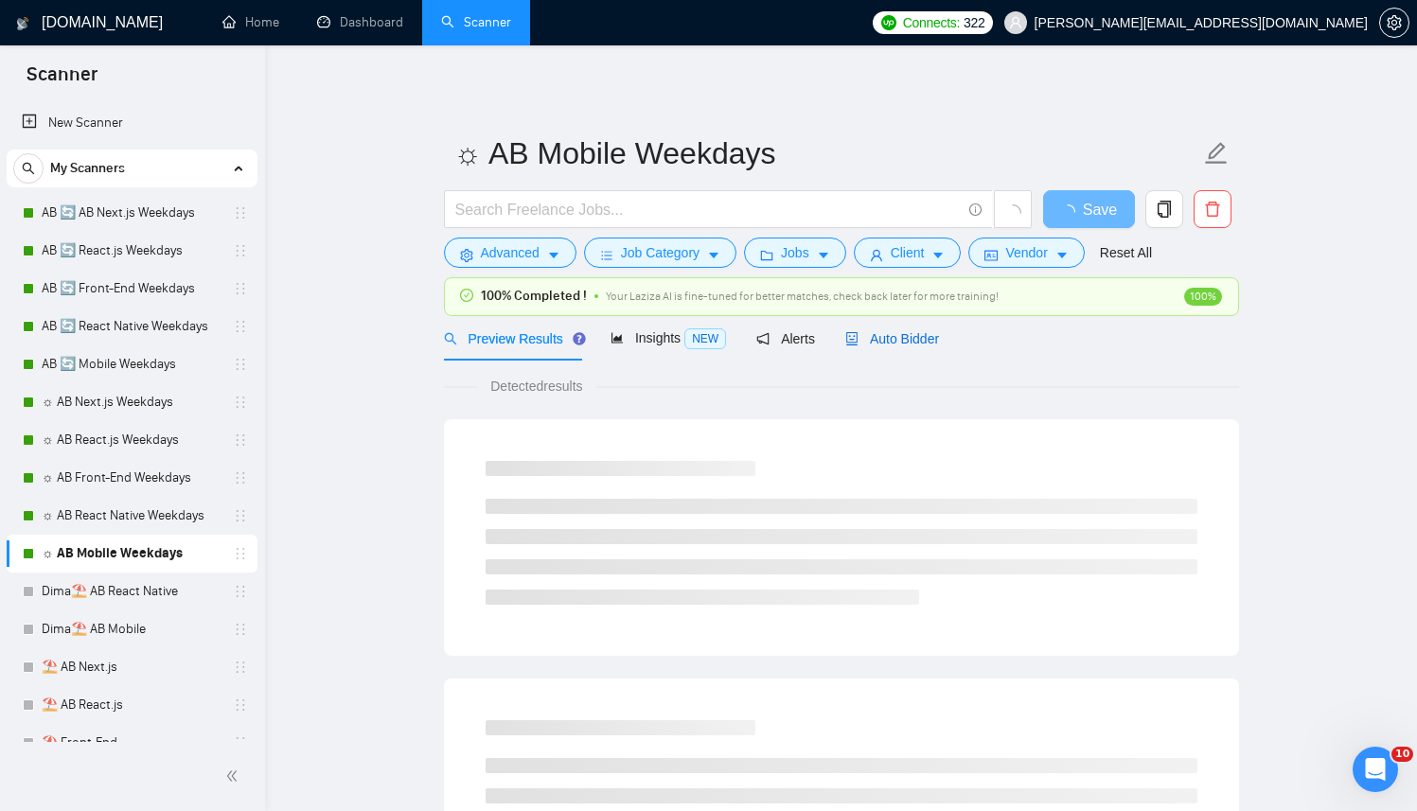
click at [935, 338] on span "Auto Bidder" at bounding box center [892, 338] width 94 height 15
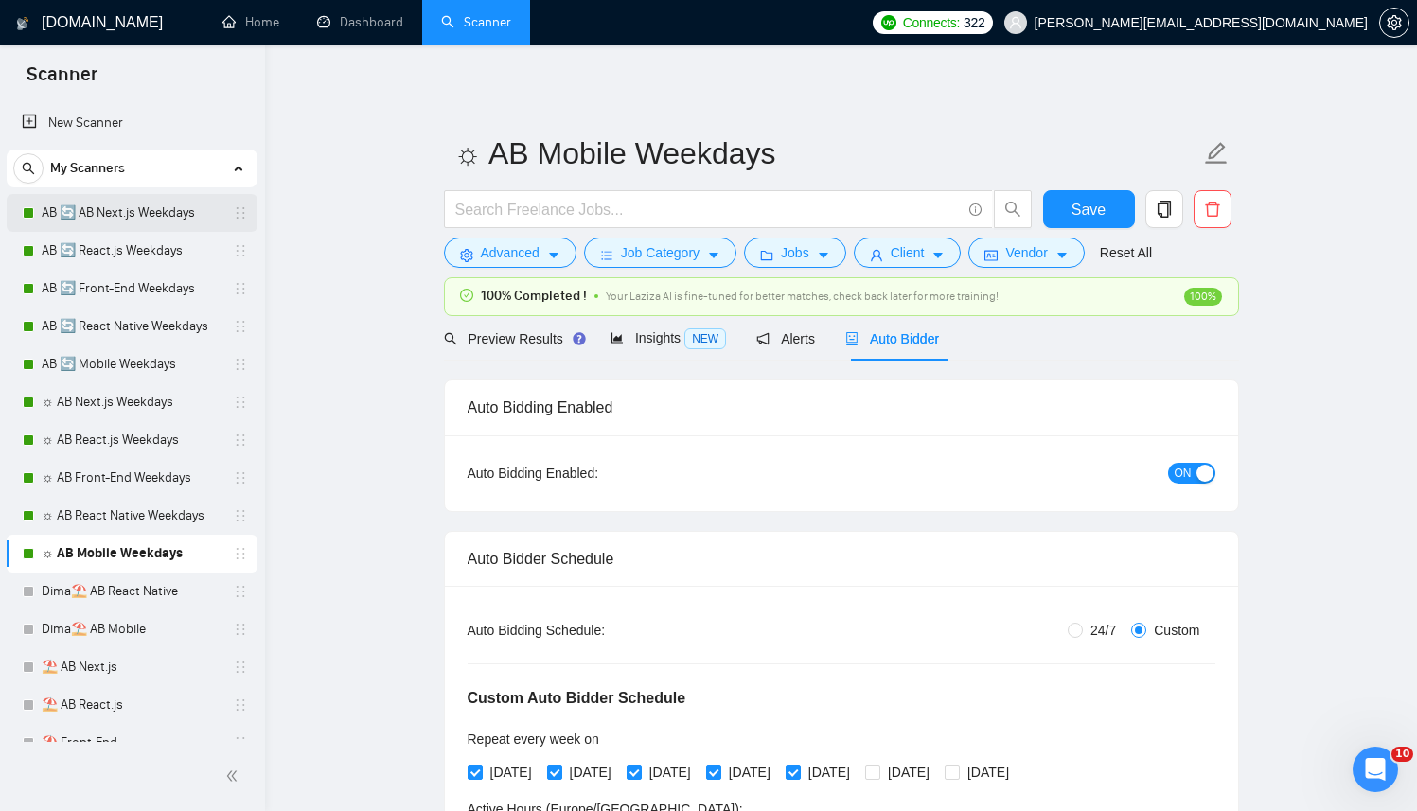
click at [126, 200] on link "AB 🔄 AB Next.js Weekdays" at bounding box center [132, 213] width 180 height 38
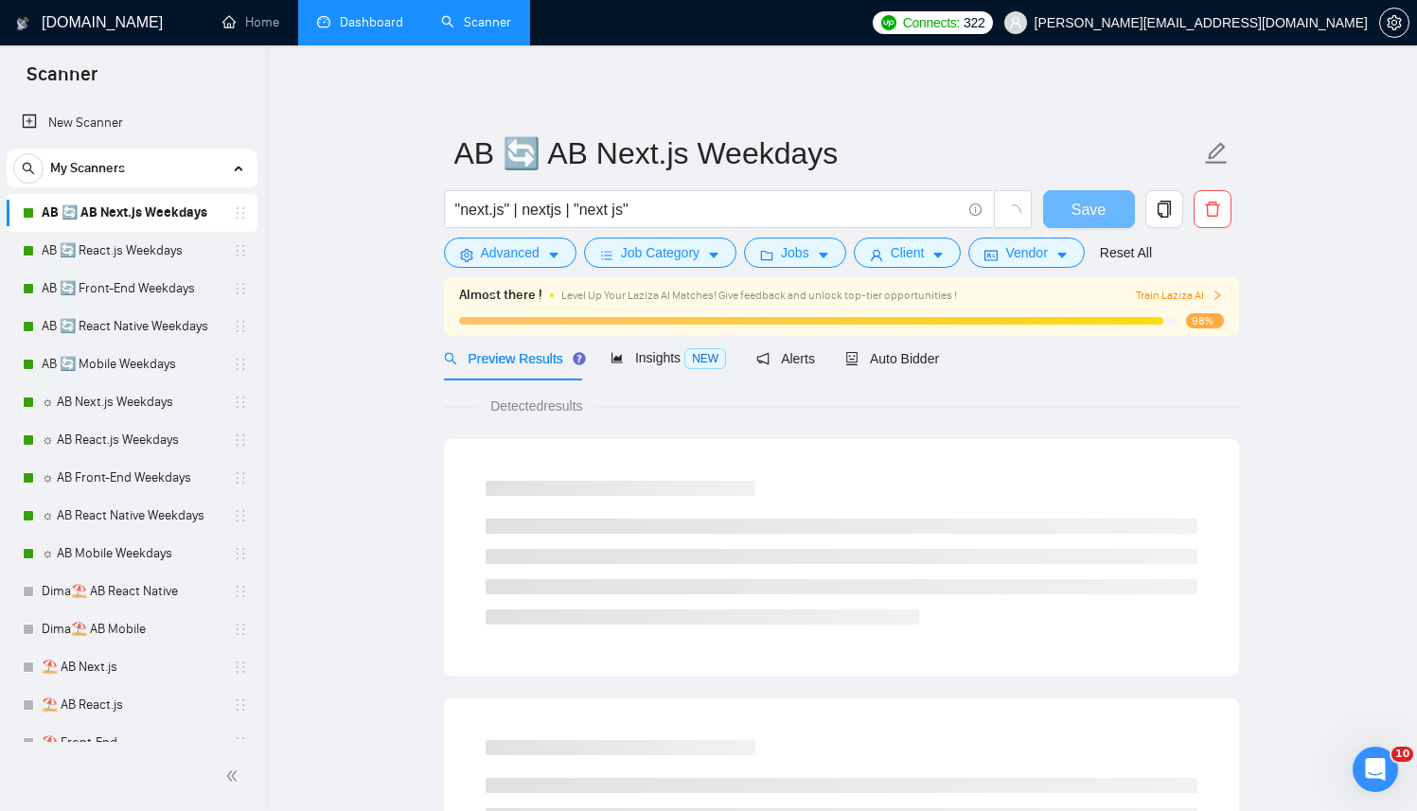
scroll to position [81, 0]
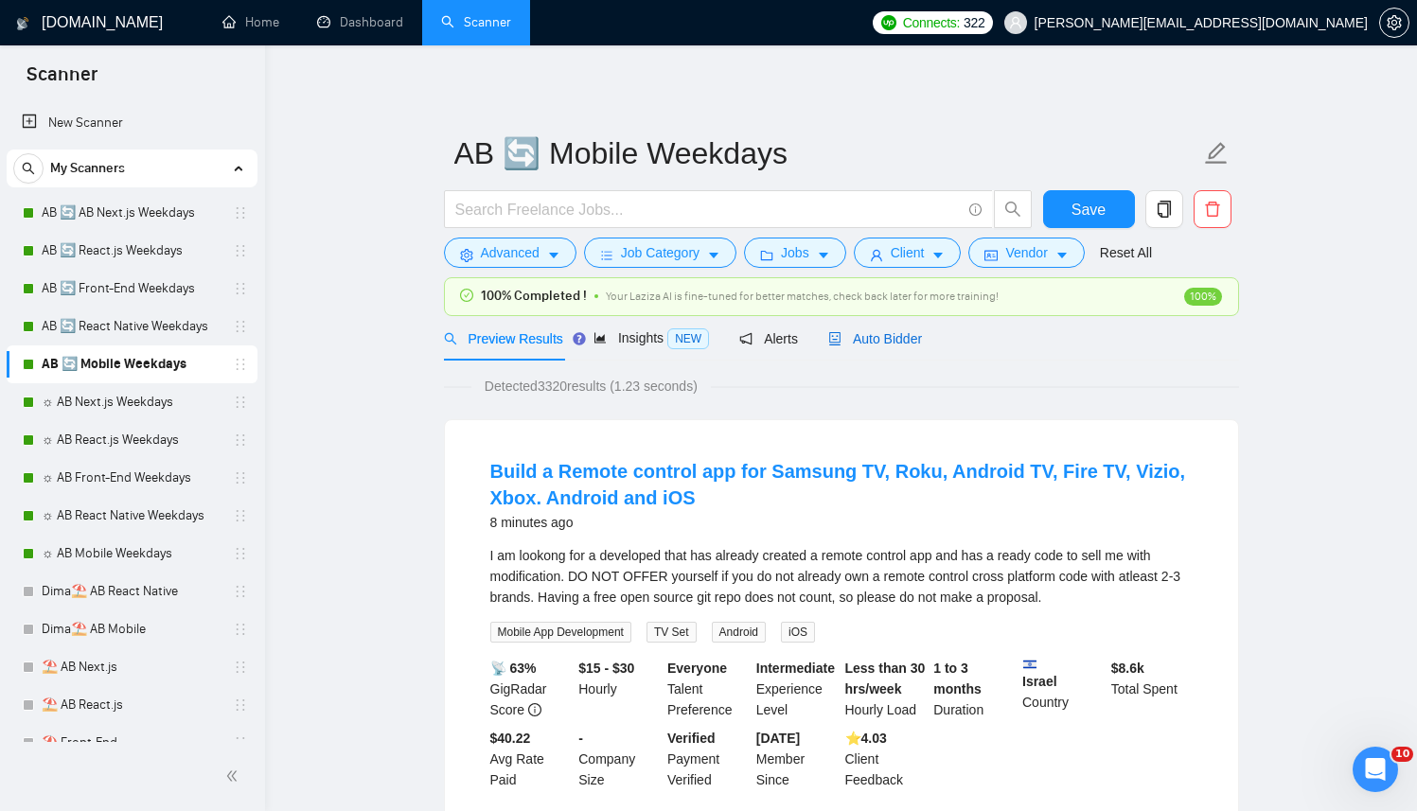
click at [900, 337] on span "Auto Bidder" at bounding box center [875, 338] width 94 height 15
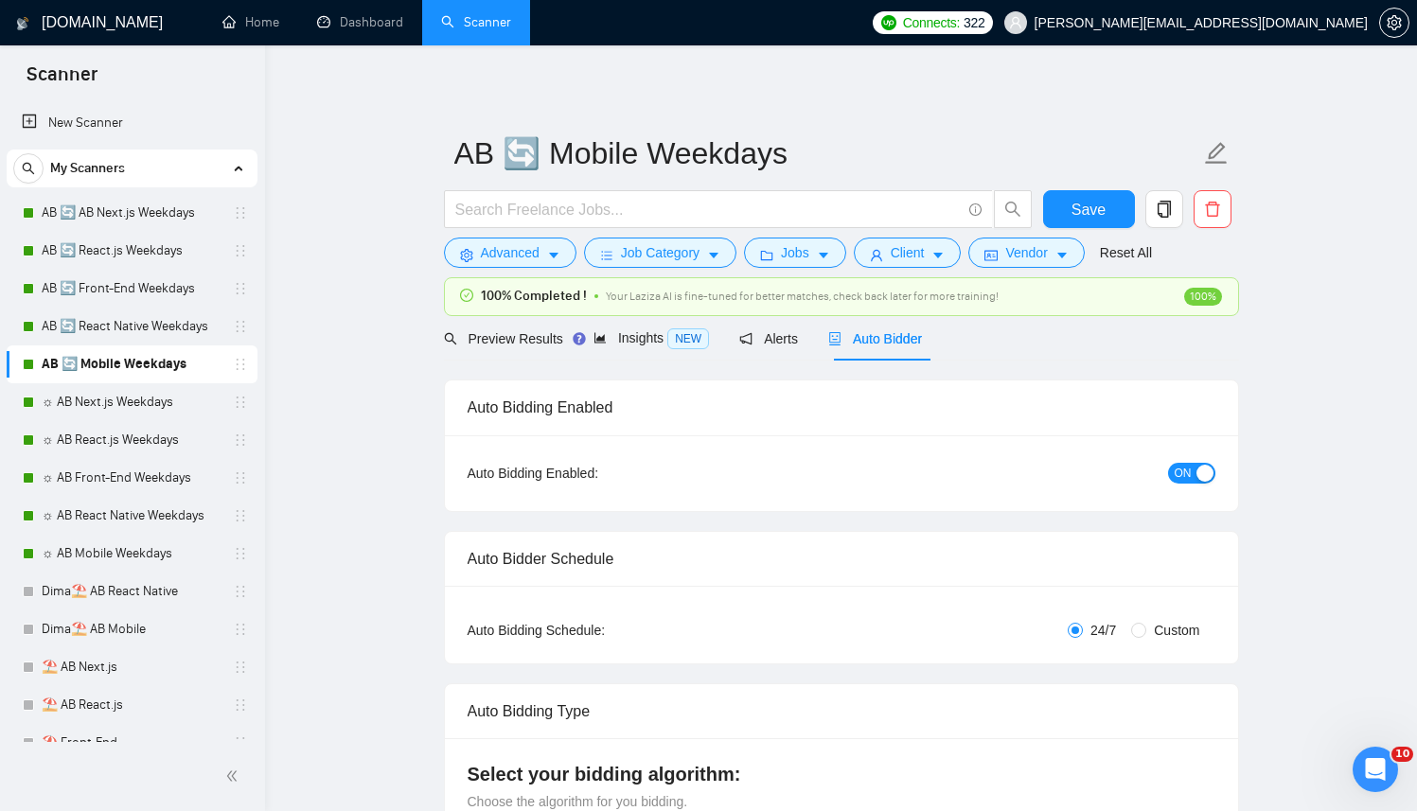
radio input "false"
radio input "true"
checkbox input "true"
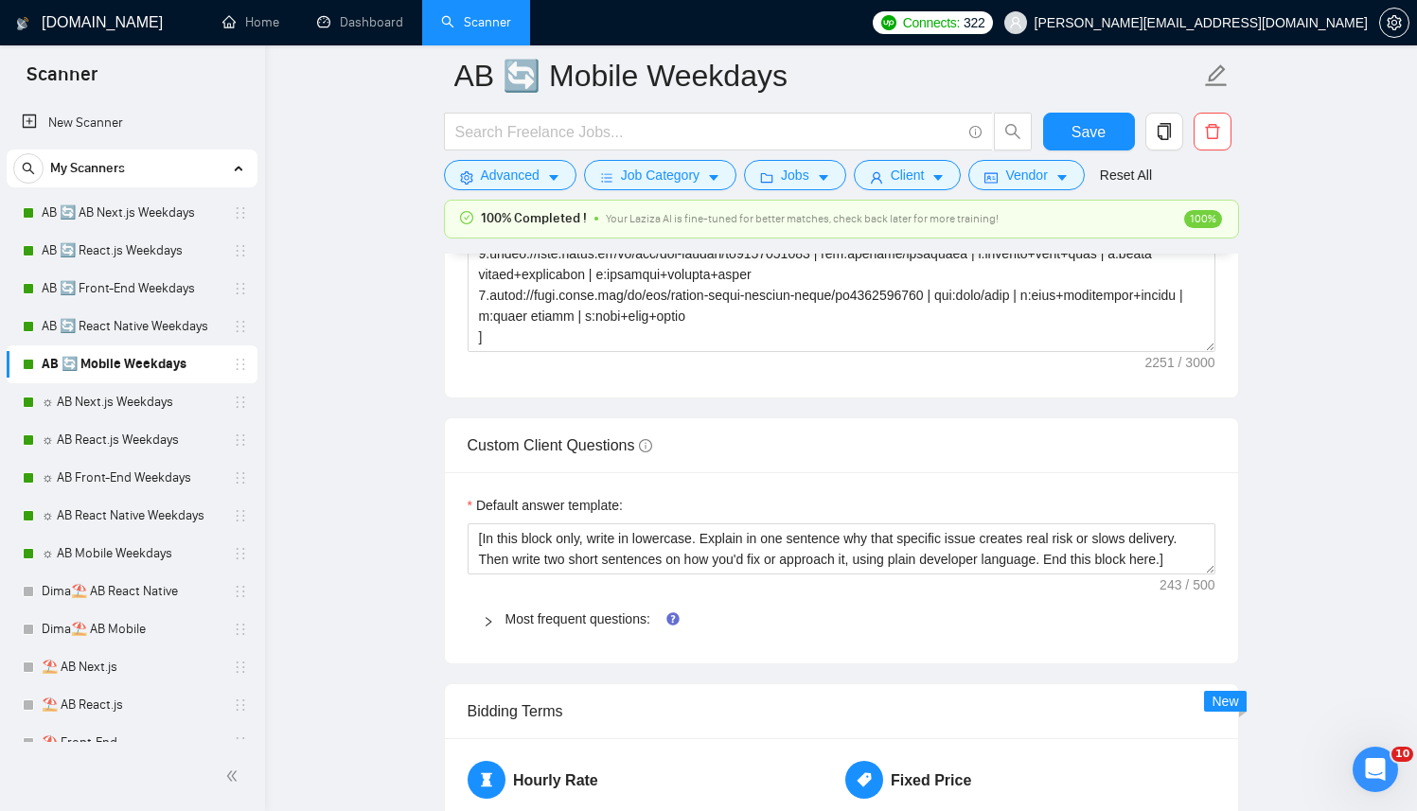
scroll to position [2865, 0]
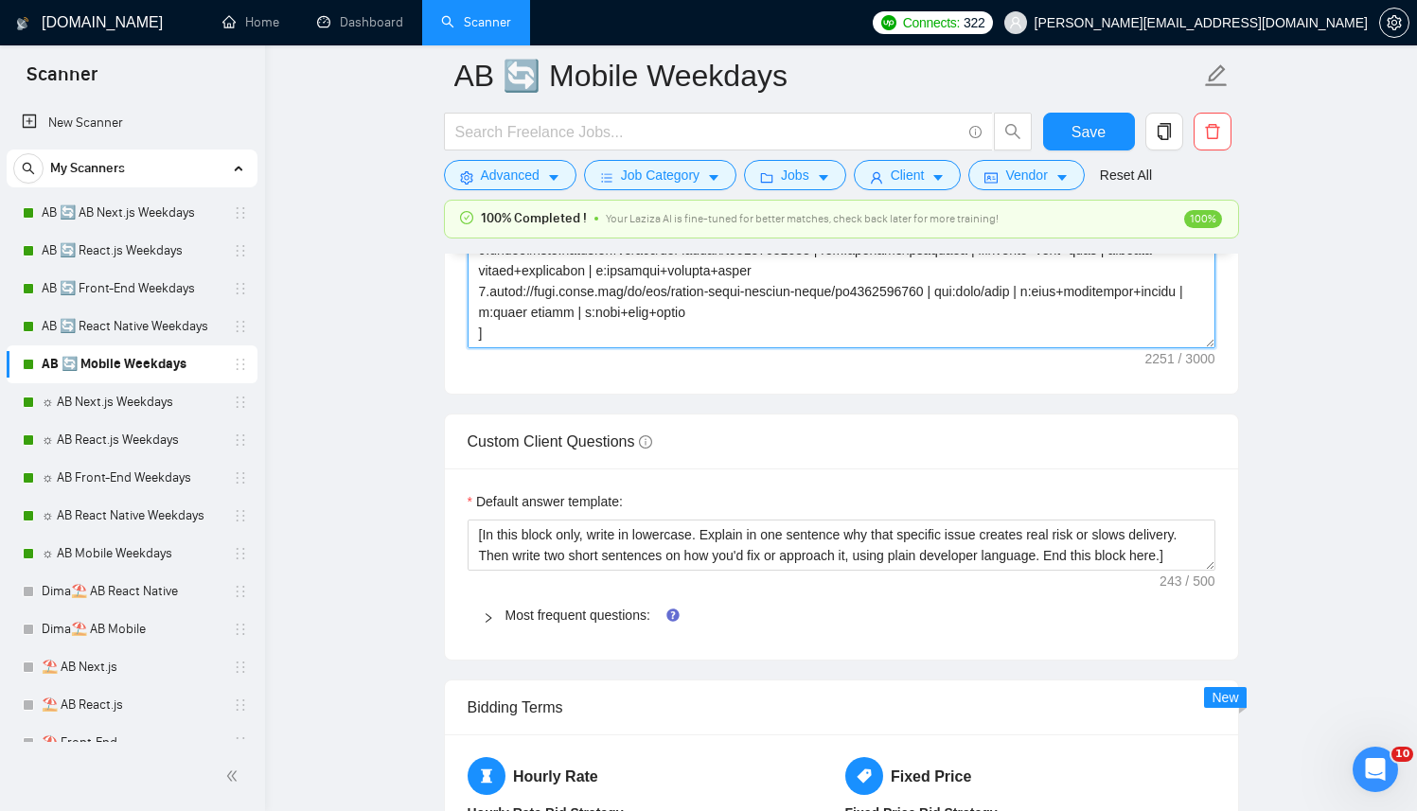
click at [825, 288] on textarea "Cover letter template:" at bounding box center [842, 135] width 748 height 426
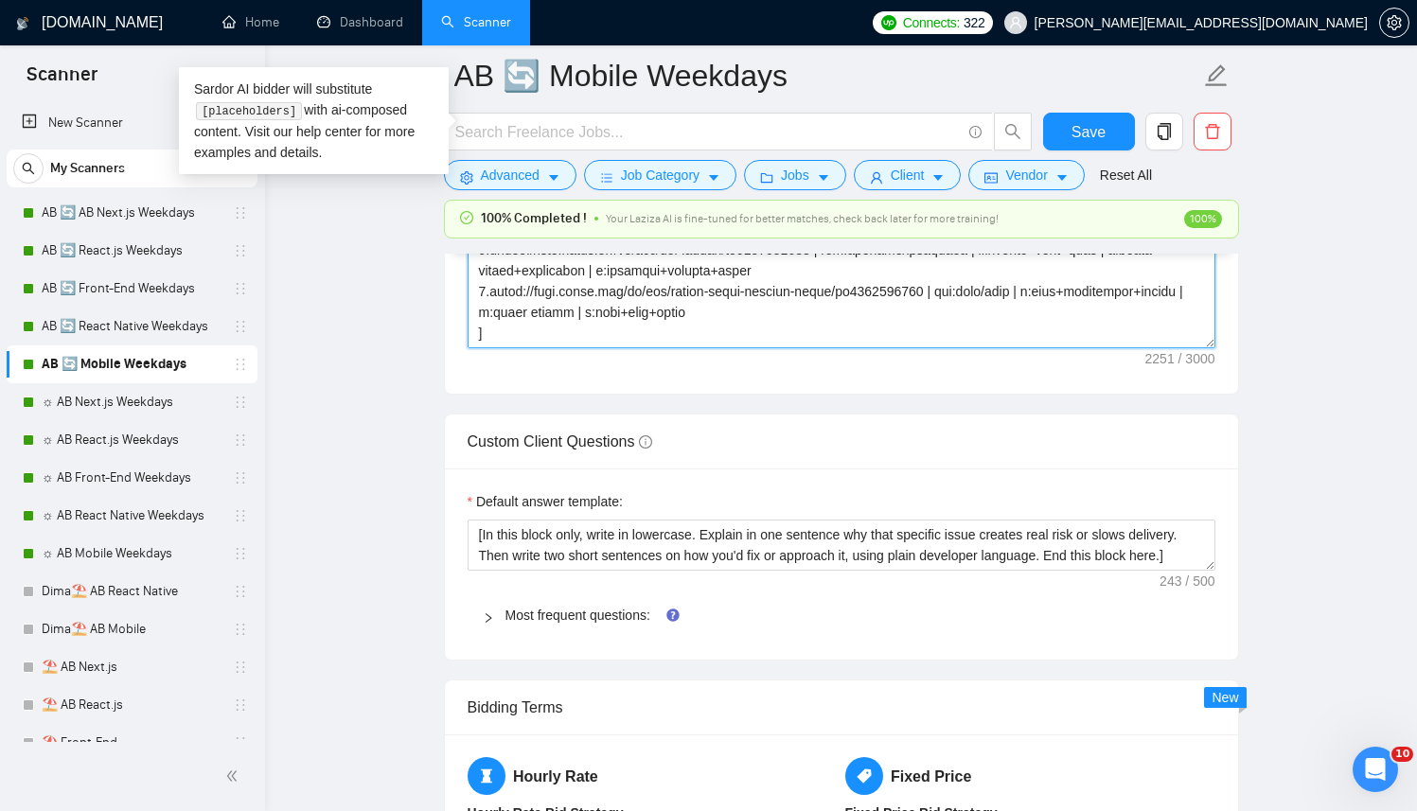
paste textarea "[clientNameIfAvailable]I work with next.js, react.js, [tech1], [tech2], [tech3]…"
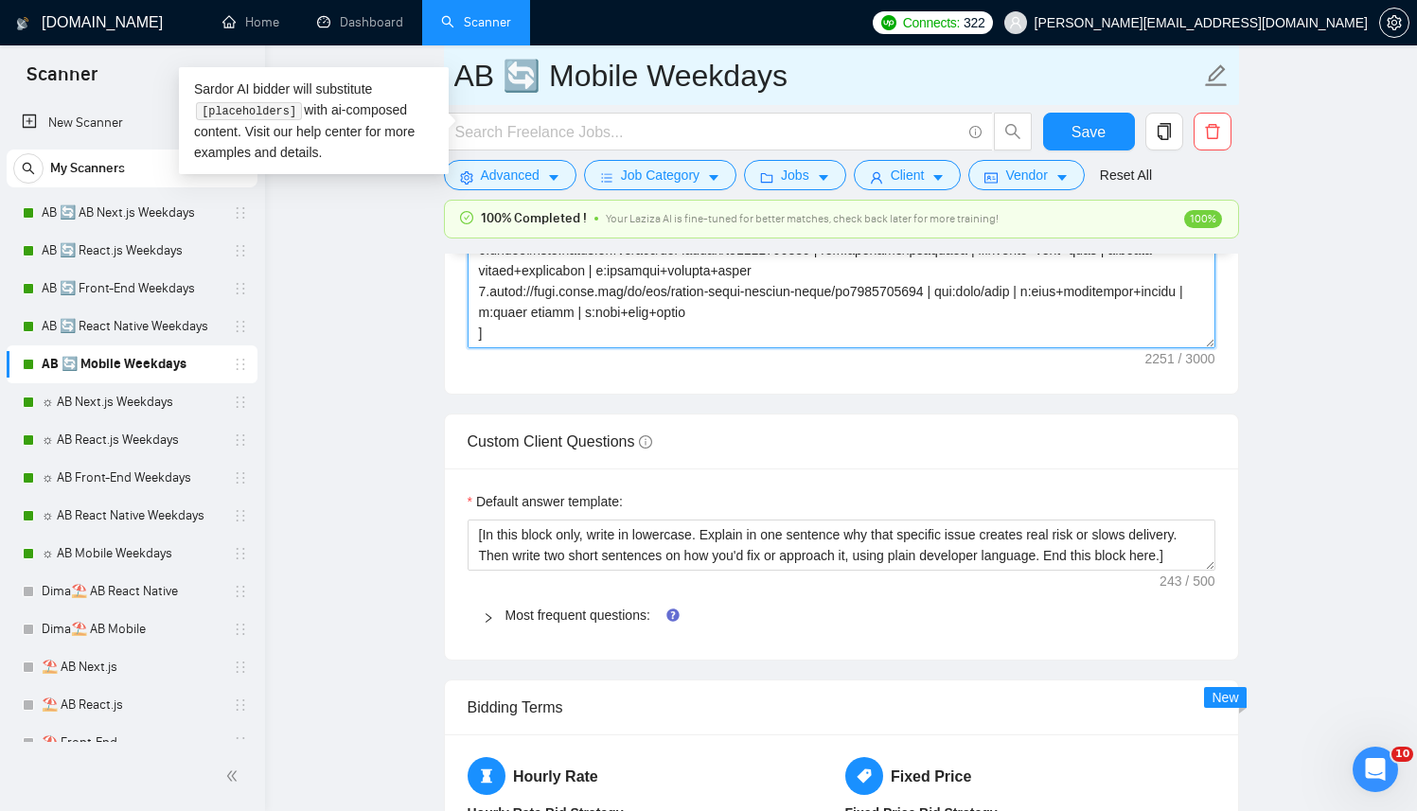
scroll to position [285, 0]
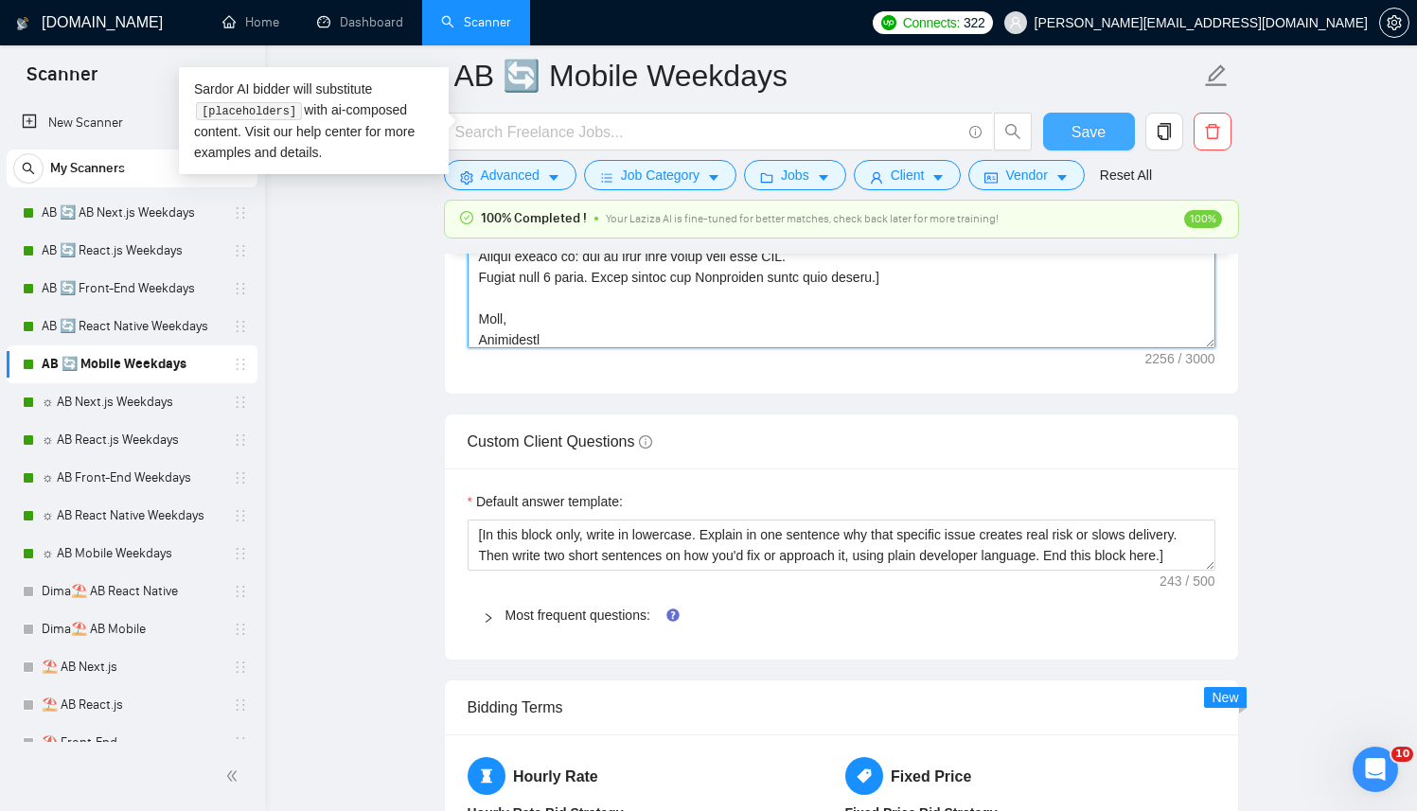
type textarea "[Successful cases (reference only, never output directly): 1.[URL][DOMAIN_NAME]…"
click at [1086, 127] on span "Save" at bounding box center [1089, 132] width 34 height 24
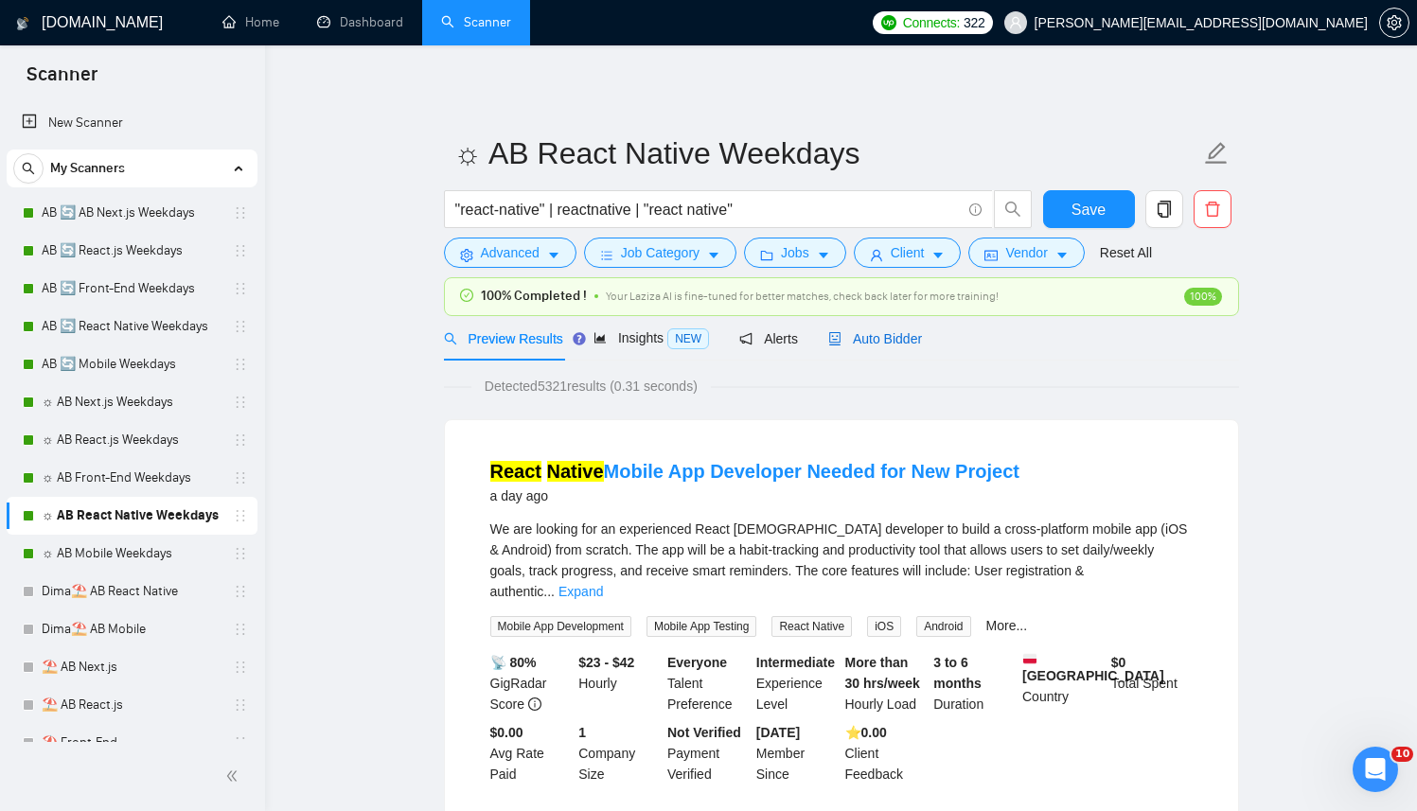
click at [894, 336] on span "Auto Bidder" at bounding box center [875, 338] width 94 height 15
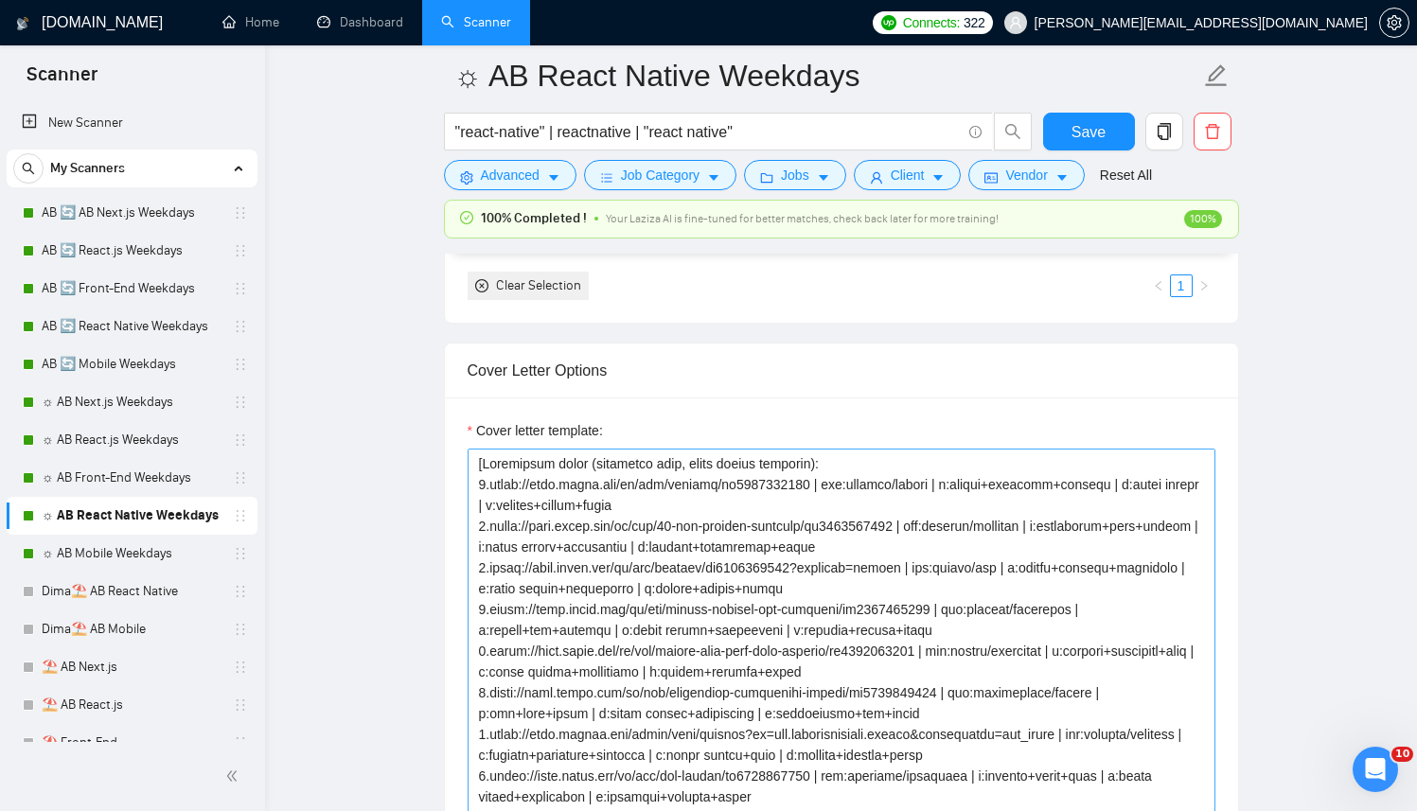
scroll to position [2346, 0]
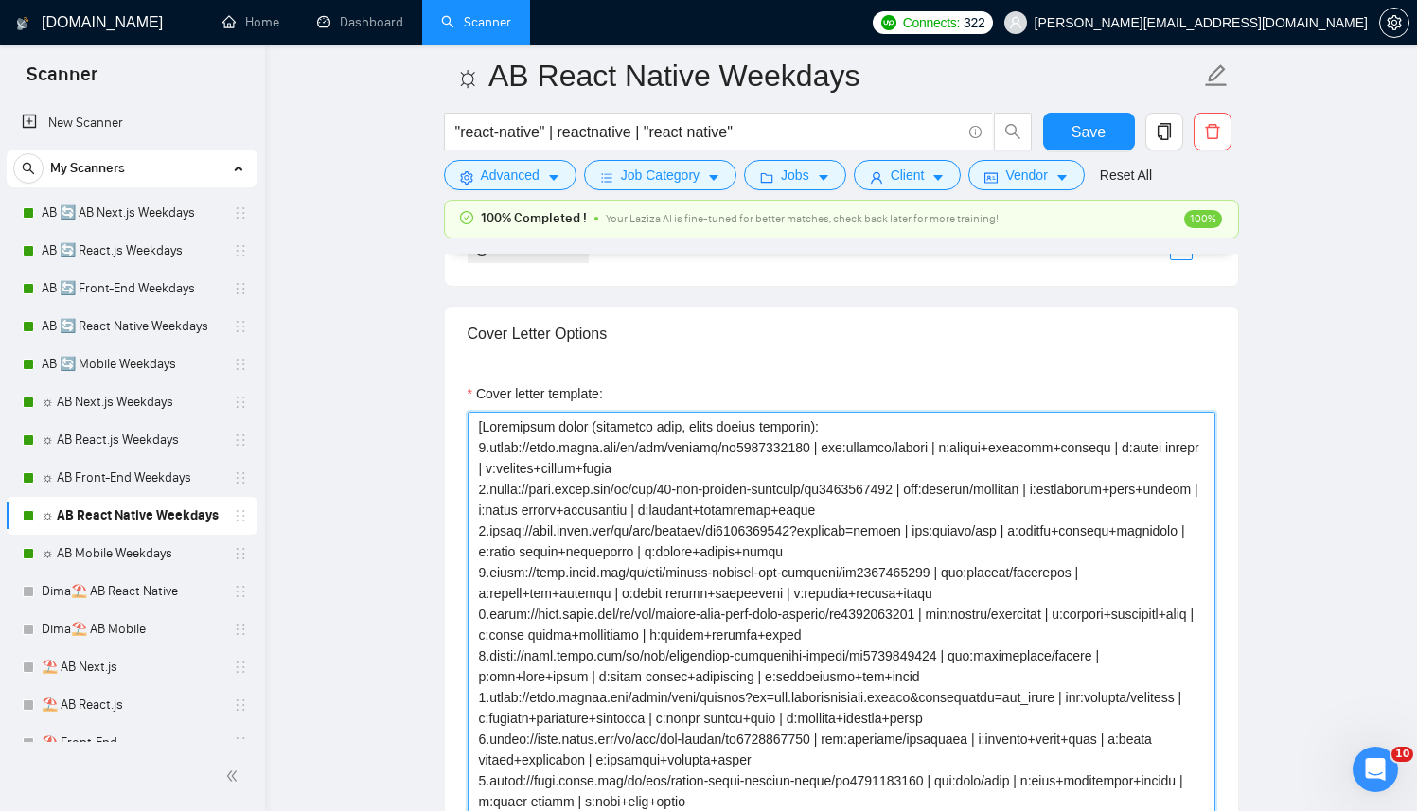
click at [703, 561] on textarea "Cover letter template:" at bounding box center [842, 625] width 748 height 426
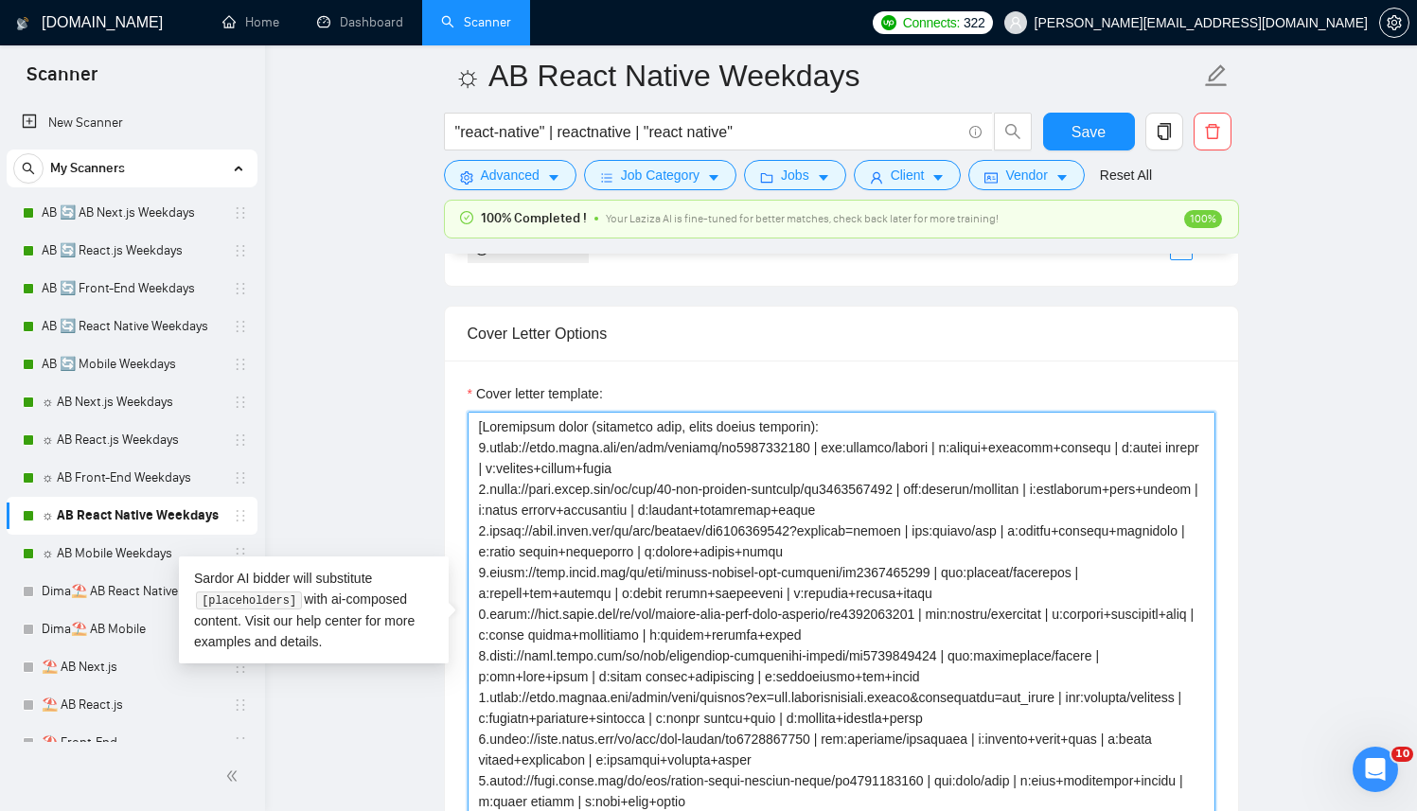
paste textarea "[clientNameIfAvailable]I work with next.js, react.js, [tech1], [tech2], [tech3]…"
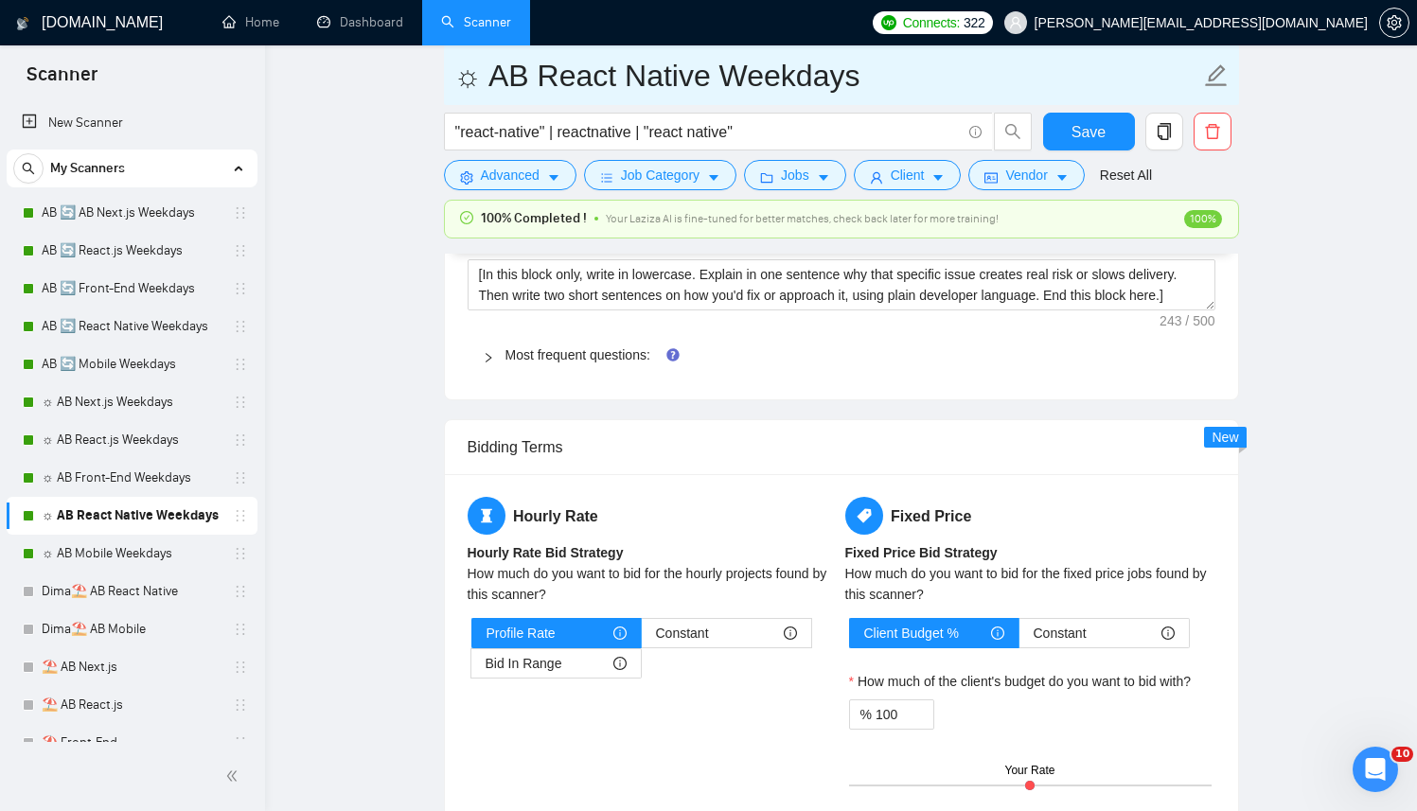
scroll to position [3154, 0]
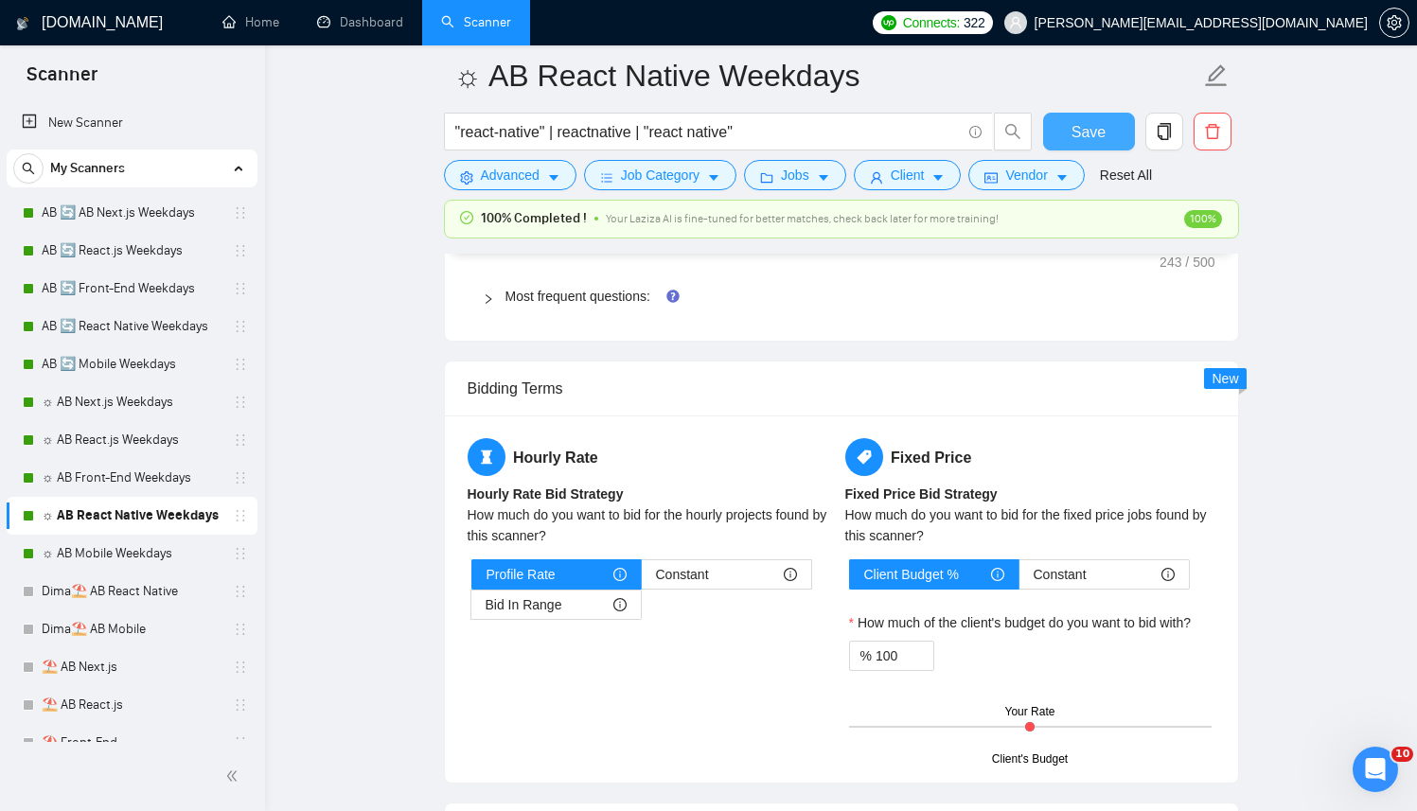
type textarea "[Successful cases (reference only, never output directly): 1.https://apps.apple…"
click at [1109, 121] on button "Save" at bounding box center [1089, 132] width 92 height 38
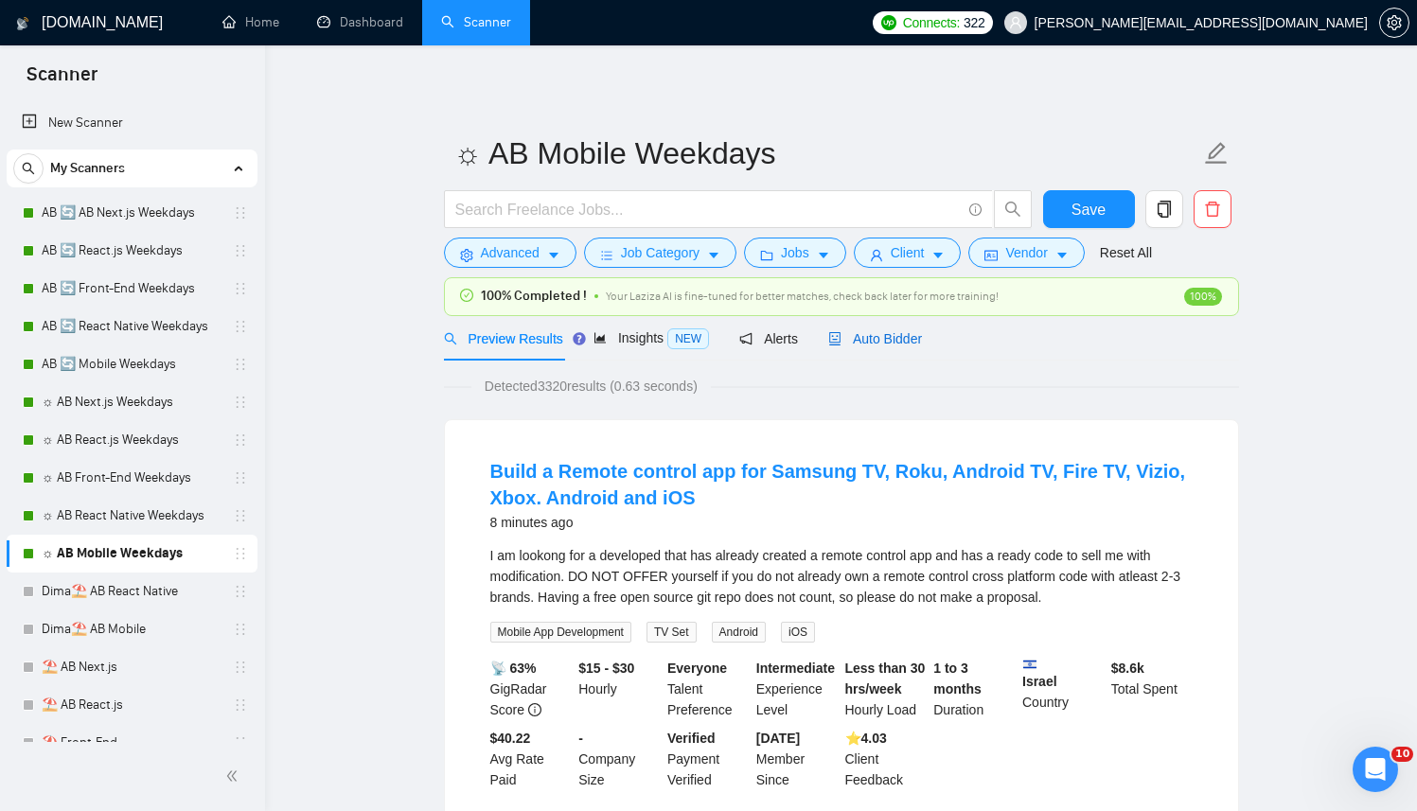
click at [922, 338] on span "Auto Bidder" at bounding box center [875, 338] width 94 height 15
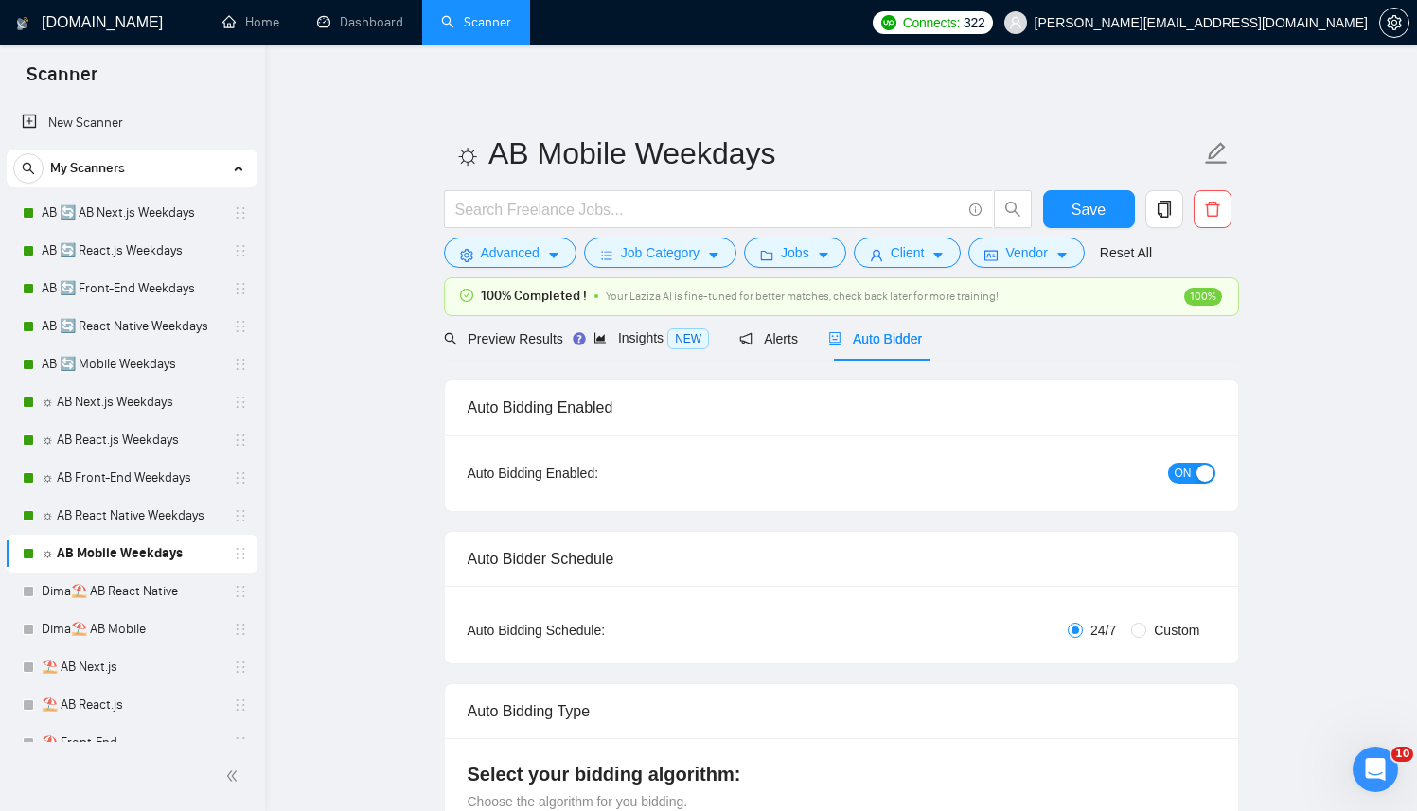
radio input "false"
radio input "true"
checkbox input "true"
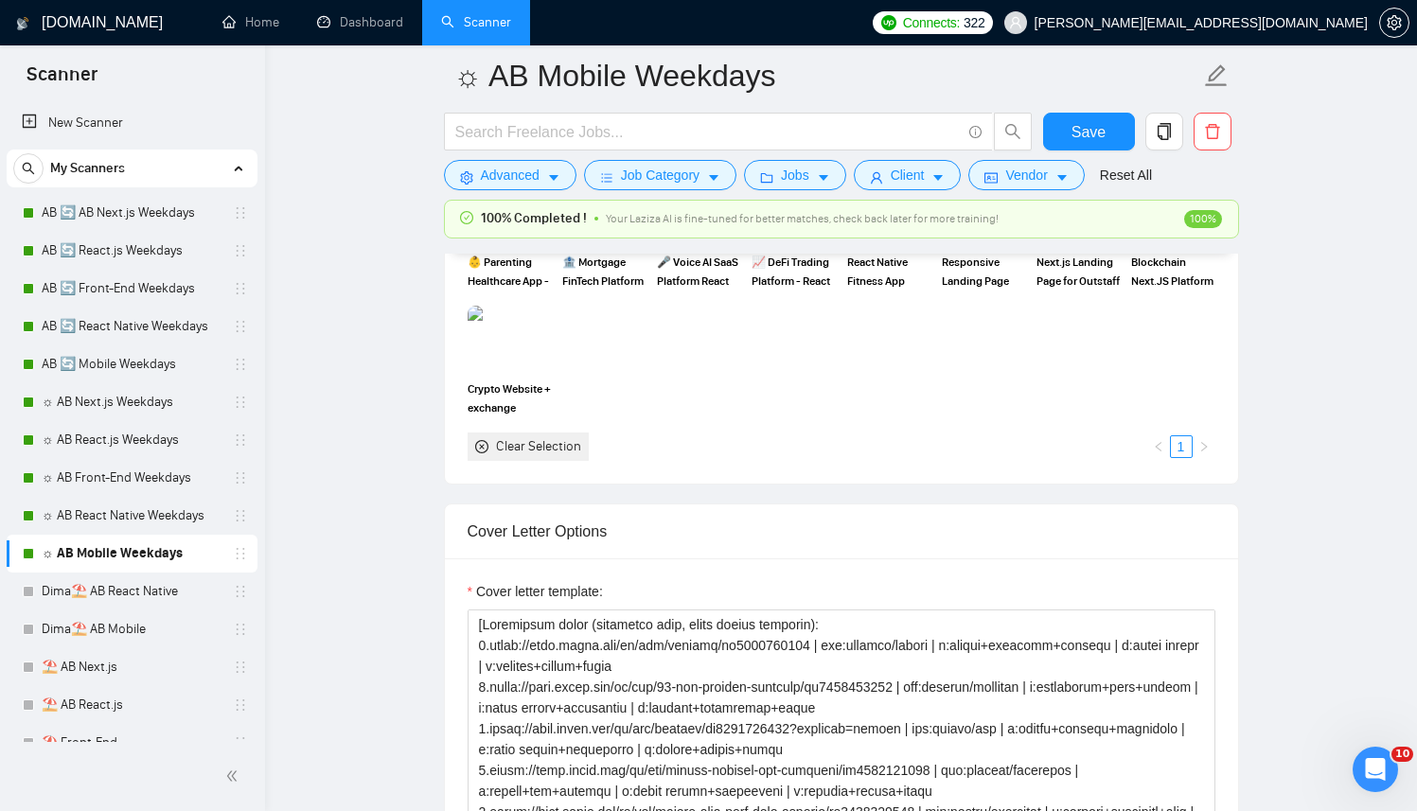
scroll to position [2298, 0]
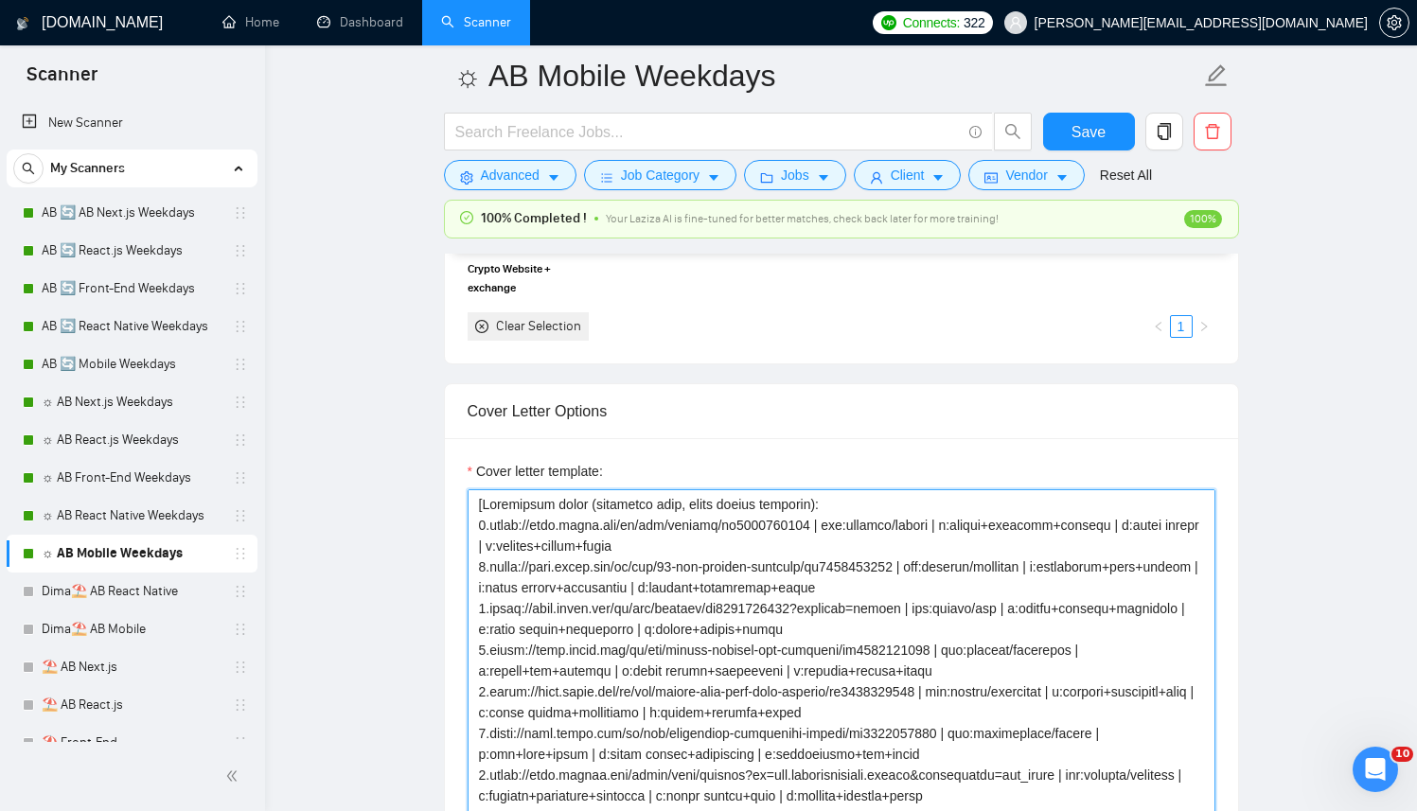
click at [714, 577] on textarea "Cover letter template:" at bounding box center [842, 702] width 748 height 426
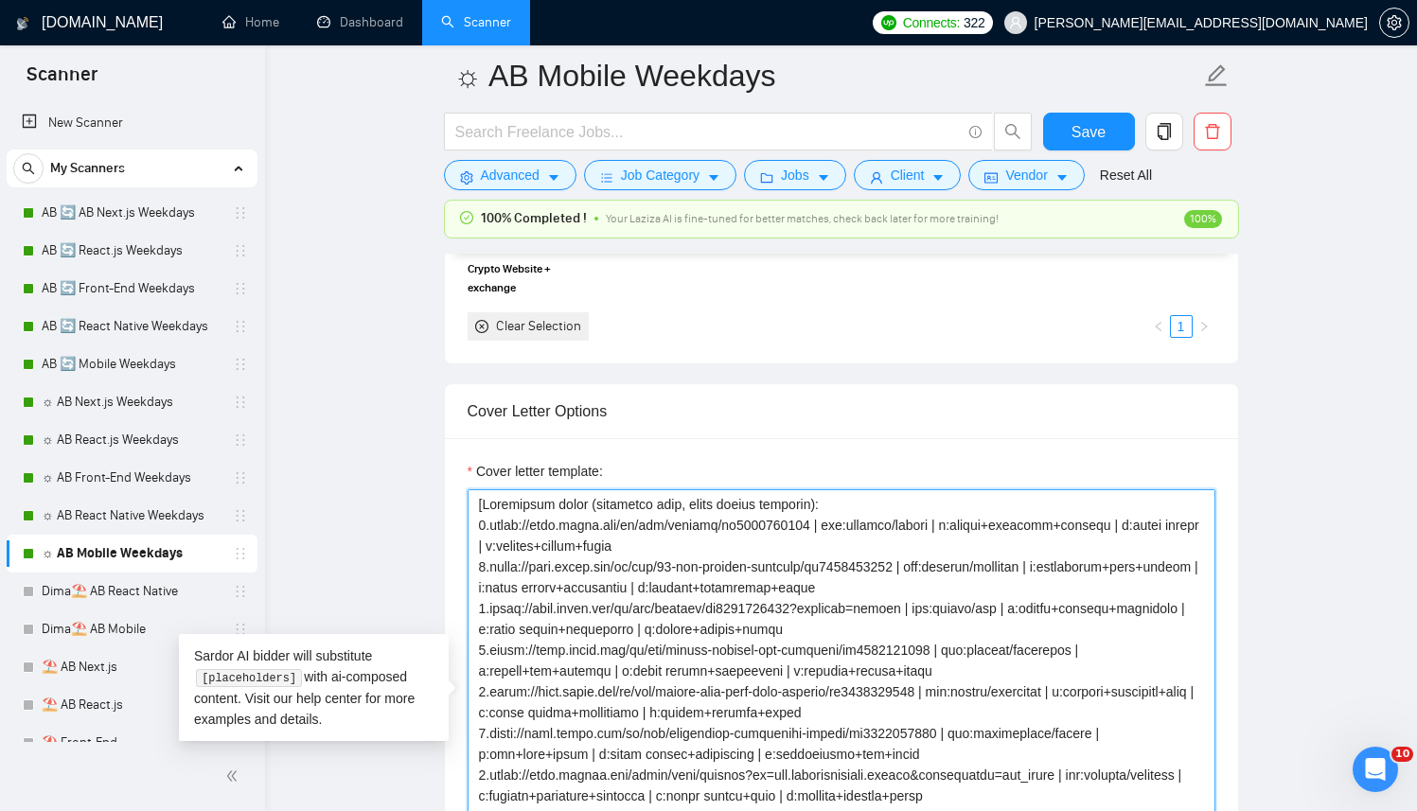
paste textarea "[clientNameIfAvailable]I work with next.js, react.js, [tech1], [tech2], [tech3]…"
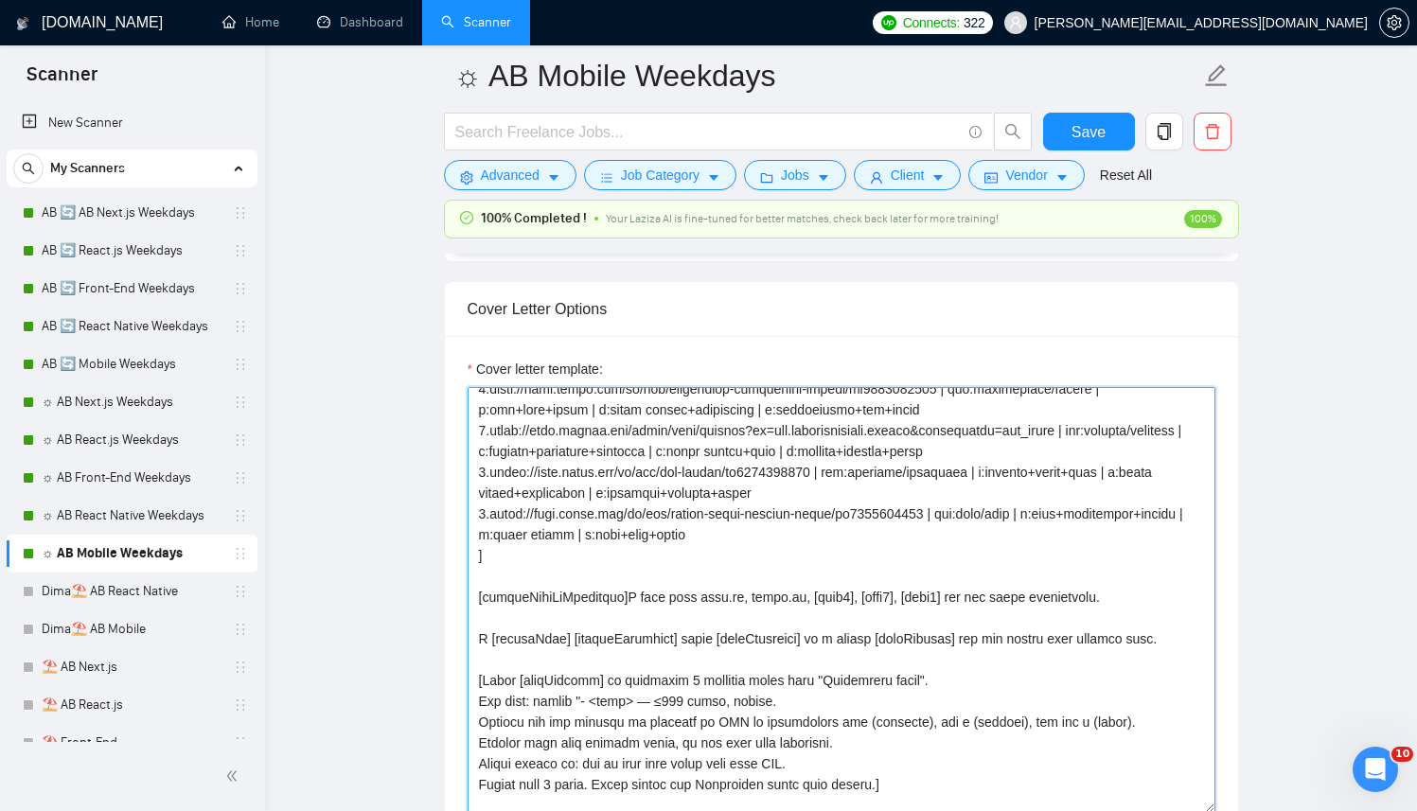
scroll to position [292, 0]
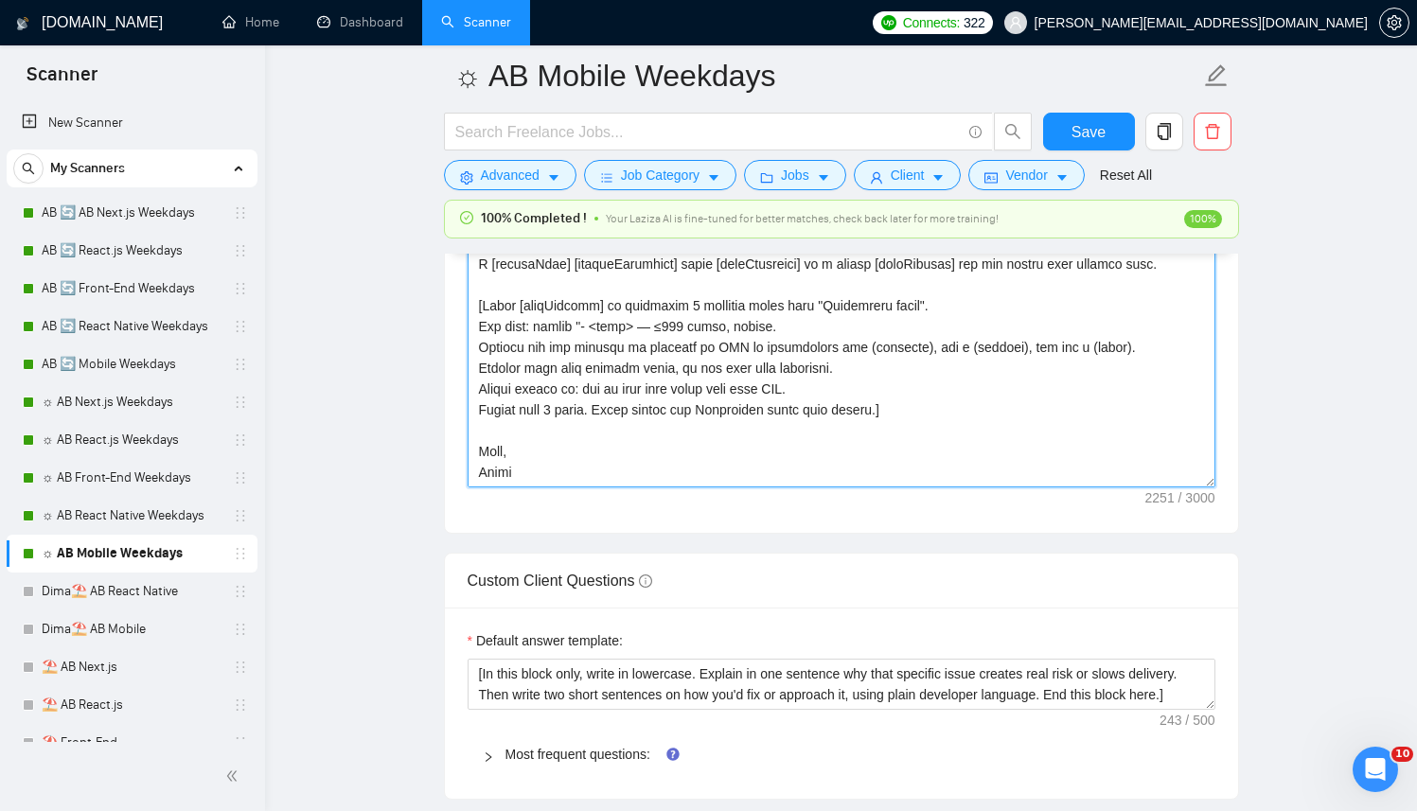
click at [435, 471] on main "☼ AB Mobile Weekdays Save Advanced Job Category Jobs Client Vendor Reset All 10…" at bounding box center [840, 346] width 1091 height 5994
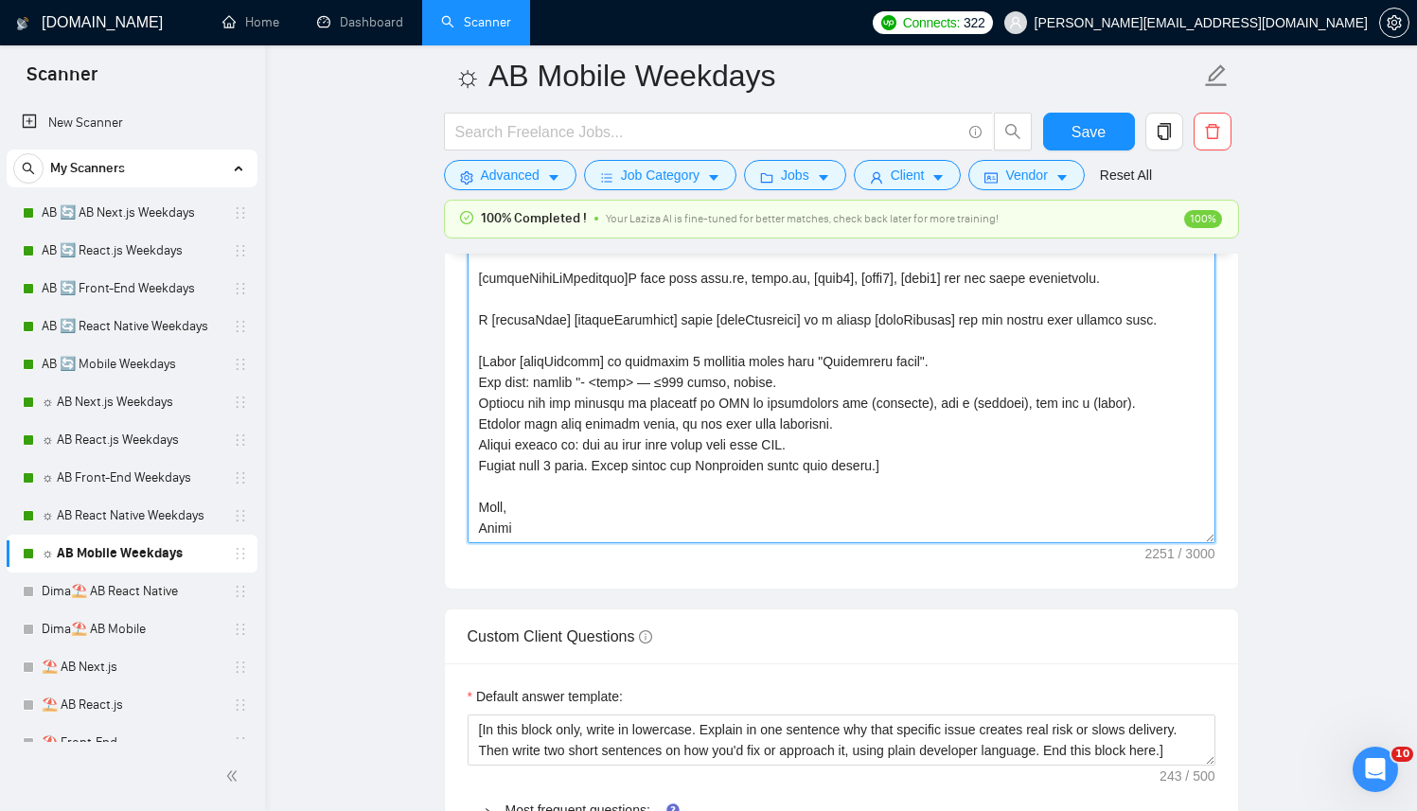
scroll to position [2645, 0]
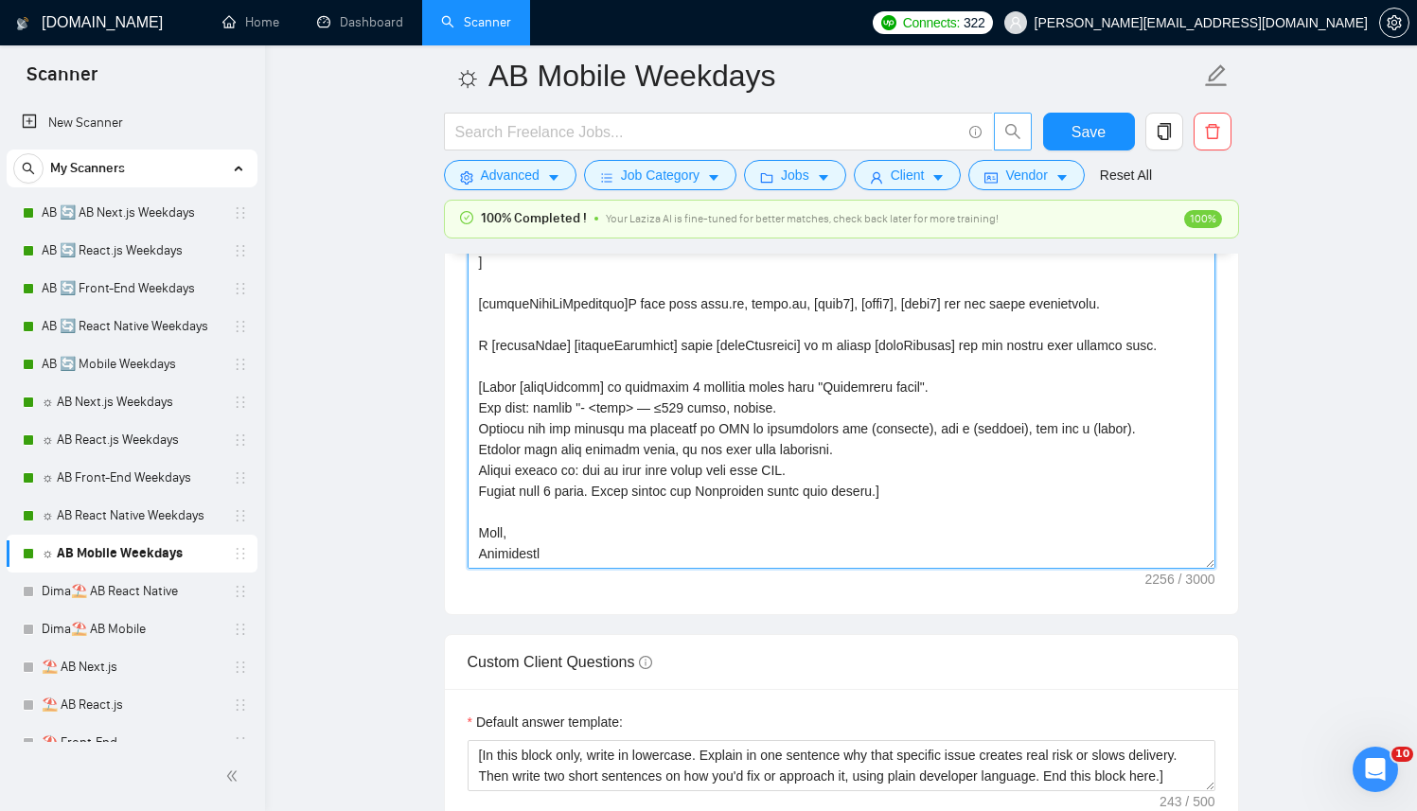
type textarea "[Successful cases (reference only, never output directly): 1.https://apps.apple…"
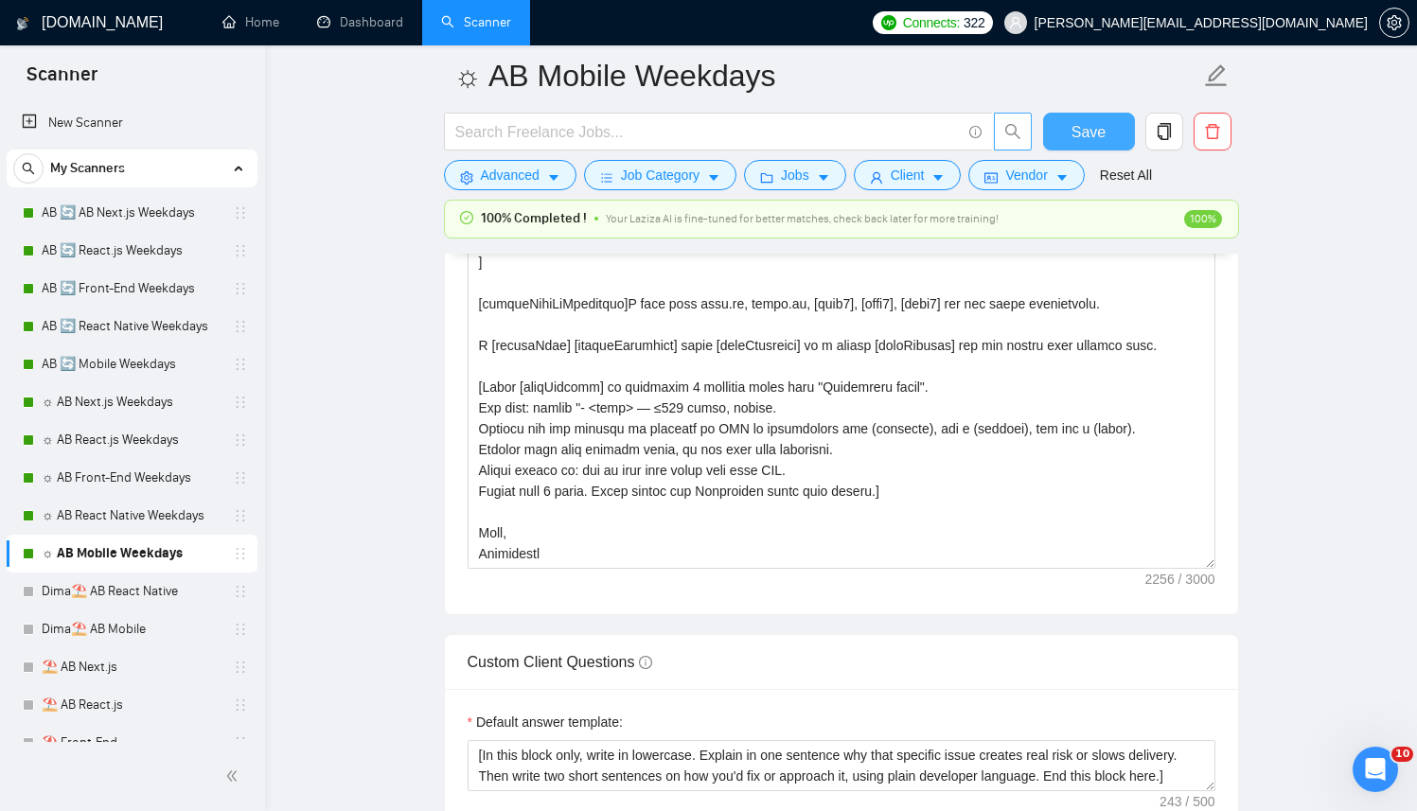
click at [1074, 130] on span "Save" at bounding box center [1089, 132] width 34 height 24
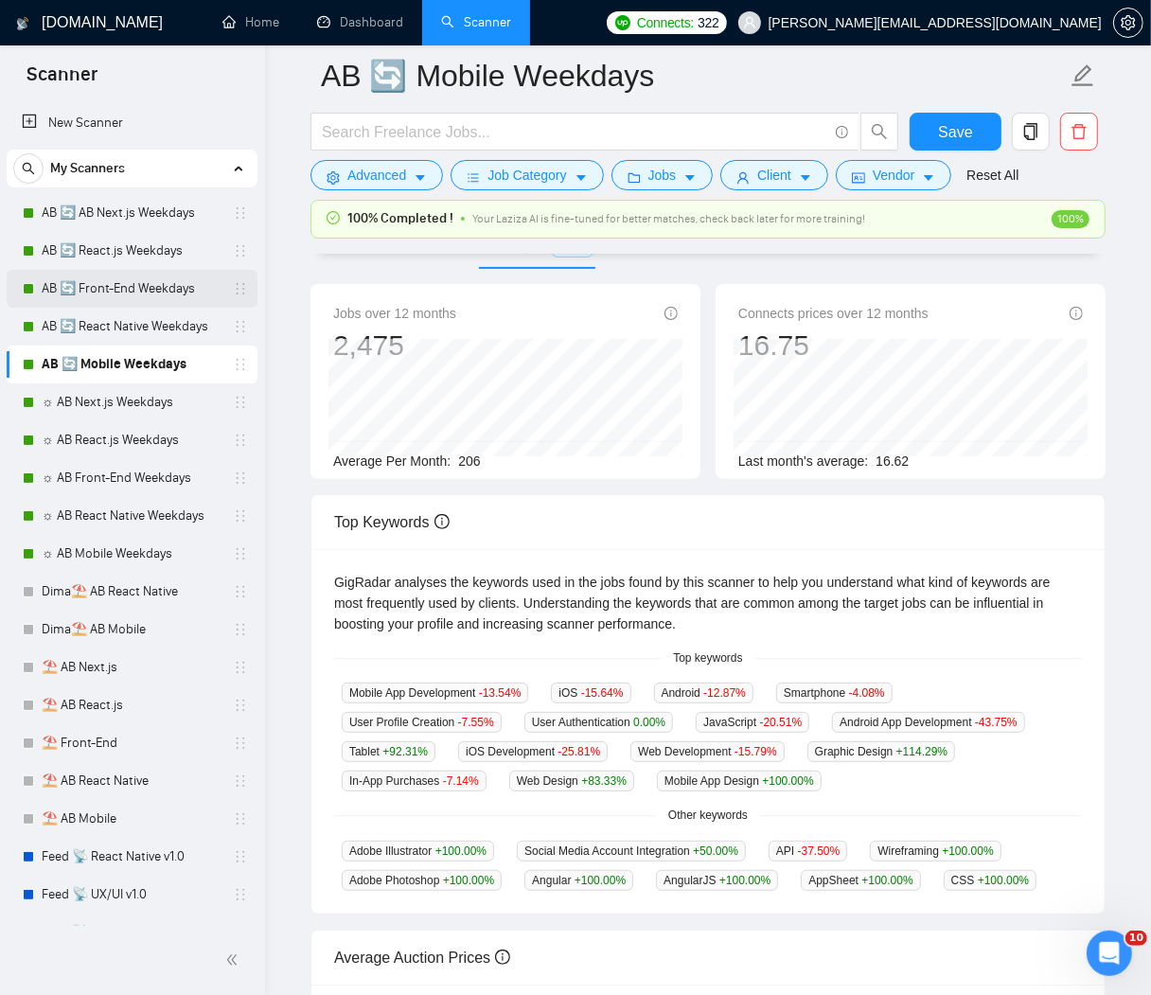
click at [124, 286] on link "AB 🔄 Front-End Weekdays" at bounding box center [132, 289] width 180 height 38
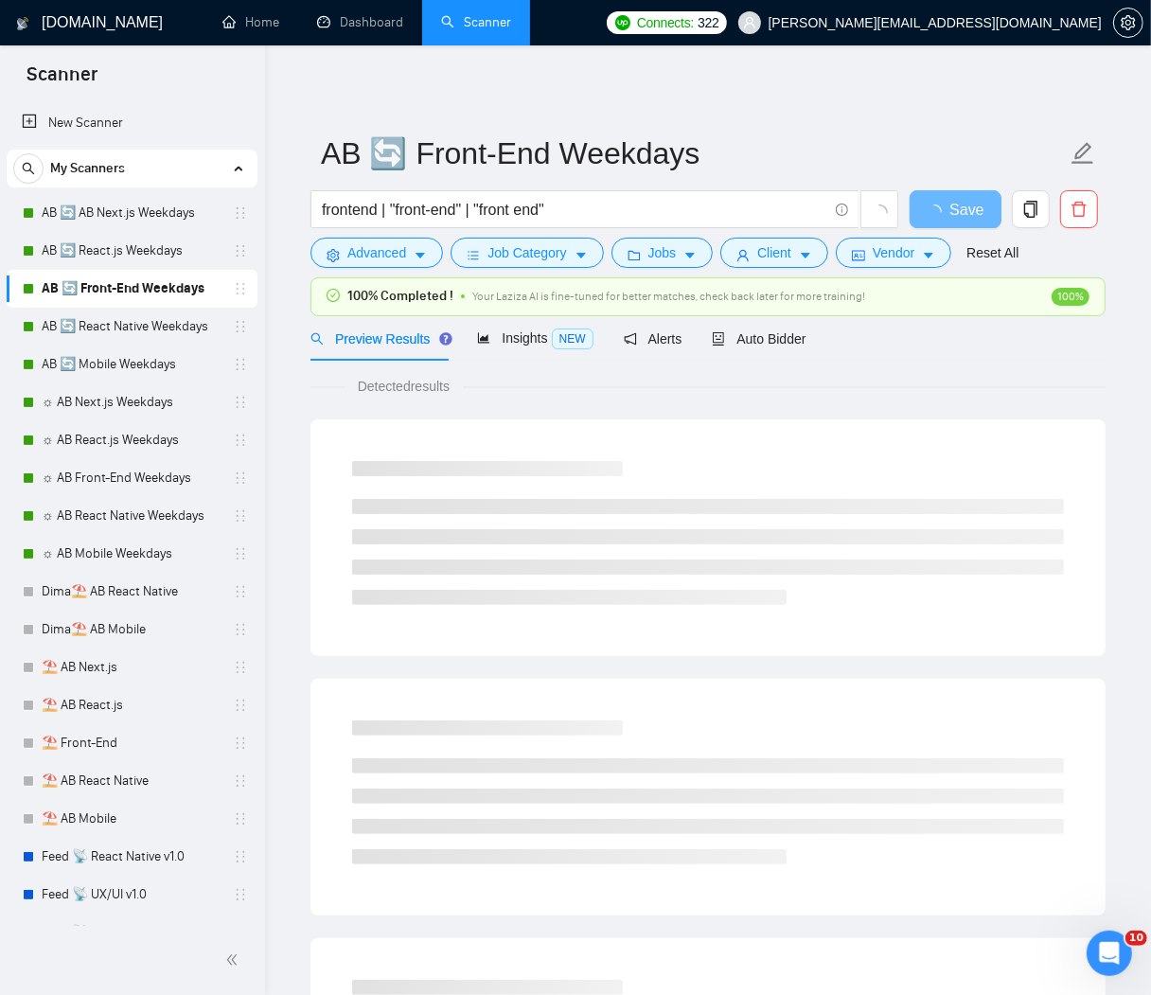
click at [519, 347] on div "Insights NEW" at bounding box center [534, 339] width 115 height 22
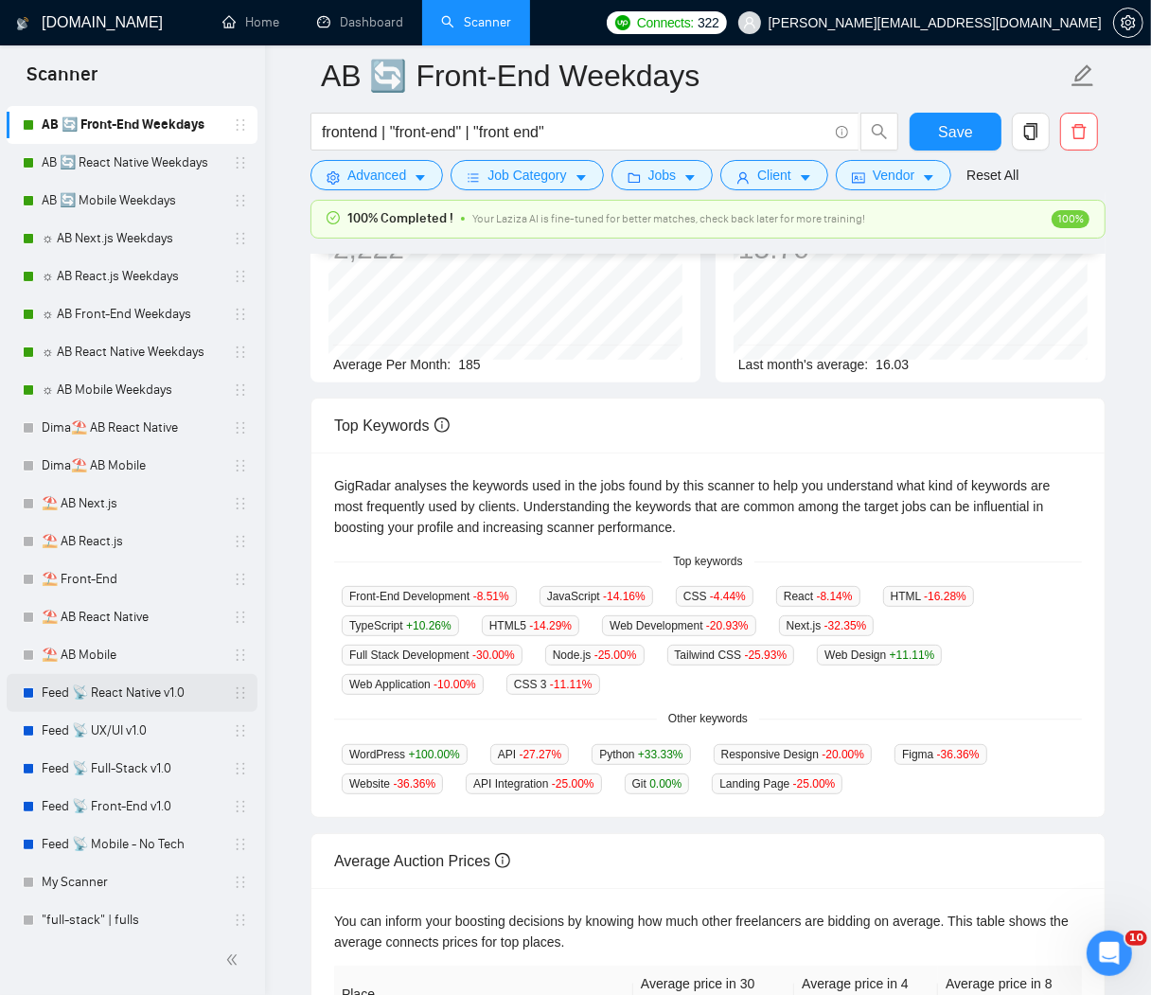
scroll to position [176, 0]
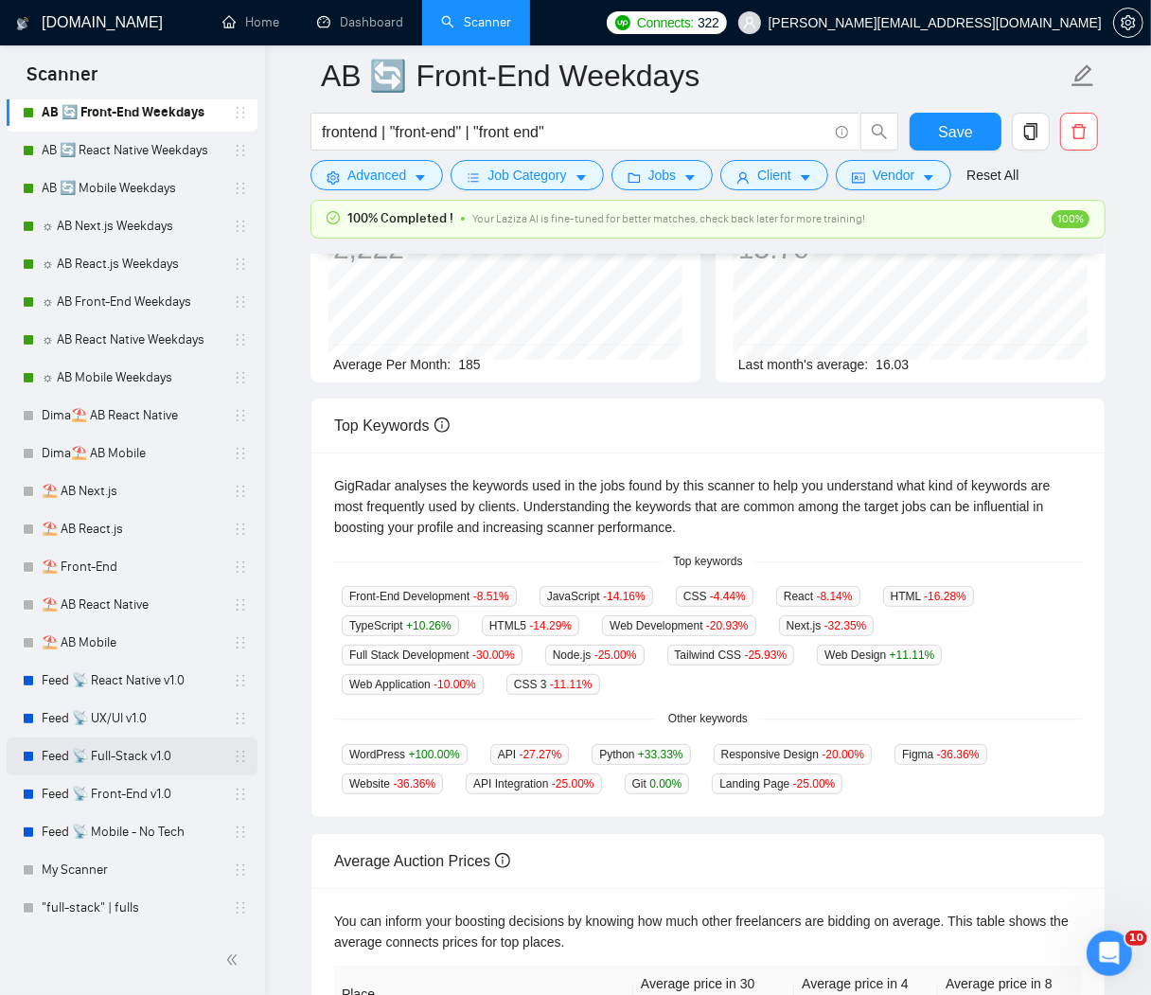
click at [147, 756] on link "Feed 📡 Full-Stack v1.0" at bounding box center [132, 756] width 180 height 38
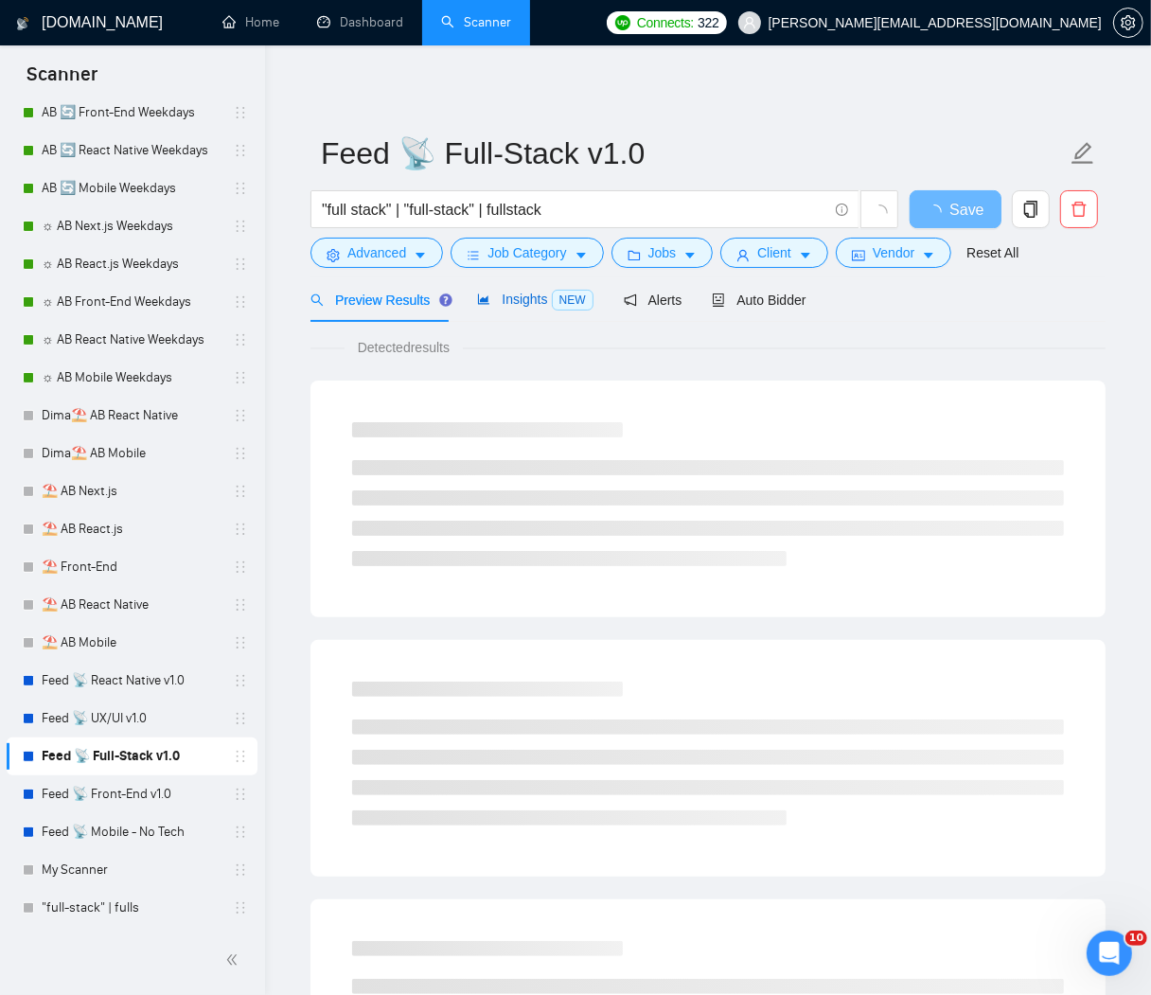
click at [577, 293] on span "NEW" at bounding box center [573, 300] width 42 height 21
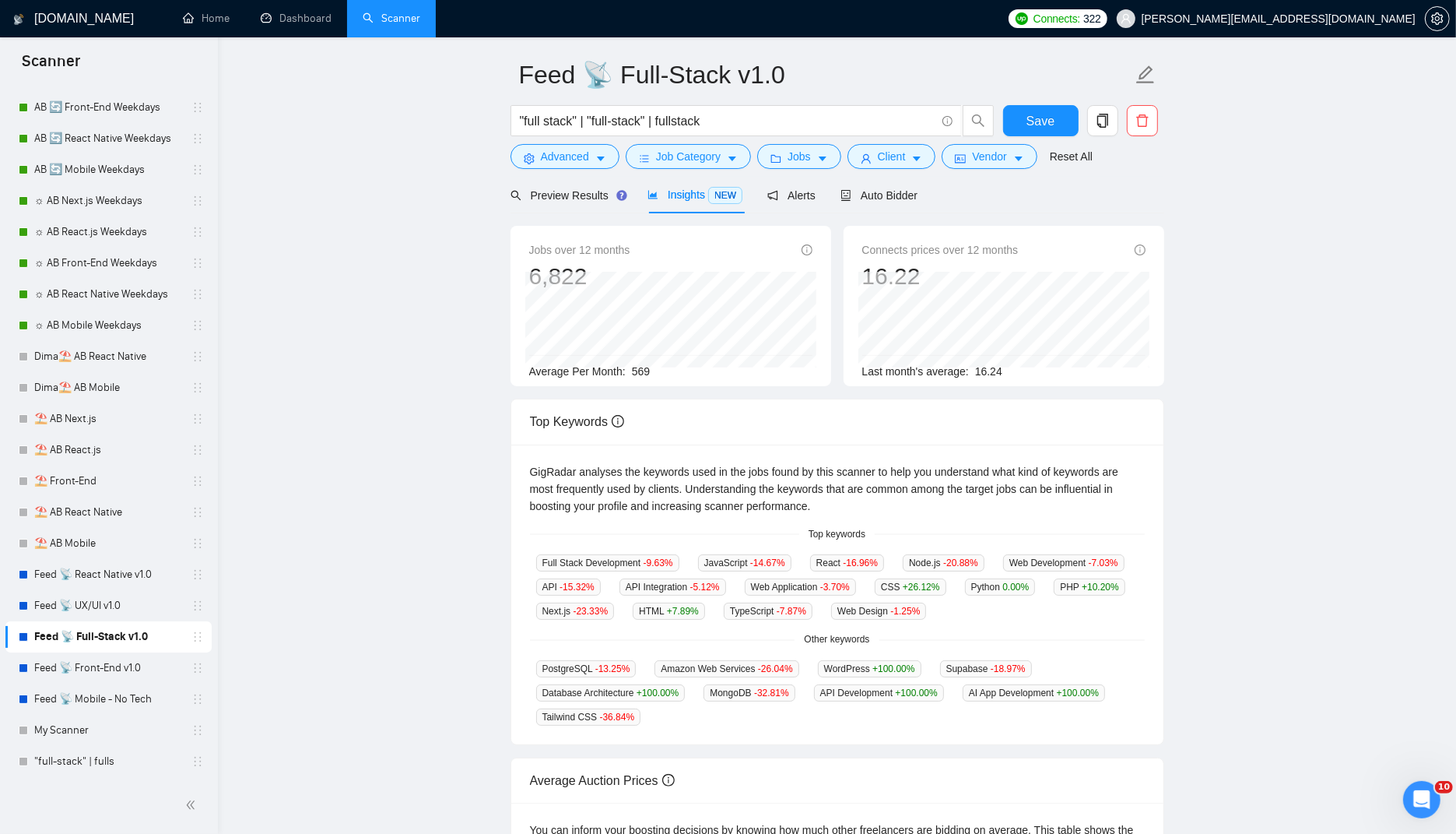
scroll to position [129, 0]
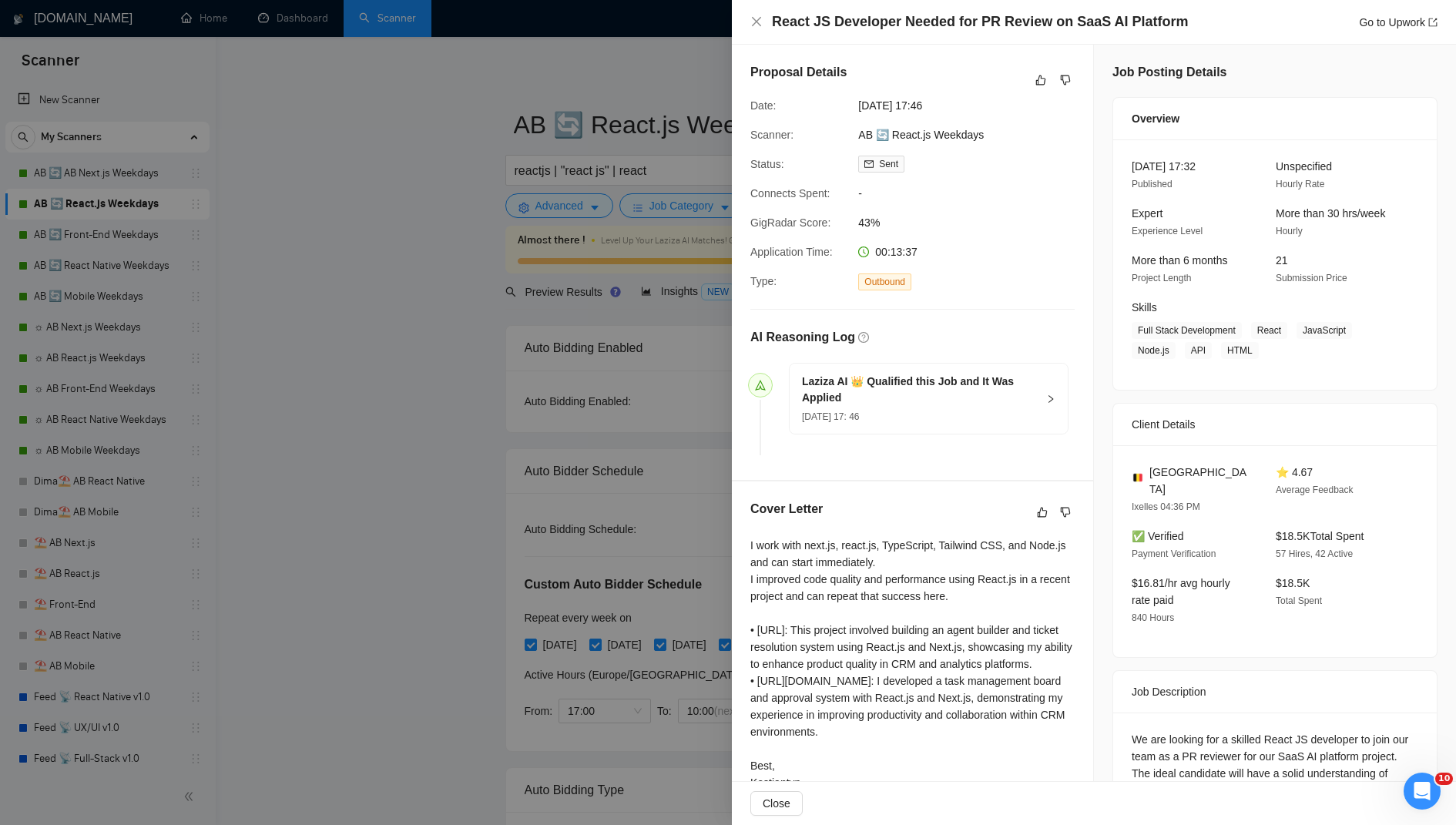
scroll to position [124, 0]
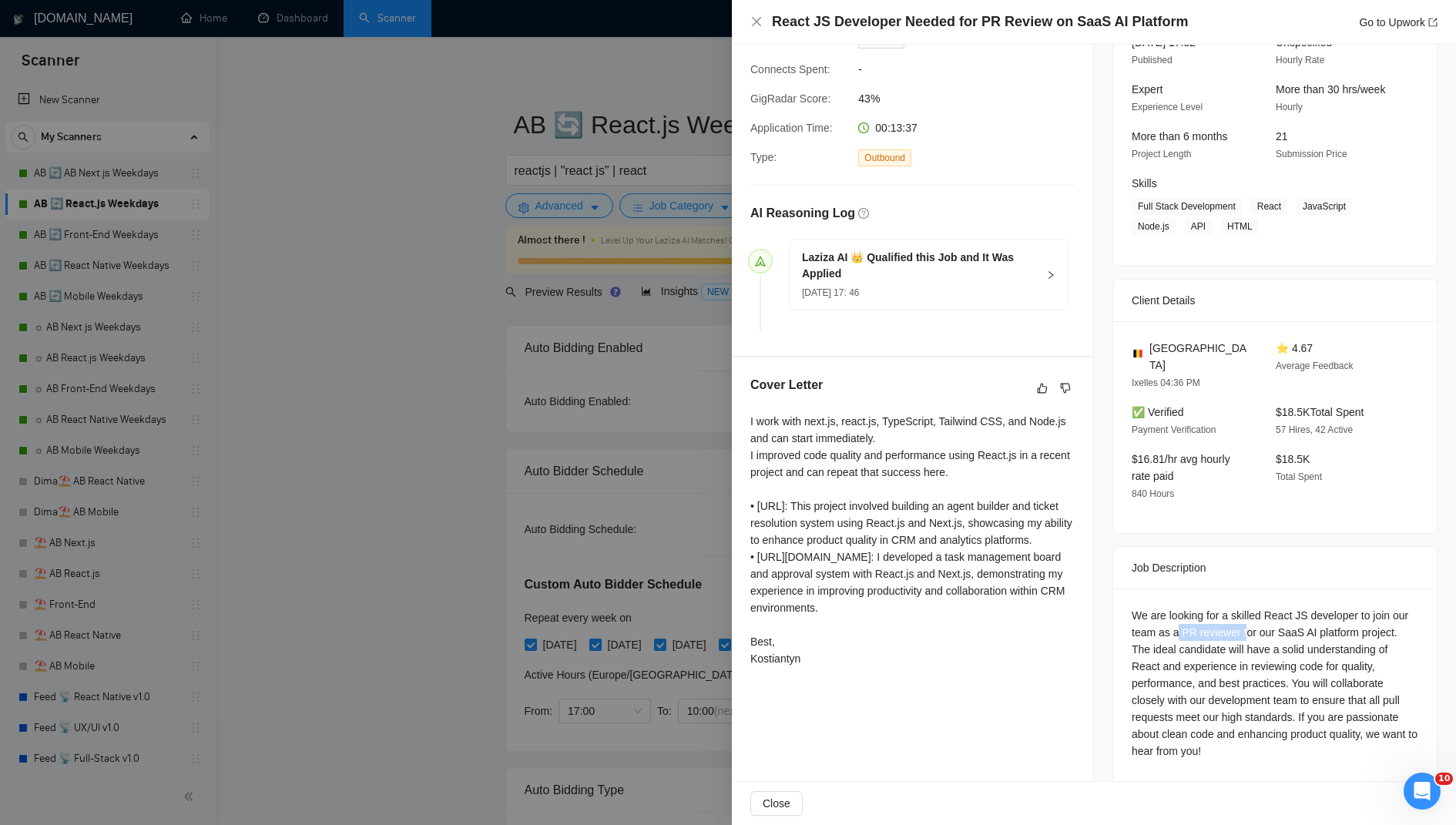
drag, startPoint x: 1191, startPoint y: 604, endPoint x: 1260, endPoint y: 605, distance: 69.0
click at [1260, 607] on div "We are looking for a skilled React JS developer to join our team as a PR review…" at bounding box center [1275, 683] width 286 height 152
copy div "PR reviewer f"
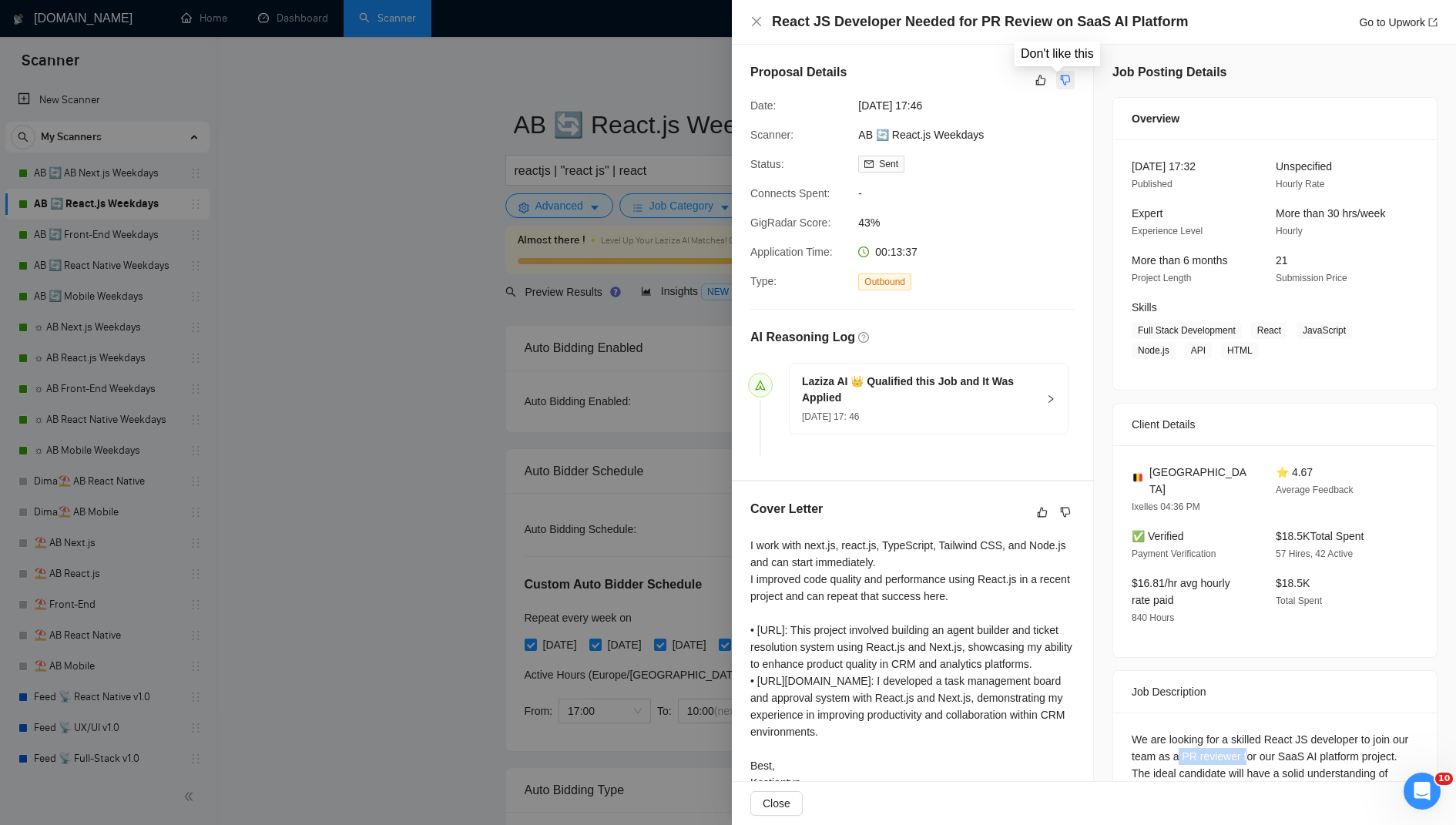
click at [1060, 81] on icon "dislike" at bounding box center [1065, 80] width 11 height 12
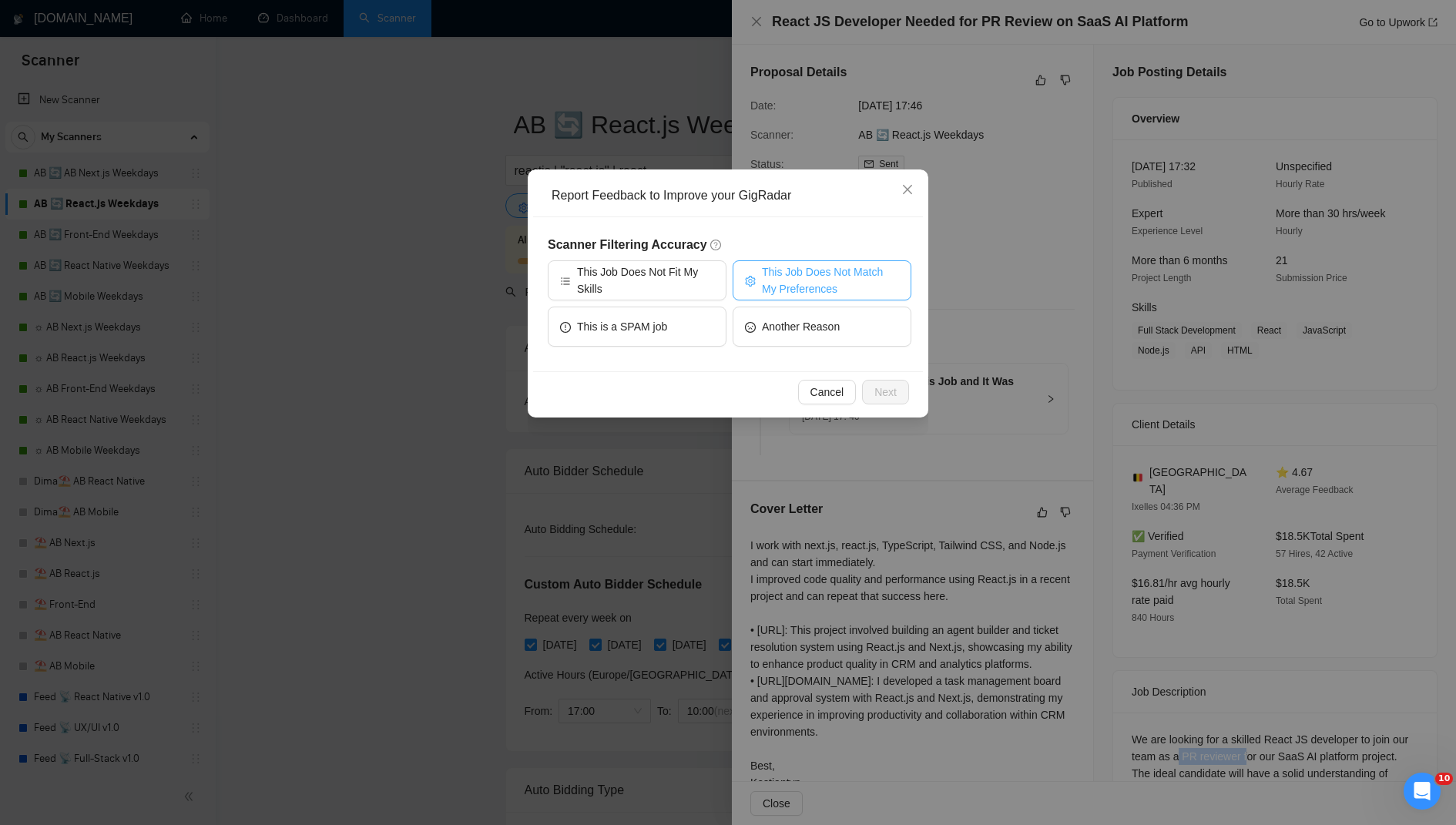
click at [834, 278] on span "This Job Does Not Match My Preferences" at bounding box center [830, 281] width 138 height 34
click at [890, 399] on button "Next" at bounding box center [885, 392] width 47 height 24
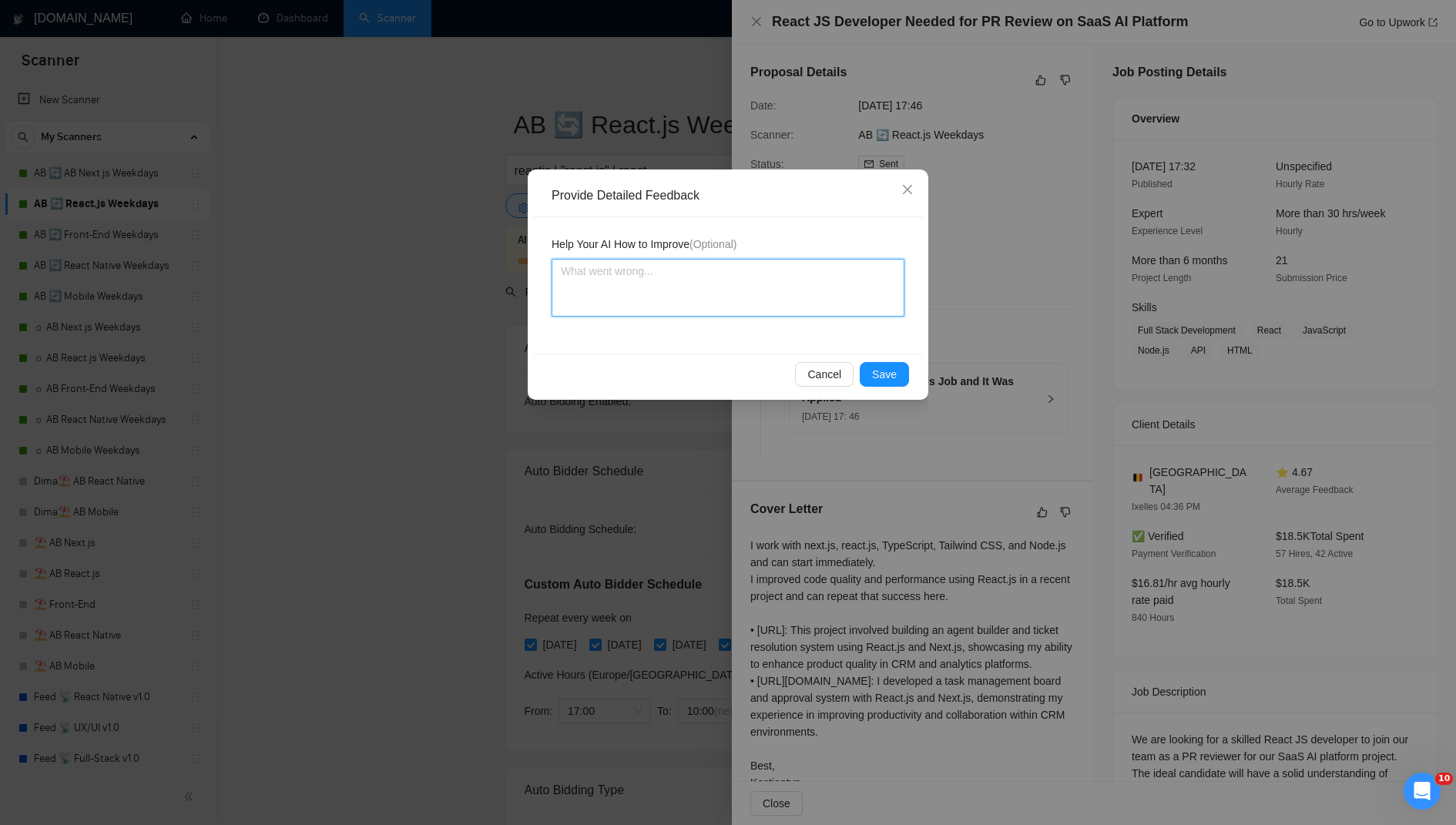
click at [664, 279] on textarea at bounding box center [728, 287] width 353 height 58
paste textarea "PR reviewer f"
type textarea "PR reviewer f"
click at [903, 191] on icon "close" at bounding box center [907, 189] width 12 height 12
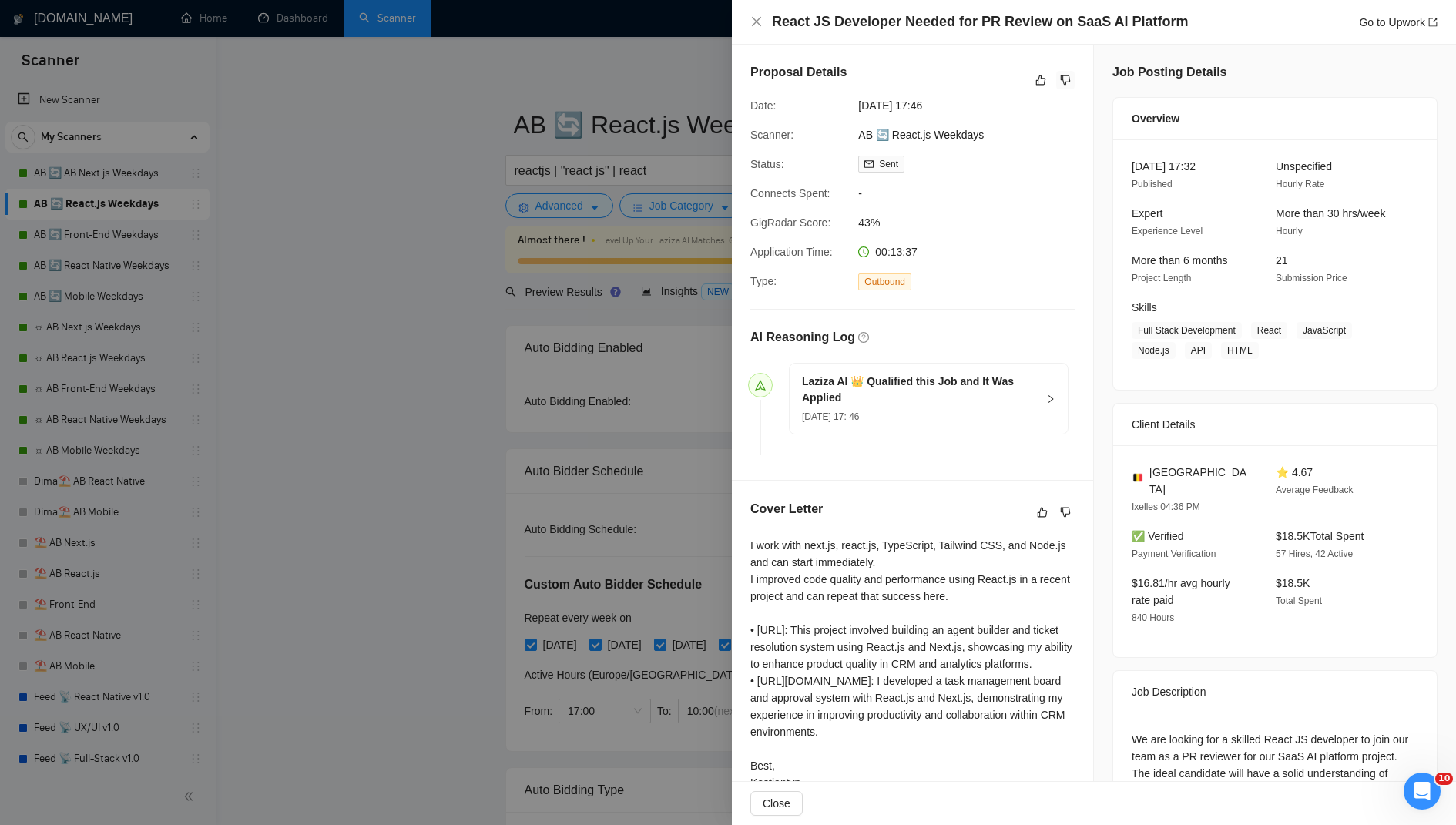
scroll to position [124, 0]
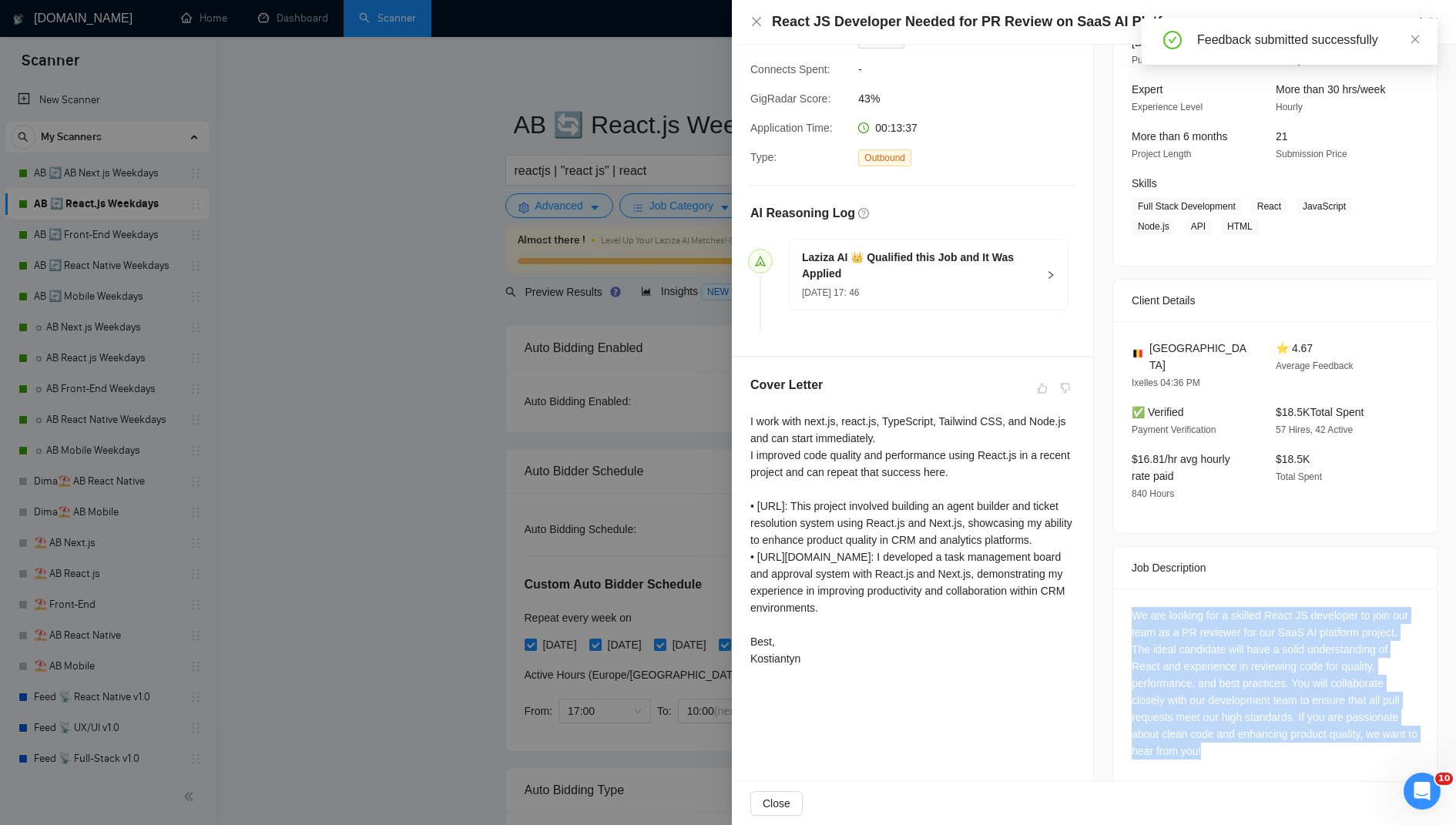
drag, startPoint x: 1143, startPoint y: 599, endPoint x: 1332, endPoint y: 741, distance: 236.4
click at [1332, 741] on div "We are looking for a skilled React JS developer to join our team as a PR review…" at bounding box center [1275, 686] width 324 height 195
copy div "We are looking for a skilled React JS developer to join our team as a PR review…"
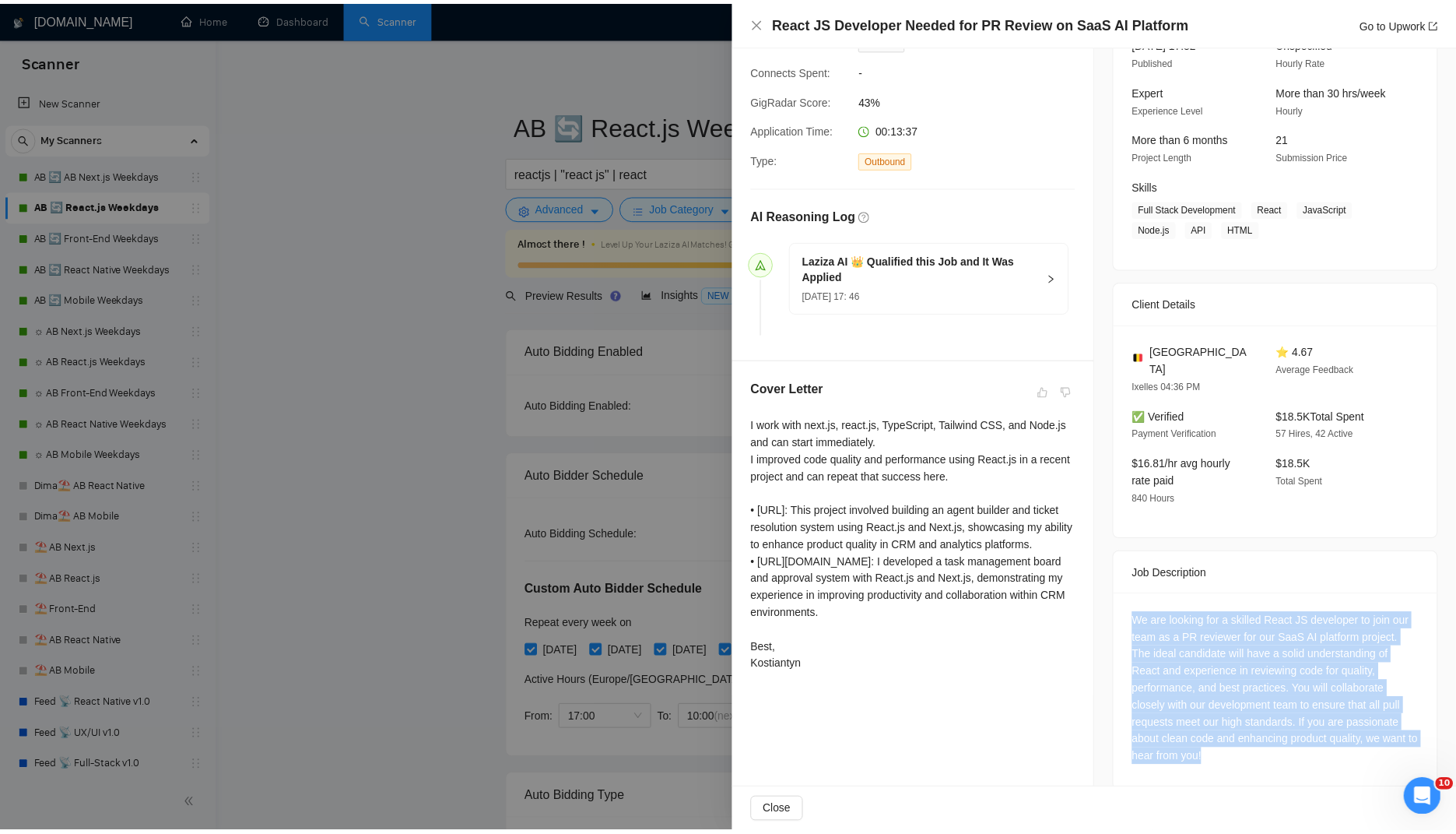
scroll to position [0, 0]
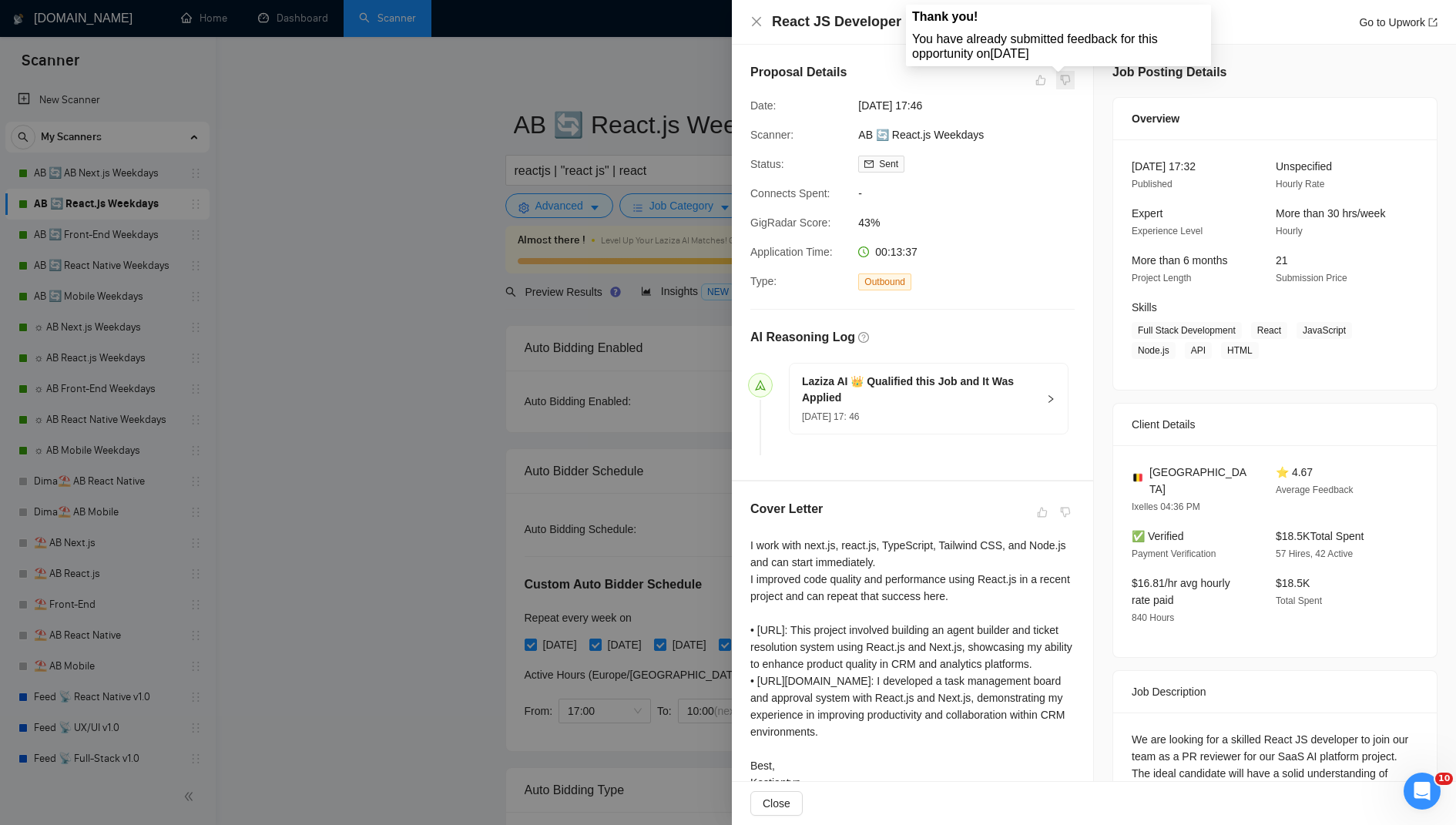
click at [1063, 80] on span at bounding box center [1065, 80] width 19 height 19
click at [1063, 79] on span at bounding box center [1065, 80] width 19 height 19
click at [498, 212] on div at bounding box center [728, 412] width 1456 height 825
